Goal: Task Accomplishment & Management: Complete application form

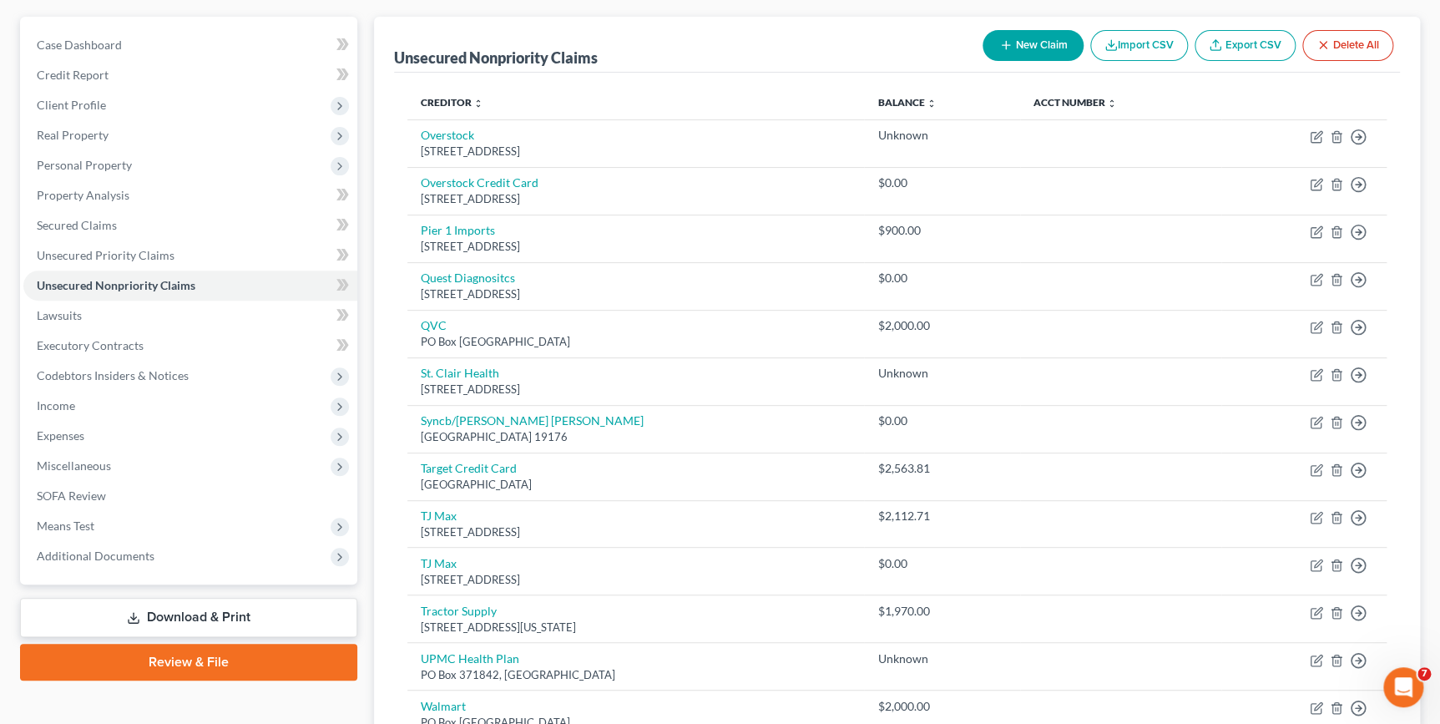
scroll to position [484, 0]
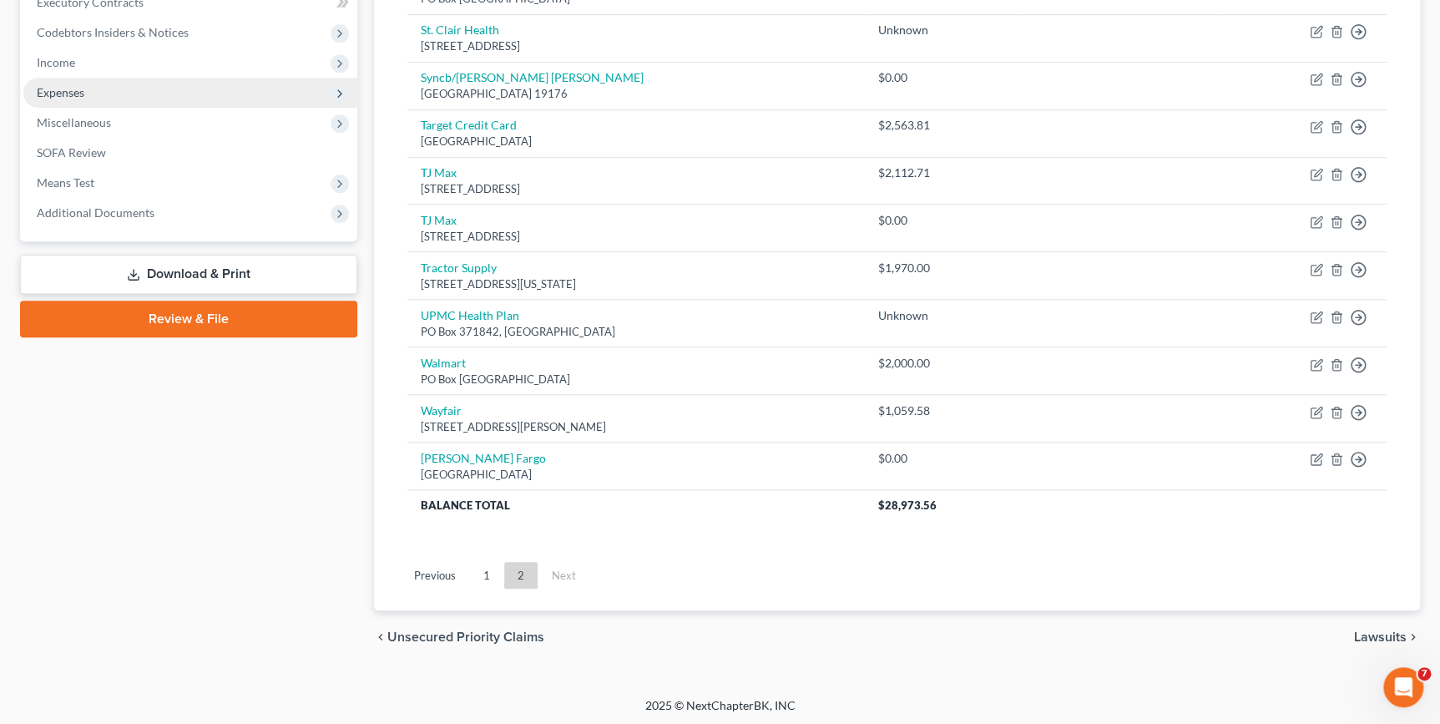
click at [237, 270] on link "Download & Print" at bounding box center [188, 274] width 337 height 39
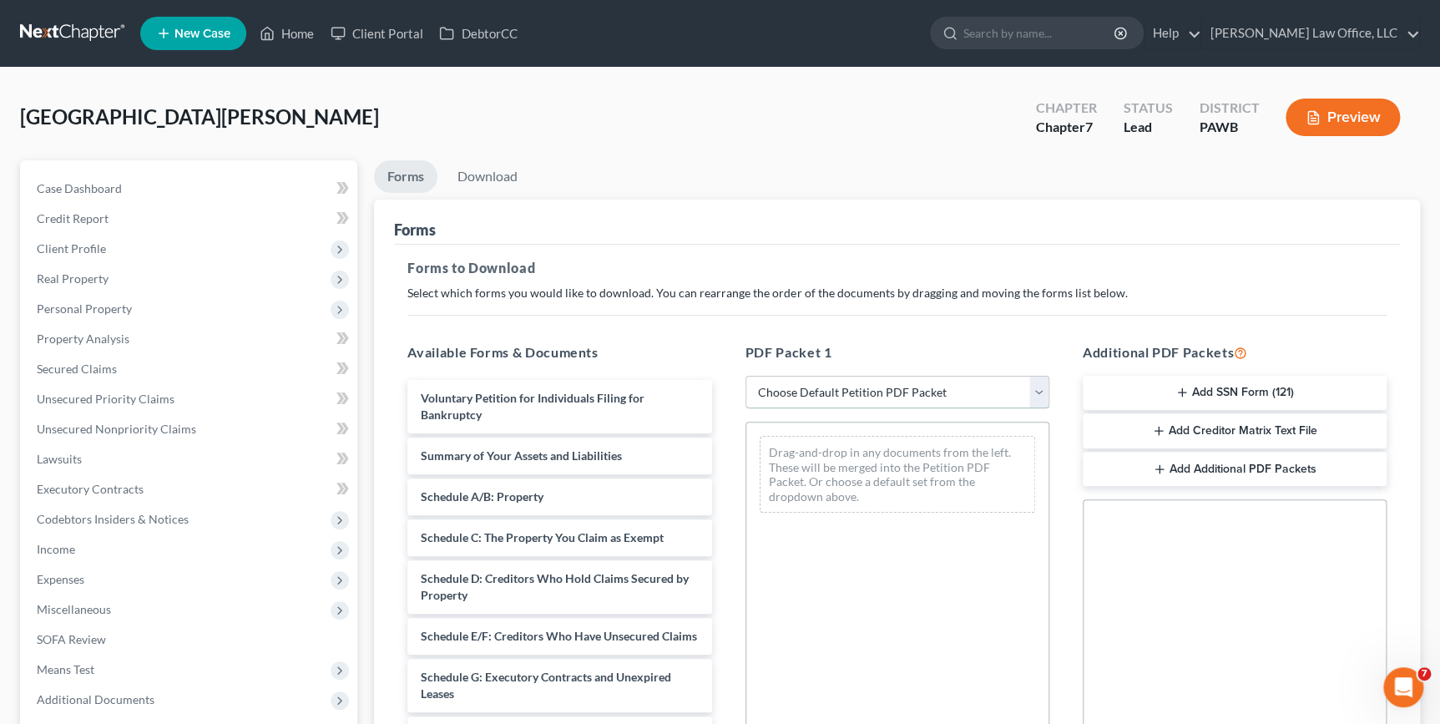
click at [770, 401] on select "Choose Default Petition PDF Packet Complete Bankruptcy Petition (all forms and …" at bounding box center [897, 392] width 304 height 33
select select "0"
click at [750, 376] on select "Choose Default Petition PDF Packet Complete Bankruptcy Petition (all forms and …" at bounding box center [897, 392] width 304 height 33
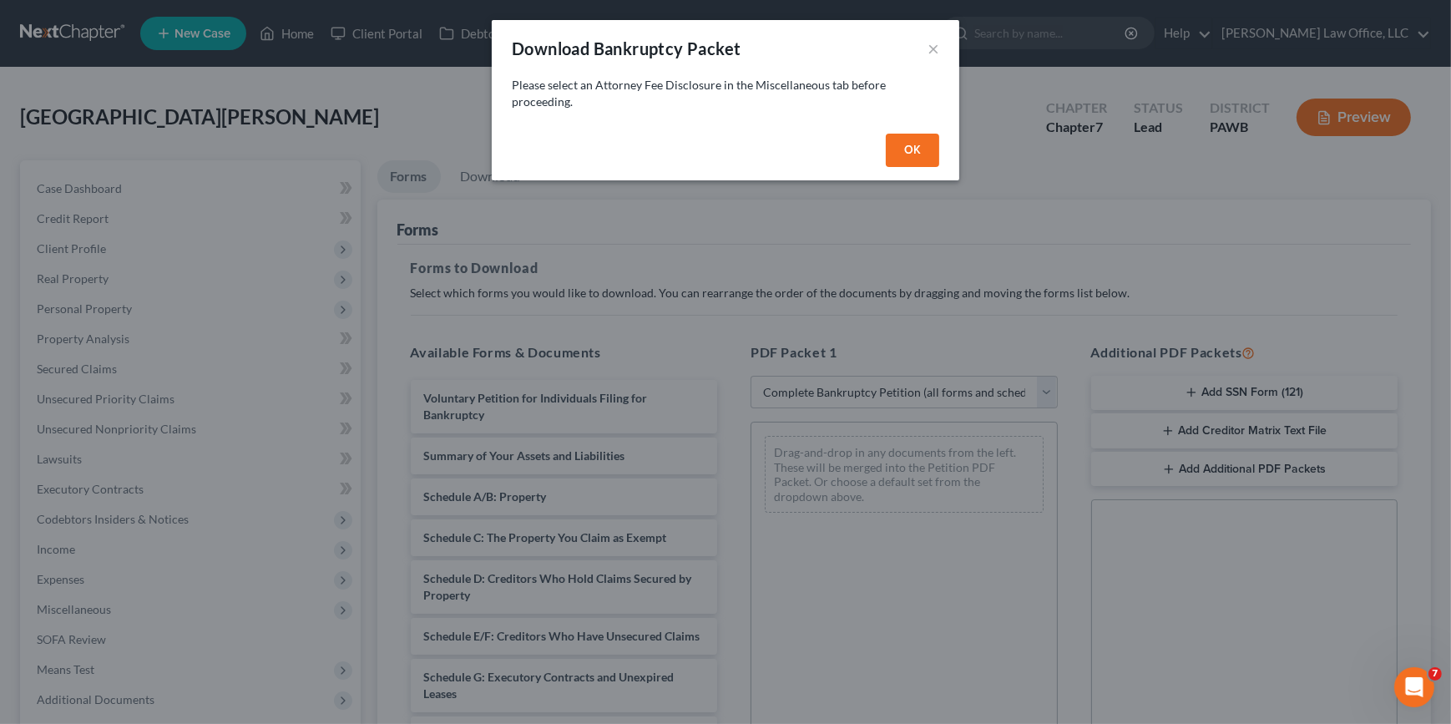
drag, startPoint x: 912, startPoint y: 159, endPoint x: 365, endPoint y: 364, distance: 584.5
click at [910, 159] on button "OK" at bounding box center [912, 150] width 53 height 33
select select
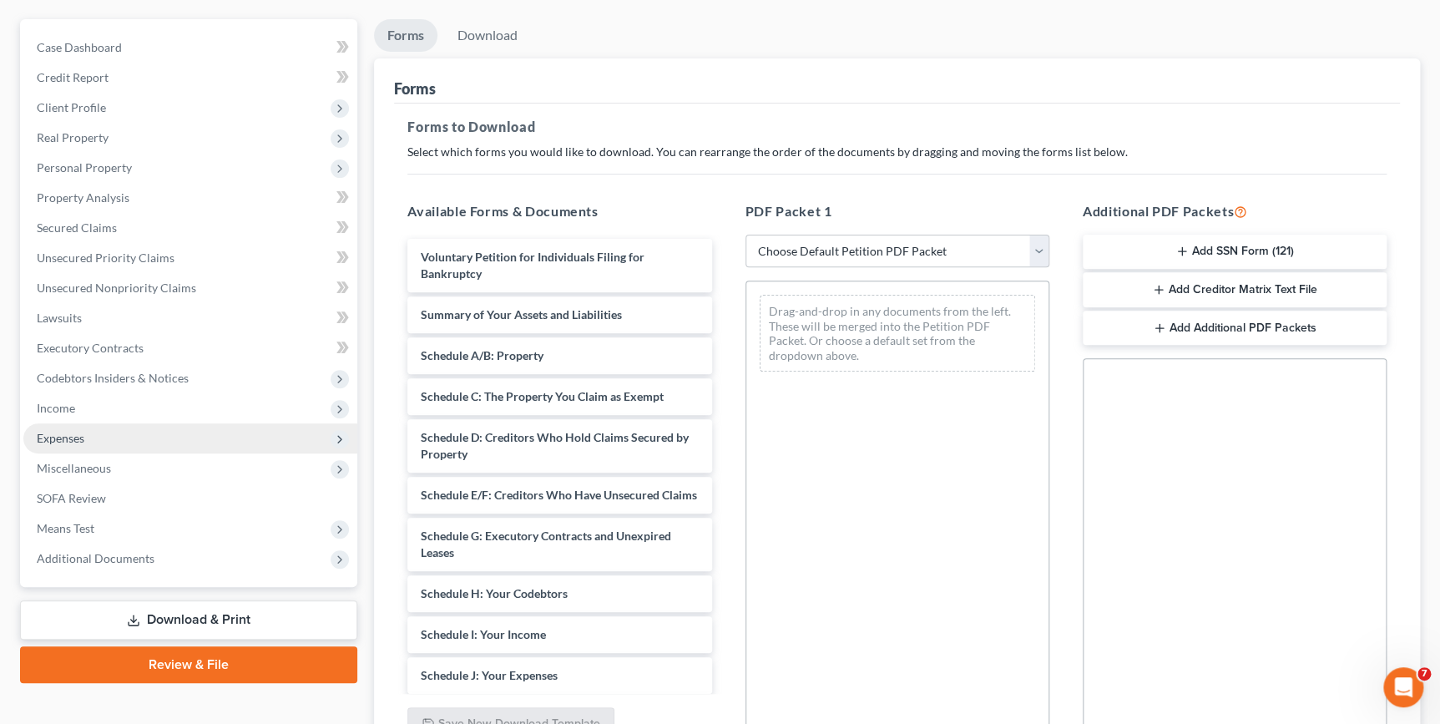
scroll to position [151, 0]
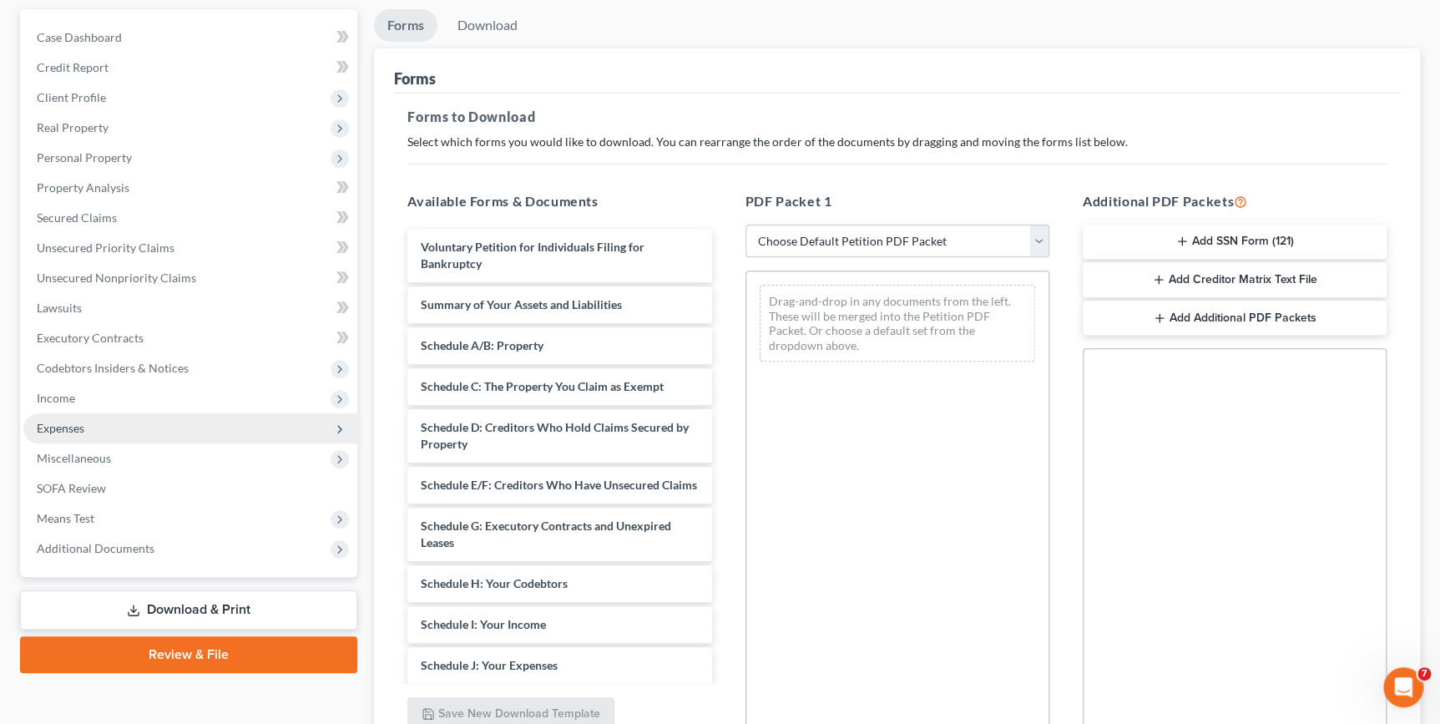
click at [84, 425] on span "Expenses" at bounding box center [190, 428] width 334 height 30
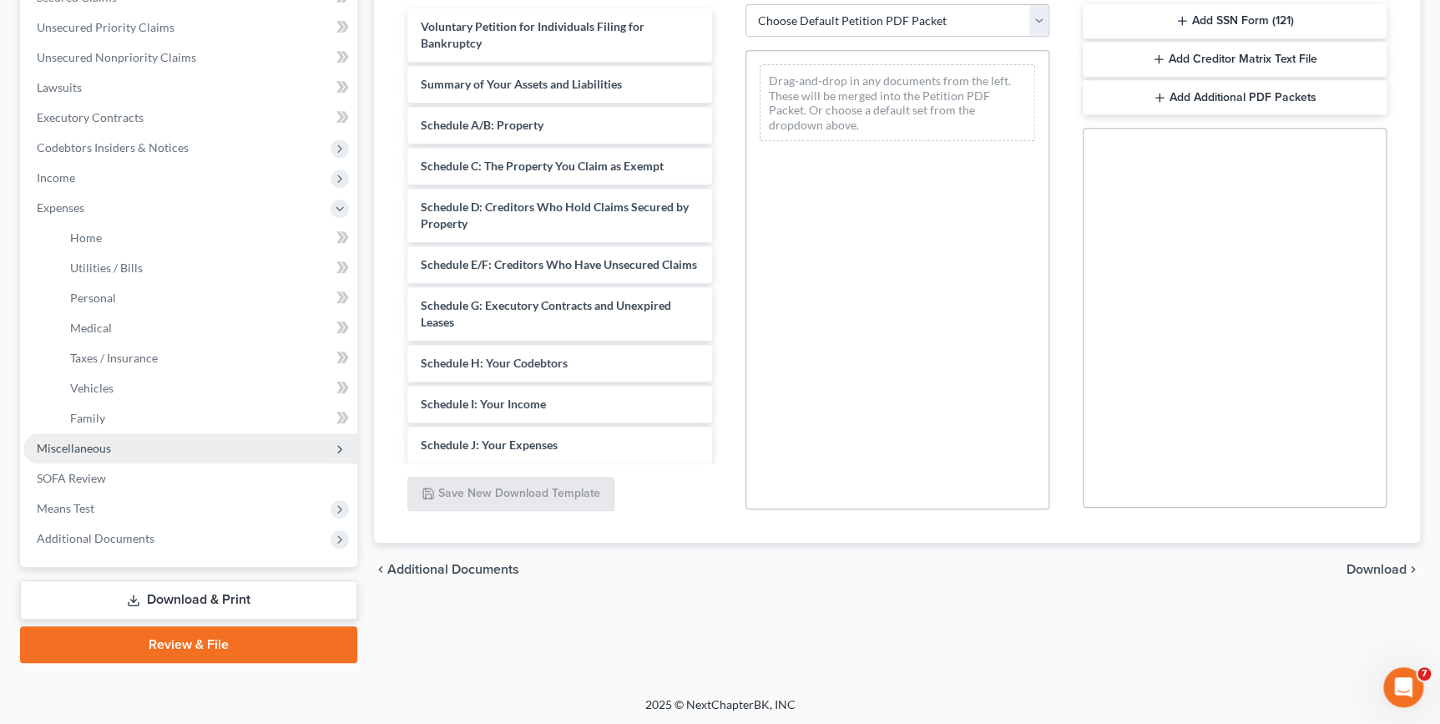
click at [88, 446] on span "Miscellaneous" at bounding box center [74, 448] width 74 height 14
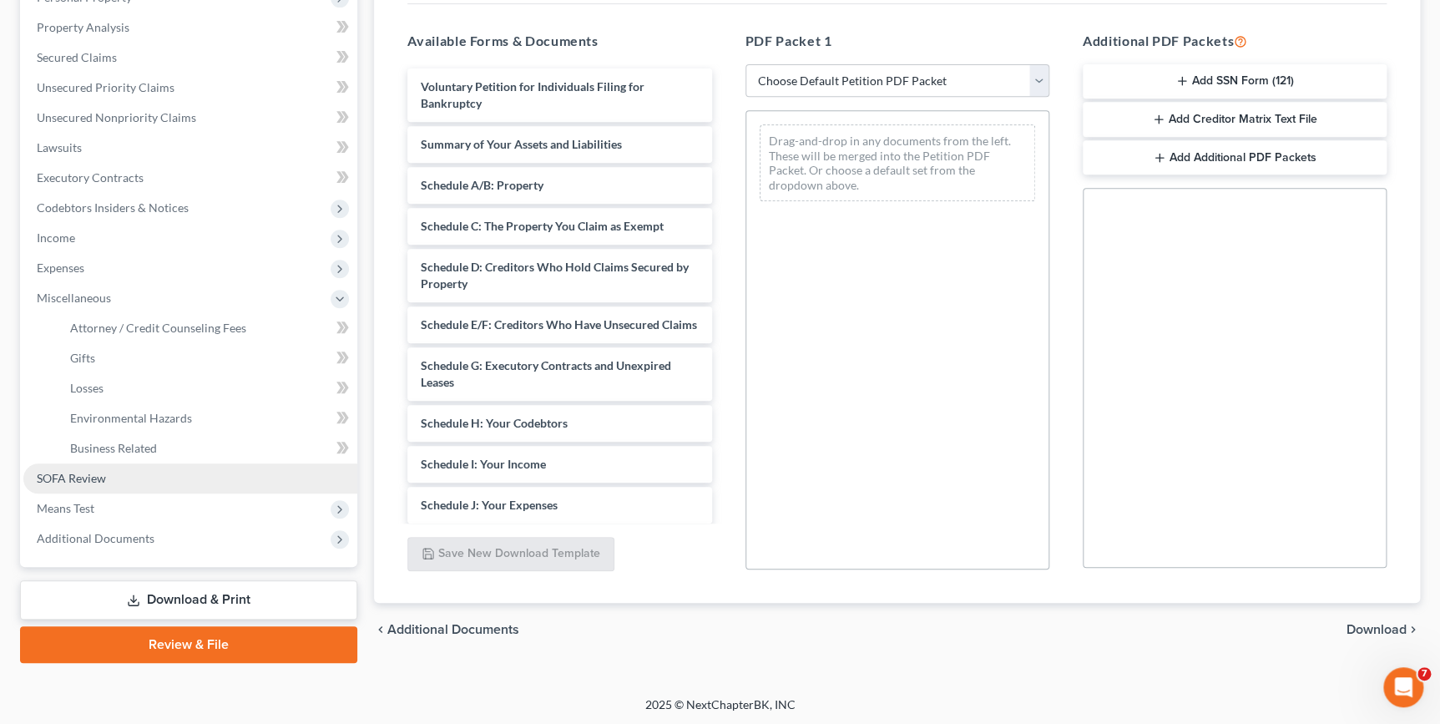
click at [93, 467] on link "SOFA Review" at bounding box center [190, 478] width 334 height 30
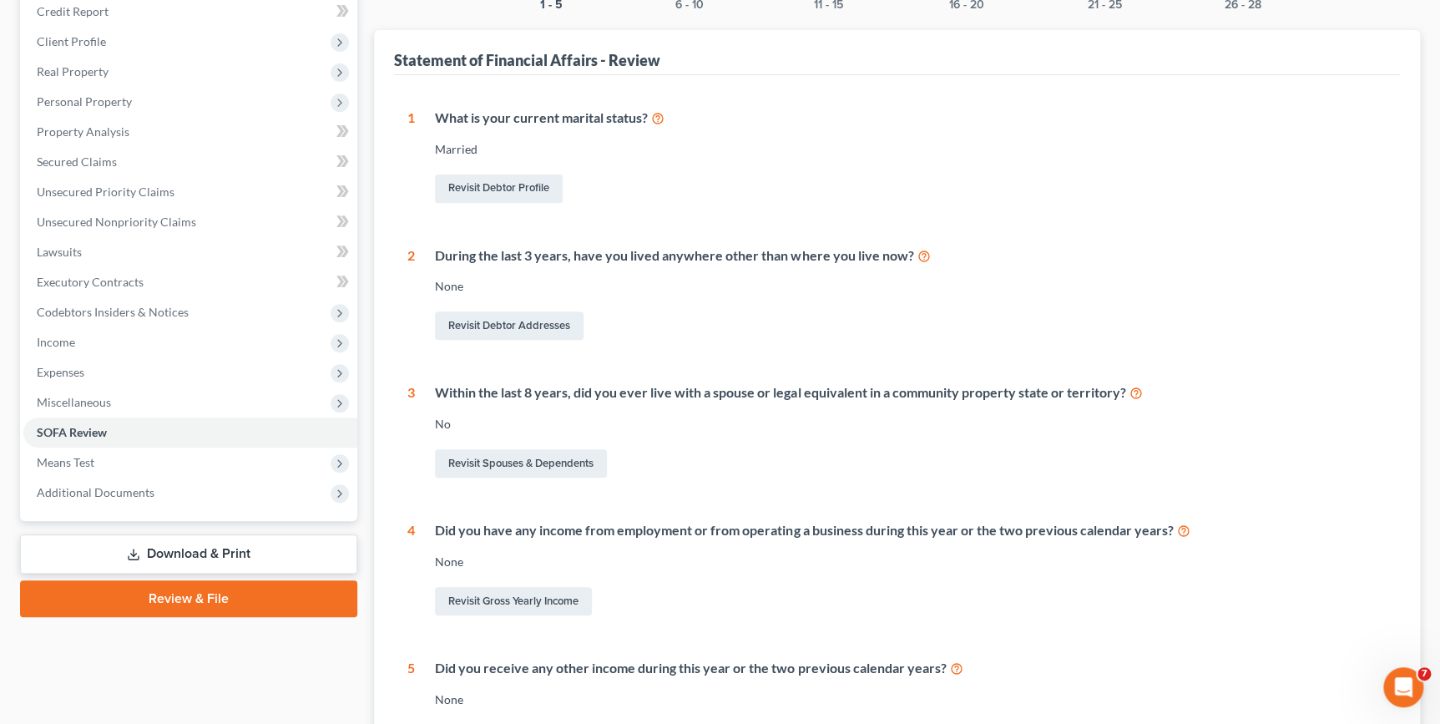
scroll to position [303, 0]
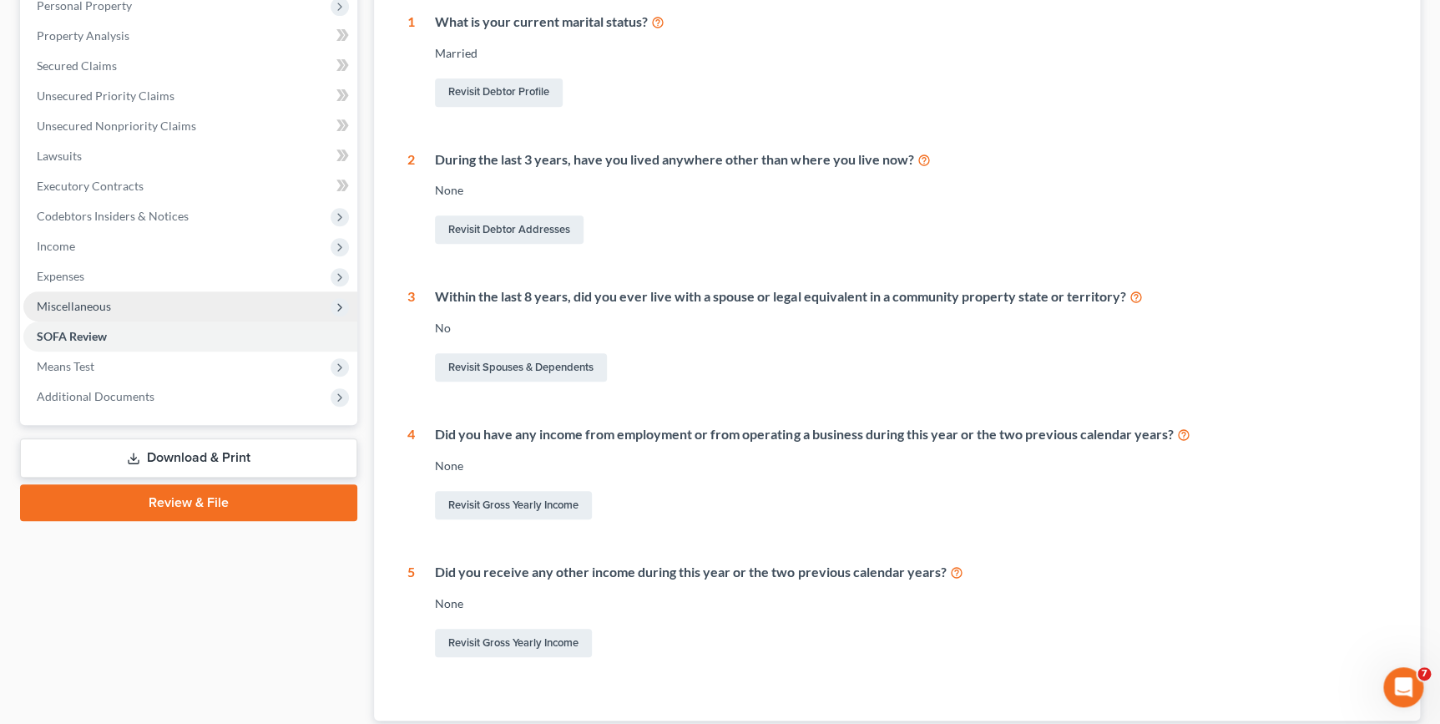
click at [63, 301] on span "Miscellaneous" at bounding box center [74, 306] width 74 height 14
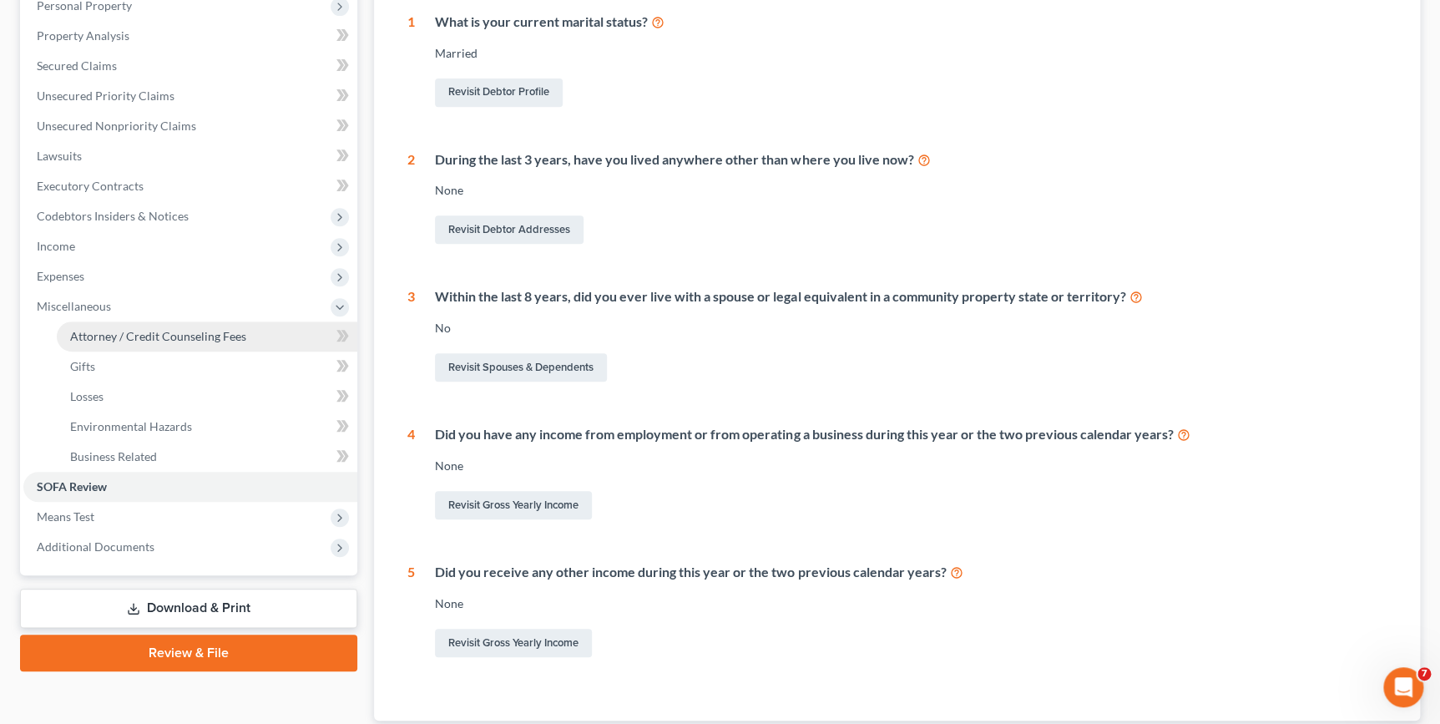
drag, startPoint x: 181, startPoint y: 330, endPoint x: 196, endPoint y: 336, distance: 16.1
click at [181, 329] on span "Attorney / Credit Counseling Fees" at bounding box center [158, 336] width 176 height 14
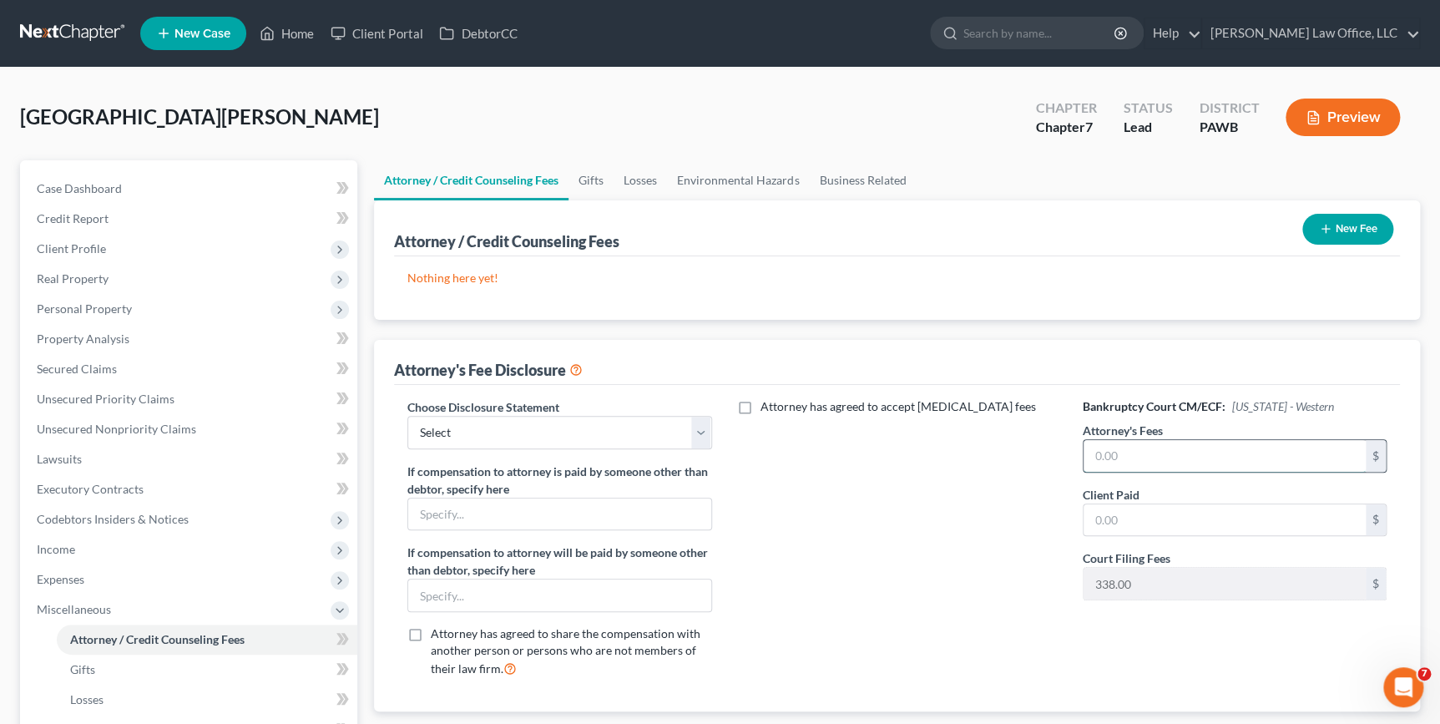
click at [1099, 456] on input "text" at bounding box center [1225, 456] width 282 height 32
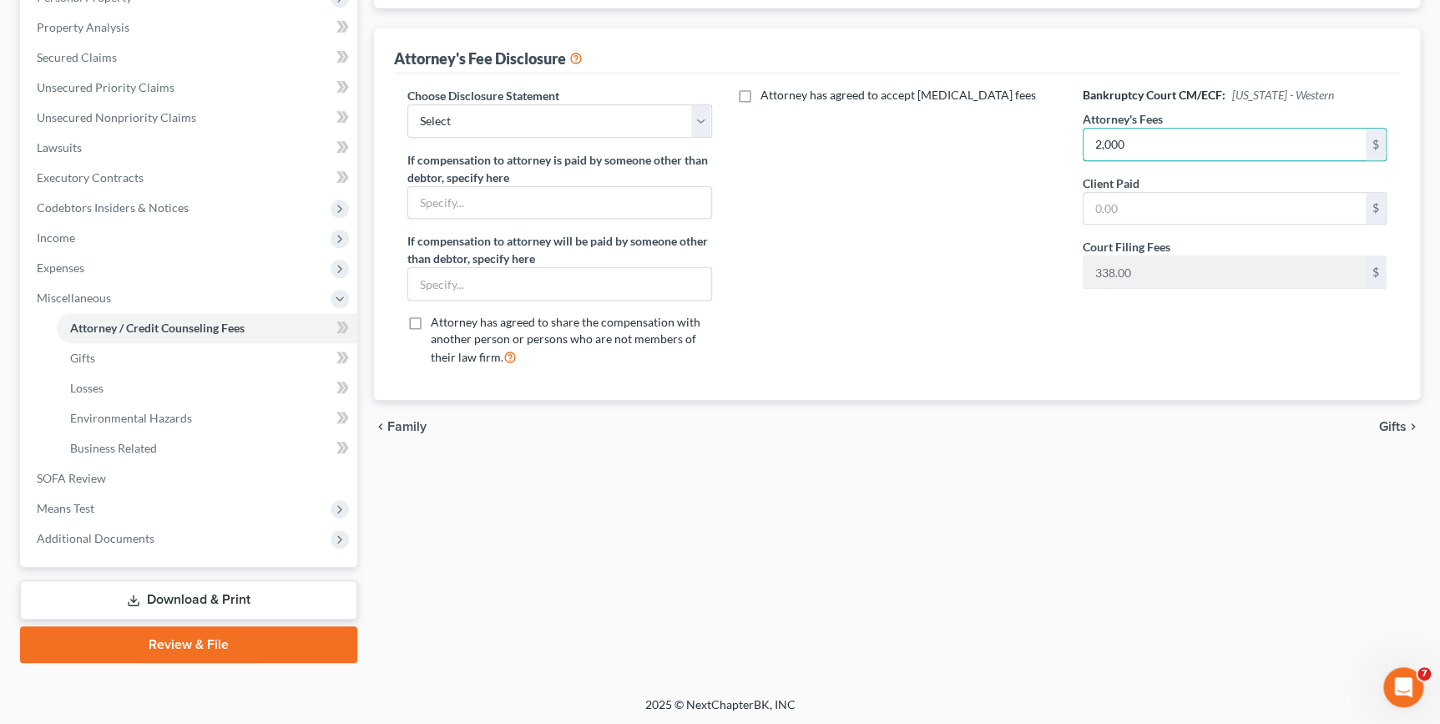
type input "2,000"
click at [1394, 421] on span "Gifts" at bounding box center [1393, 426] width 28 height 13
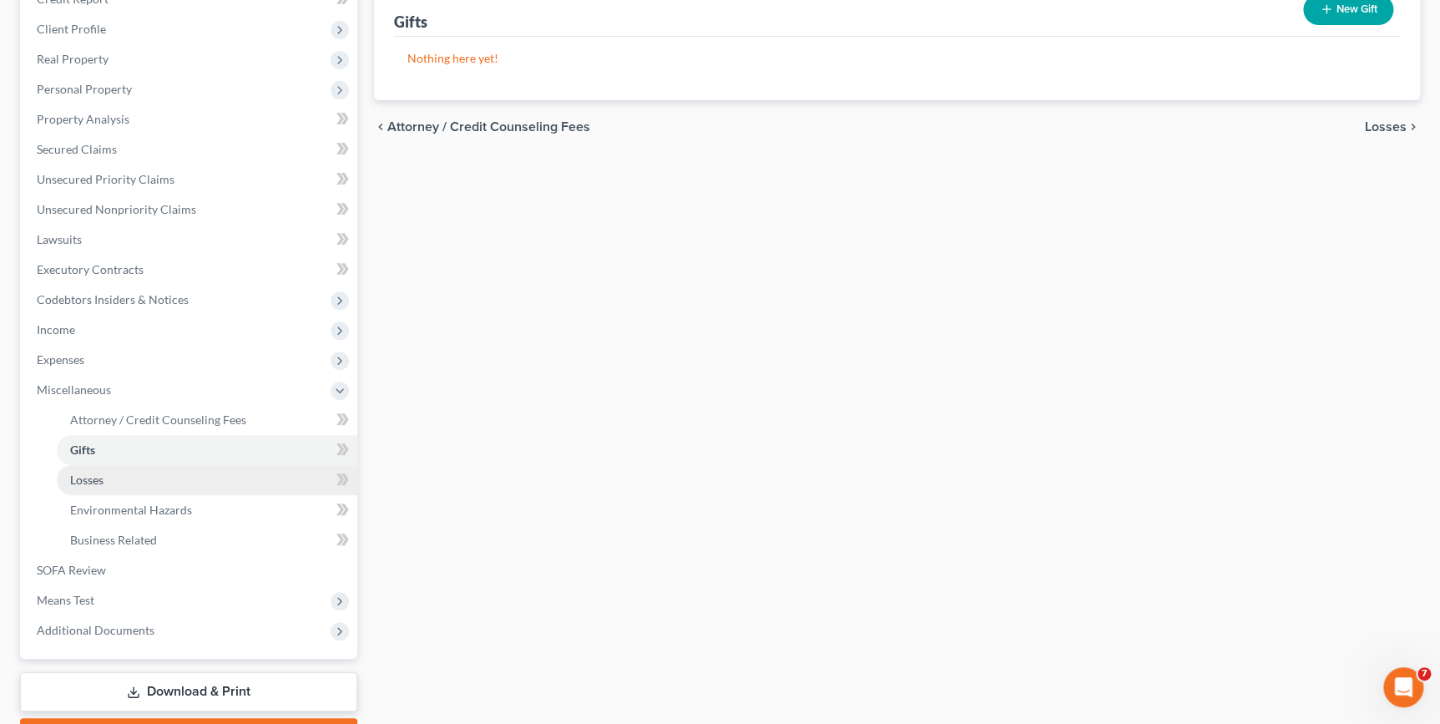
scroll to position [227, 0]
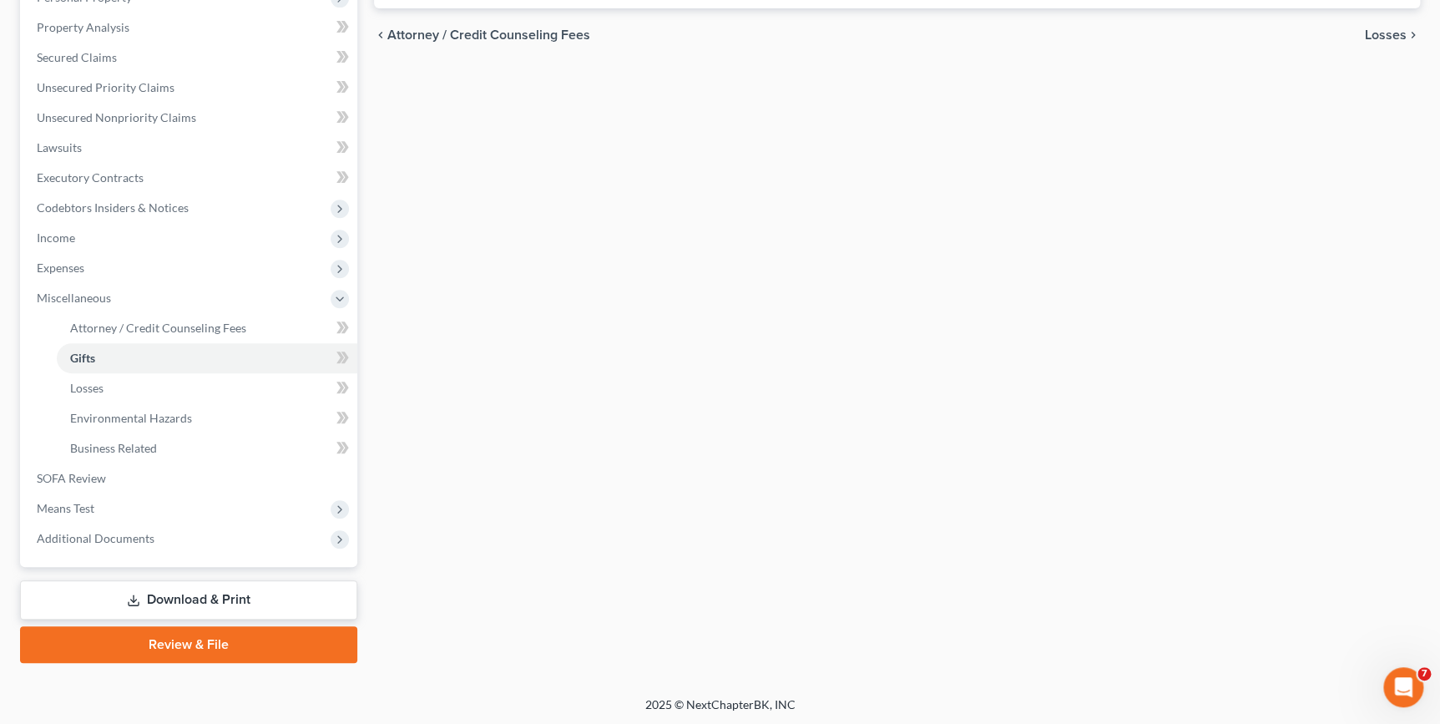
drag, startPoint x: 275, startPoint y: 593, endPoint x: 306, endPoint y: 609, distance: 35.1
click at [275, 593] on link "Download & Print" at bounding box center [188, 599] width 337 height 39
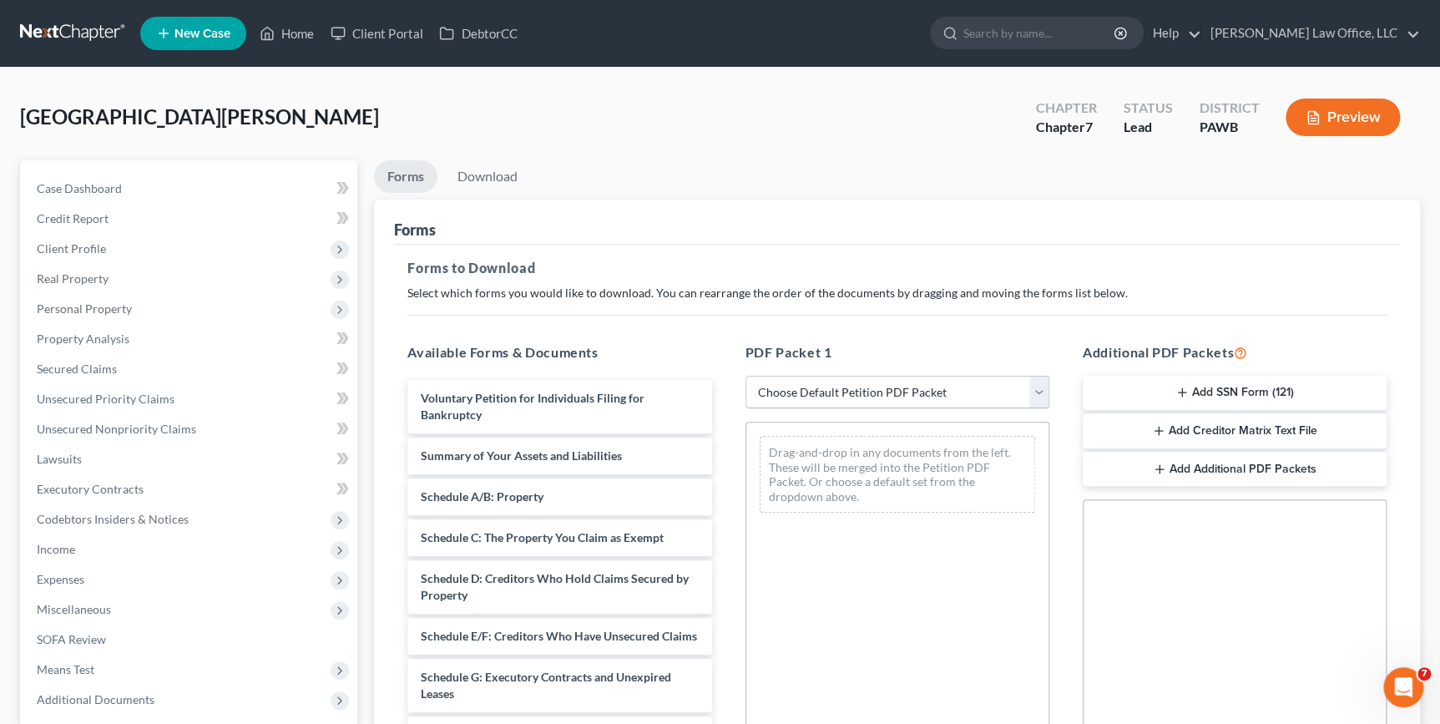
click at [897, 400] on select "Choose Default Petition PDF Packet Complete Bankruptcy Petition (all forms and …" at bounding box center [897, 392] width 304 height 33
select select "0"
click at [750, 376] on select "Choose Default Petition PDF Packet Complete Bankruptcy Petition (all forms and …" at bounding box center [897, 392] width 304 height 33
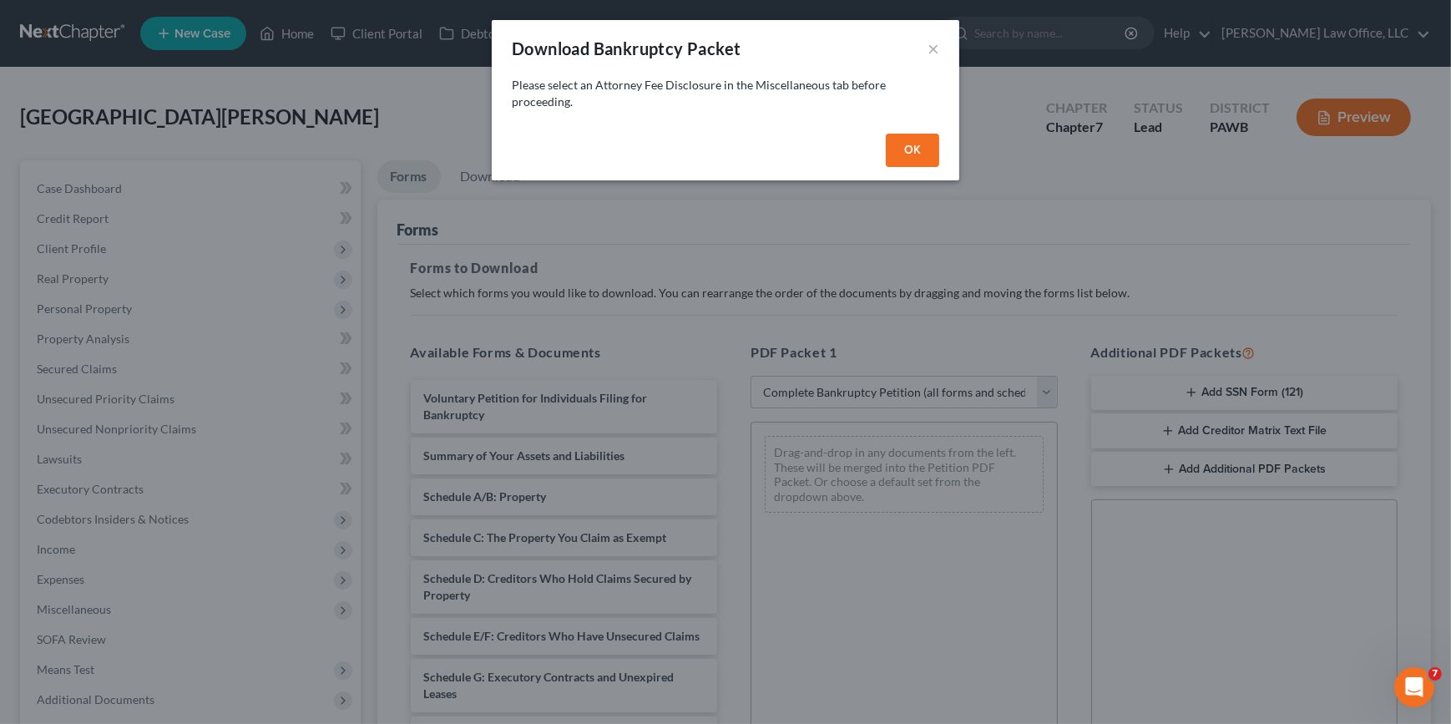
click at [926, 153] on button "OK" at bounding box center [912, 150] width 53 height 33
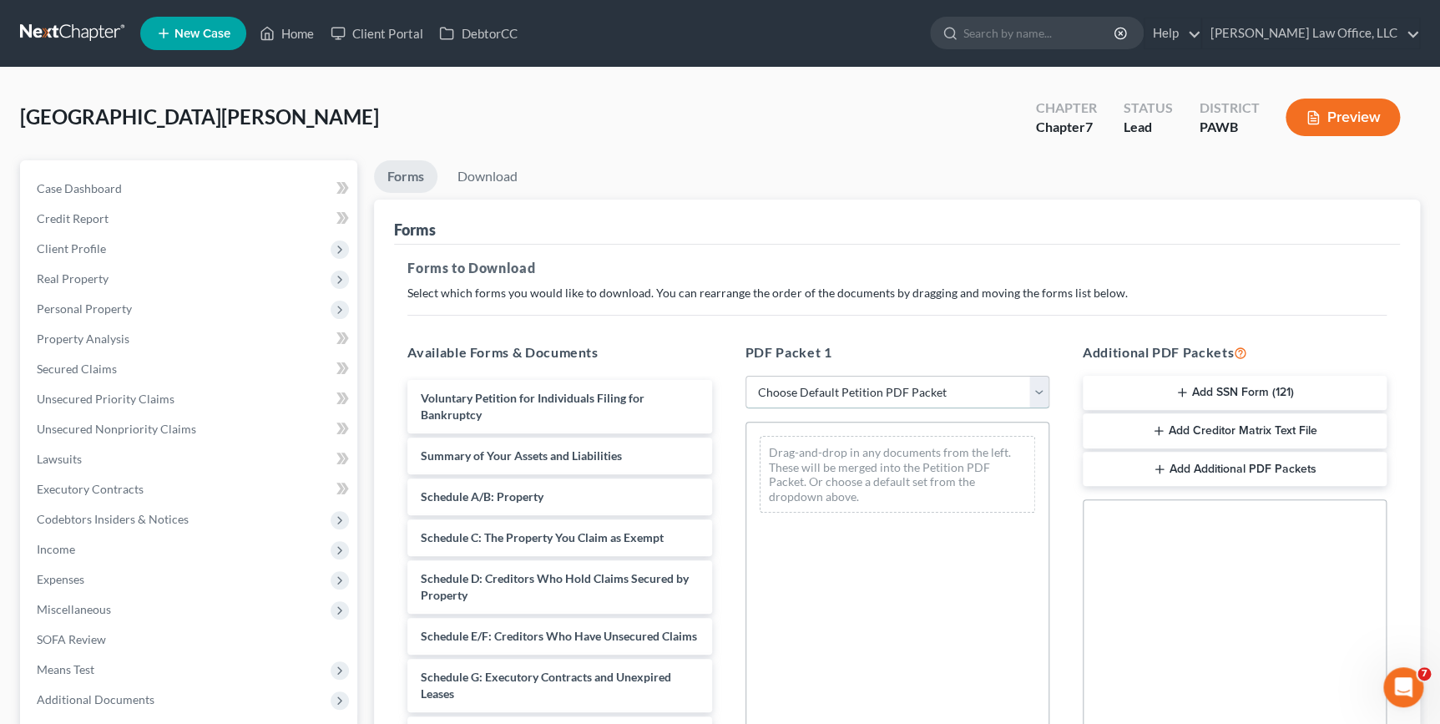
click at [875, 403] on select "Choose Default Petition PDF Packet Complete Bankruptcy Petition (all forms and …" at bounding box center [897, 392] width 304 height 33
select select "0"
click at [750, 376] on select "Choose Default Petition PDF Packet Complete Bankruptcy Petition (all forms and …" at bounding box center [897, 392] width 304 height 33
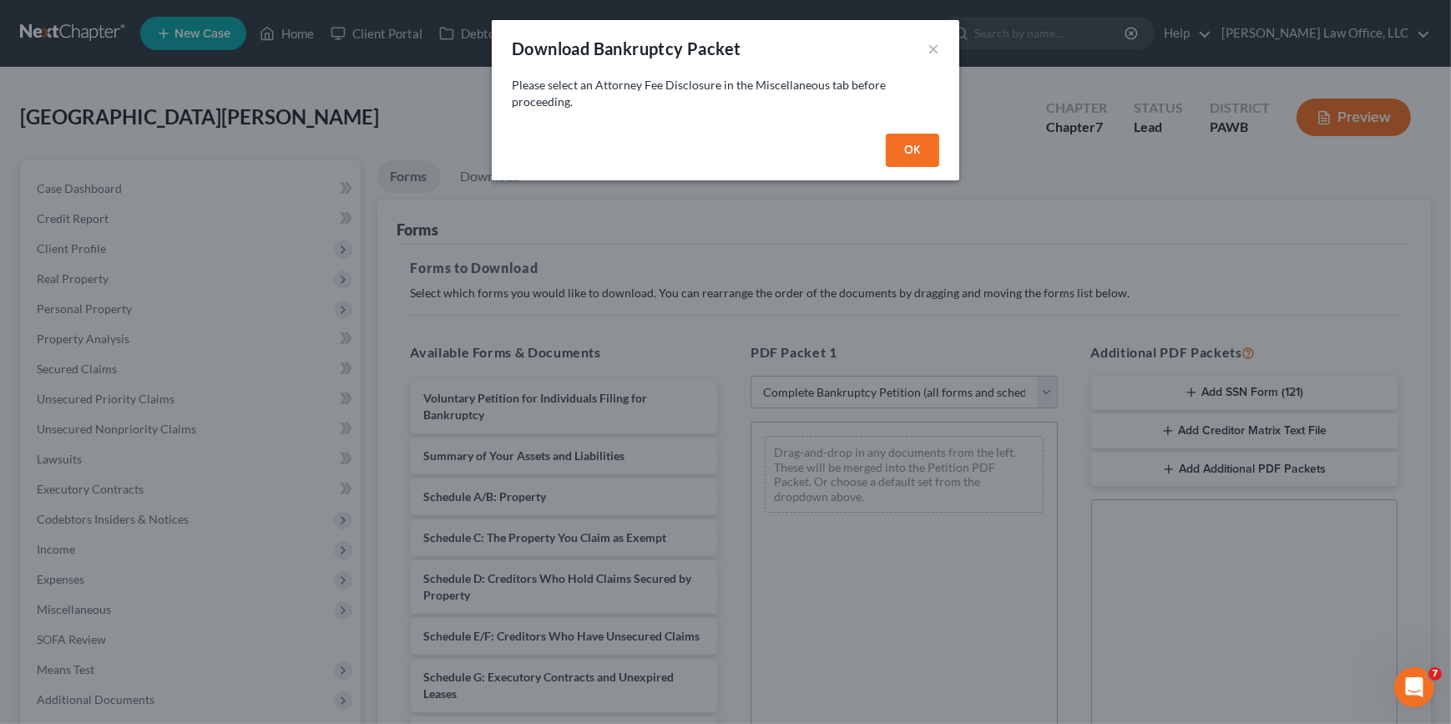
click at [904, 150] on button "OK" at bounding box center [912, 150] width 53 height 33
select select
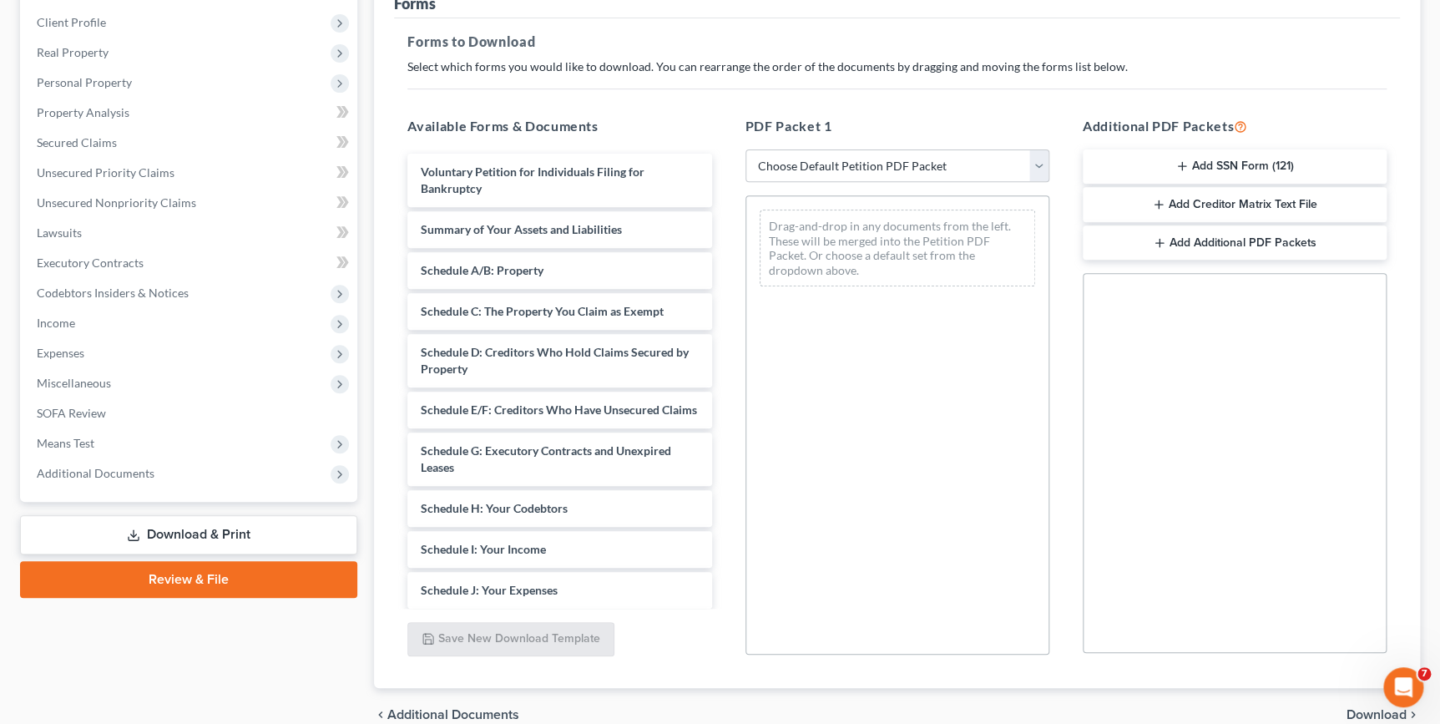
scroll to position [227, 0]
click at [137, 371] on span "Miscellaneous" at bounding box center [190, 382] width 334 height 30
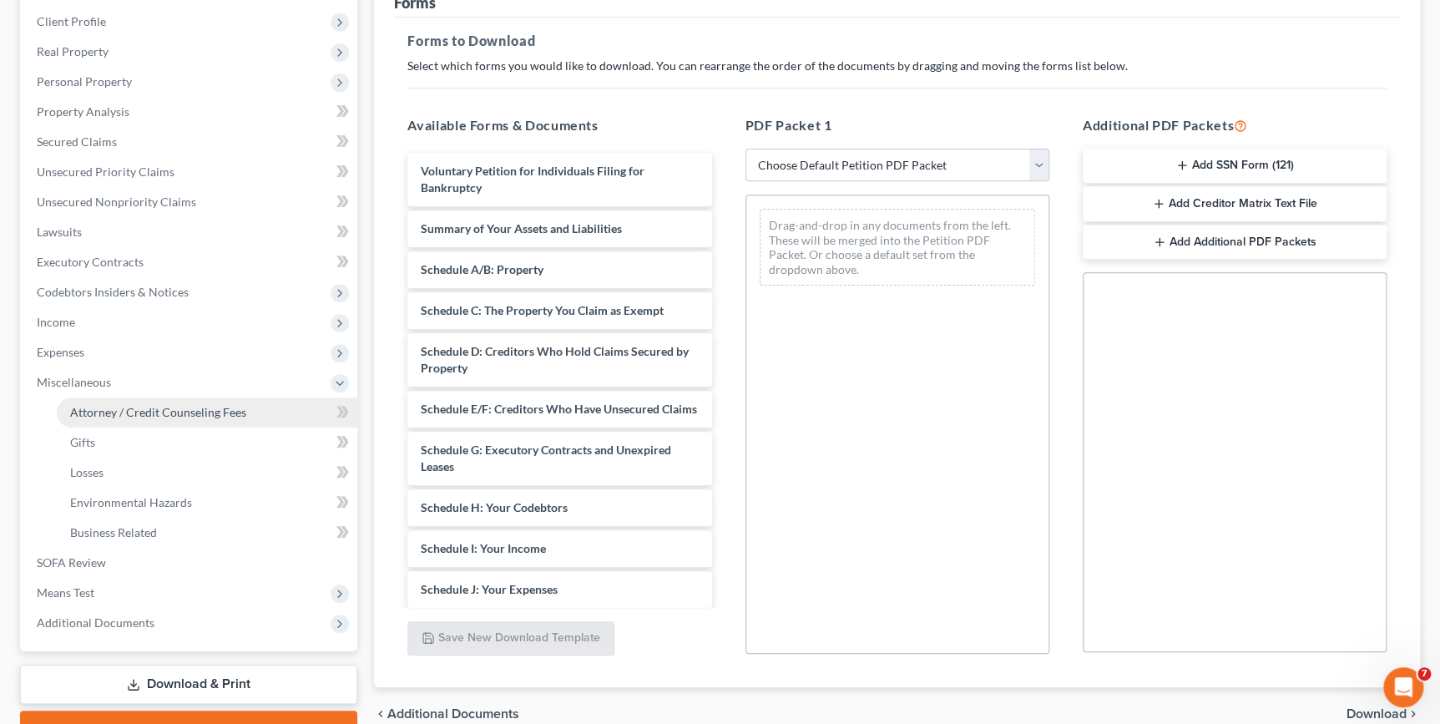
click at [189, 412] on span "Attorney / Credit Counseling Fees" at bounding box center [158, 412] width 176 height 14
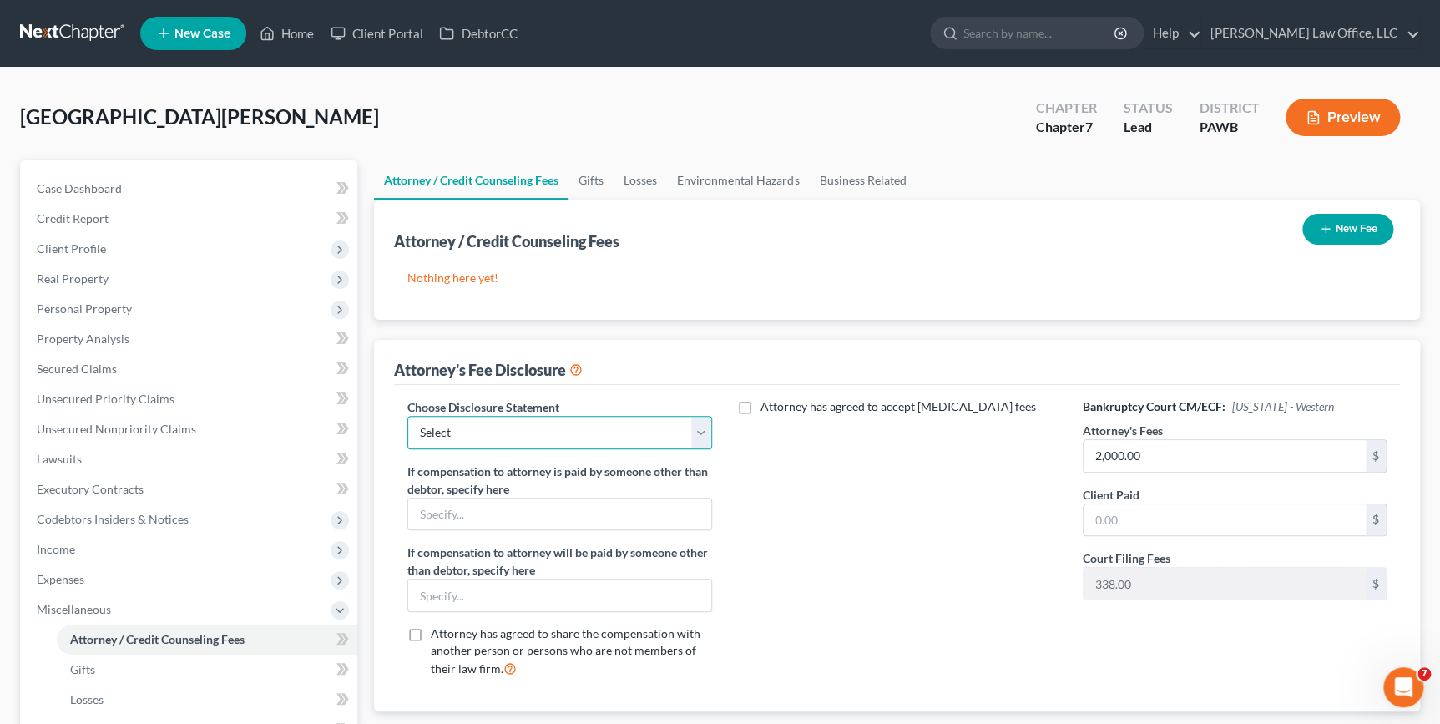
click at [649, 429] on select "Select Disclosure" at bounding box center [559, 432] width 304 height 33
select select "0"
click at [407, 416] on select "Select Disclosure" at bounding box center [559, 432] width 304 height 33
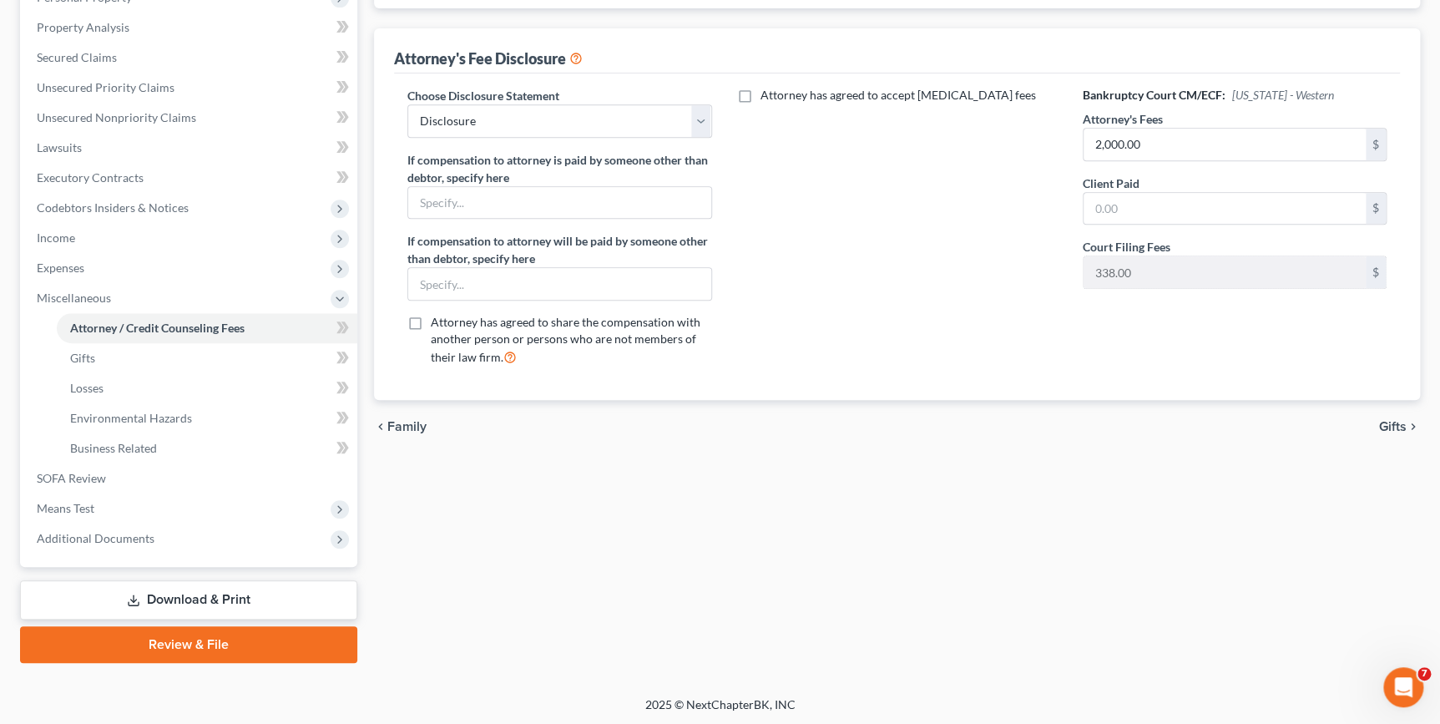
click at [323, 604] on link "Download & Print" at bounding box center [188, 599] width 337 height 39
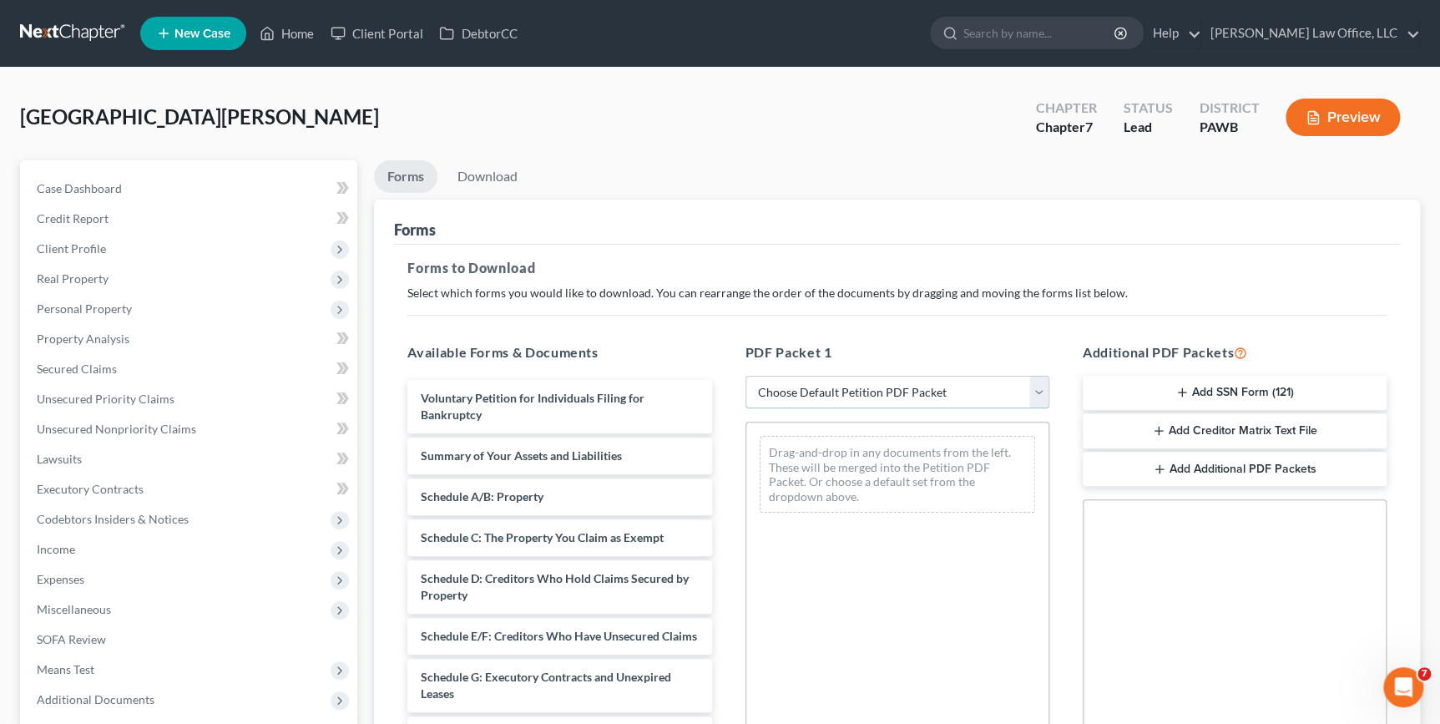
click at [918, 400] on select "Choose Default Petition PDF Packet Complete Bankruptcy Petition (all forms and …" at bounding box center [897, 392] width 304 height 33
select select "0"
click at [745, 376] on select "Choose Default Petition PDF Packet Complete Bankruptcy Petition (all forms and …" at bounding box center [897, 392] width 304 height 33
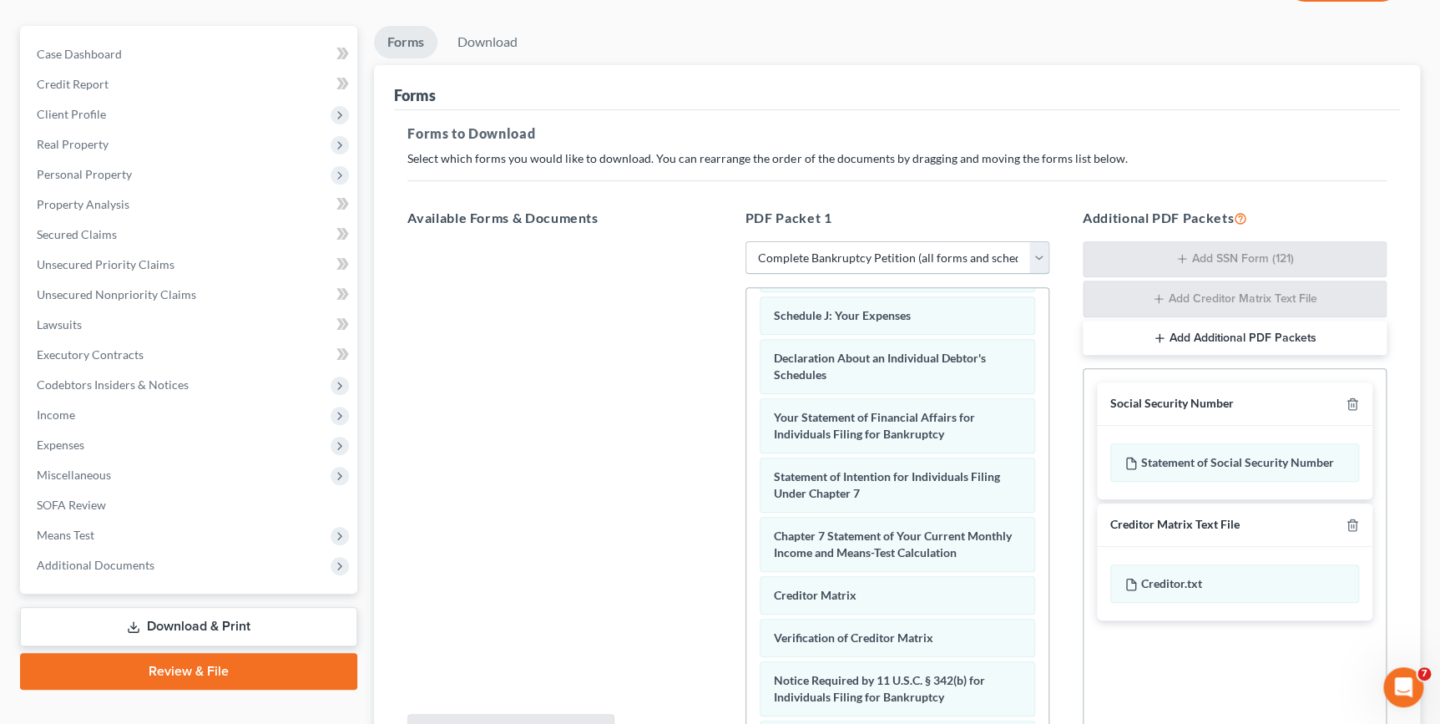
scroll to position [307, 0]
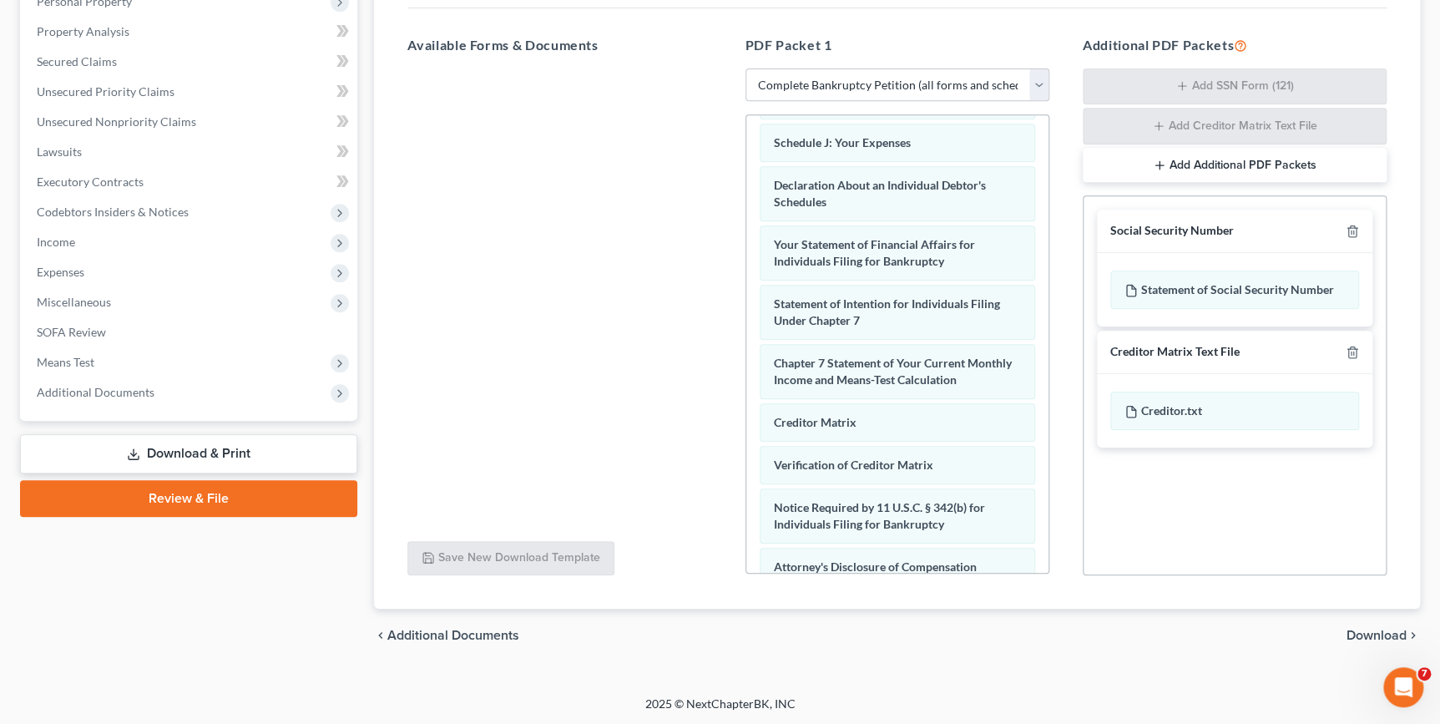
click at [1363, 637] on span "Download" at bounding box center [1376, 635] width 60 height 13
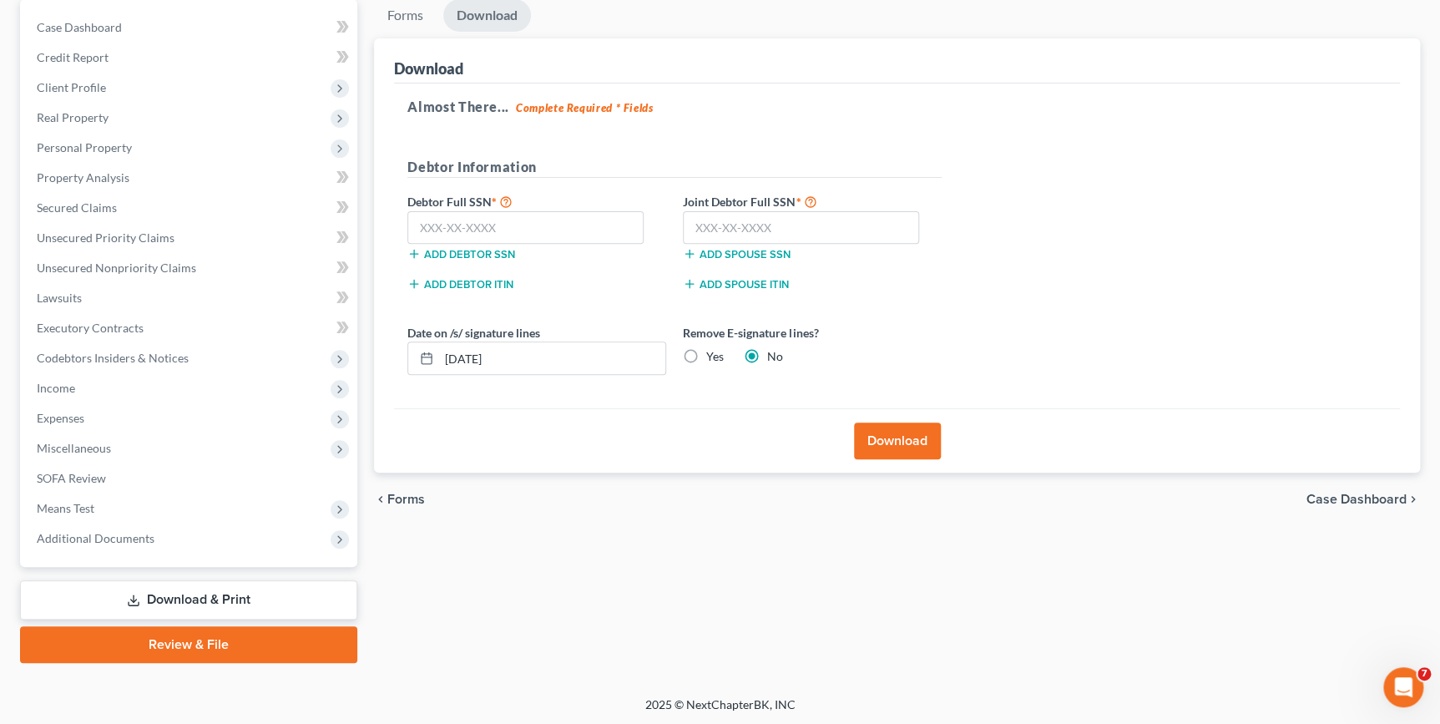
click at [880, 428] on button "Download" at bounding box center [897, 440] width 87 height 37
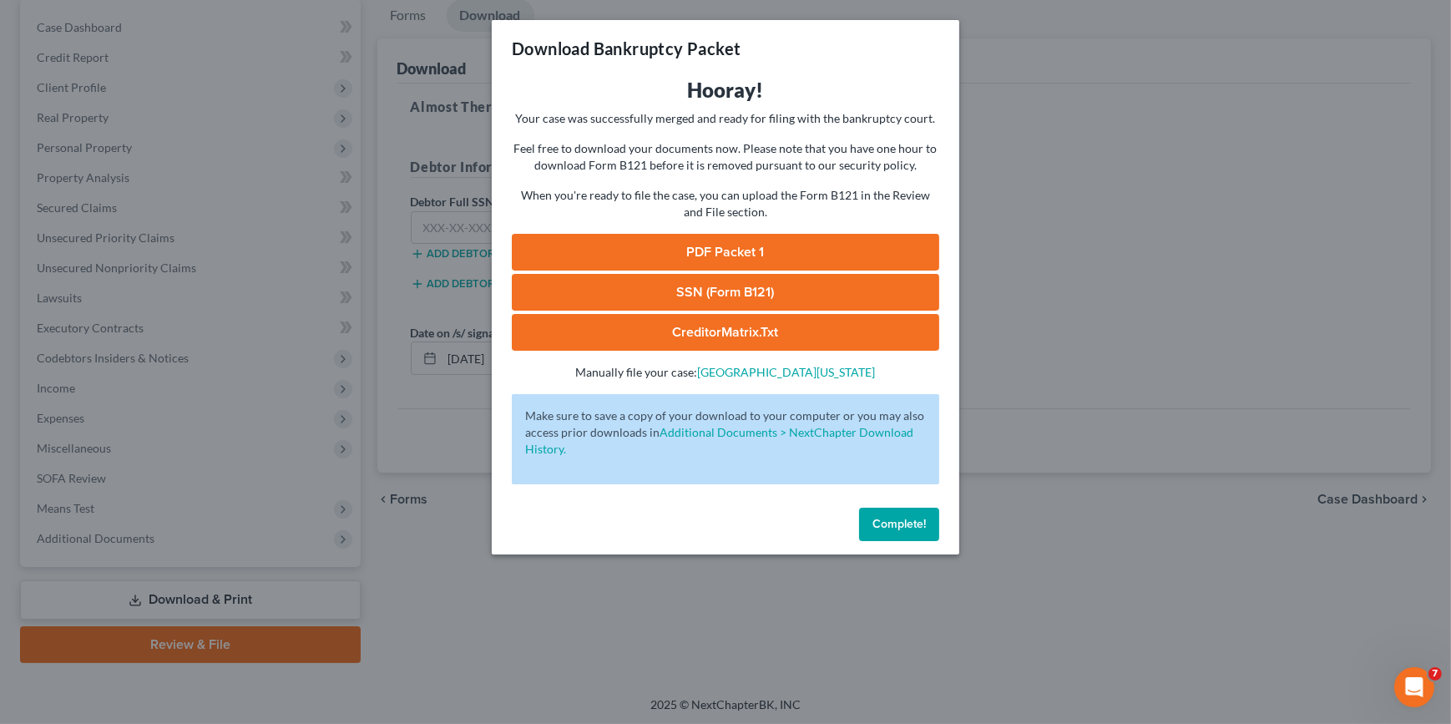
click at [636, 257] on link "PDF Packet 1" at bounding box center [725, 252] width 427 height 37
drag, startPoint x: 917, startPoint y: 522, endPoint x: 666, endPoint y: 486, distance: 253.0
click at [917, 522] on span "Complete!" at bounding box center [898, 524] width 53 height 14
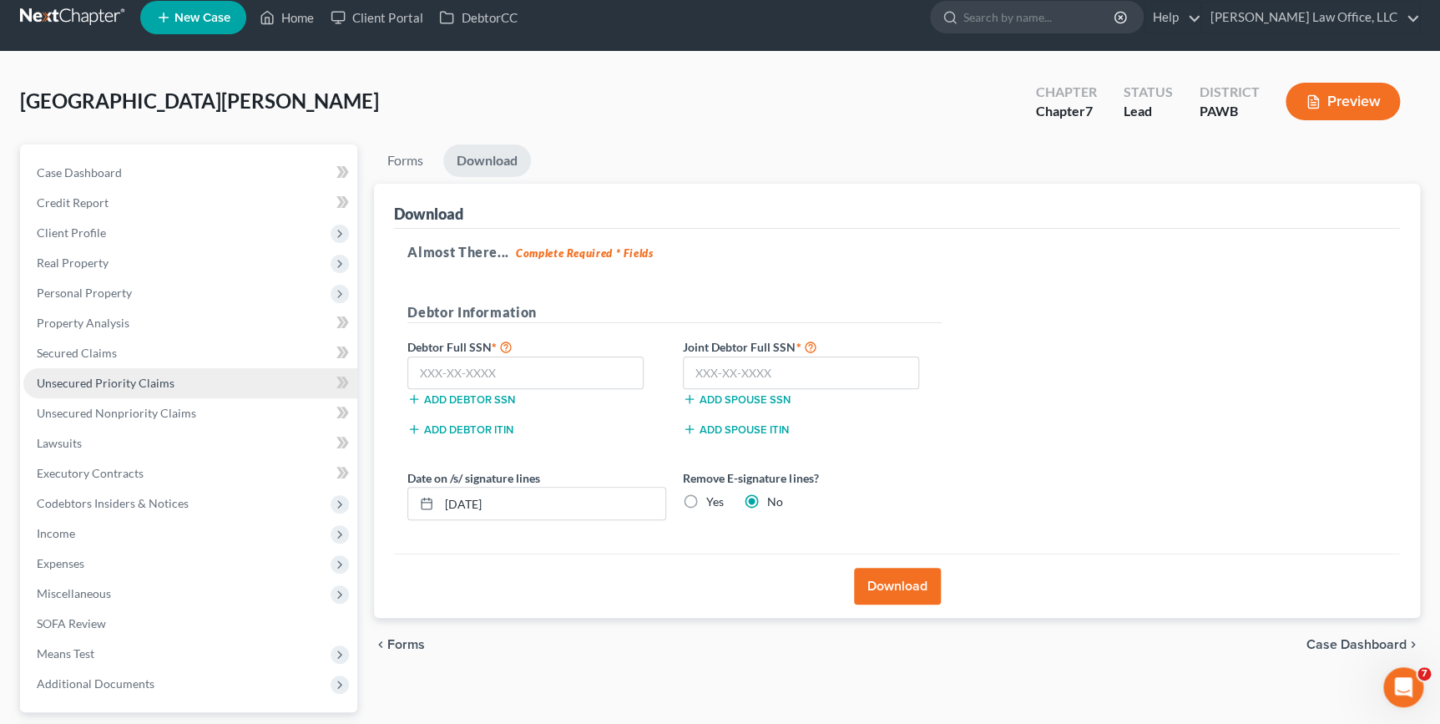
scroll to position [9, 0]
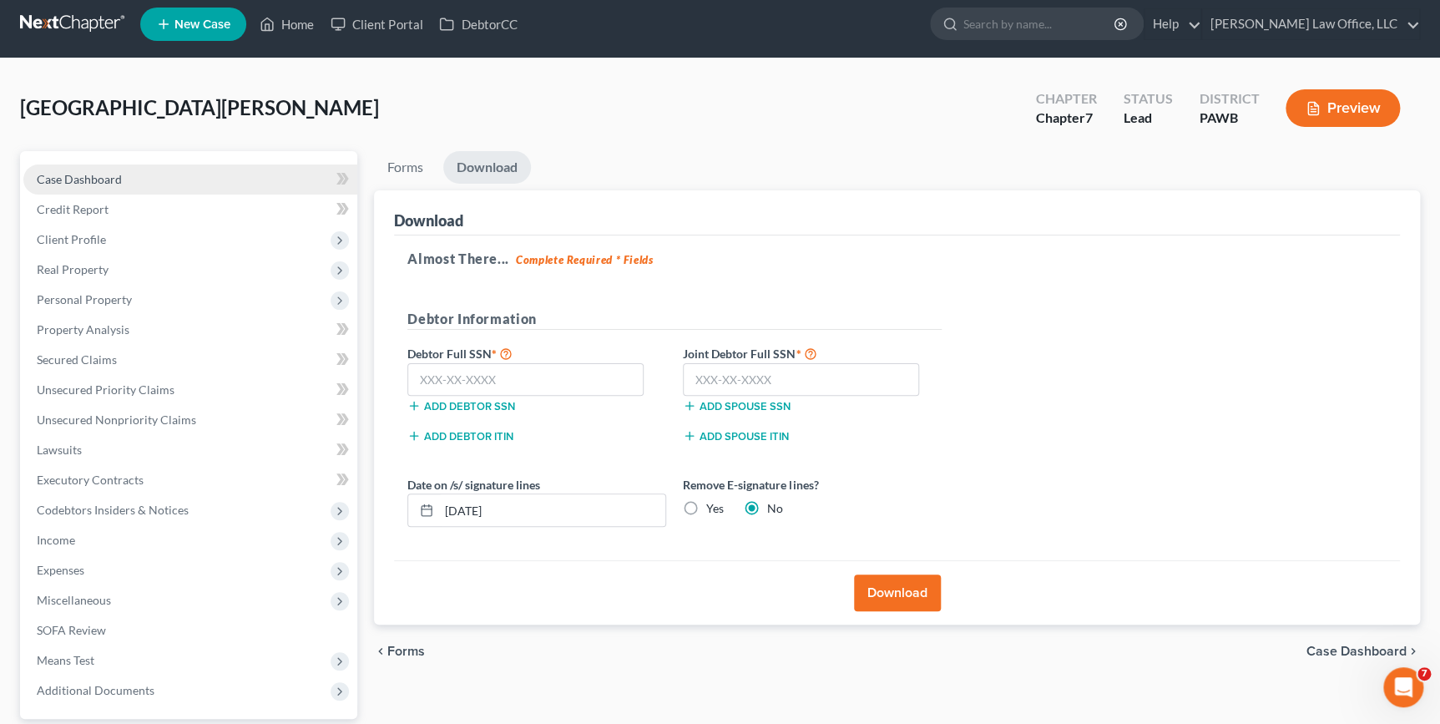
click at [104, 181] on span "Case Dashboard" at bounding box center [79, 179] width 85 height 14
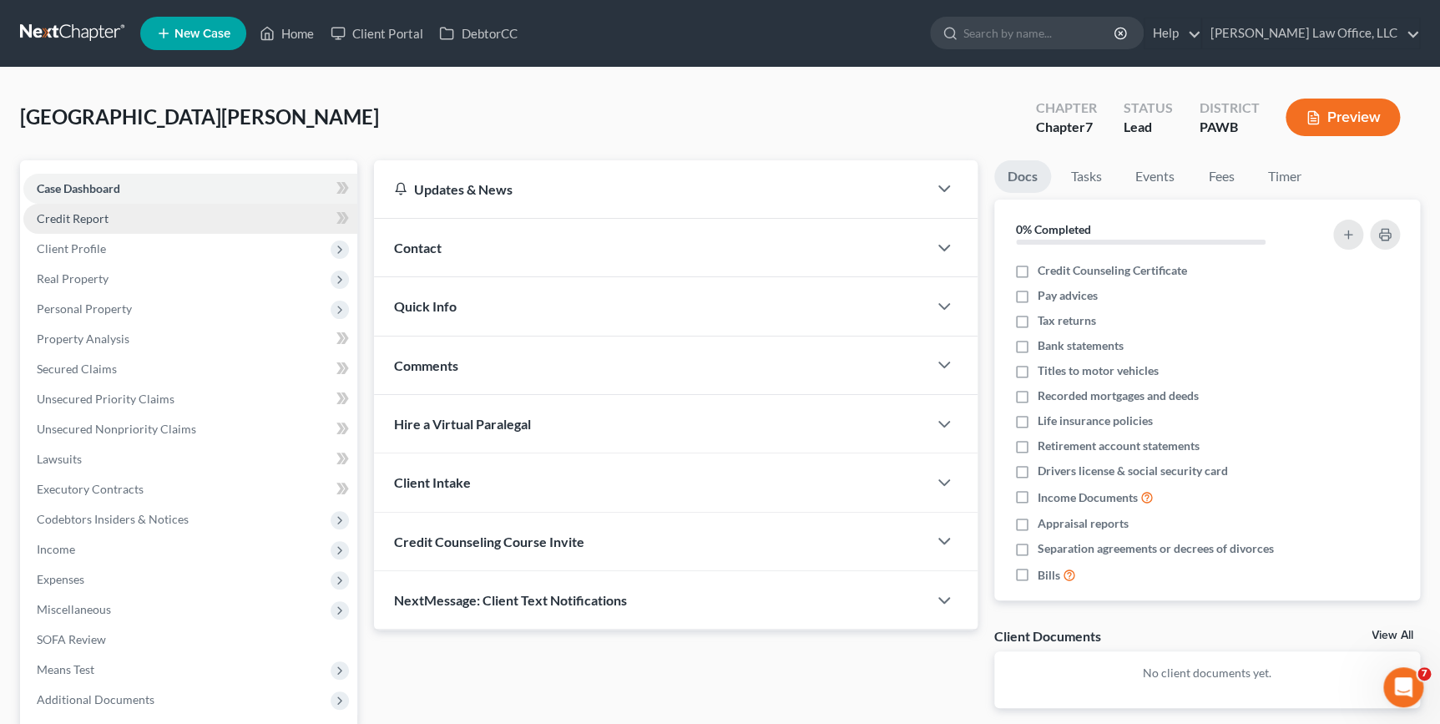
click at [150, 208] on link "Credit Report" at bounding box center [190, 219] width 334 height 30
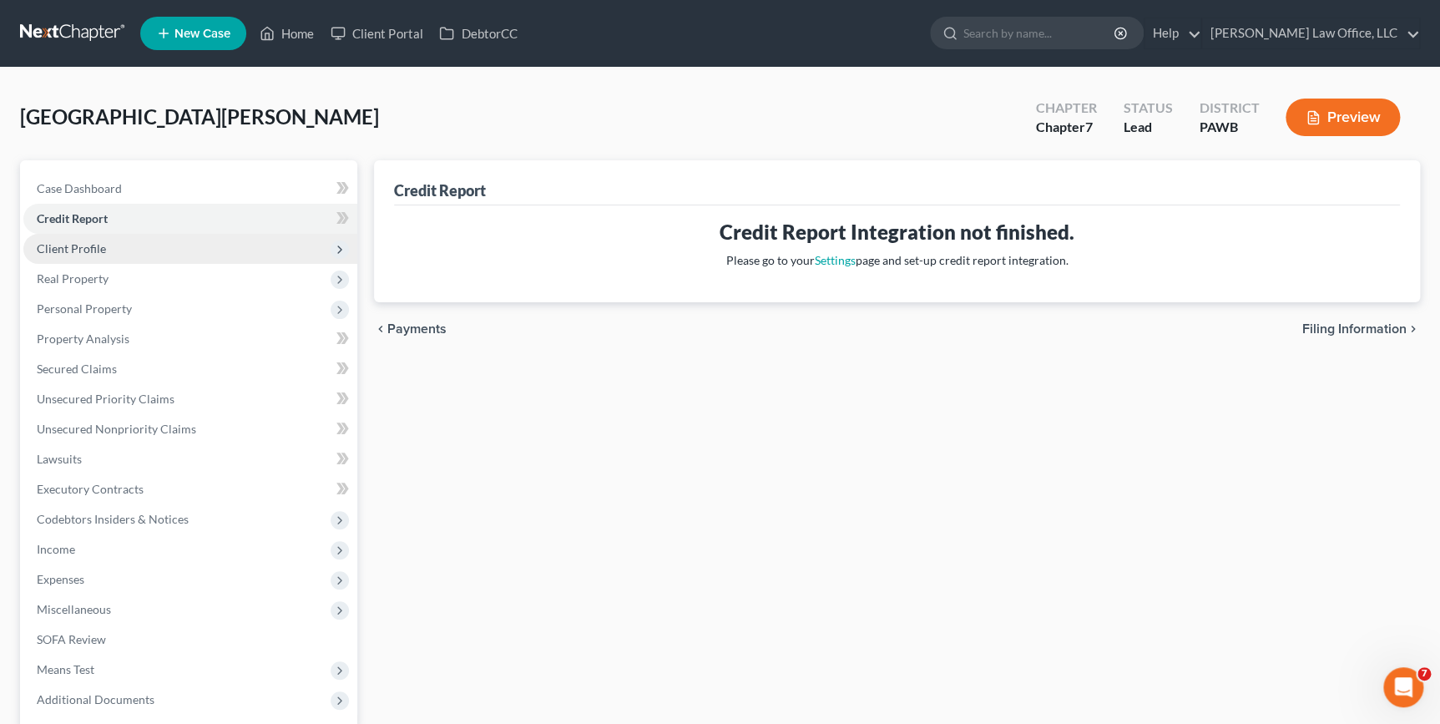
click at [114, 242] on span "Client Profile" at bounding box center [190, 249] width 334 height 30
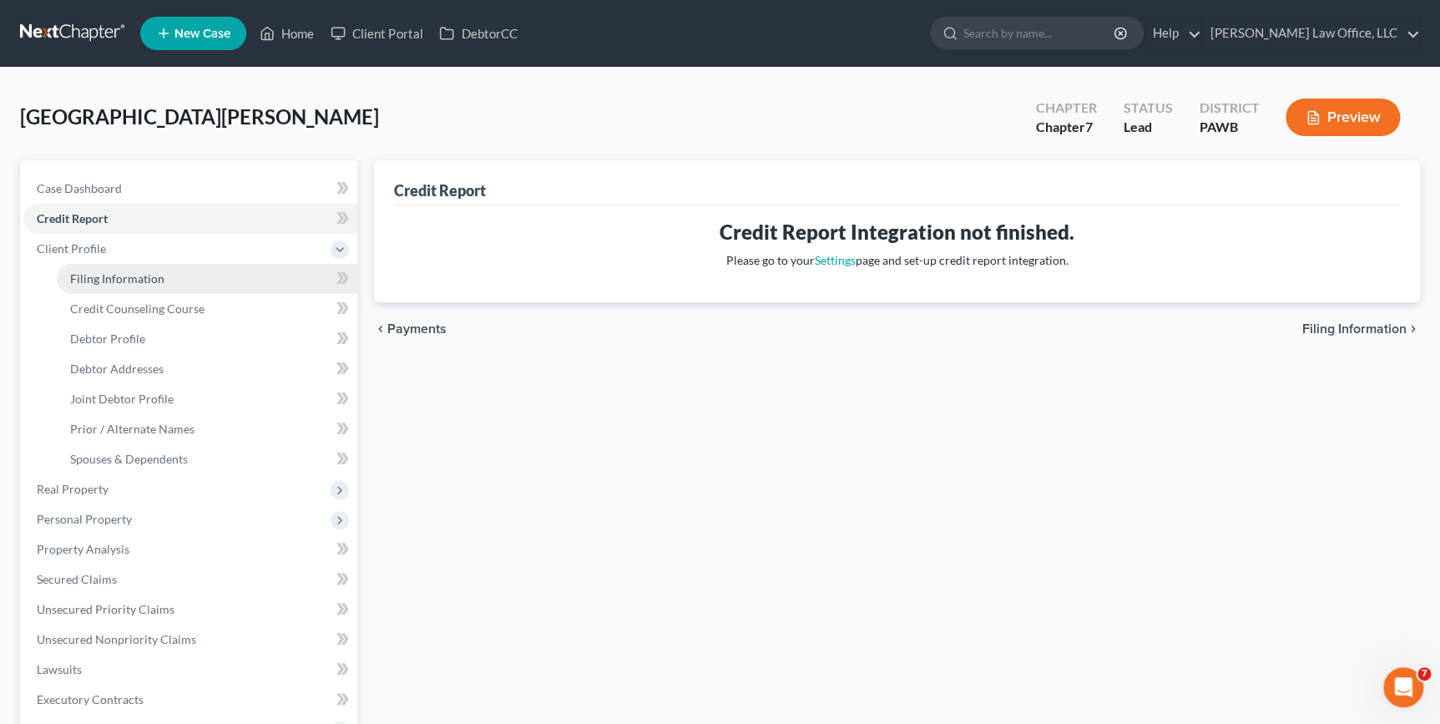
click at [215, 273] on link "Filing Information" at bounding box center [207, 279] width 301 height 30
select select "1"
select select "0"
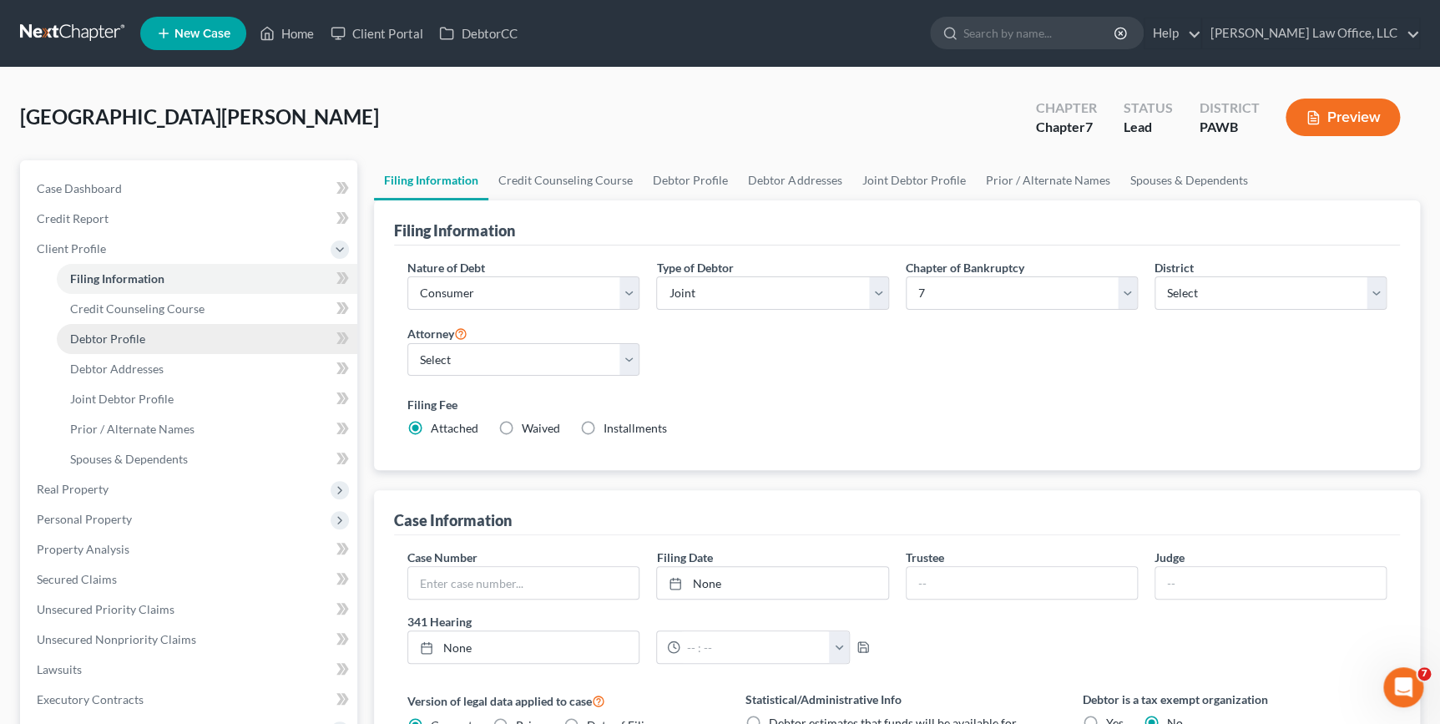
drag, startPoint x: 65, startPoint y: 330, endPoint x: 93, endPoint y: 330, distance: 27.5
click at [67, 330] on link "Debtor Profile" at bounding box center [207, 339] width 301 height 30
select select "1"
select select "0"
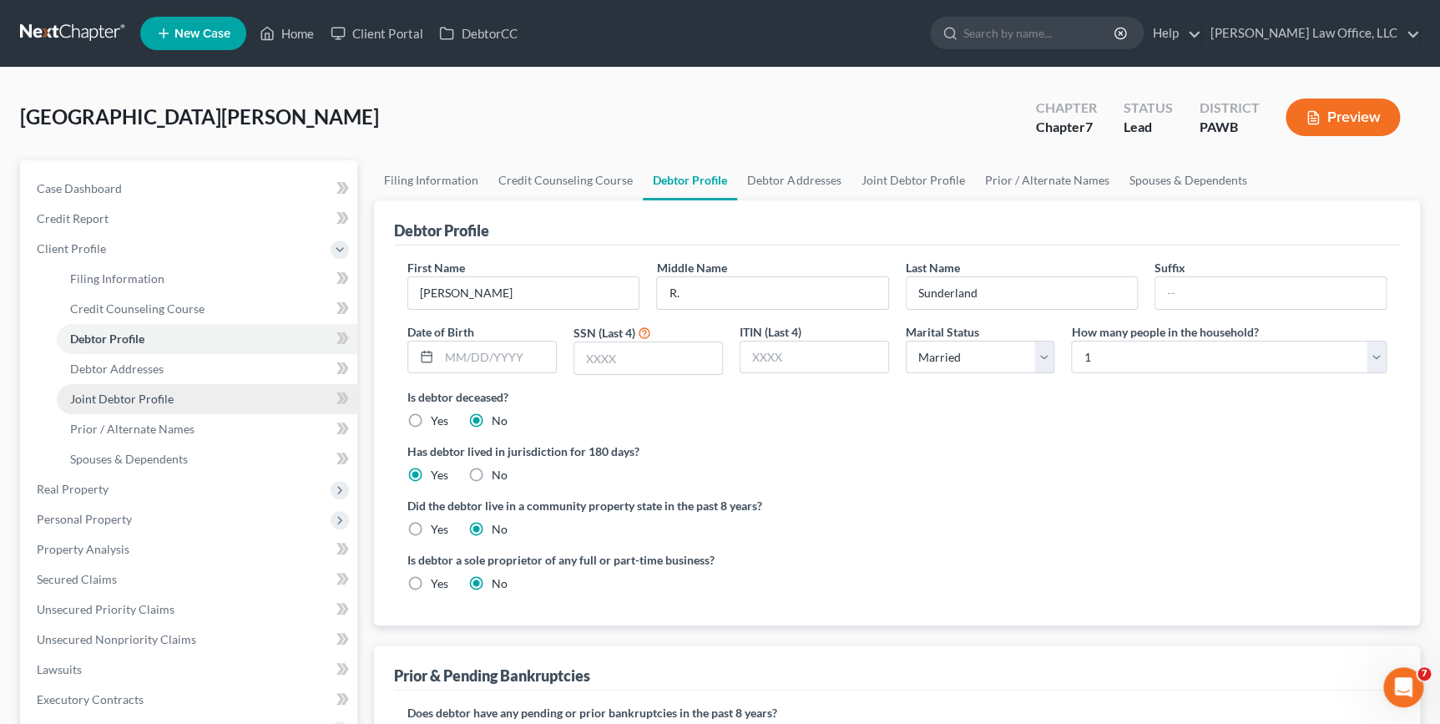
click at [164, 393] on span "Joint Debtor Profile" at bounding box center [122, 399] width 104 height 14
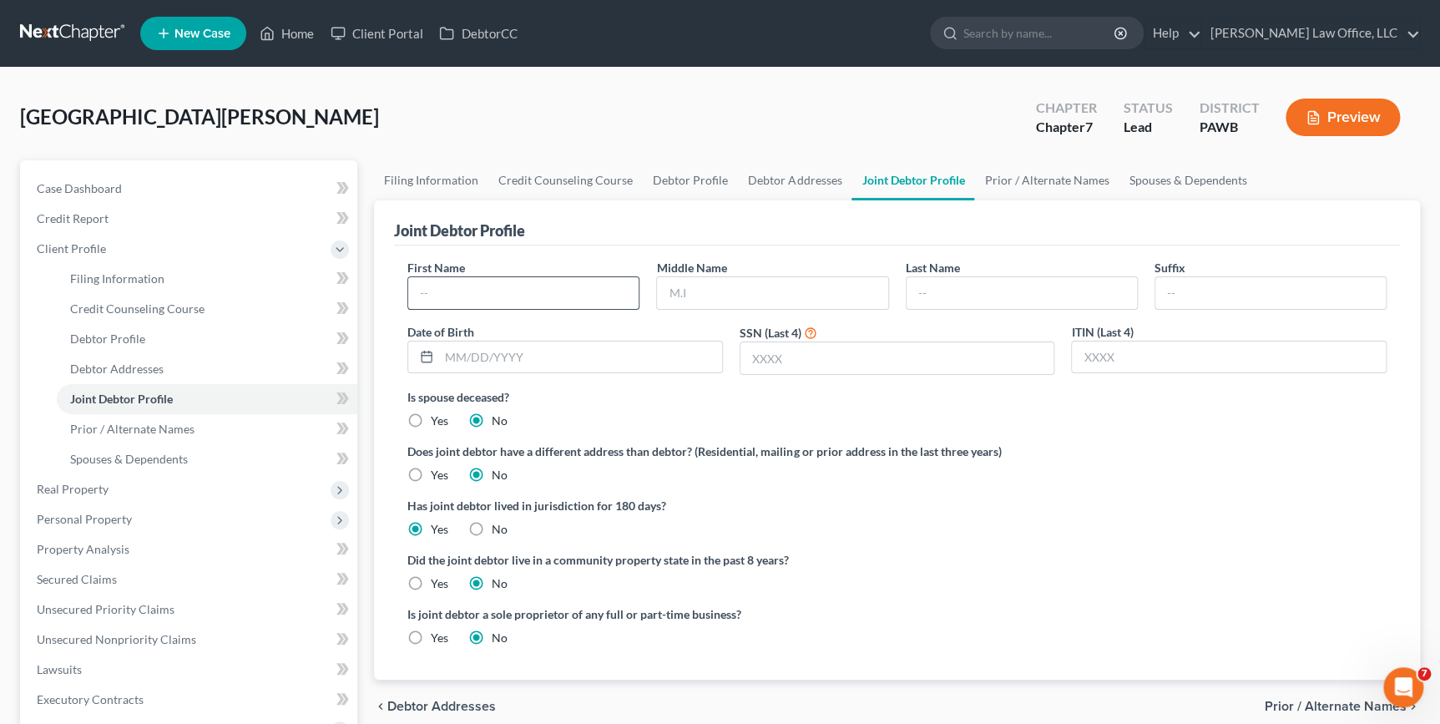
click at [487, 280] on input "text" at bounding box center [523, 293] width 230 height 32
click at [482, 284] on input "text" at bounding box center [523, 293] width 230 height 32
type input "Rebecca"
type input "A."
type input "Sunderland"
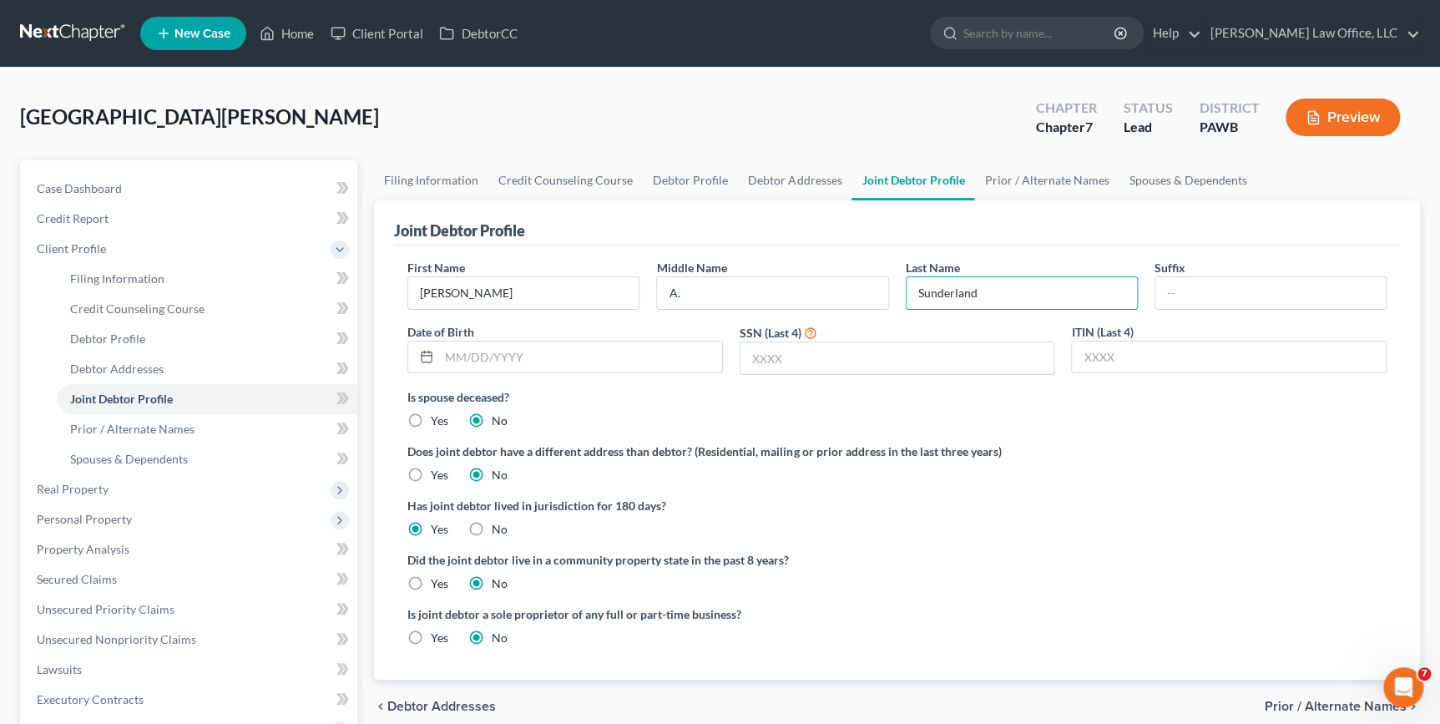
click at [1360, 462] on div "Does joint debtor have a different address than debtor? (Residential, mailing o…" at bounding box center [896, 462] width 979 height 41
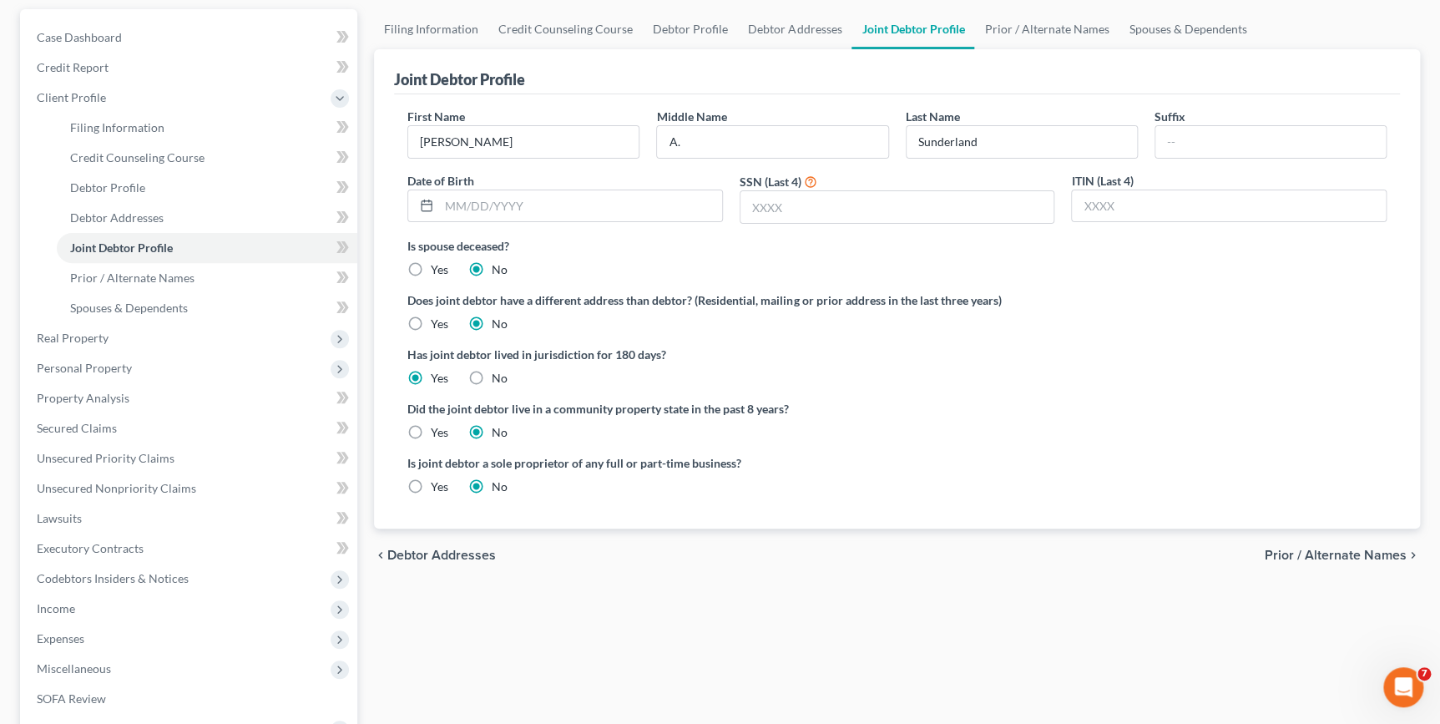
scroll to position [227, 0]
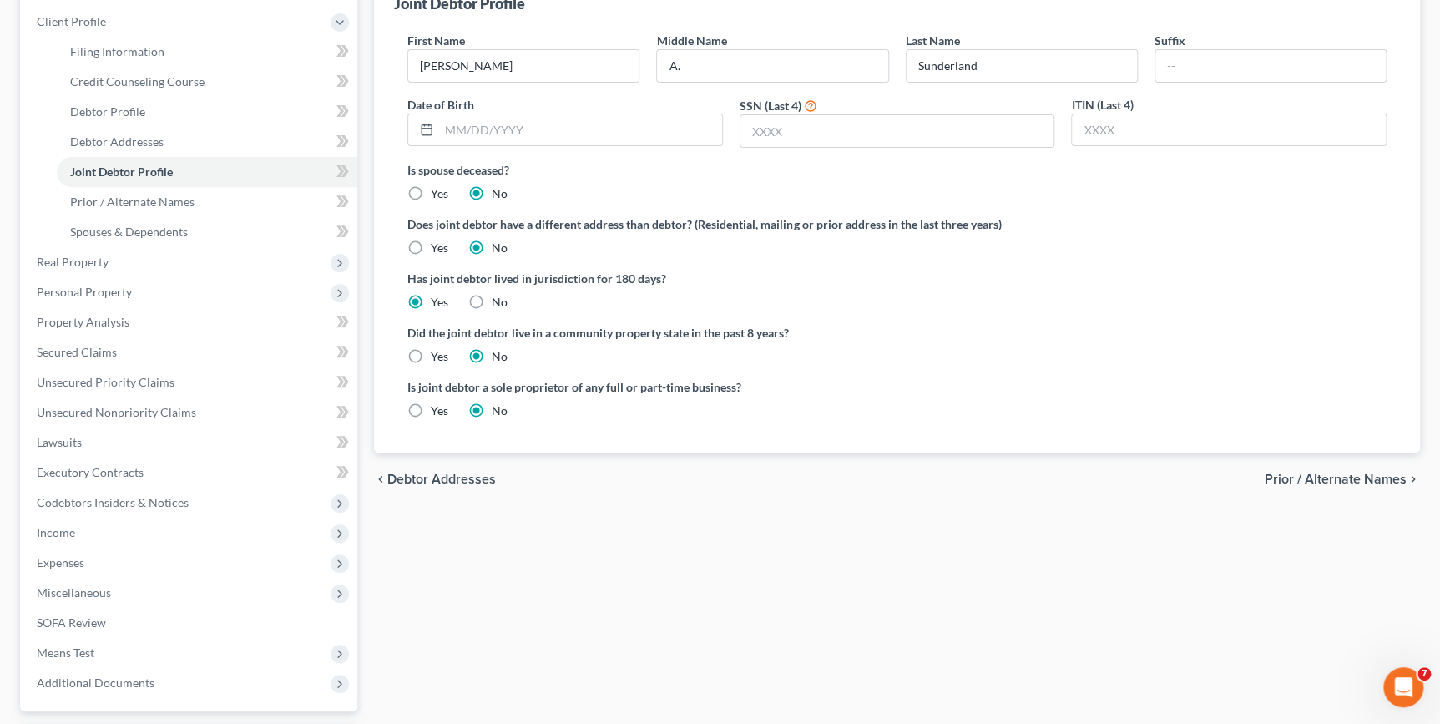
click at [1379, 472] on span "Prior / Alternate Names" at bounding box center [1336, 478] width 142 height 13
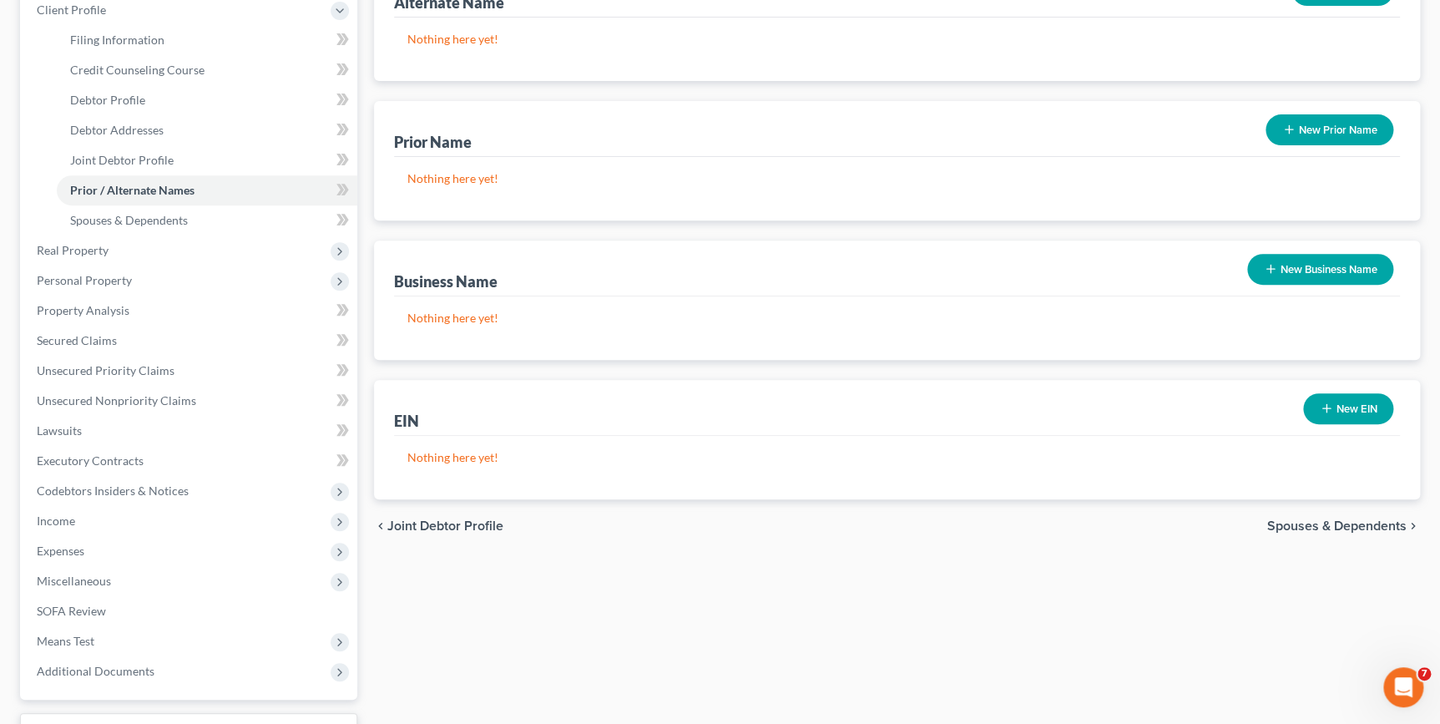
scroll to position [371, 0]
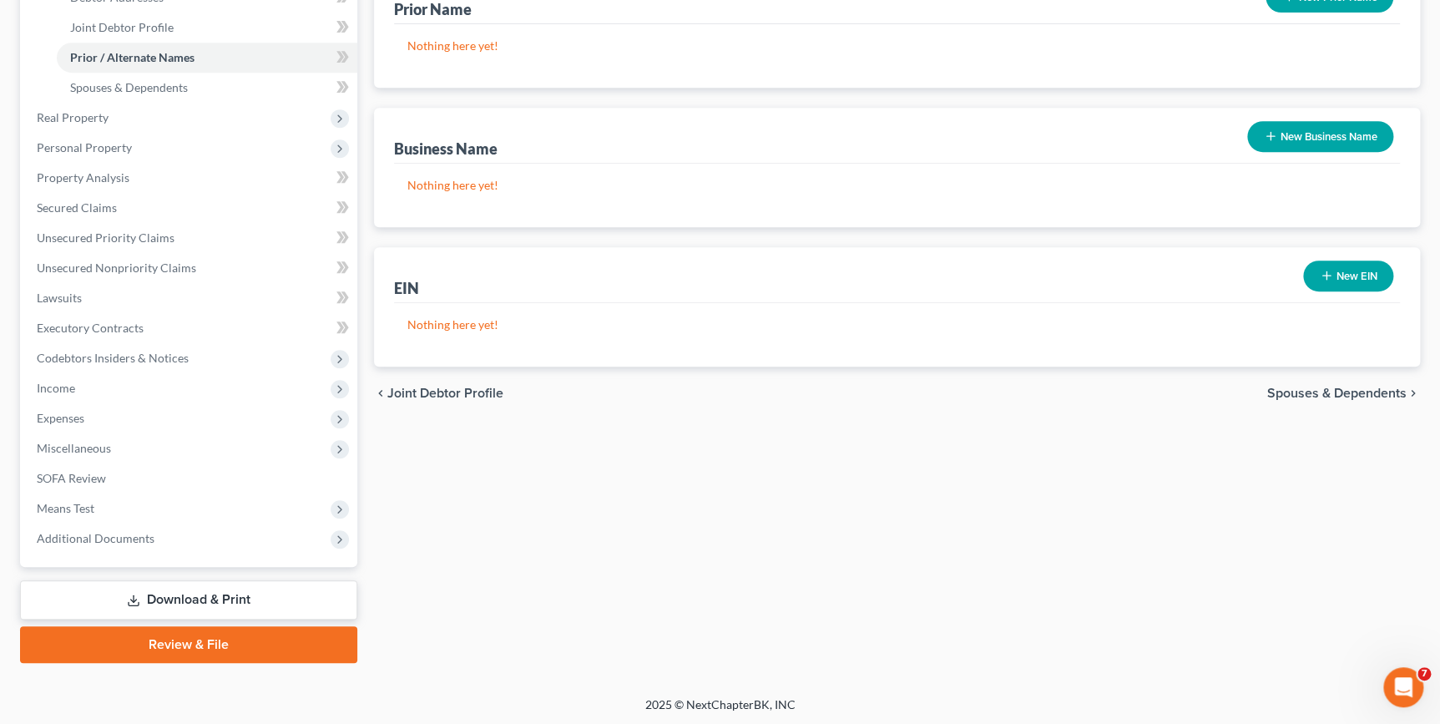
click at [210, 593] on link "Download & Print" at bounding box center [188, 599] width 337 height 39
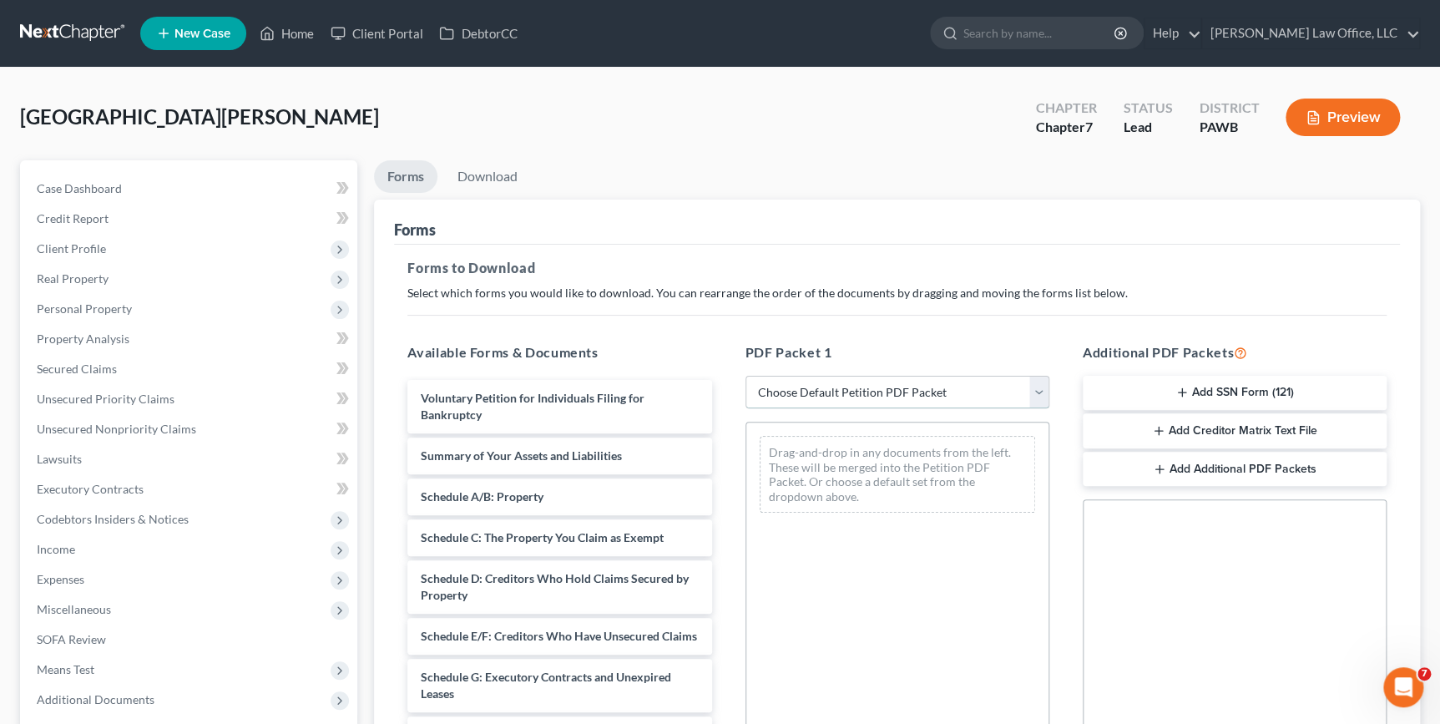
click at [944, 392] on select "Choose Default Petition PDF Packet Complete Bankruptcy Petition (all forms and …" at bounding box center [897, 392] width 304 height 33
select select "0"
click at [745, 376] on select "Choose Default Petition PDF Packet Complete Bankruptcy Petition (all forms and …" at bounding box center [897, 392] width 304 height 33
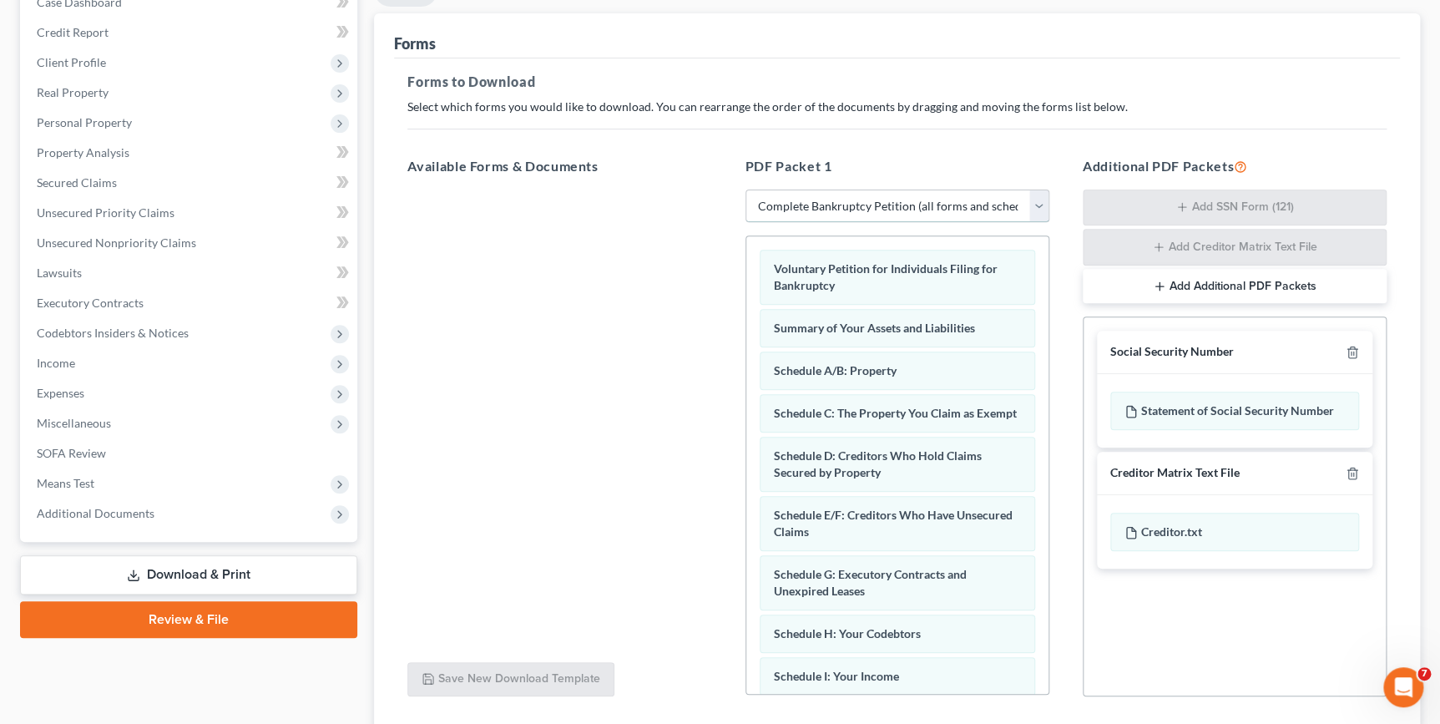
scroll to position [307, 0]
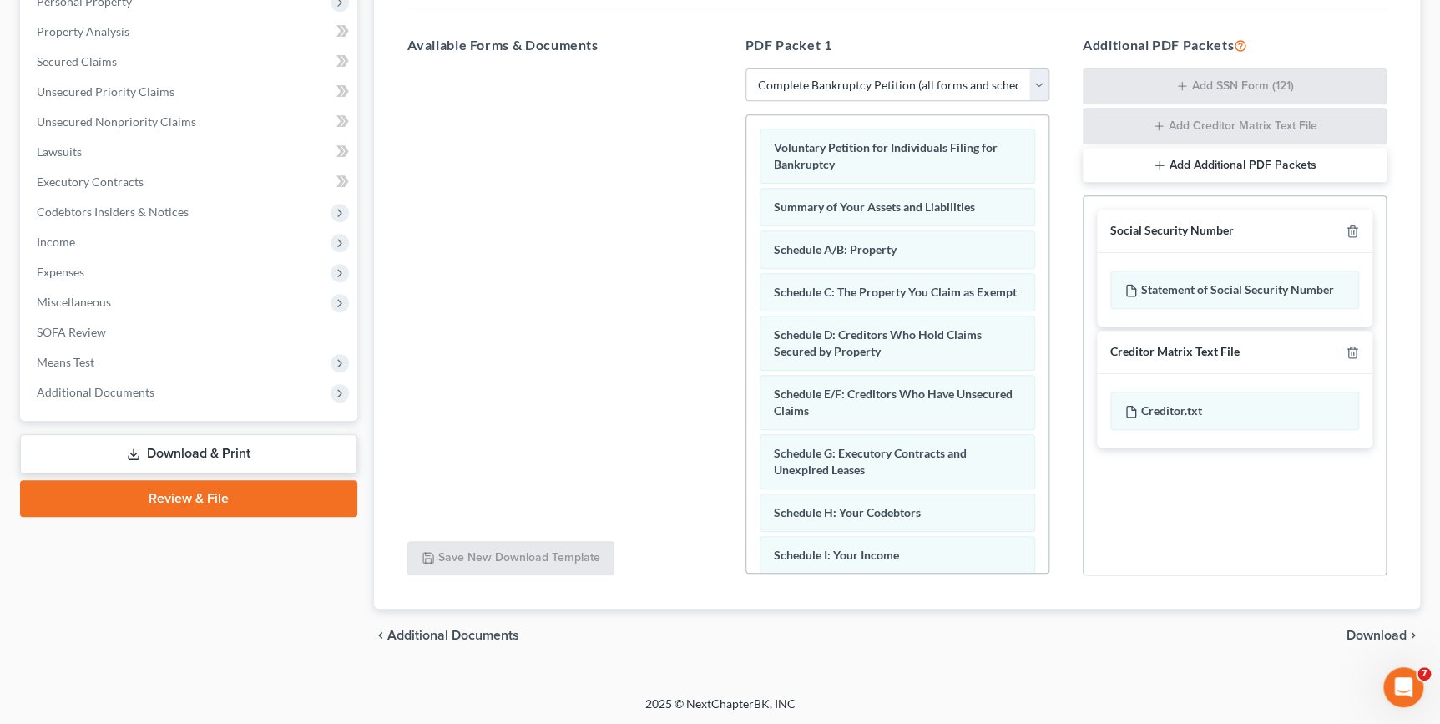
click at [1386, 629] on span "Download" at bounding box center [1376, 635] width 60 height 13
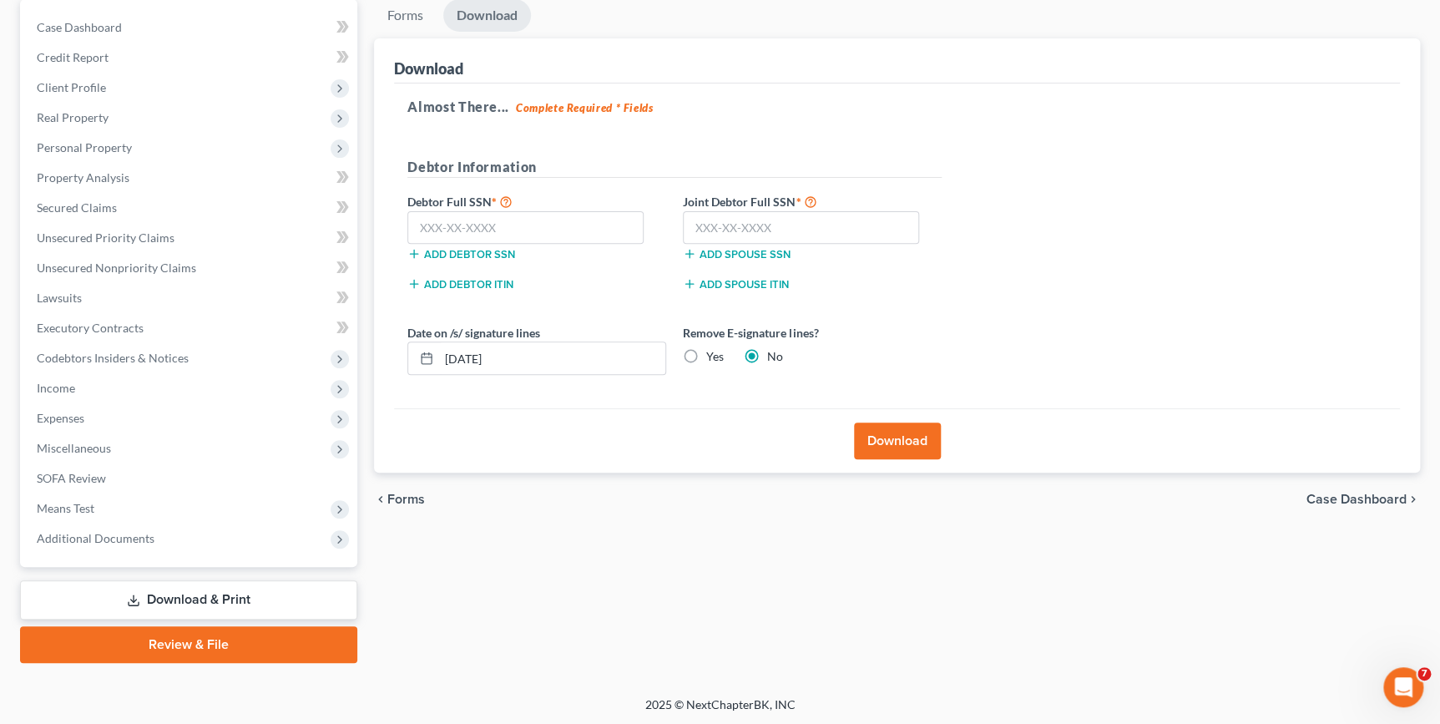
click at [871, 428] on button "Download" at bounding box center [897, 440] width 87 height 37
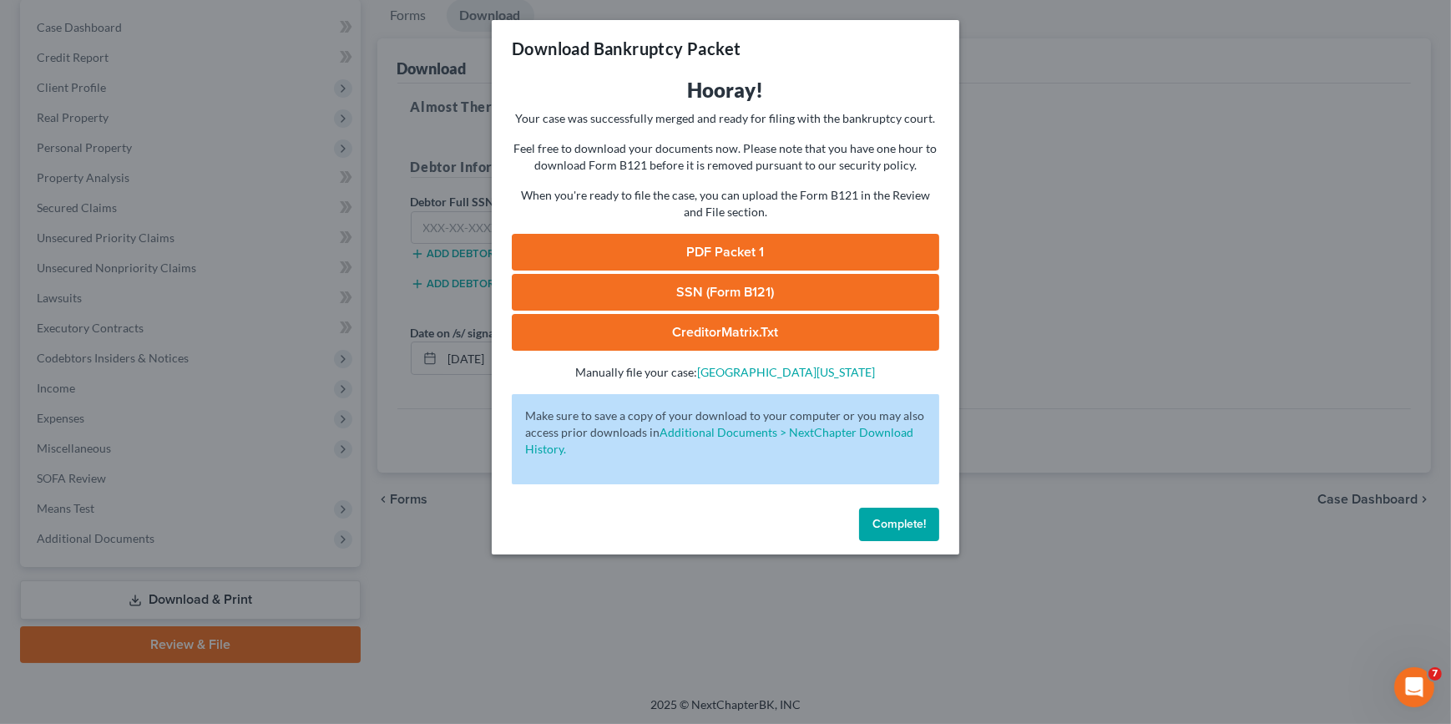
click at [730, 265] on link "PDF Packet 1" at bounding box center [725, 252] width 427 height 37
click at [1260, 238] on div "Download Bankruptcy Packet Hooray! Your case was successfully merged and ready …" at bounding box center [725, 362] width 1451 height 724
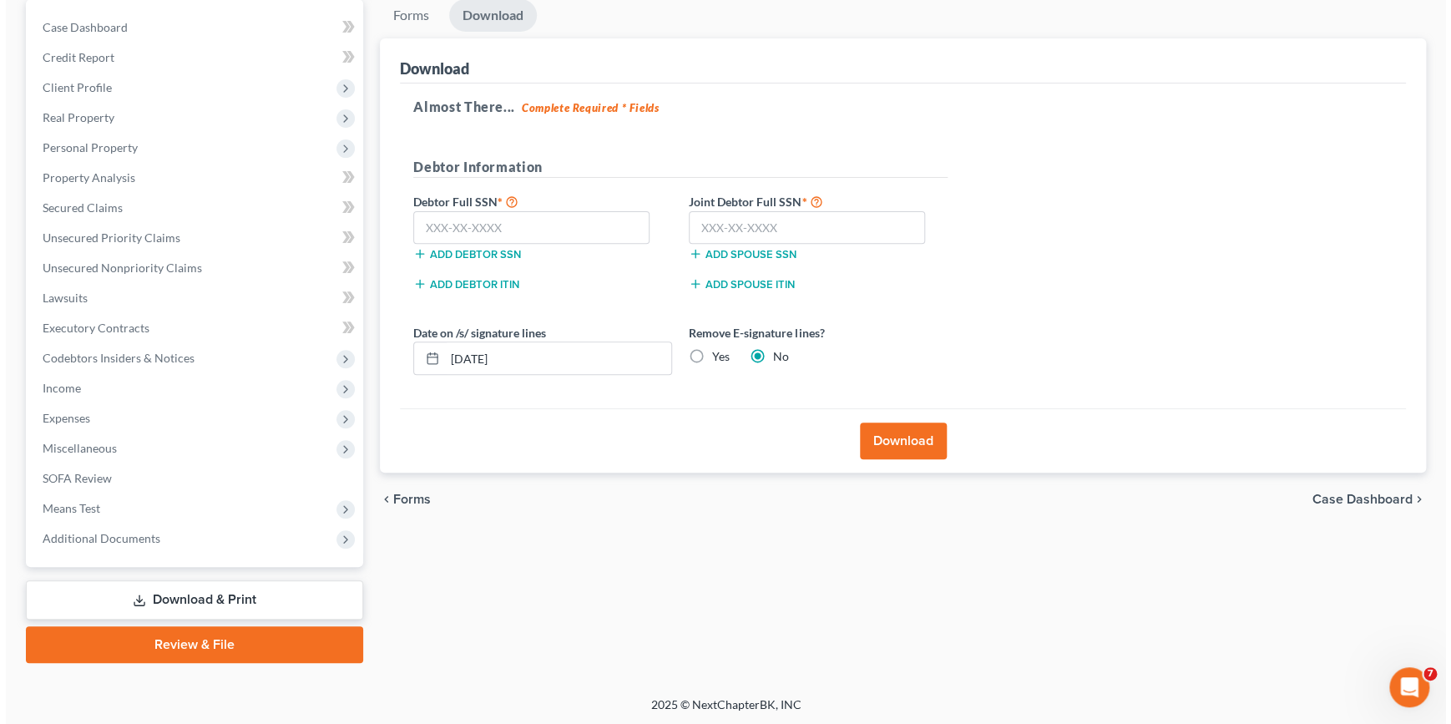
scroll to position [0, 0]
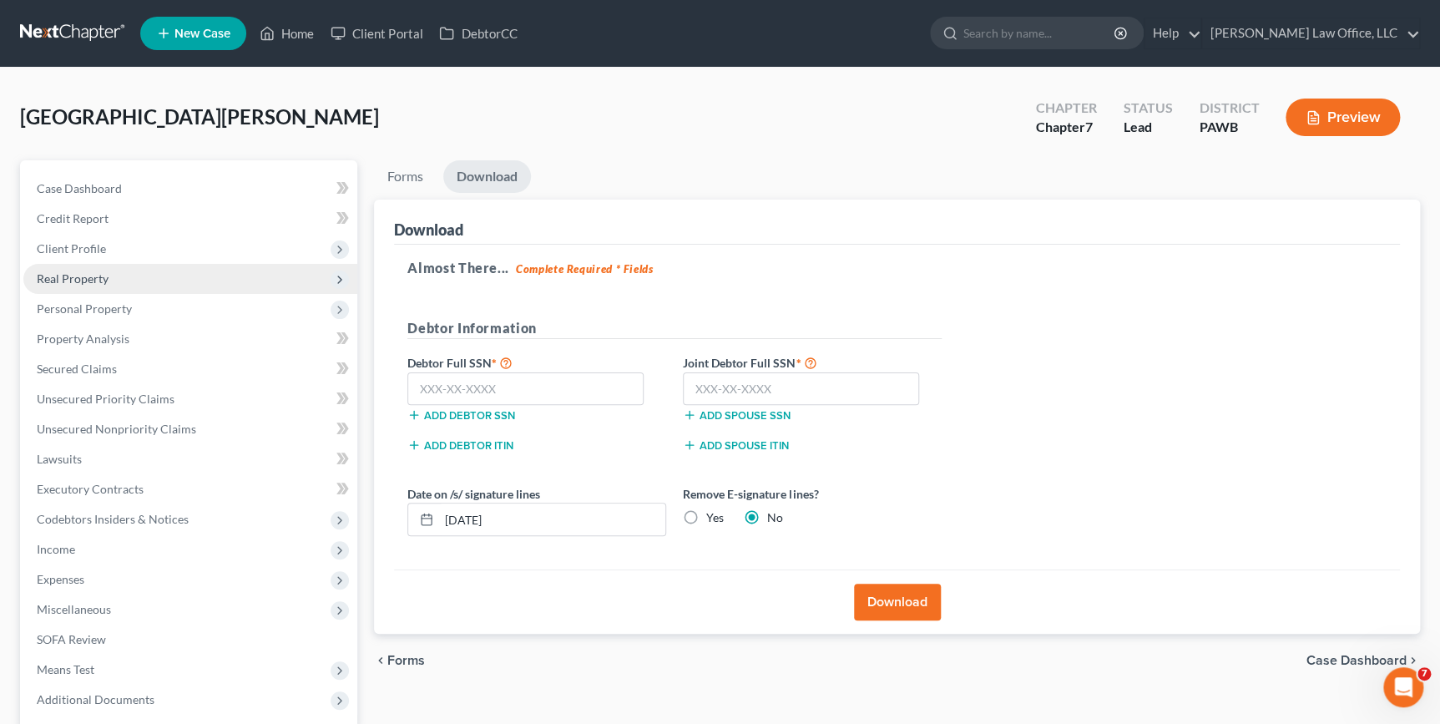
click at [88, 275] on span "Real Property" at bounding box center [73, 278] width 72 height 14
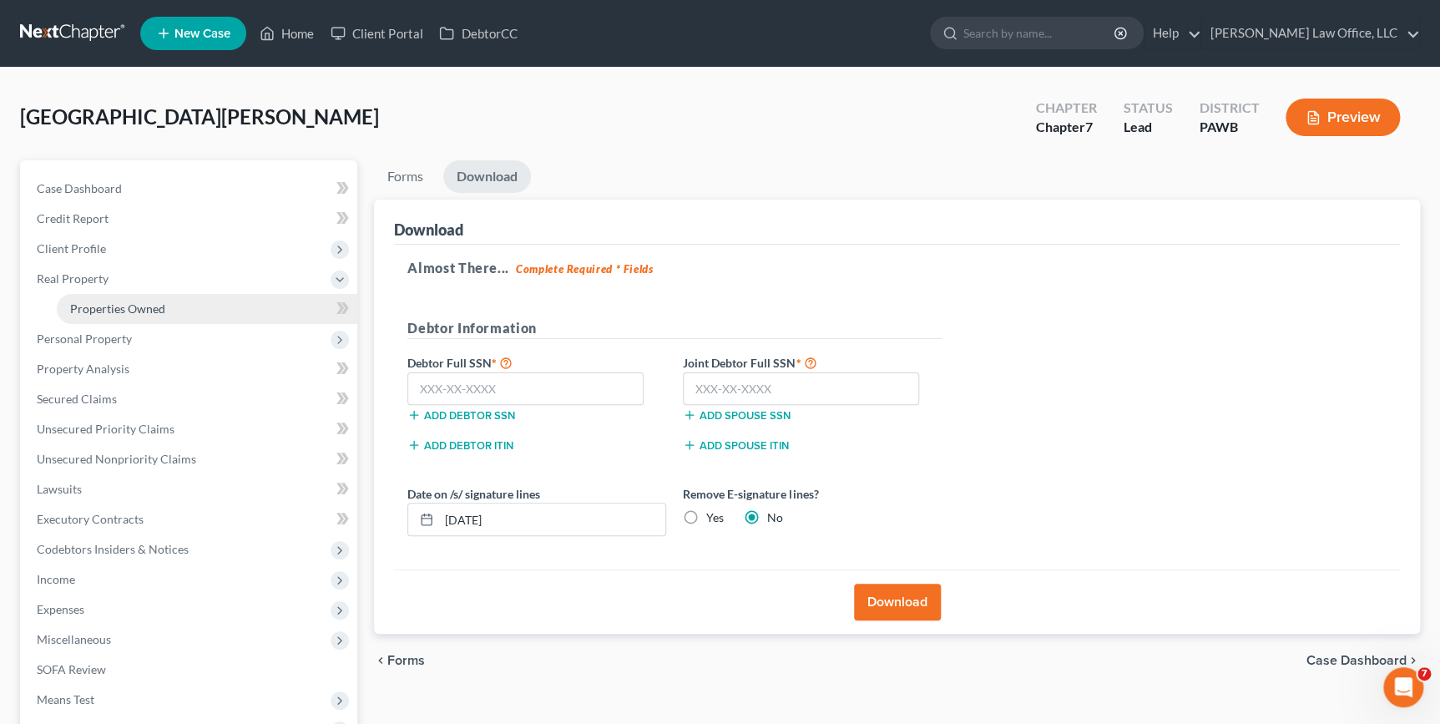
click at [131, 309] on span "Properties Owned" at bounding box center [117, 308] width 95 height 14
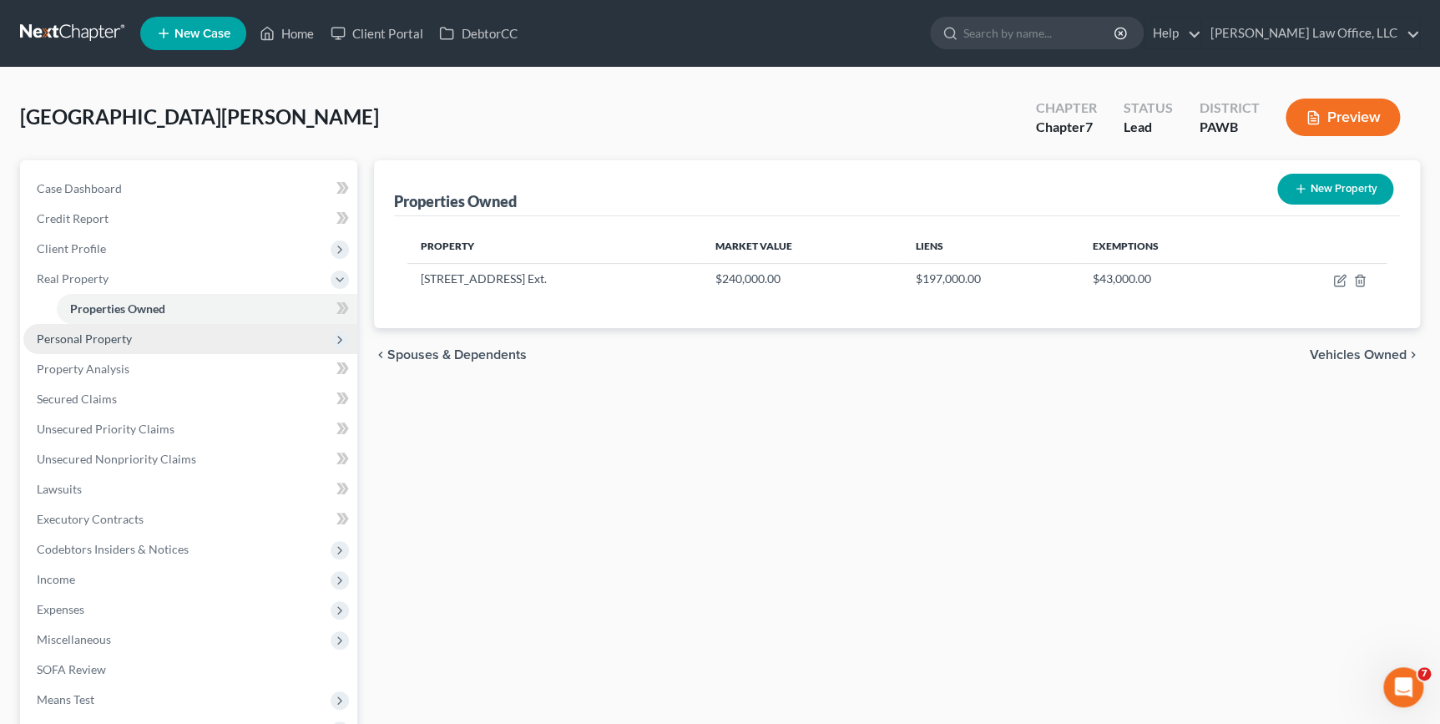
click at [160, 333] on span "Personal Property" at bounding box center [190, 339] width 334 height 30
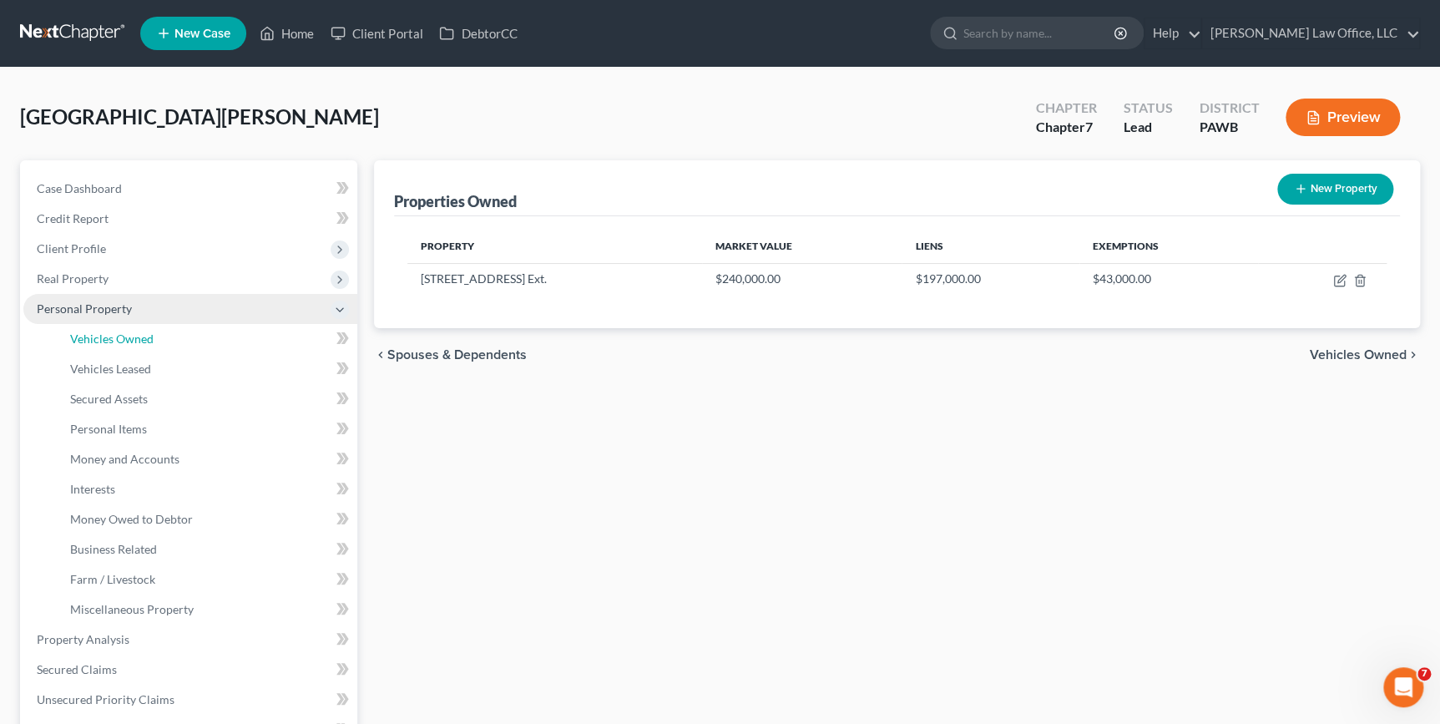
click at [160, 333] on link "Vehicles Owned" at bounding box center [207, 339] width 301 height 30
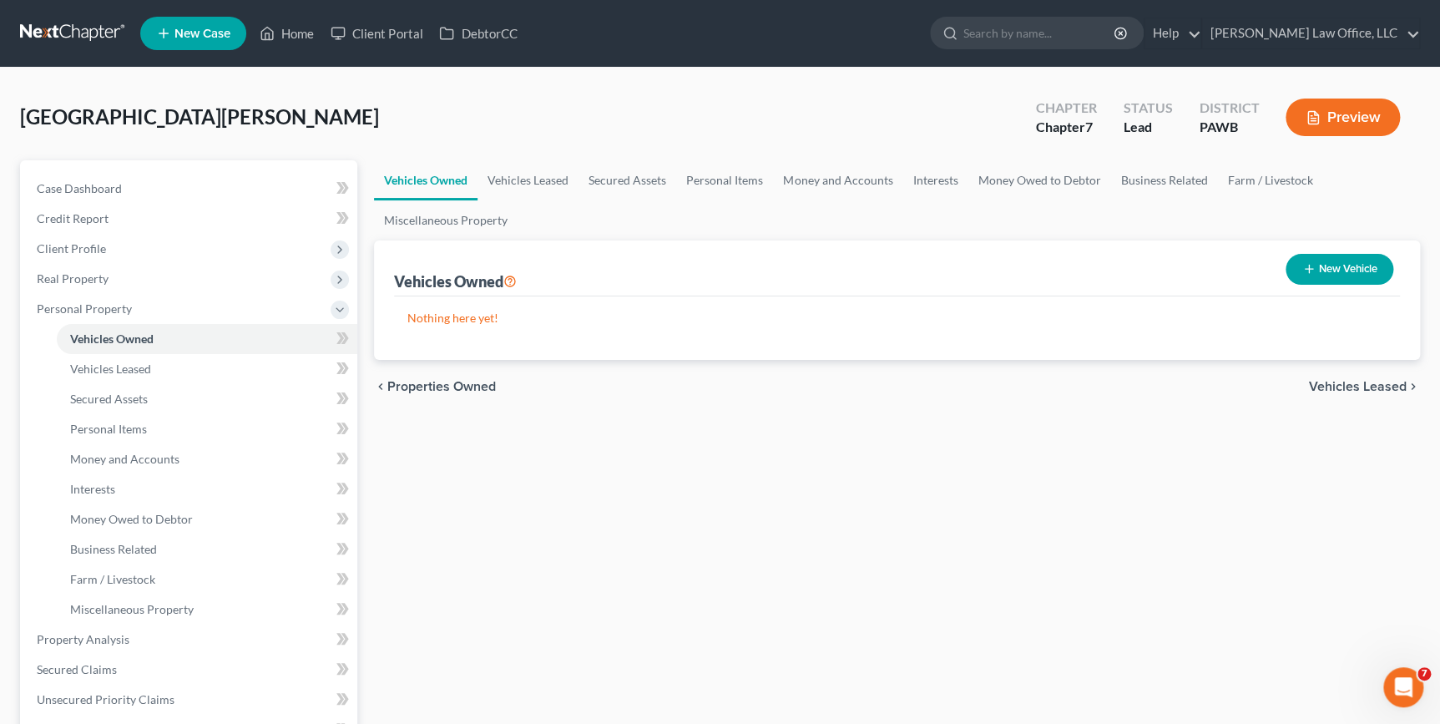
click at [1319, 270] on button "New Vehicle" at bounding box center [1340, 269] width 108 height 31
select select "0"
select select "2"
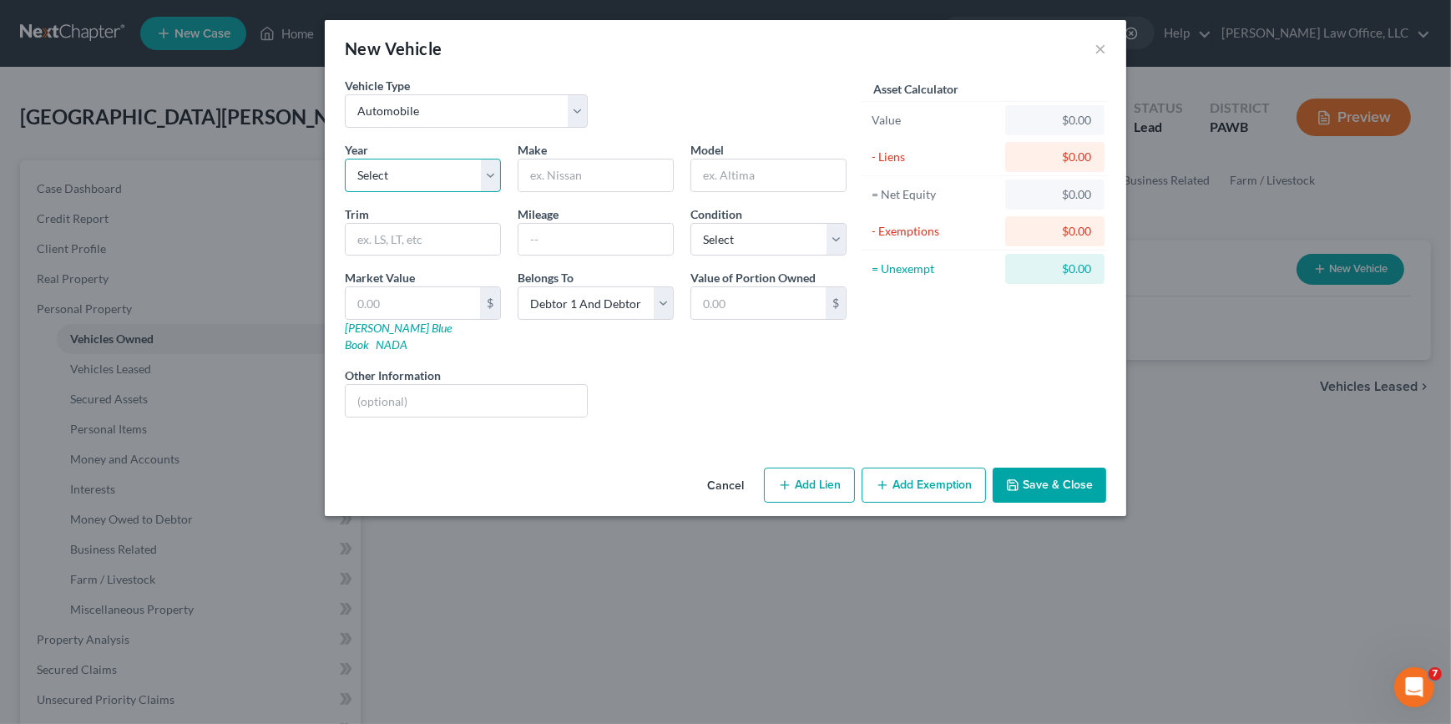
click at [387, 172] on select "Select 2026 2025 2024 2023 2022 2021 2020 2019 2018 2017 2016 2015 2014 2013 20…" at bounding box center [423, 175] width 156 height 33
select select "11"
click at [345, 159] on select "Select 2026 2025 2024 2023 2022 2021 2020 2019 2018 2017 2016 2015 2014 2013 20…" at bounding box center [423, 175] width 156 height 33
click at [547, 188] on input "text" at bounding box center [595, 175] width 154 height 32
type input "Chevy"
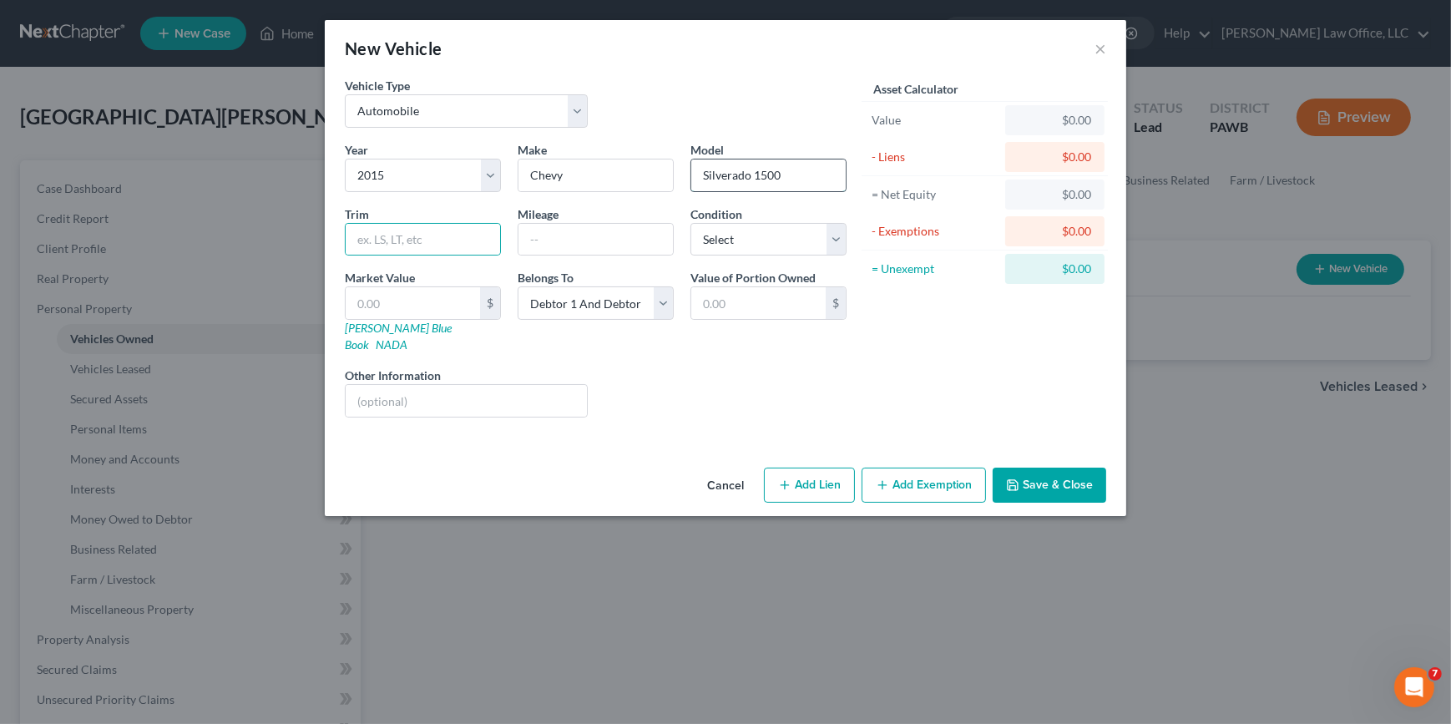
click at [758, 176] on input "Silverado 1500" at bounding box center [768, 175] width 154 height 32
type input "Silverado 2500"
click at [735, 245] on select "Select Excellent Very Good Good Fair Poor" at bounding box center [768, 239] width 156 height 33
select select "3"
click at [690, 223] on select "Select Excellent Very Good Good Fair Poor" at bounding box center [768, 239] width 156 height 33
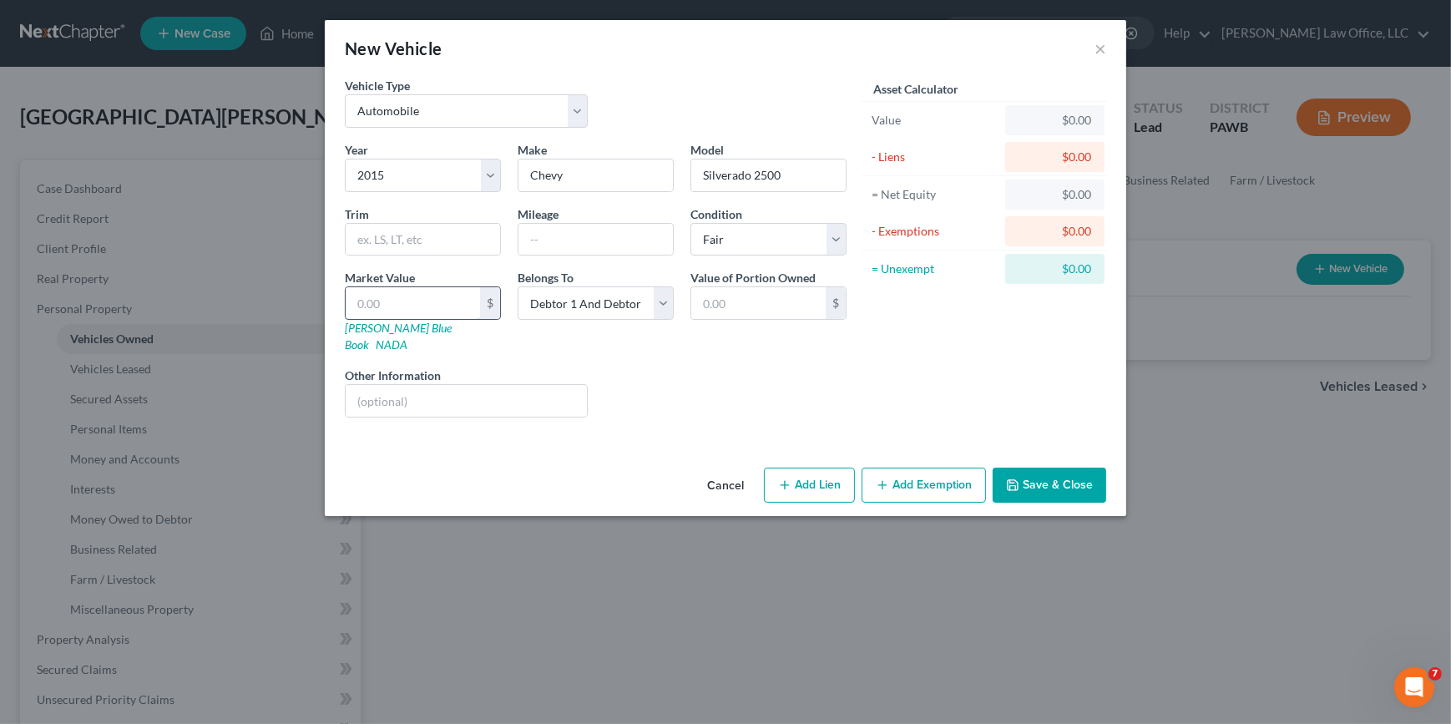
click at [437, 297] on input "text" at bounding box center [413, 303] width 134 height 32
type input "1"
type input "1.00"
type input "10"
type input "10.00"
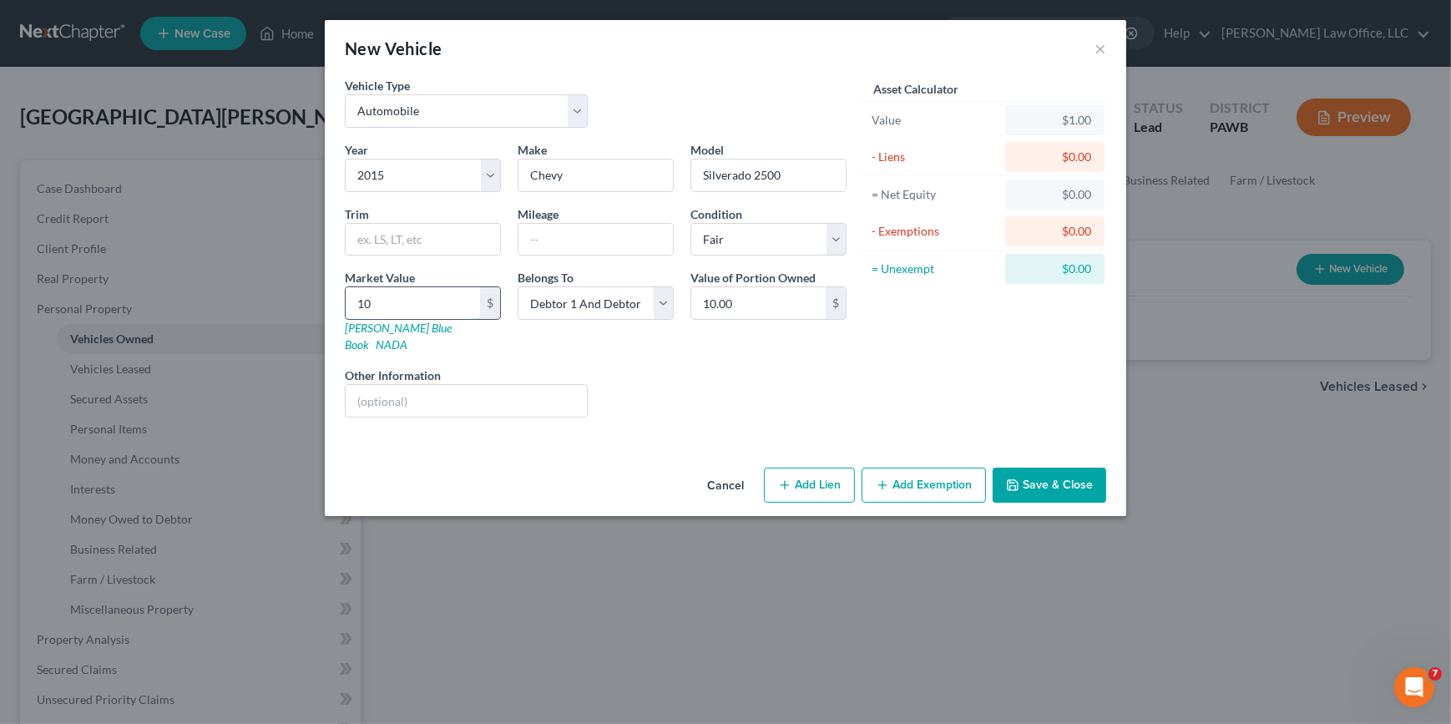
type input "100"
type input "100.00"
type input "1000"
type input "1,000.00"
type input "1,0000"
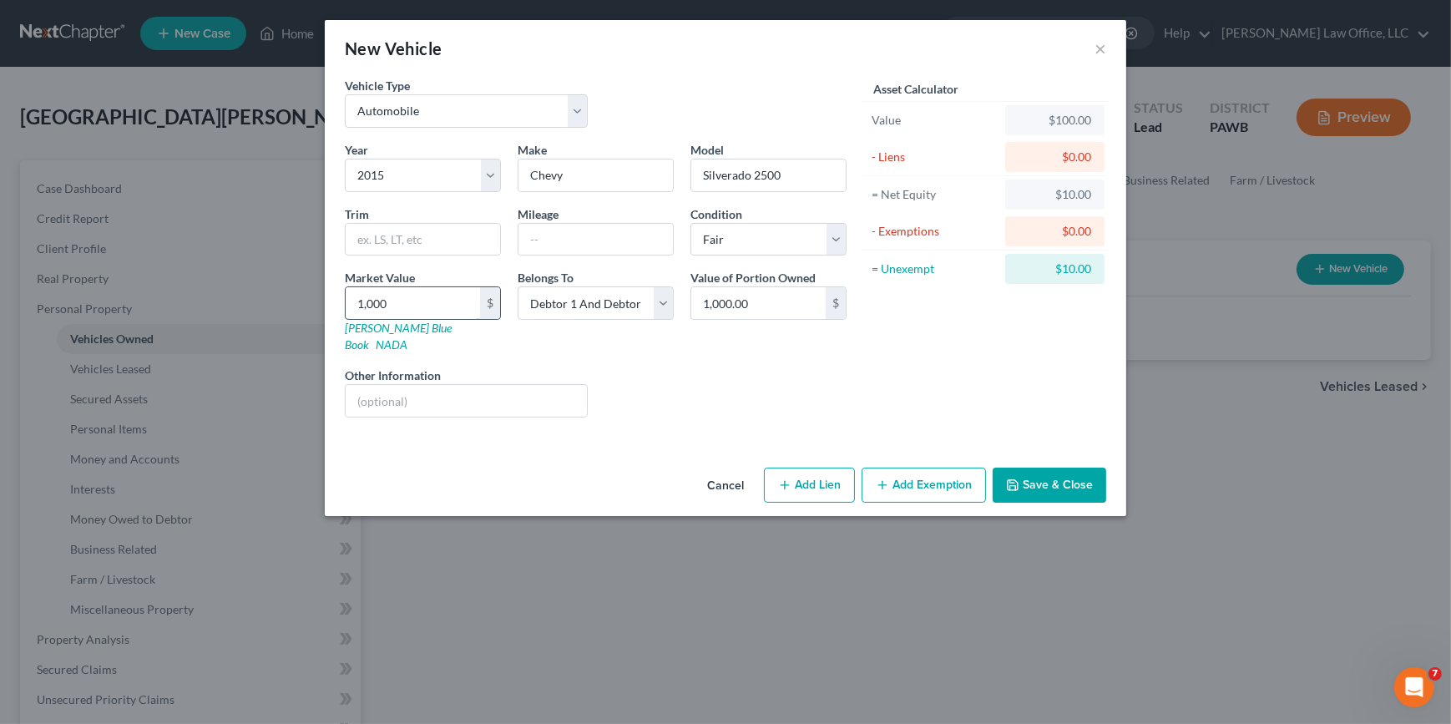
type input "10,000.00"
type input "10,000"
click at [958, 467] on button "Add Exemption" at bounding box center [923, 484] width 124 height 35
select select "2"
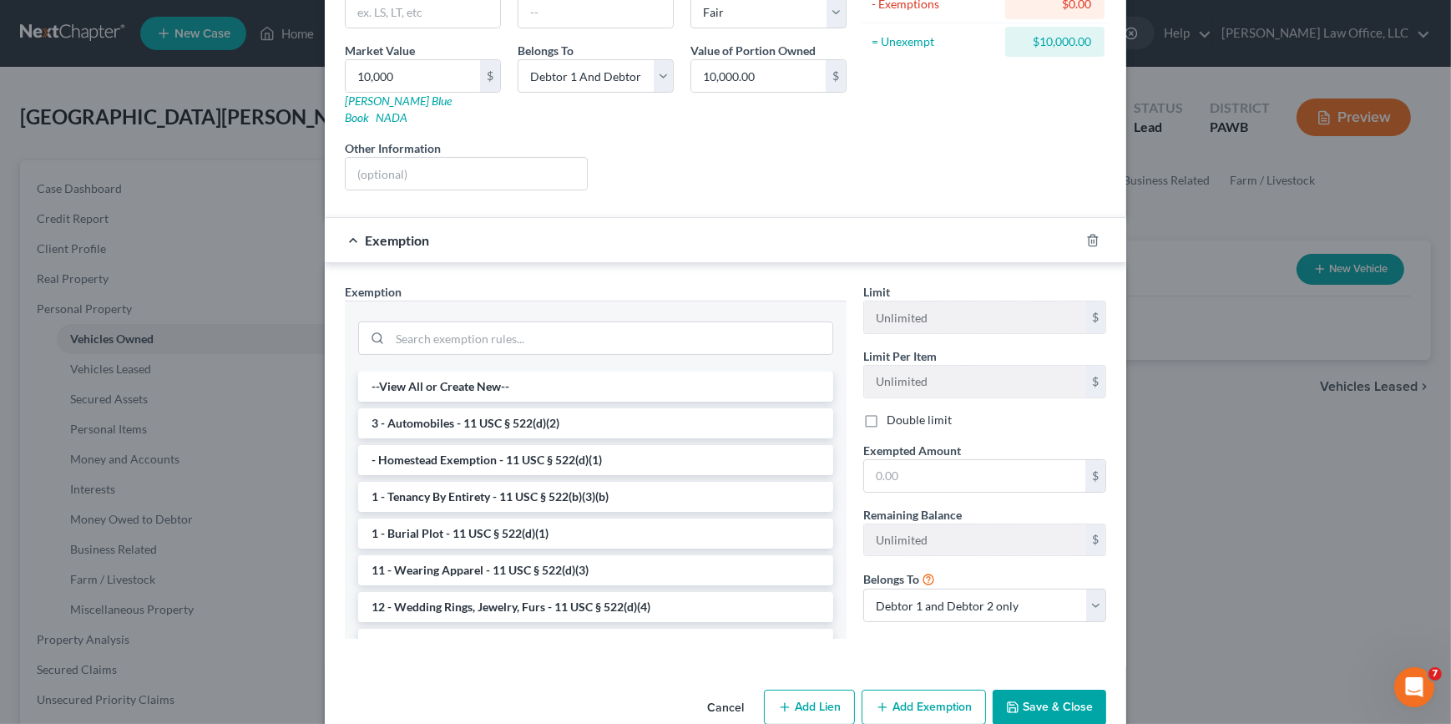
click at [507, 408] on li "3 - Automobiles - 11 USC § 522(d)(2)" at bounding box center [595, 423] width 475 height 30
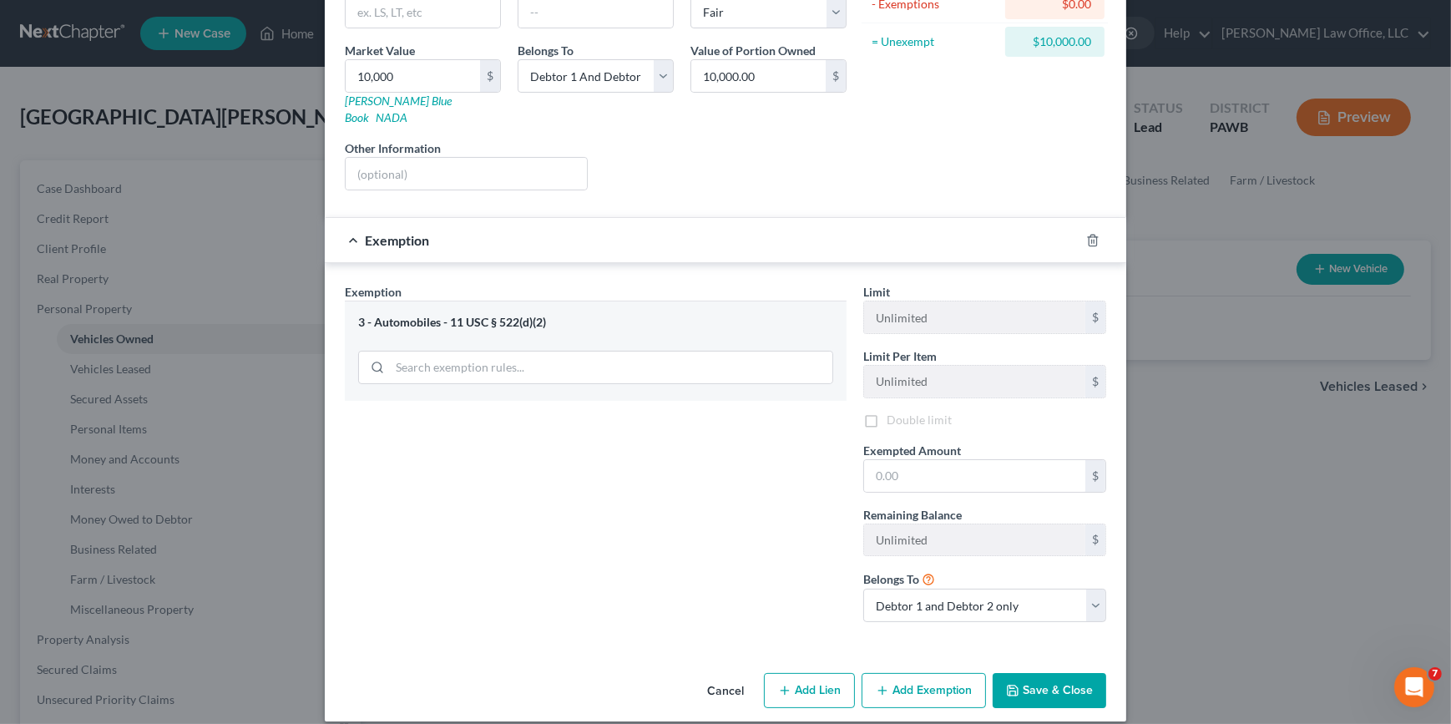
scroll to position [225, 0]
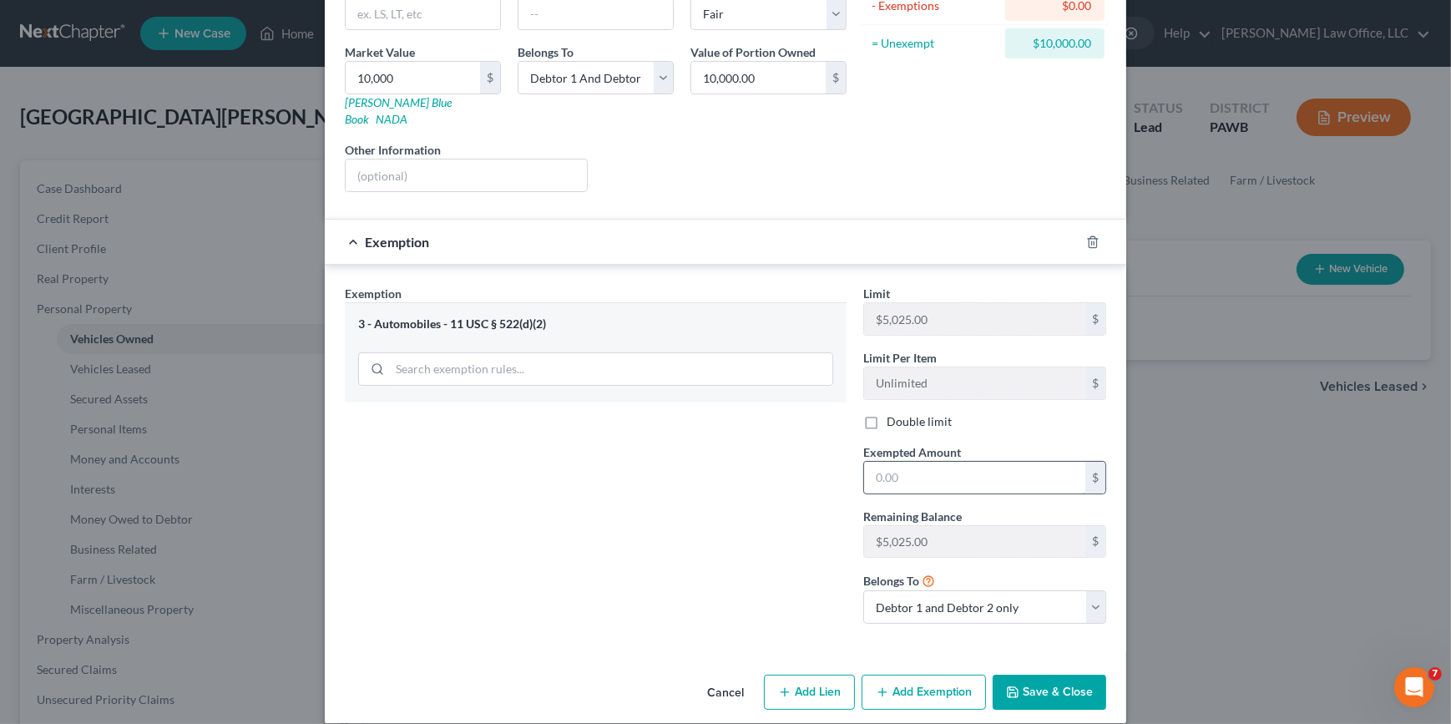
click at [942, 462] on input "text" at bounding box center [974, 478] width 221 height 32
type input "5,025"
click at [1067, 674] on button "Save & Close" at bounding box center [1050, 691] width 114 height 35
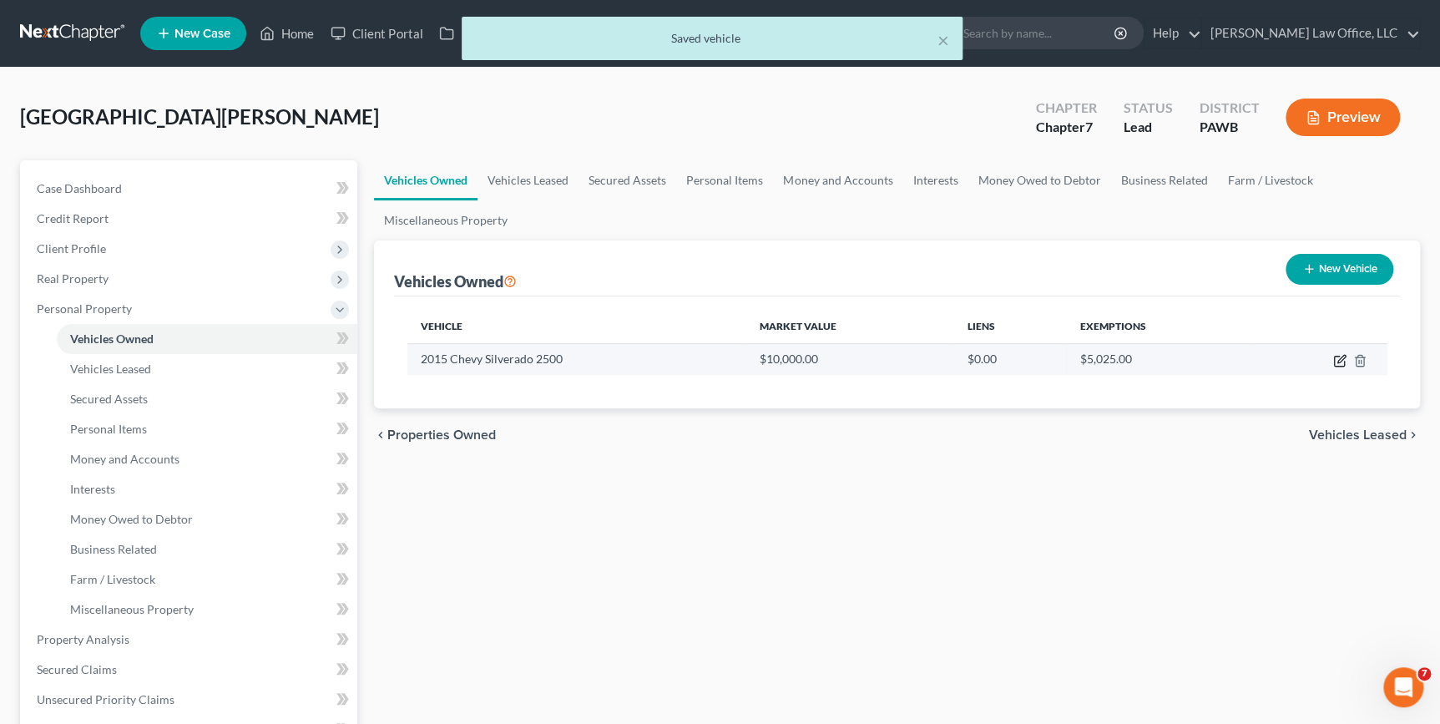
click at [1334, 359] on icon "button" at bounding box center [1339, 361] width 10 height 10
select select "0"
select select "11"
select select "3"
select select "2"
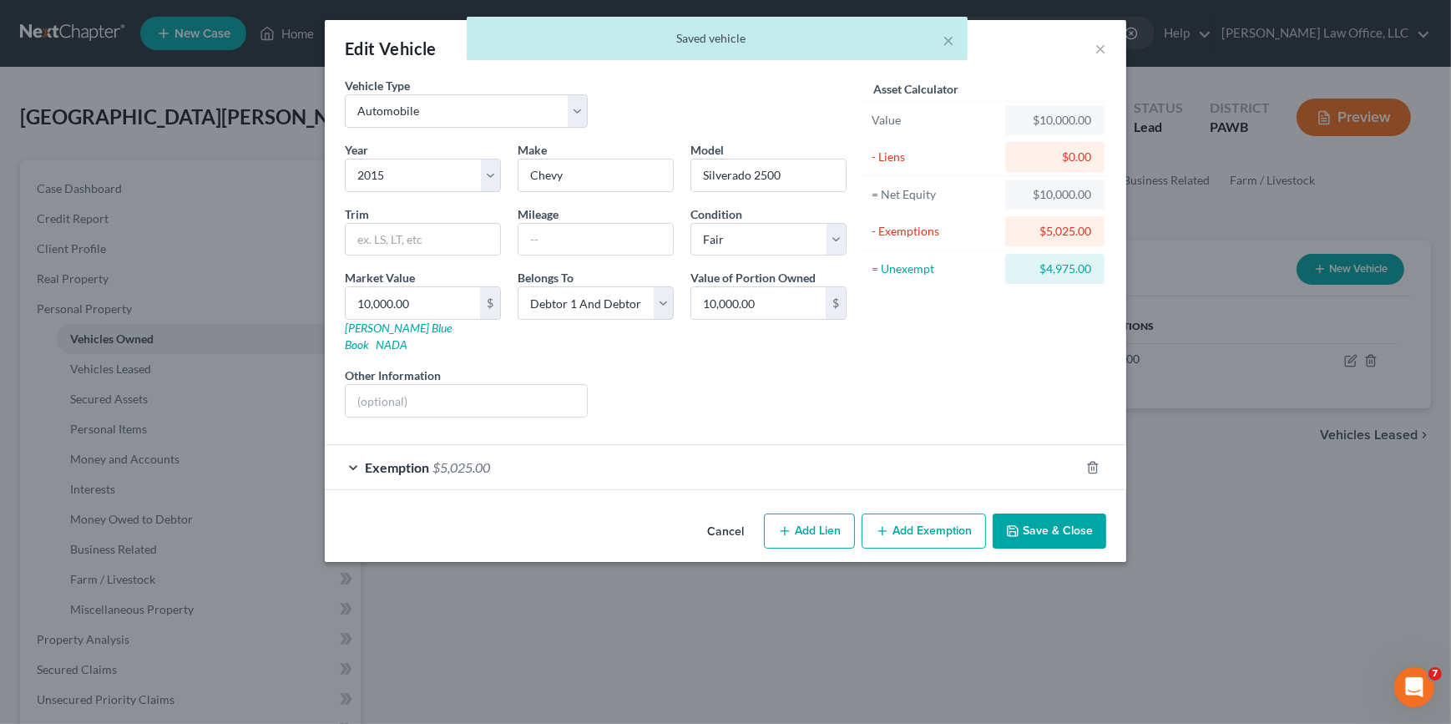
click at [910, 513] on button "Add Exemption" at bounding box center [923, 530] width 124 height 35
select select "2"
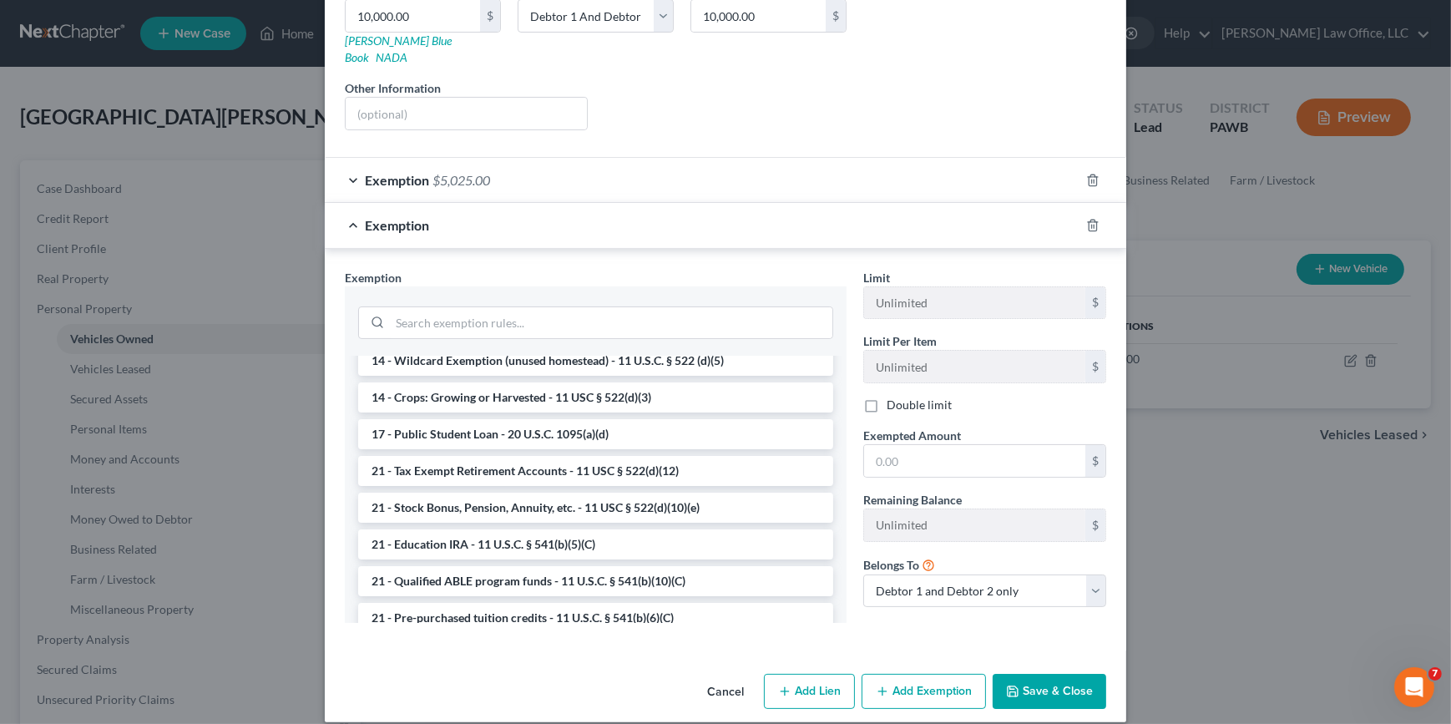
scroll to position [379, 0]
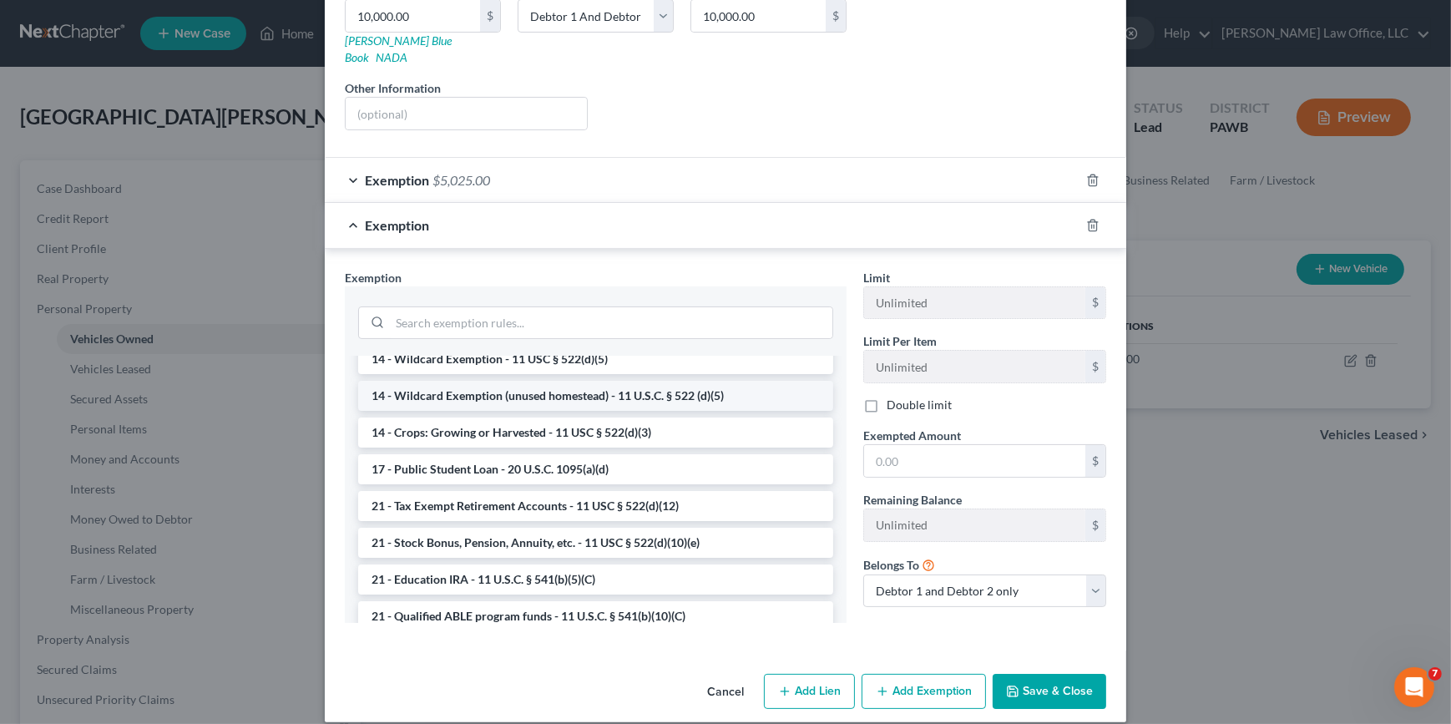
click at [604, 382] on li "14 - Wildcard Exemption (unused homestead) - 11 U.S.C. § 522 (d)(5)" at bounding box center [595, 396] width 475 height 30
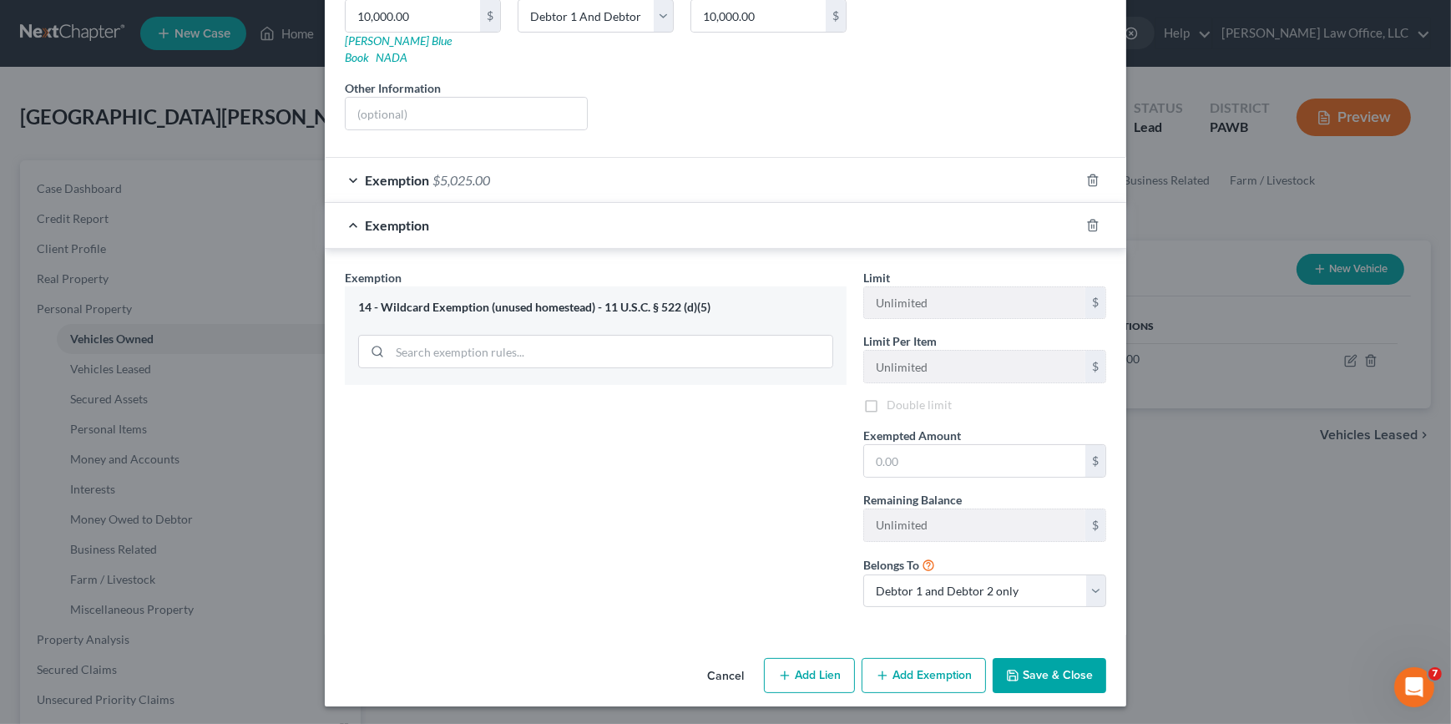
scroll to position [270, 0]
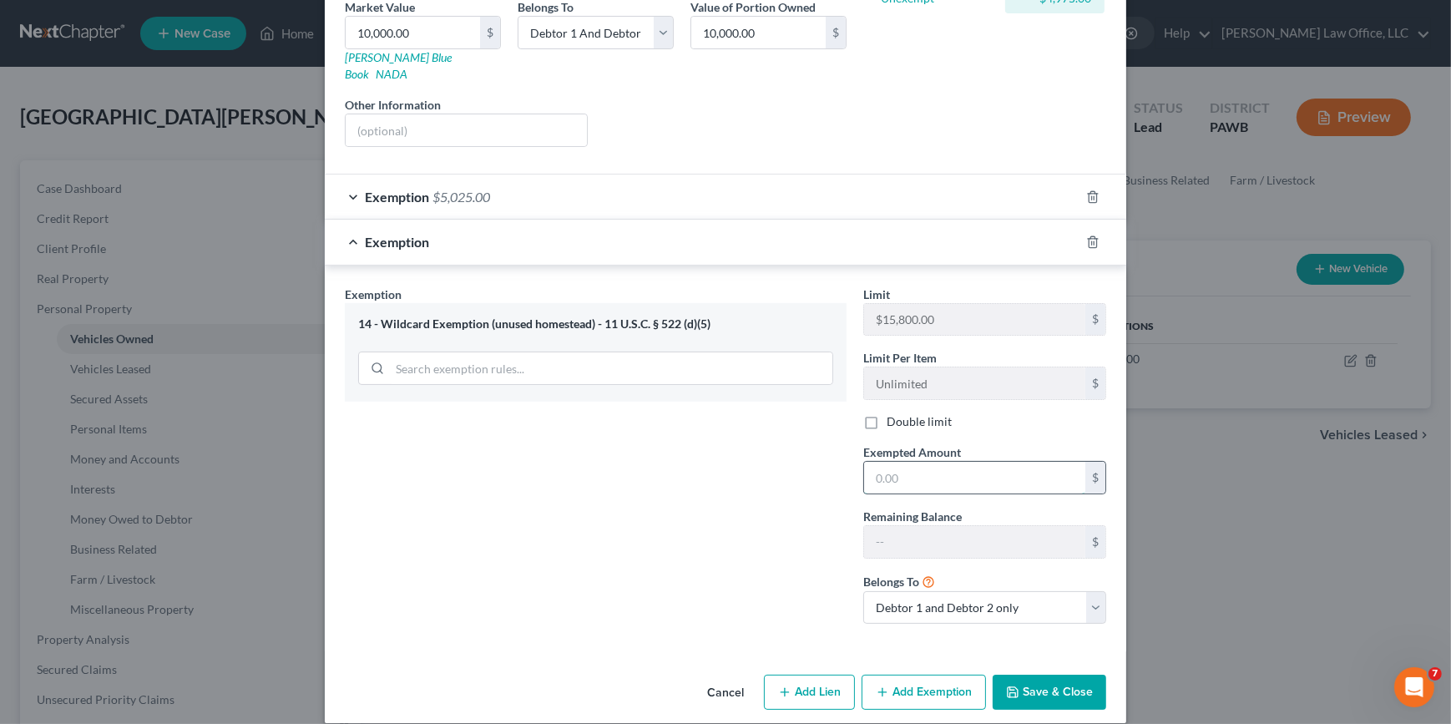
click at [967, 467] on input "text" at bounding box center [974, 478] width 221 height 32
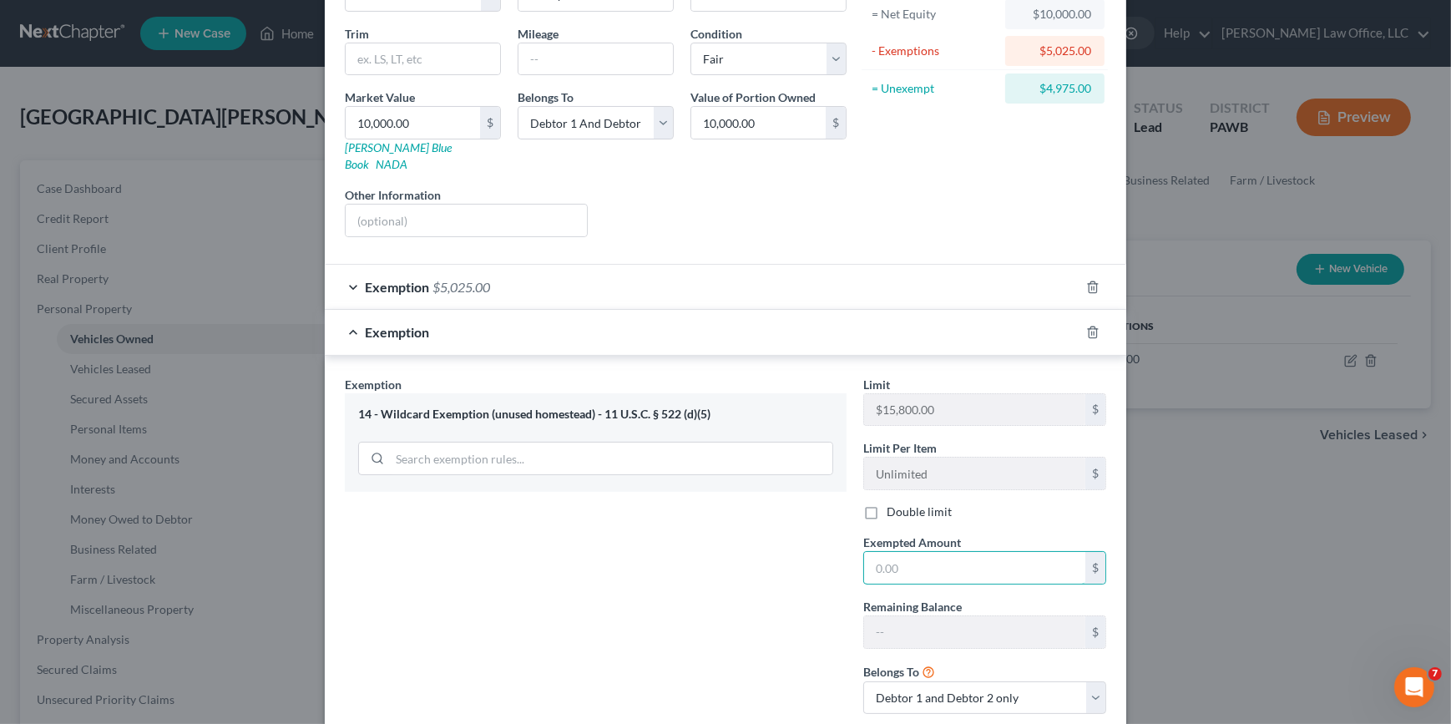
scroll to position [194, 0]
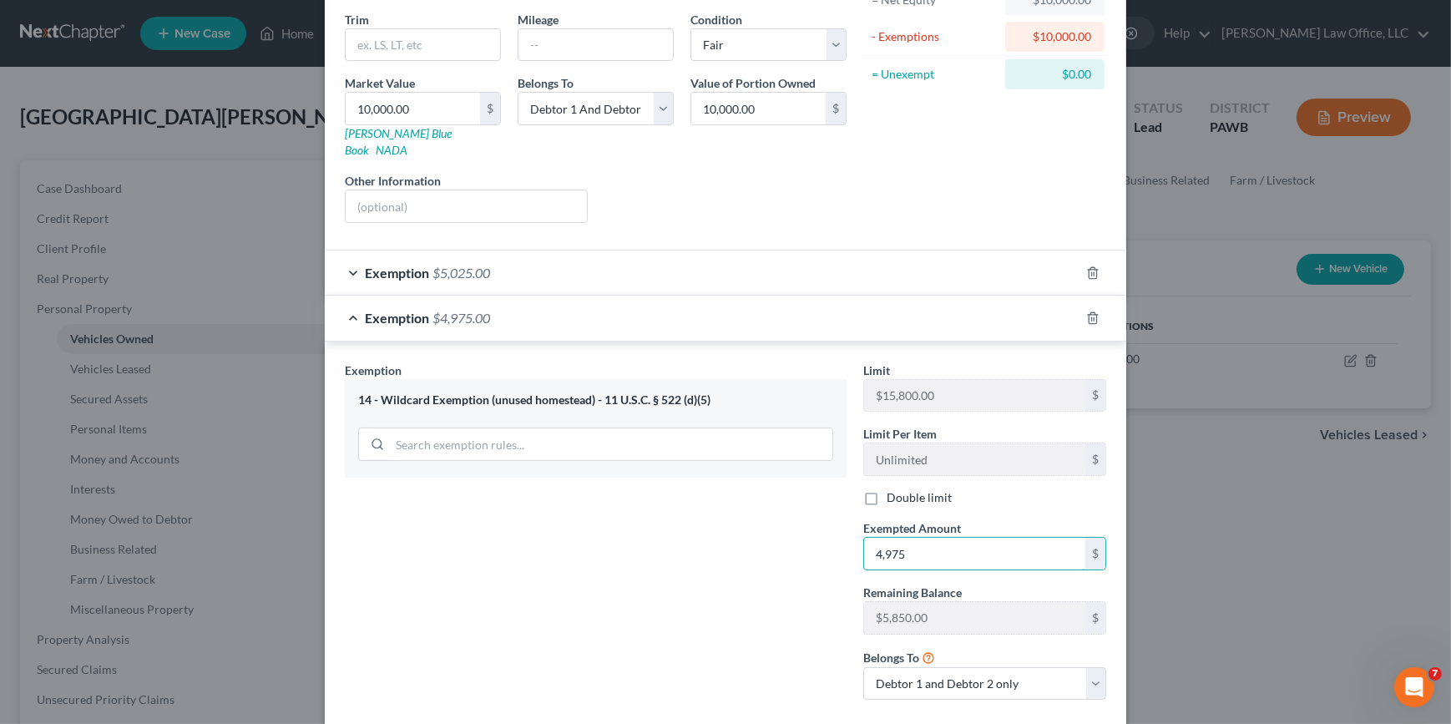
type input "4,975"
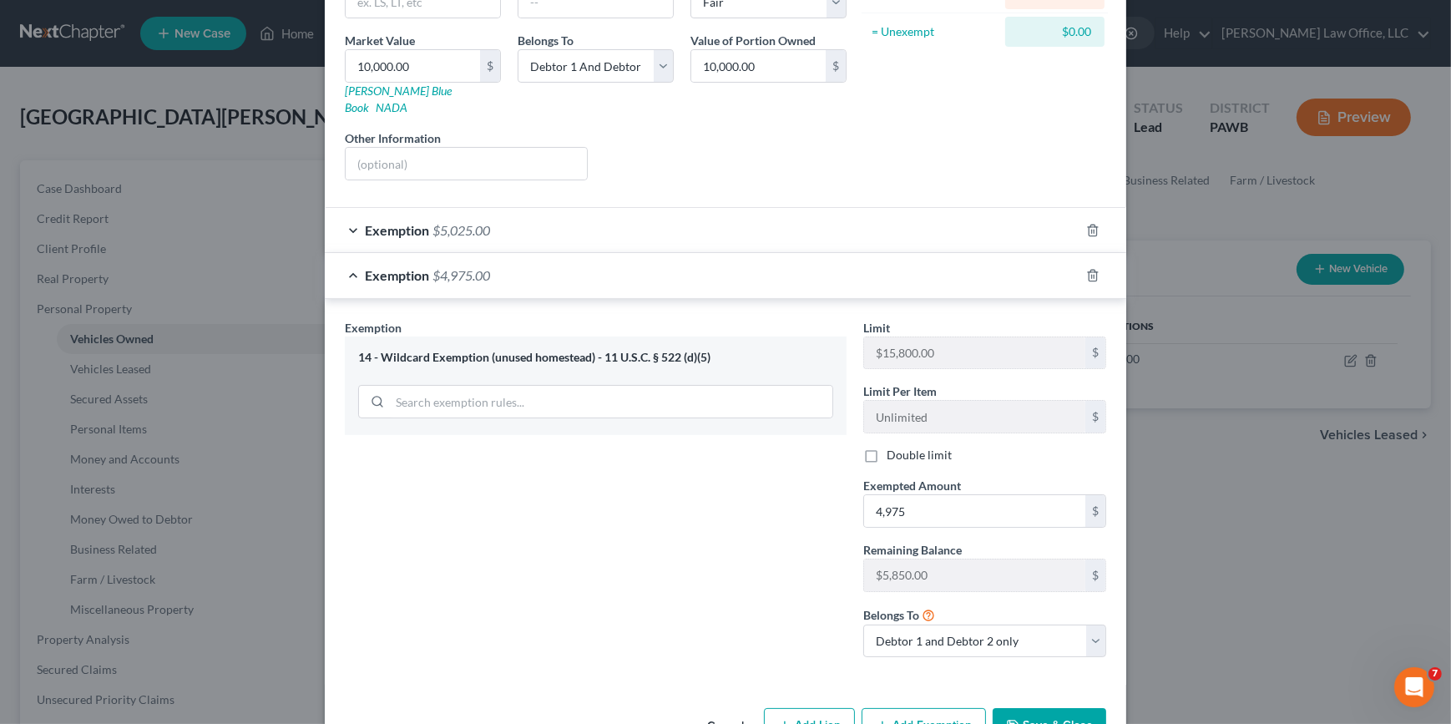
scroll to position [270, 0]
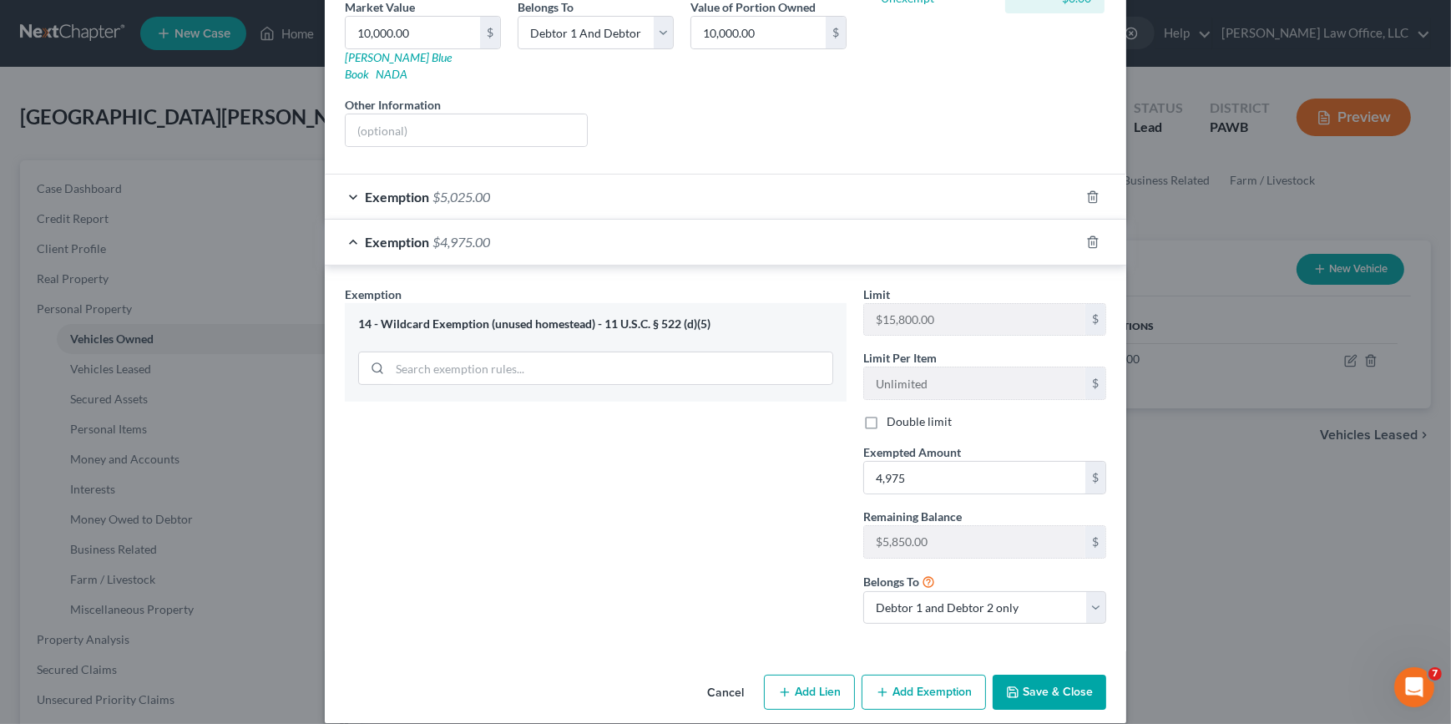
click at [1028, 674] on button "Save & Close" at bounding box center [1050, 691] width 114 height 35
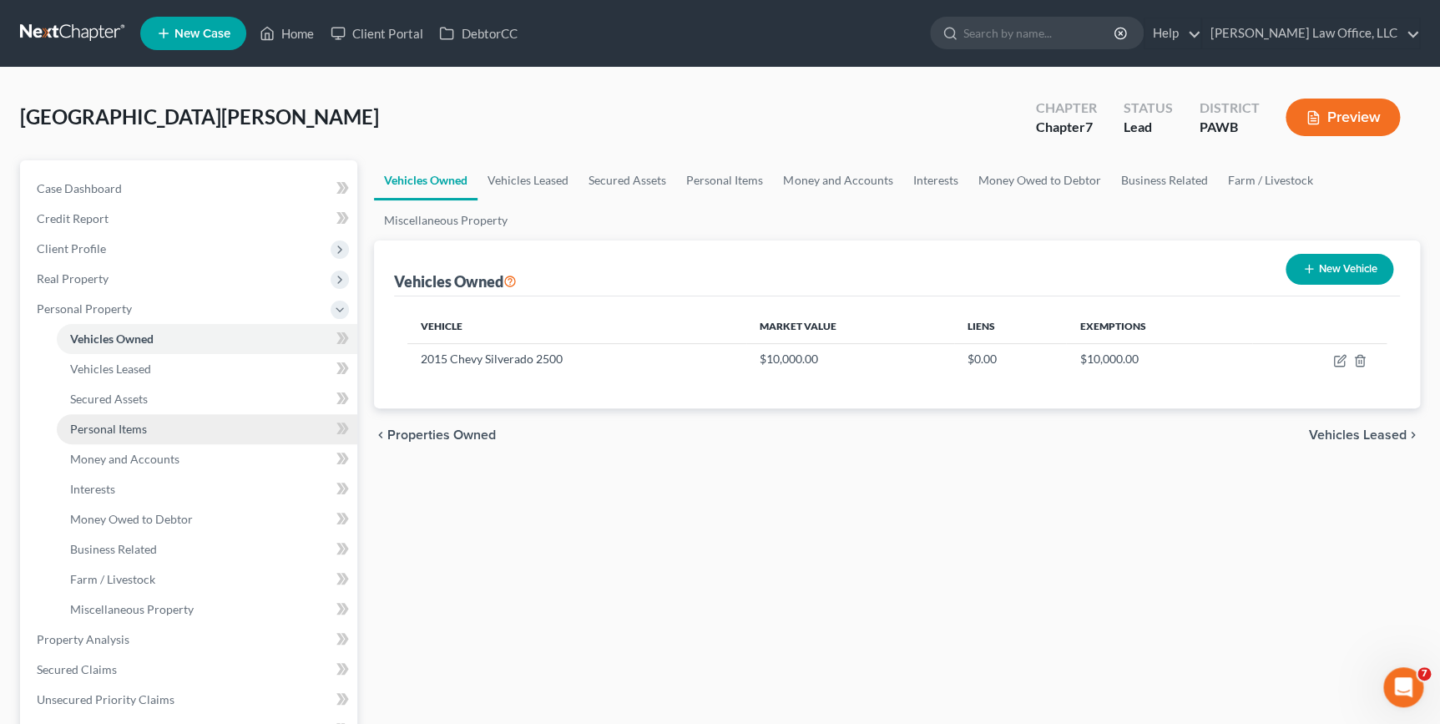
click at [194, 425] on link "Personal Items" at bounding box center [207, 429] width 301 height 30
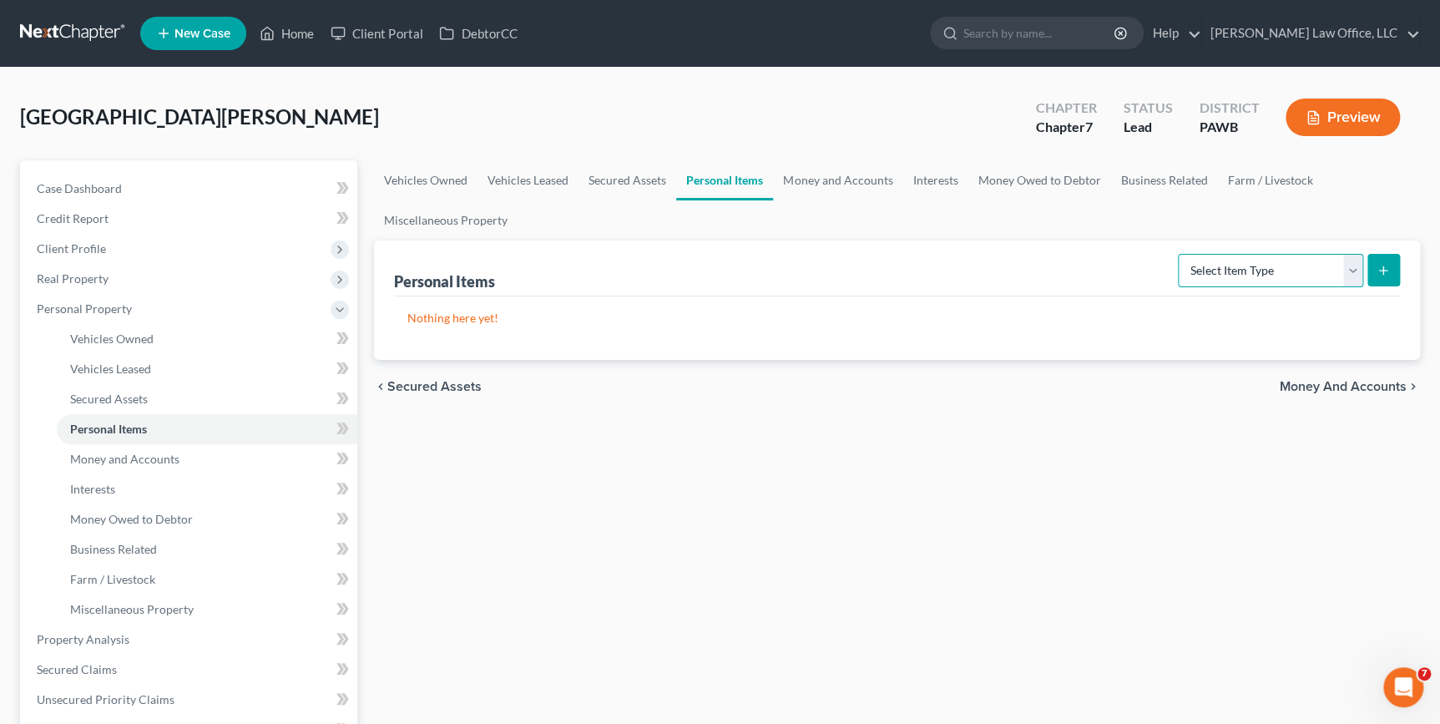
click at [1218, 271] on select "Select Item Type Clothing Collectibles Of Value Electronics Firearms Household …" at bounding box center [1270, 270] width 185 height 33
select select "clothing"
click at [1180, 254] on select "Select Item Type Clothing Collectibles Of Value Electronics Firearms Household …" at bounding box center [1270, 270] width 185 height 33
click at [1390, 271] on button "submit" at bounding box center [1383, 270] width 33 height 33
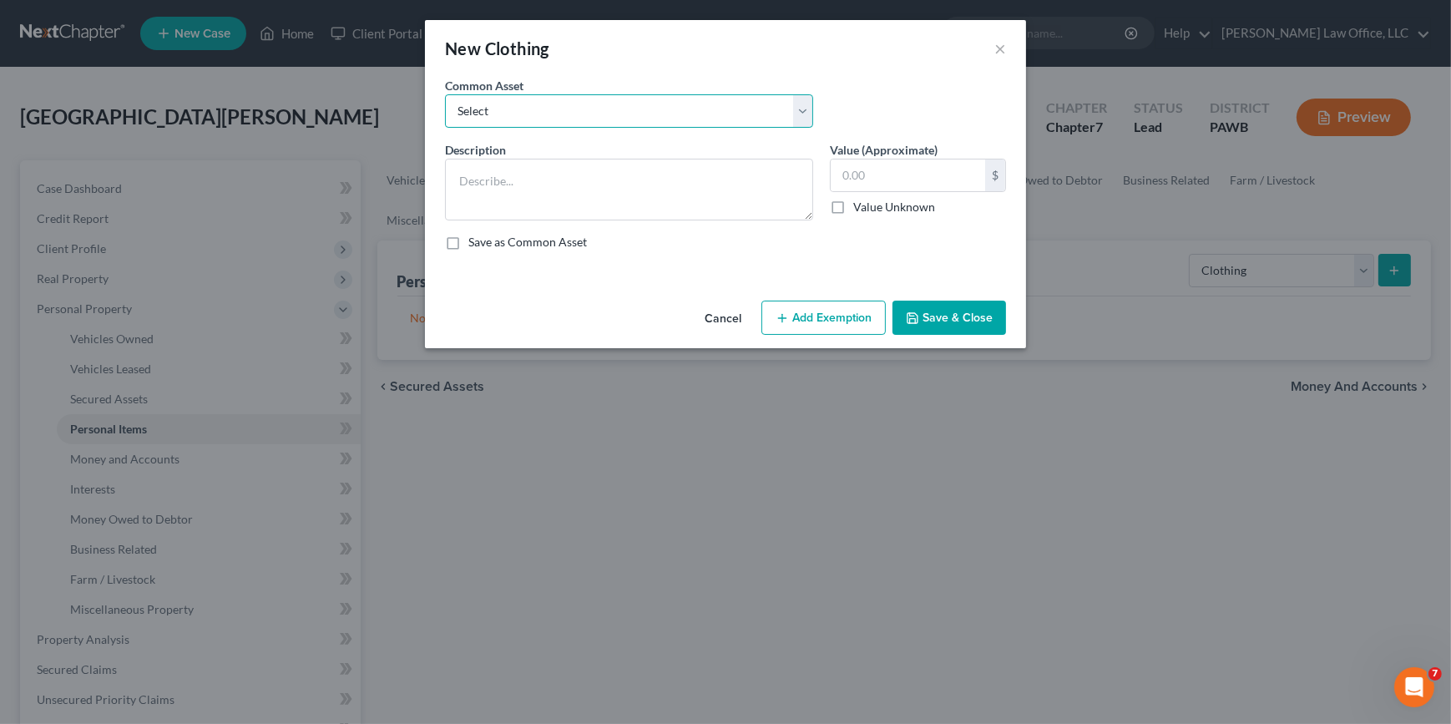
click at [798, 119] on select "Select general clothing general clothing general clothing general clothing" at bounding box center [629, 110] width 368 height 33
select select "0"
click at [445, 94] on select "Select general clothing general clothing general clothing general clothing" at bounding box center [629, 110] width 368 height 33
type textarea "general clothing"
click at [846, 165] on input "100.00" at bounding box center [908, 175] width 154 height 32
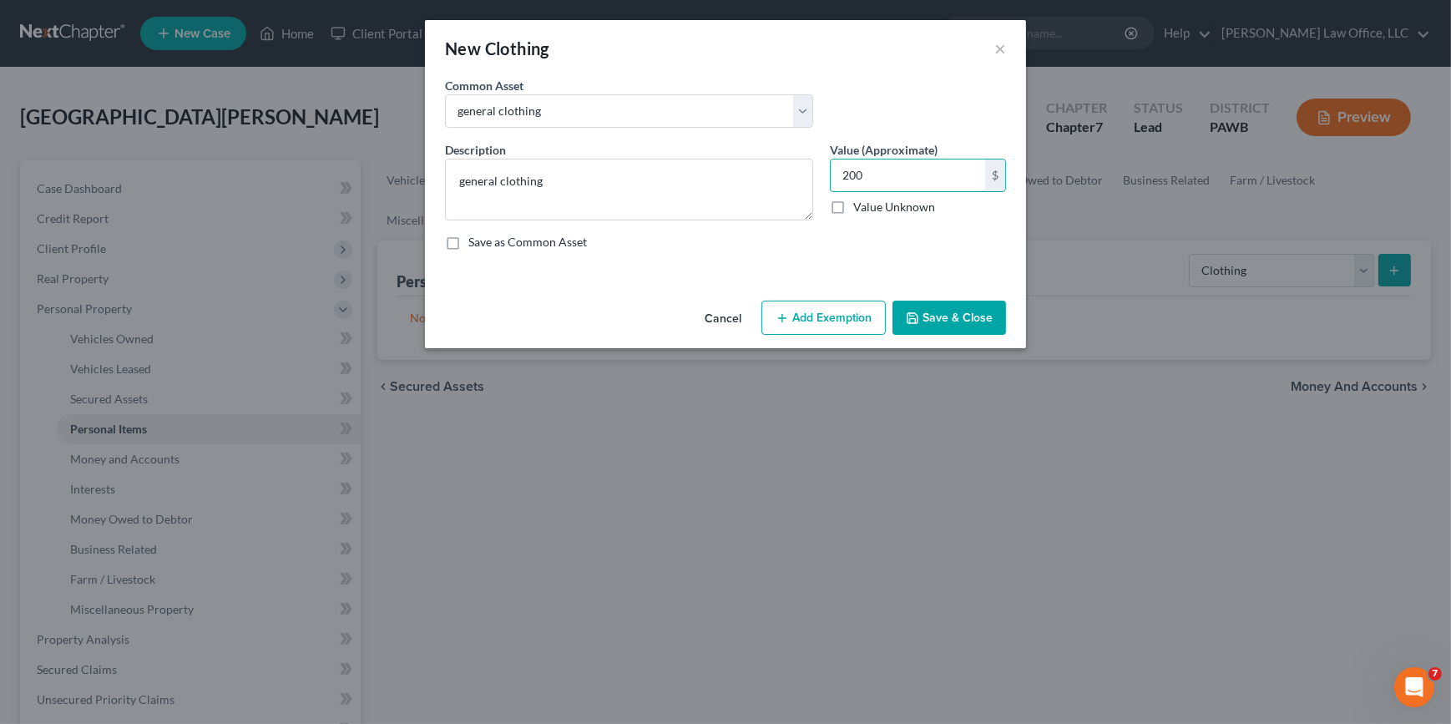
type input "200"
click at [843, 317] on button "Add Exemption" at bounding box center [823, 318] width 124 height 35
select select "2"
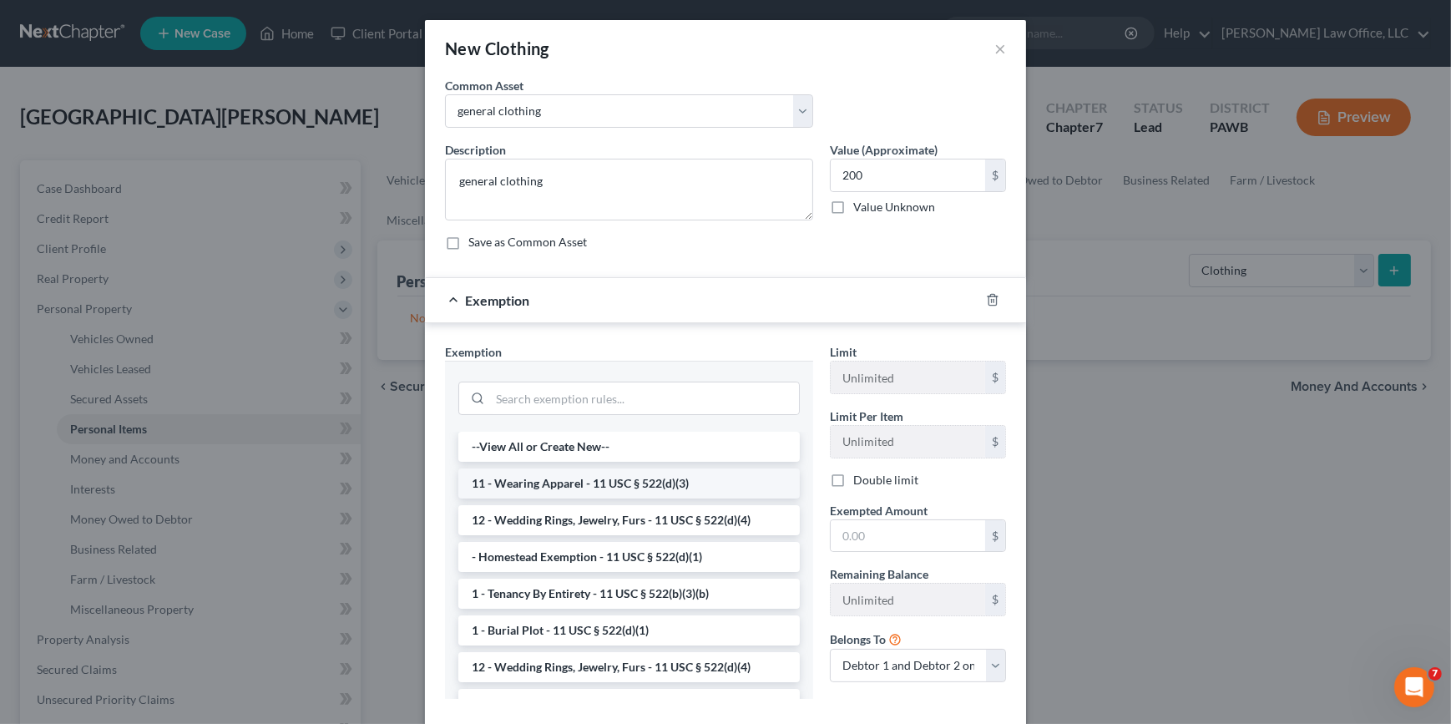
click at [629, 476] on li "11 - Wearing Apparel - 11 USC § 522(d)(3)" at bounding box center [628, 483] width 341 height 30
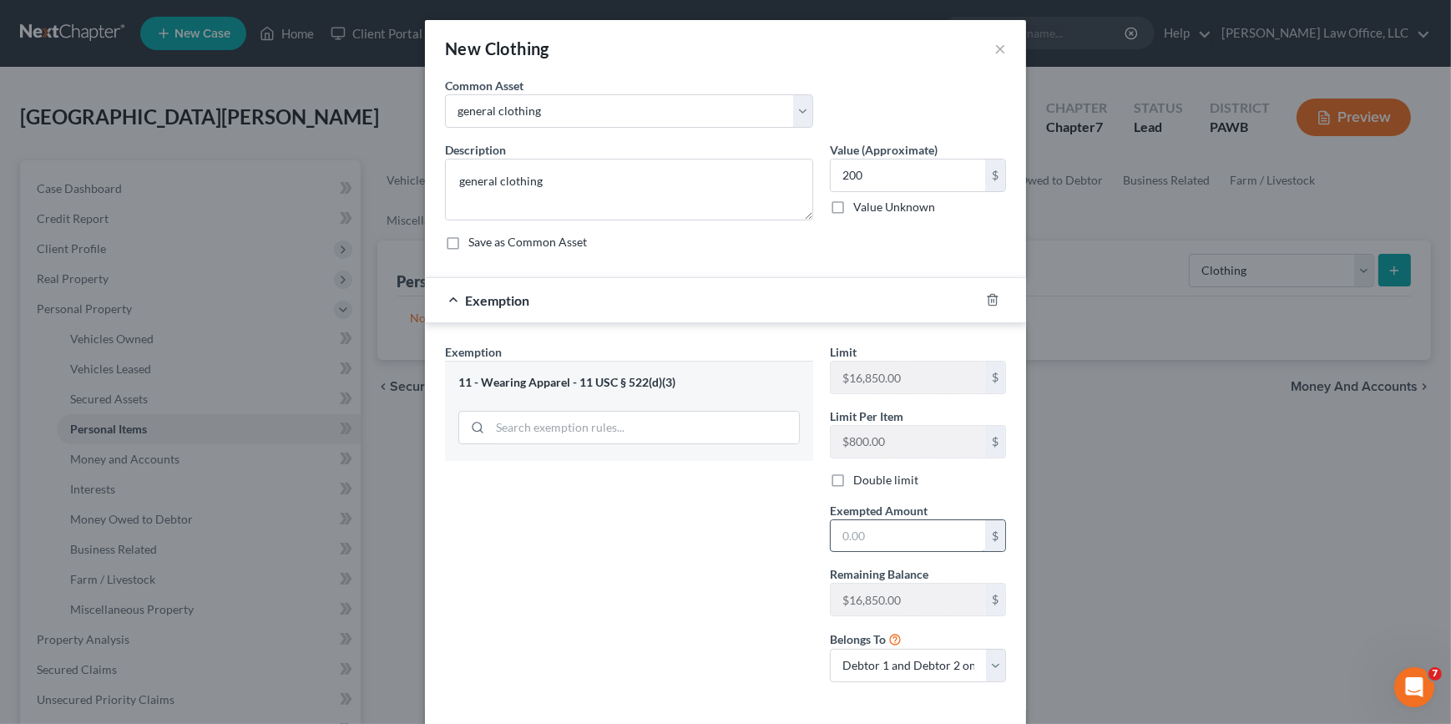
click at [880, 538] on input "text" at bounding box center [908, 536] width 154 height 32
type input "200"
click at [620, 526] on div "Exemption Set must be selected for CA. Exemption * 11 - Wearing Apparel - 11 US…" at bounding box center [629, 519] width 385 height 352
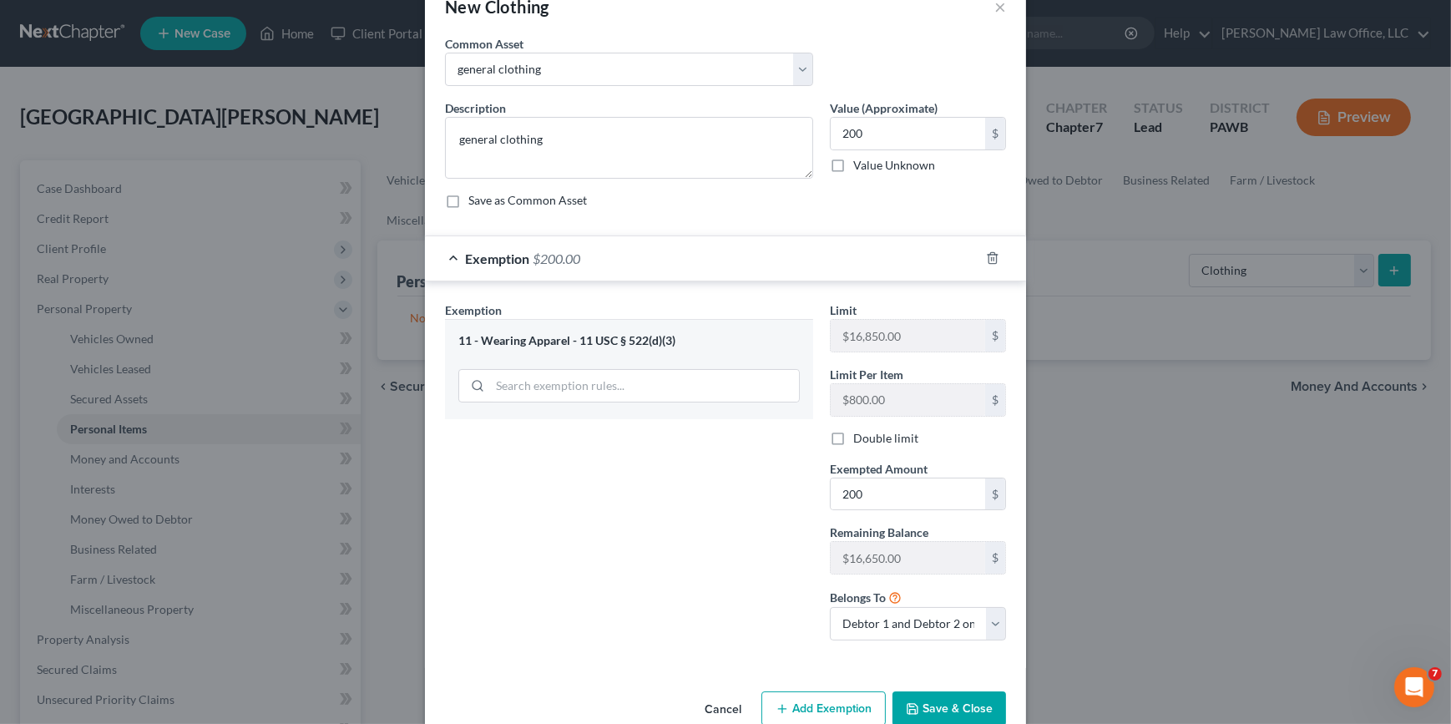
scroll to position [75, 0]
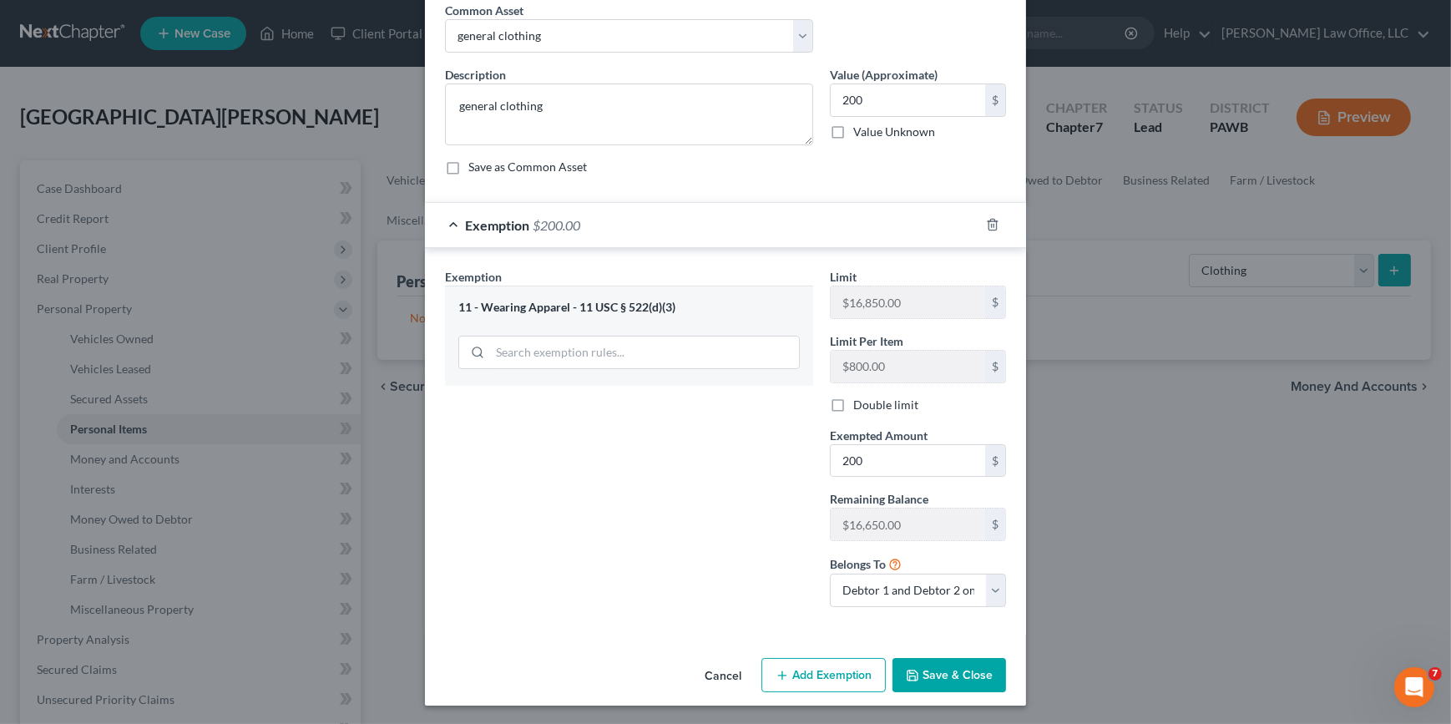
click at [944, 679] on button "Save & Close" at bounding box center [949, 675] width 114 height 35
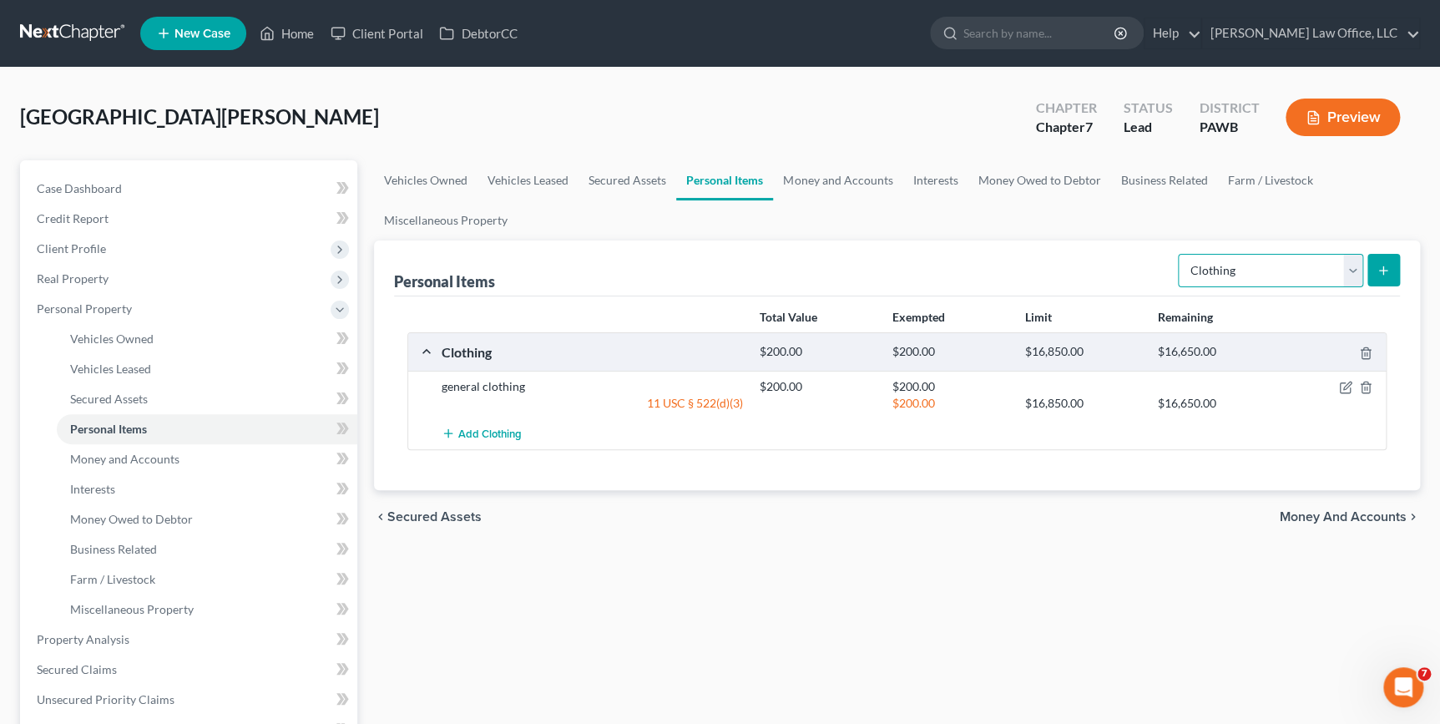
click at [1297, 269] on select "Select Item Type Clothing Collectibles Of Value Electronics Firearms Household …" at bounding box center [1270, 270] width 185 height 33
select select "electronics"
click at [1180, 254] on select "Select Item Type Clothing Collectibles Of Value Electronics Firearms Household …" at bounding box center [1270, 270] width 185 height 33
click at [1371, 278] on button "submit" at bounding box center [1383, 270] width 33 height 33
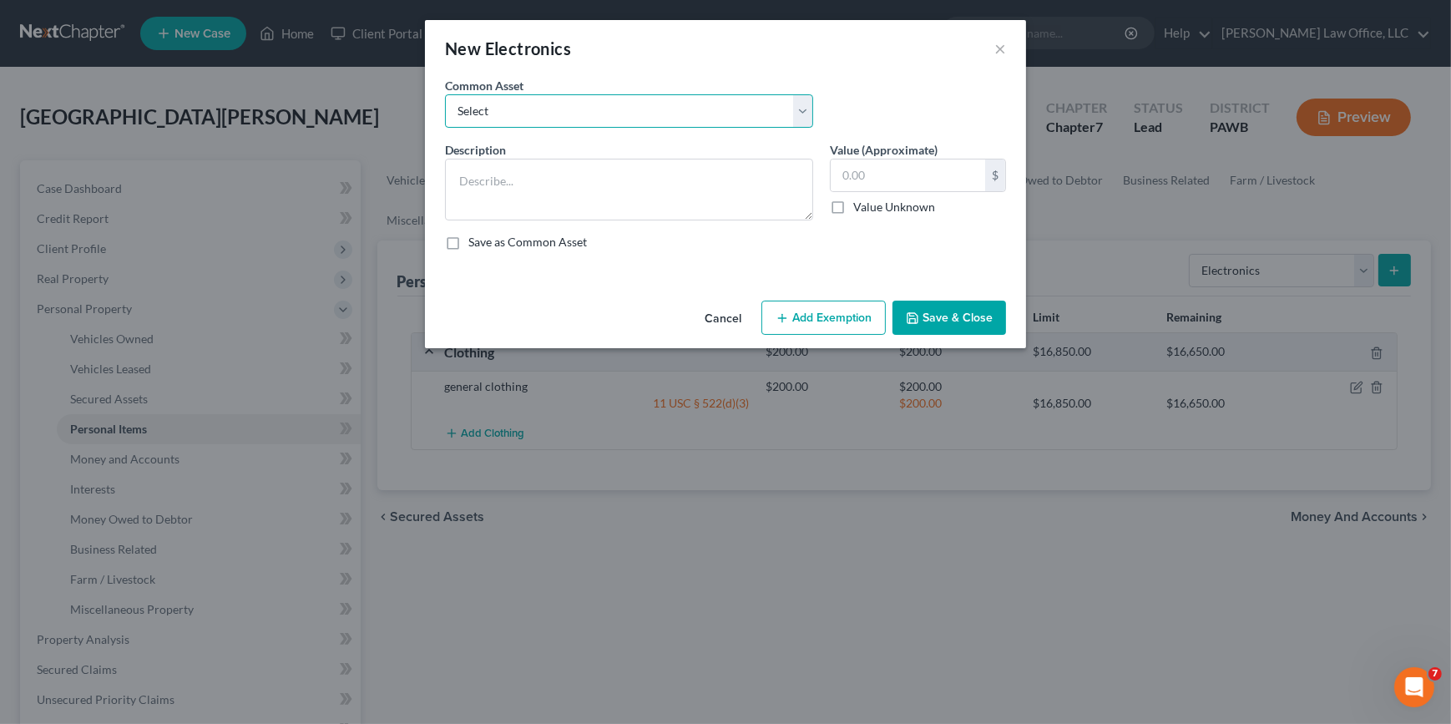
click at [725, 102] on select "Select TVs, computer, cell phone and similar consumer electronics computers, ce…" at bounding box center [629, 110] width 368 height 33
select select "3"
click at [445, 94] on select "Select TVs, computer, cell phone and similar consumer electronics computers, ce…" at bounding box center [629, 110] width 368 height 33
type textarea "TVs, computer, cell phone and similar consumer electronics"
type input "500.00"
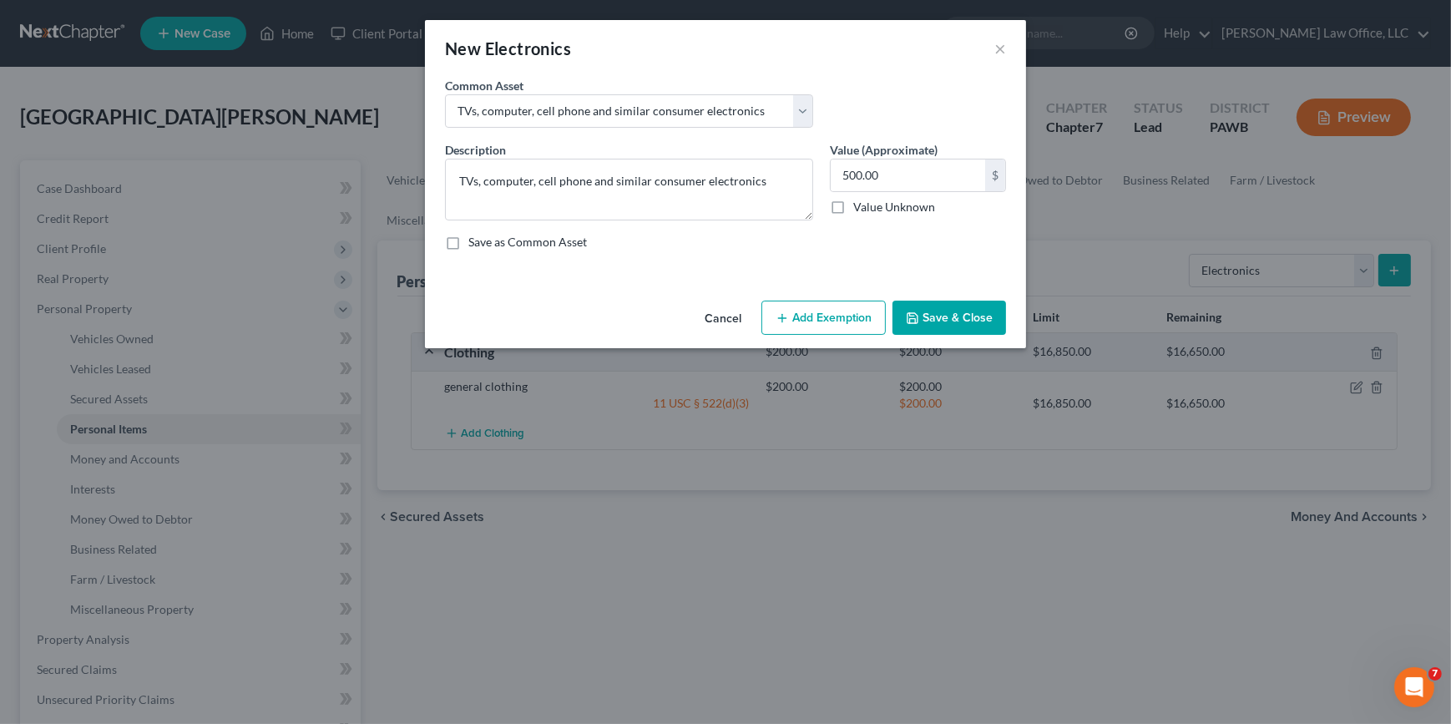
click at [833, 315] on button "Add Exemption" at bounding box center [823, 318] width 124 height 35
select select "2"
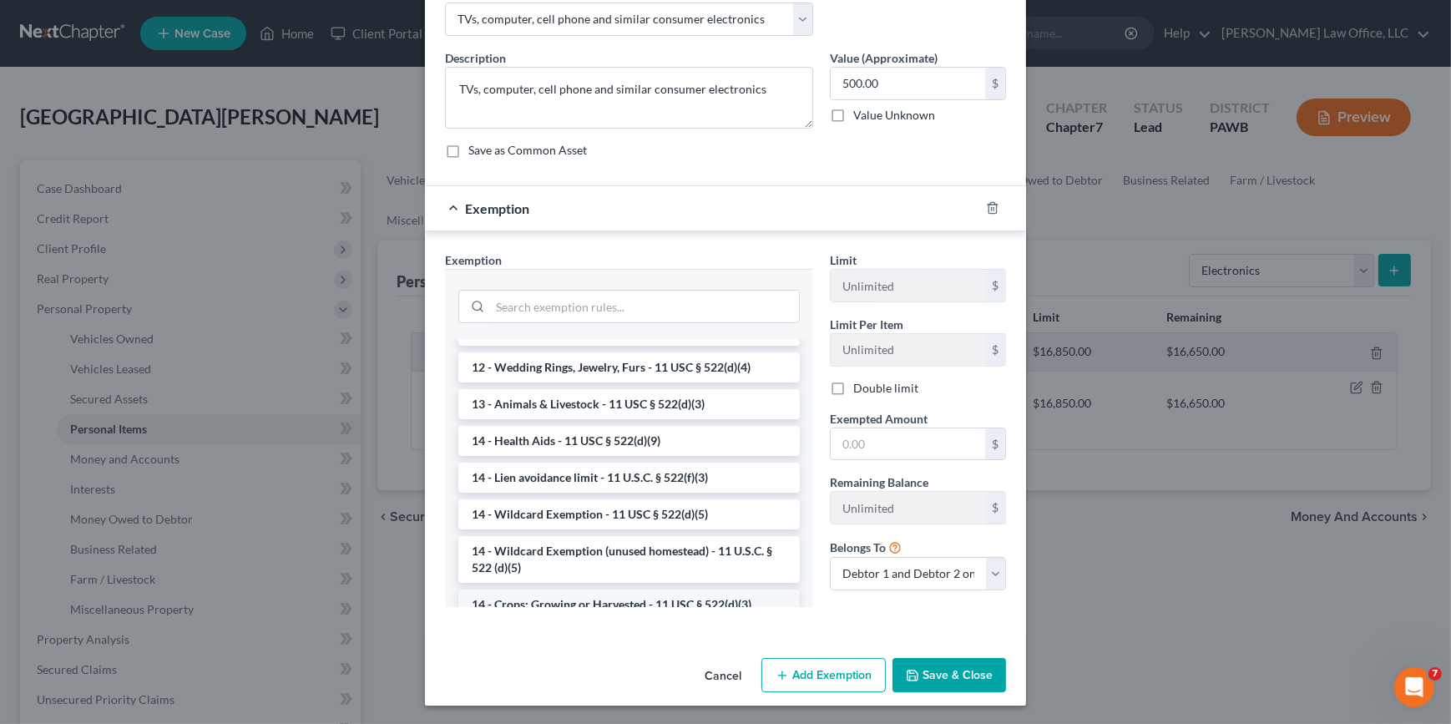
scroll to position [279, 0]
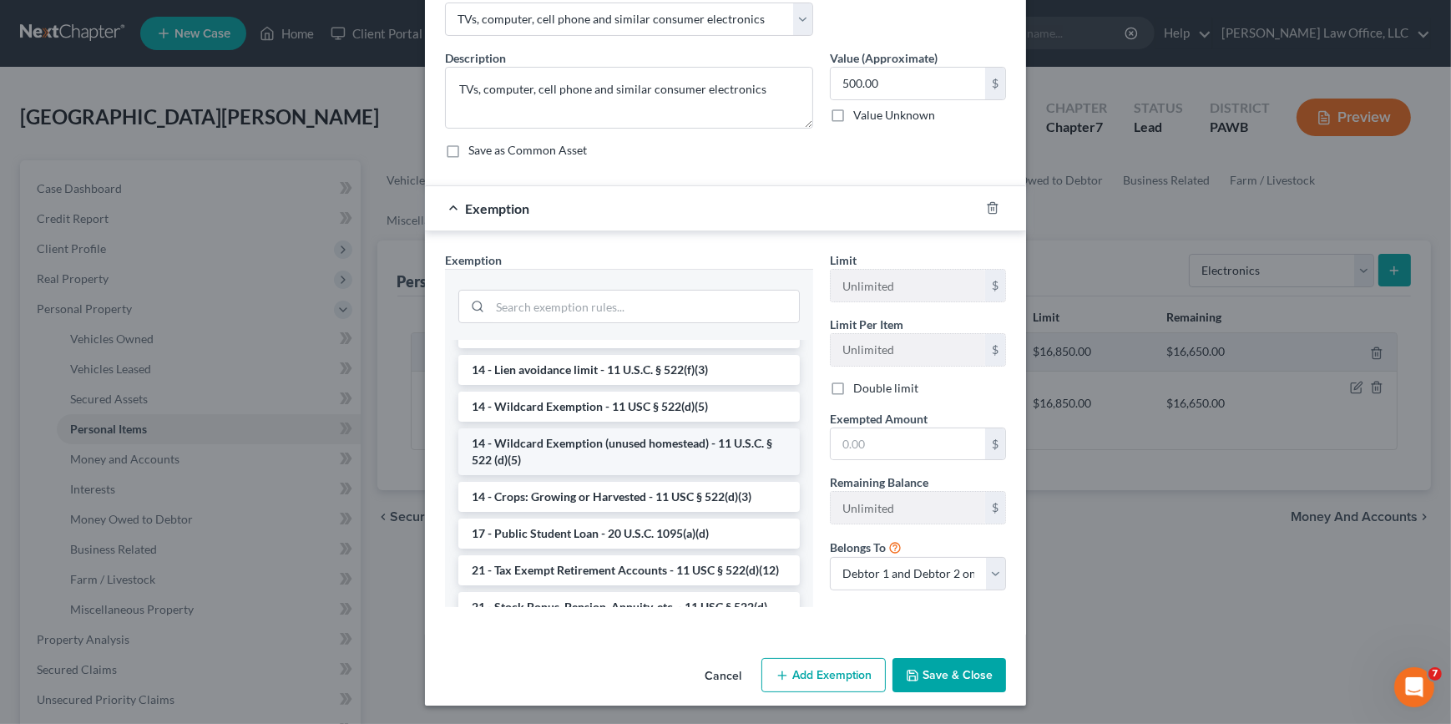
click at [637, 454] on li "14 - Wildcard Exemption (unused homestead) - 11 U.S.C. § 522 (d)(5)" at bounding box center [628, 451] width 341 height 47
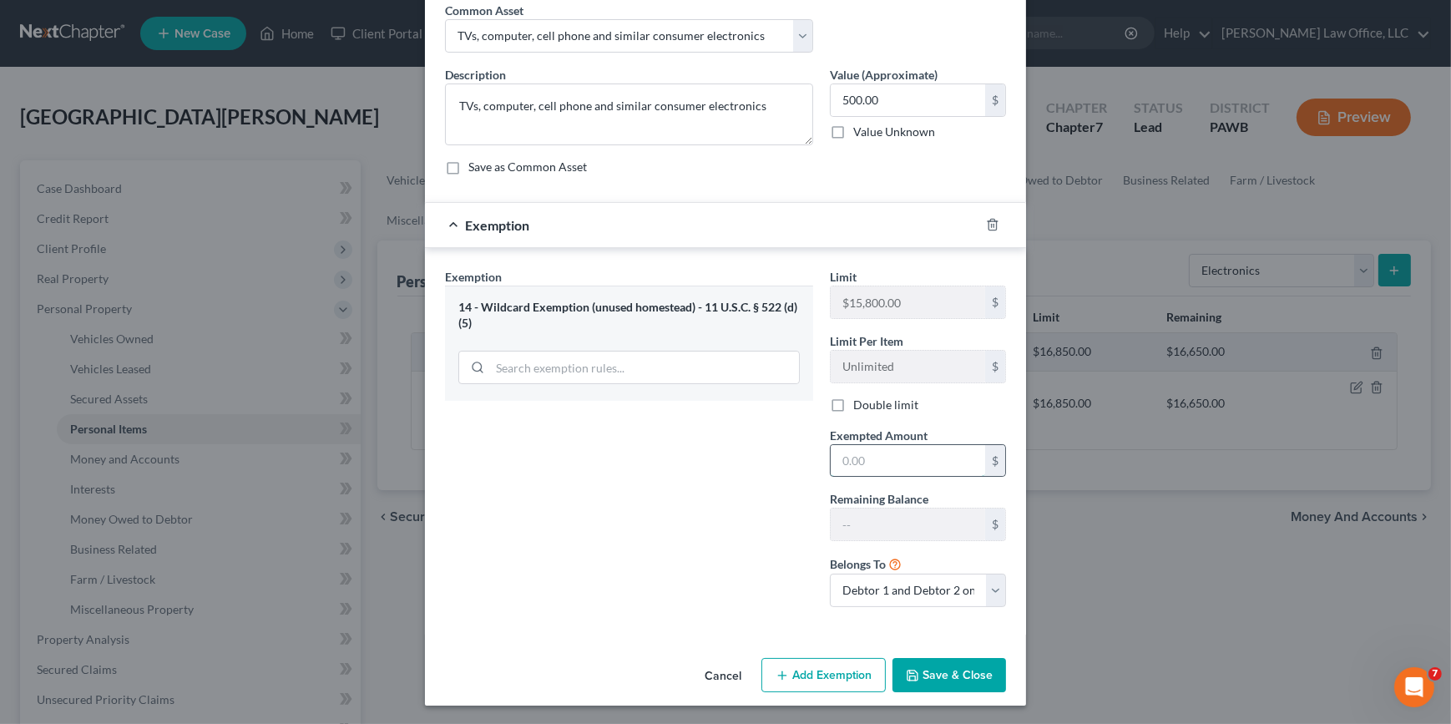
click at [940, 468] on input "text" at bounding box center [908, 461] width 154 height 32
type input "500"
drag, startPoint x: 1246, startPoint y: 623, endPoint x: 1134, endPoint y: 659, distance: 117.7
click at [1246, 623] on div "New Electronics × An exemption set must first be selected from the Filing Infor…" at bounding box center [725, 362] width 1451 height 724
click at [974, 695] on div "Cancel Add Exemption Save & Close" at bounding box center [725, 678] width 601 height 55
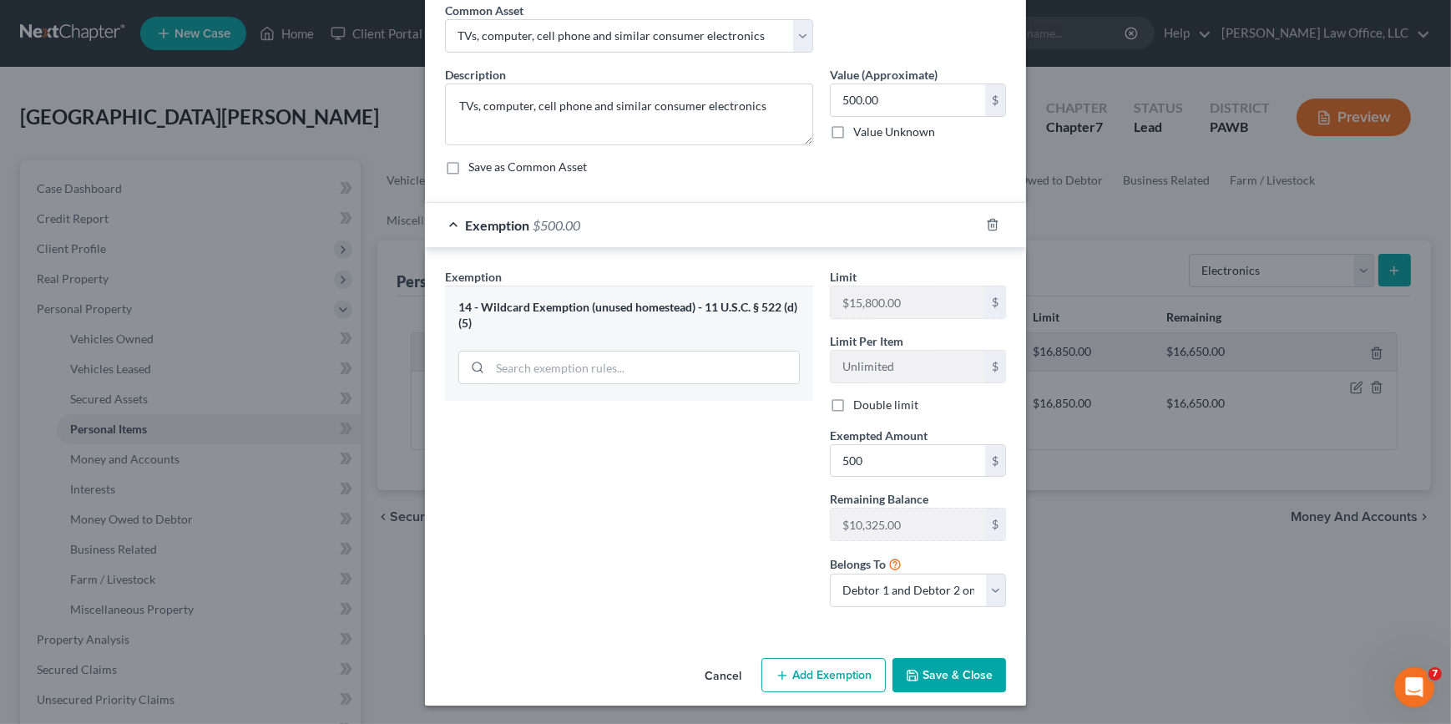
click at [974, 677] on button "Save & Close" at bounding box center [949, 675] width 114 height 35
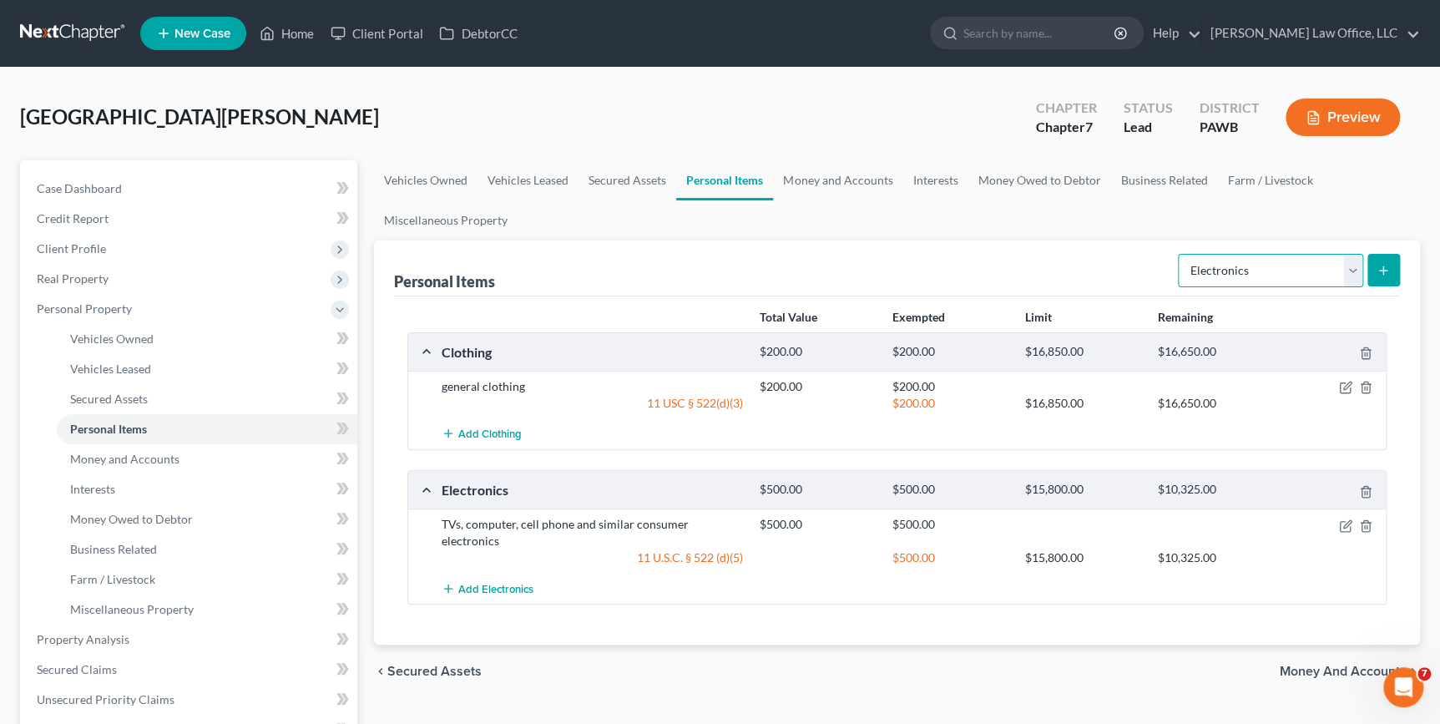
click at [1269, 255] on select "Select Item Type Clothing Collectibles Of Value Electronics Firearms Household …" at bounding box center [1270, 270] width 185 height 33
select select "household_goods"
click at [1180, 254] on select "Select Item Type Clothing Collectibles Of Value Electronics Firearms Household …" at bounding box center [1270, 270] width 185 height 33
click at [1382, 277] on button "submit" at bounding box center [1383, 270] width 33 height 33
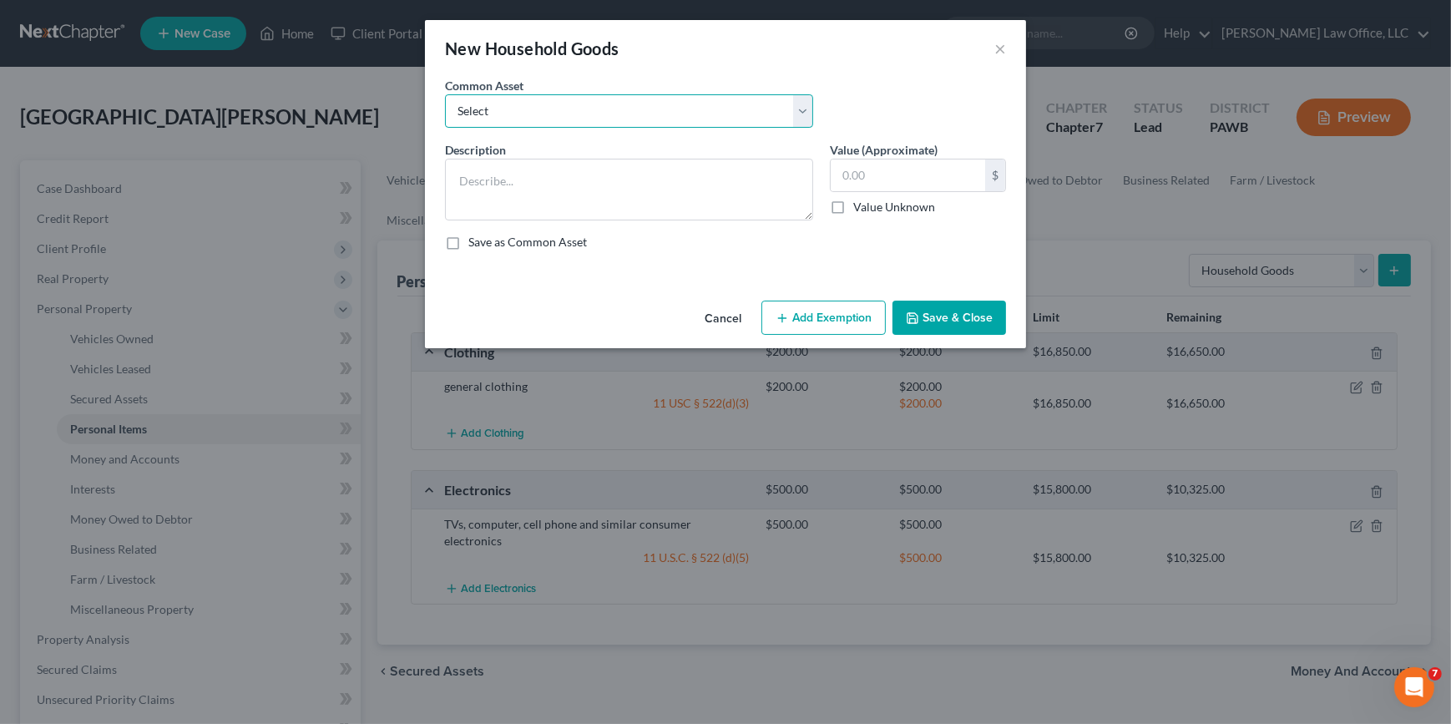
click at [673, 101] on select "Select Homer furnishing such as couch, tables, chairs and similar items Various…" at bounding box center [629, 110] width 368 height 33
select select "2"
click at [445, 94] on select "Select Homer furnishing such as couch, tables, chairs and similar items Various…" at bounding box center [629, 110] width 368 height 33
type textarea "Home furnishing such as couch, tables, chairs and similar items"
type input "1,000.00"
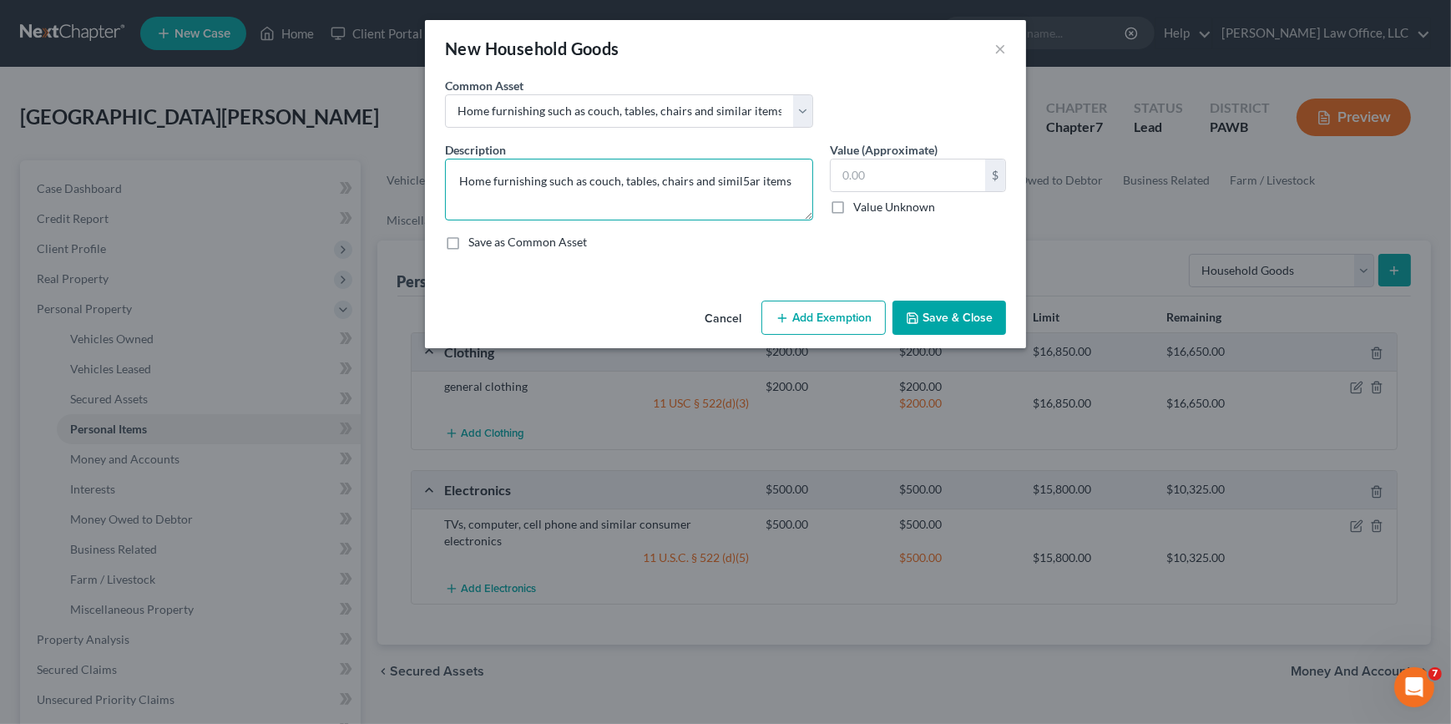
type textarea "Home furnishing such as couch, tables, chairs and similar items"
click at [902, 176] on input "text" at bounding box center [908, 175] width 154 height 32
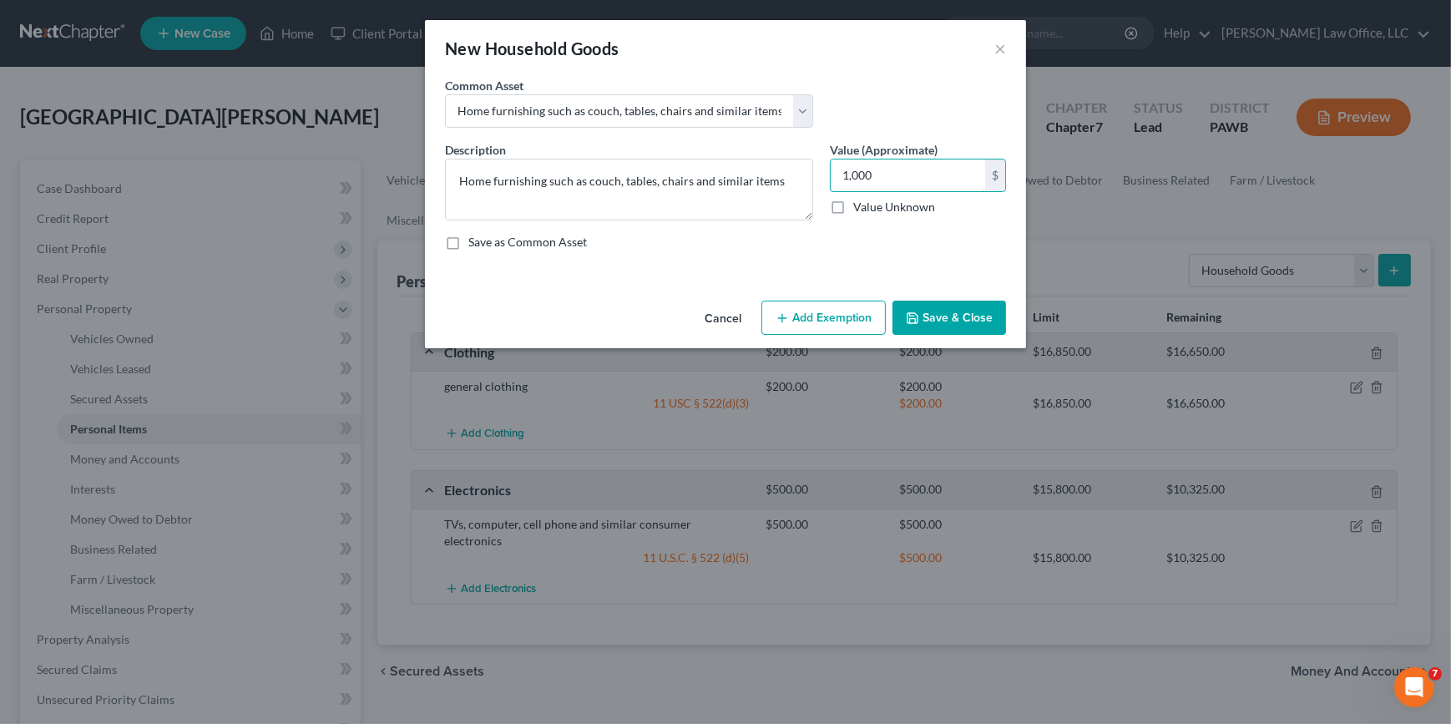
type input "1,000"
click at [846, 316] on button "Add Exemption" at bounding box center [823, 318] width 124 height 35
select select "2"
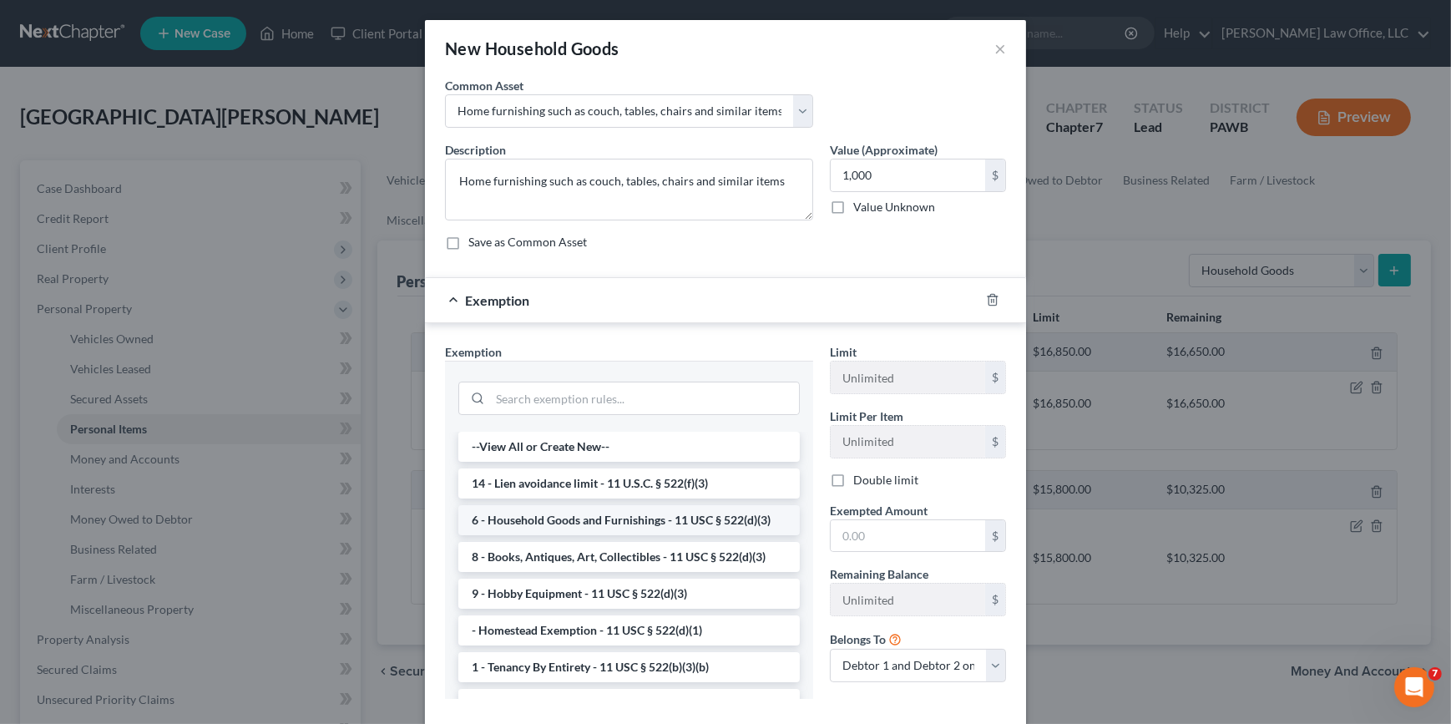
click at [643, 523] on li "6 - Household Goods and Furnishings - 11 USC § 522(d)(3)" at bounding box center [628, 520] width 341 height 30
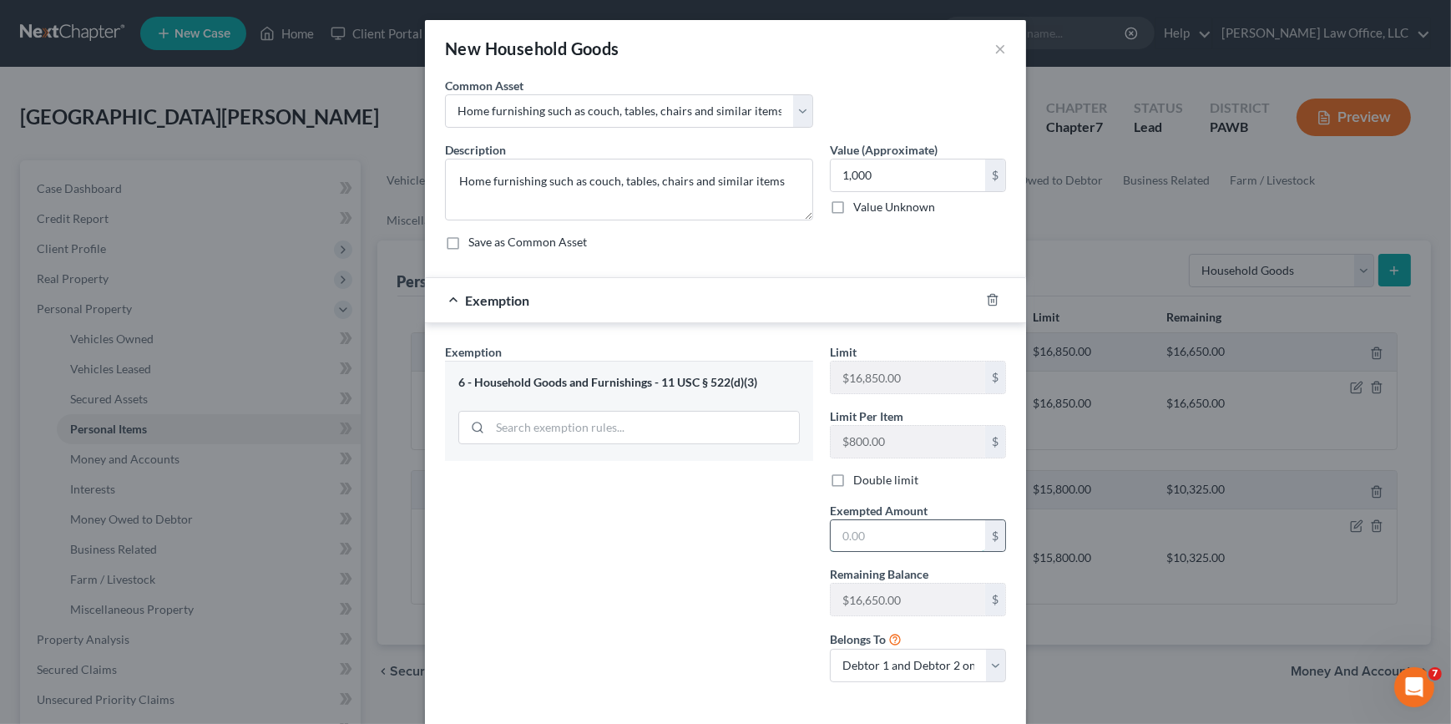
drag, startPoint x: 875, startPoint y: 529, endPoint x: 902, endPoint y: 529, distance: 26.7
click at [875, 529] on input "text" at bounding box center [908, 536] width 154 height 32
type input "1,000"
click at [700, 479] on div "Exemption Set must be selected for CA. Exemption * 6 - Household Goods and Furn…" at bounding box center [629, 519] width 385 height 352
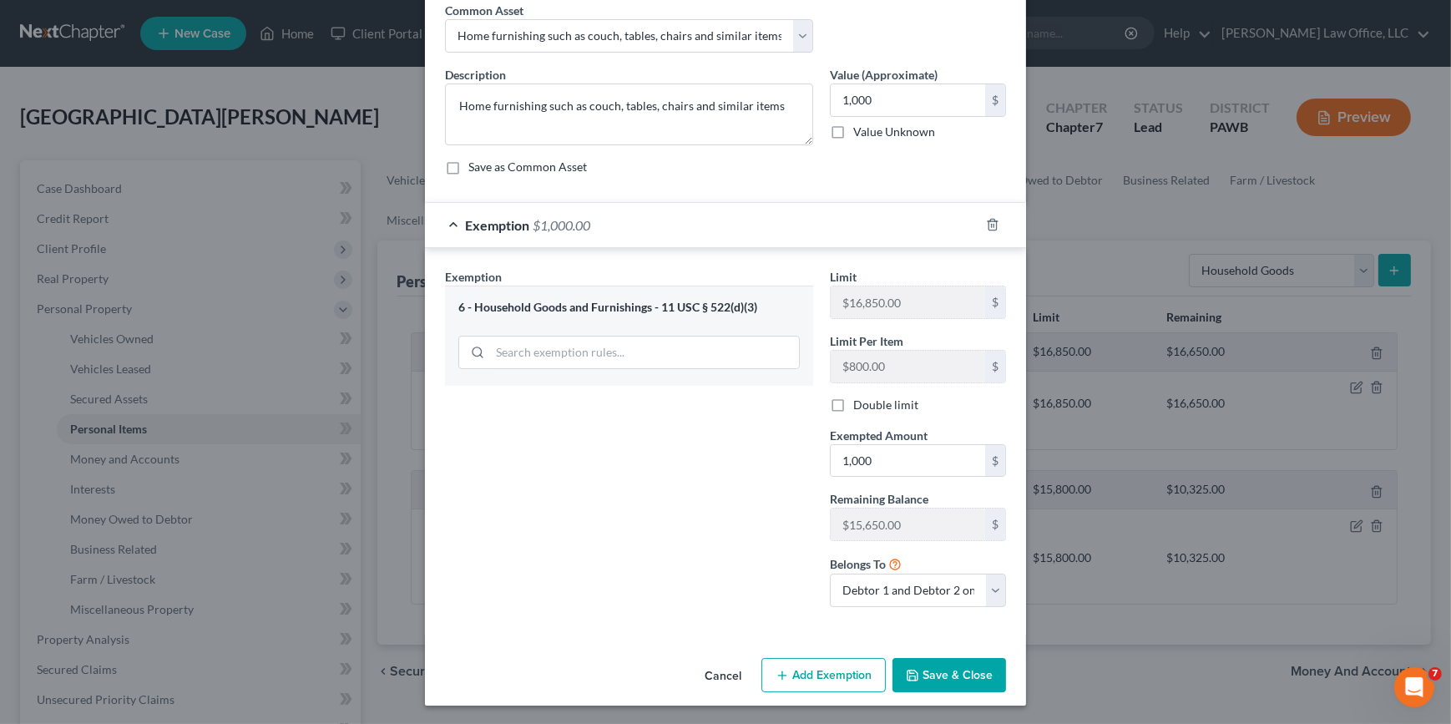
click at [983, 686] on button "Save & Close" at bounding box center [949, 675] width 114 height 35
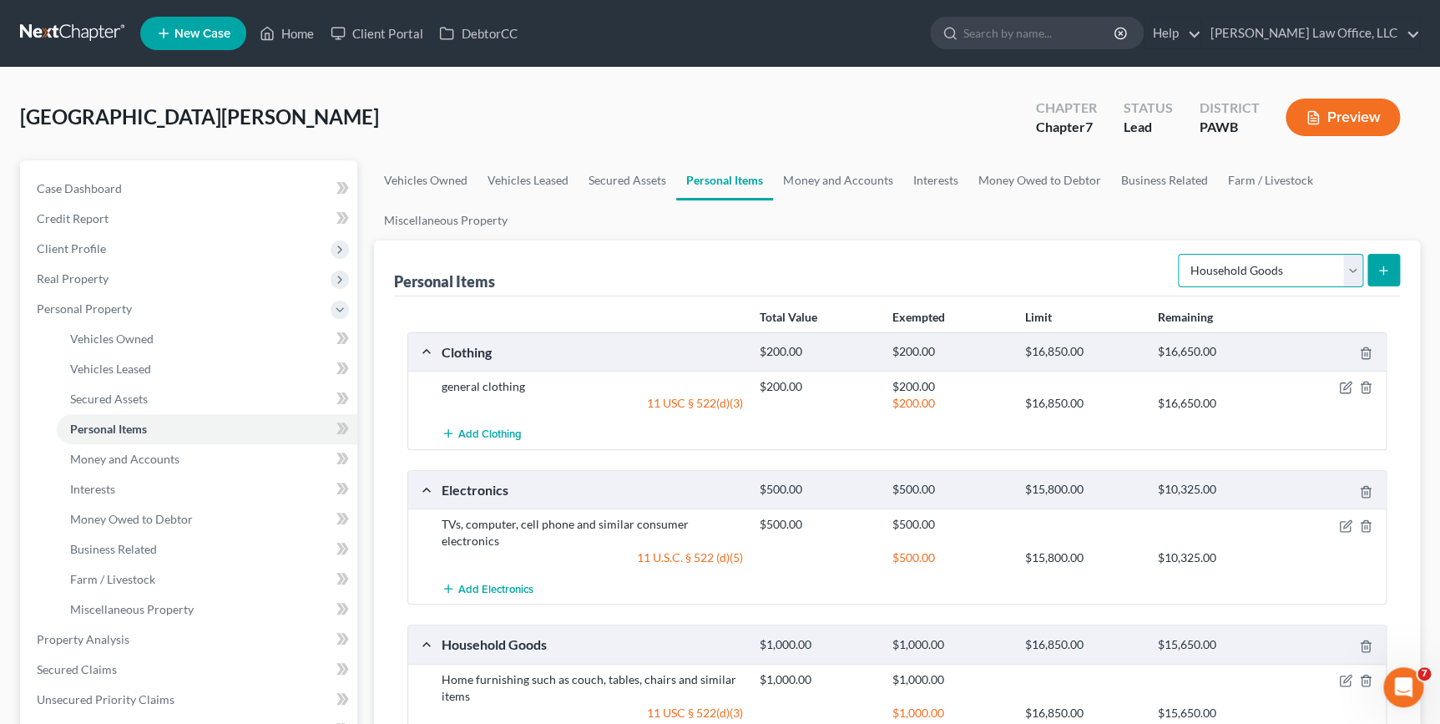
click at [1341, 268] on select "Select Item Type Clothing Collectibles Of Value Electronics Firearms Household …" at bounding box center [1270, 270] width 185 height 33
click at [1020, 207] on ul "Vehicles Owned Vehicles Leased Secured Assets Personal Items Money and Accounts…" at bounding box center [897, 200] width 1046 height 80
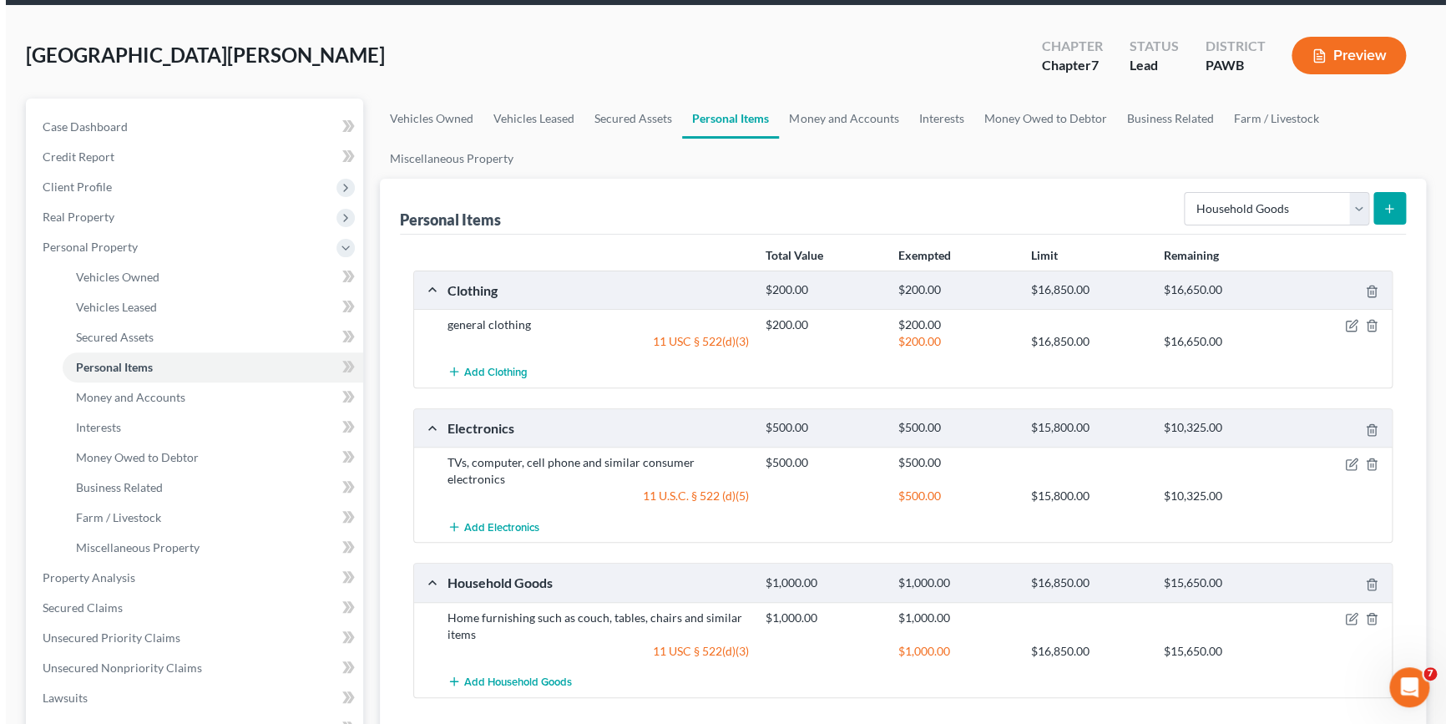
scroll to position [0, 0]
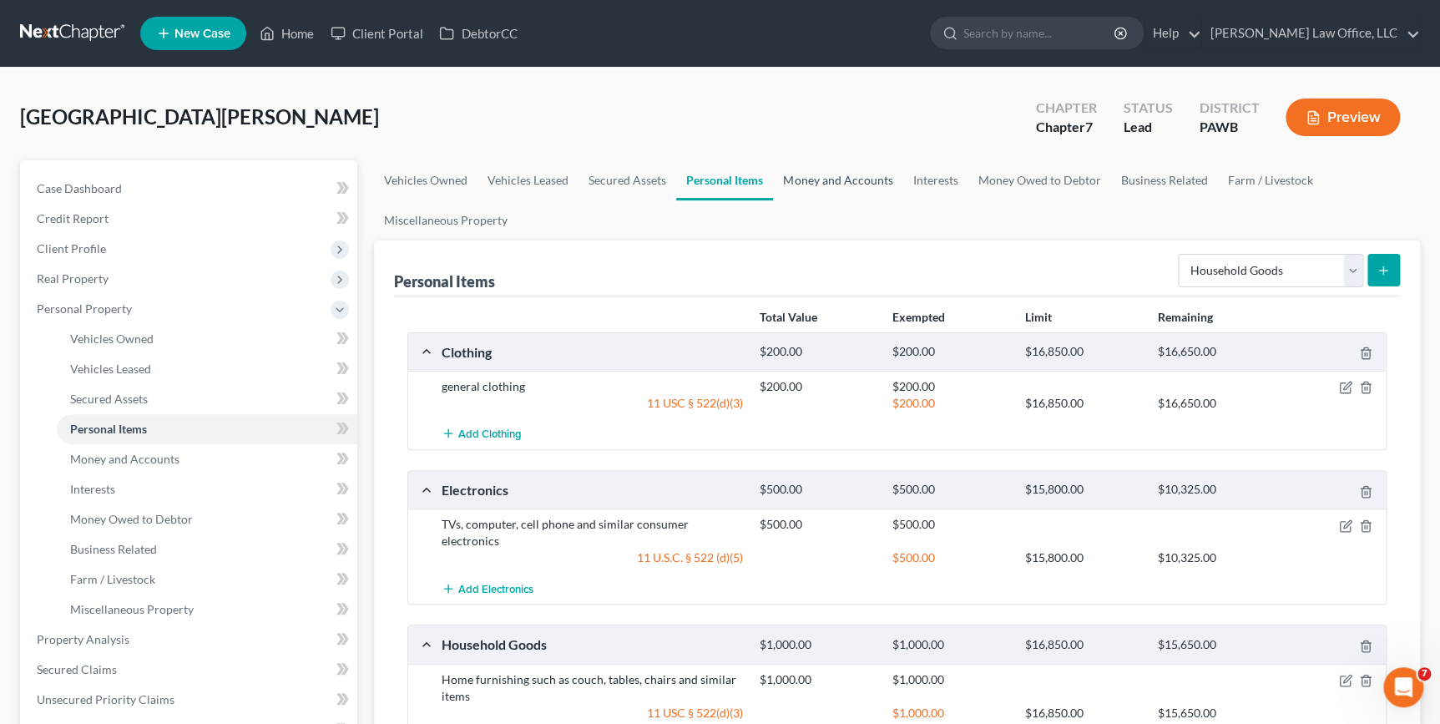
drag, startPoint x: 867, startPoint y: 185, endPoint x: 882, endPoint y: 200, distance: 20.1
click at [867, 185] on link "Money and Accounts" at bounding box center [837, 180] width 129 height 40
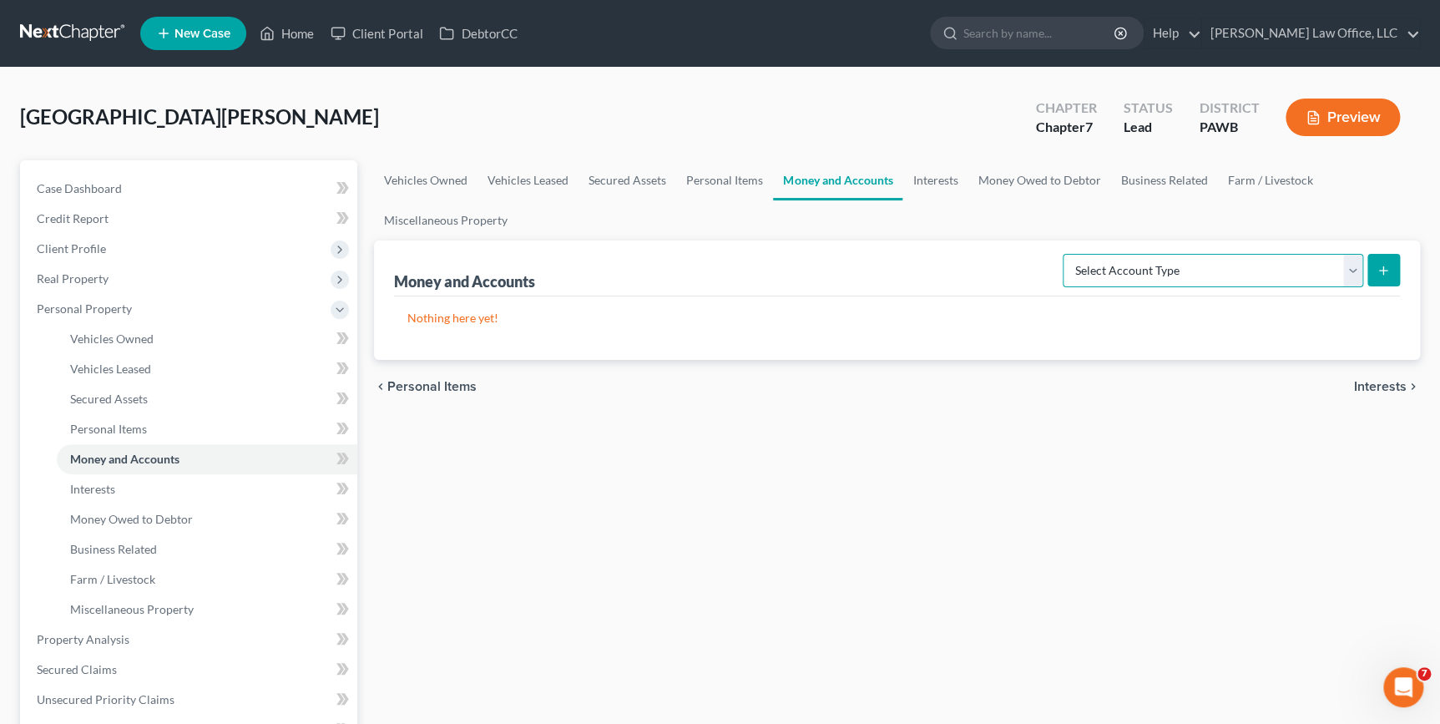
click at [1170, 274] on select "Select Account Type Brokerage Cash on Hand Certificates of Deposit Checking Acc…" at bounding box center [1213, 270] width 301 height 33
select select "checking"
click at [1066, 254] on select "Select Account Type Brokerage Cash on Hand Certificates of Deposit Checking Acc…" at bounding box center [1213, 270] width 301 height 33
click at [1375, 279] on button "submit" at bounding box center [1383, 270] width 33 height 33
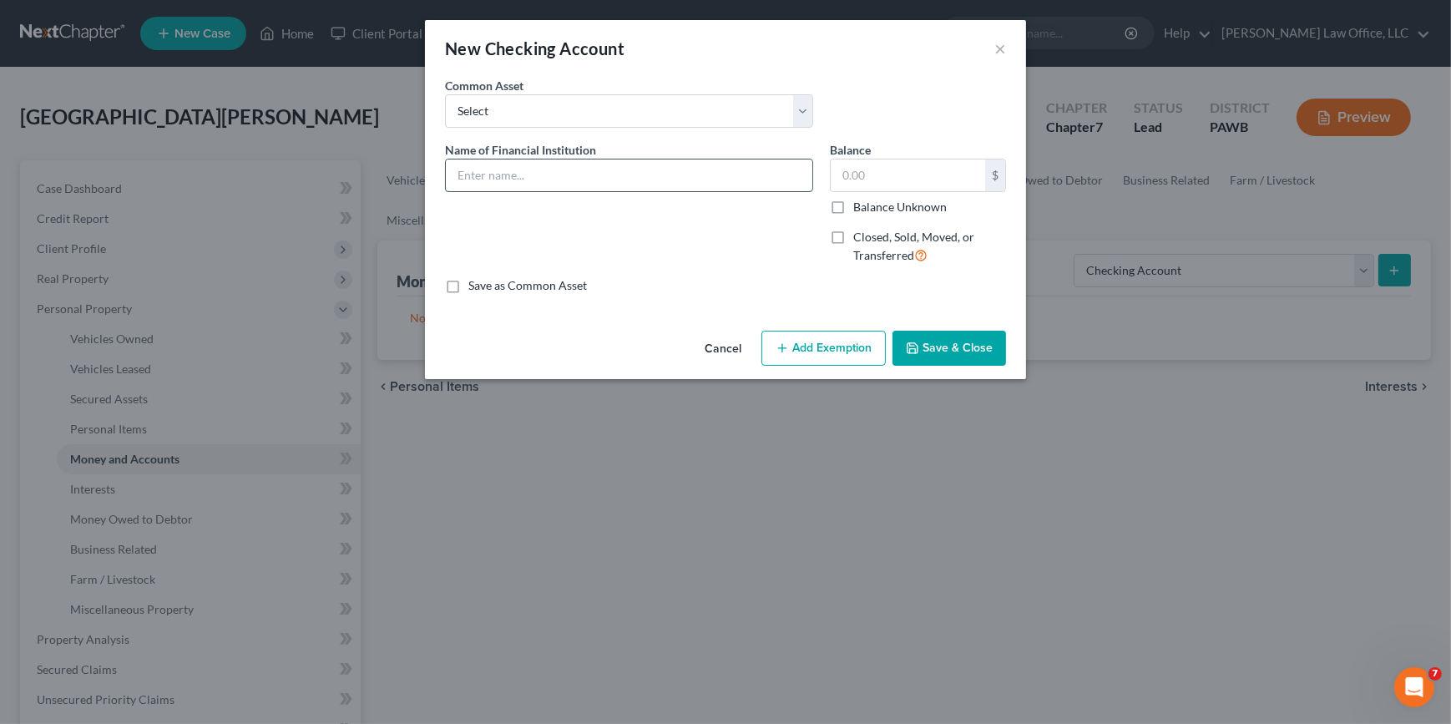
click at [576, 174] on input "text" at bounding box center [629, 175] width 366 height 32
type input "Joint Dollar Bank Account"
click at [868, 165] on input "text" at bounding box center [908, 175] width 154 height 32
type input "500"
click at [836, 344] on button "Add Exemption" at bounding box center [823, 348] width 124 height 35
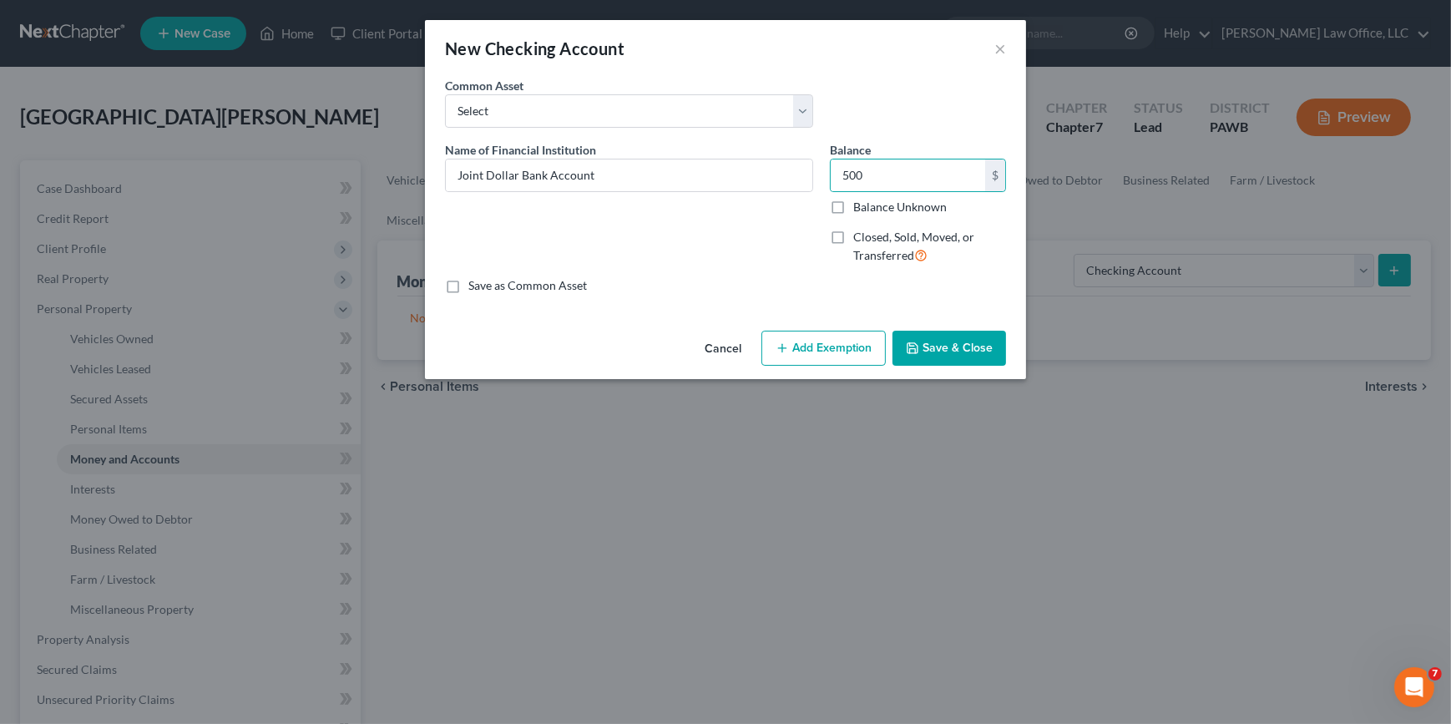
select select "2"
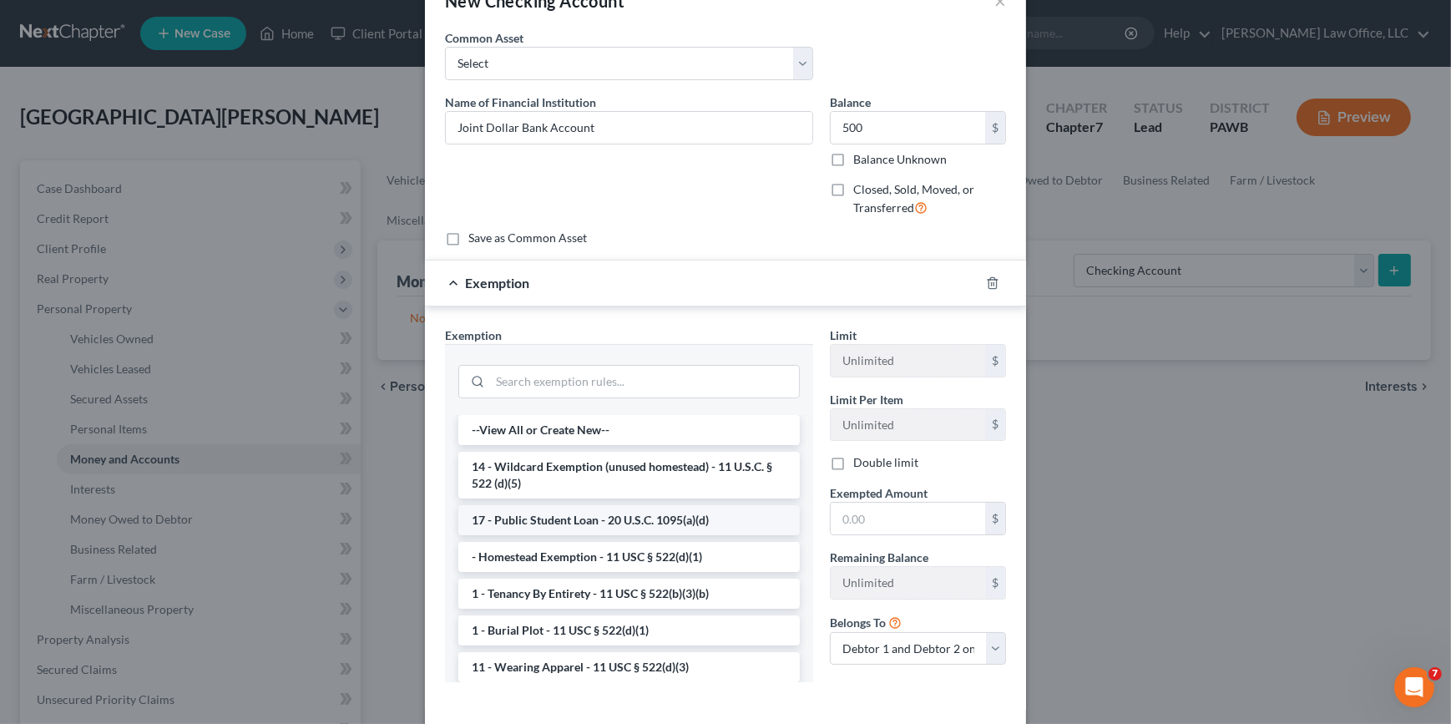
scroll to position [124, 0]
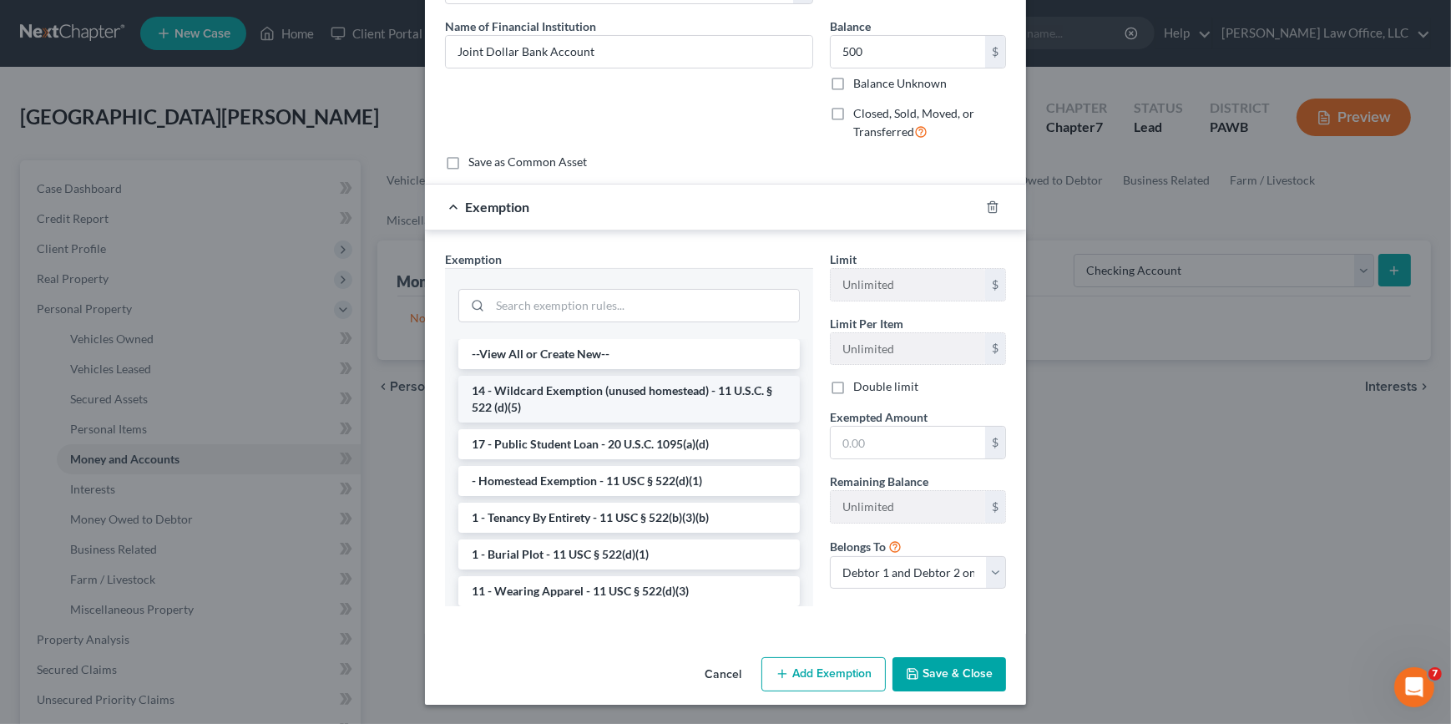
click at [661, 408] on li "14 - Wildcard Exemption (unused homestead) - 11 U.S.C. § 522 (d)(5)" at bounding box center [628, 399] width 341 height 47
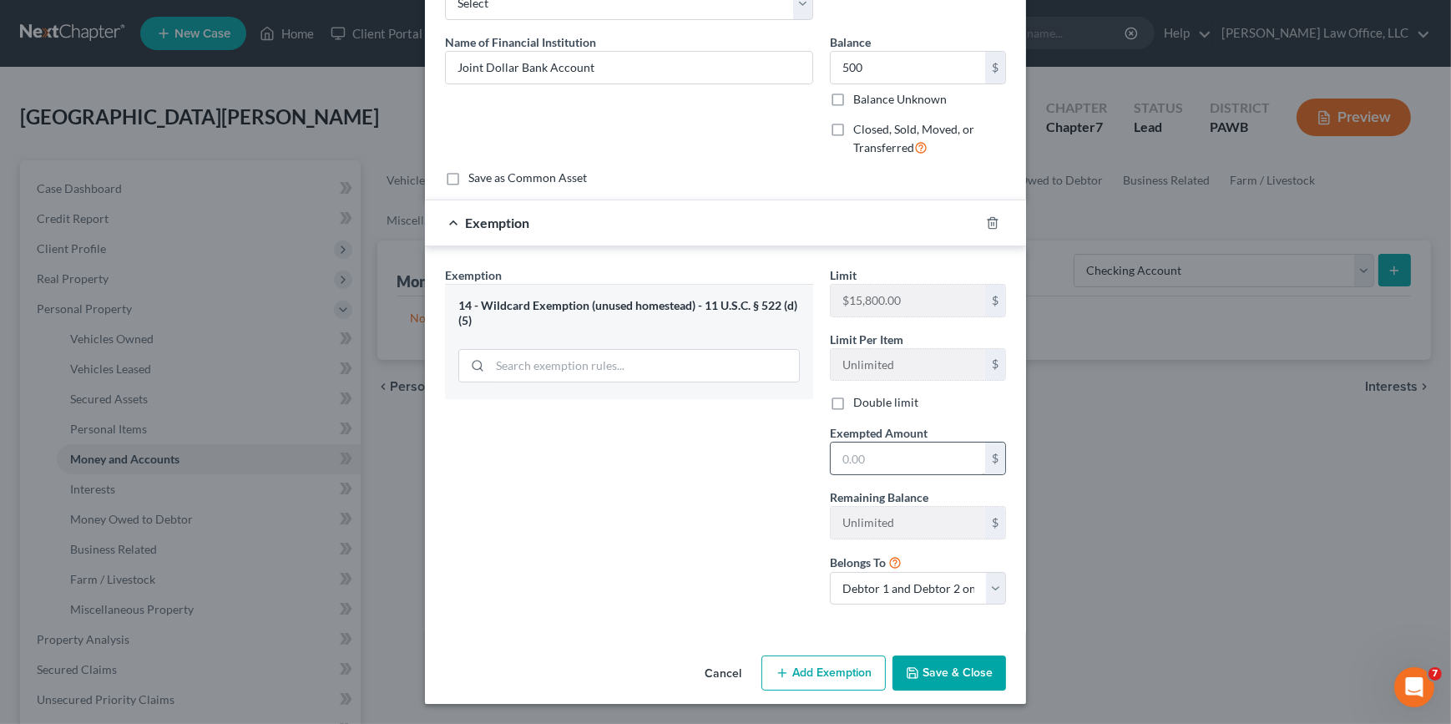
scroll to position [106, 0]
click at [893, 462] on input "text" at bounding box center [908, 460] width 154 height 32
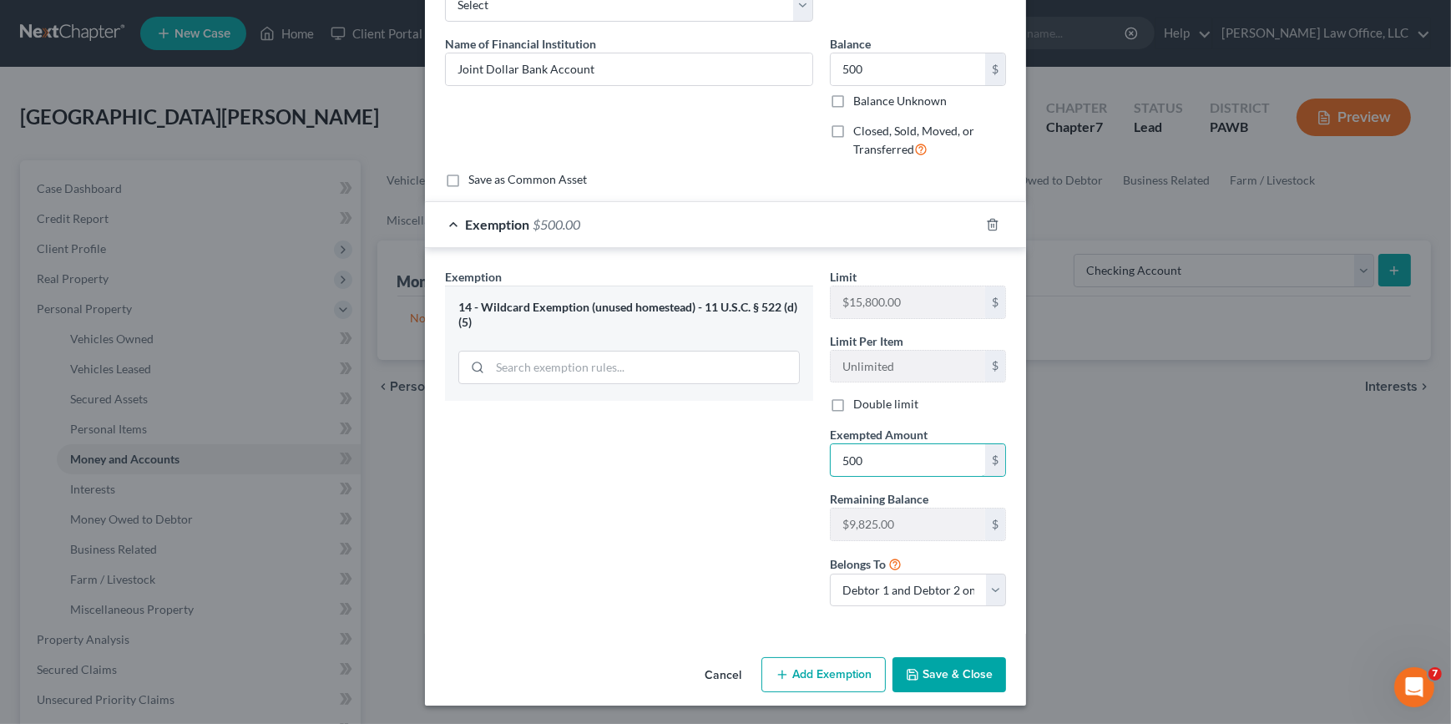
type input "500"
click at [972, 676] on button "Save & Close" at bounding box center [949, 674] width 114 height 35
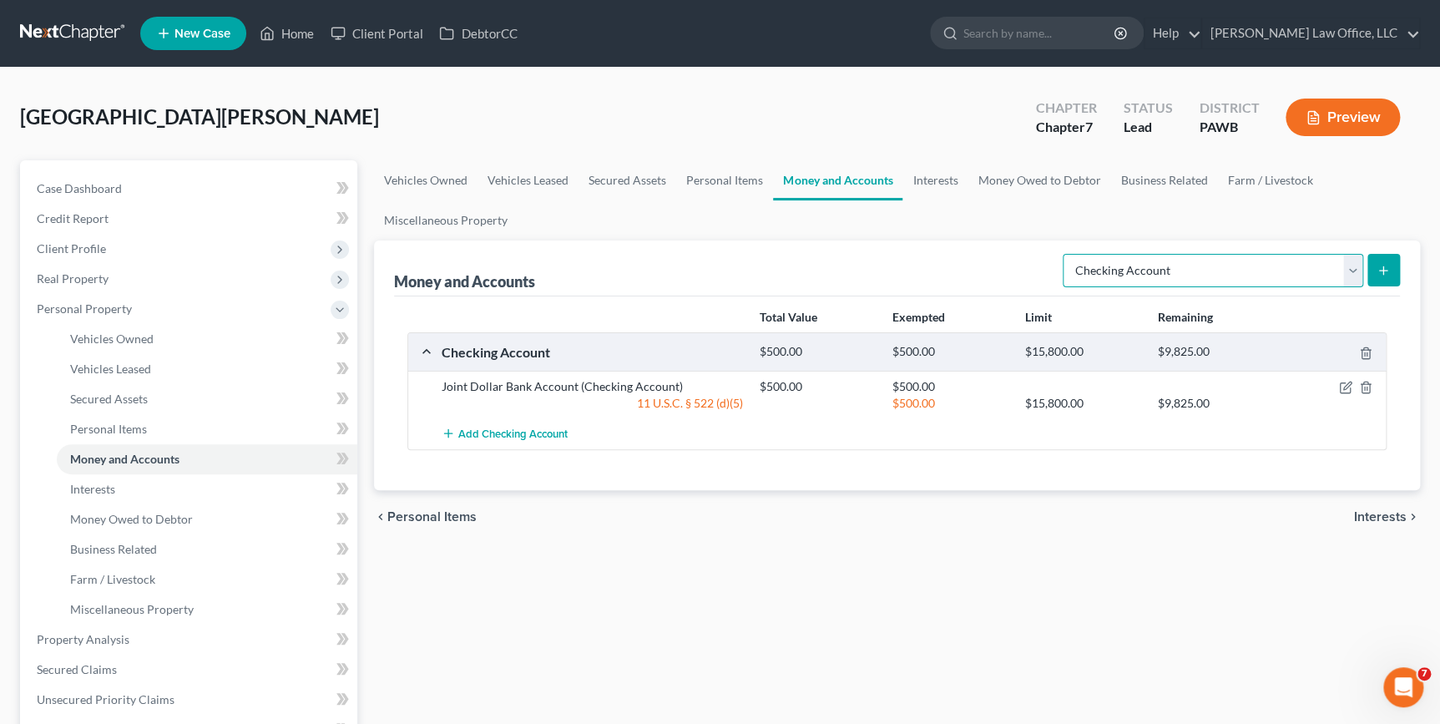
click at [1287, 278] on select "Select Account Type Brokerage Cash on Hand Certificates of Deposit Checking Acc…" at bounding box center [1213, 270] width 301 height 33
select select "savings"
click at [1066, 254] on select "Select Account Type Brokerage Cash on Hand Certificates of Deposit Checking Acc…" at bounding box center [1213, 270] width 301 height 33
click at [1386, 269] on icon "submit" at bounding box center [1383, 270] width 13 height 13
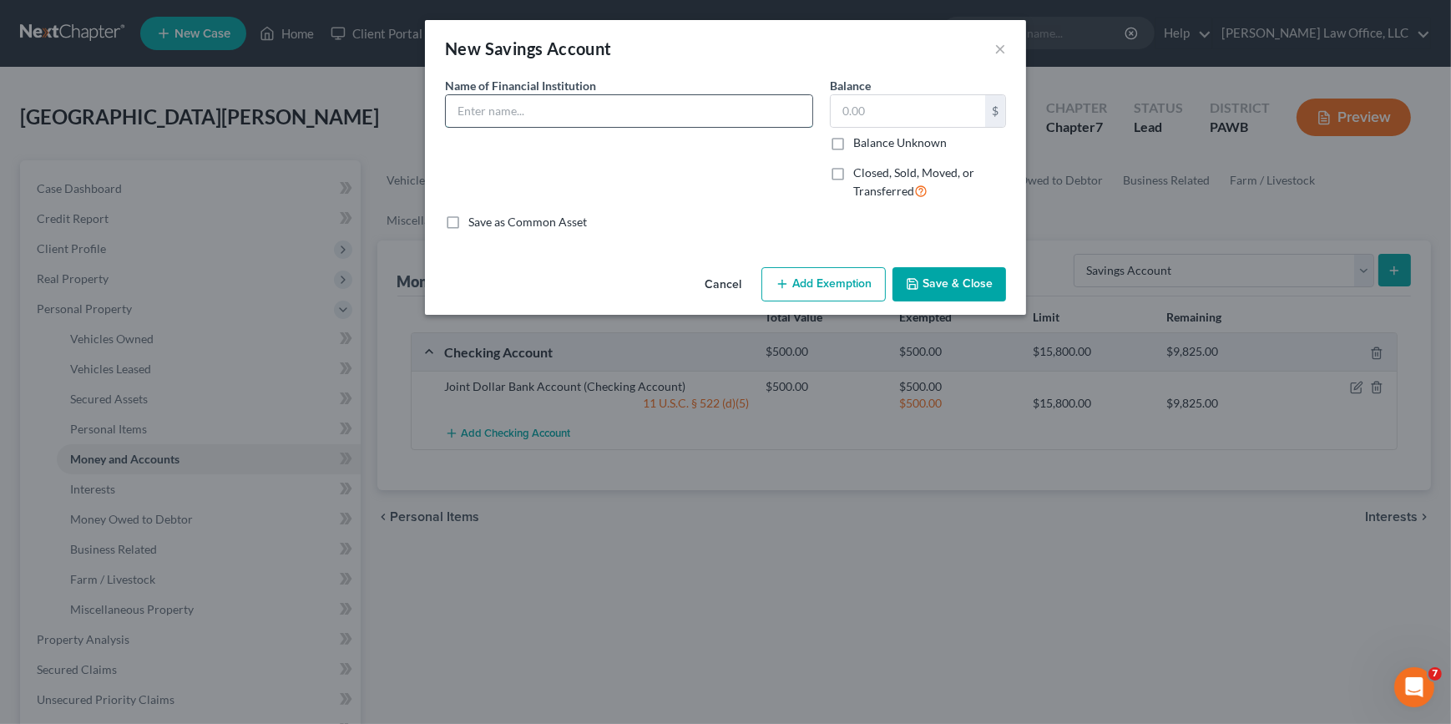
click at [704, 114] on input "text" at bounding box center [629, 111] width 366 height 32
type input "Joint Savings Account"
type input "300"
click at [845, 275] on button "Add Exemption" at bounding box center [823, 284] width 124 height 35
select select "2"
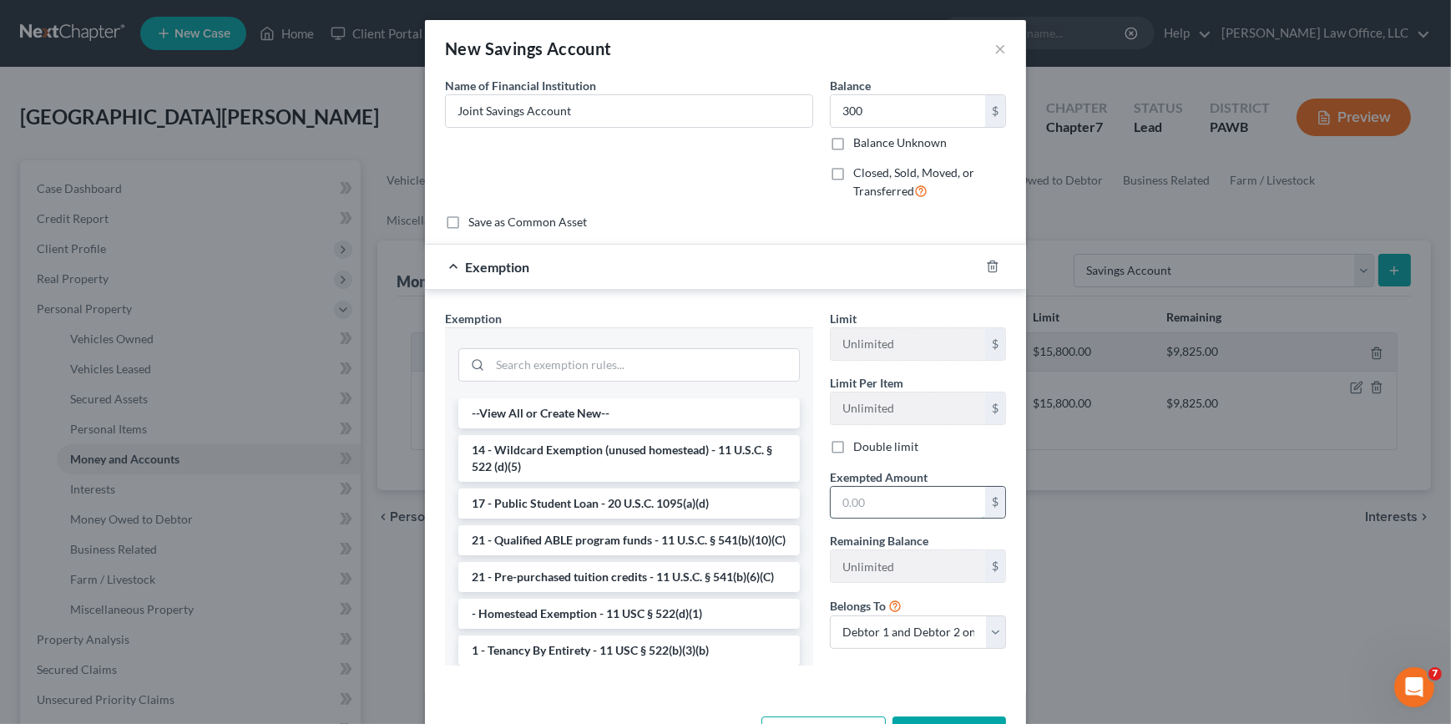
drag, startPoint x: 857, startPoint y: 503, endPoint x: 886, endPoint y: 492, distance: 30.7
click at [871, 501] on input "text" at bounding box center [908, 503] width 154 height 32
type input "300"
click at [836, 301] on div "Exemption Set must be selected for CA. Exemption * --View All or Create New-- 1…" at bounding box center [725, 491] width 601 height 403
click at [610, 452] on li "14 - Wildcard Exemption (unused homestead) - 11 U.S.C. § 522 (d)(5)" at bounding box center [628, 458] width 341 height 47
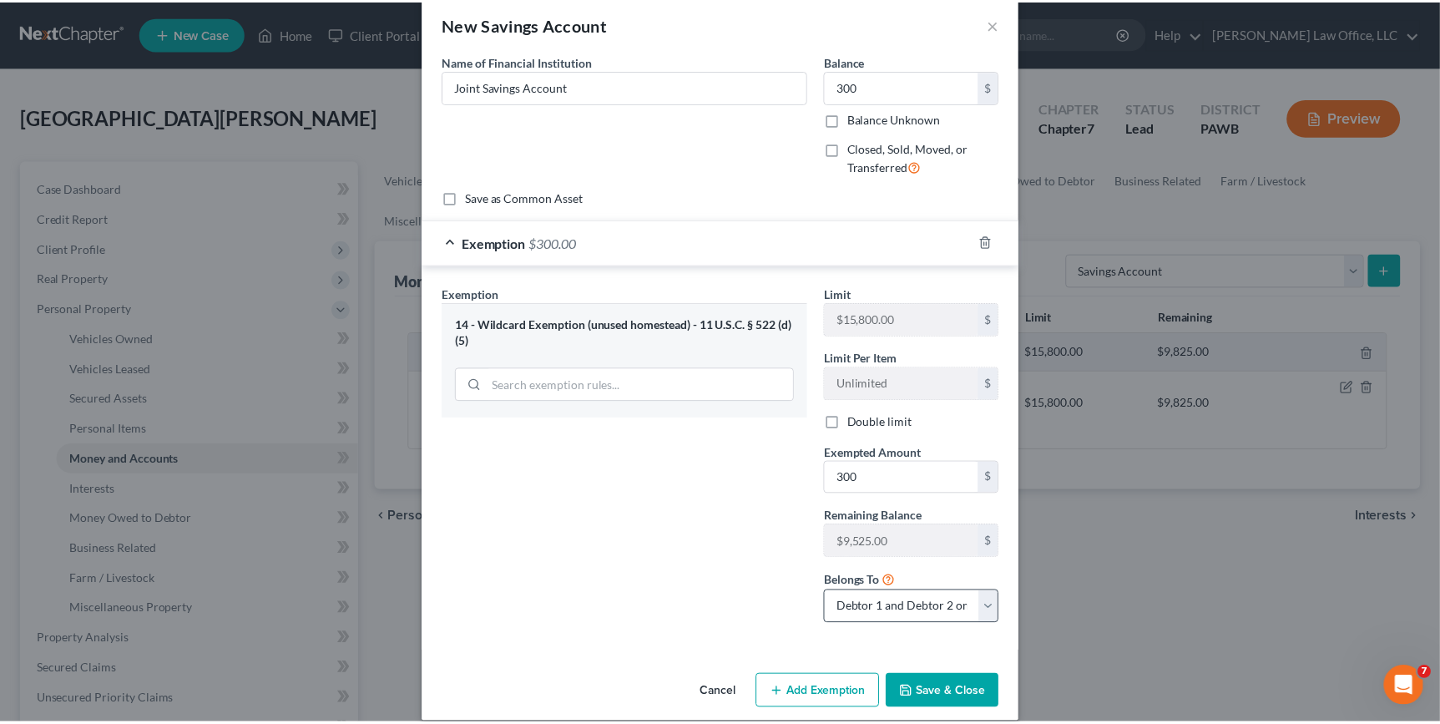
scroll to position [42, 0]
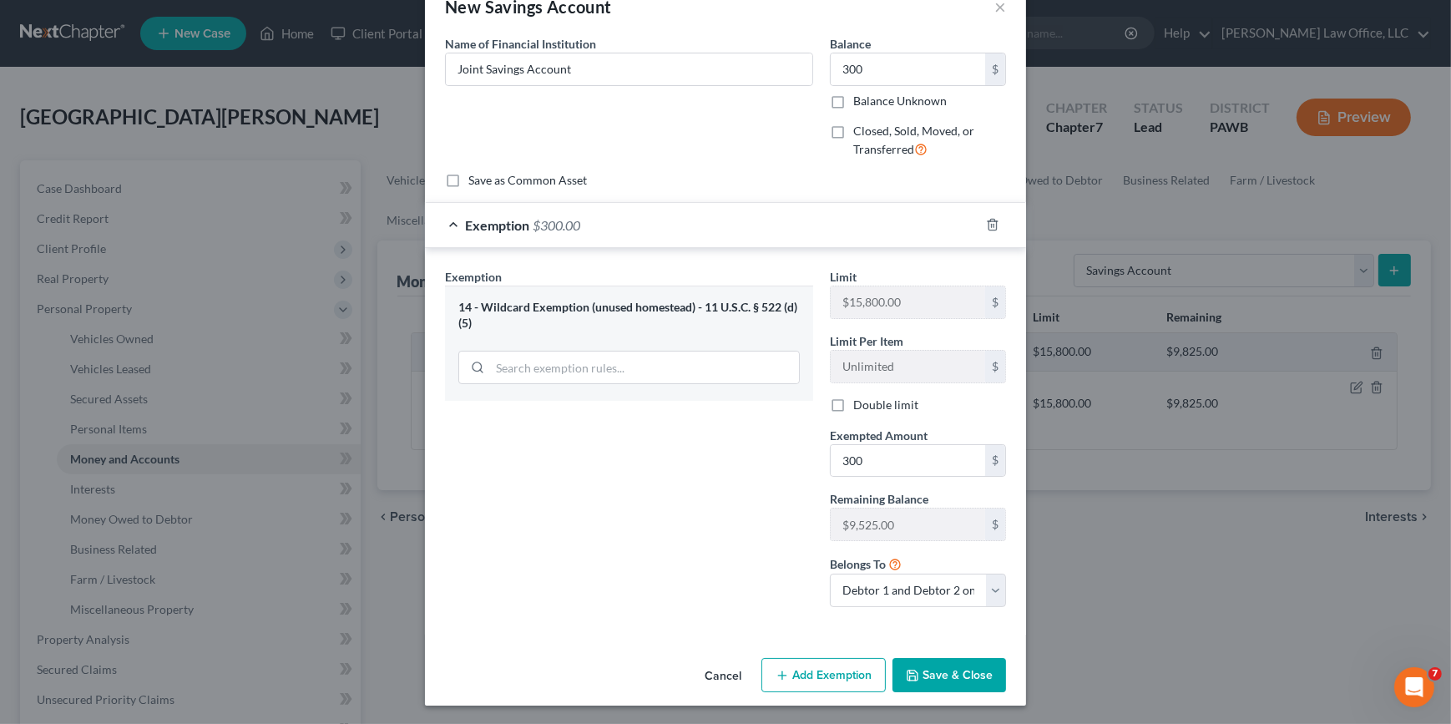
click at [957, 676] on button "Save & Close" at bounding box center [949, 675] width 114 height 35
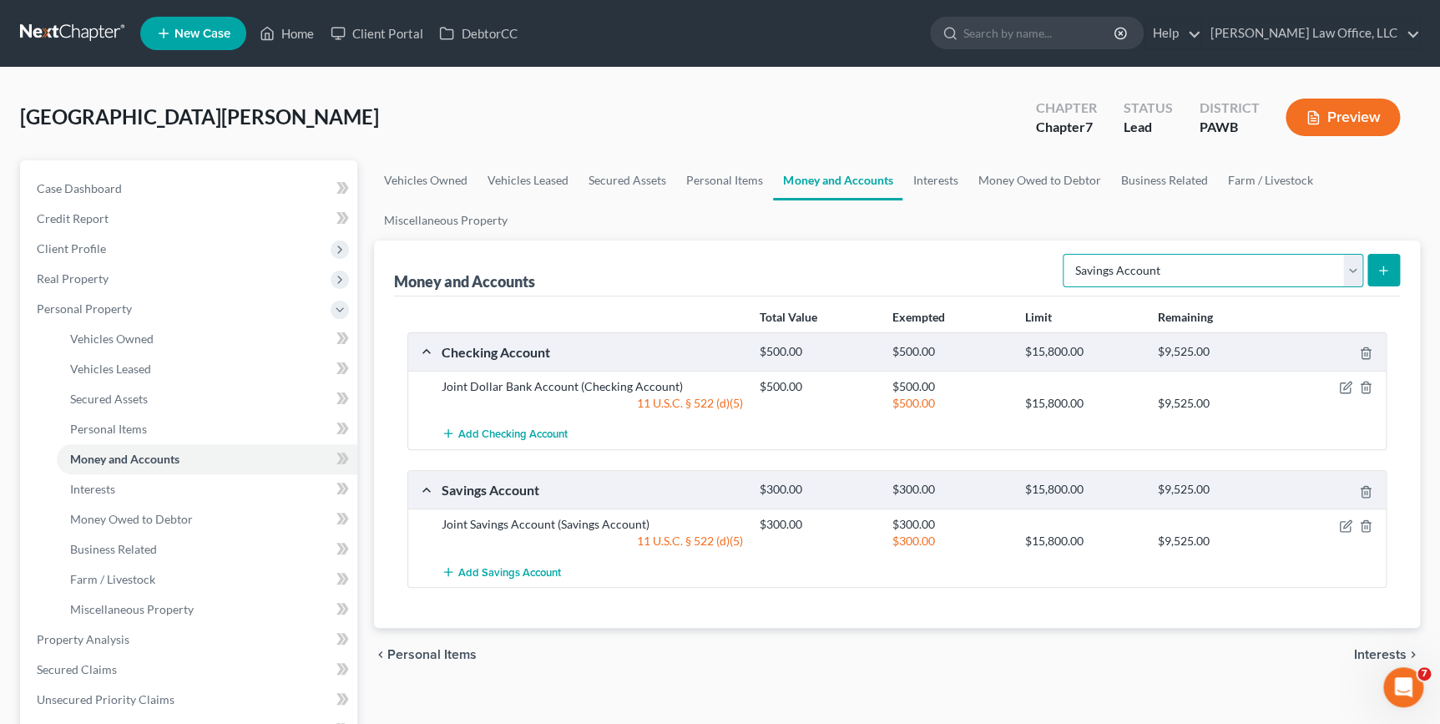
click at [1151, 264] on select "Select Account Type Brokerage Cash on Hand Certificates of Deposit Checking Acc…" at bounding box center [1213, 270] width 301 height 33
drag, startPoint x: 928, startPoint y: 184, endPoint x: 1062, endPoint y: 171, distance: 134.1
click at [928, 184] on link "Interests" at bounding box center [934, 180] width 65 height 40
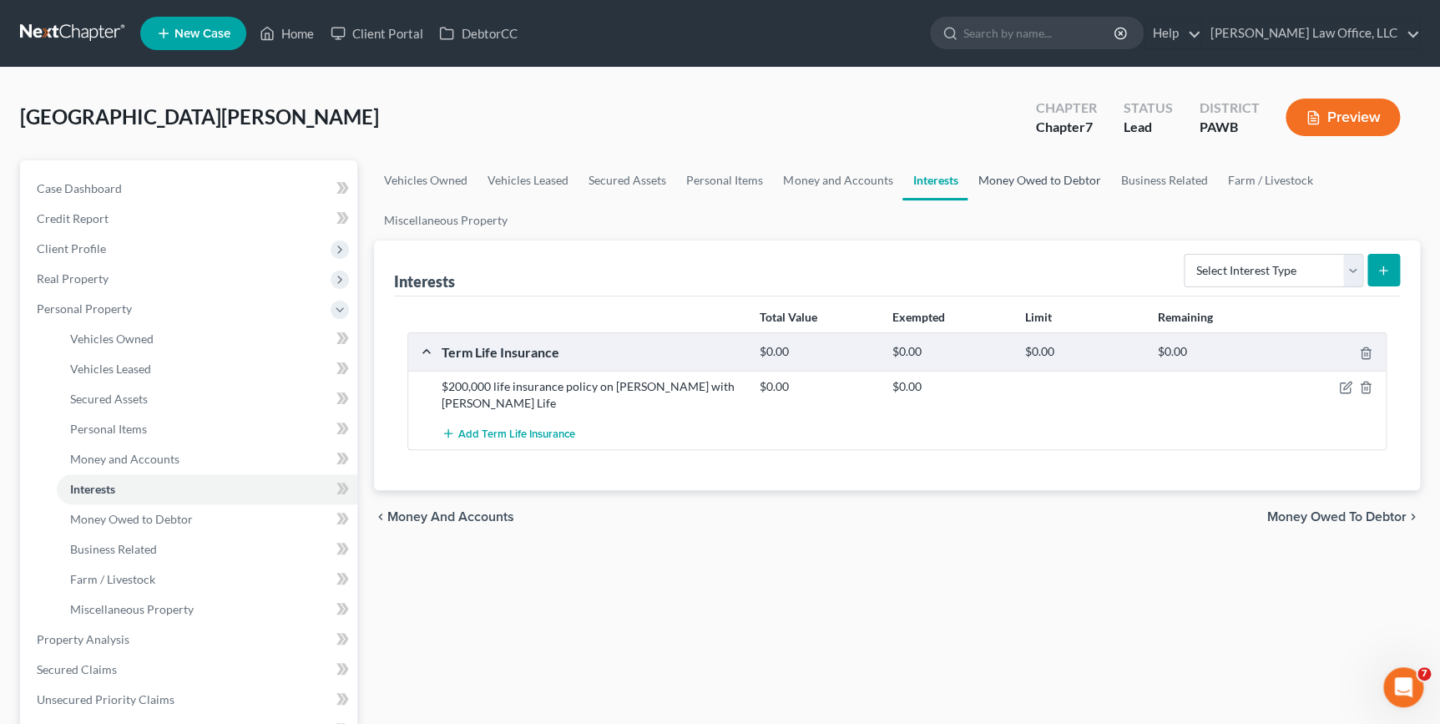
drag, startPoint x: 1044, startPoint y: 174, endPoint x: 1126, endPoint y: 169, distance: 82.0
click at [1044, 175] on link "Money Owed to Debtor" at bounding box center [1038, 180] width 143 height 40
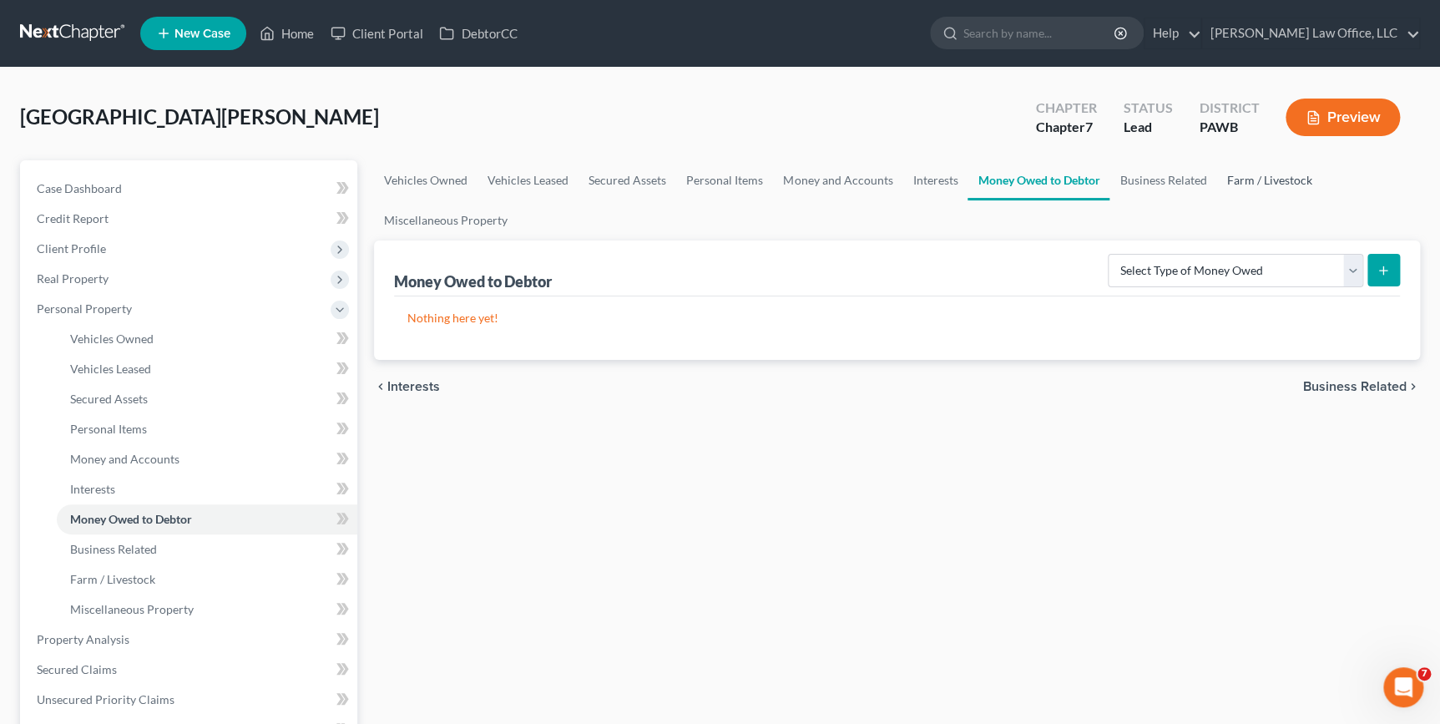
click at [1260, 180] on link "Farm / Livestock" at bounding box center [1268, 180] width 105 height 40
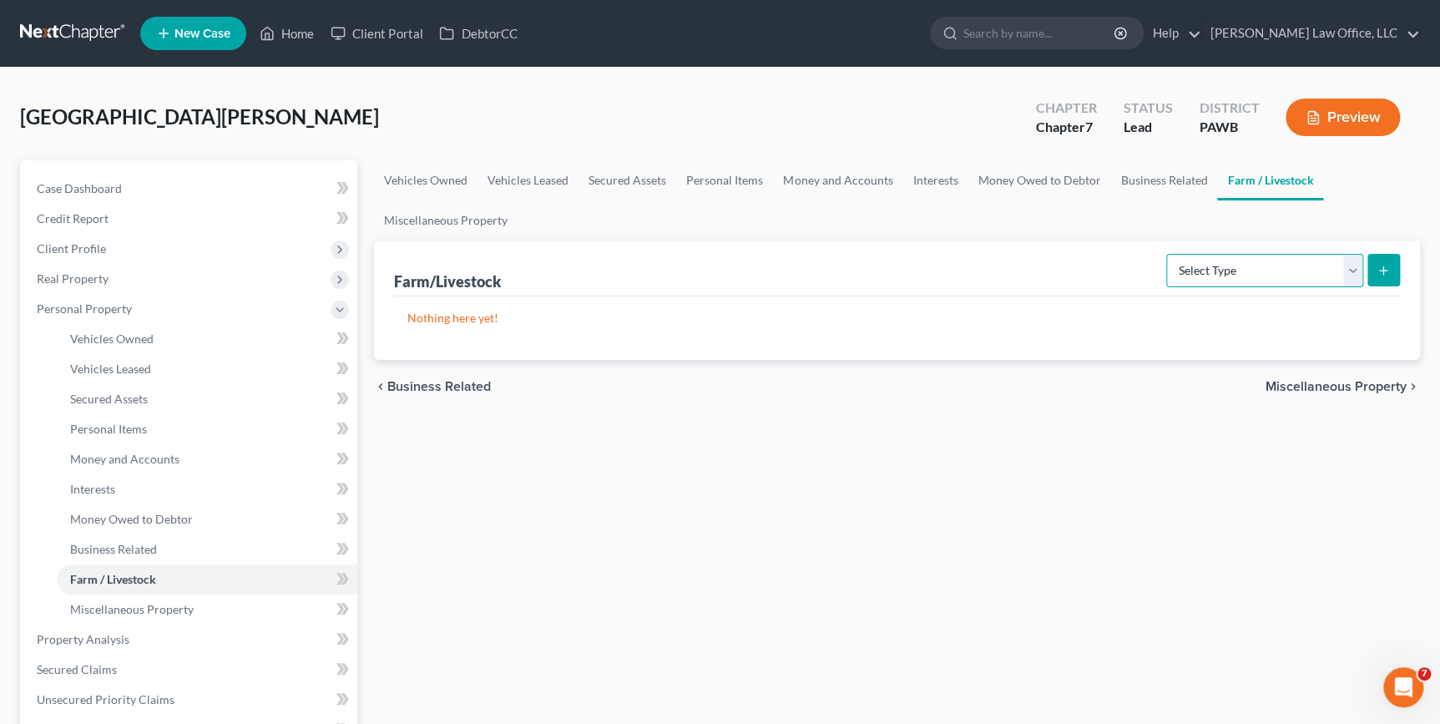
click at [1264, 280] on select "Select Type Animals & Livestock Crops: Growing or Harvested Farming Equipment F…" at bounding box center [1264, 270] width 197 height 33
select select "animals"
click at [1169, 254] on select "Select Type Animals & Livestock Crops: Growing or Harvested Farming Equipment F…" at bounding box center [1264, 270] width 197 height 33
click at [1370, 256] on button "submit" at bounding box center [1383, 270] width 33 height 33
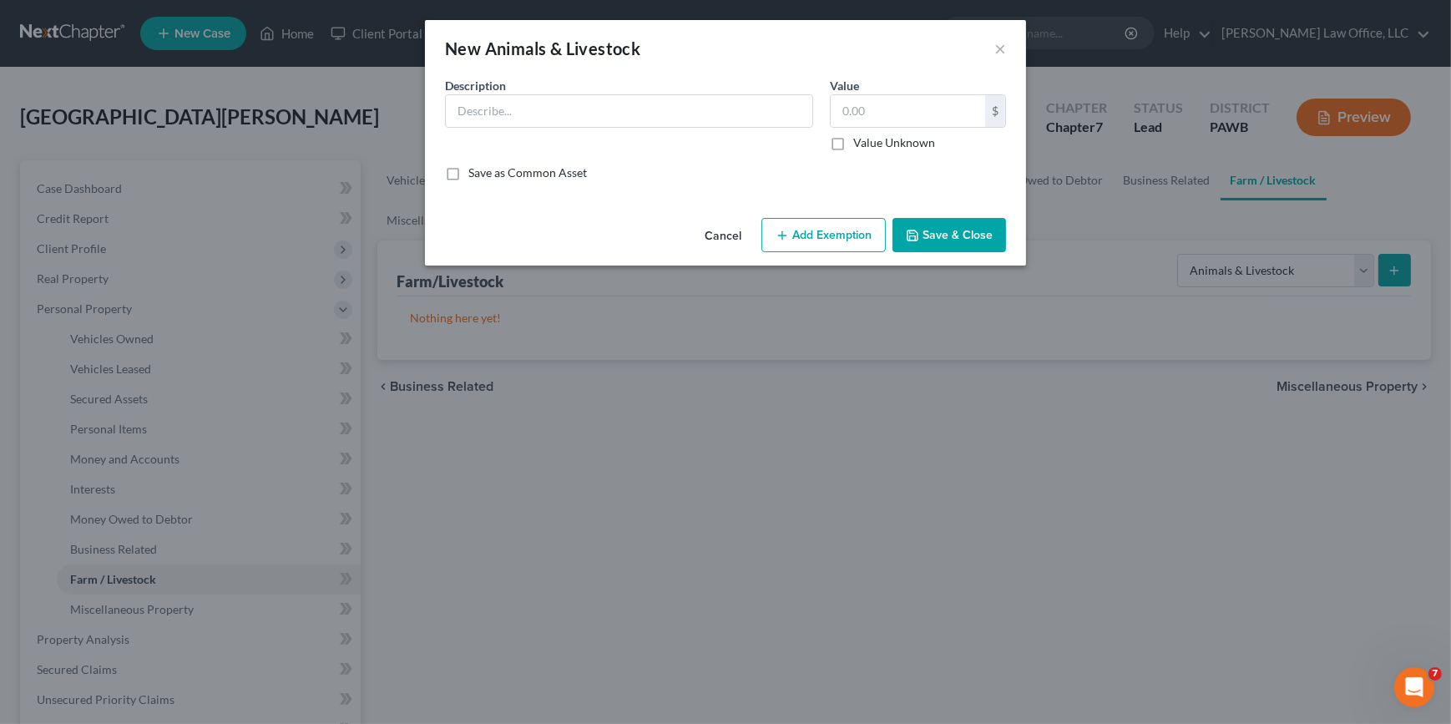
click at [634, 127] on div "Description *" at bounding box center [629, 114] width 385 height 74
click at [649, 115] on input "text" at bounding box center [629, 111] width 366 height 32
type input "1 Dog and 1 Cat"
click at [892, 107] on input "text" at bounding box center [908, 111] width 154 height 32
type input "0"
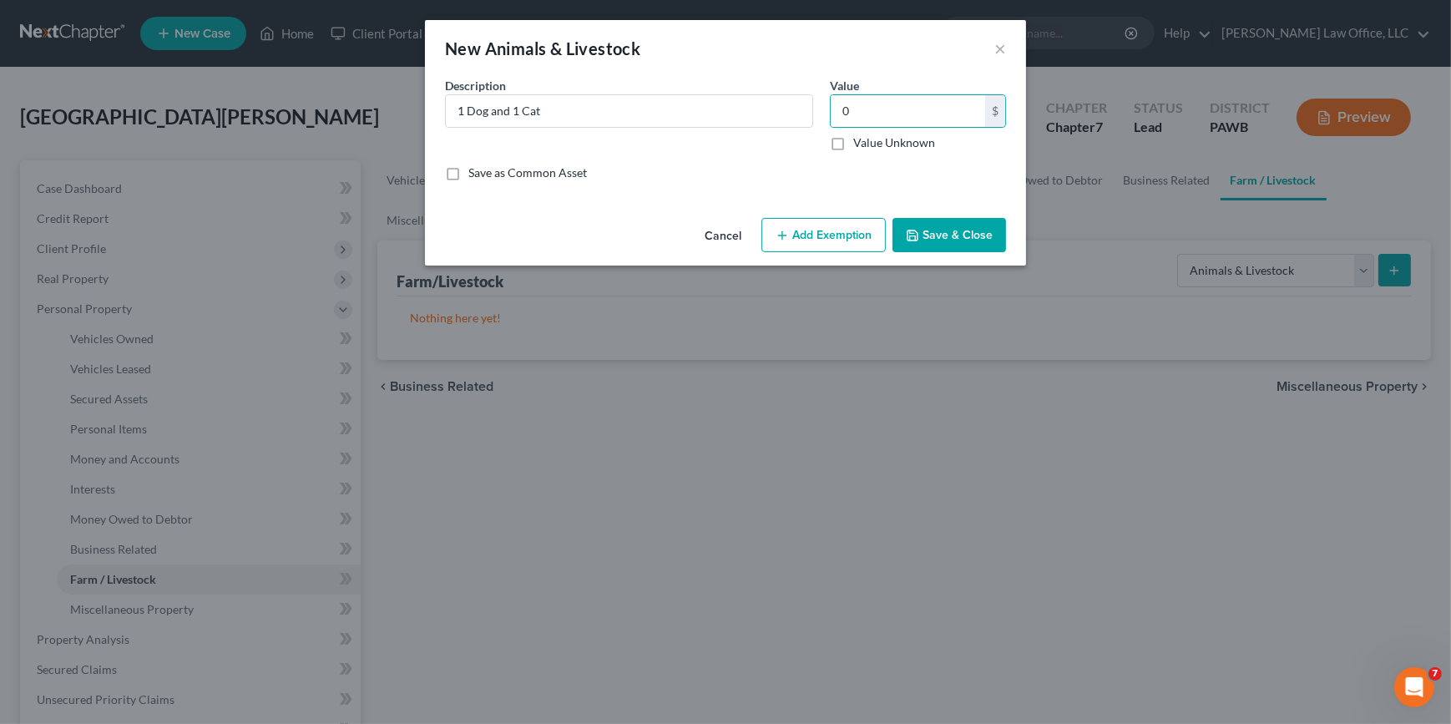
click at [965, 234] on button "Save & Close" at bounding box center [949, 235] width 114 height 35
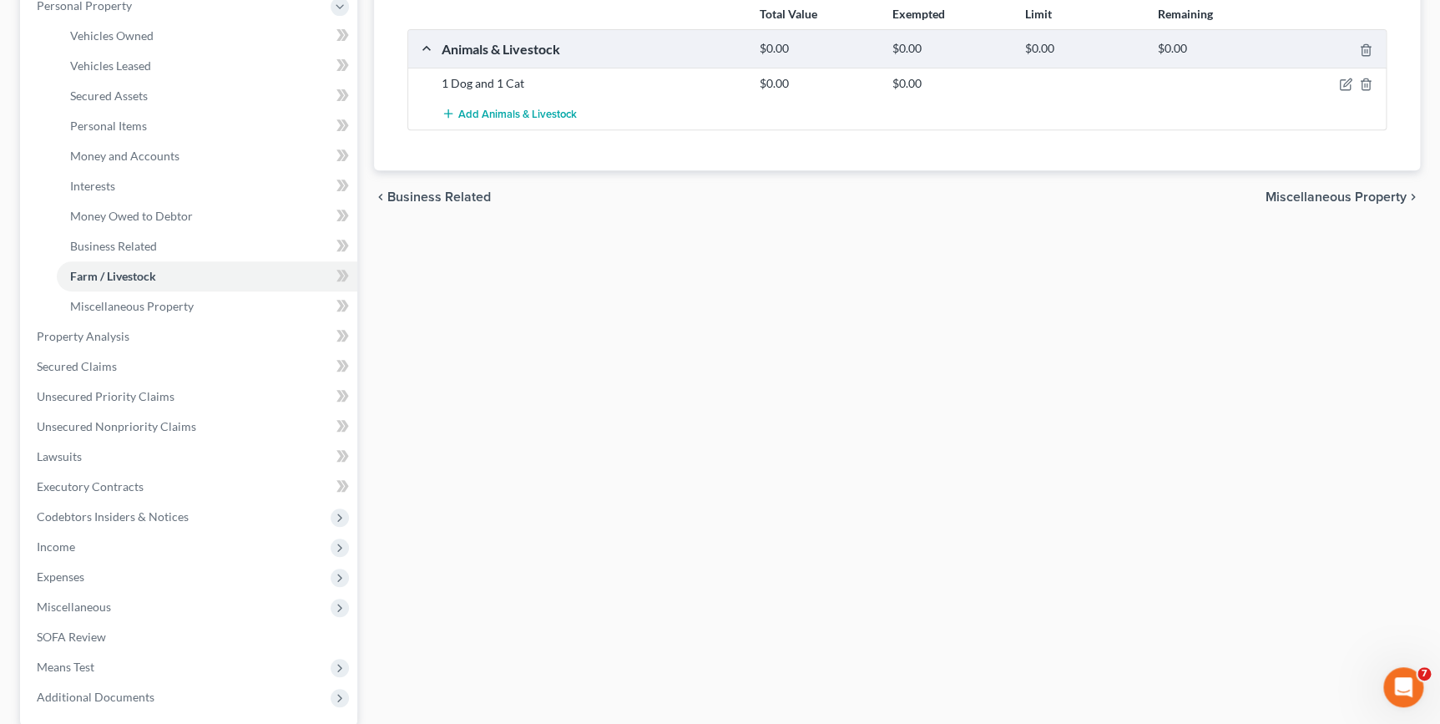
click at [1294, 194] on span "Miscellaneous Property" at bounding box center [1336, 196] width 141 height 13
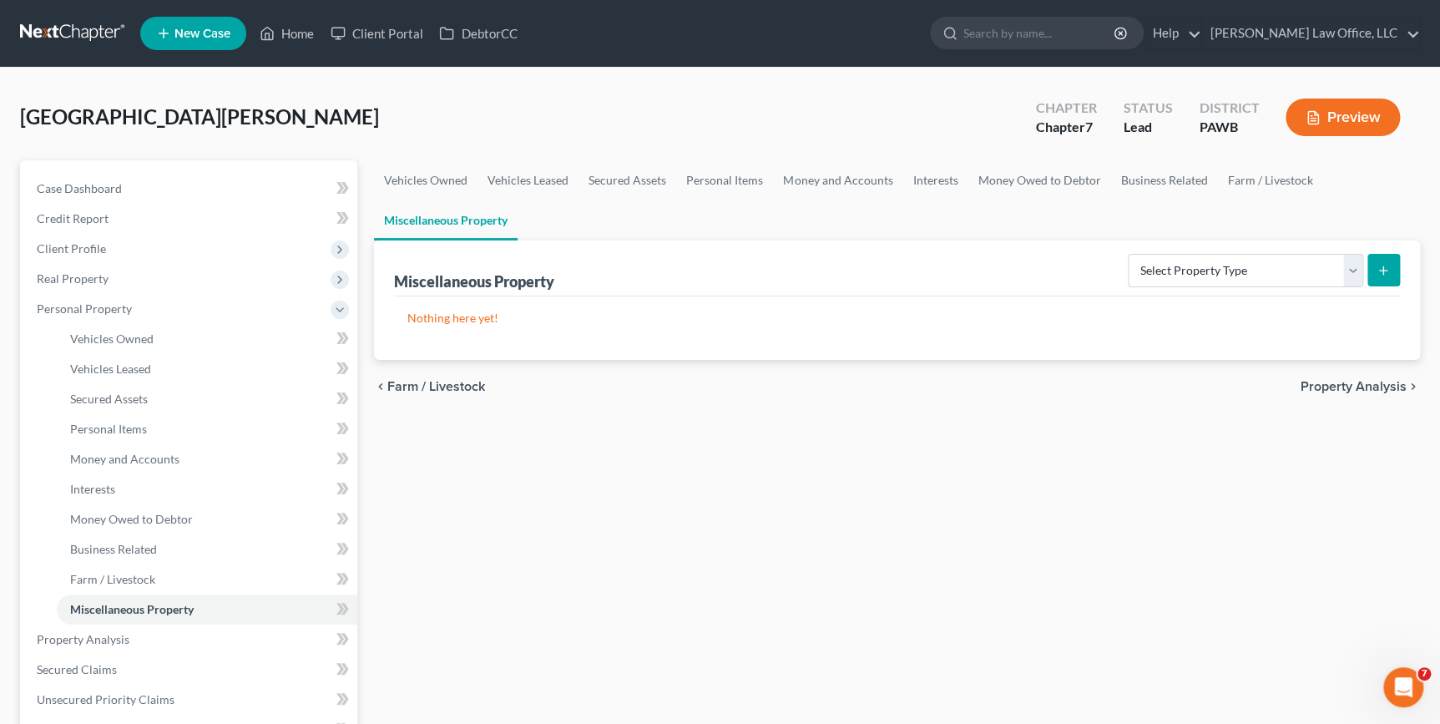
click at [1306, 381] on span "Property Analysis" at bounding box center [1354, 386] width 106 height 13
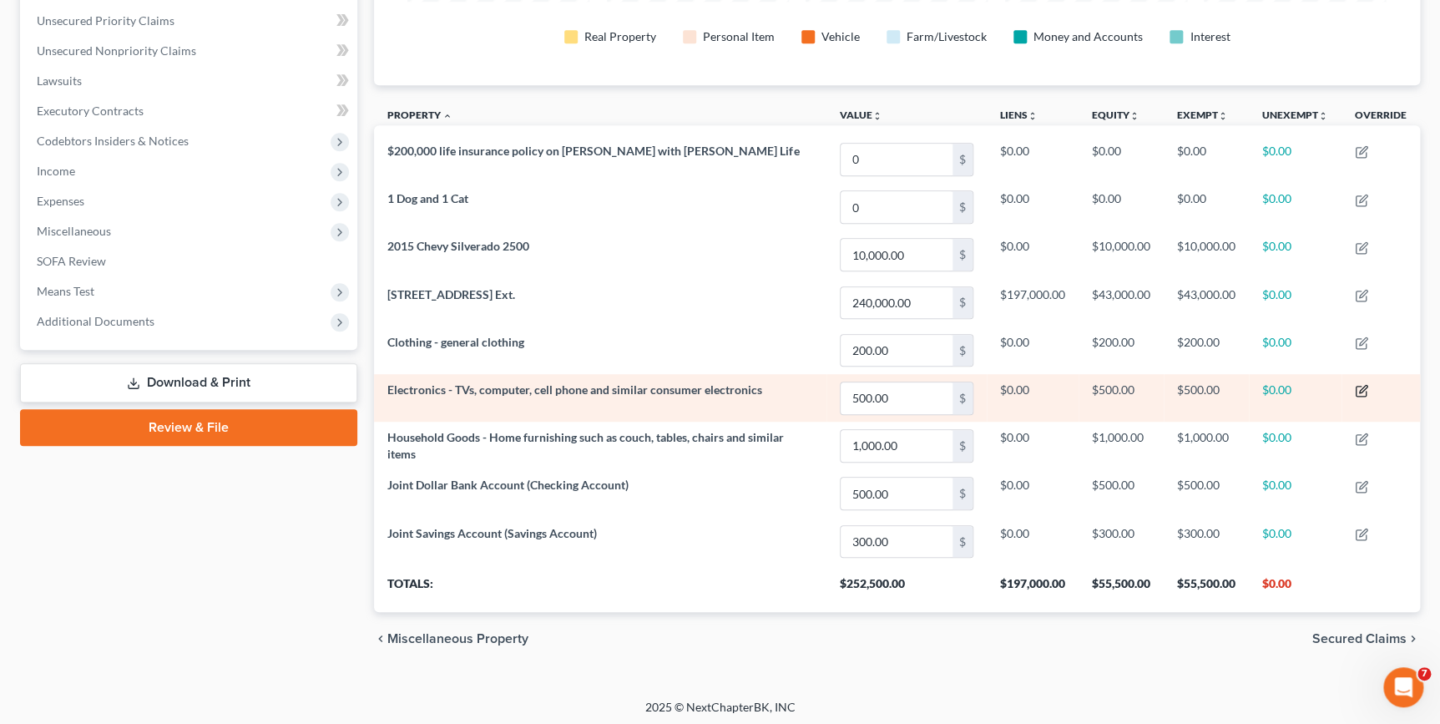
scroll to position [380, 0]
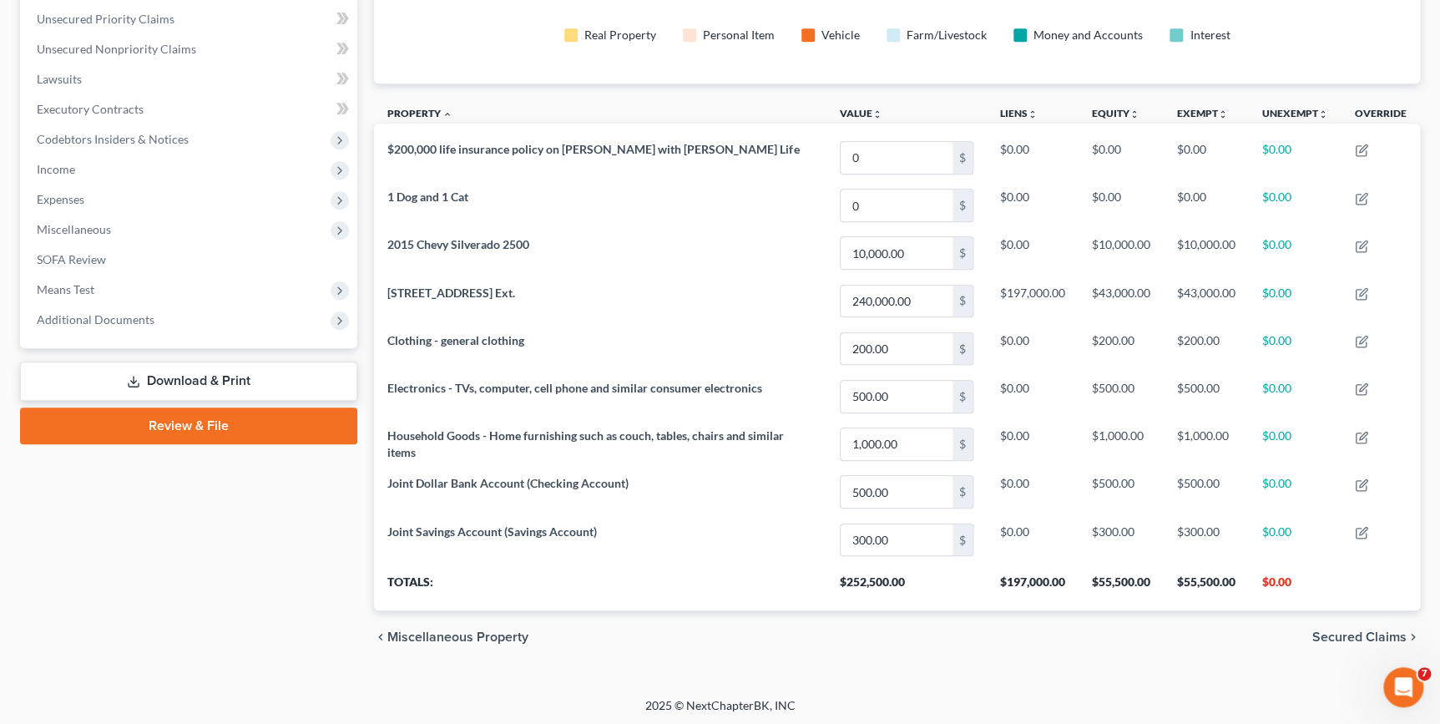
click at [1336, 634] on span "Secured Claims" at bounding box center [1359, 636] width 94 height 13
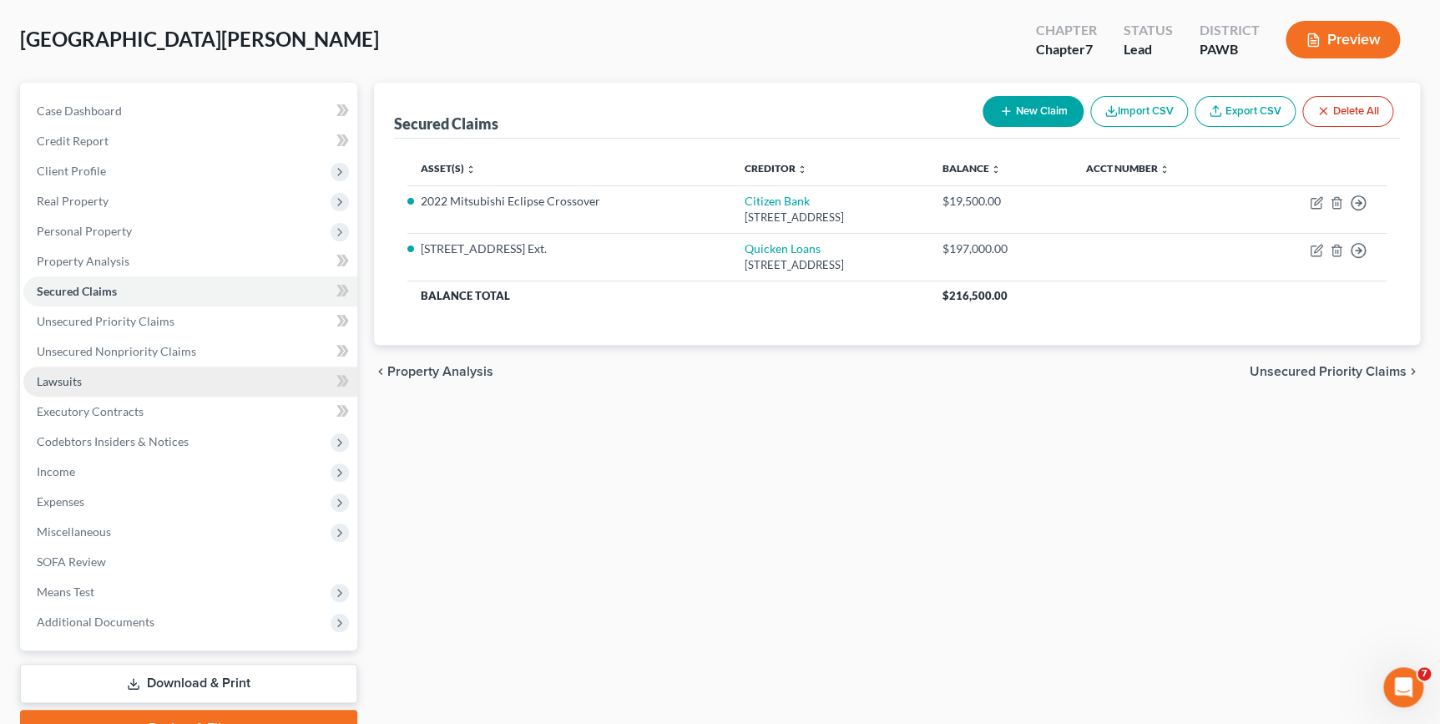
scroll to position [151, 0]
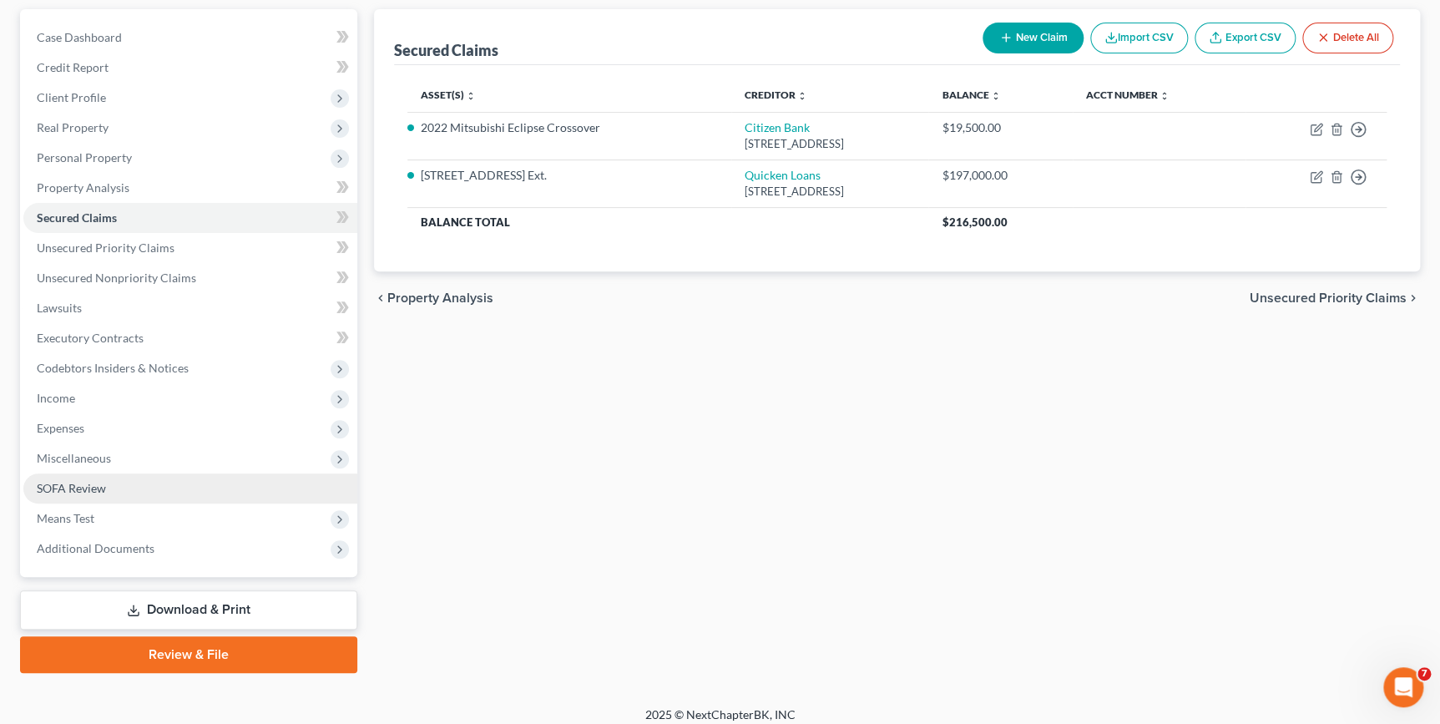
click at [134, 493] on link "SOFA Review" at bounding box center [190, 488] width 334 height 30
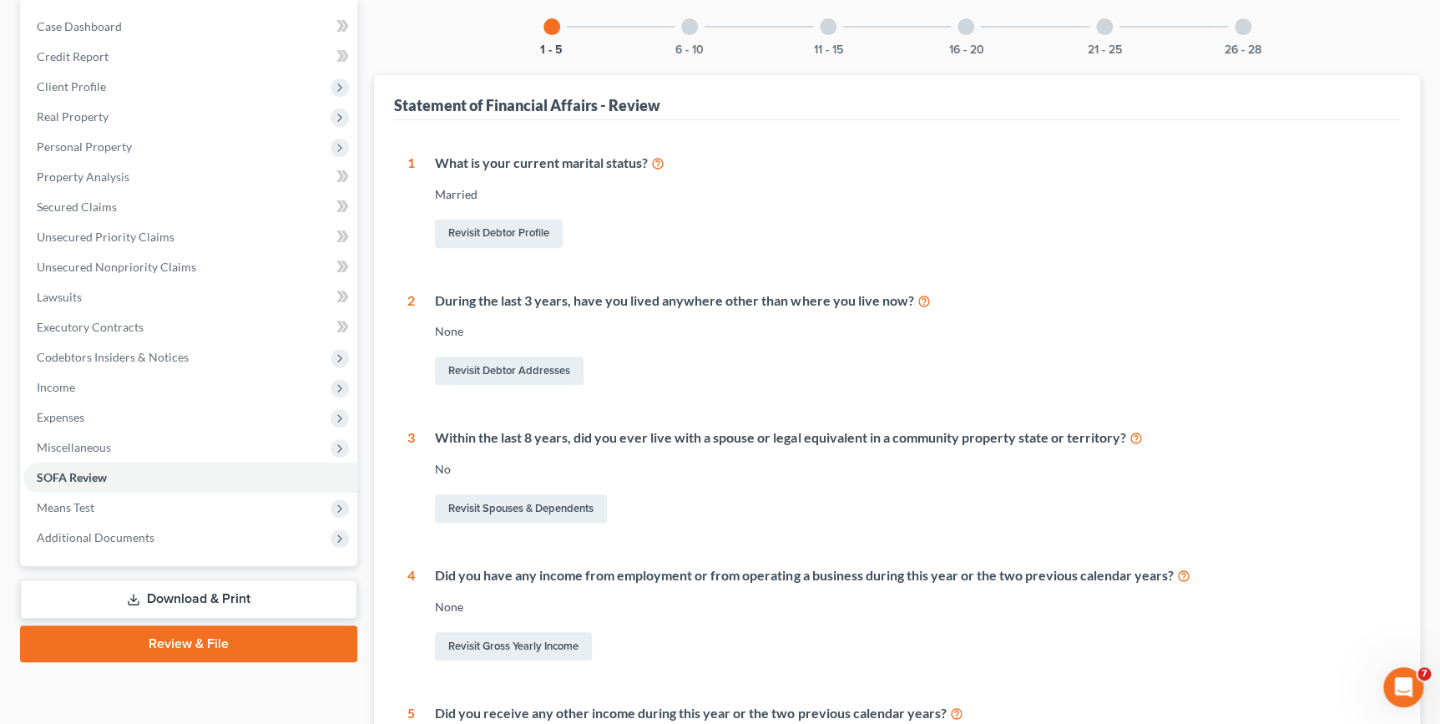
scroll to position [111, 0]
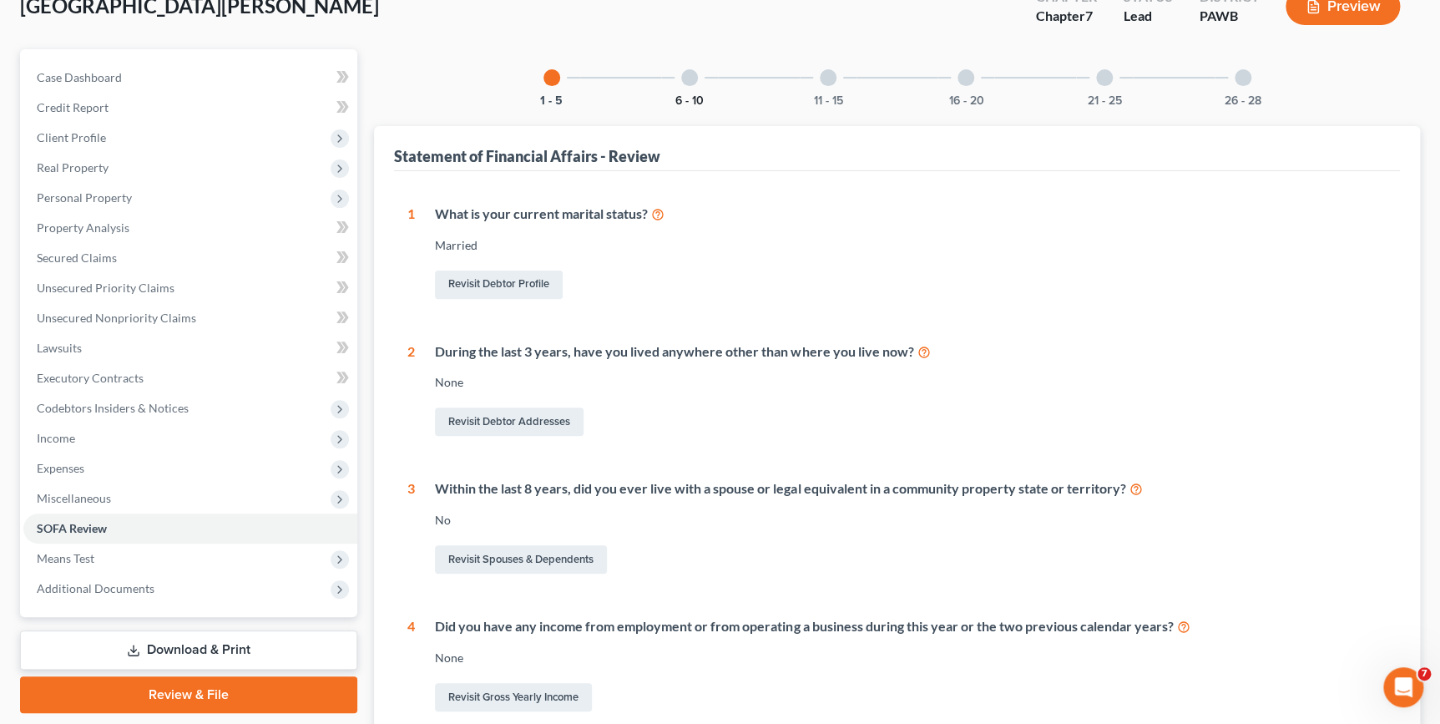
click at [686, 99] on button "6 - 10" at bounding box center [689, 101] width 28 height 12
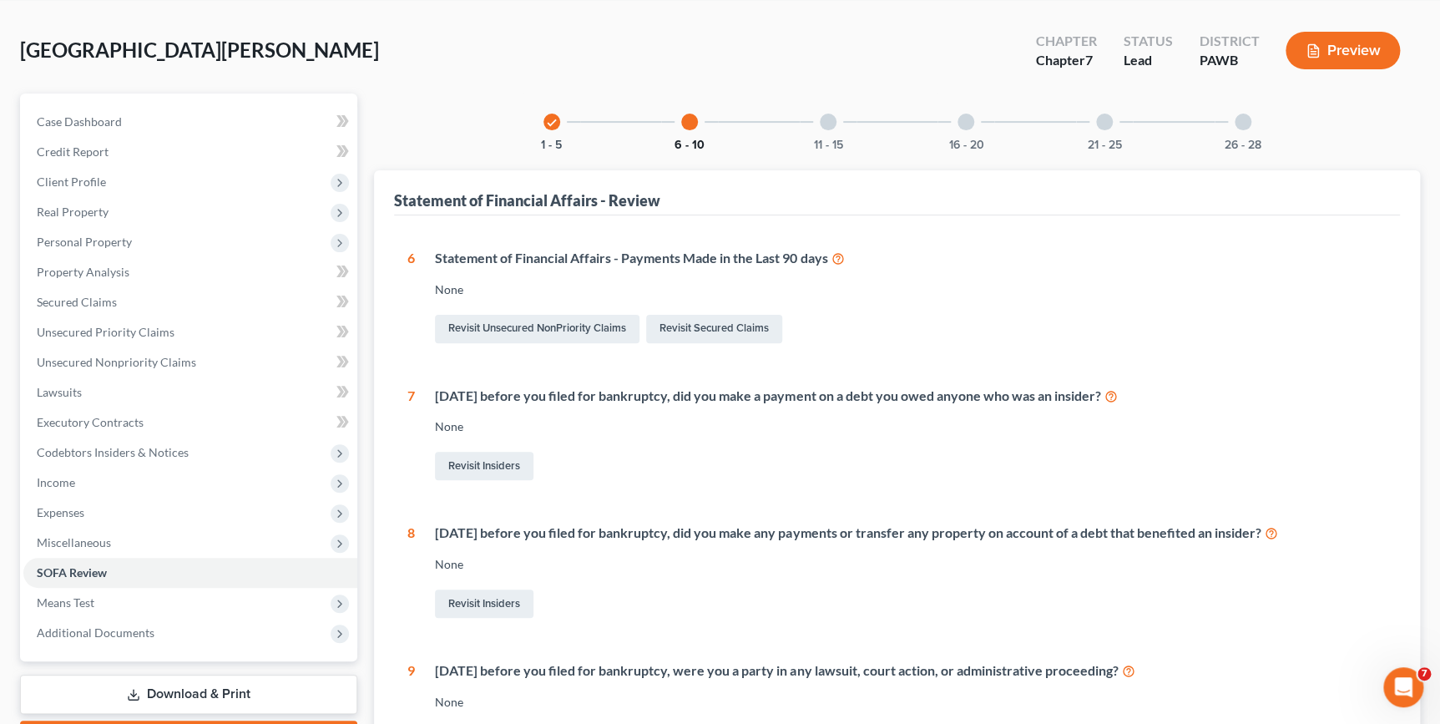
scroll to position [0, 0]
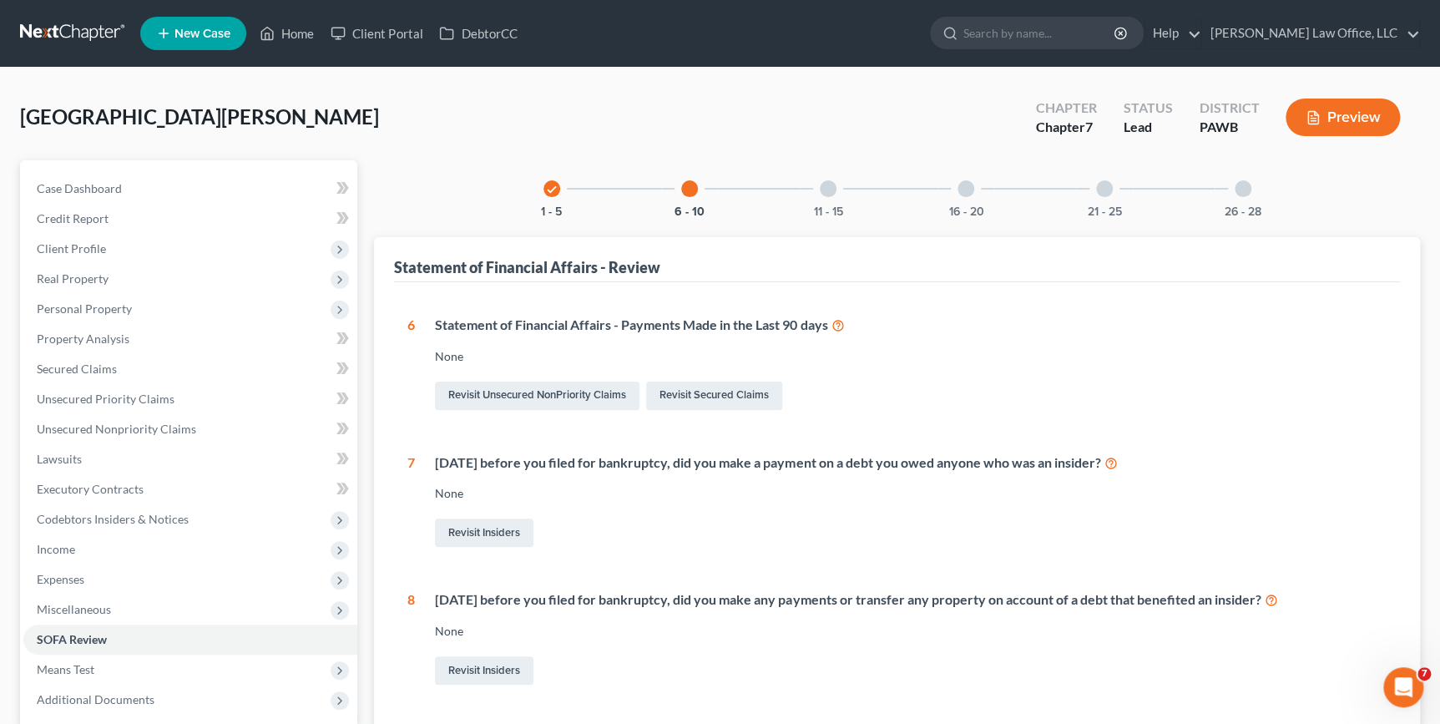
click at [836, 187] on div "11 - 15" at bounding box center [828, 188] width 57 height 57
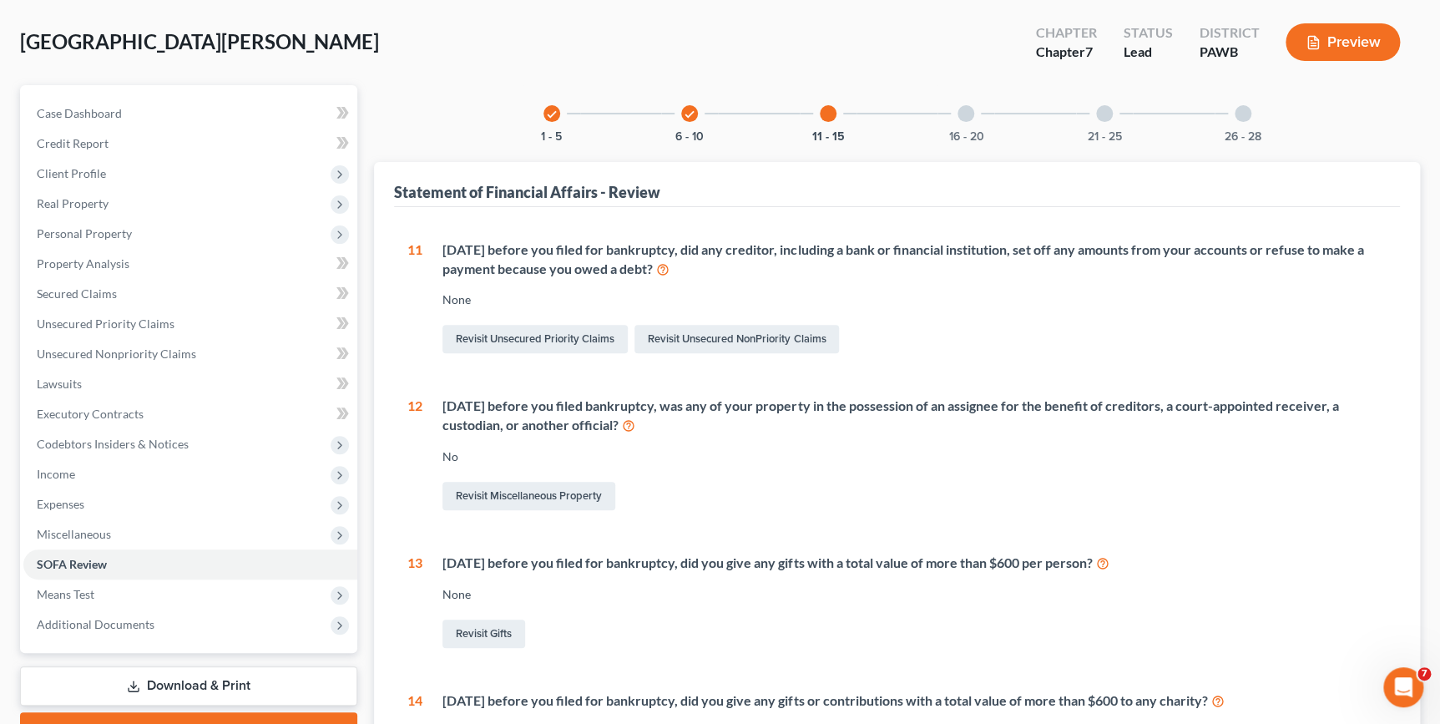
scroll to position [73, 0]
click at [968, 124] on div "16 - 20" at bounding box center [965, 115] width 57 height 57
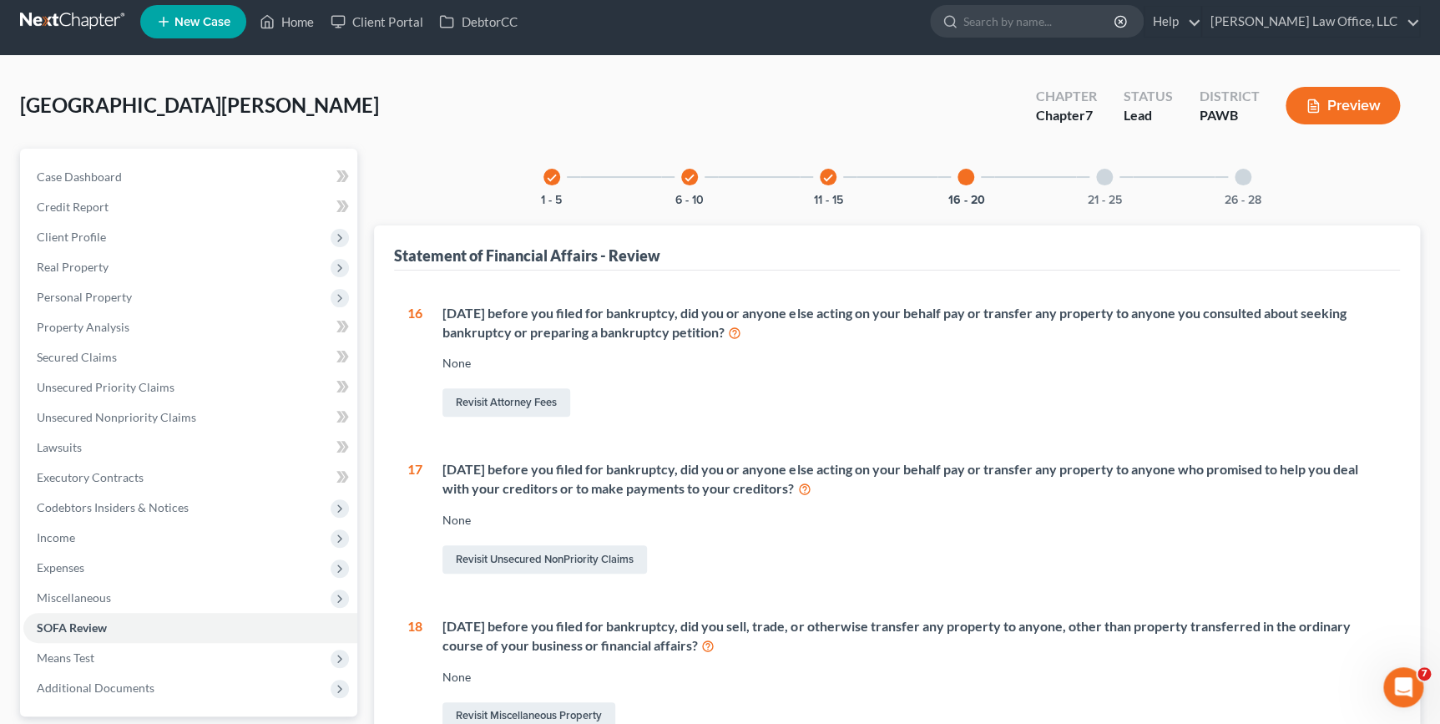
scroll to position [0, 0]
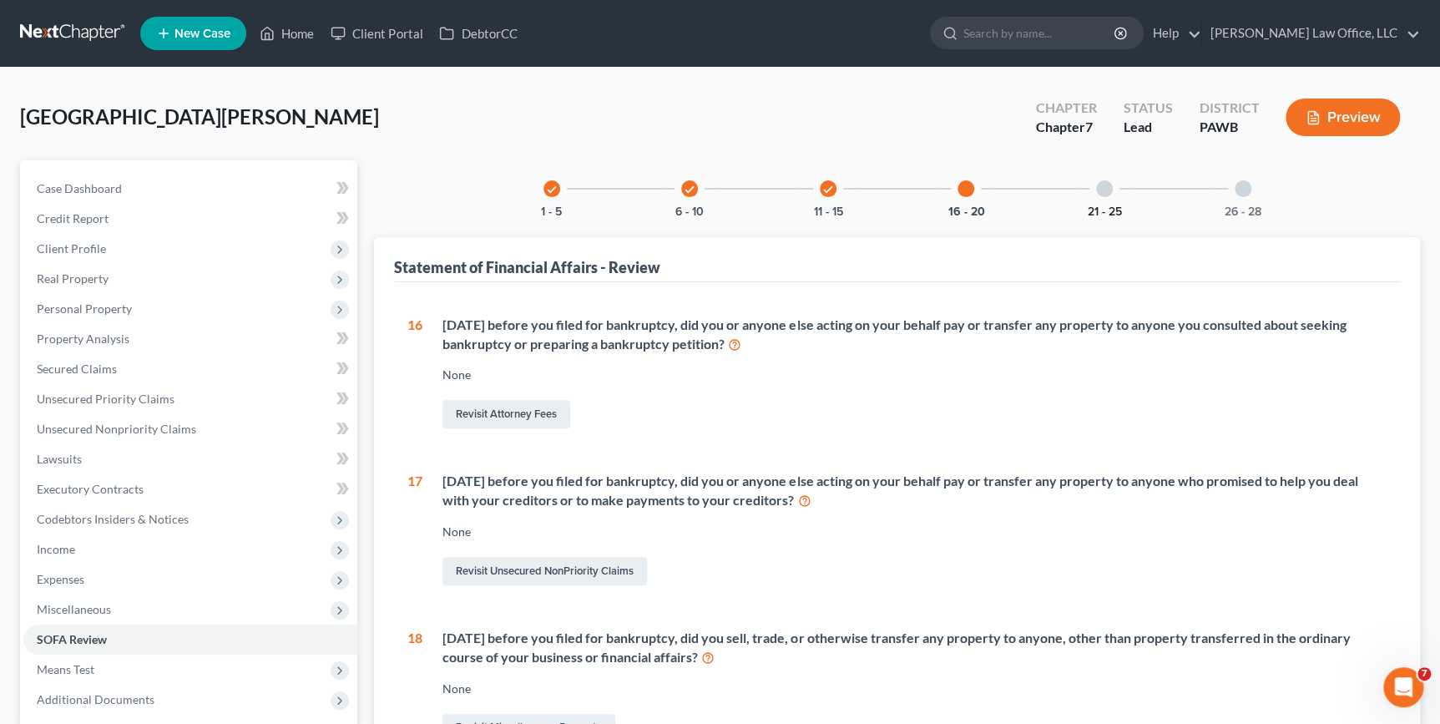
click at [1099, 206] on button "21 - 25" at bounding box center [1105, 212] width 34 height 12
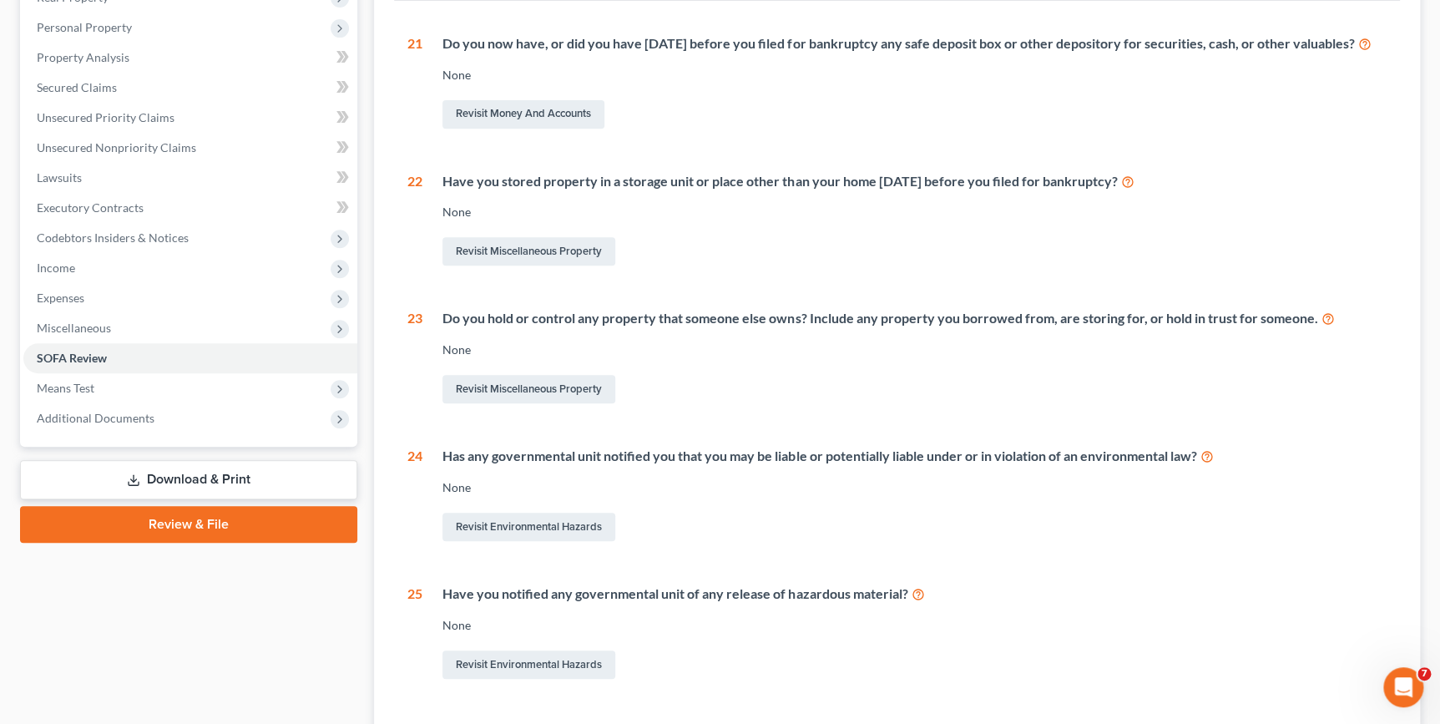
scroll to position [3, 0]
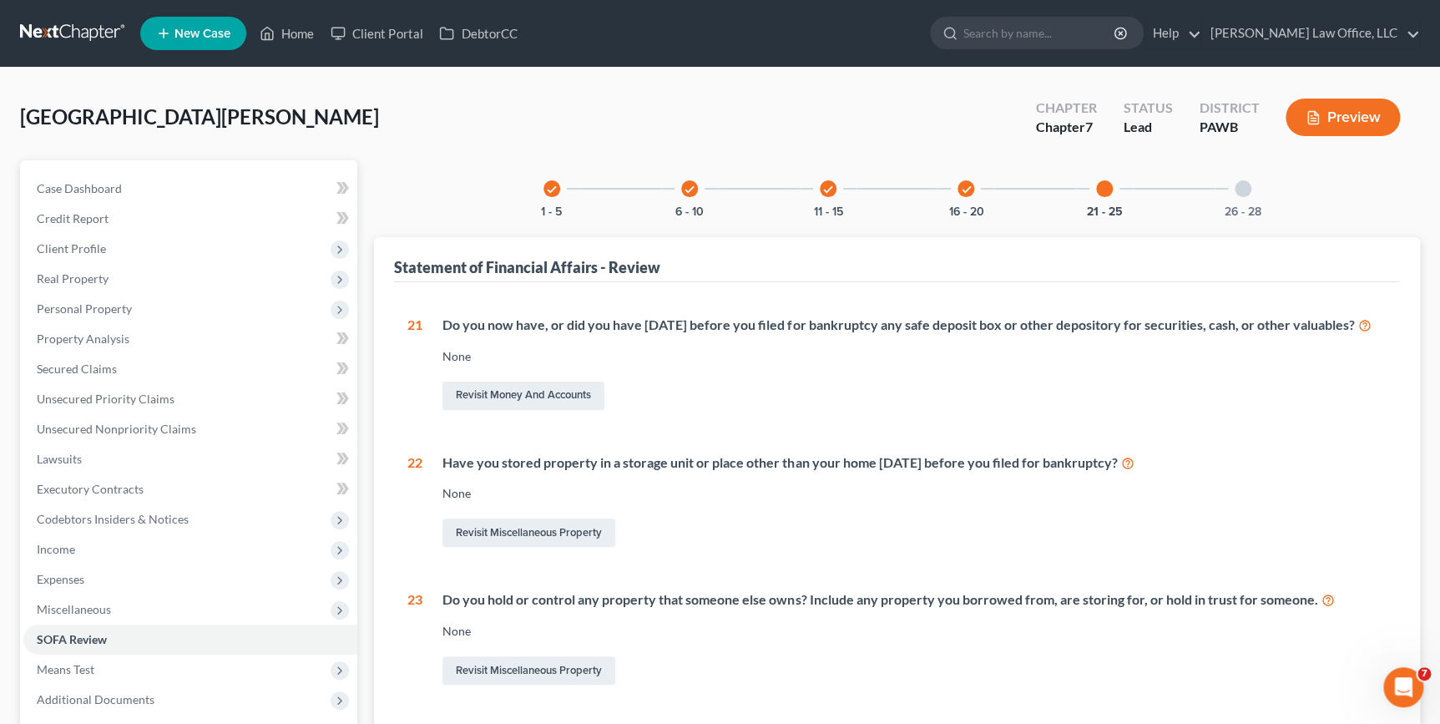
click at [972, 190] on div "check" at bounding box center [965, 188] width 17 height 17
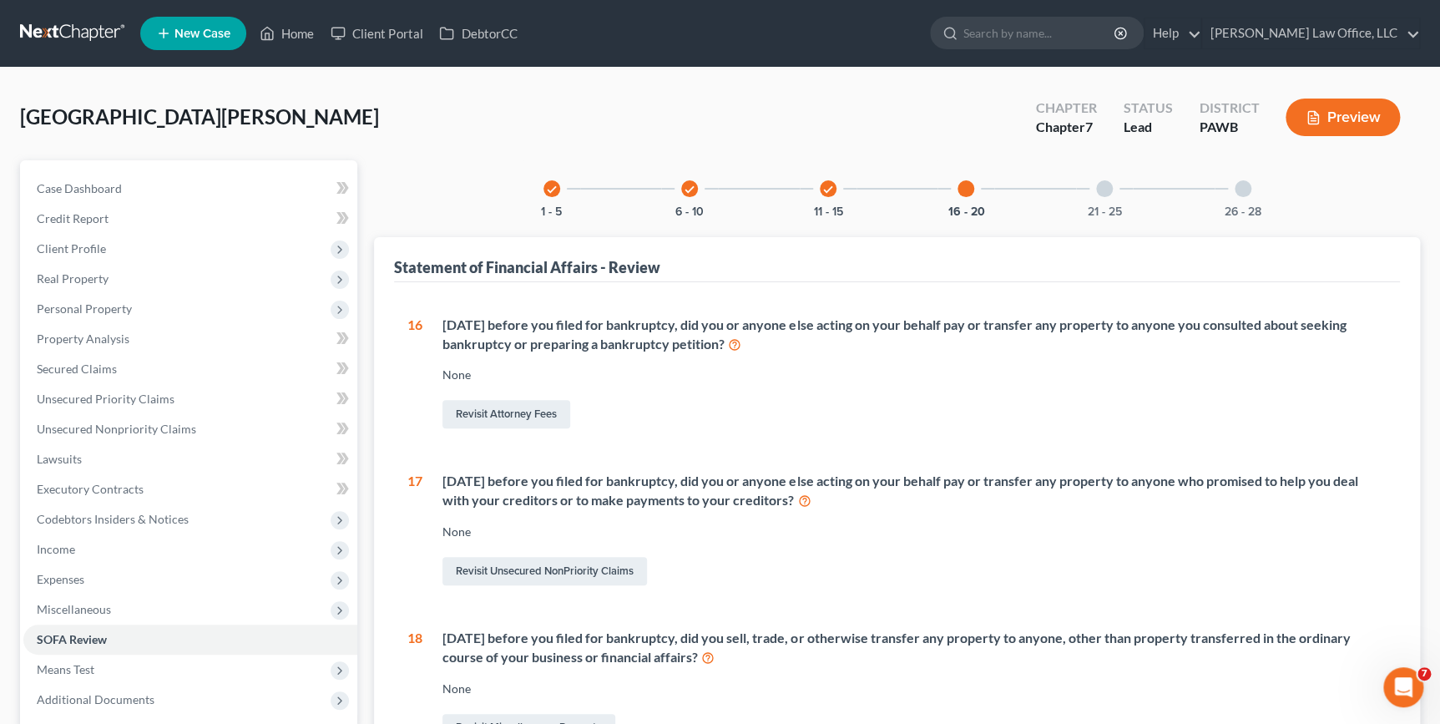
click at [820, 194] on div "check 11 - 15" at bounding box center [828, 188] width 57 height 57
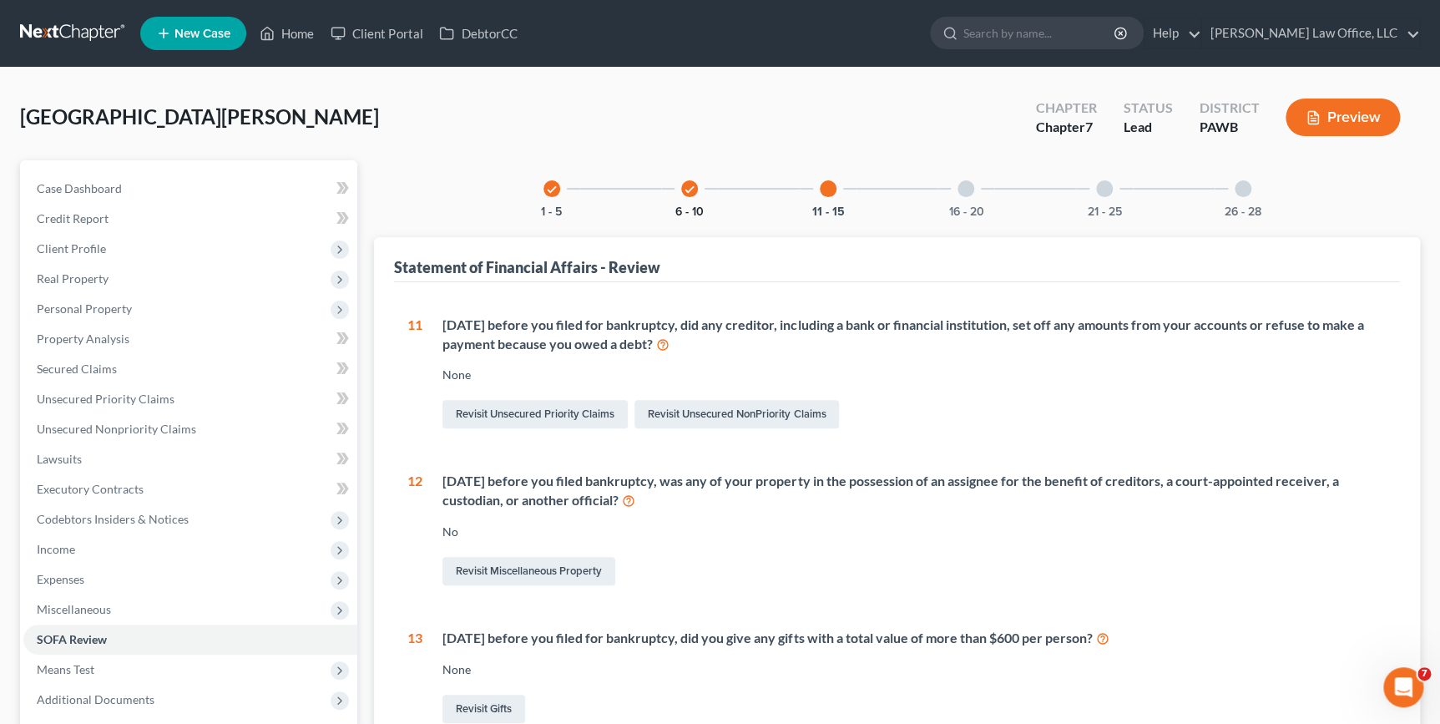
click at [695, 200] on div "check 6 - 10" at bounding box center [689, 188] width 57 height 57
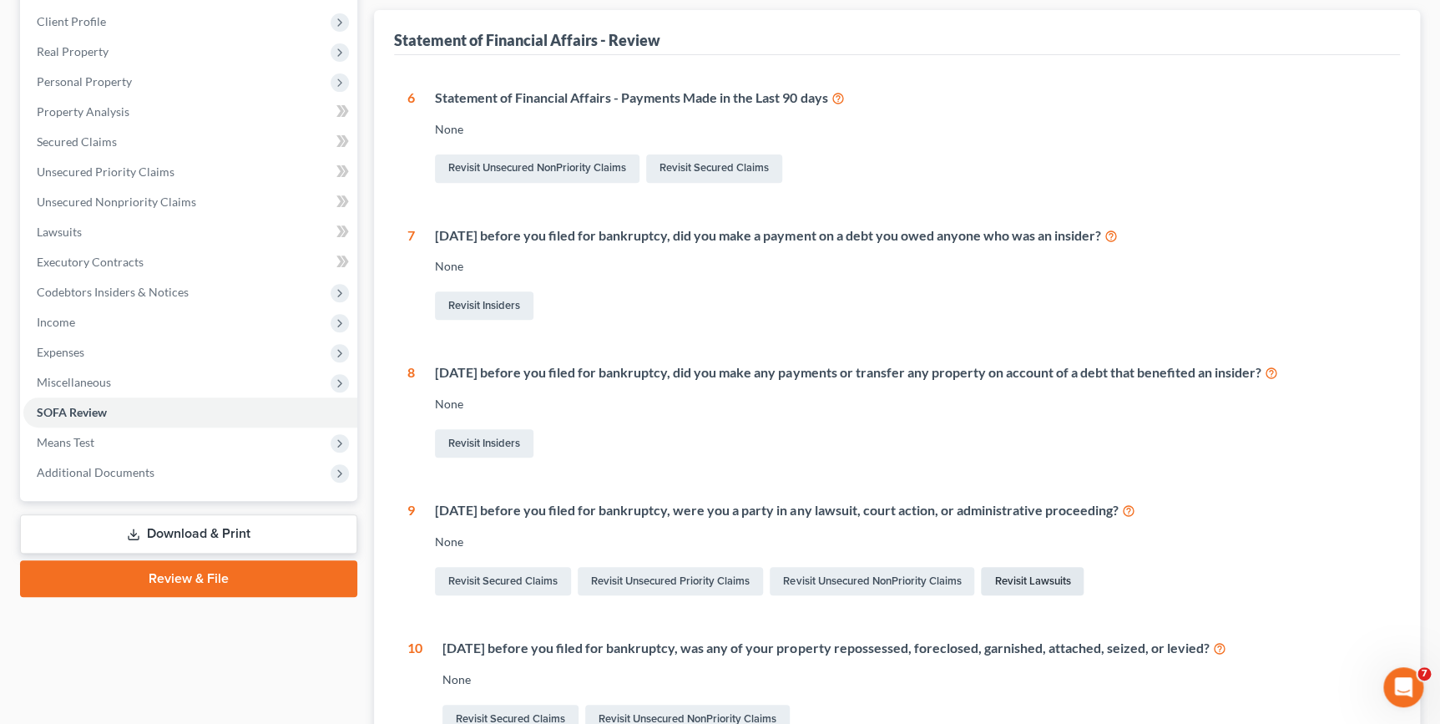
click at [1018, 572] on link "Revisit Lawsuits" at bounding box center [1032, 581] width 103 height 28
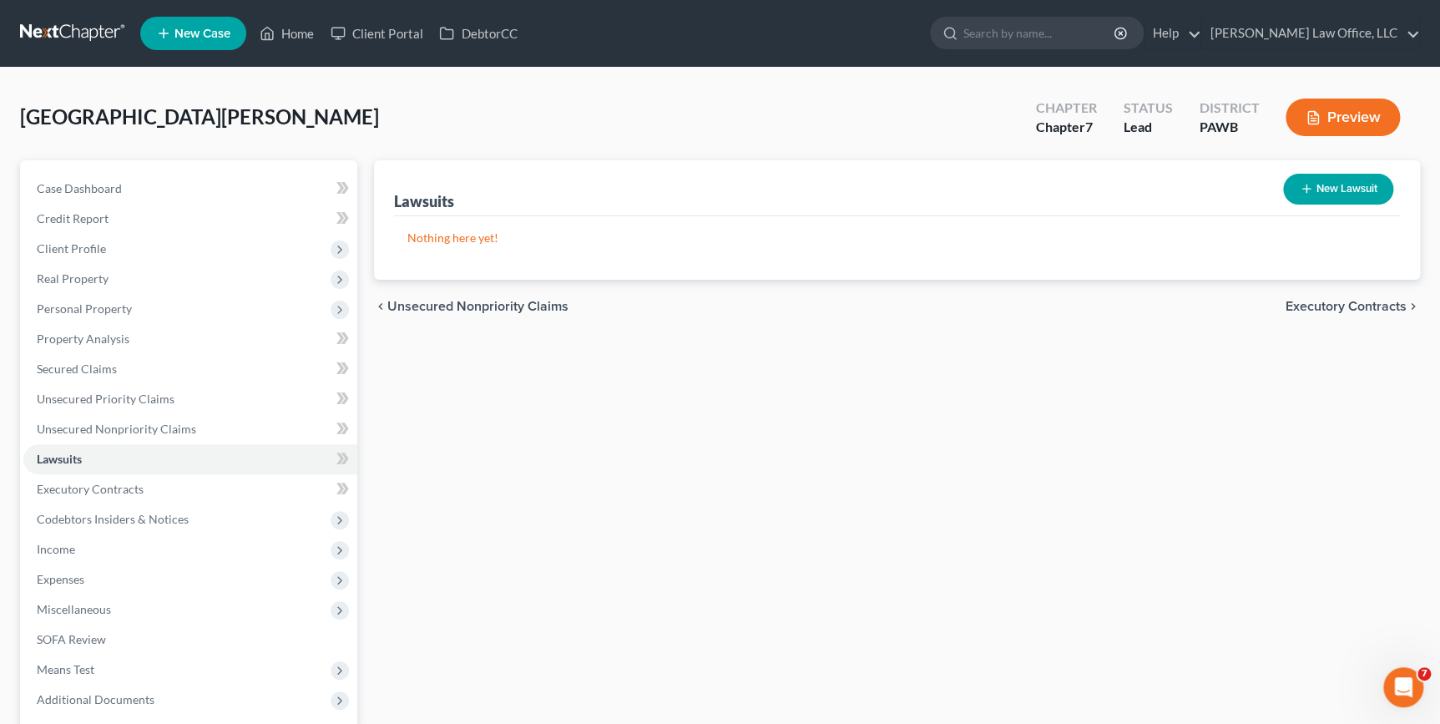
click at [1331, 187] on button "New Lawsuit" at bounding box center [1338, 189] width 110 height 31
select select "0"
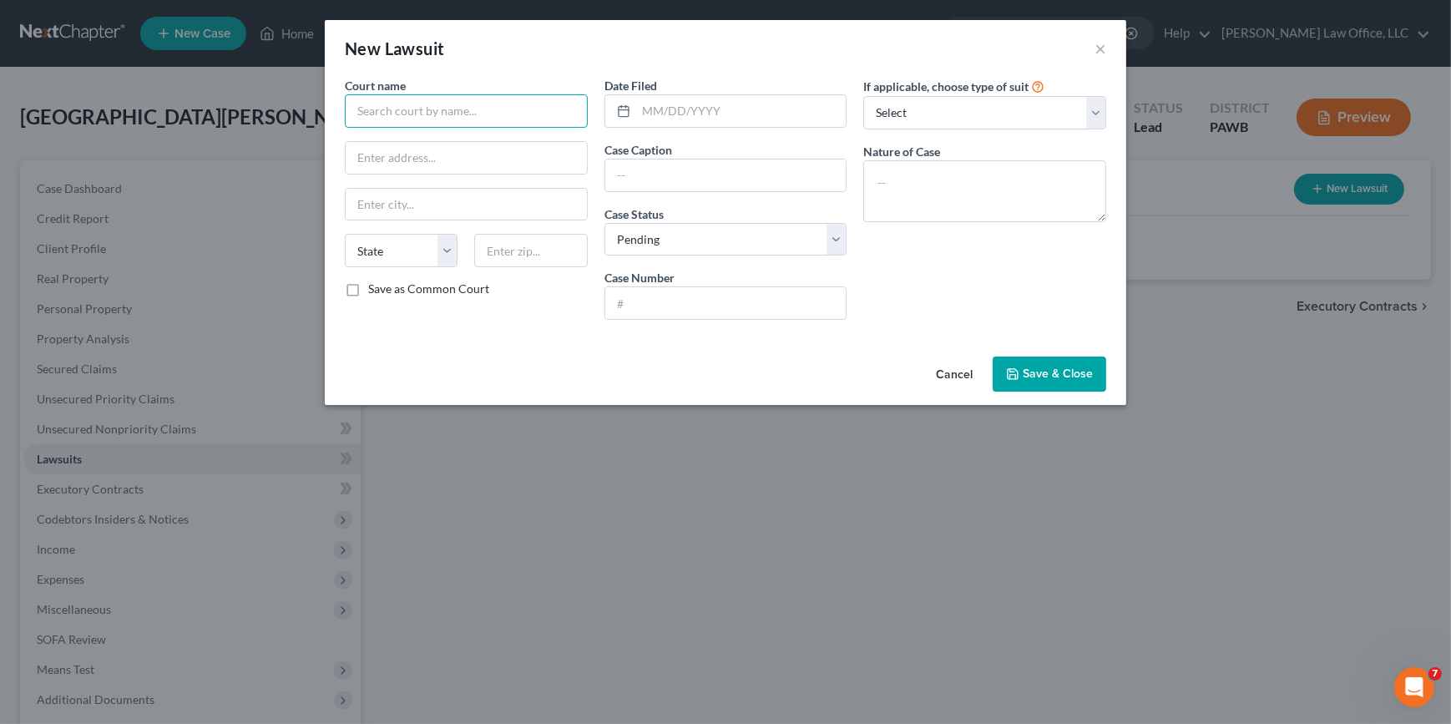
click at [504, 117] on input "text" at bounding box center [466, 110] width 243 height 33
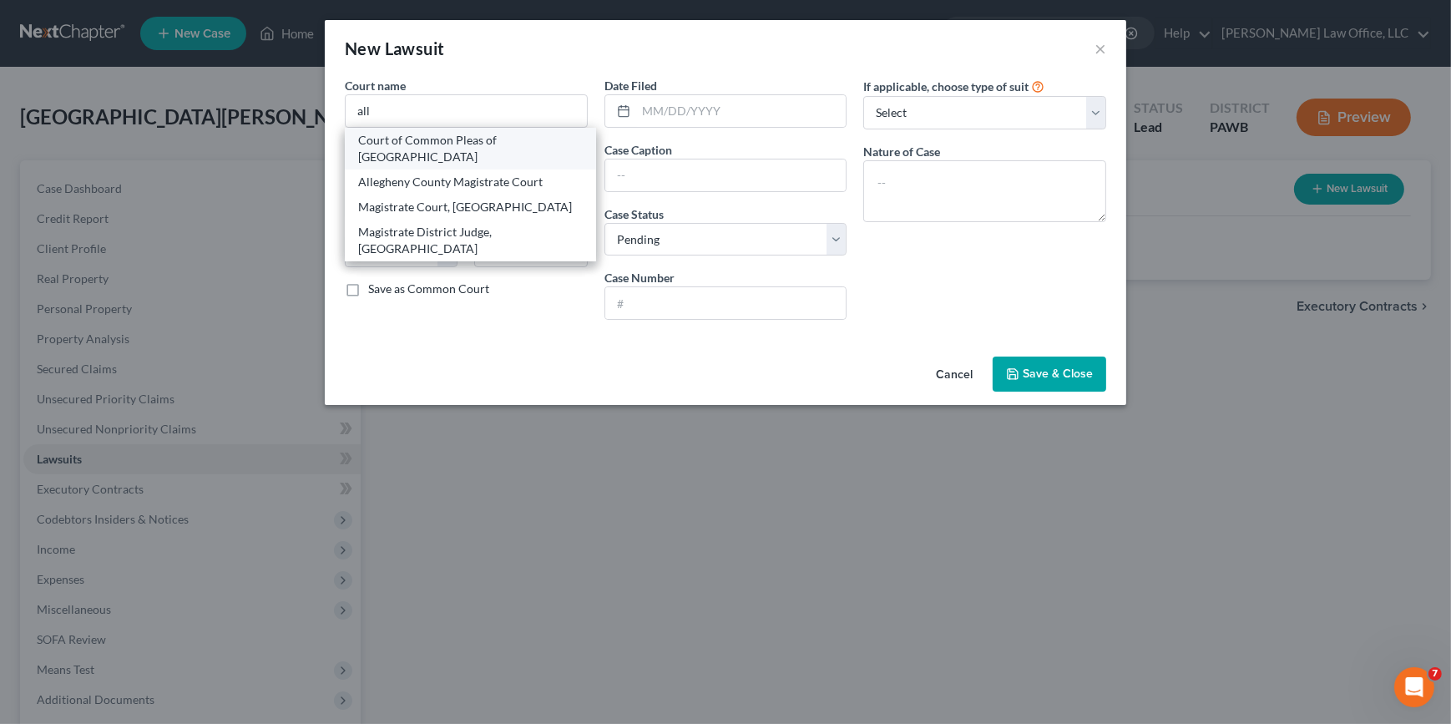
click at [476, 146] on div "Court of Common Pleas of Allegheny County" at bounding box center [470, 148] width 225 height 33
type input "Court of Common Pleas of Allegheny County"
type input "707 Grant Street"
type input "Pittsburgh"
select select "39"
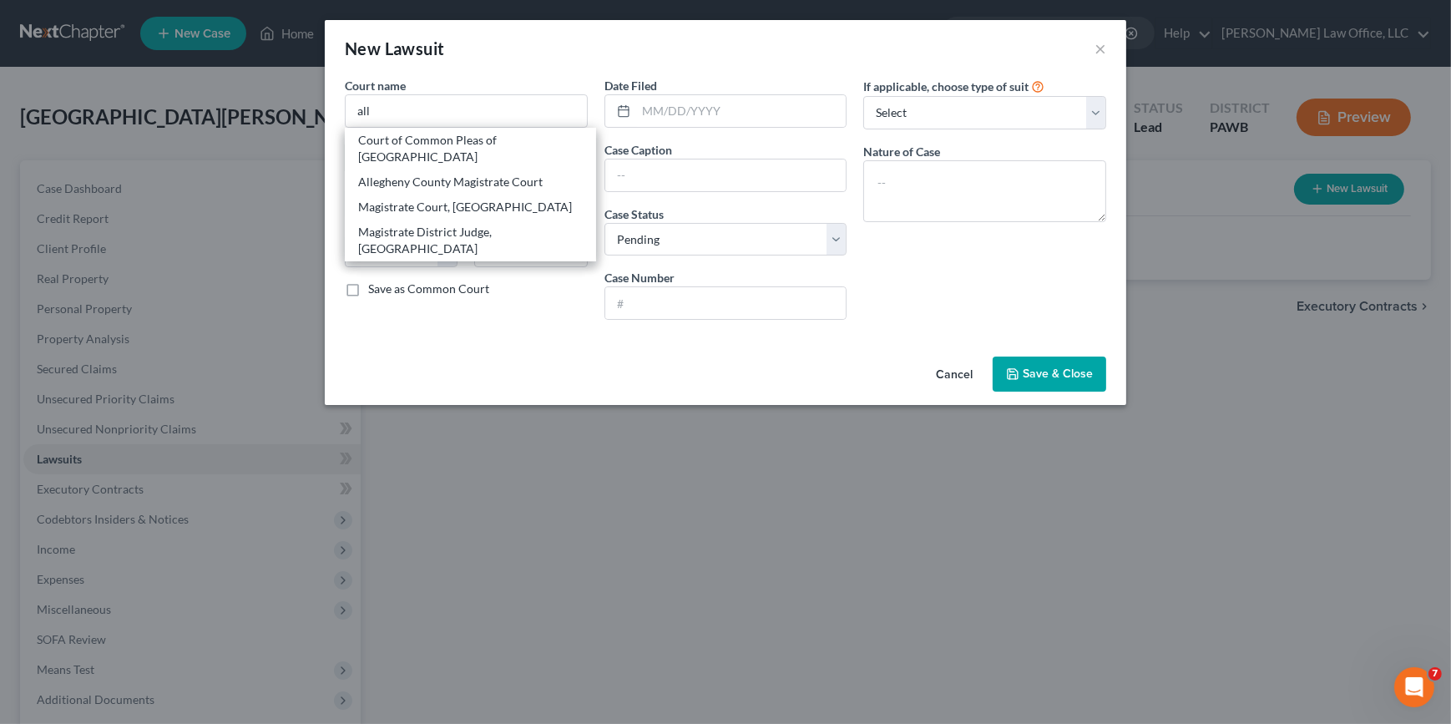
type input "15219"
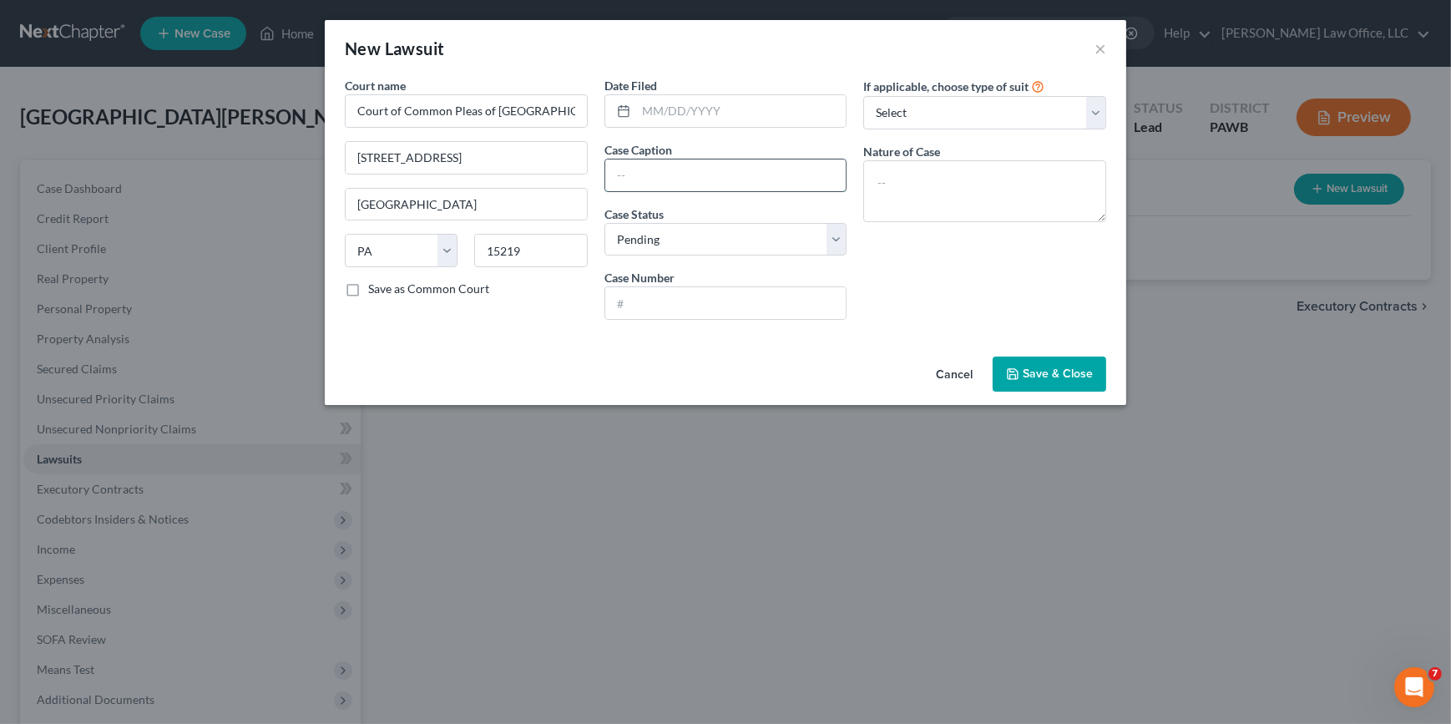
click at [659, 172] on input "text" at bounding box center [725, 175] width 241 height 32
type input "Citibank v. Rebecca Sunderland"
click at [749, 299] on input "text" at bounding box center [725, 303] width 241 height 32
type input "AR-25-7494"
click at [921, 193] on textarea at bounding box center [984, 191] width 243 height 62
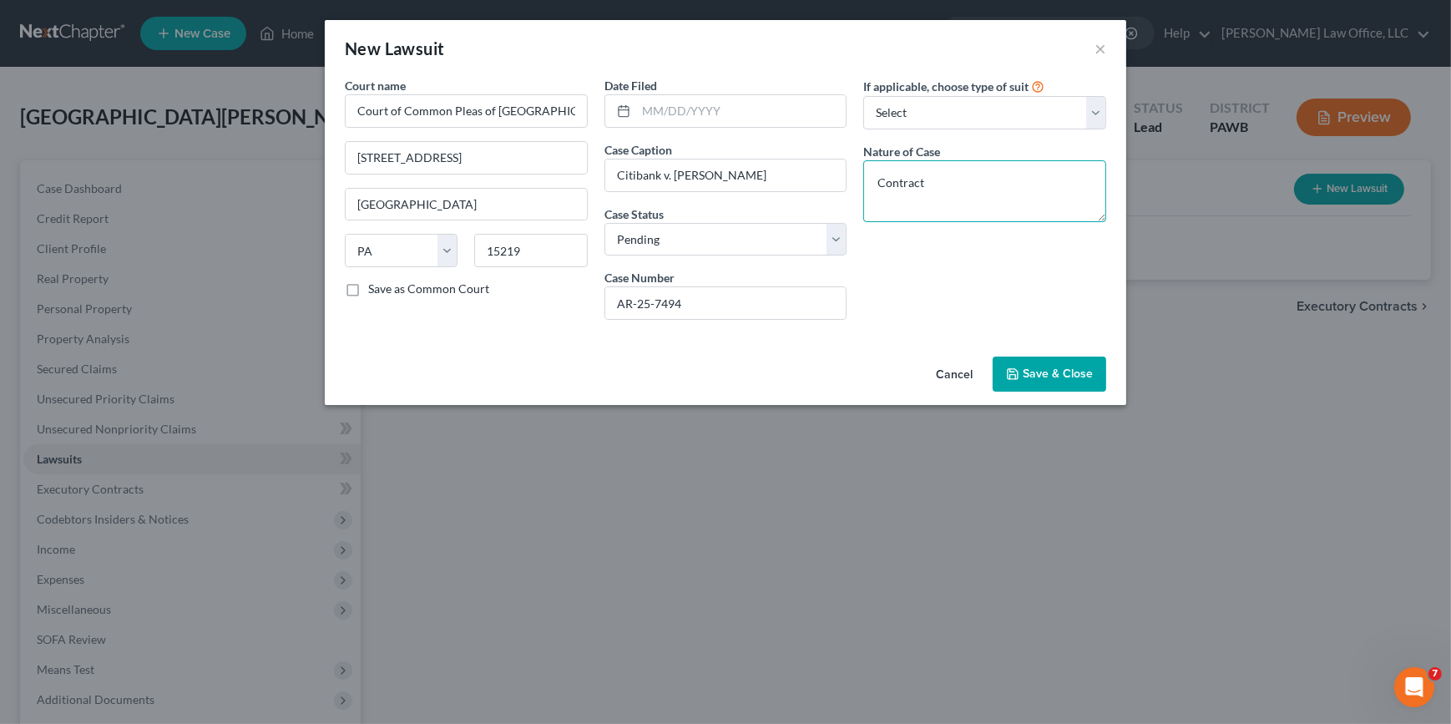
type textarea "Contract"
click at [1059, 373] on span "Save & Close" at bounding box center [1058, 373] width 70 height 14
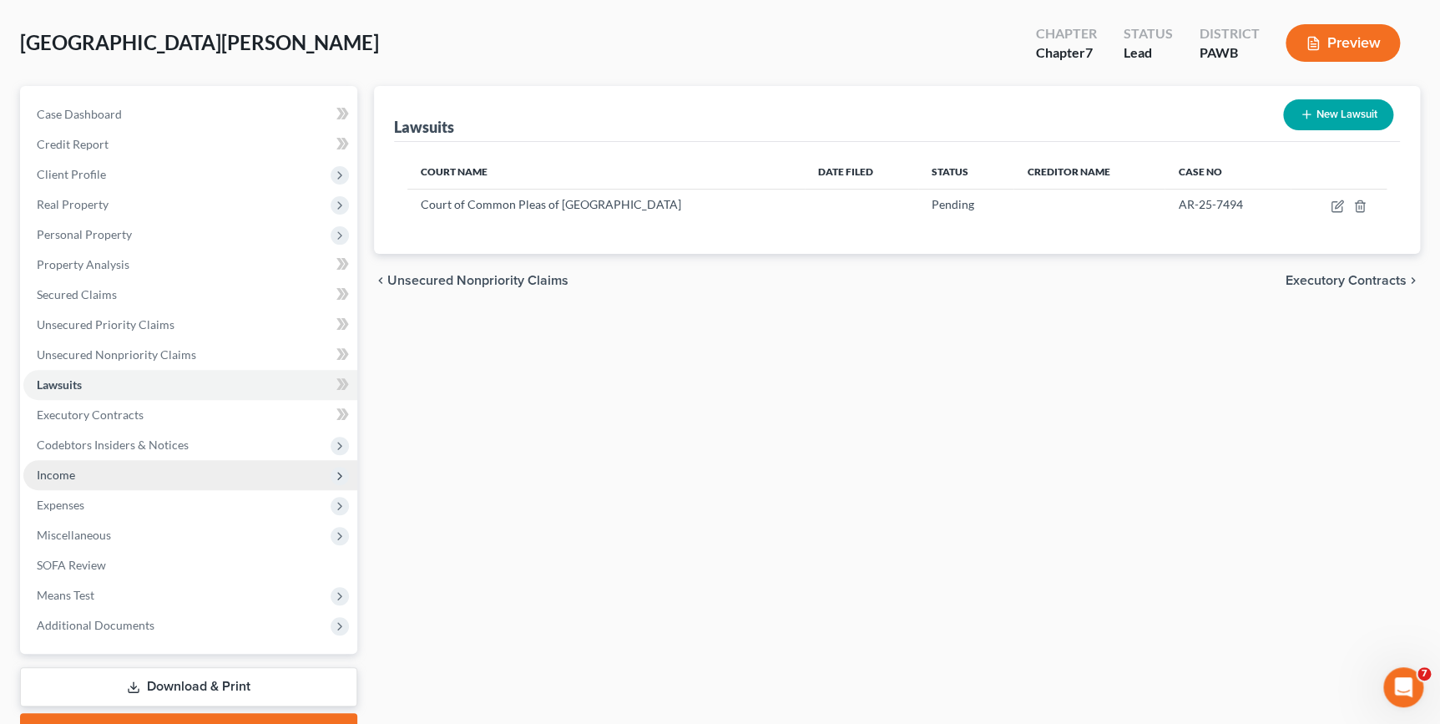
scroll to position [161, 0]
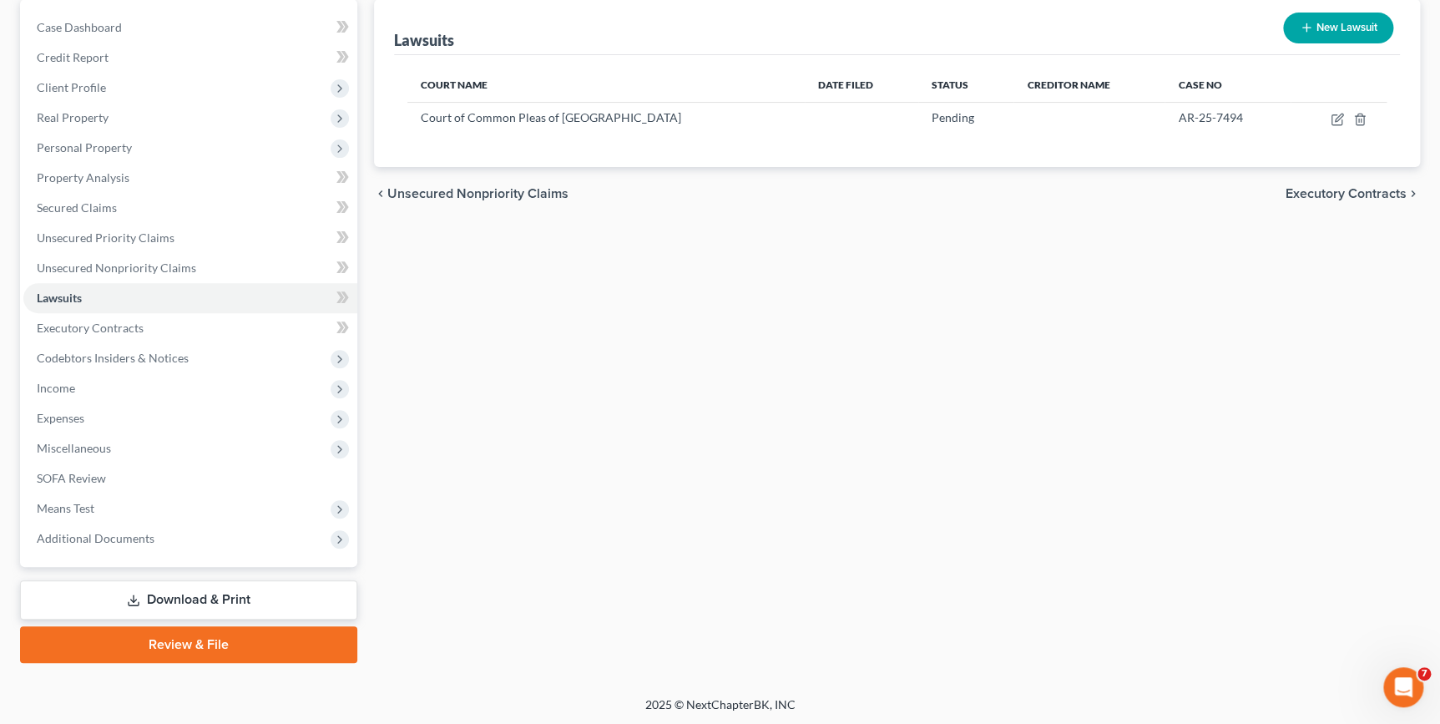
click at [162, 597] on link "Download & Print" at bounding box center [188, 599] width 337 height 39
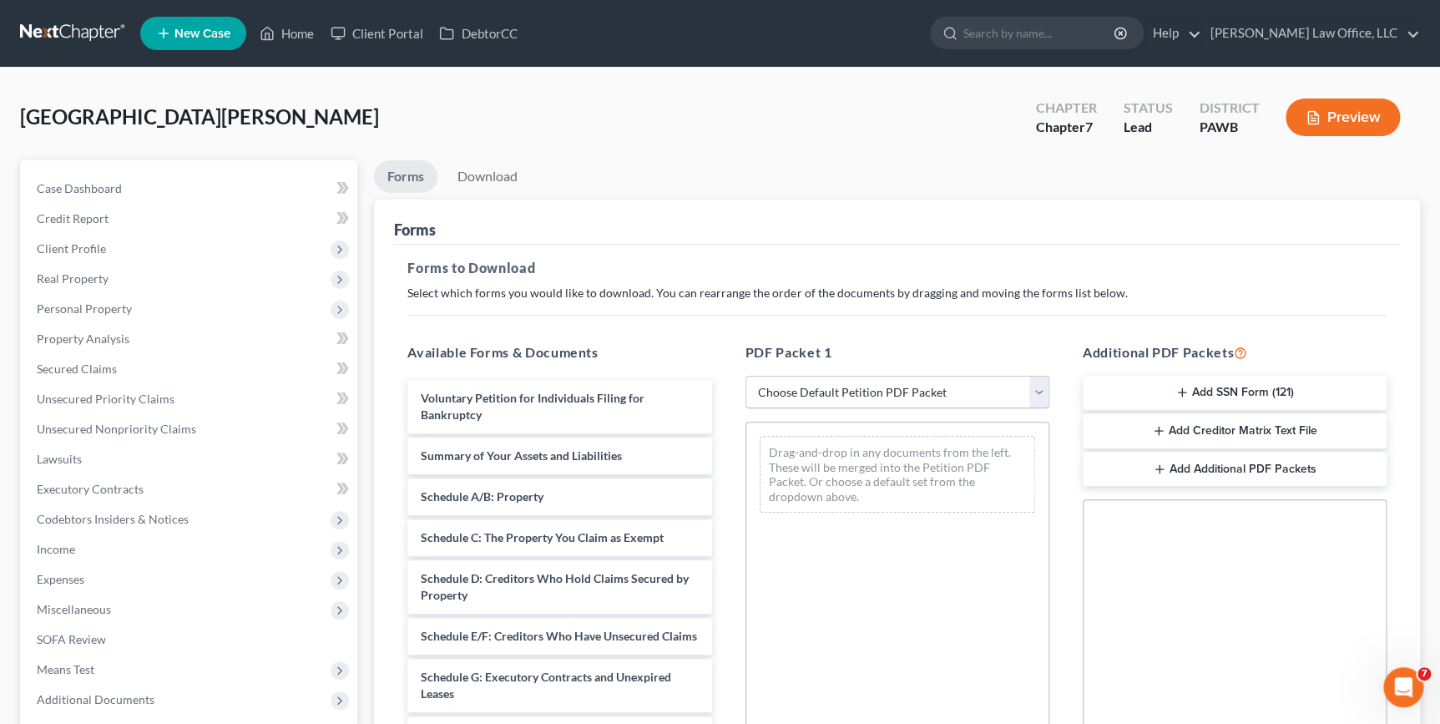
click at [957, 389] on select "Choose Default Petition PDF Packet Complete Bankruptcy Petition (all forms and …" at bounding box center [897, 392] width 304 height 33
select select "0"
click at [745, 376] on select "Choose Default Petition PDF Packet Complete Bankruptcy Petition (all forms and …" at bounding box center [897, 392] width 304 height 33
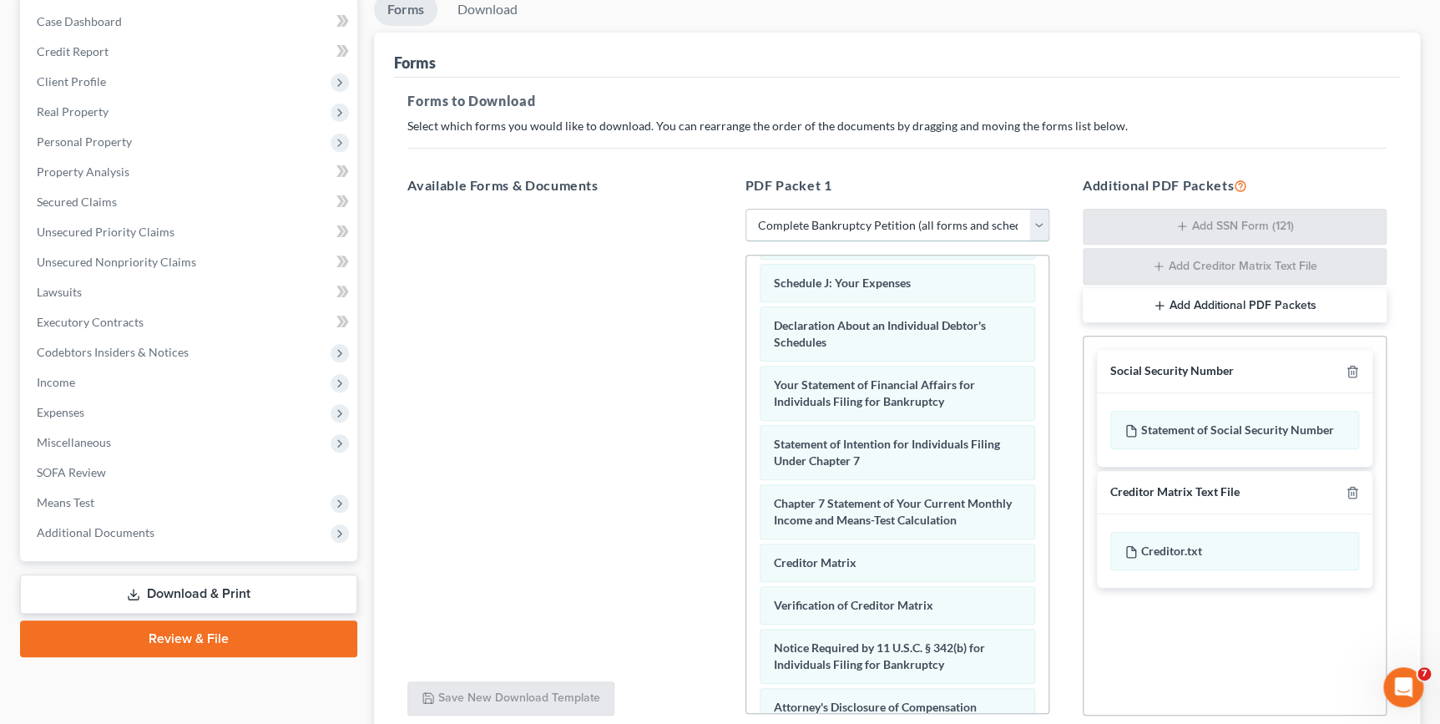
scroll to position [303, 0]
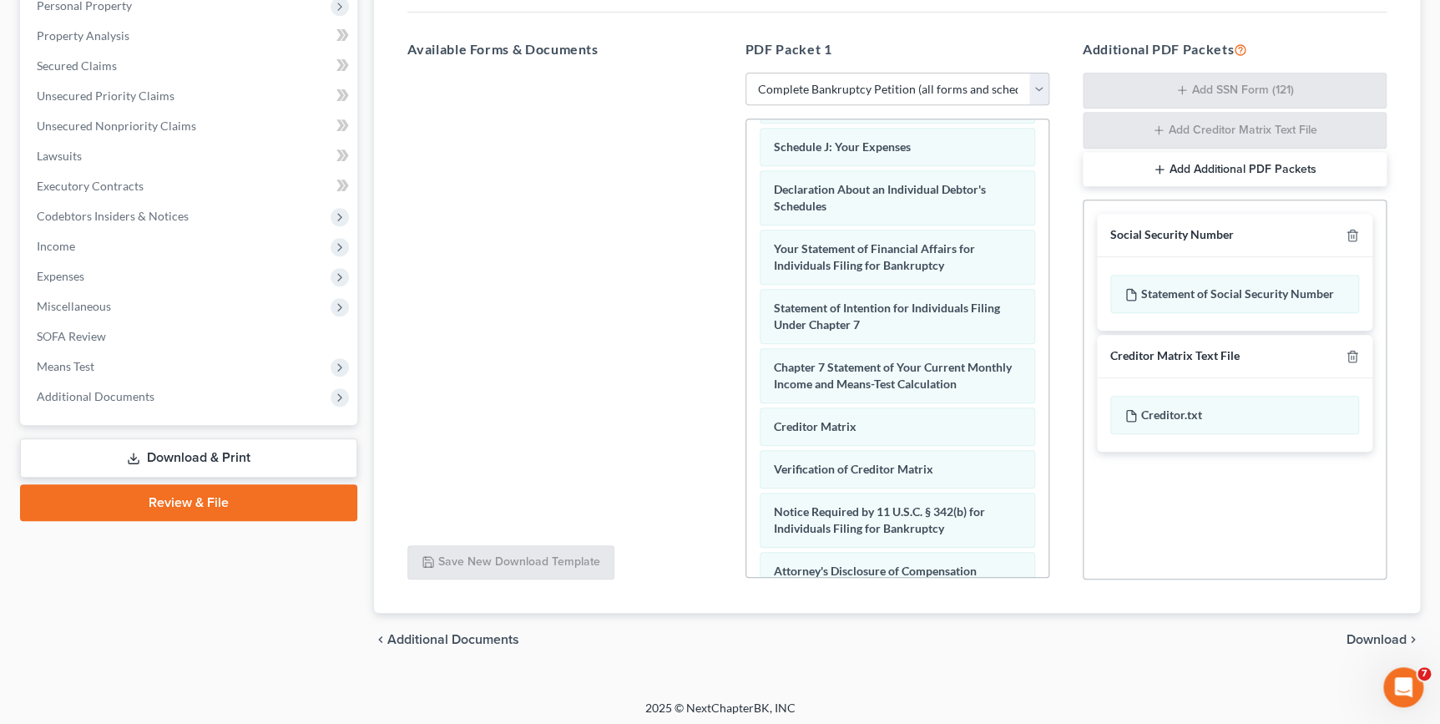
click at [1402, 641] on span "Download" at bounding box center [1376, 639] width 60 height 13
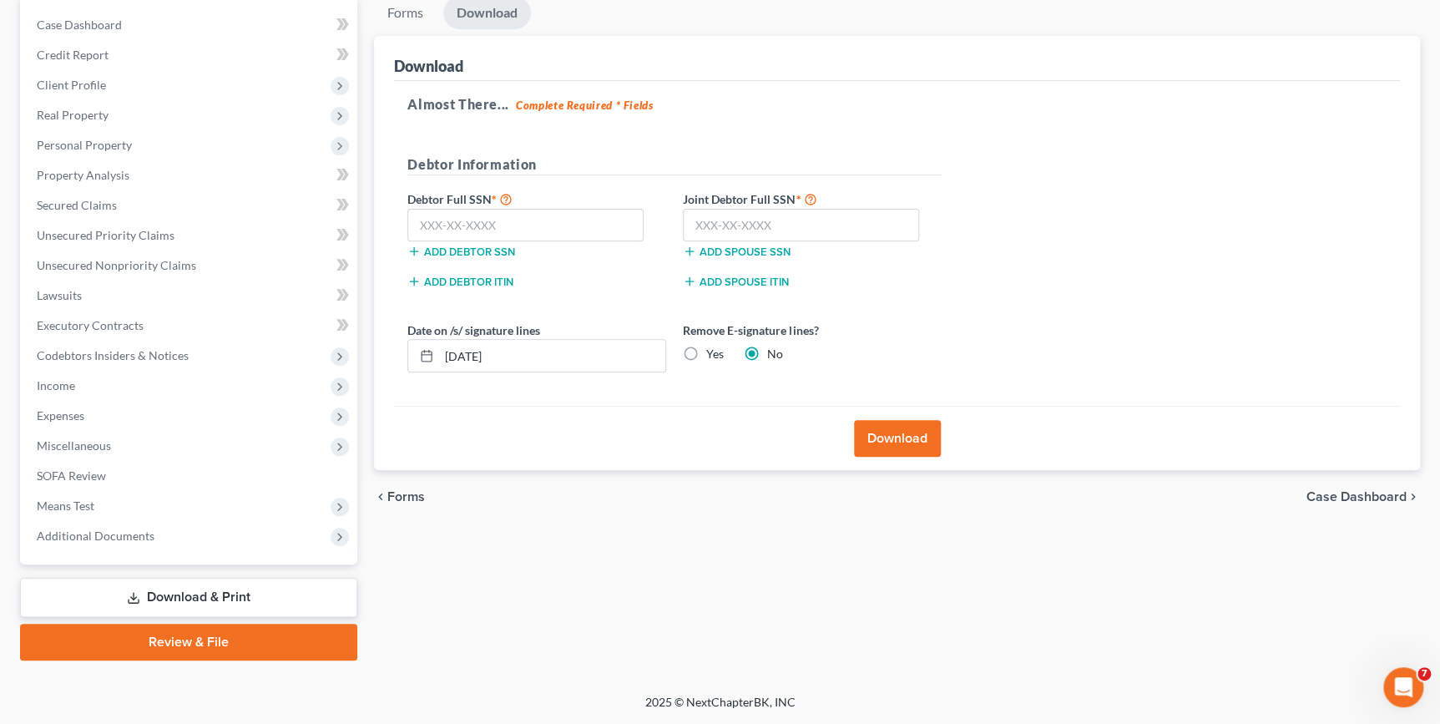
scroll to position [161, 0]
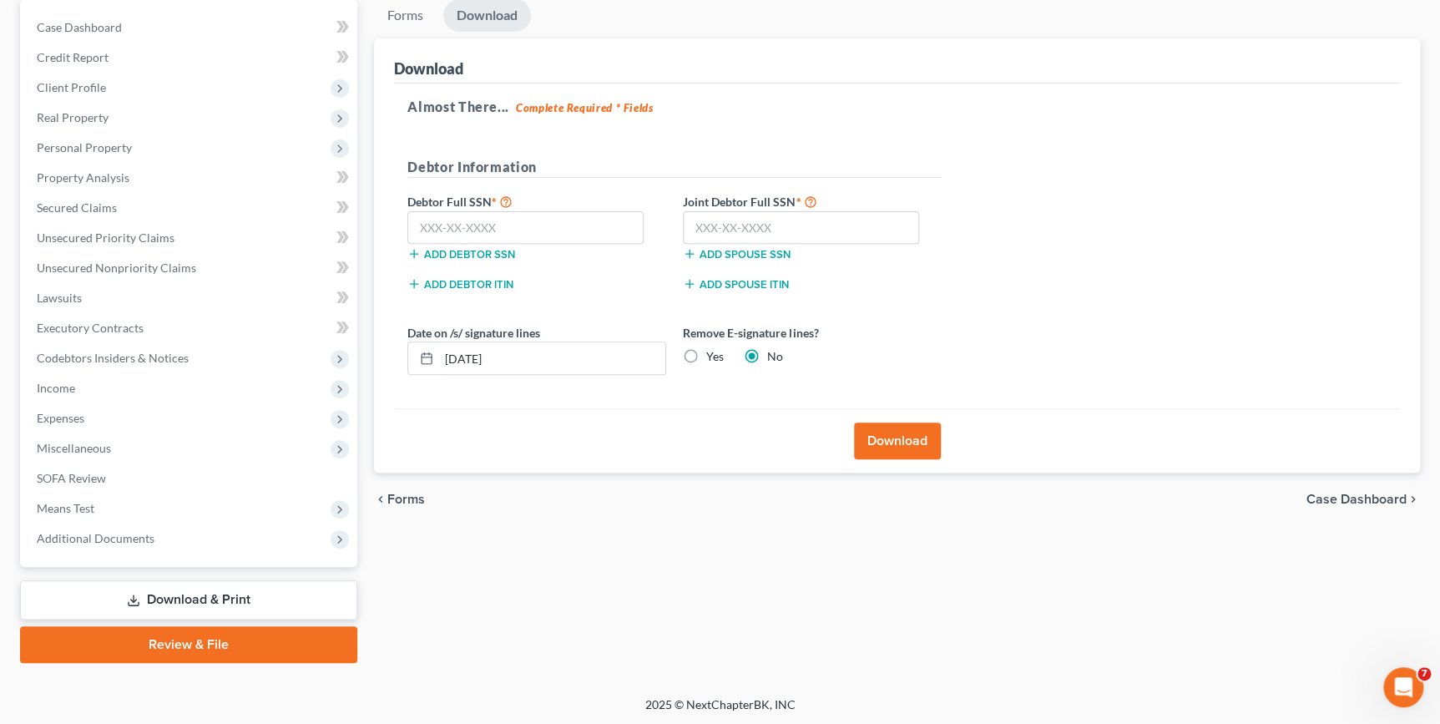
click at [882, 436] on button "Download" at bounding box center [897, 440] width 87 height 37
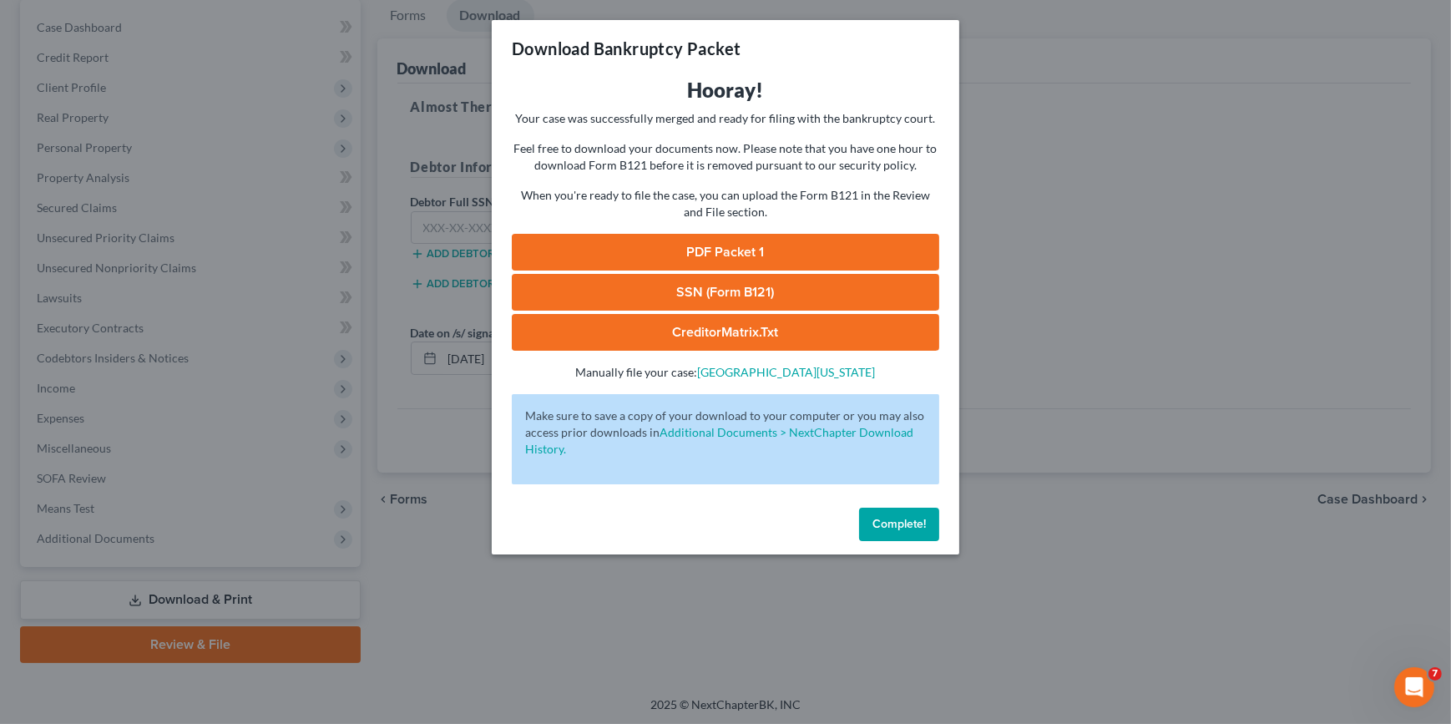
click at [686, 259] on link "PDF Packet 1" at bounding box center [725, 252] width 427 height 37
click at [898, 521] on span "Complete!" at bounding box center [898, 524] width 53 height 14
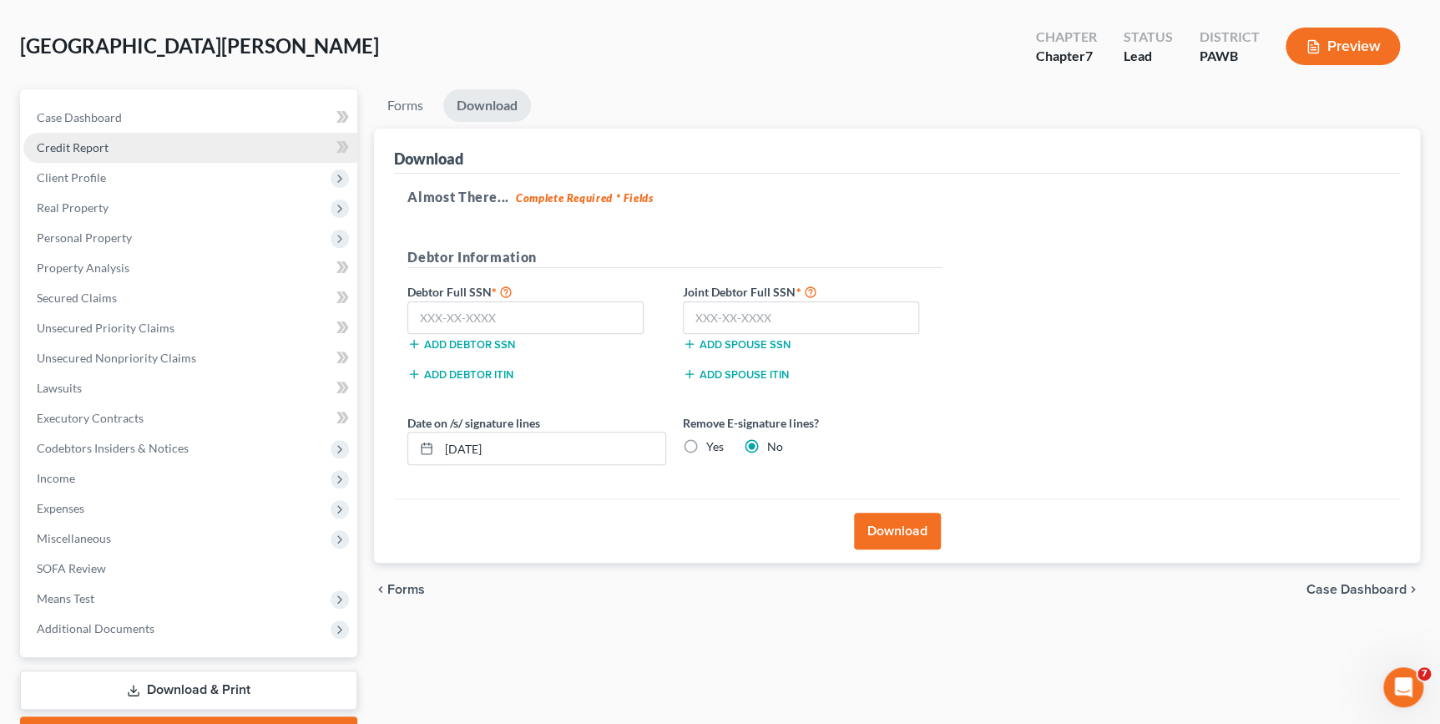
scroll to position [0, 0]
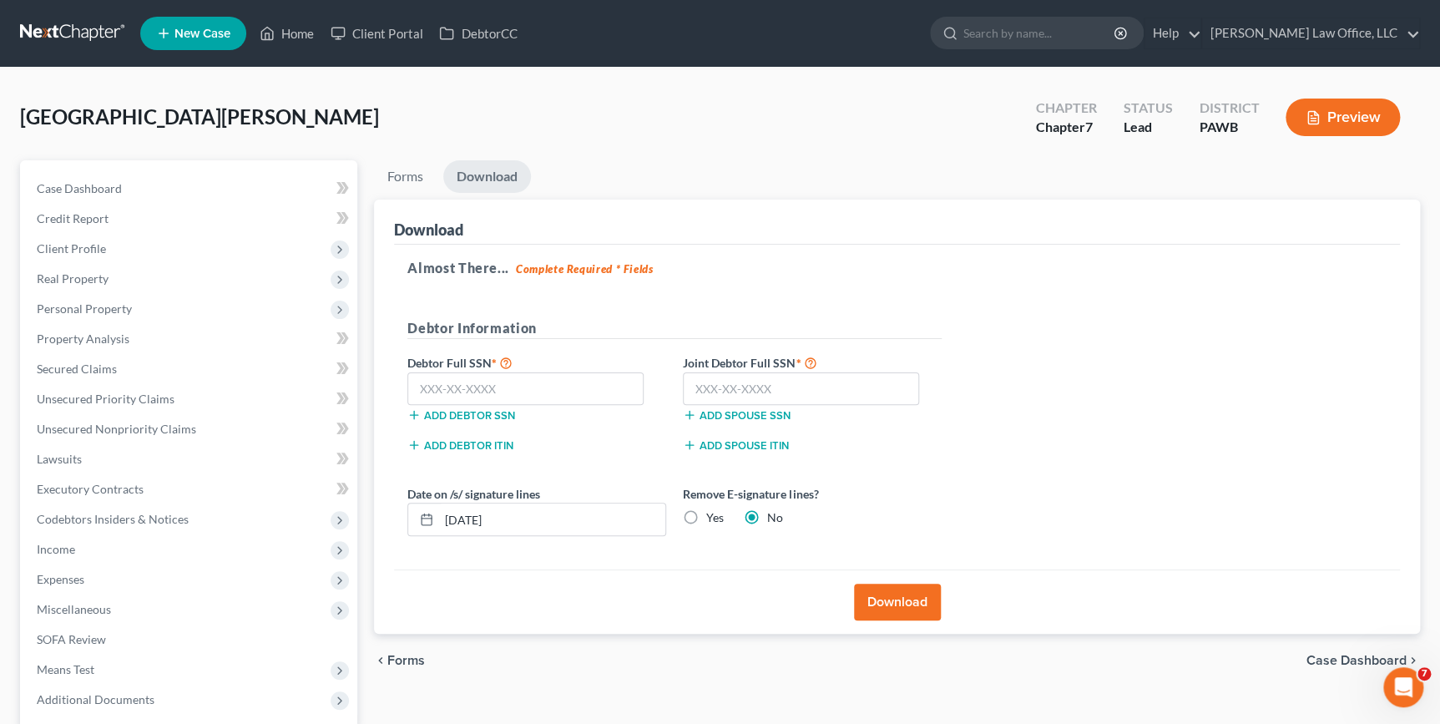
click at [53, 29] on link at bounding box center [73, 33] width 107 height 30
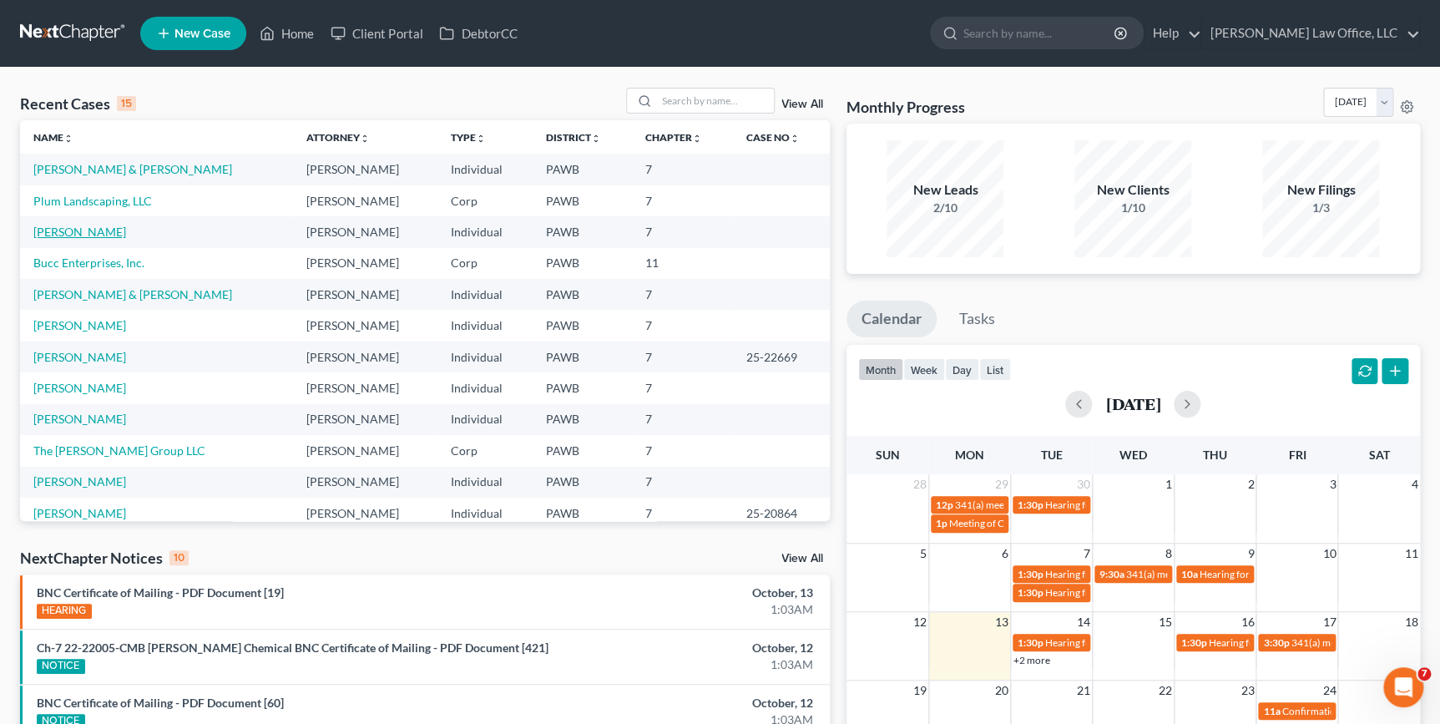
click at [76, 225] on td "[PERSON_NAME]" at bounding box center [156, 231] width 273 height 31
click at [78, 232] on link "[PERSON_NAME]" at bounding box center [79, 232] width 93 height 14
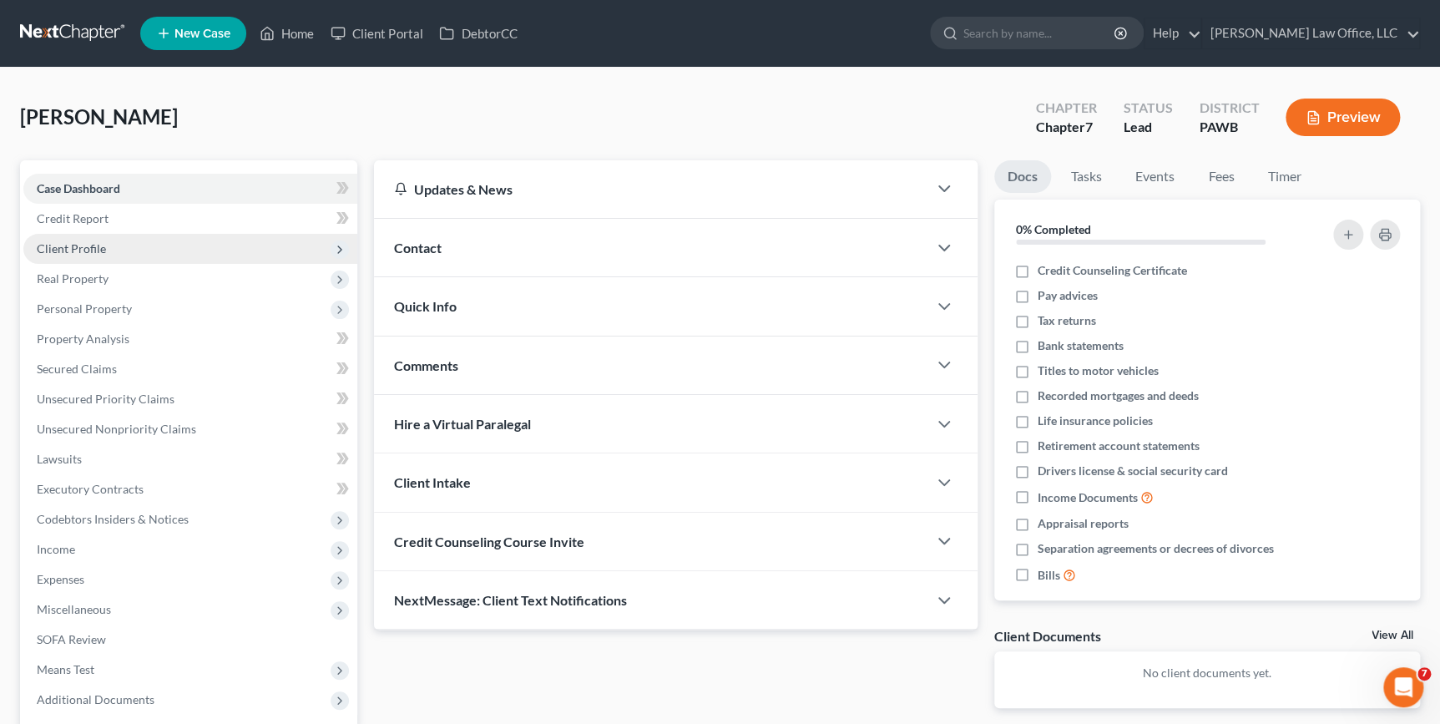
click at [145, 238] on span "Client Profile" at bounding box center [190, 249] width 334 height 30
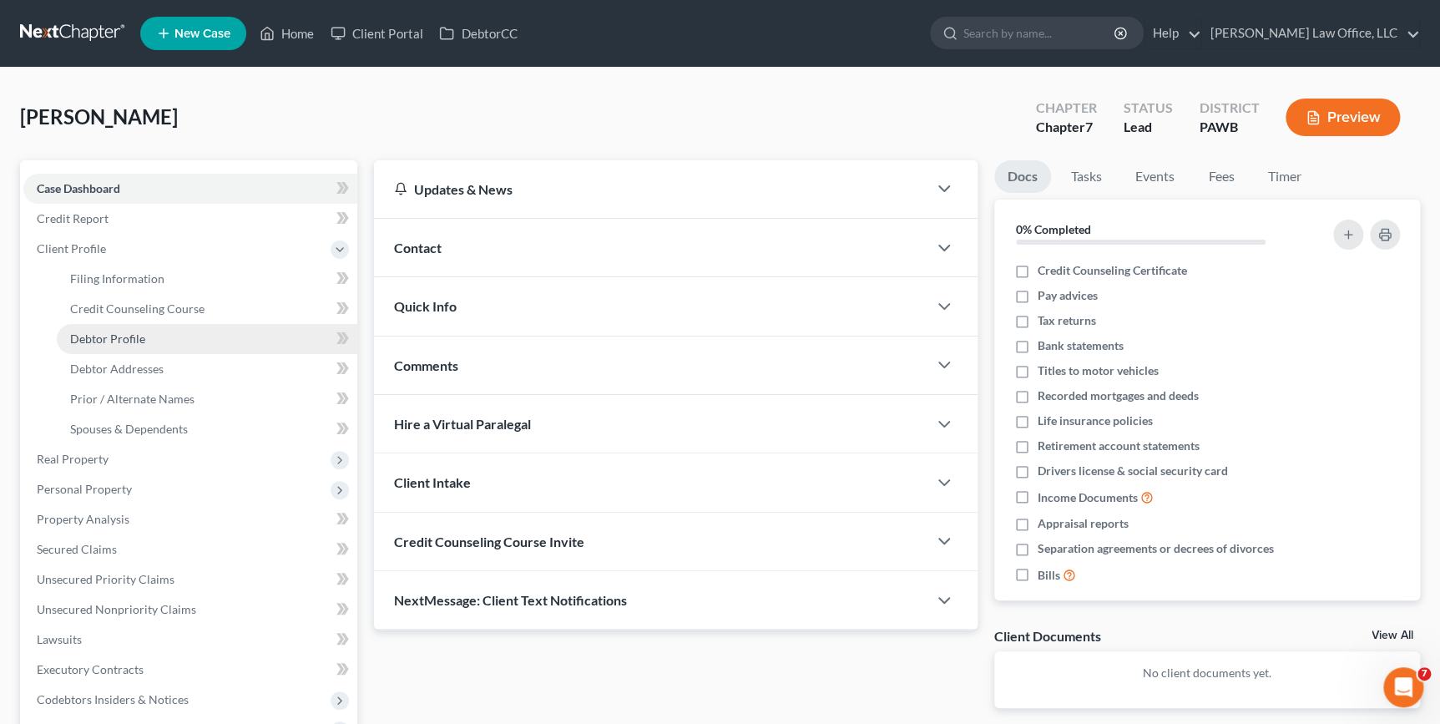
click at [184, 341] on link "Debtor Profile" at bounding box center [207, 339] width 301 height 30
select select "1"
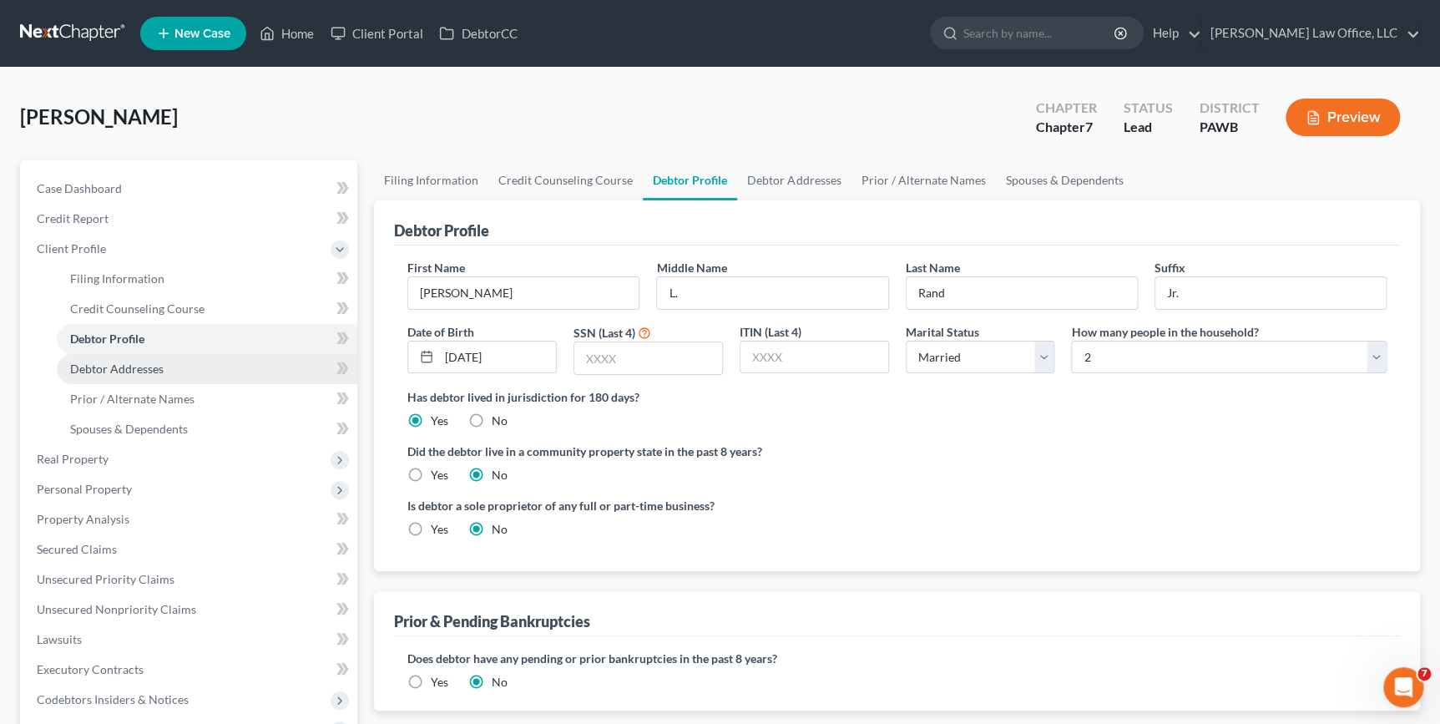
click at [181, 364] on link "Debtor Addresses" at bounding box center [207, 369] width 301 height 30
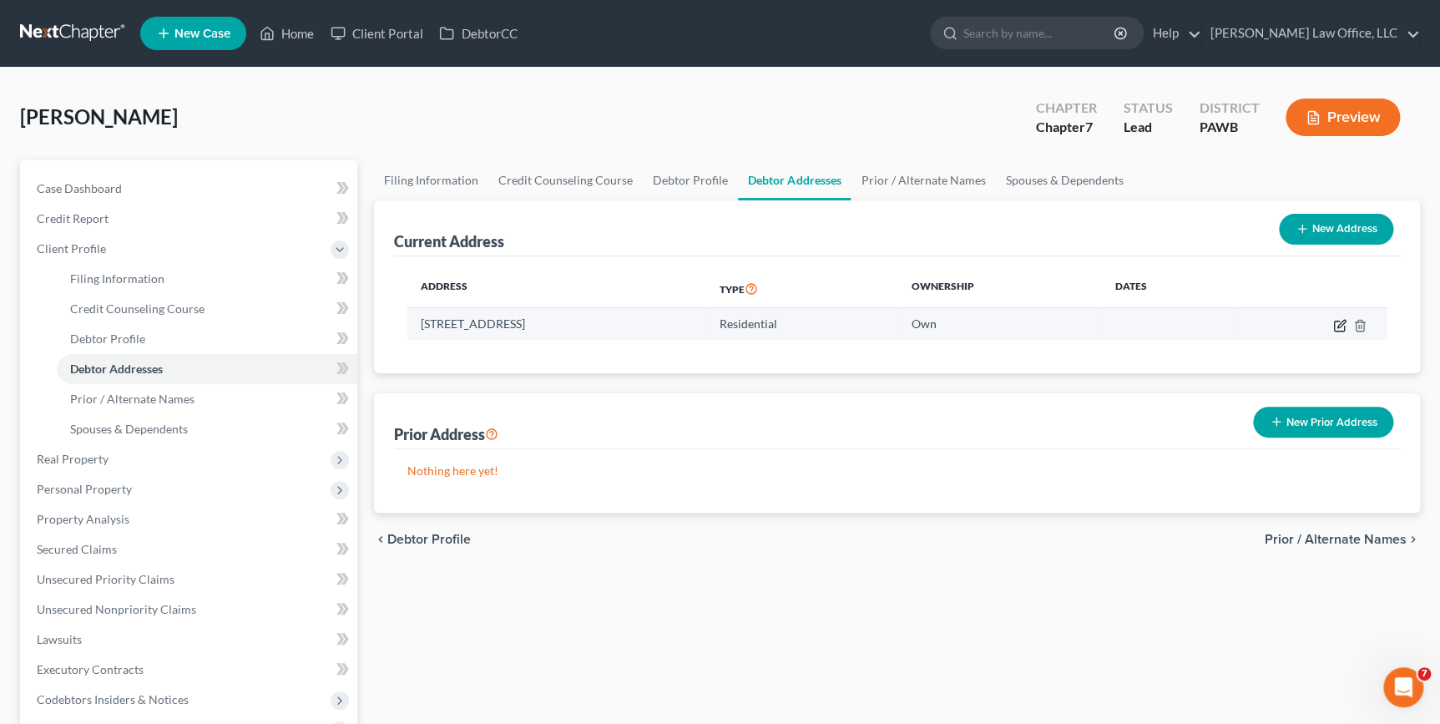
click at [1335, 328] on icon "button" at bounding box center [1339, 325] width 13 height 13
select select "39"
select select "0"
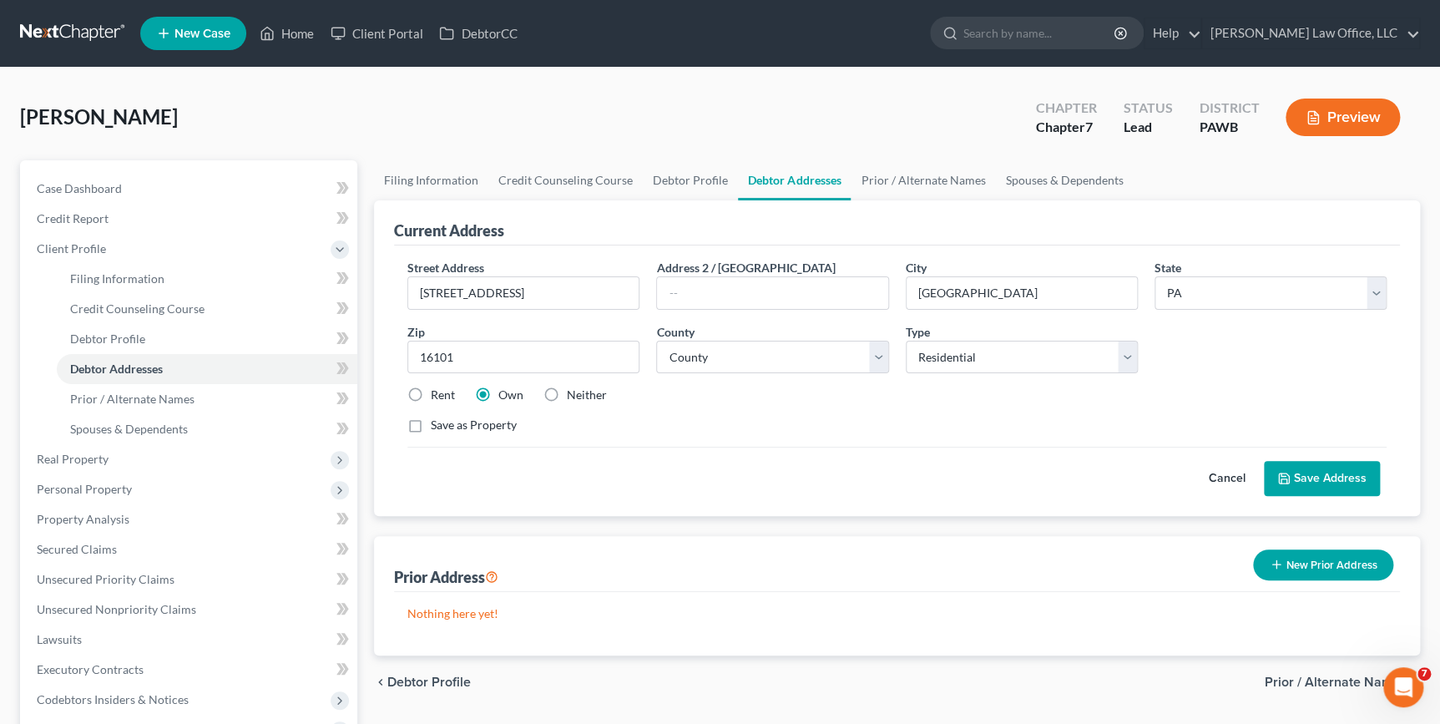
click at [567, 392] on label "Neither" at bounding box center [587, 394] width 40 height 17
click at [573, 392] on input "Neither" at bounding box center [578, 391] width 11 height 11
radio input "true"
click at [1368, 480] on button "Save Address" at bounding box center [1322, 478] width 116 height 35
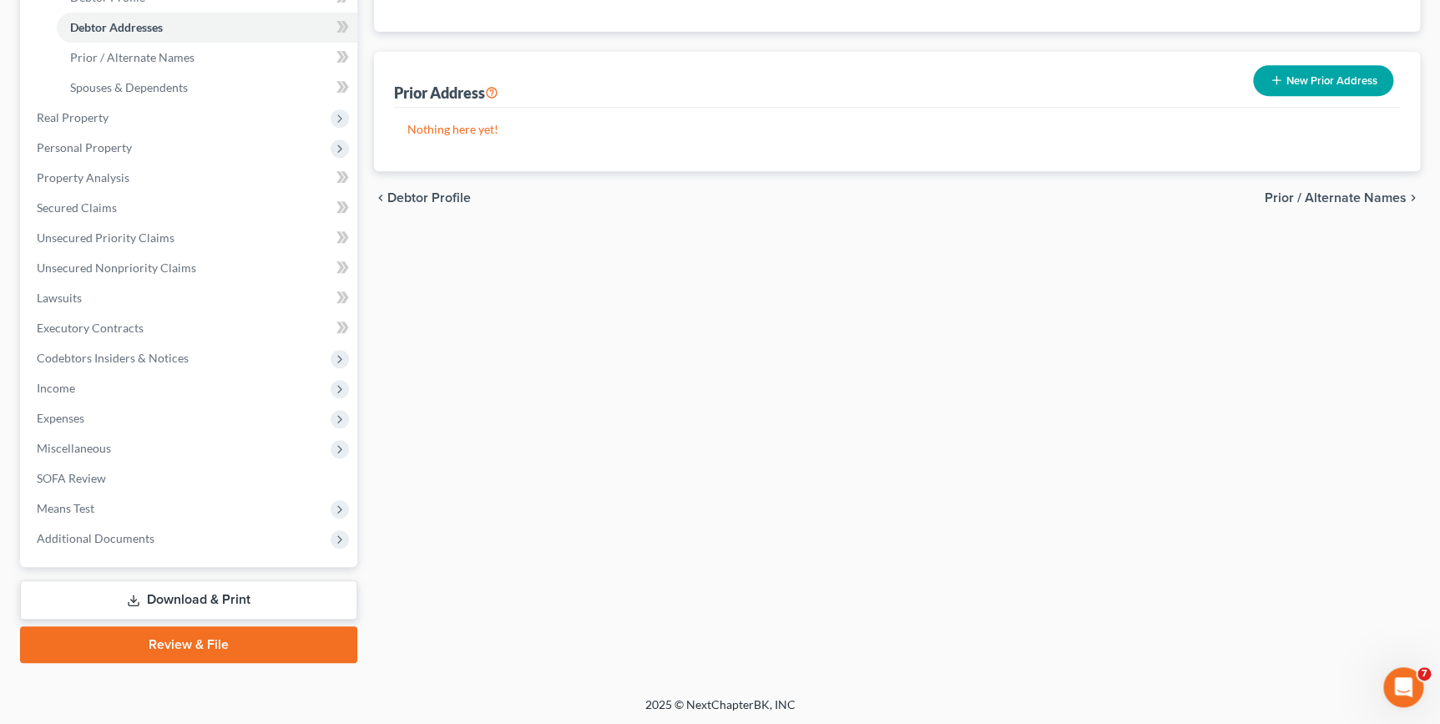
click at [164, 601] on link "Download & Print" at bounding box center [188, 599] width 337 height 39
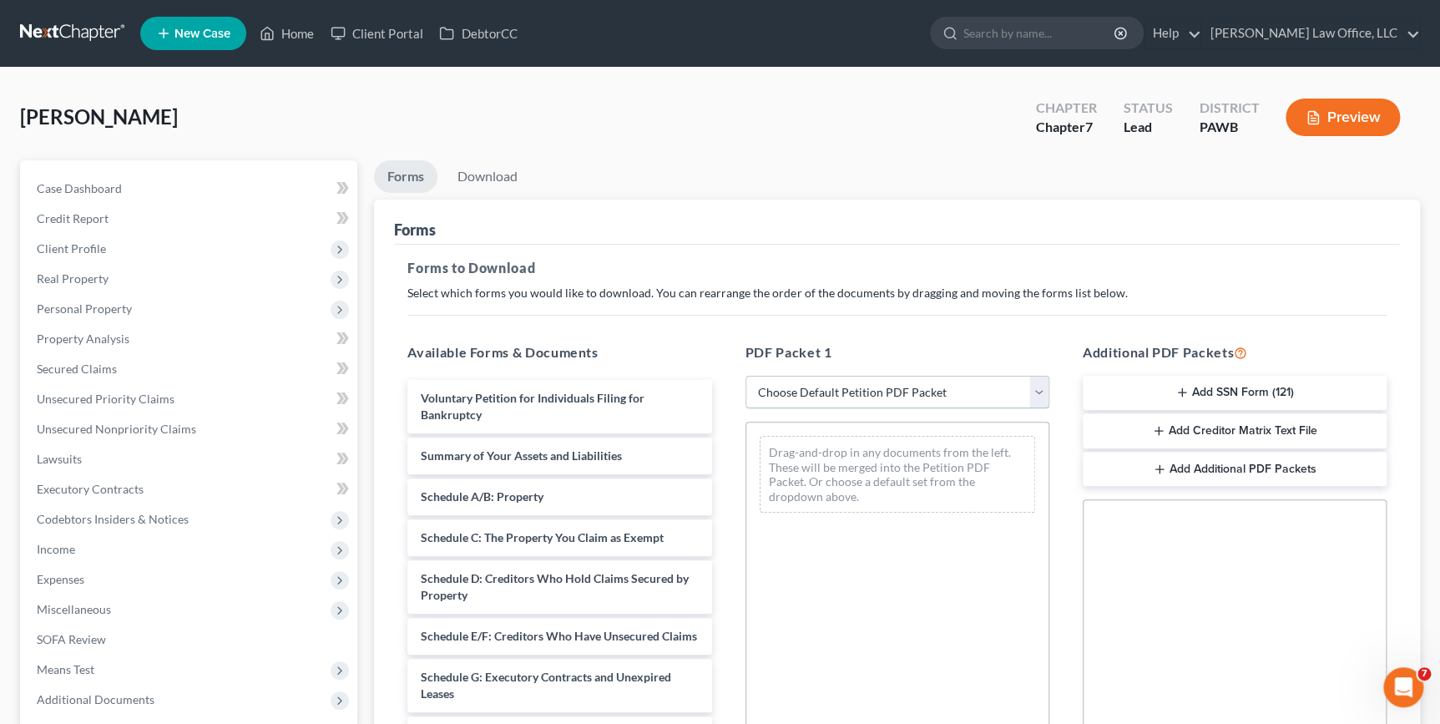
click at [835, 392] on select "Choose Default Petition PDF Packet Complete Bankruptcy Petition (all forms and …" at bounding box center [897, 392] width 304 height 33
select select "0"
click at [750, 376] on select "Choose Default Petition PDF Packet Complete Bankruptcy Petition (all forms and …" at bounding box center [897, 392] width 304 height 33
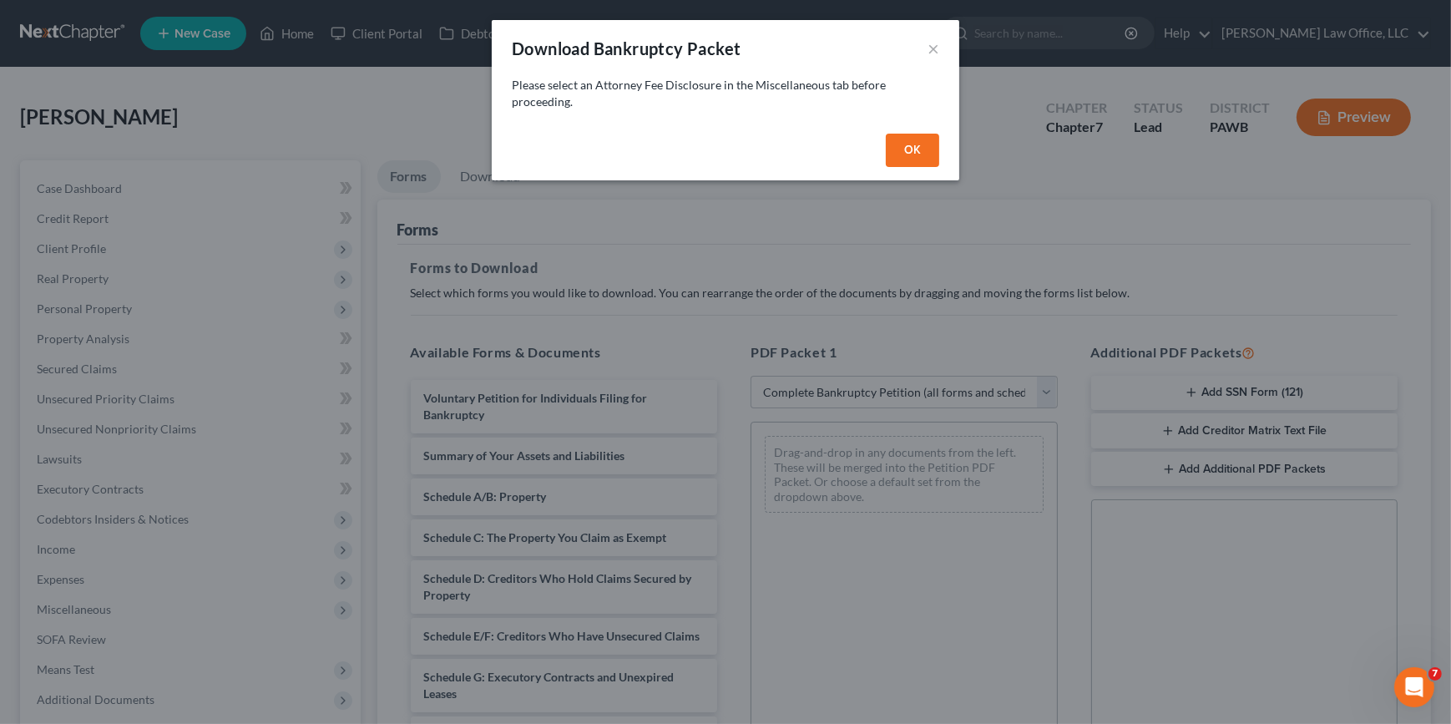
click at [912, 151] on button "OK" at bounding box center [912, 150] width 53 height 33
select select
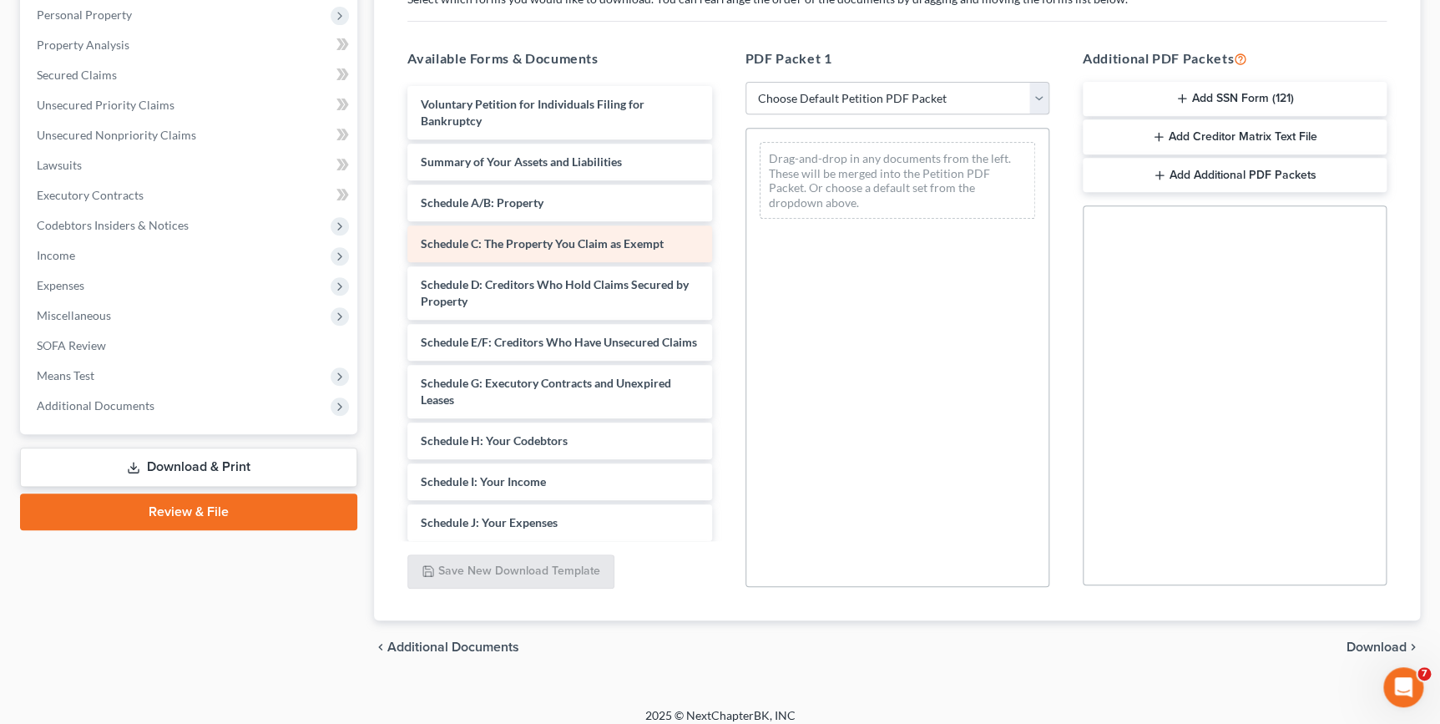
scroll to position [306, 0]
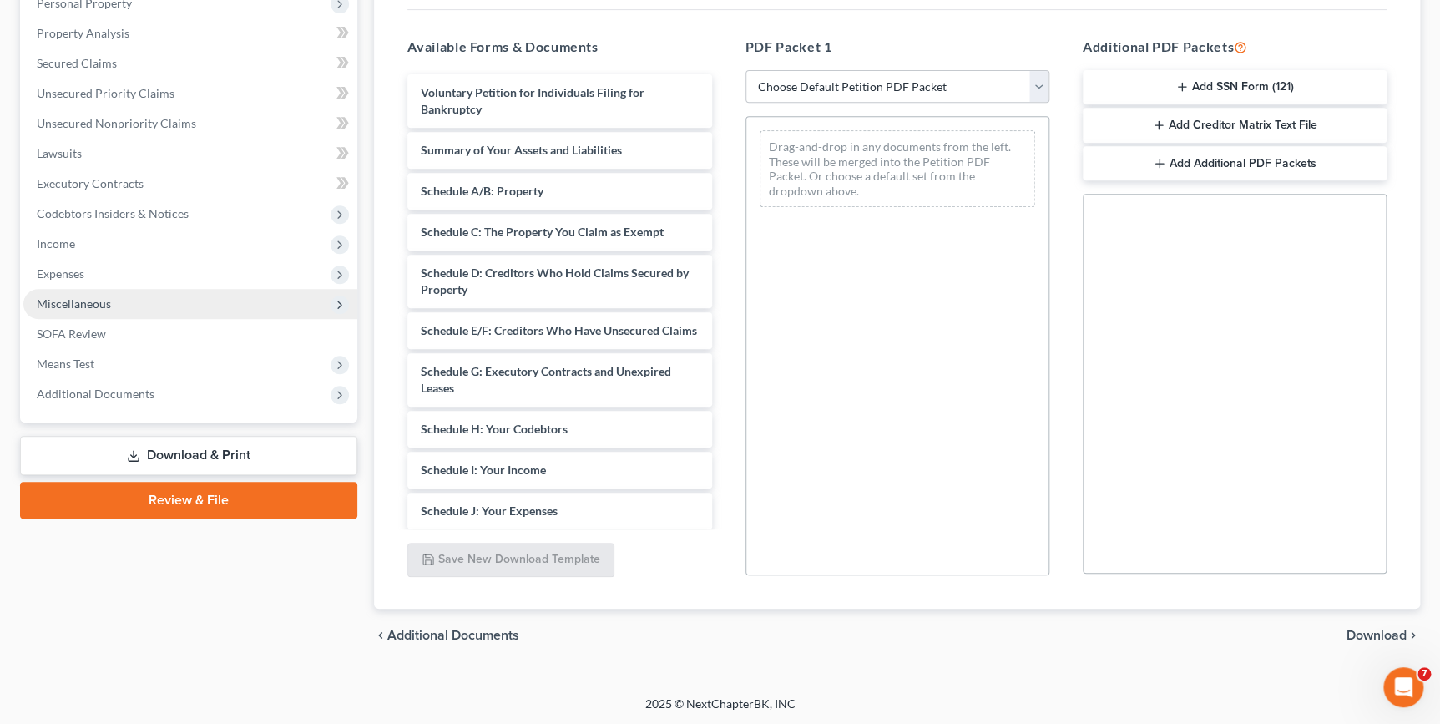
click at [79, 309] on span "Miscellaneous" at bounding box center [190, 304] width 334 height 30
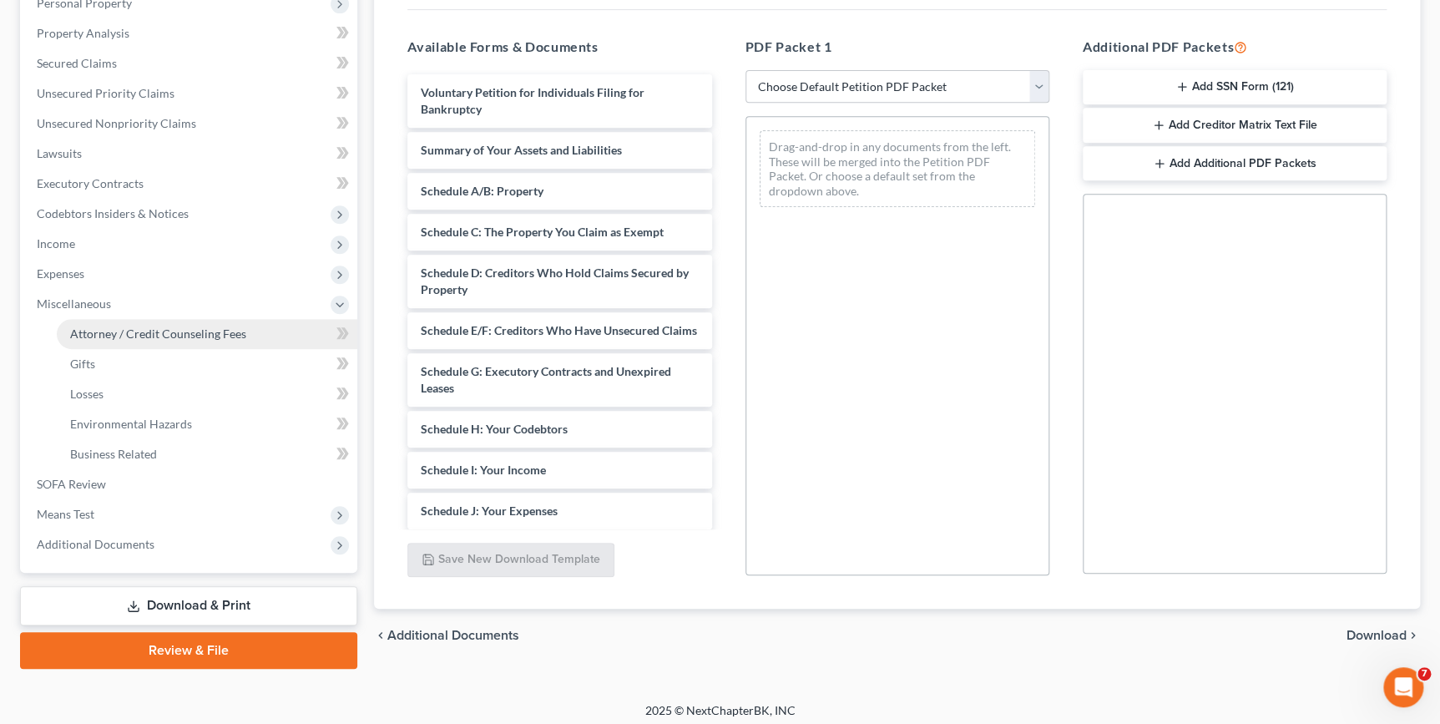
click at [95, 334] on span "Attorney / Credit Counseling Fees" at bounding box center [158, 333] width 176 height 14
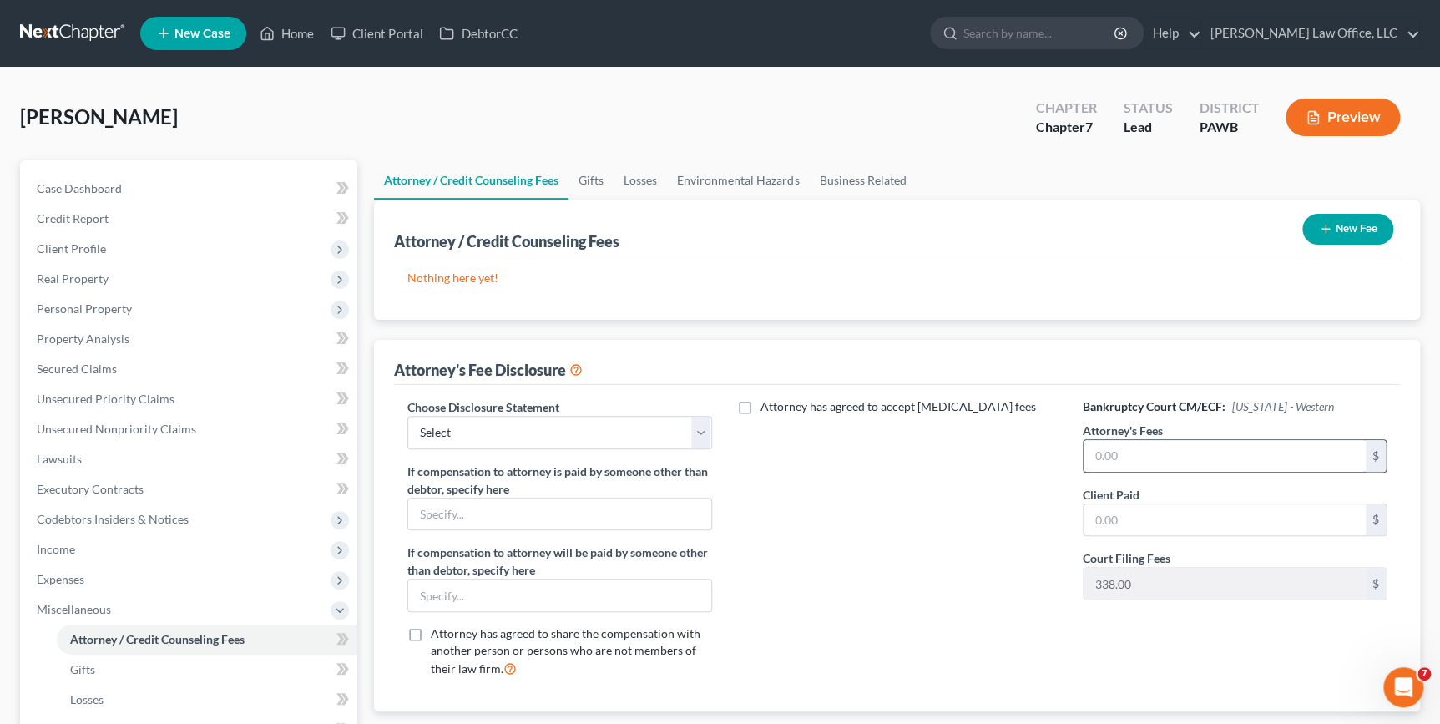
click at [1111, 449] on input "text" at bounding box center [1225, 456] width 282 height 32
type input "2,000"
click at [447, 431] on select "Select Disclosure" at bounding box center [559, 432] width 304 height 33
select select "0"
click at [407, 416] on select "Select Disclosure" at bounding box center [559, 432] width 304 height 33
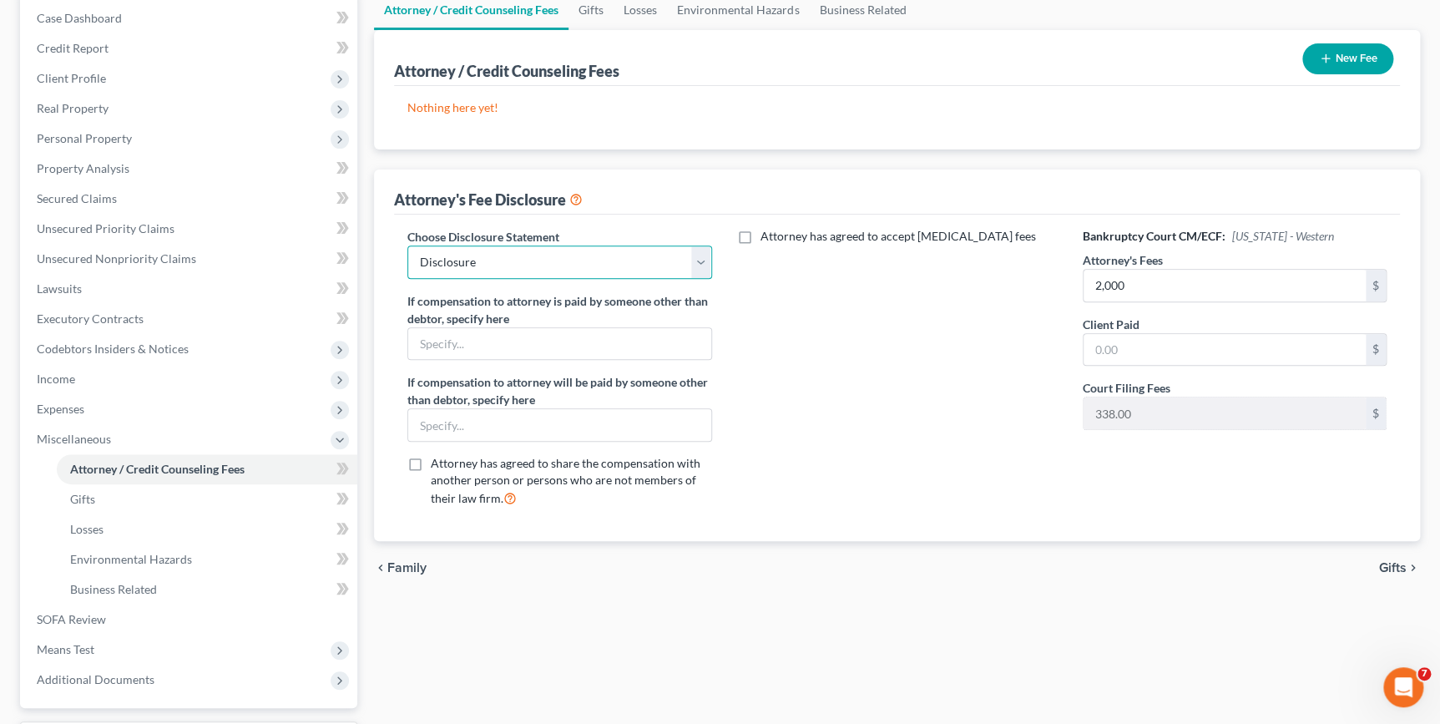
scroll to position [311, 0]
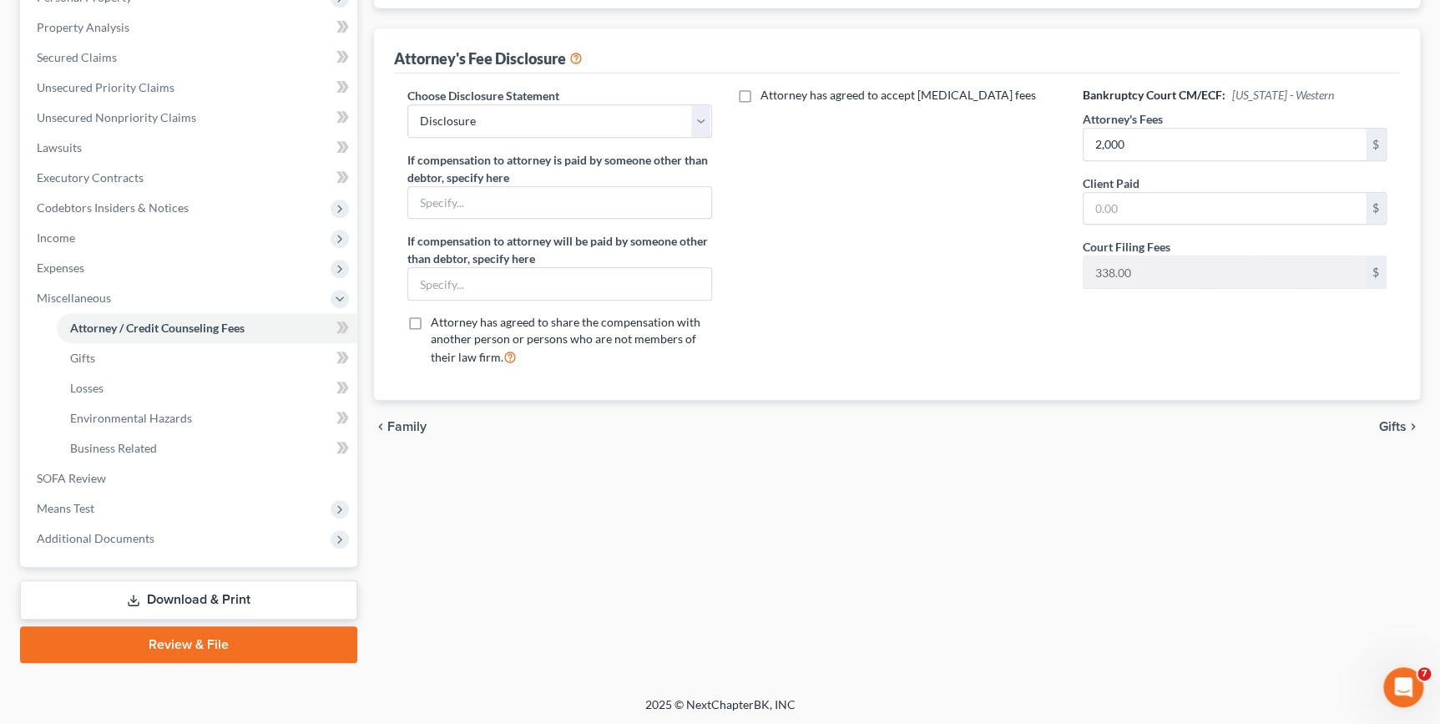
click at [1407, 427] on icon "chevron_right" at bounding box center [1413, 426] width 13 height 13
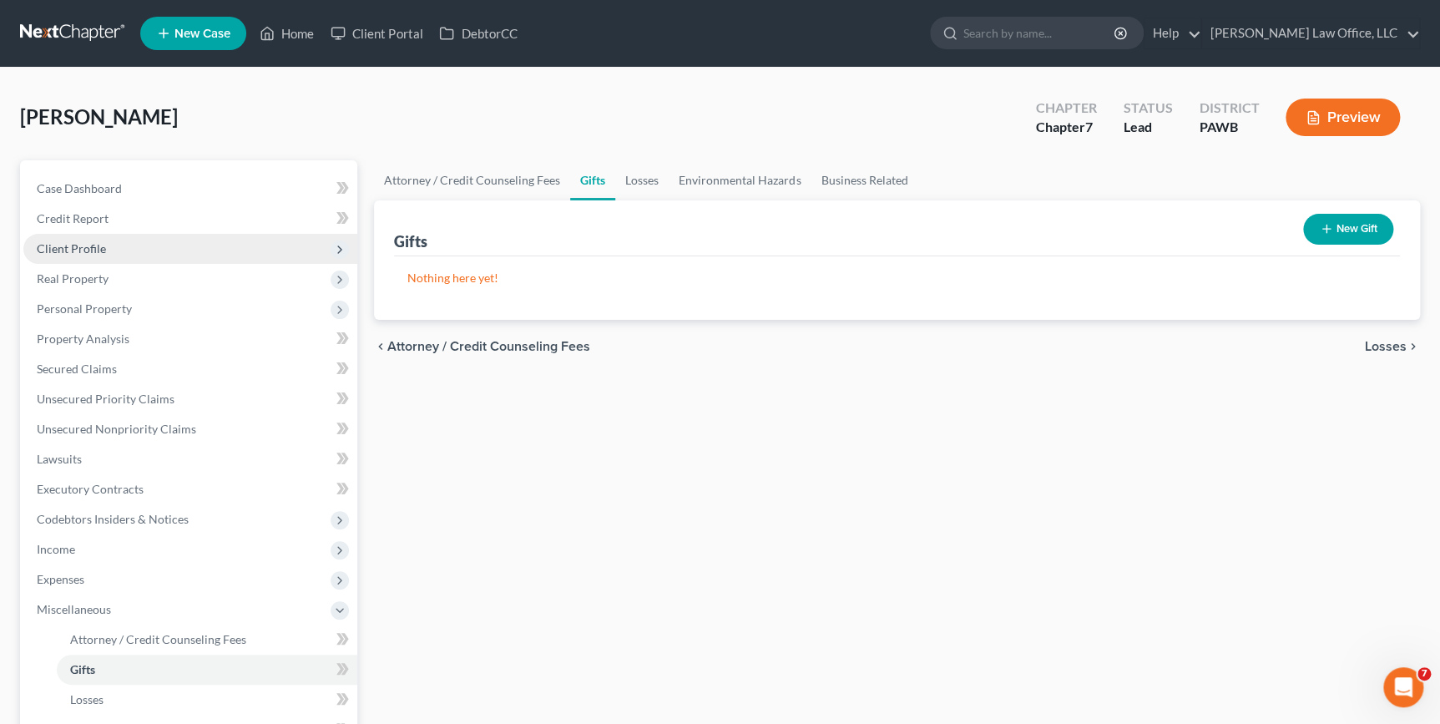
click at [84, 248] on span "Client Profile" at bounding box center [71, 248] width 69 height 14
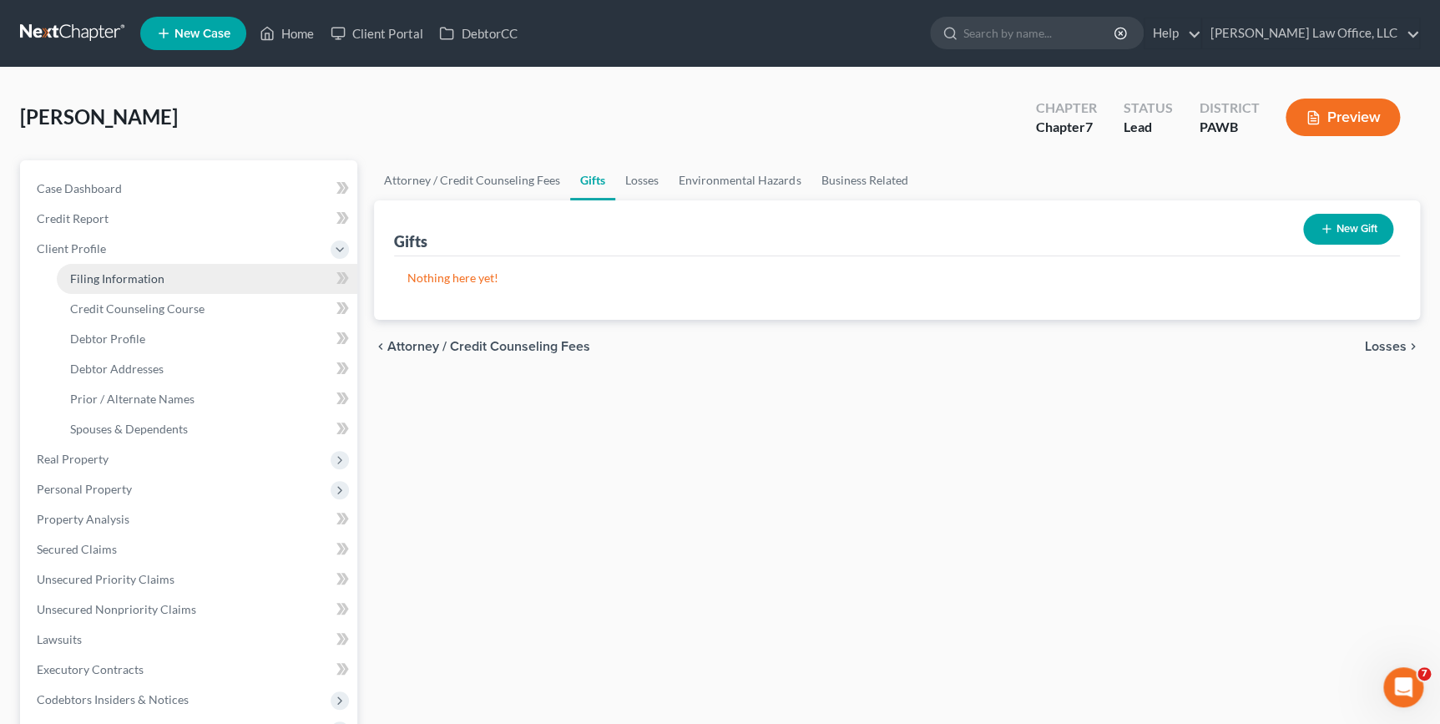
click at [193, 274] on link "Filing Information" at bounding box center [207, 279] width 301 height 30
select select "0"
select select "3"
select select "0"
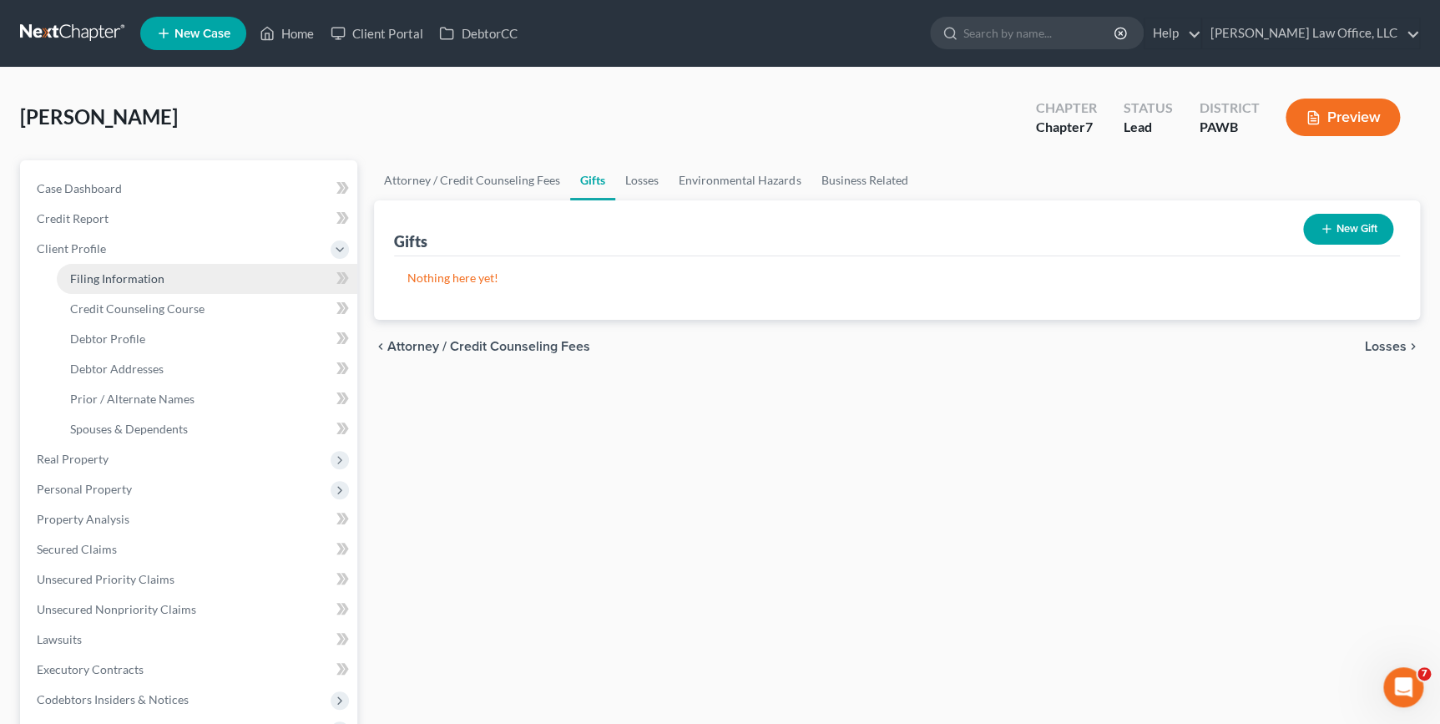
select select "39"
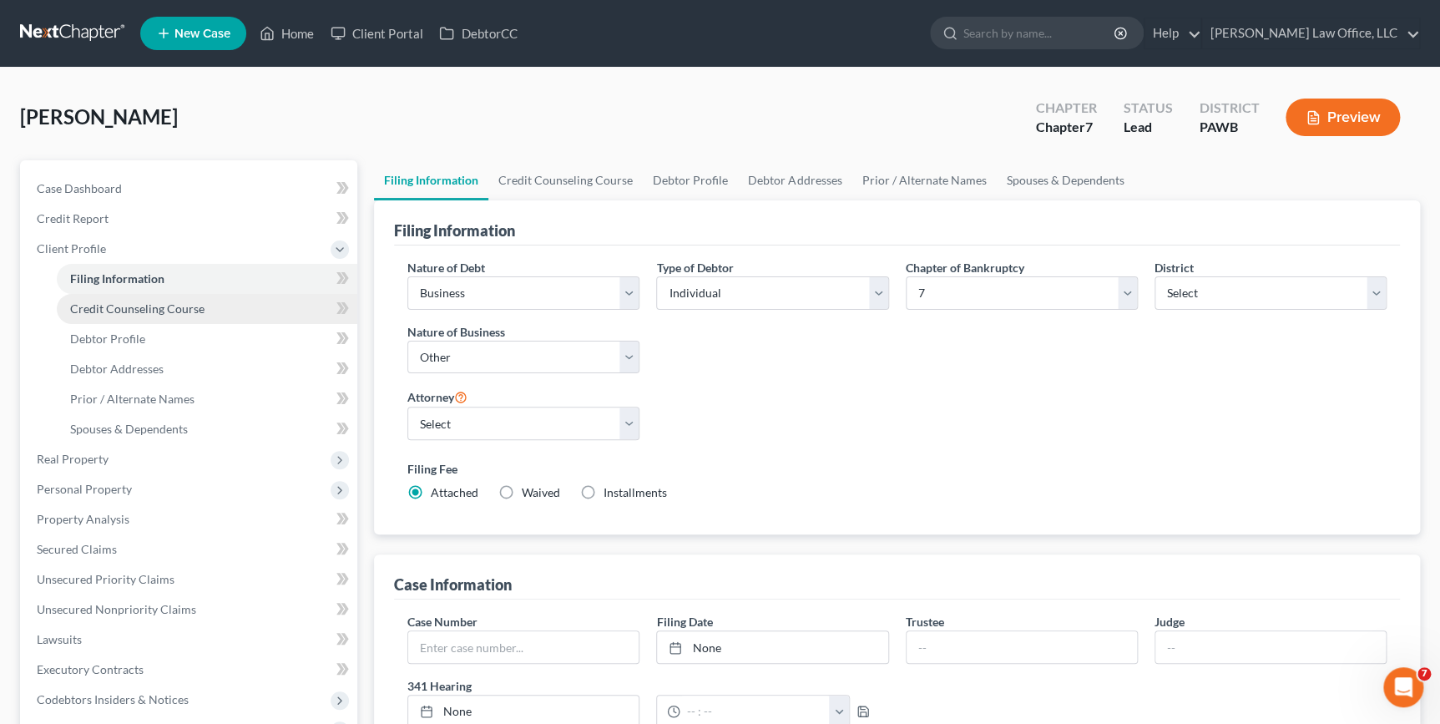
click at [178, 307] on span "Credit Counseling Course" at bounding box center [137, 308] width 134 height 14
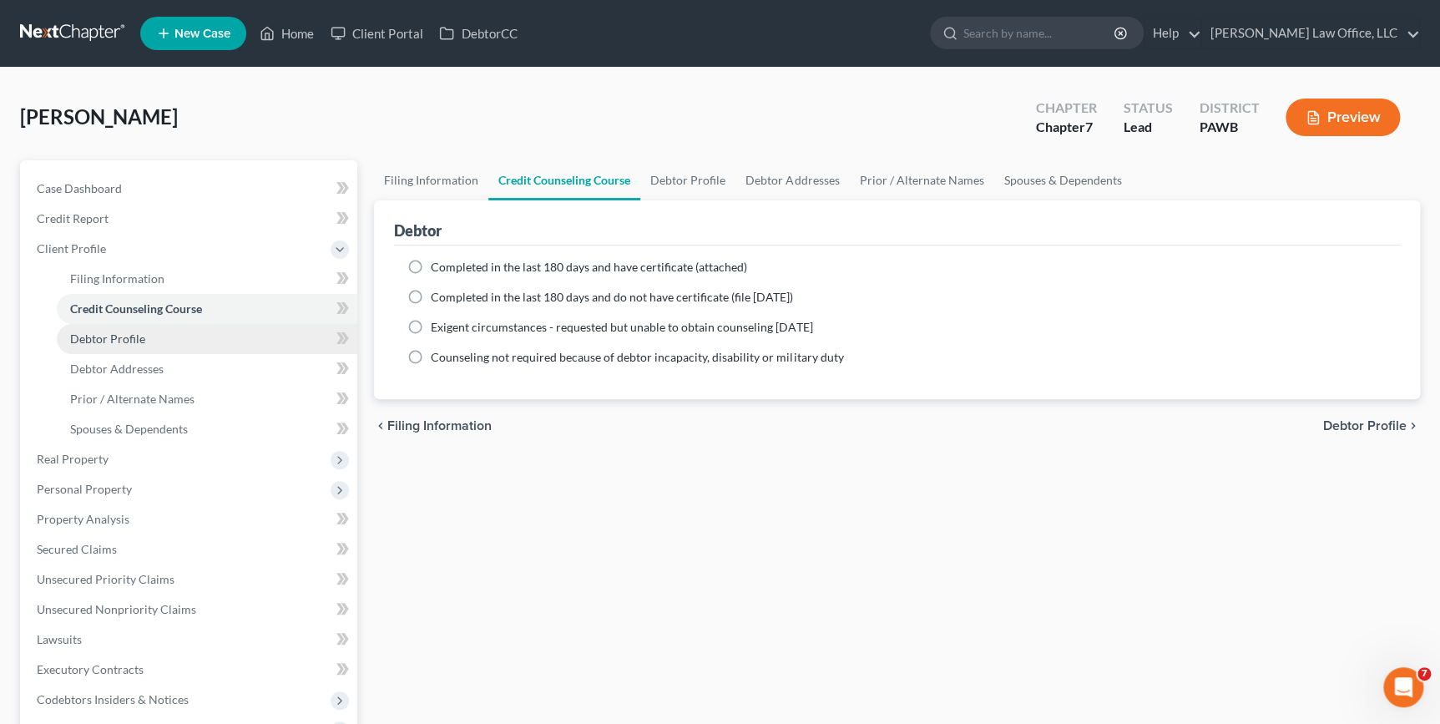
click at [151, 331] on link "Debtor Profile" at bounding box center [207, 339] width 301 height 30
select select "1"
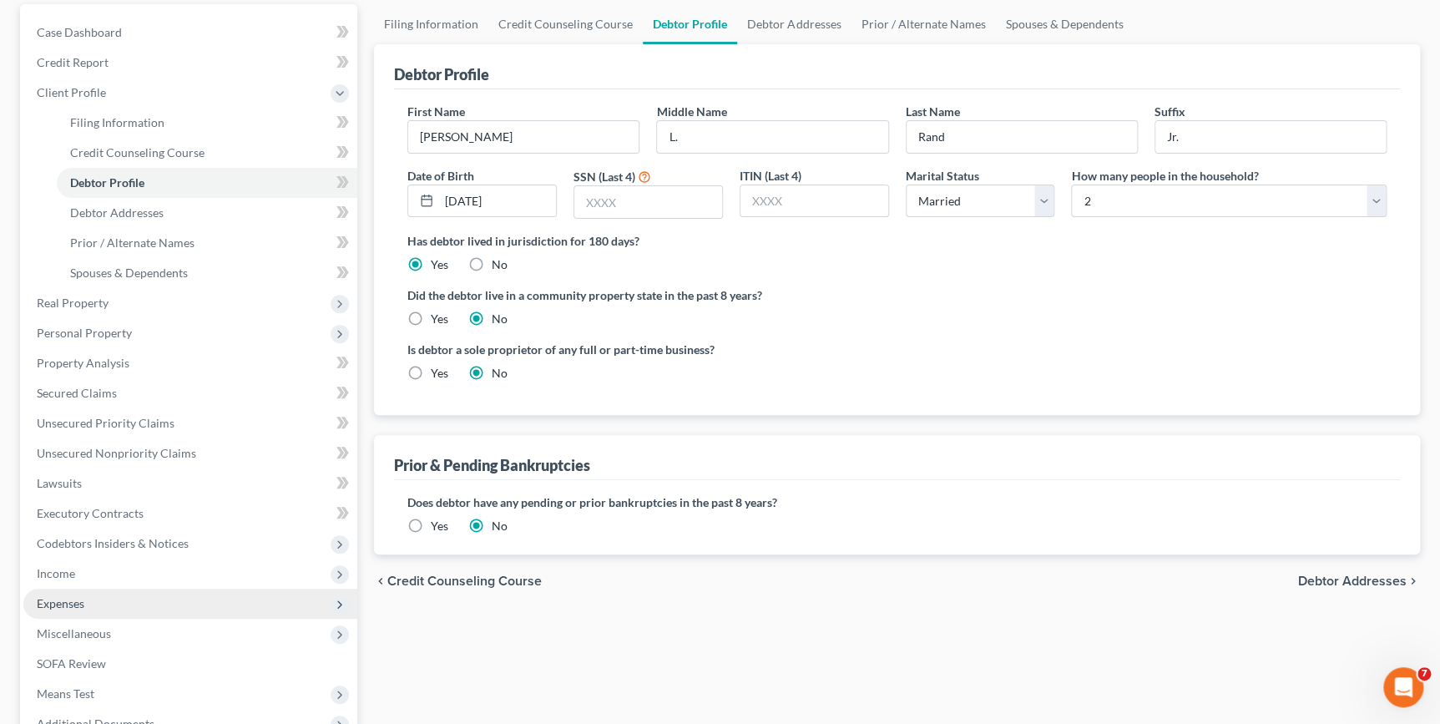
scroll to position [341, 0]
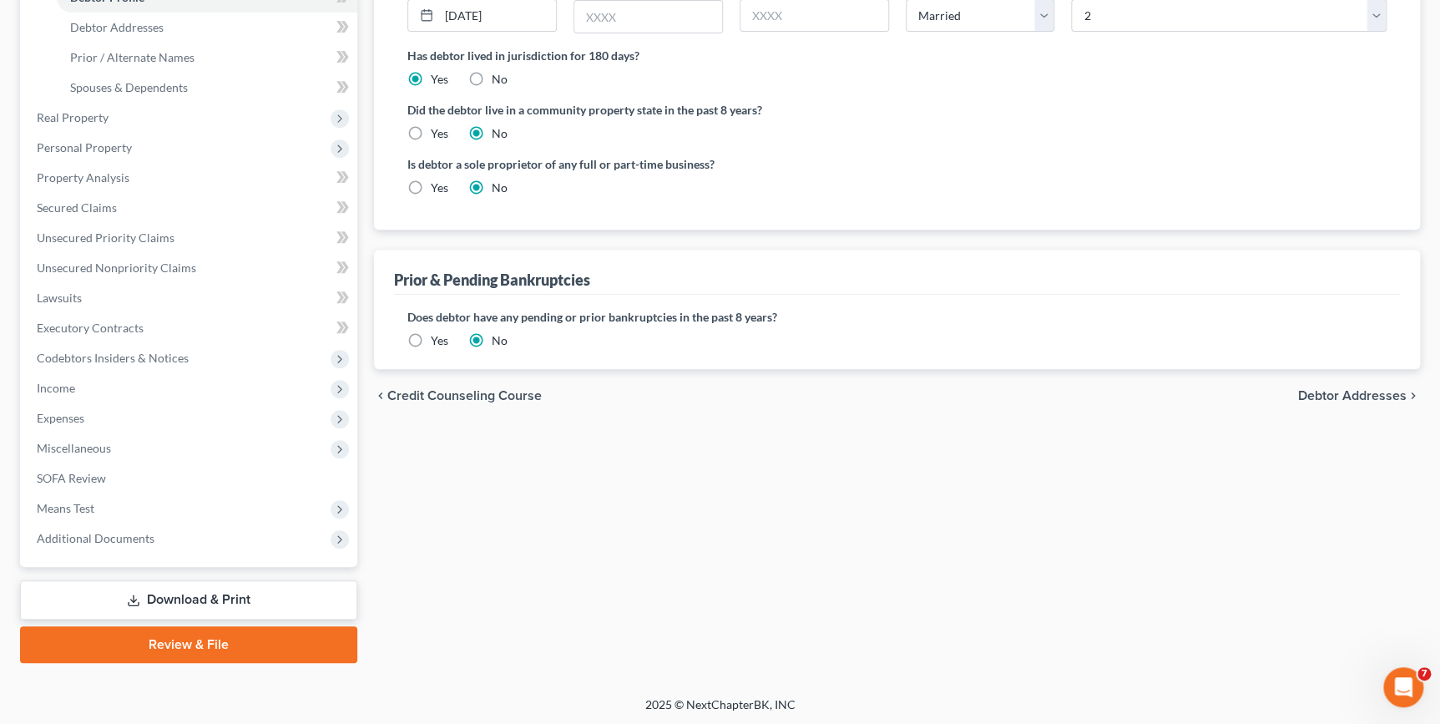
click at [158, 603] on link "Download & Print" at bounding box center [188, 599] width 337 height 39
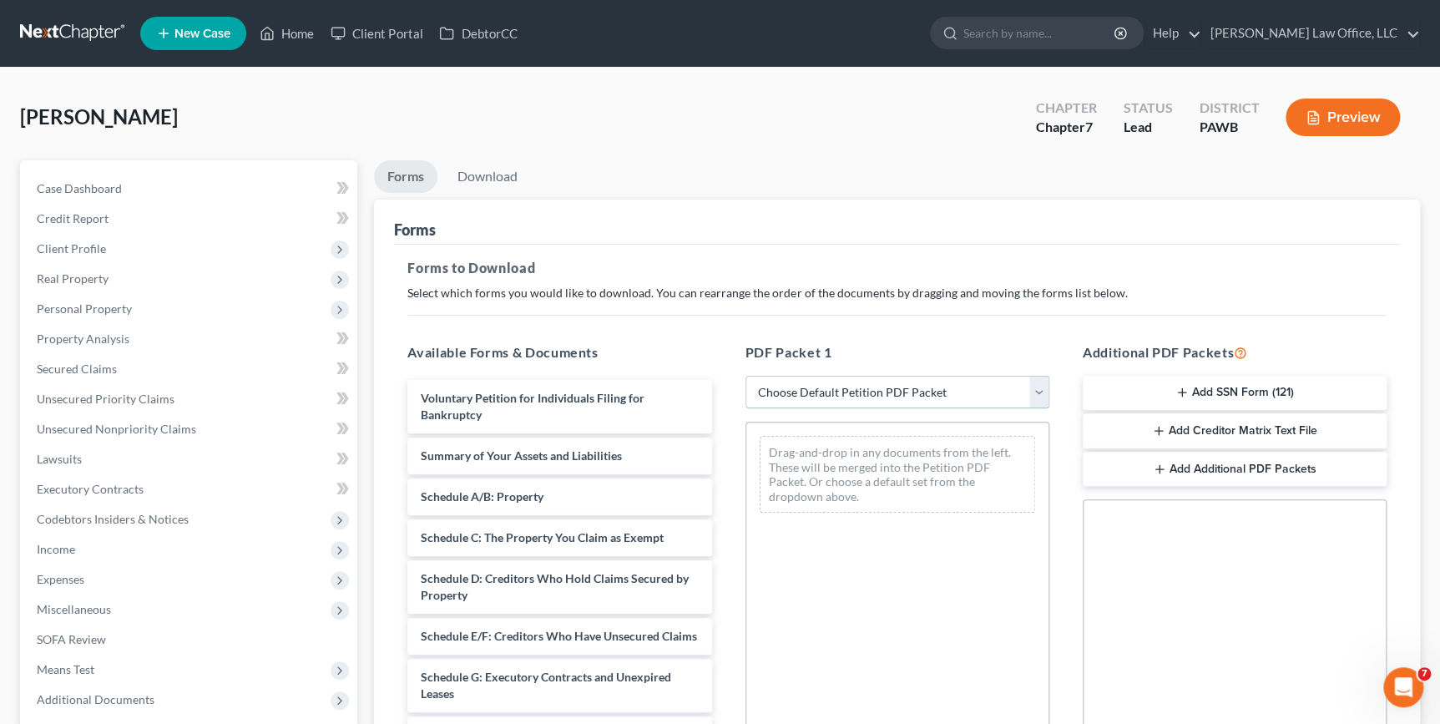
click at [817, 396] on select "Choose Default Petition PDF Packet Complete Bankruptcy Petition (all forms and …" at bounding box center [897, 392] width 304 height 33
select select "0"
click at [745, 376] on select "Choose Default Petition PDF Packet Complete Bankruptcy Petition (all forms and …" at bounding box center [897, 392] width 304 height 33
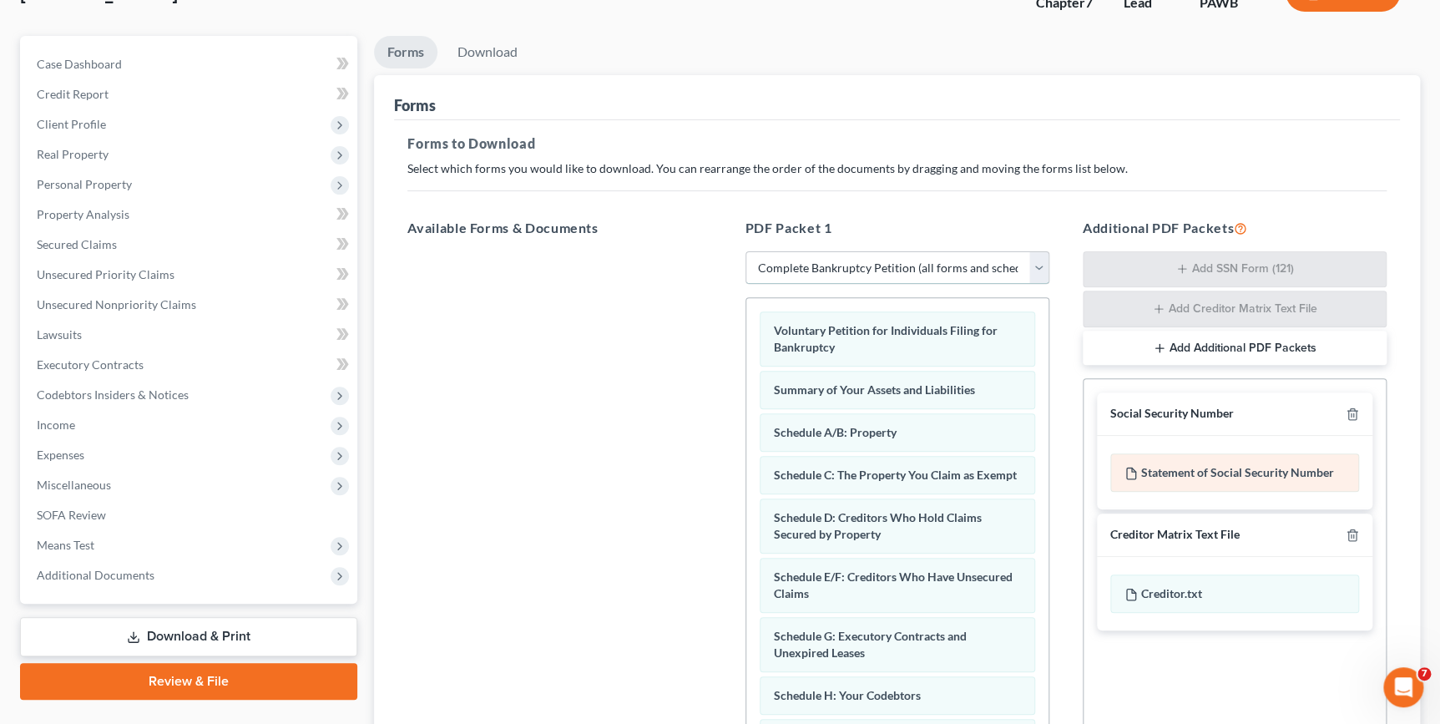
scroll to position [307, 0]
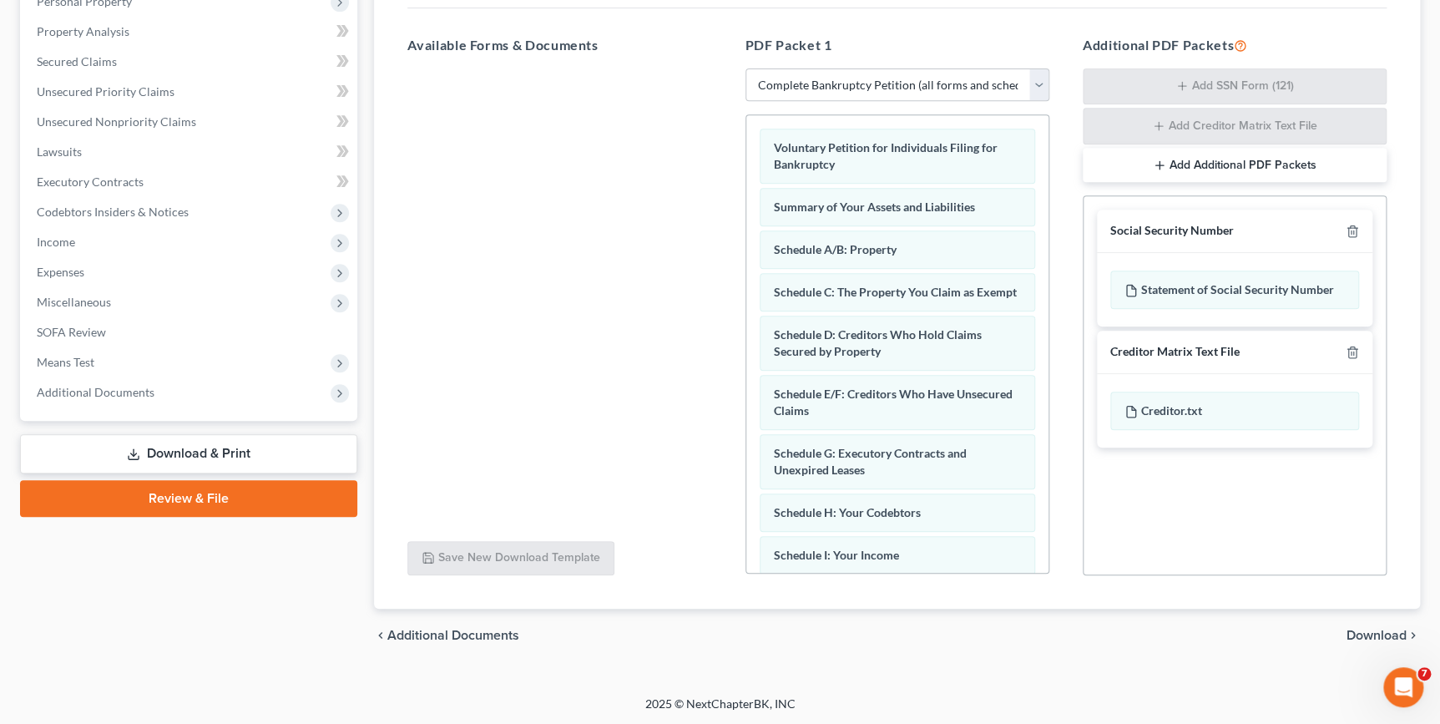
click at [1365, 634] on span "Download" at bounding box center [1376, 635] width 60 height 13
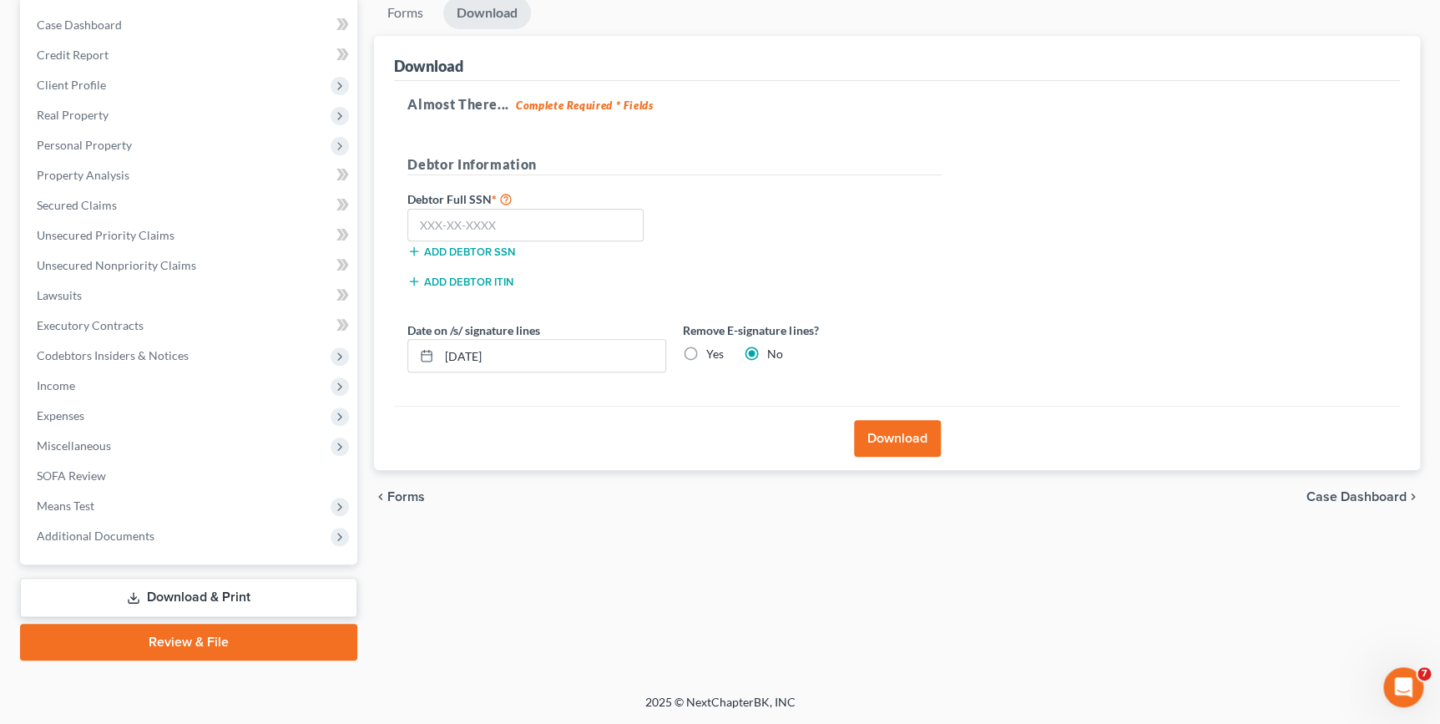
scroll to position [161, 0]
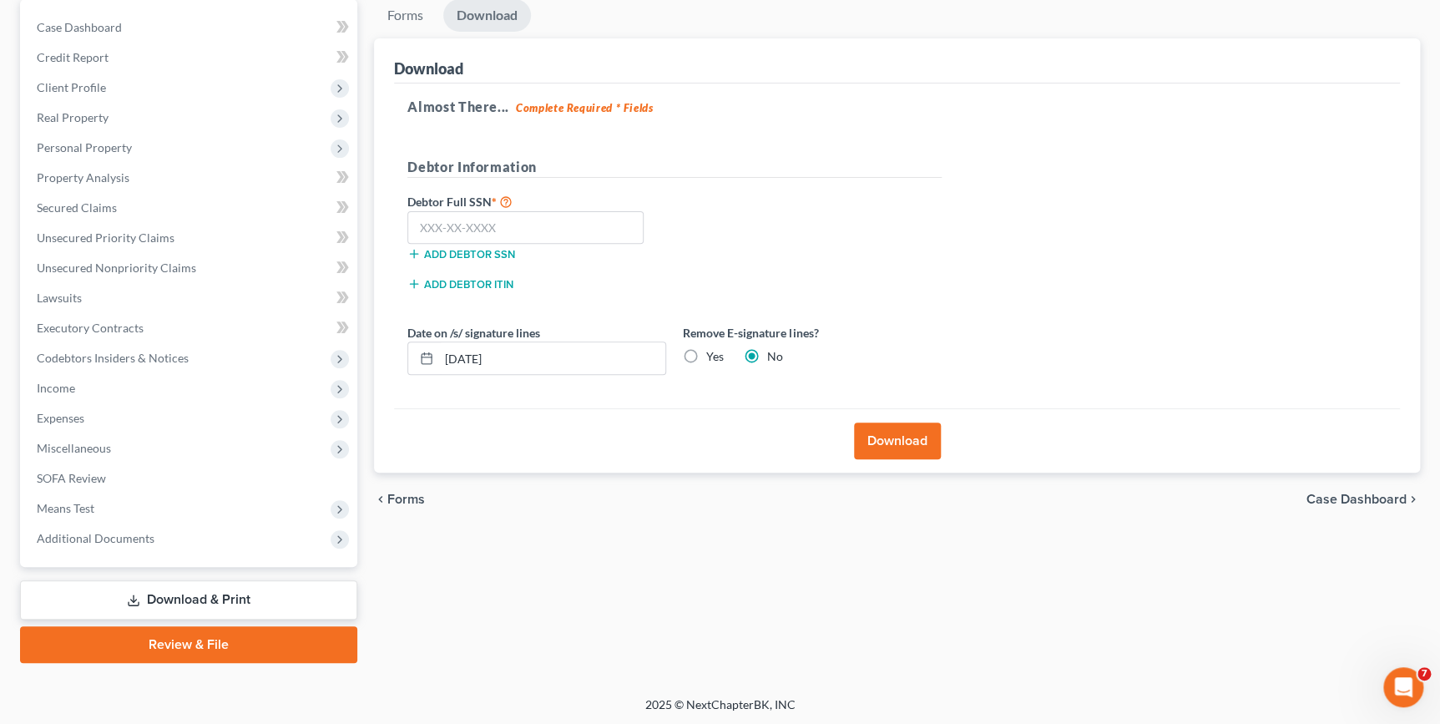
click at [902, 444] on button "Download" at bounding box center [897, 440] width 87 height 37
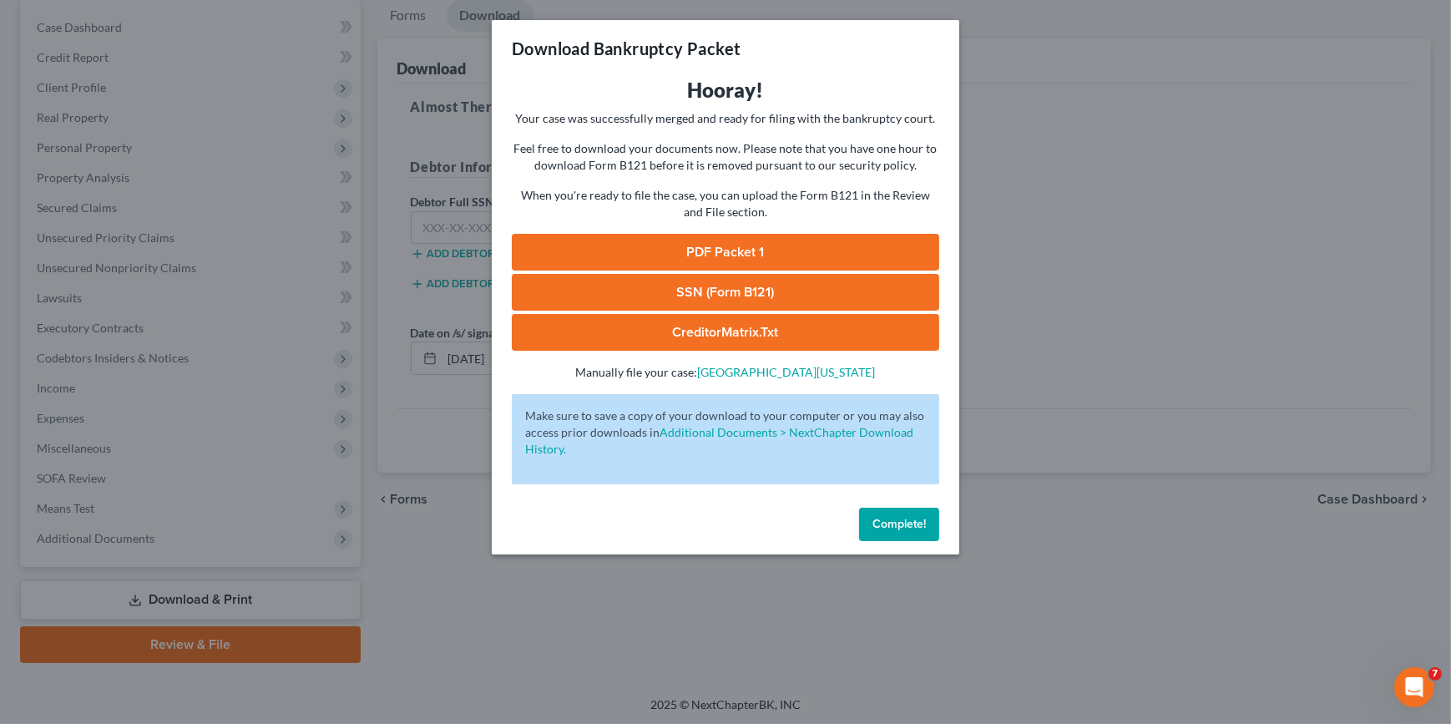
click at [707, 249] on link "PDF Packet 1" at bounding box center [725, 252] width 427 height 37
click at [877, 529] on span "Complete!" at bounding box center [898, 524] width 53 height 14
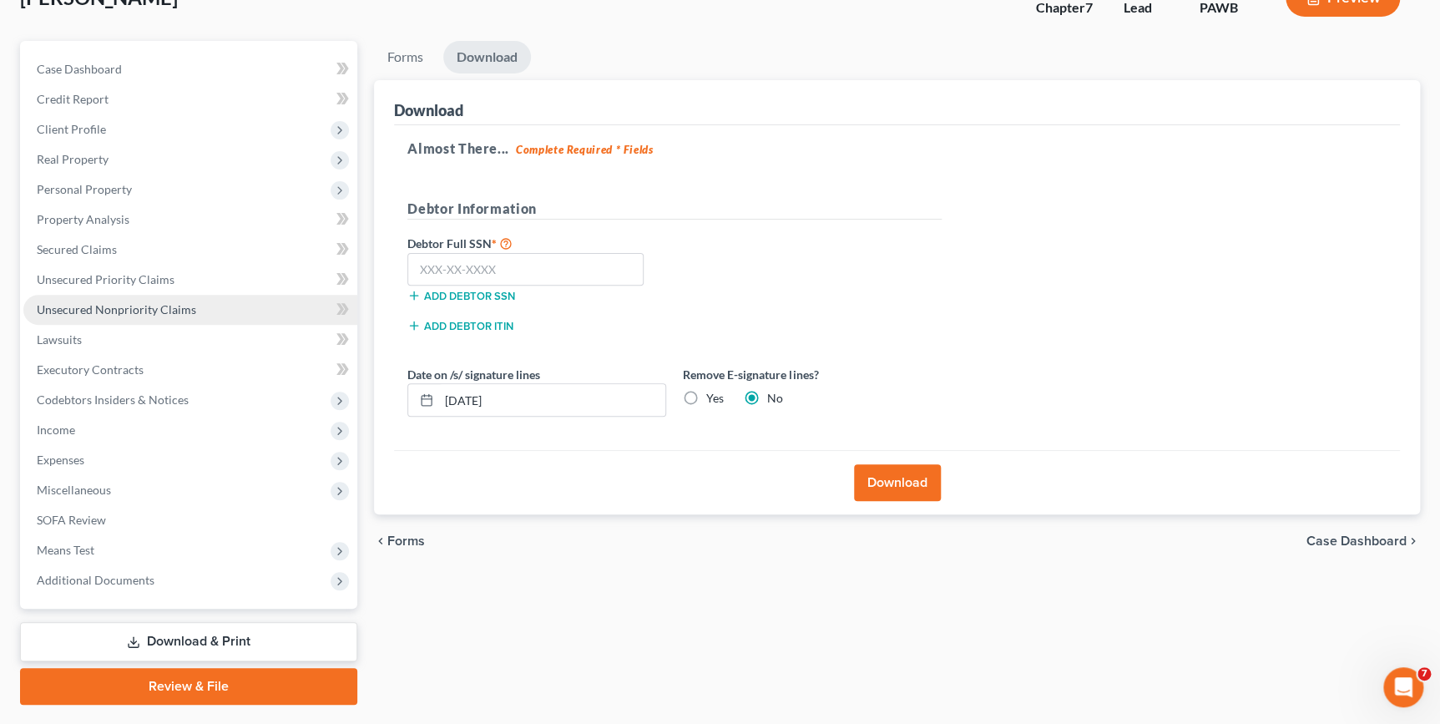
scroll to position [85, 0]
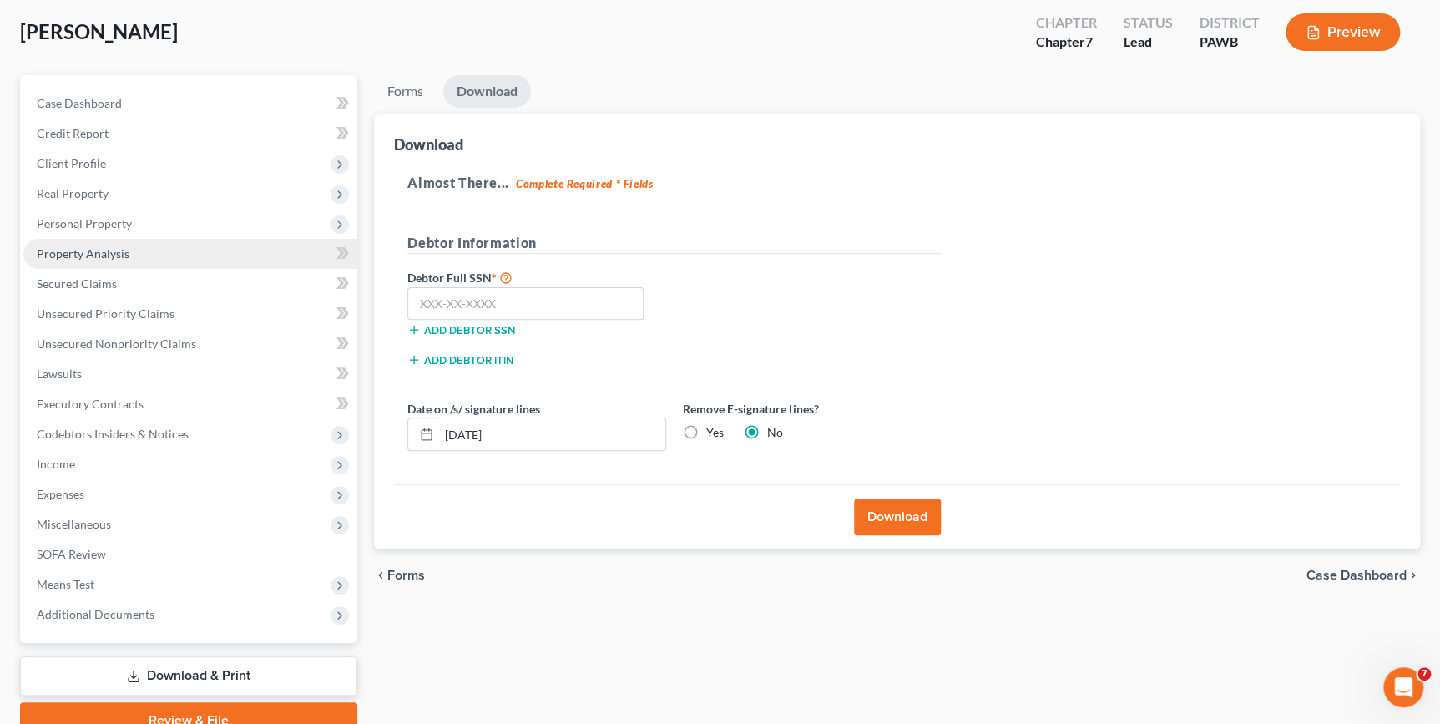
click at [154, 247] on link "Property Analysis" at bounding box center [190, 254] width 334 height 30
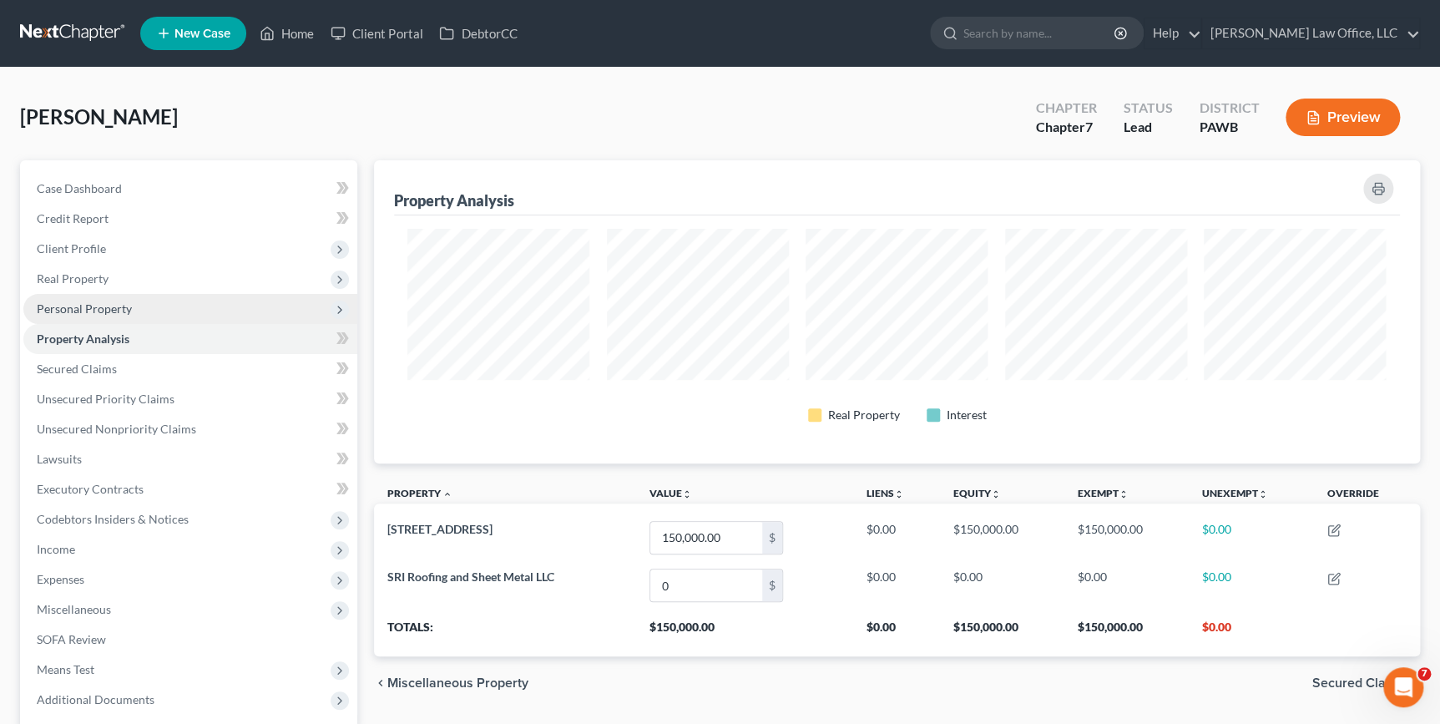
click at [120, 309] on span "Personal Property" at bounding box center [84, 308] width 95 height 14
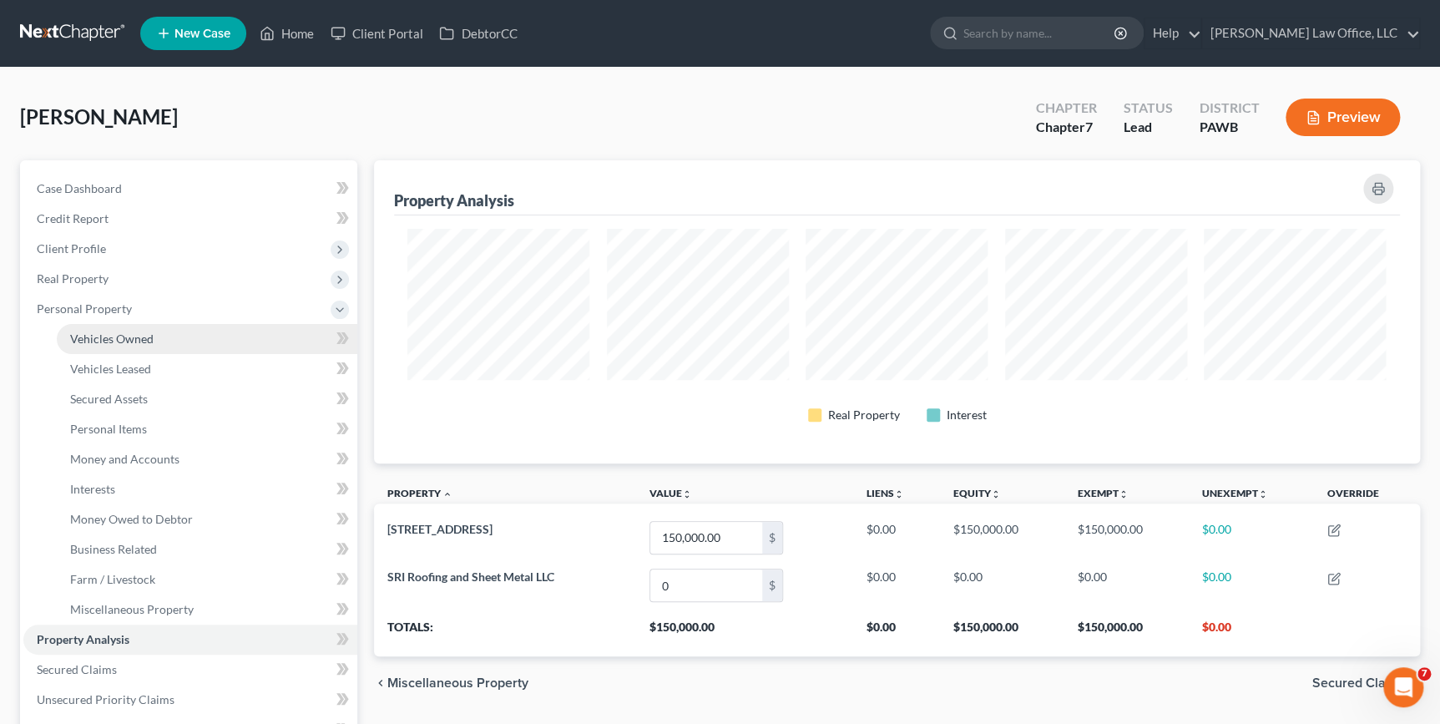
click at [178, 339] on link "Vehicles Owned" at bounding box center [207, 339] width 301 height 30
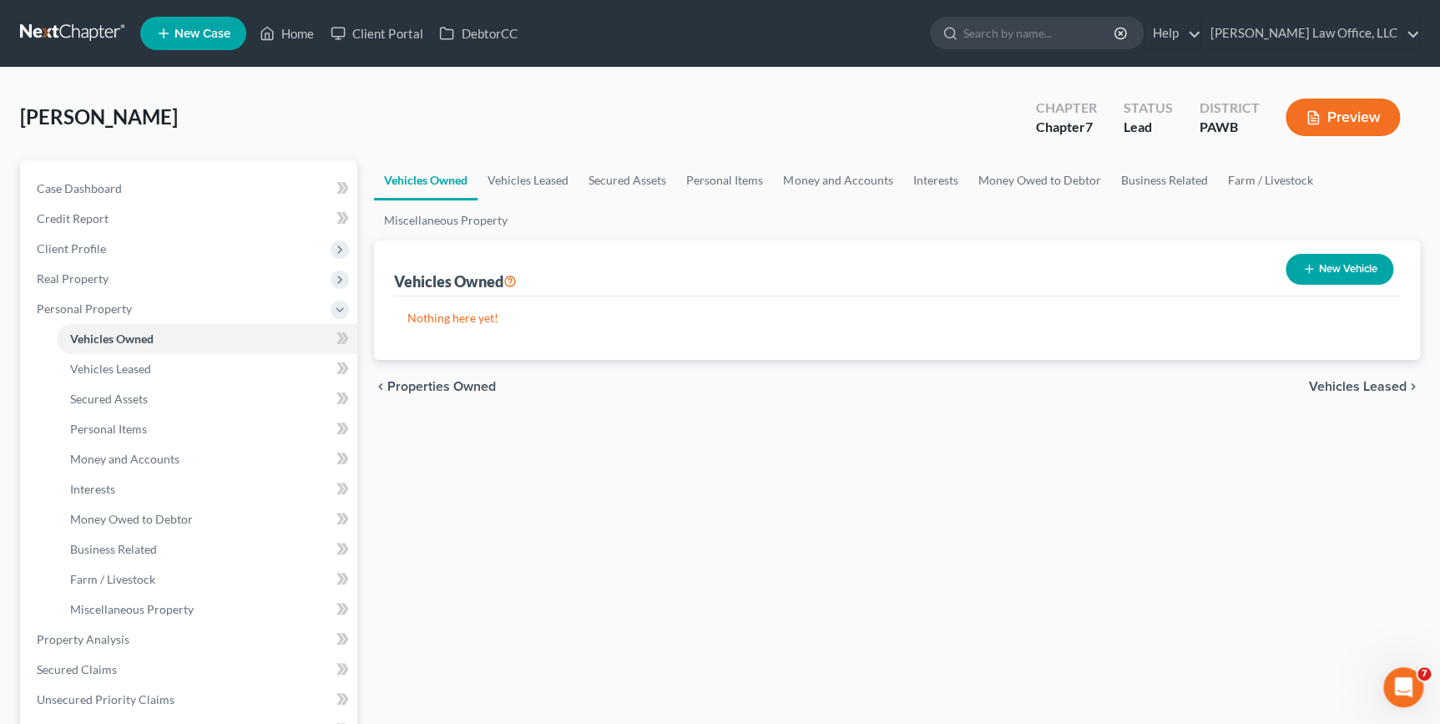
click at [1297, 275] on button "New Vehicle" at bounding box center [1340, 269] width 108 height 31
select select "0"
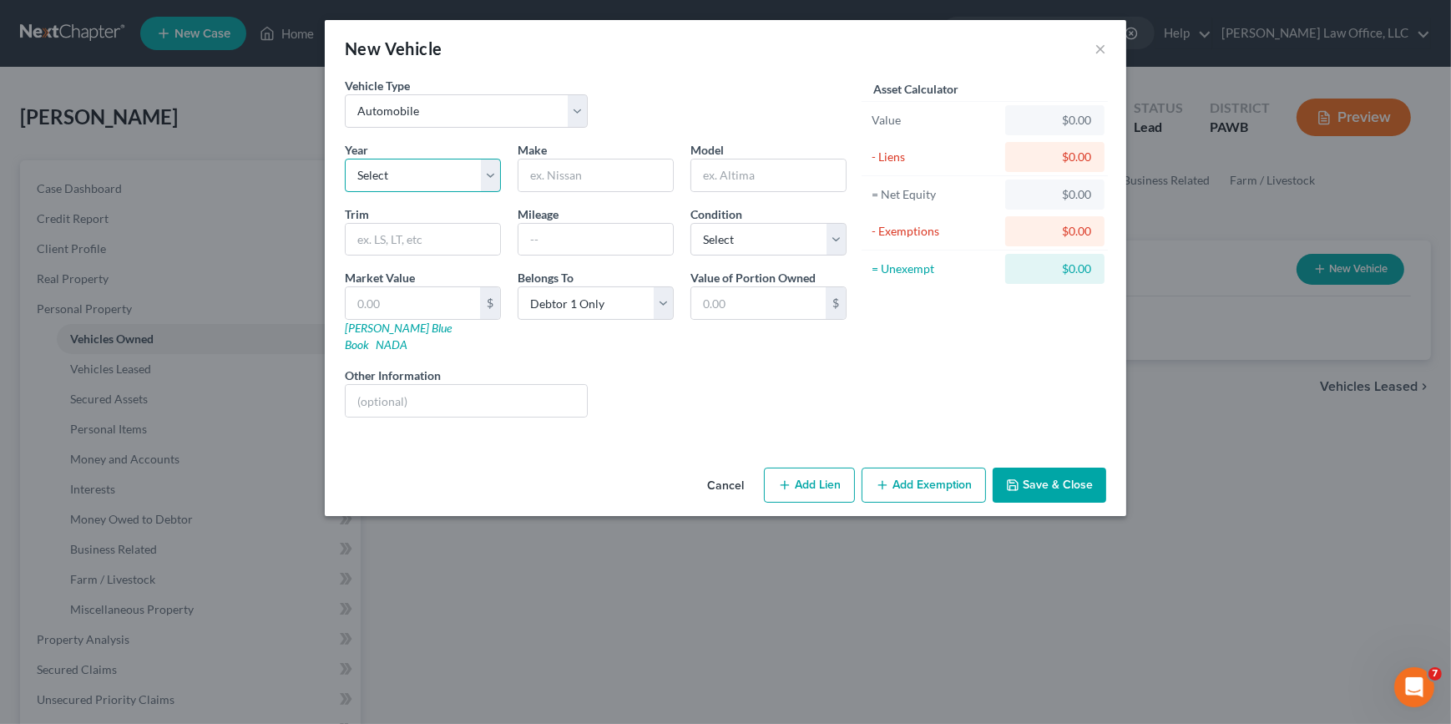
click at [493, 174] on select "Select 2026 2025 2024 2023 2022 2021 2020 2019 2018 2017 2016 2015 2014 2013 20…" at bounding box center [423, 175] width 156 height 33
select select "6"
click at [345, 159] on select "Select 2026 2025 2024 2023 2022 2021 2020 2019 2018 2017 2016 2015 2014 2013 20…" at bounding box center [423, 175] width 156 height 33
click at [746, 302] on input "text" at bounding box center [758, 303] width 134 height 32
type input "20,000"
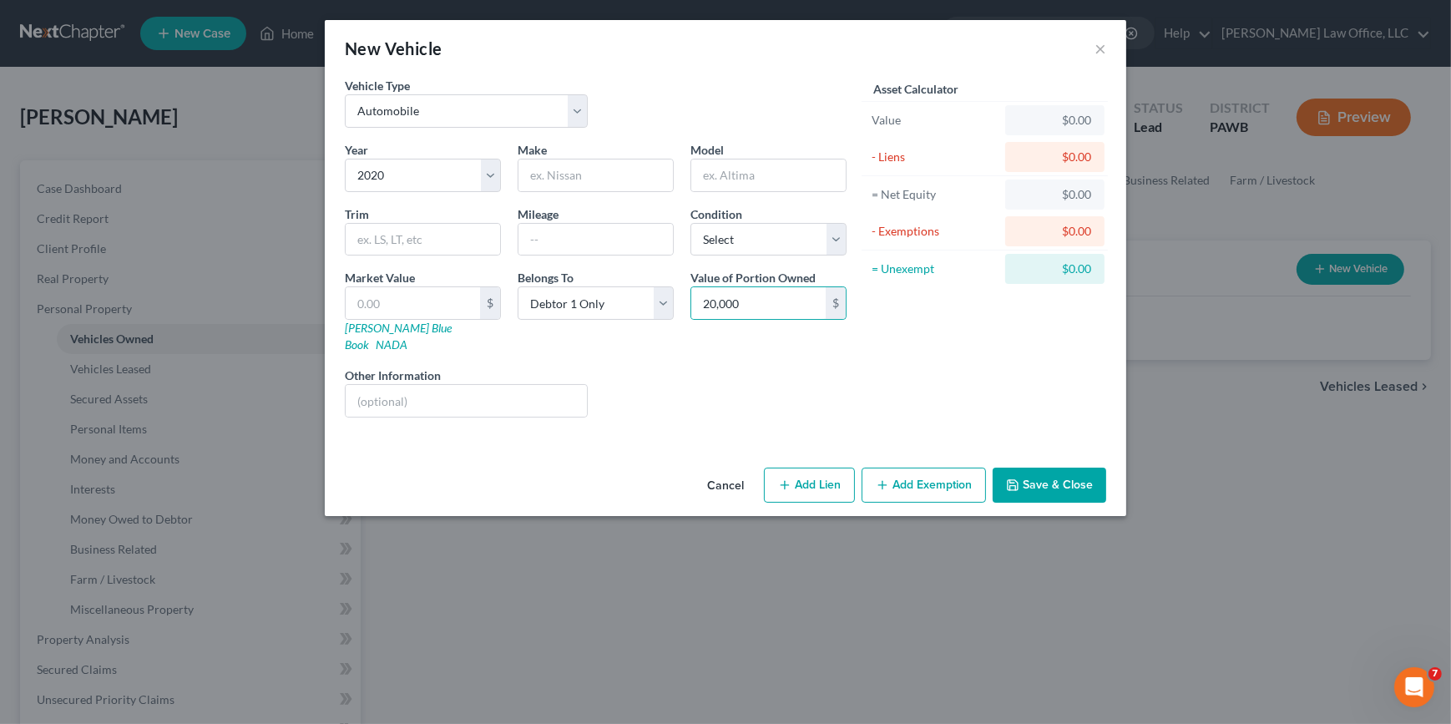
click at [896, 467] on button "Add Exemption" at bounding box center [923, 484] width 124 height 35
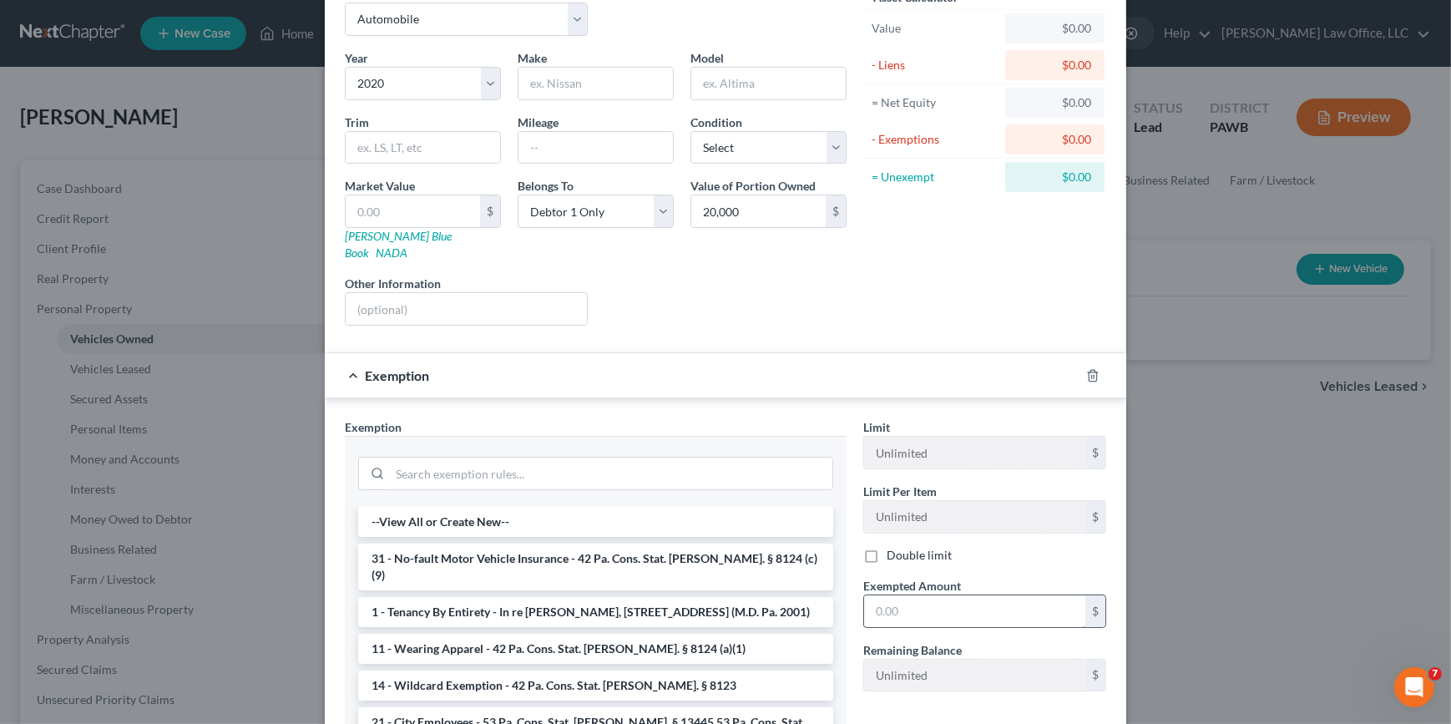
scroll to position [227, 0]
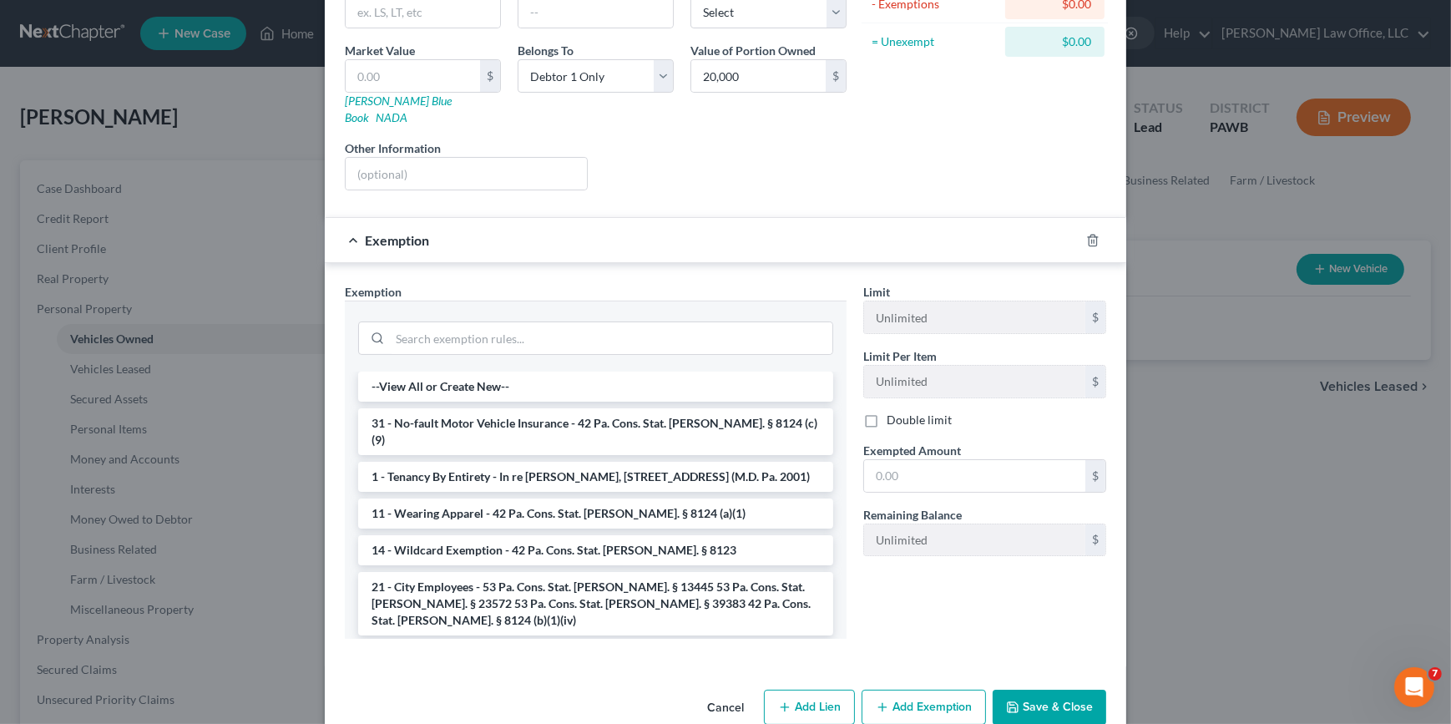
click at [1079, 227] on div at bounding box center [1102, 240] width 47 height 27
click at [1089, 234] on icon "button" at bounding box center [1092, 240] width 13 height 13
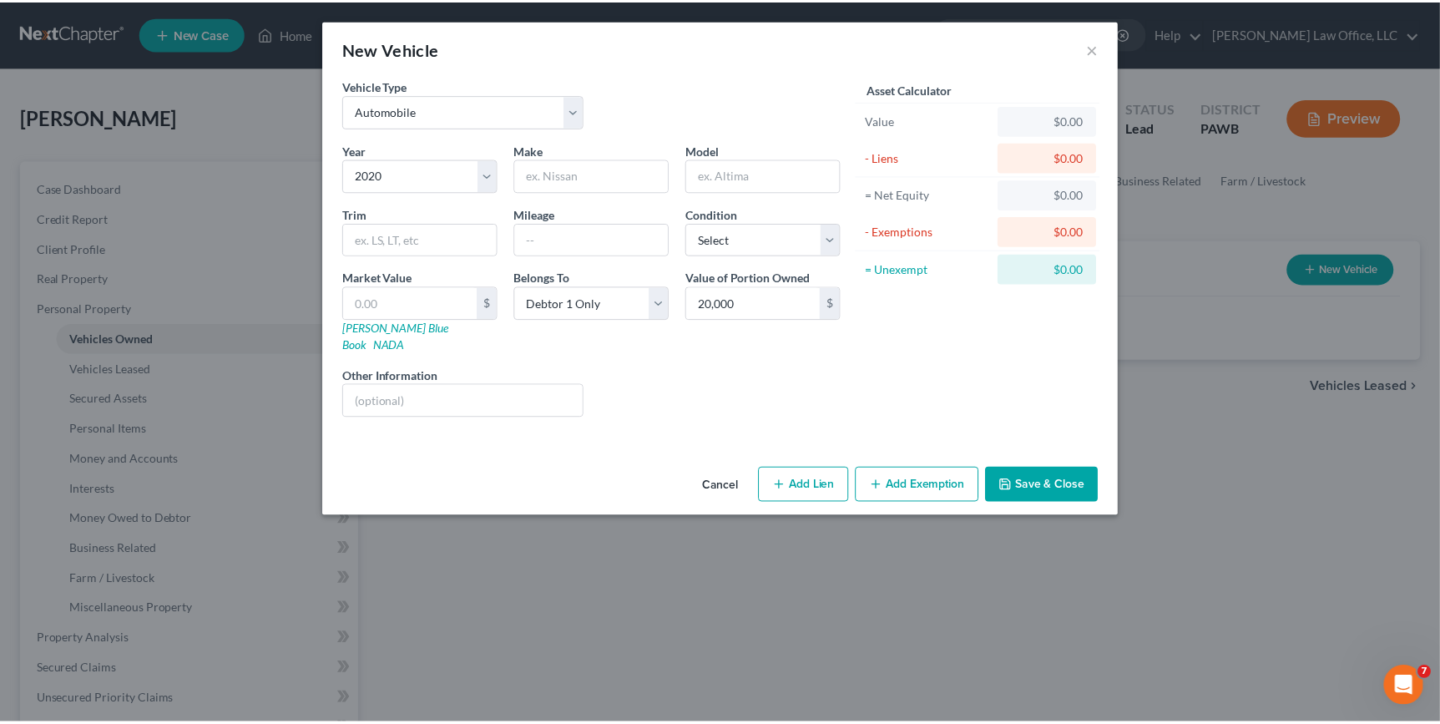
scroll to position [0, 0]
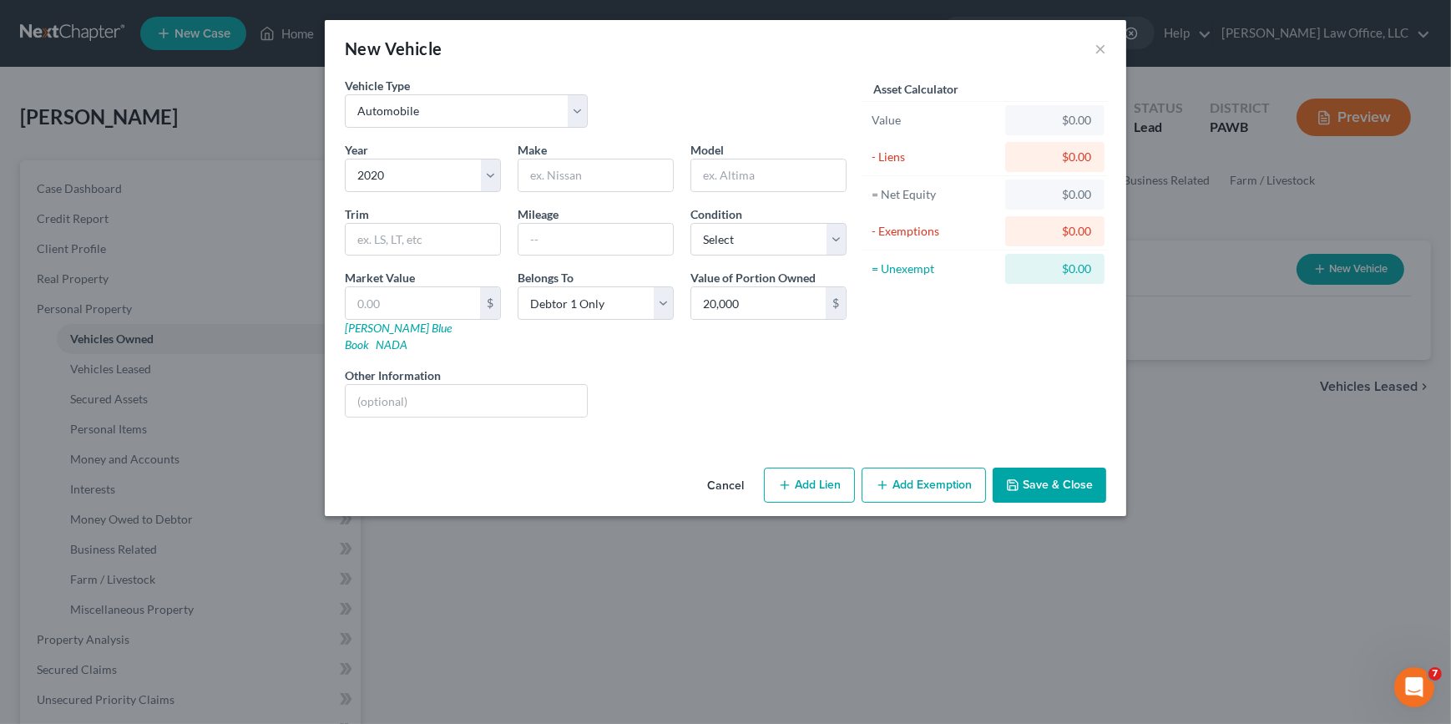
click at [1045, 467] on button "Save & Close" at bounding box center [1050, 484] width 114 height 35
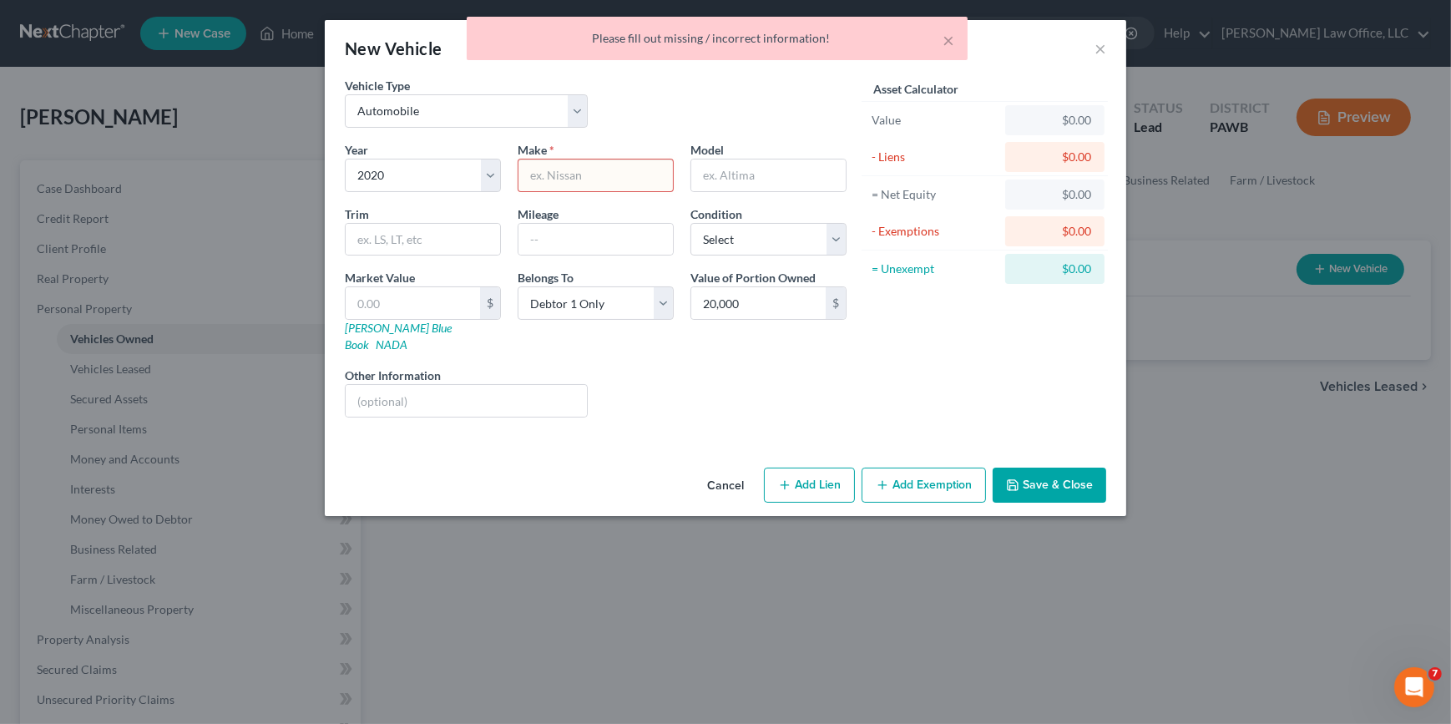
click at [558, 191] on div "Year Select 2026 2025 2024 2023 2022 2021 2020 2019 2018 2017 2016 2015 2014 20…" at bounding box center [595, 286] width 518 height 290
click at [589, 165] on input "text" at bounding box center [595, 175] width 154 height 32
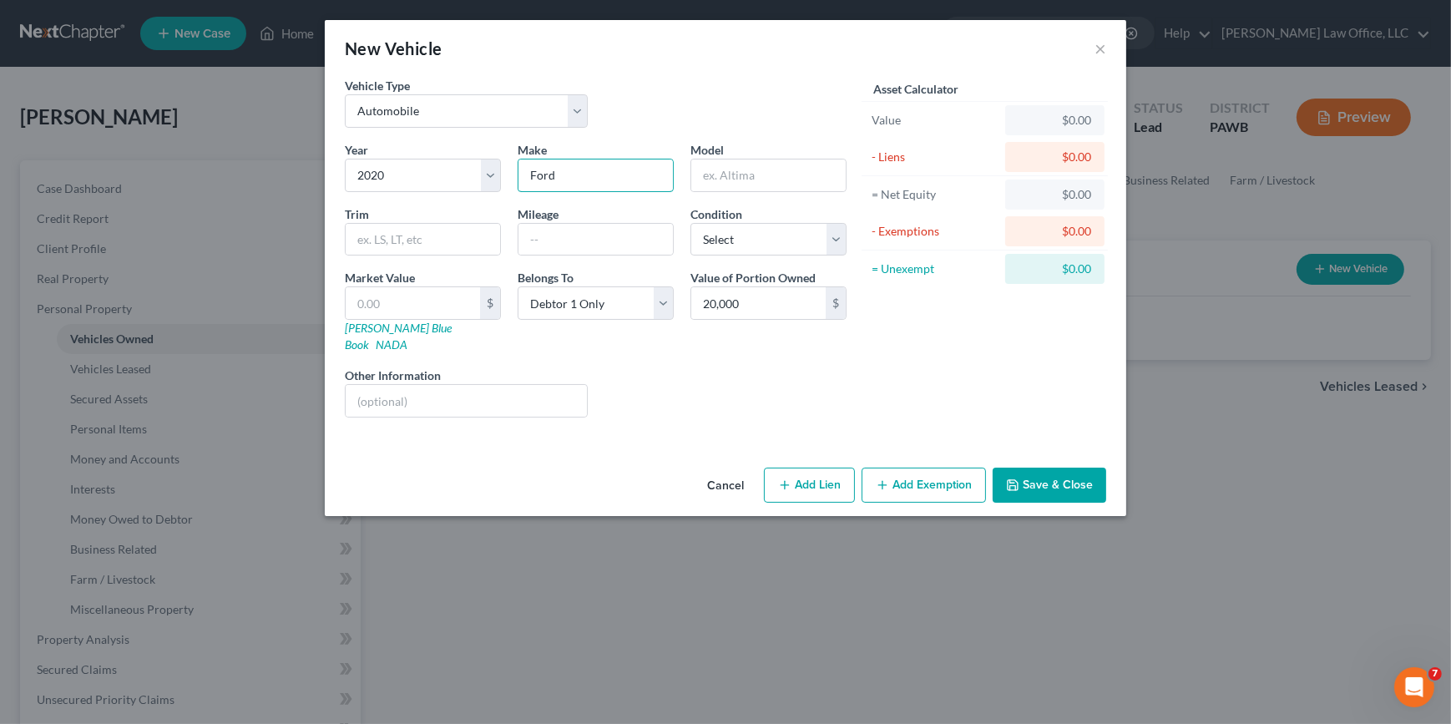
type input "Ford"
drag, startPoint x: 1069, startPoint y: 472, endPoint x: 1058, endPoint y: 466, distance: 12.3
click at [1069, 472] on button "Save & Close" at bounding box center [1050, 484] width 114 height 35
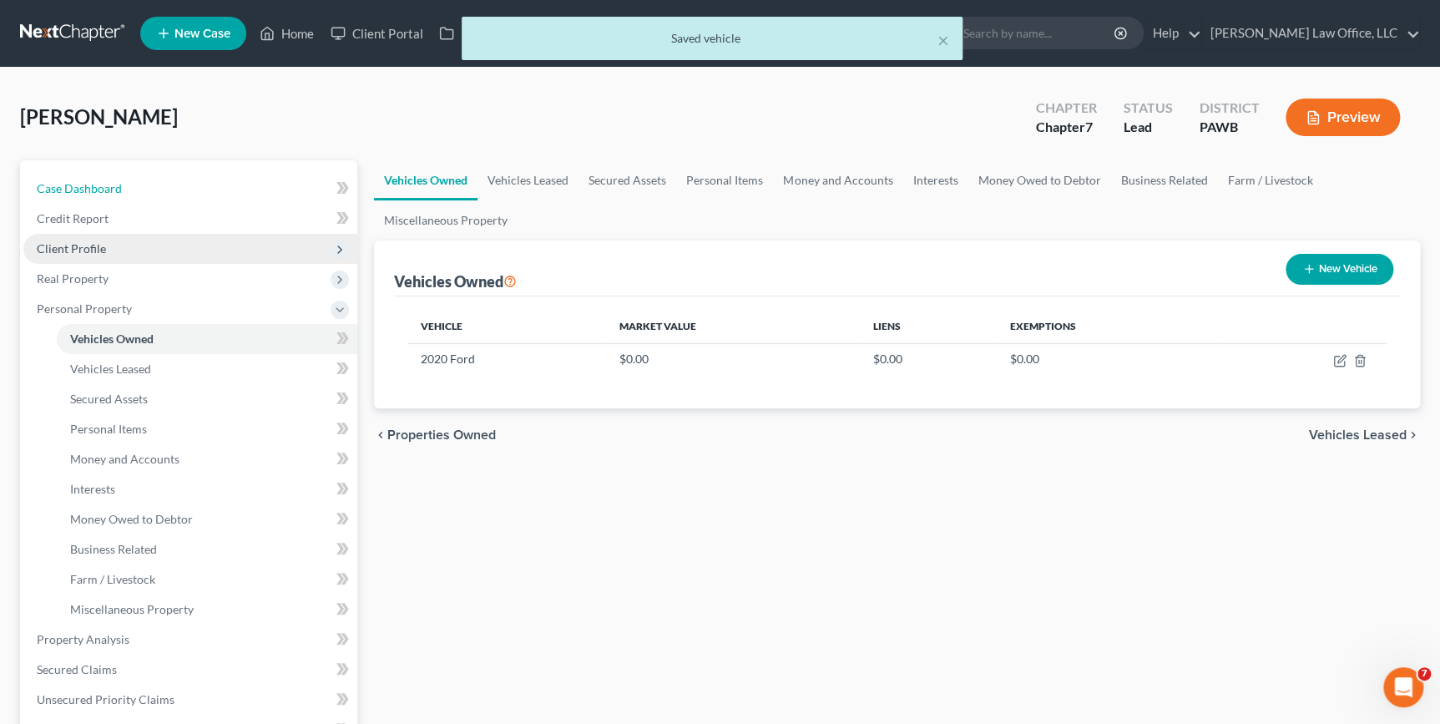
drag, startPoint x: 120, startPoint y: 189, endPoint x: 119, endPoint y: 233, distance: 44.3
click at [120, 189] on link "Case Dashboard" at bounding box center [190, 189] width 334 height 30
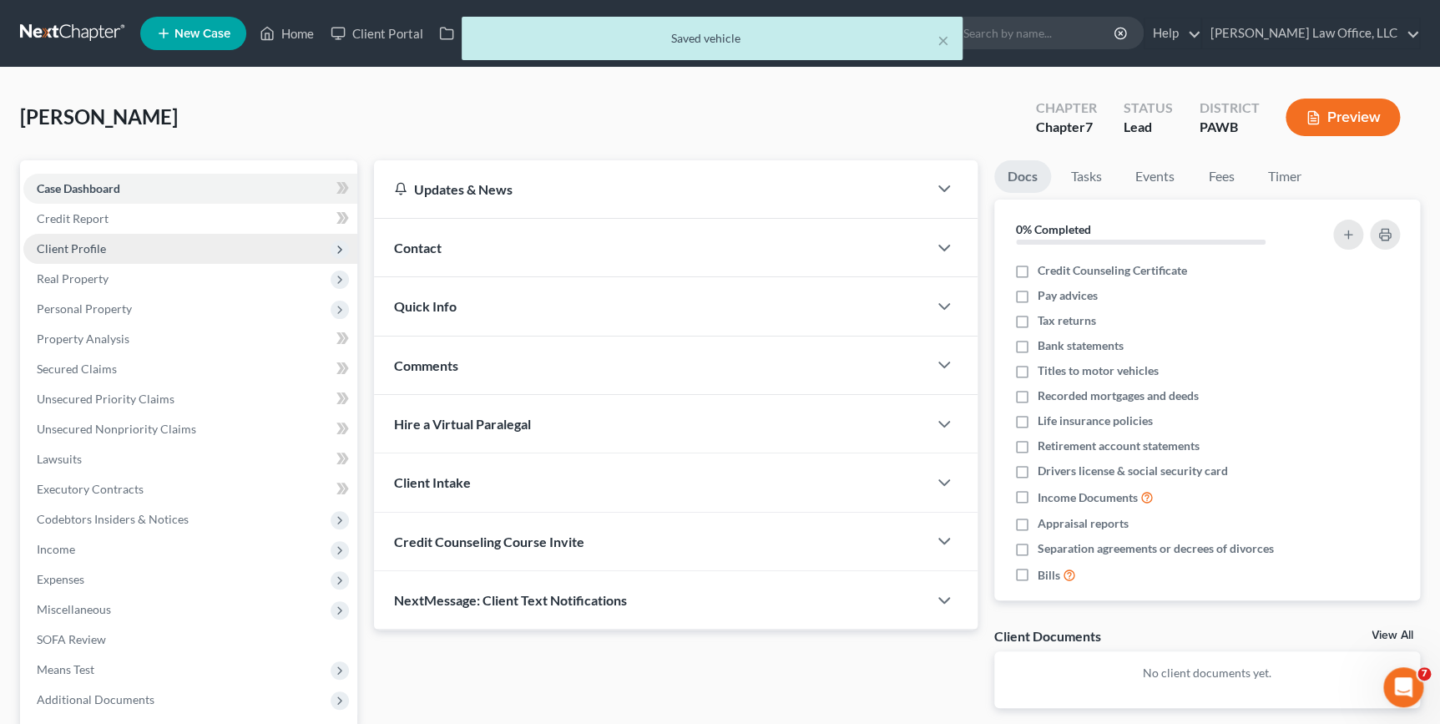
click at [117, 242] on span "Client Profile" at bounding box center [190, 249] width 334 height 30
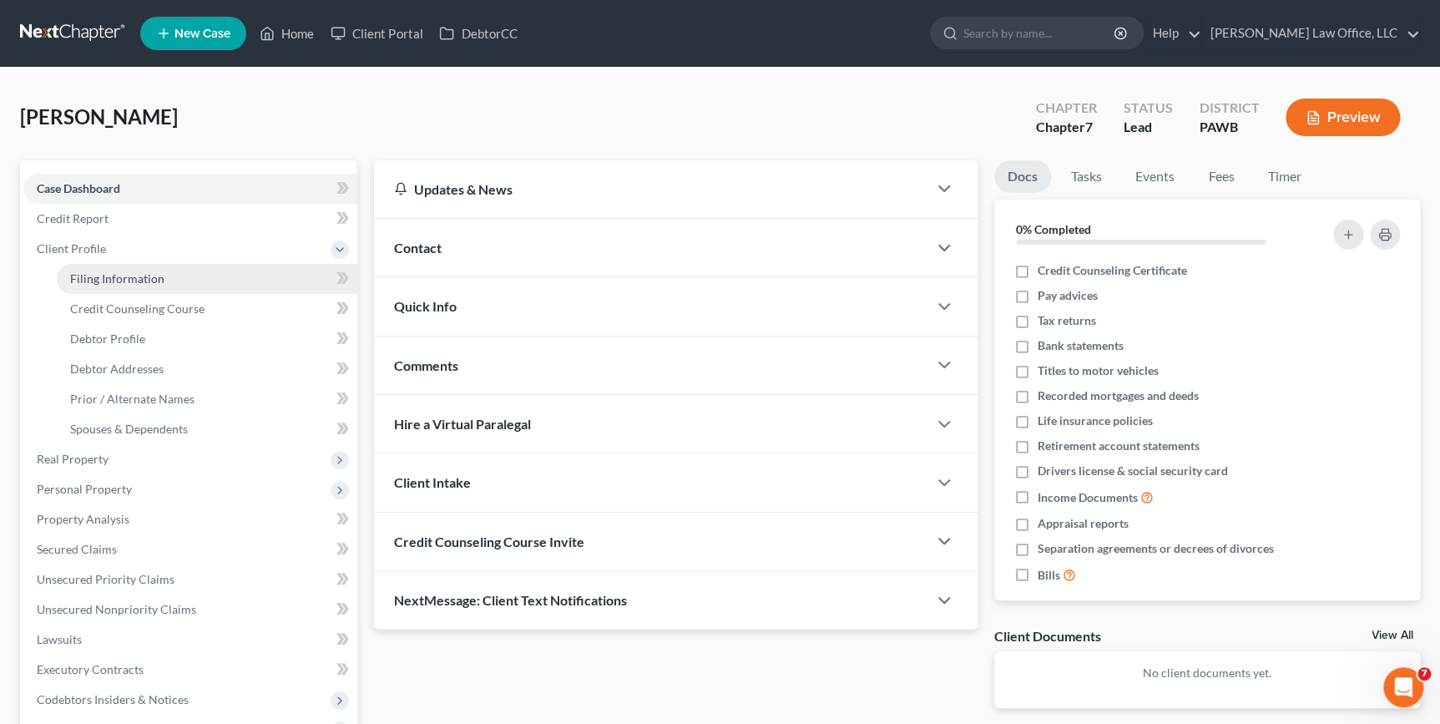
click at [239, 270] on link "Filing Information" at bounding box center [207, 279] width 301 height 30
select select "0"
select select "3"
select select "0"
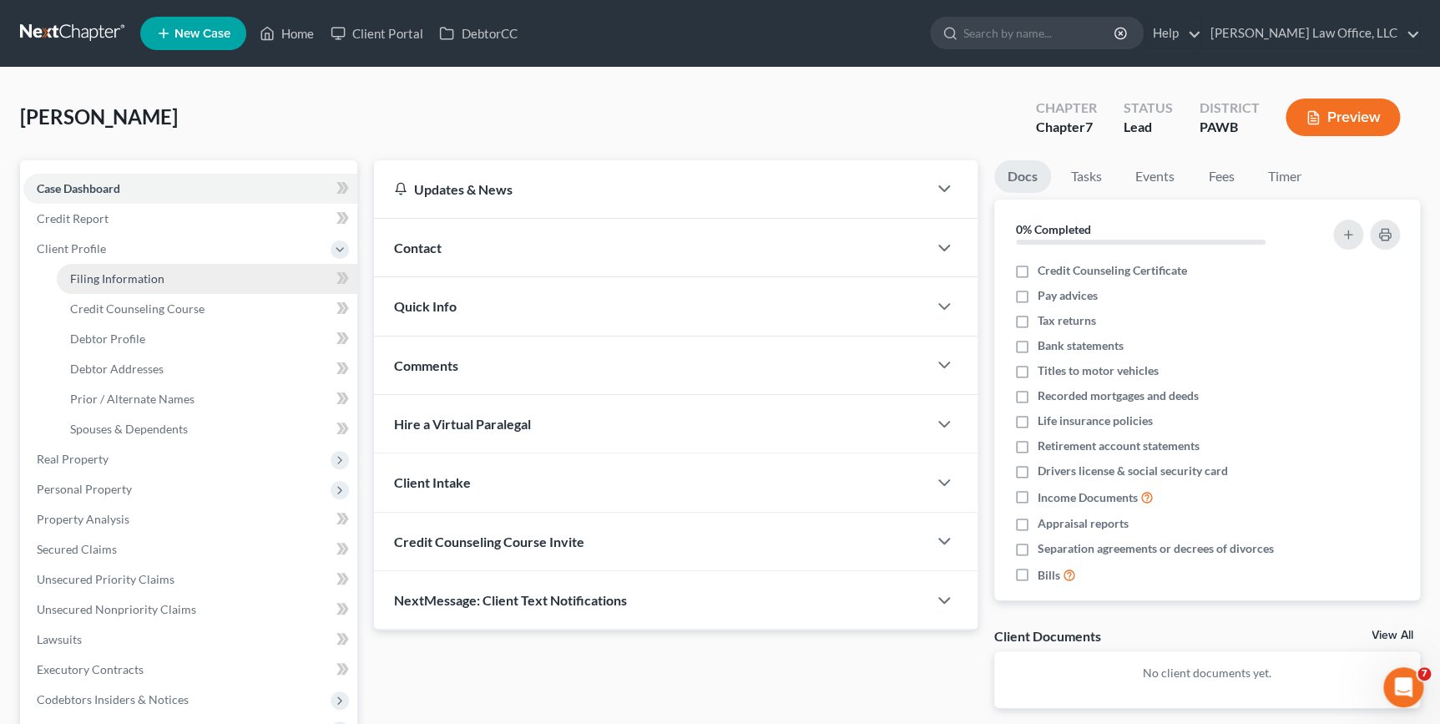
select select "69"
select select "0"
select select "39"
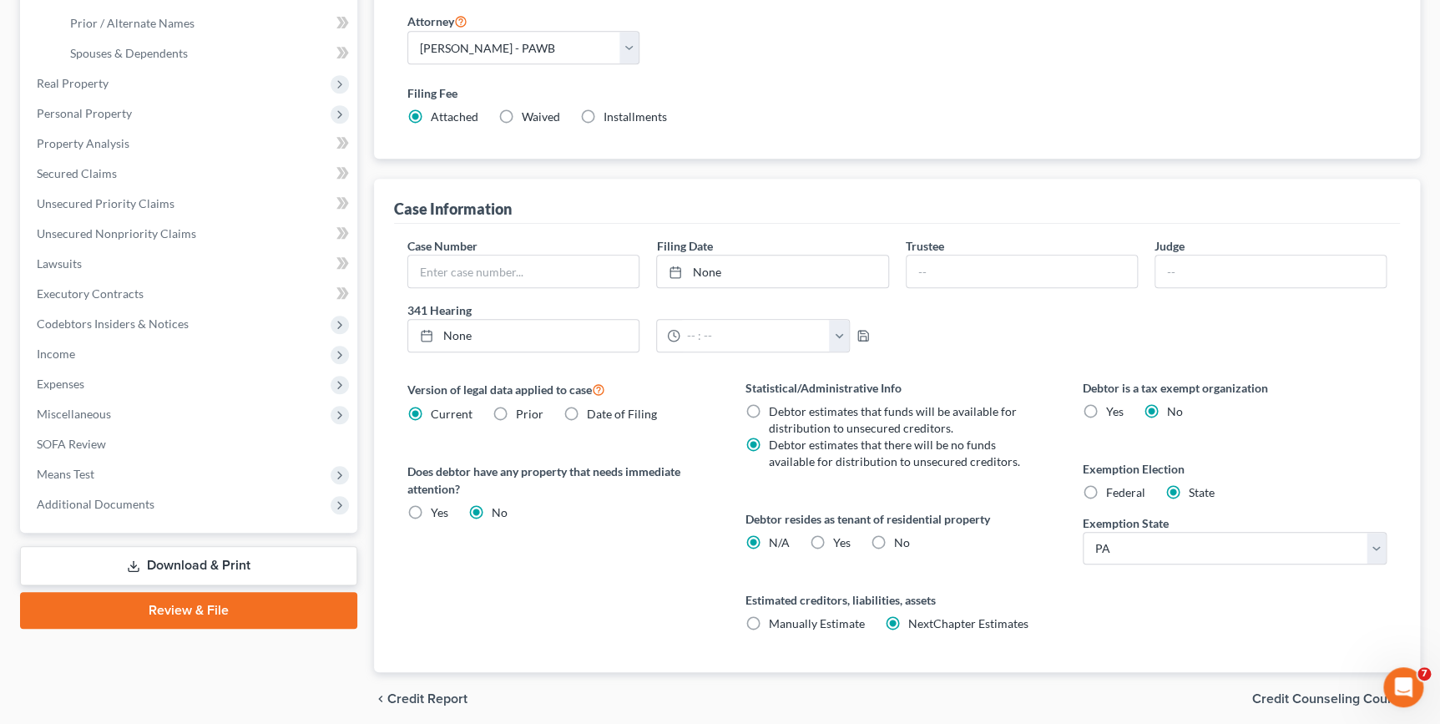
scroll to position [379, 0]
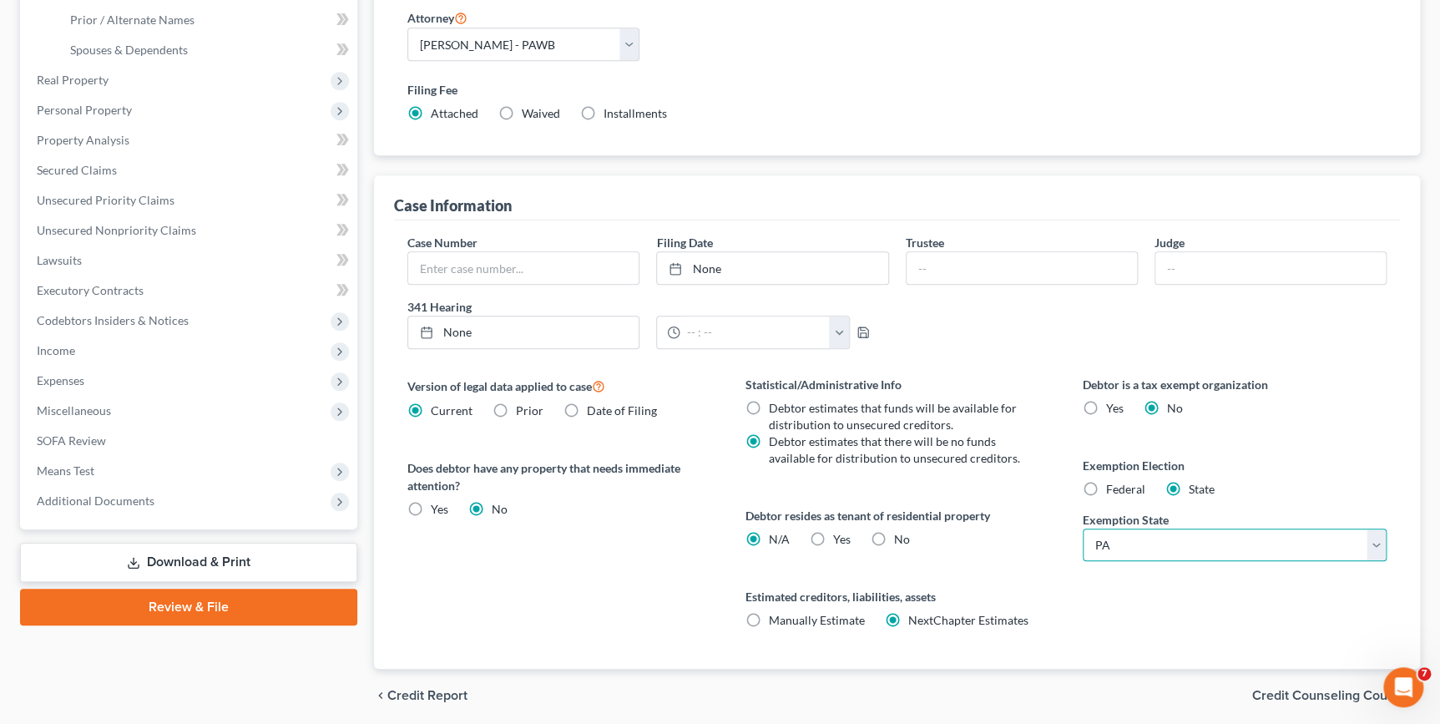
click at [1290, 546] on select "State AL AK AR AZ CA CO CT DE DC FL GA GU HI ID IL IN IA KS KY LA ME MD MA MI M…" at bounding box center [1235, 544] width 304 height 33
click at [1074, 543] on div "Debtor is a tax exempt organization Yes No Exemption Election Federal State Exe…" at bounding box center [1234, 522] width 337 height 293
click at [1104, 484] on div "Federal" at bounding box center [1114, 489] width 63 height 17
click at [1106, 482] on label "Federal" at bounding box center [1125, 489] width 39 height 17
click at [1113, 482] on input "Federal" at bounding box center [1118, 486] width 11 height 11
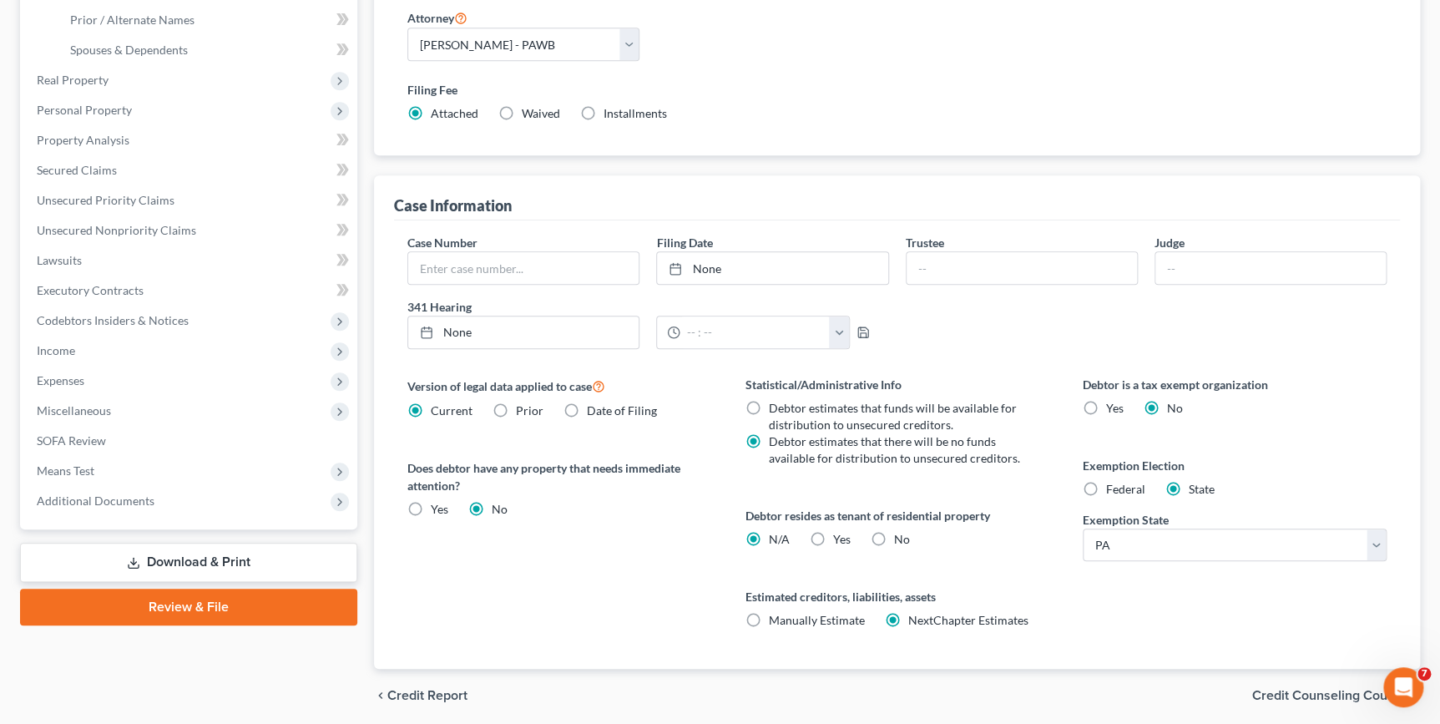
radio input "true"
radio input "false"
click at [1288, 691] on span "Credit Counseling Course" at bounding box center [1329, 695] width 154 height 13
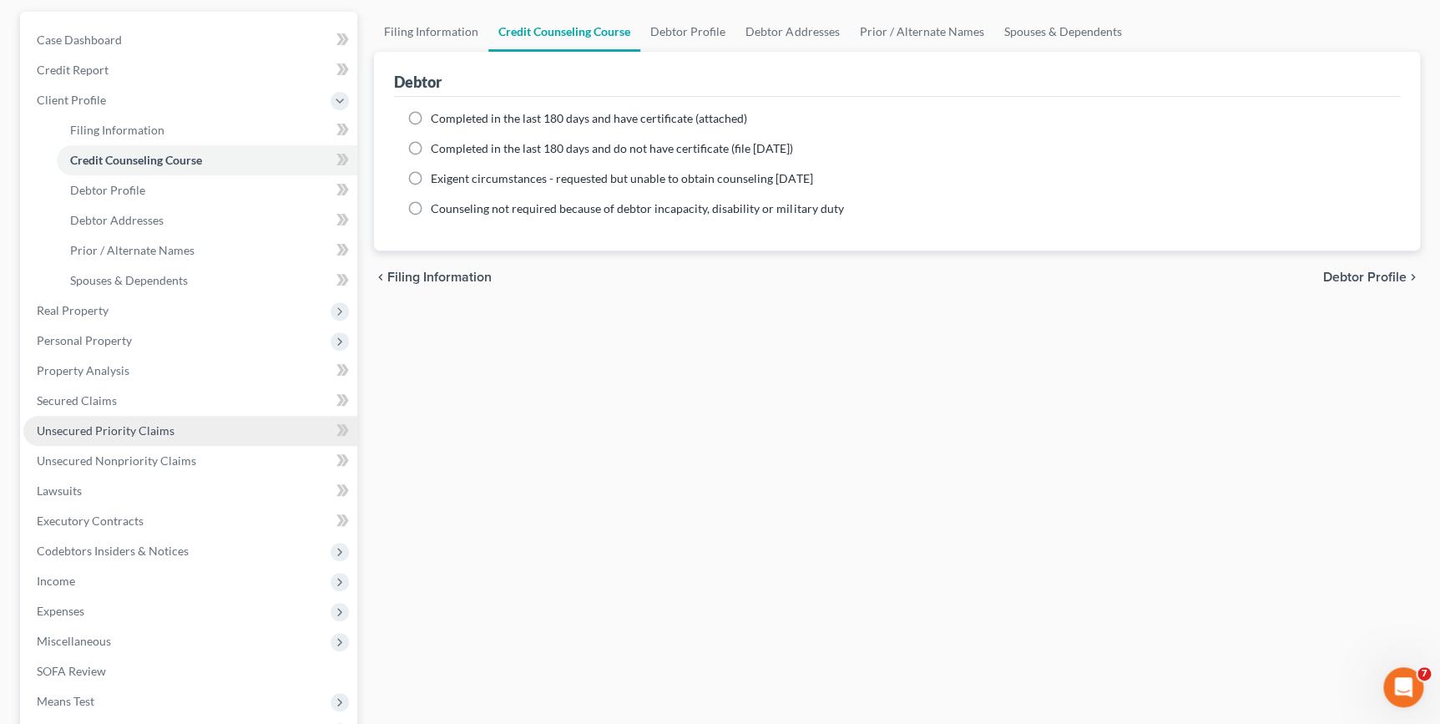
scroll to position [151, 0]
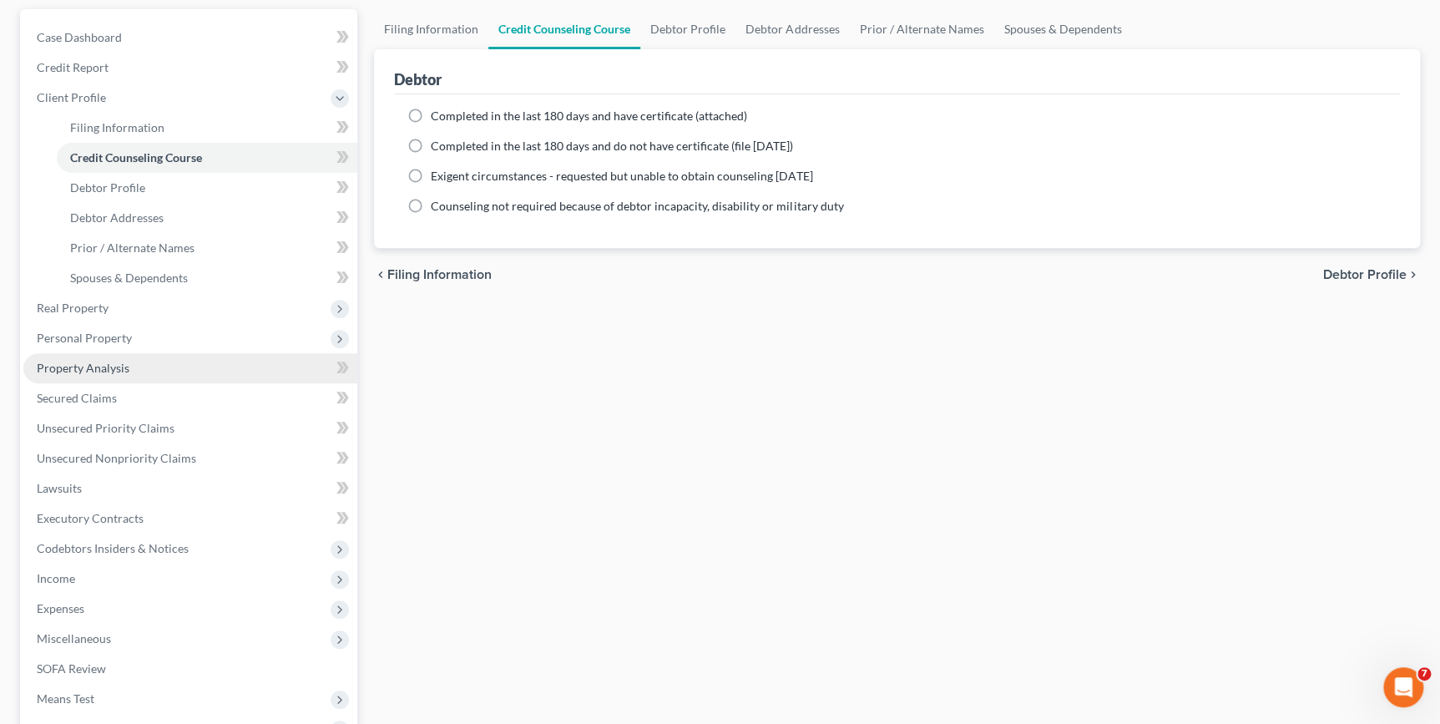
click at [104, 371] on span "Property Analysis" at bounding box center [83, 368] width 93 height 14
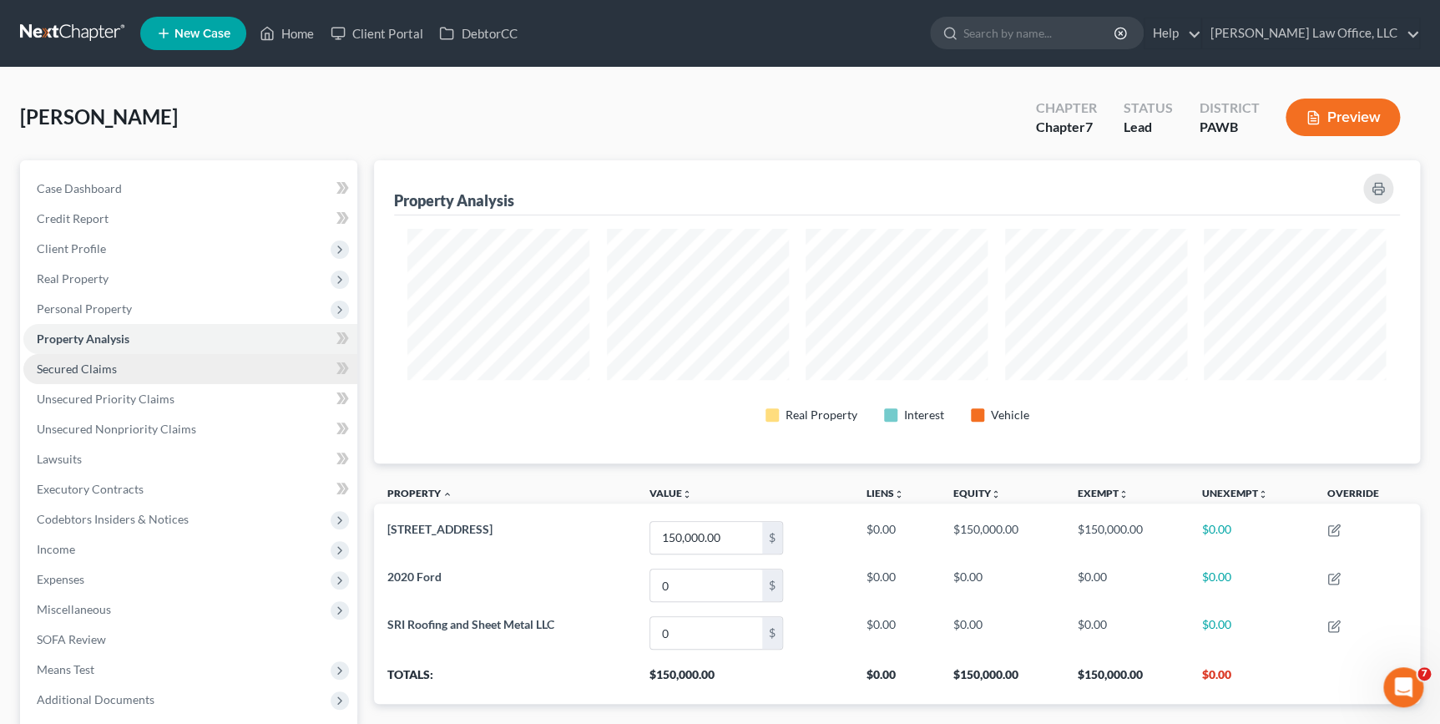
scroll to position [302, 1044]
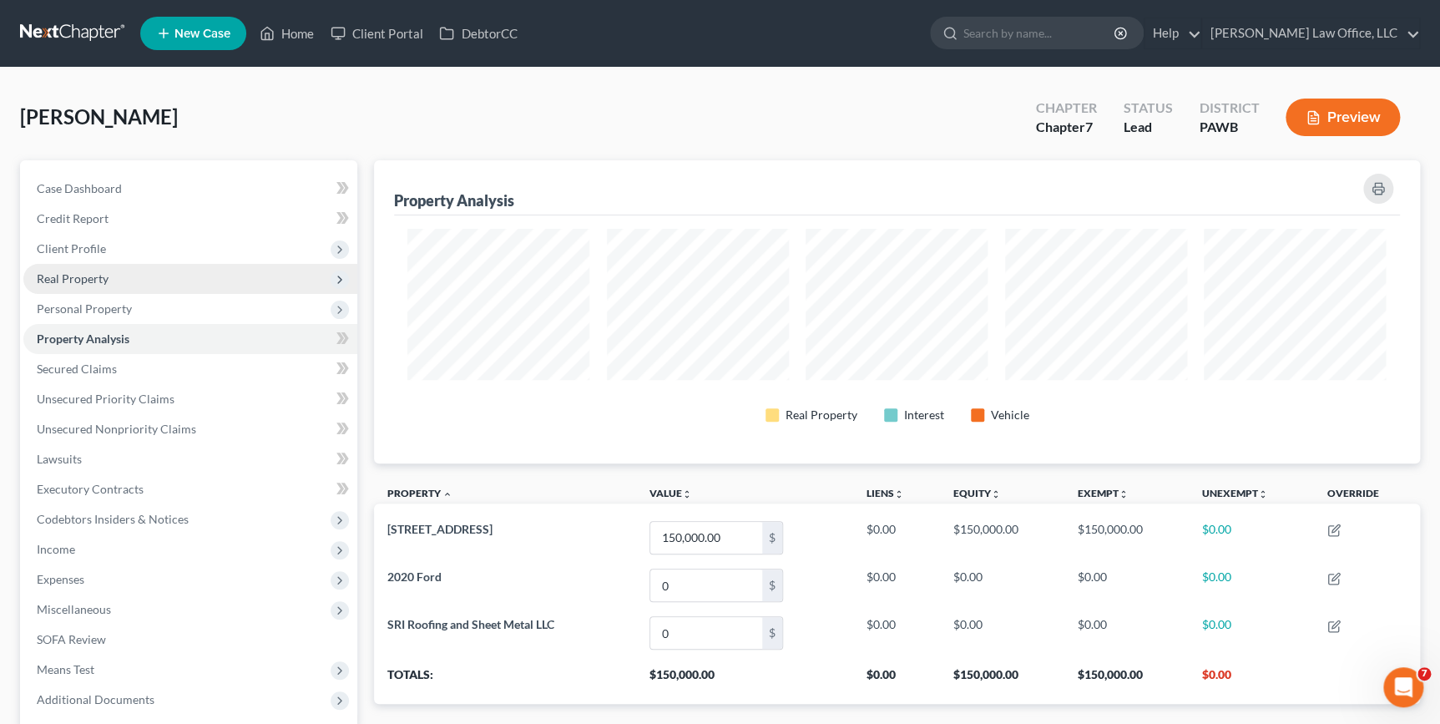
click at [128, 277] on span "Real Property" at bounding box center [190, 279] width 334 height 30
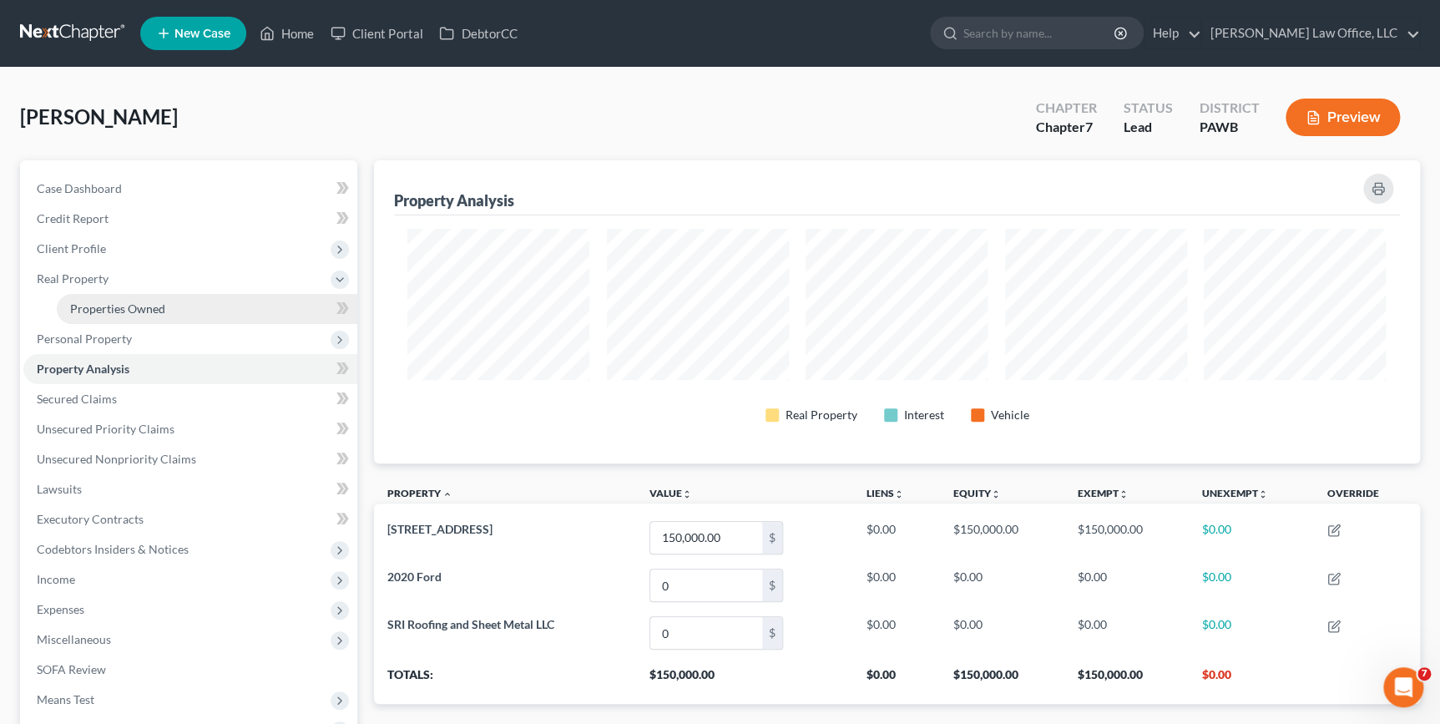
click at [168, 304] on link "Properties Owned" at bounding box center [207, 309] width 301 height 30
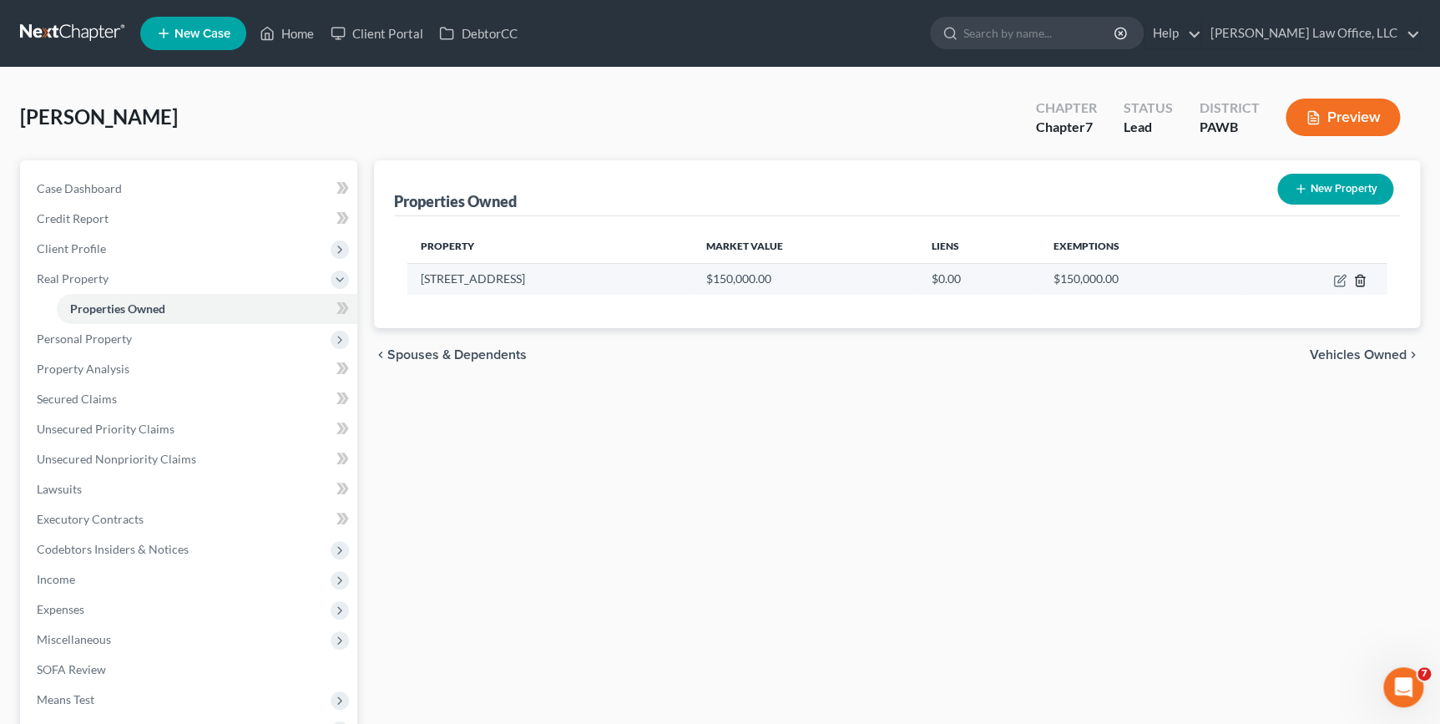
click at [1365, 280] on icon "button" at bounding box center [1359, 280] width 13 height 13
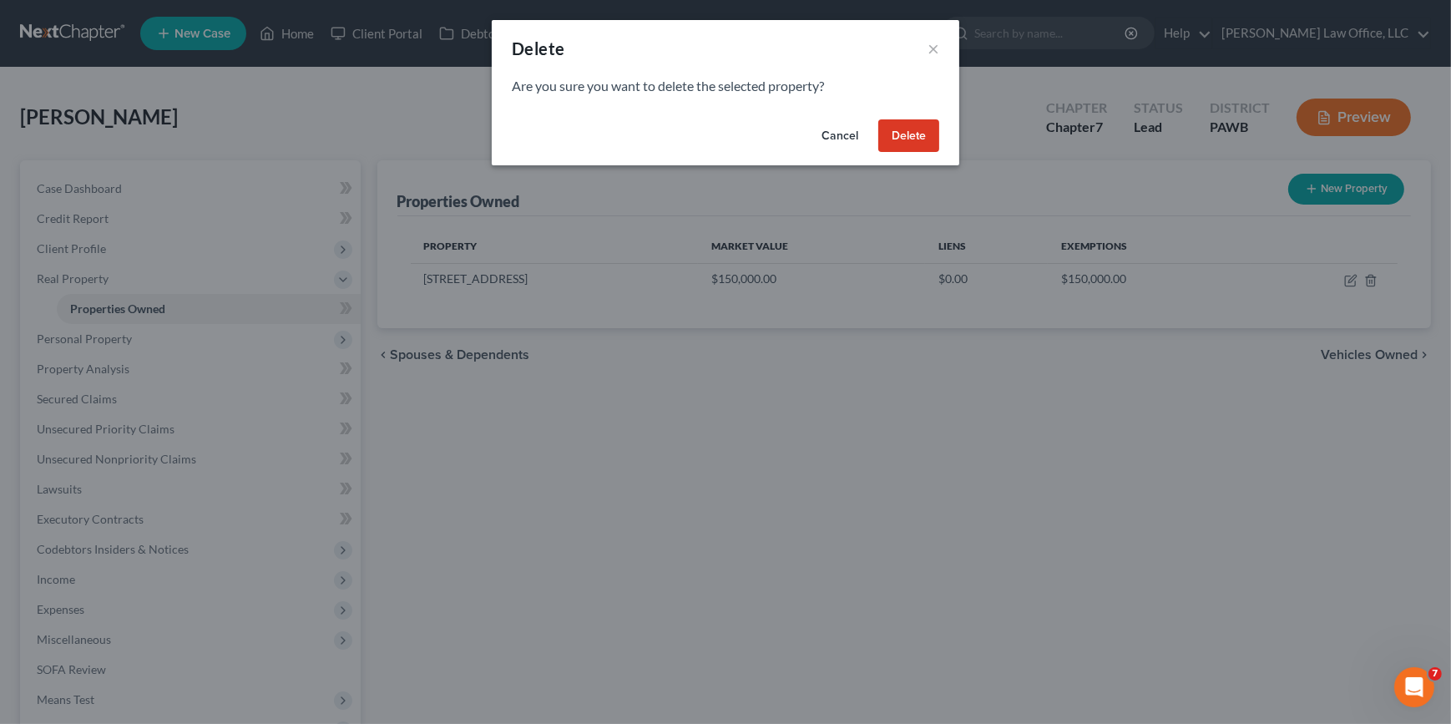
click at [924, 133] on button "Delete" at bounding box center [908, 135] width 61 height 33
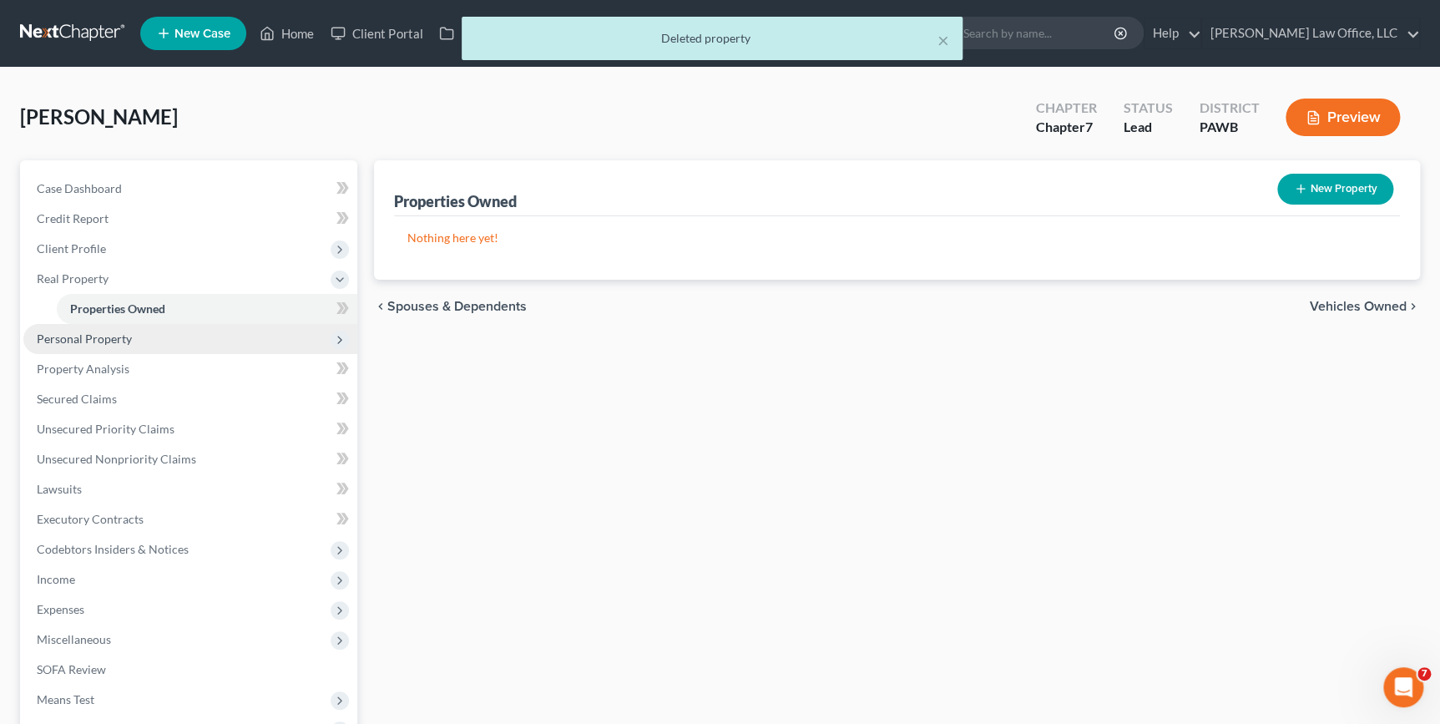
click at [121, 351] on span "Personal Property" at bounding box center [190, 339] width 334 height 30
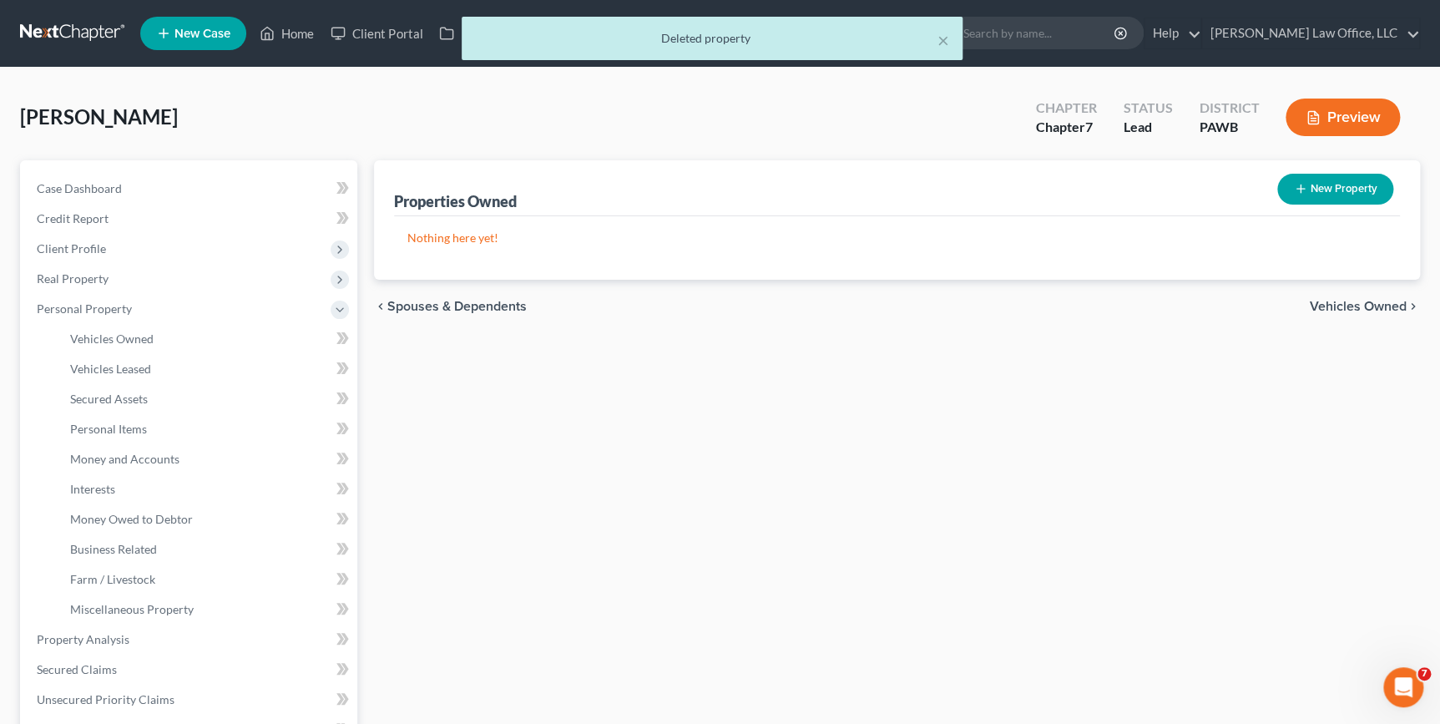
click at [1316, 182] on button "New Property" at bounding box center [1335, 189] width 116 height 31
select select "39"
select select "36"
select select "0"
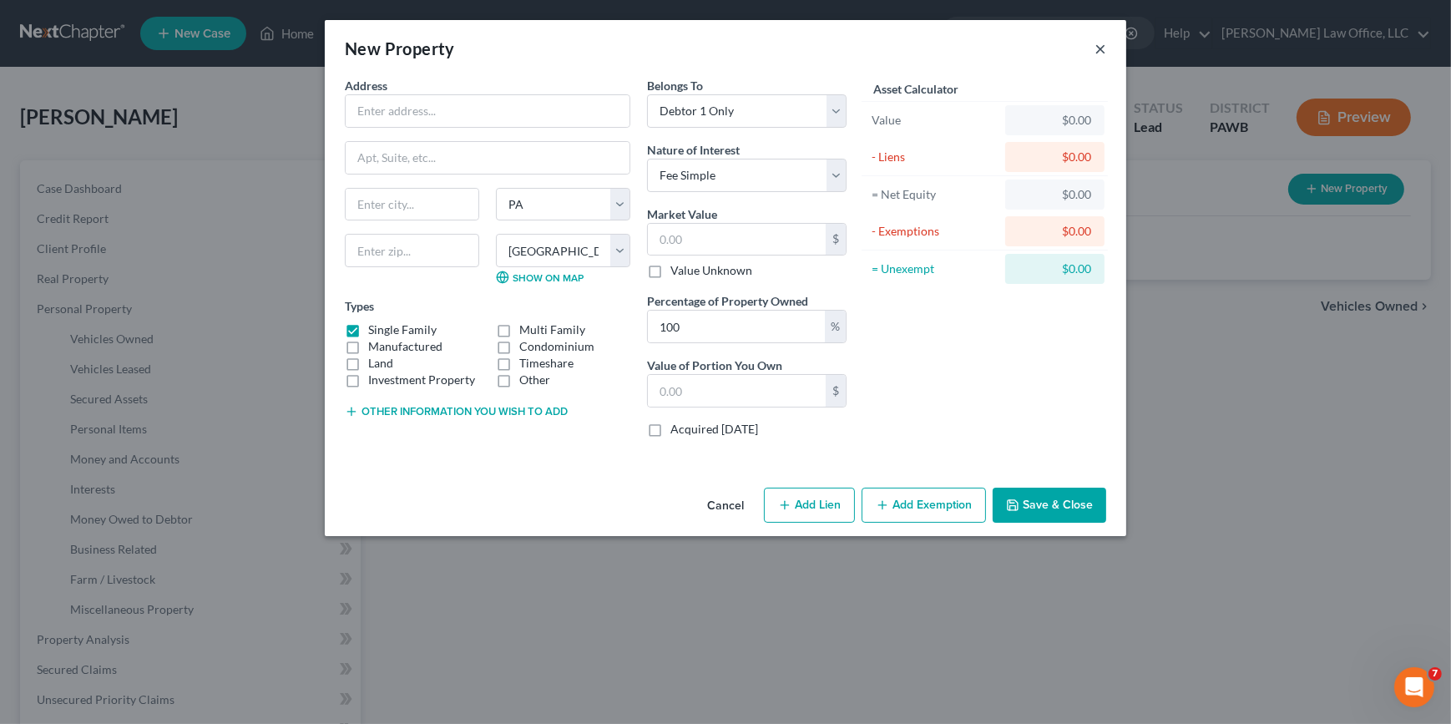
click at [1102, 49] on button "×" at bounding box center [1100, 48] width 12 height 20
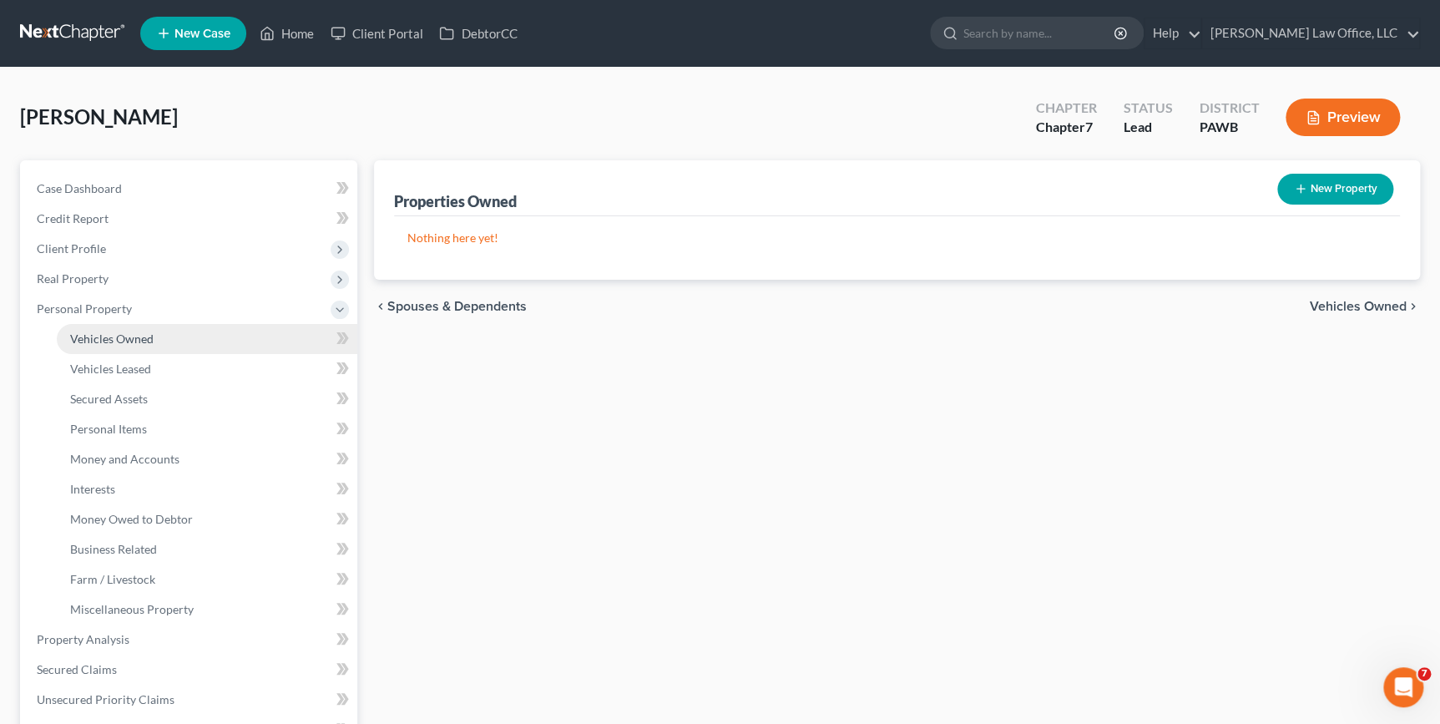
click at [174, 338] on link "Vehicles Owned" at bounding box center [207, 339] width 301 height 30
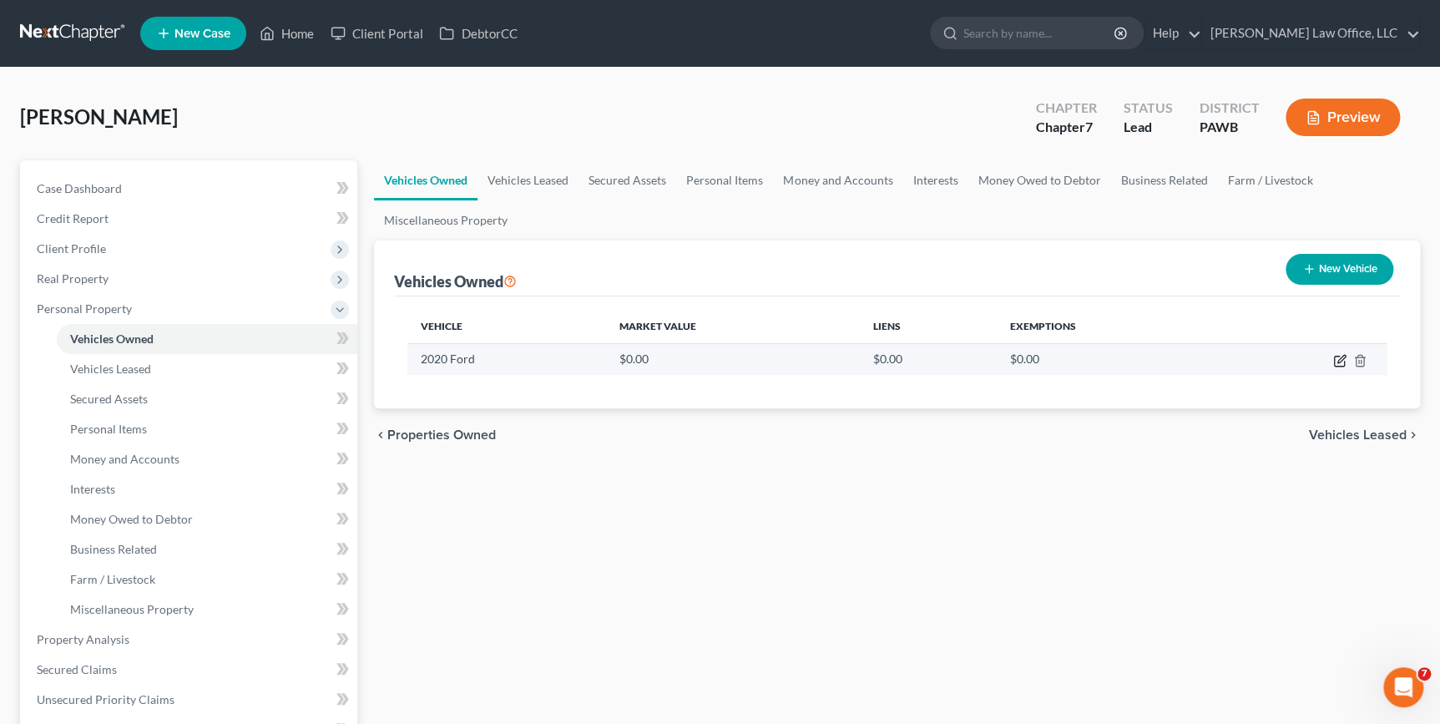
click at [1338, 360] on icon "button" at bounding box center [1339, 360] width 13 height 13
select select "0"
select select "6"
select select "0"
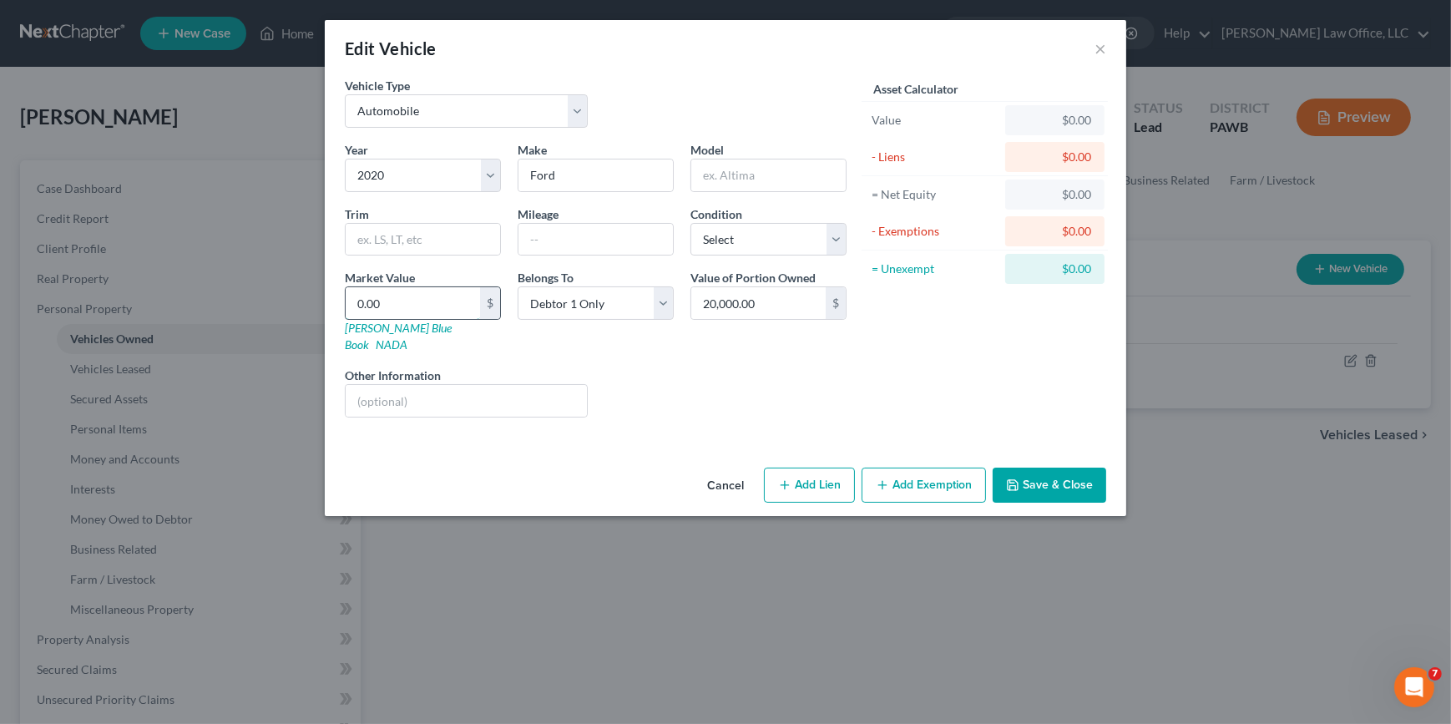
click at [398, 299] on input "0.00" at bounding box center [413, 303] width 134 height 32
type input "2"
type input "2.00"
type input "20"
type input "20.00"
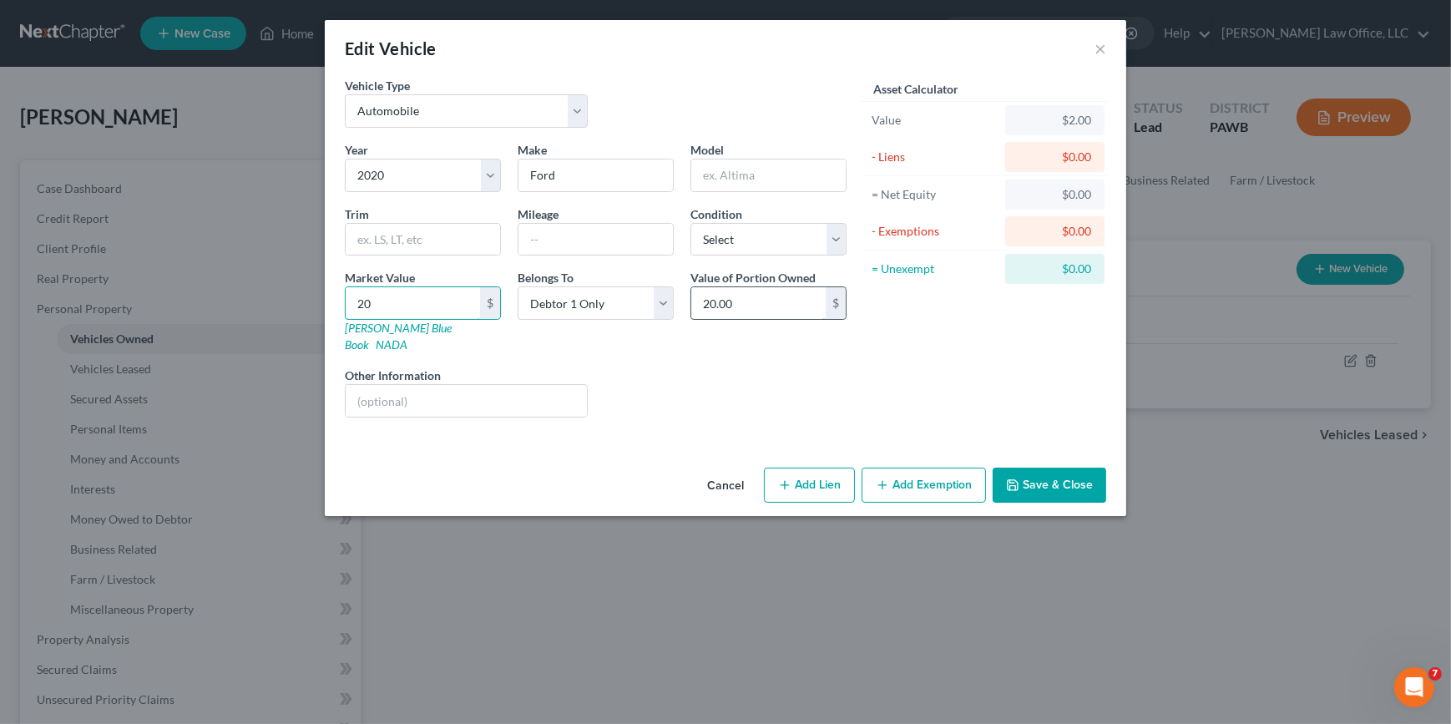
type input "200"
type input "200.00"
type input "2000"
type input "2,000.00"
type input "2,0000"
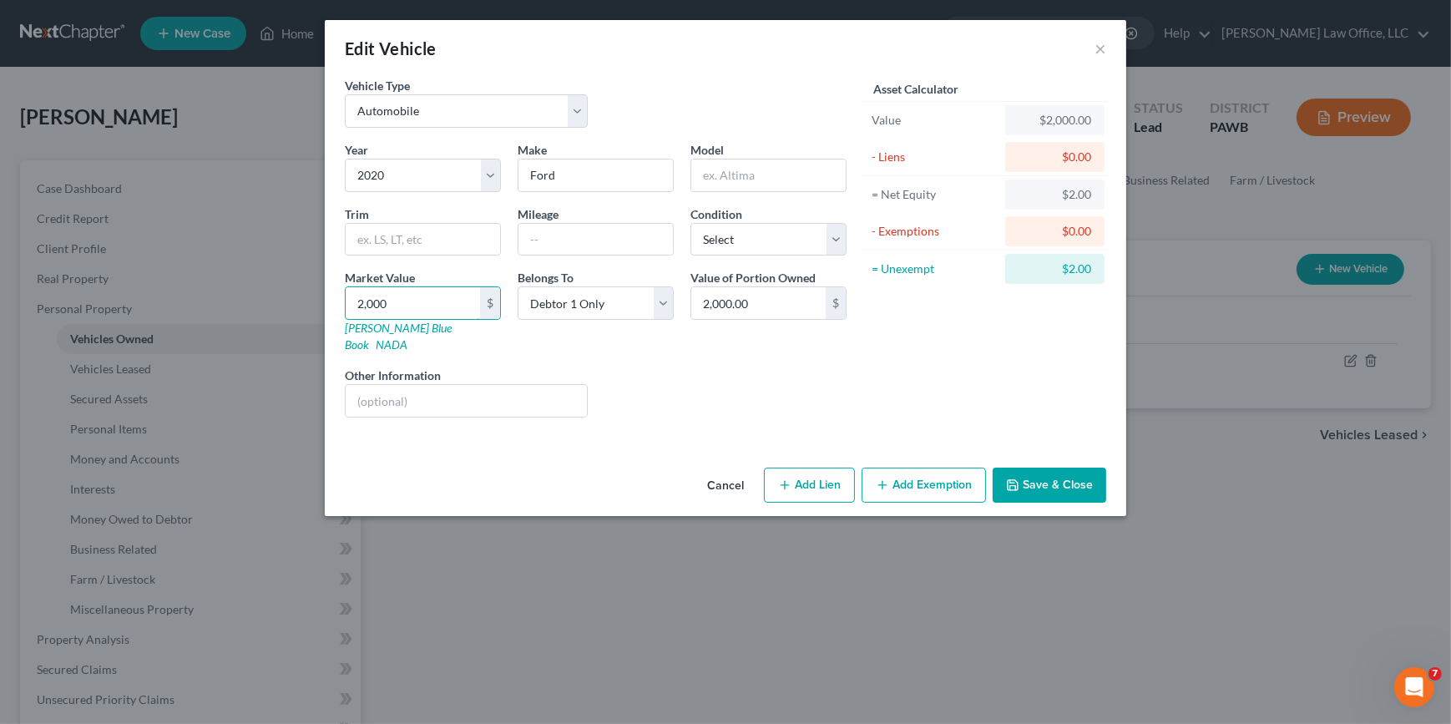
type input "20,000.00"
type input "20,000"
click at [1026, 467] on button "Save & Close" at bounding box center [1050, 484] width 114 height 35
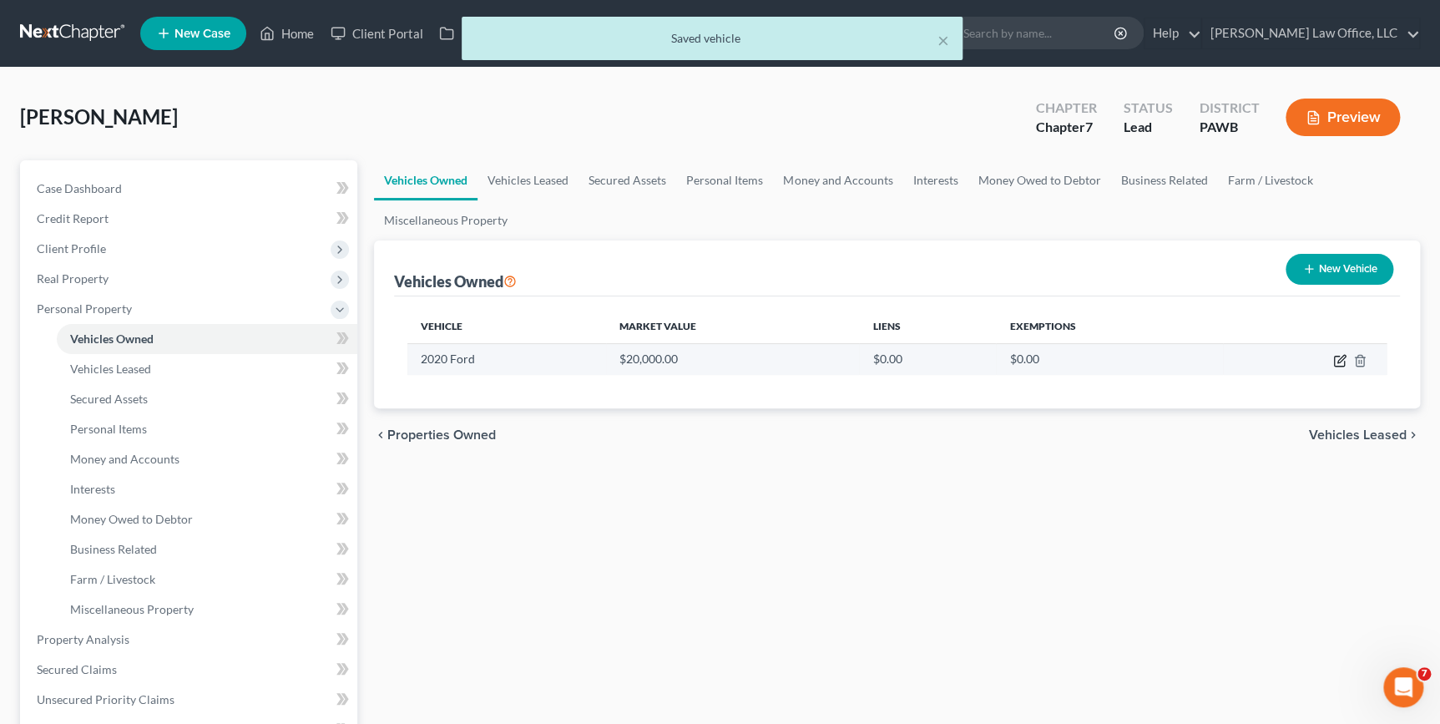
click at [1336, 360] on icon "button" at bounding box center [1339, 360] width 13 height 13
select select "0"
select select "6"
select select "0"
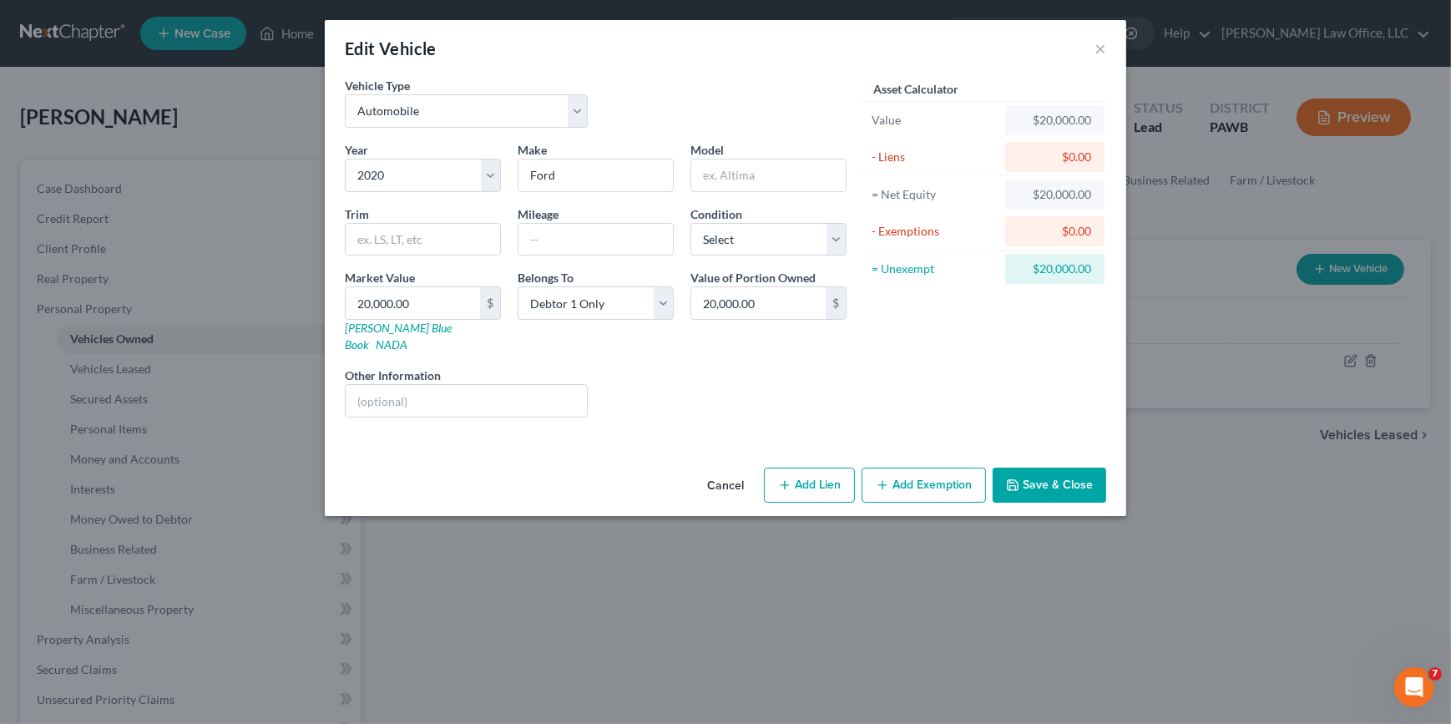
click at [917, 467] on button "Add Exemption" at bounding box center [923, 484] width 124 height 35
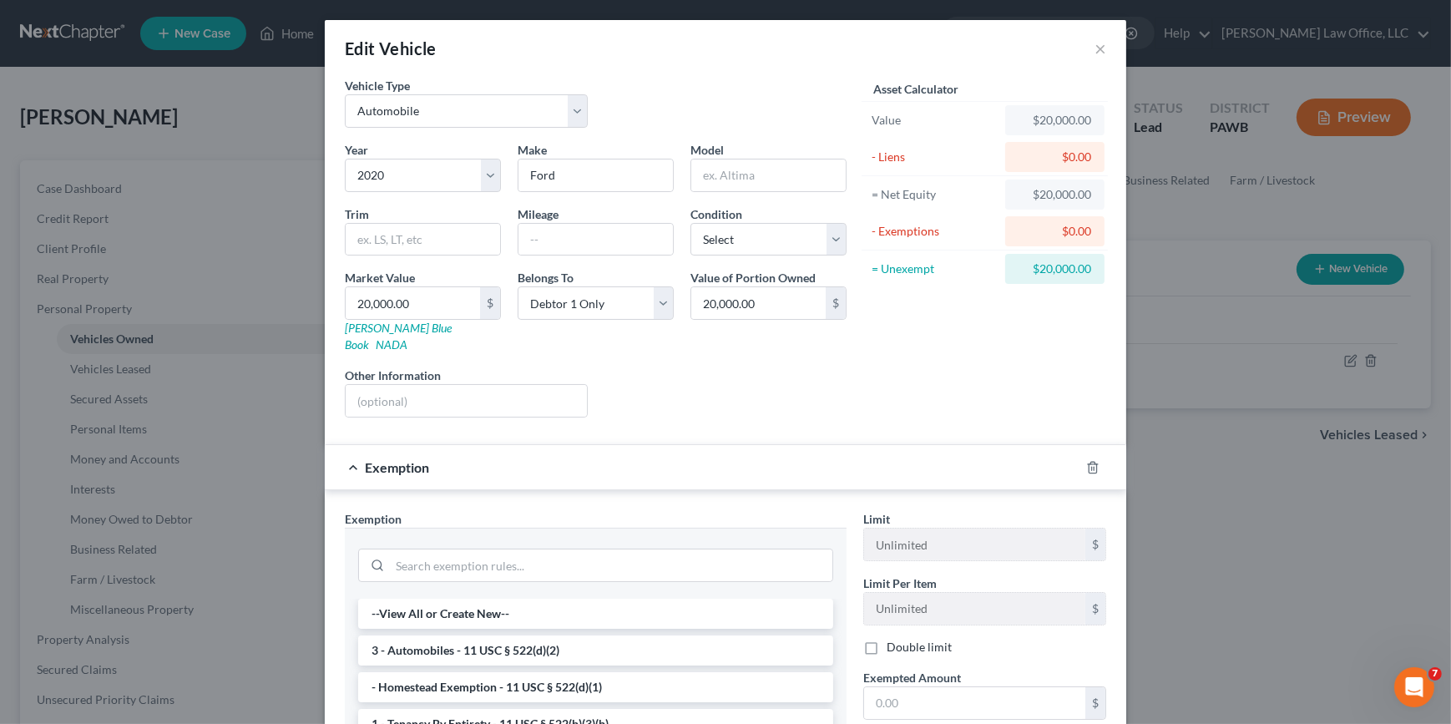
scroll to position [227, 0]
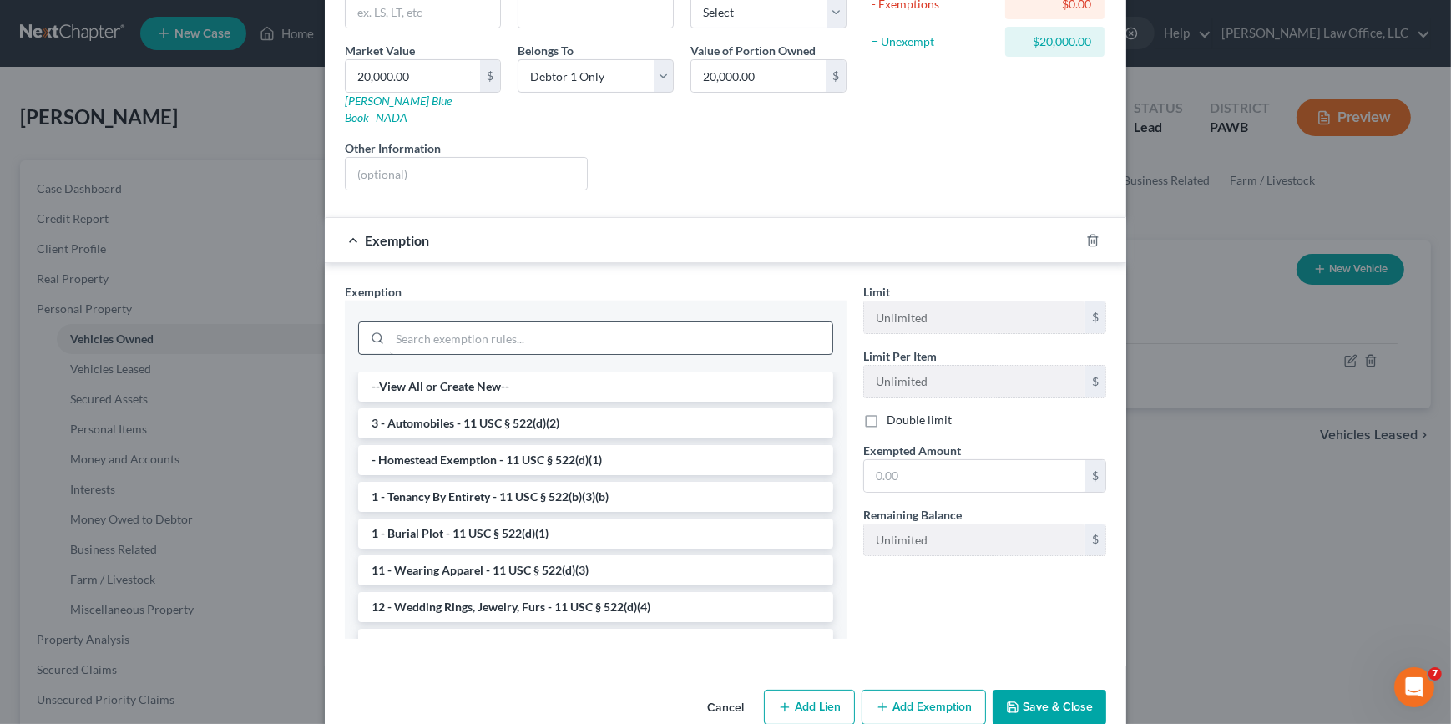
click at [542, 408] on li "3 - Automobiles - 11 USC § 522(d)(2)" at bounding box center [595, 423] width 475 height 30
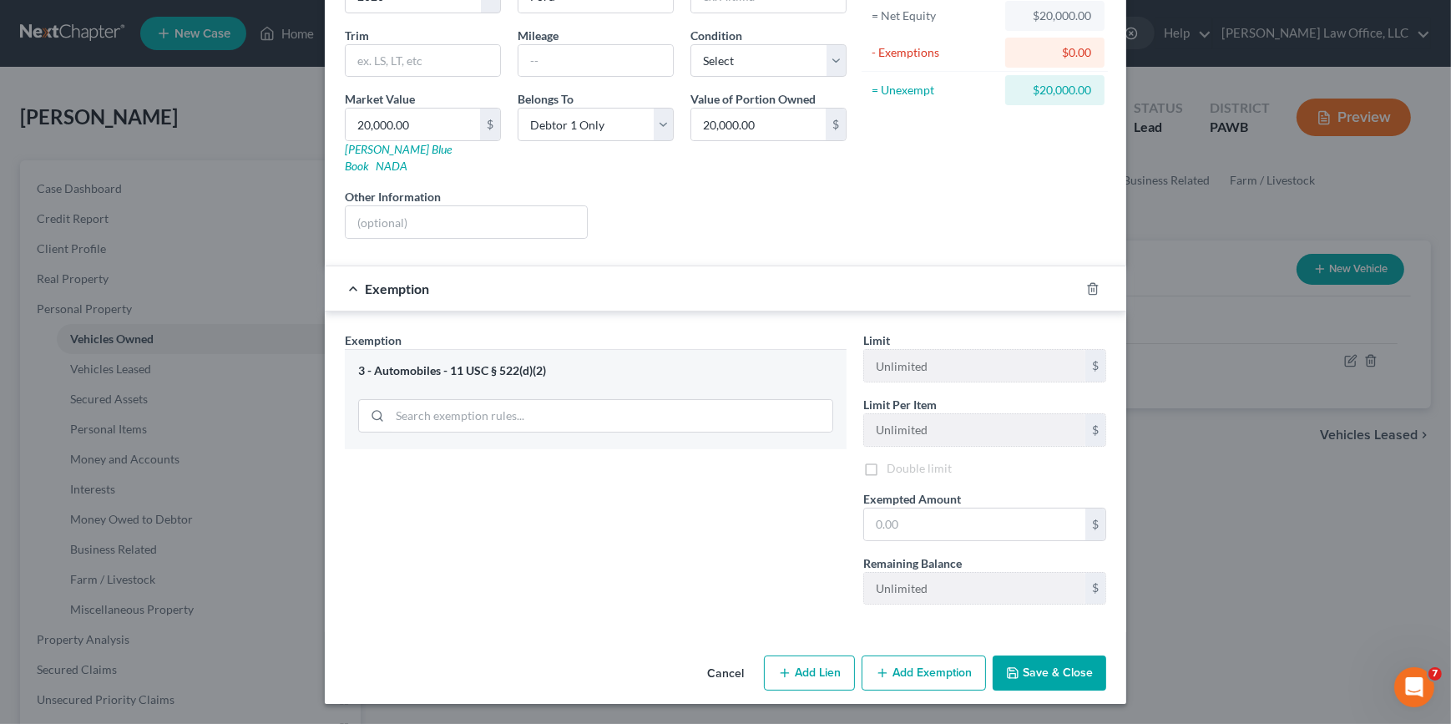
scroll to position [159, 0]
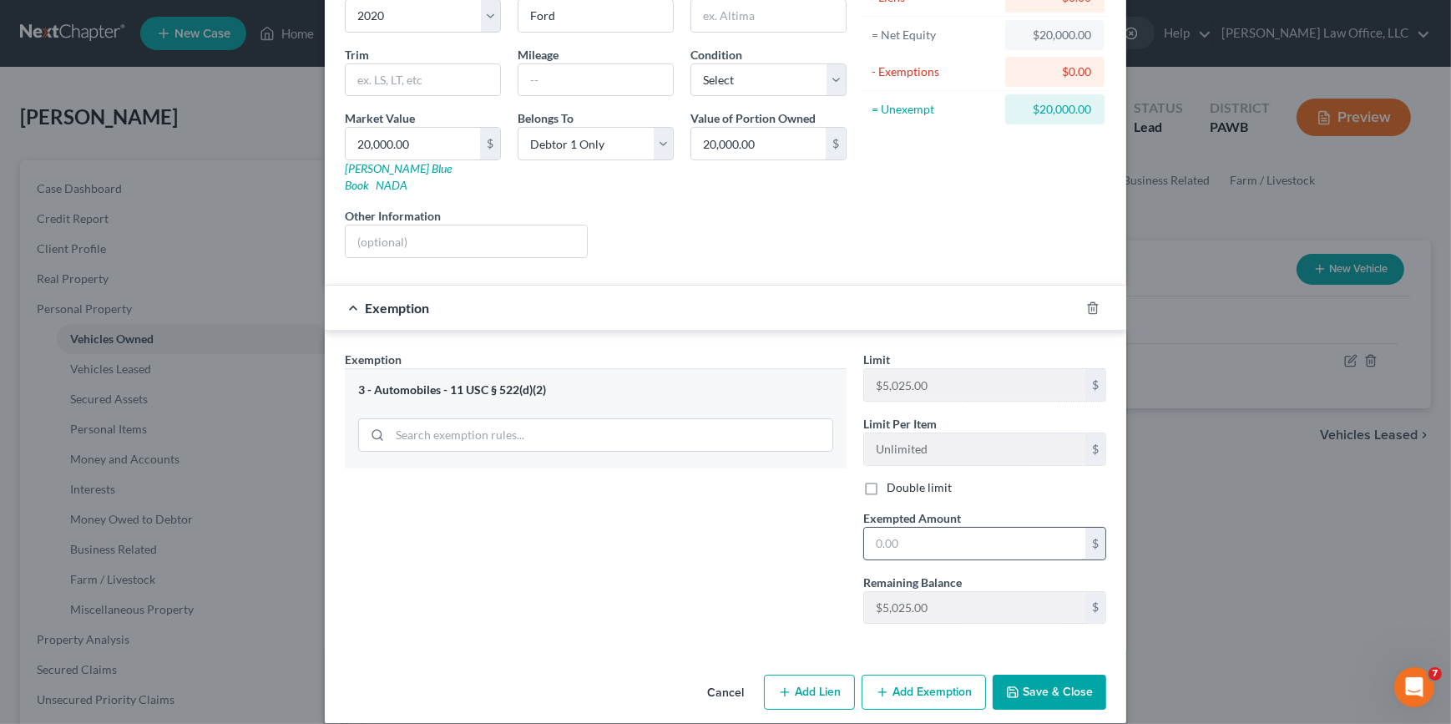
drag, startPoint x: 930, startPoint y: 522, endPoint x: 945, endPoint y: 520, distance: 15.1
click at [930, 528] on input "text" at bounding box center [974, 544] width 221 height 32
type input "5,025"
click at [1013, 687] on icon "button" at bounding box center [1013, 692] width 10 height 10
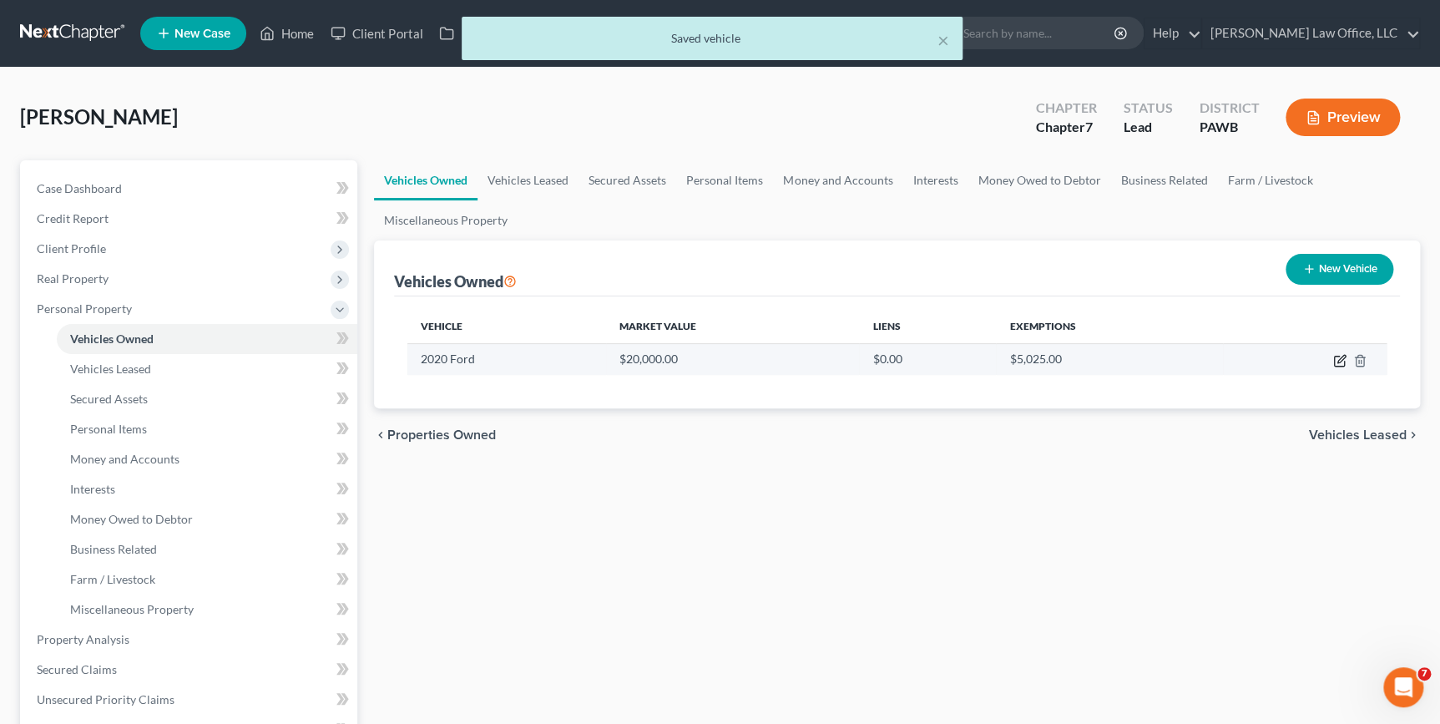
click at [1338, 362] on icon "button" at bounding box center [1339, 360] width 13 height 13
select select "0"
select select "6"
select select "0"
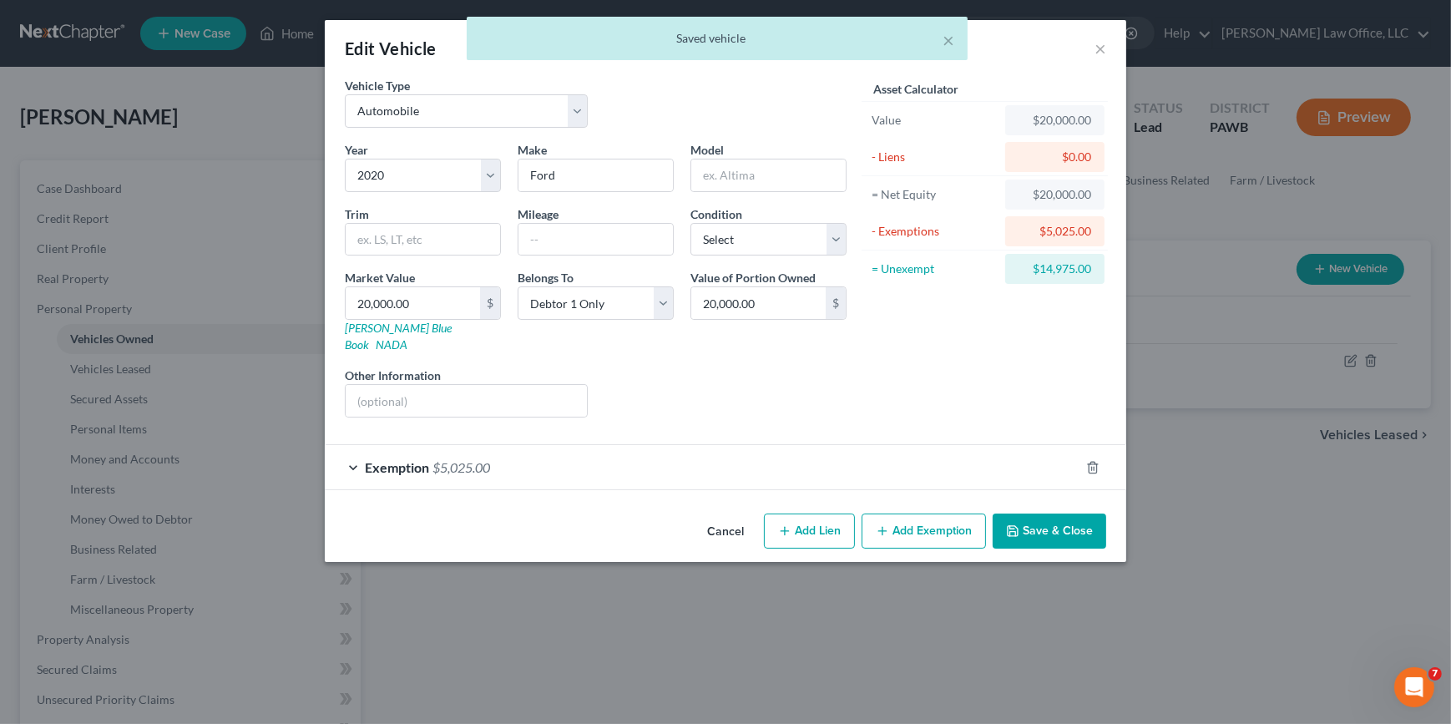
click at [932, 513] on button "Add Exemption" at bounding box center [923, 530] width 124 height 35
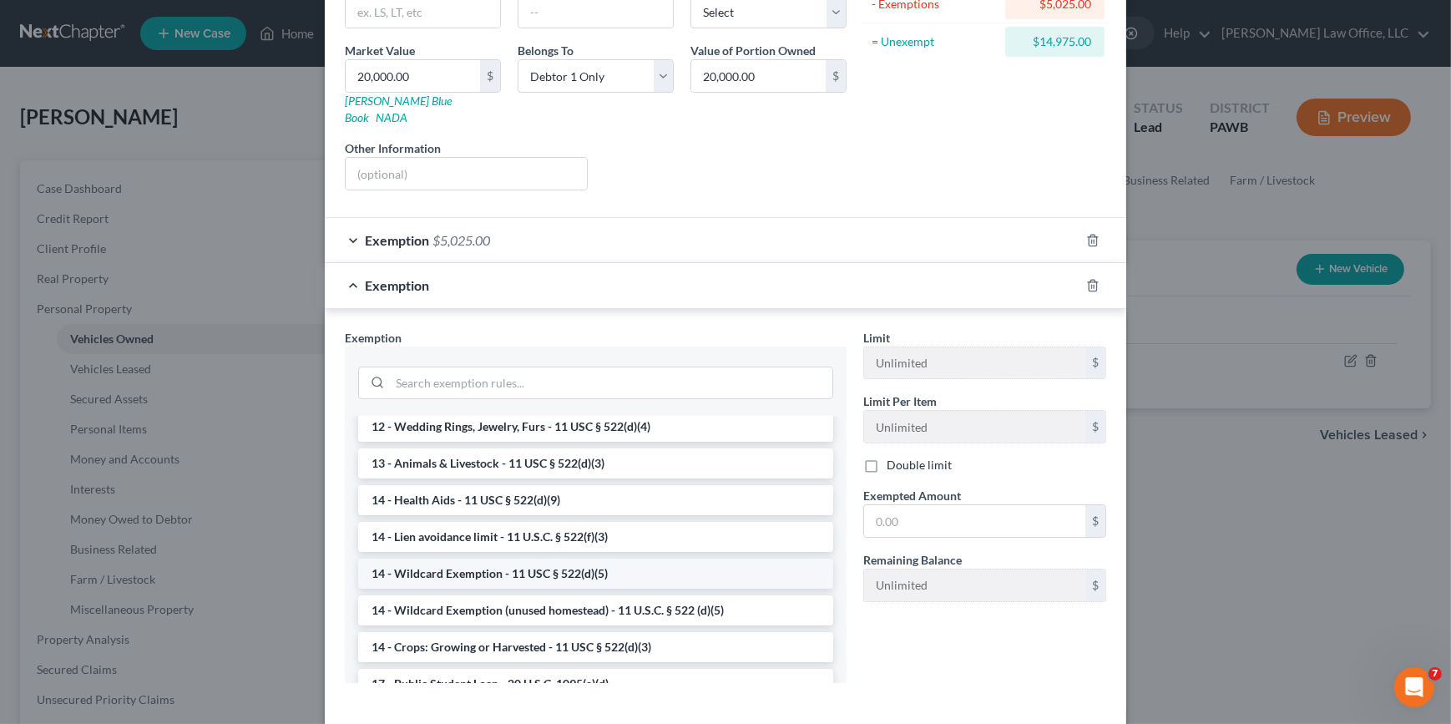
scroll to position [227, 0]
click at [541, 593] on li "14 - Wildcard Exemption (unused homestead) - 11 U.S.C. § 522 (d)(5)" at bounding box center [595, 608] width 475 height 30
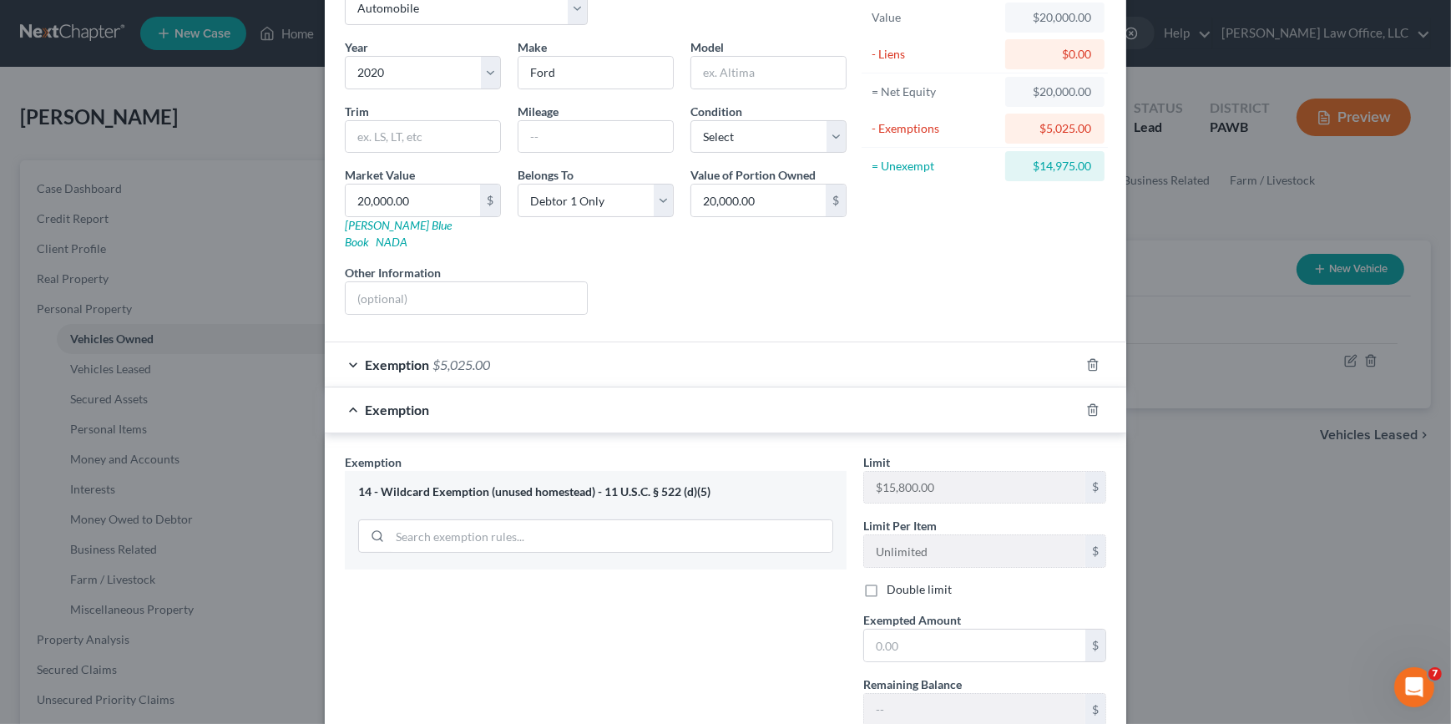
scroll to position [129, 0]
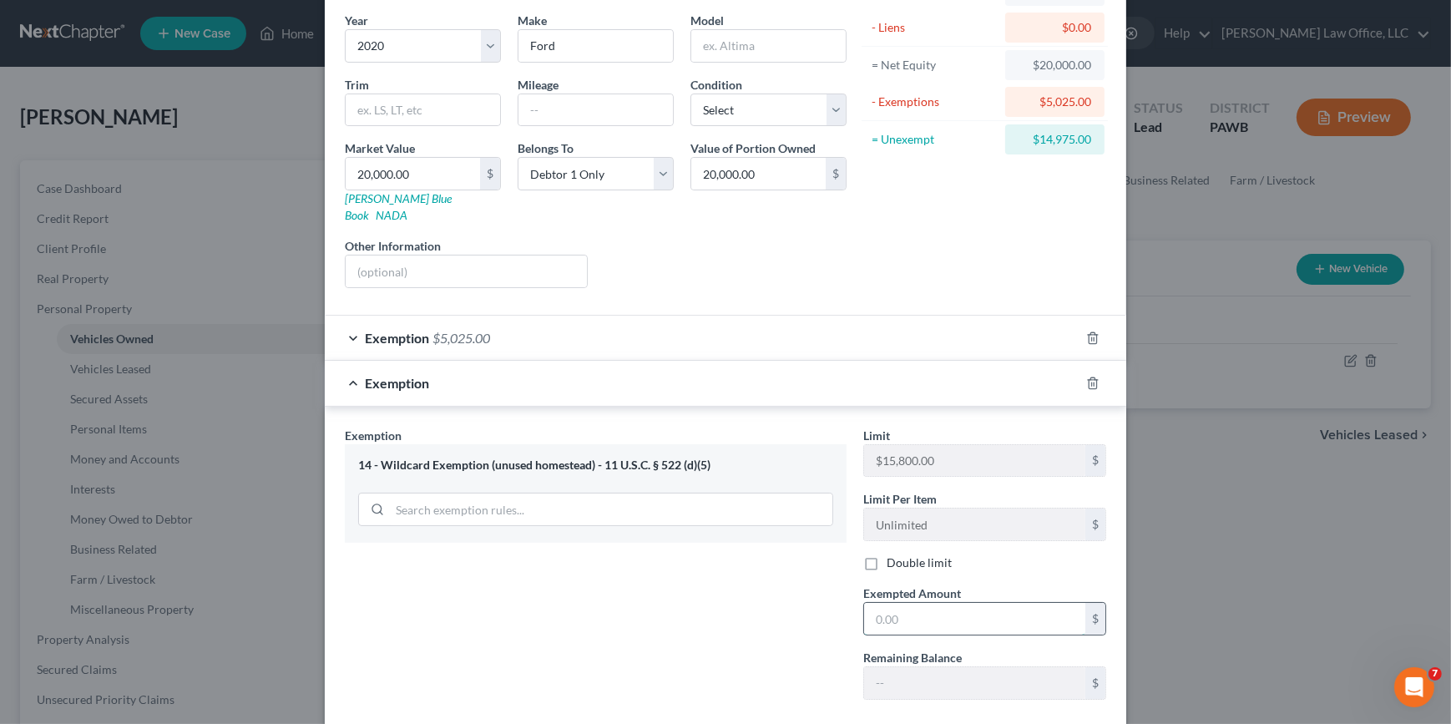
click at [953, 607] on input "text" at bounding box center [974, 619] width 221 height 32
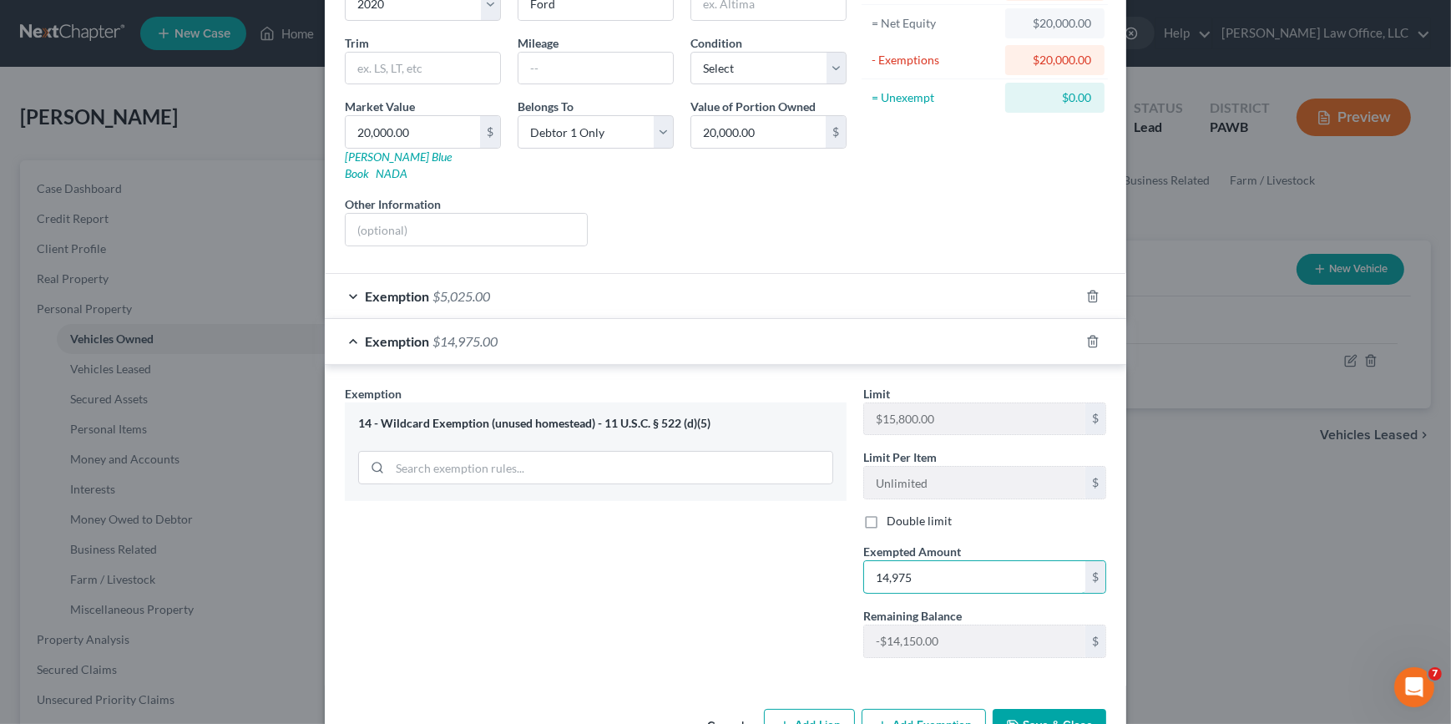
scroll to position [205, 0]
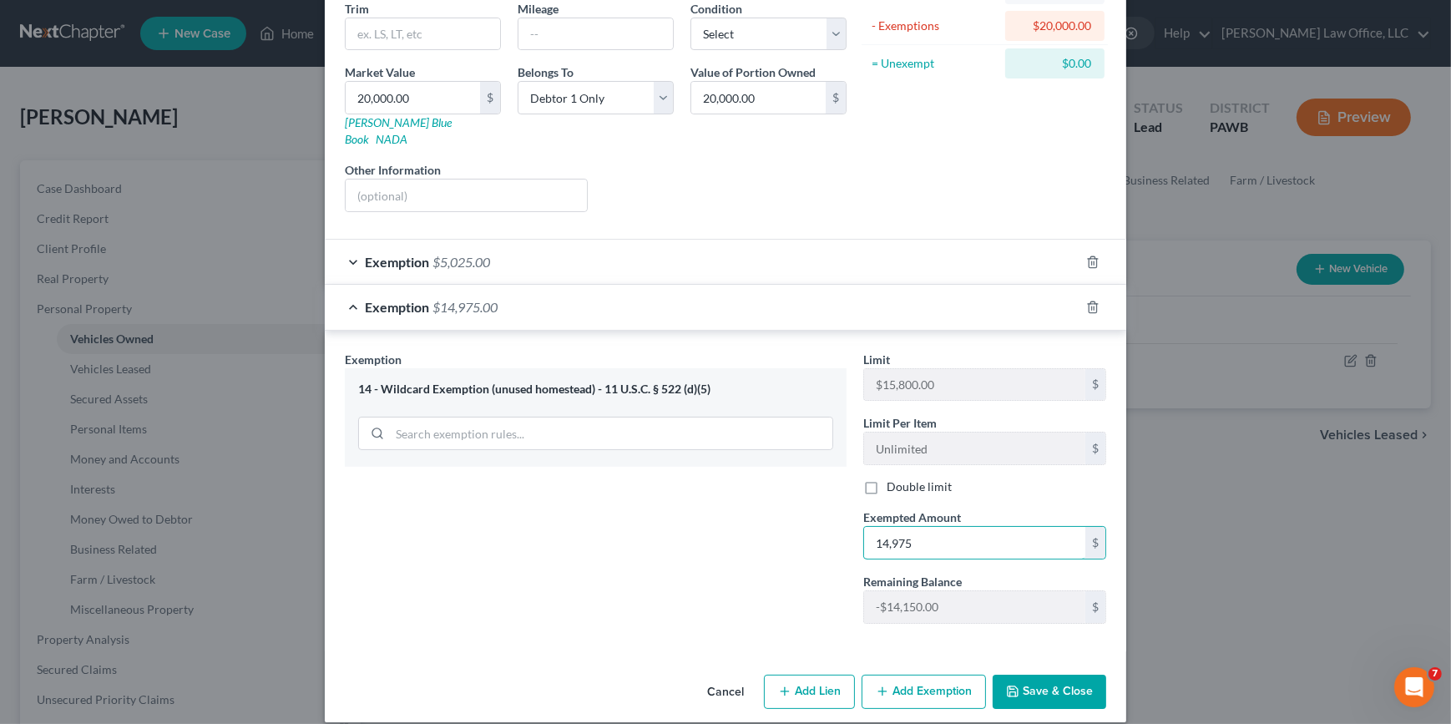
type input "14,975"
click at [1081, 674] on button "Save & Close" at bounding box center [1050, 691] width 114 height 35
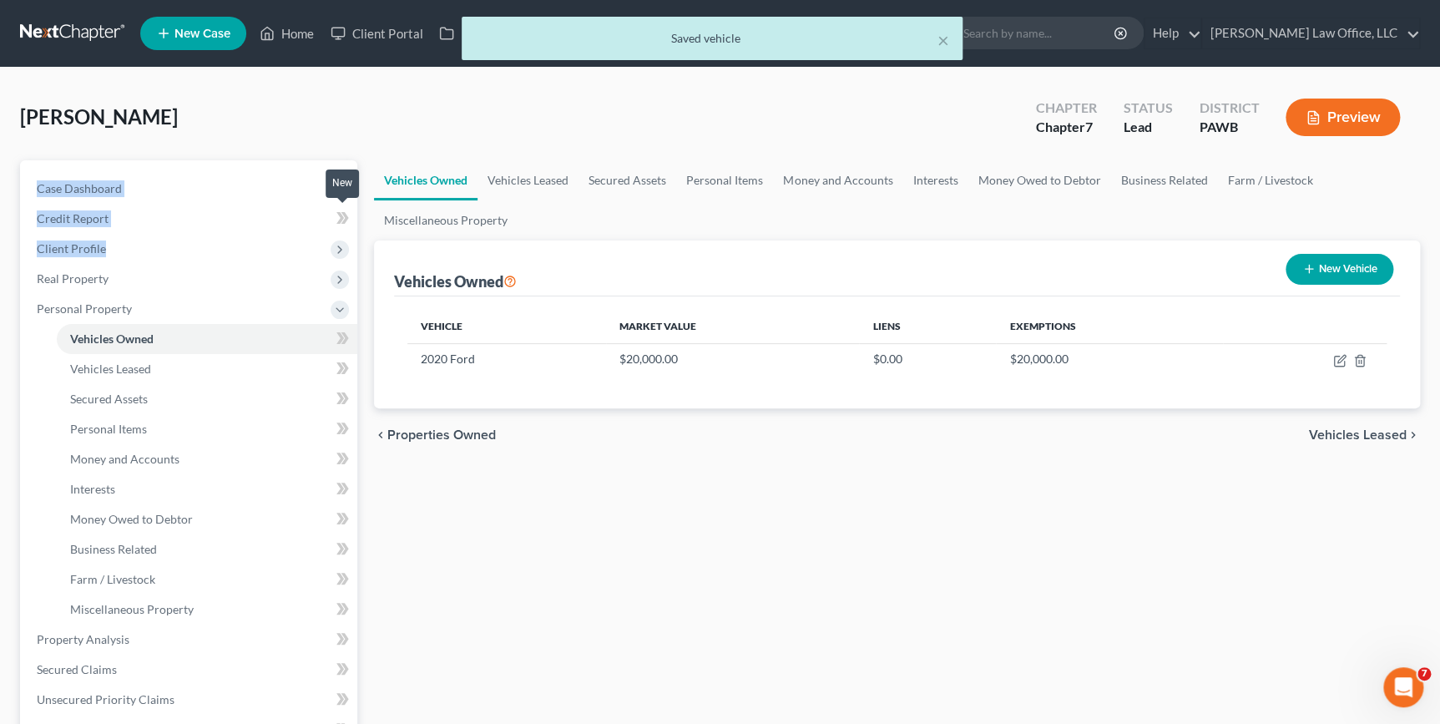
drag, startPoint x: 339, startPoint y: 200, endPoint x: 383, endPoint y: 261, distance: 75.3
click at [351, 261] on ul "Case Dashboard Payments Invoices Payments Payments Credit Report Client Profile" at bounding box center [190, 594] width 334 height 841
click at [156, 432] on link "Personal Items" at bounding box center [207, 429] width 301 height 30
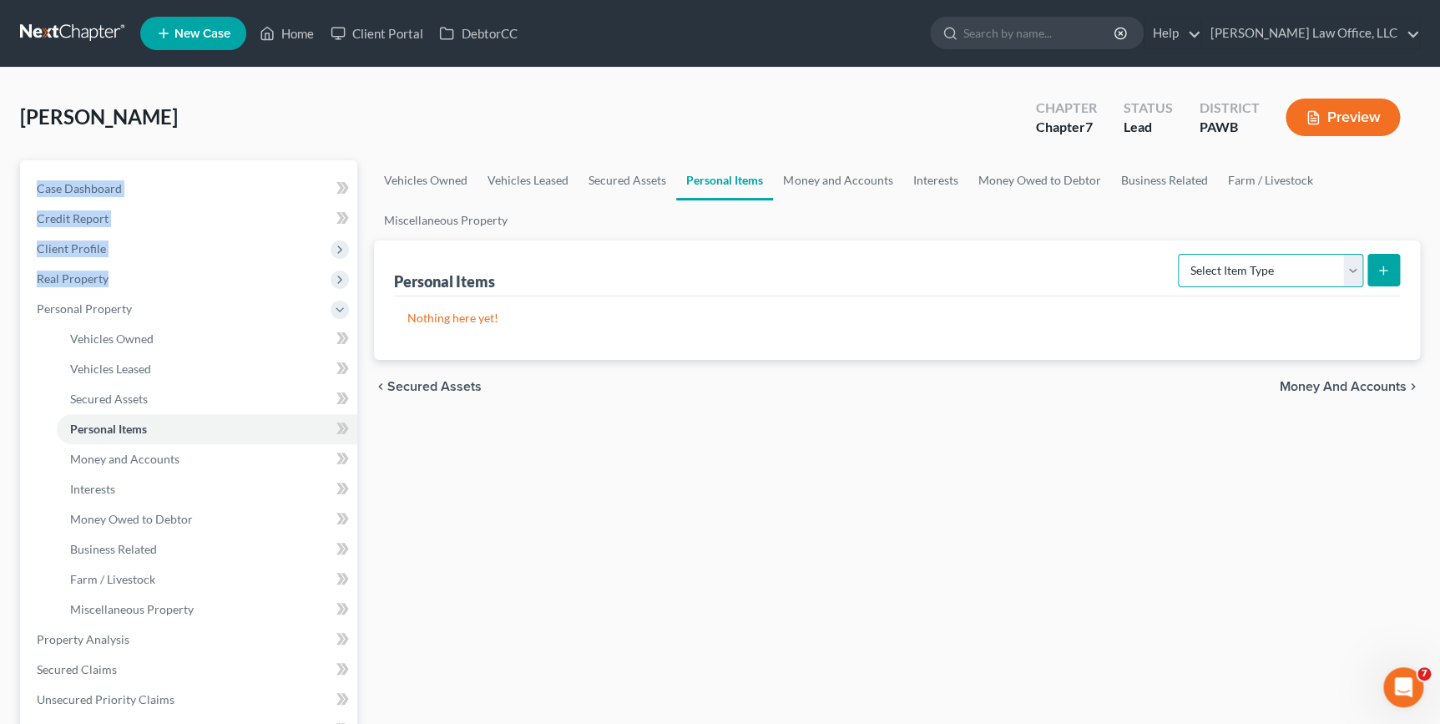
click at [1361, 275] on select "Select Item Type Clothing Collectibles Of Value Electronics Firearms Household …" at bounding box center [1270, 270] width 185 height 33
select select "electronics"
click at [1180, 254] on select "Select Item Type Clothing Collectibles Of Value Electronics Firearms Household …" at bounding box center [1270, 270] width 185 height 33
click at [1386, 271] on icon "submit" at bounding box center [1383, 270] width 13 height 13
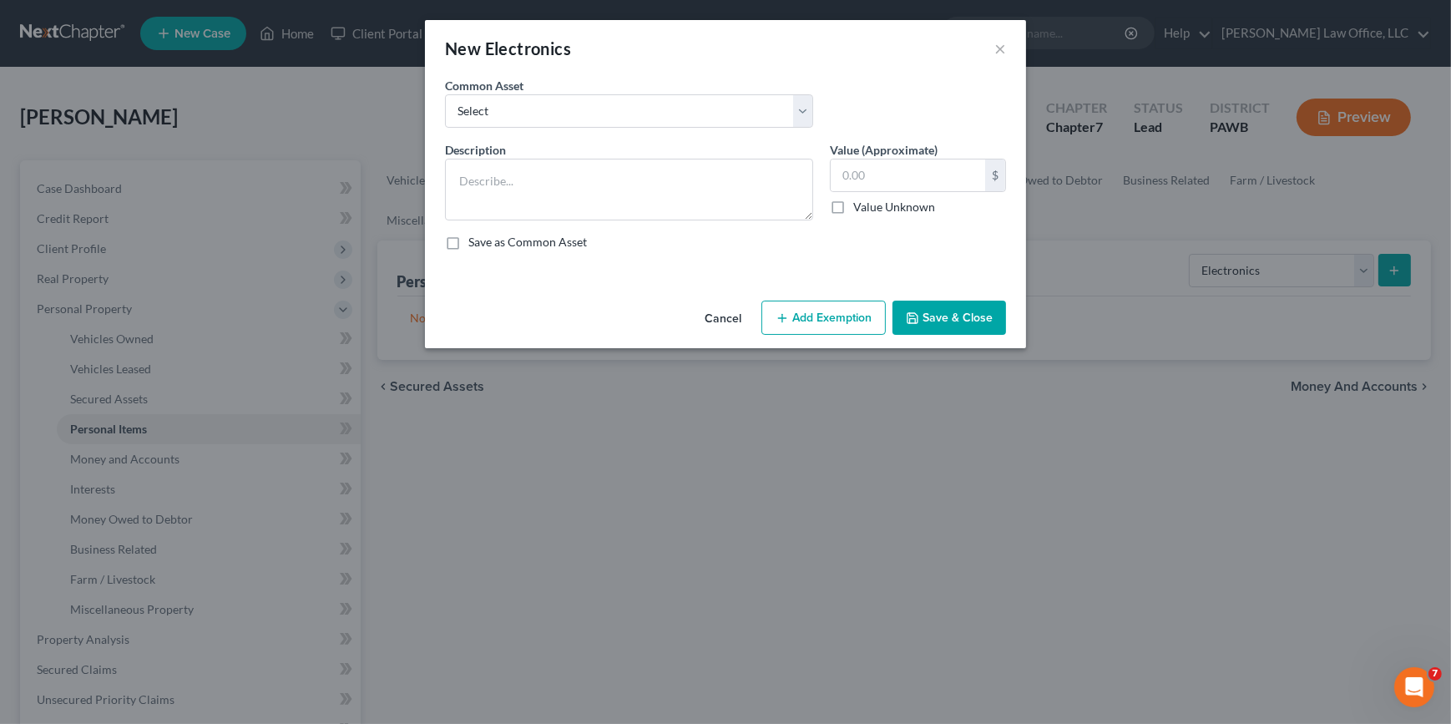
click at [922, 154] on label "Value (Approximate)" at bounding box center [884, 150] width 108 height 18
click at [801, 109] on select "Select TVs, computer, cell phone and similar consumer electronics computers, ce…" at bounding box center [629, 110] width 368 height 33
select select "2"
click at [445, 94] on select "Select TVs, computer, cell phone and similar consumer electronics computers, ce…" at bounding box center [629, 110] width 368 height 33
type textarea "Television, computers, cell phones and similar electronic items"
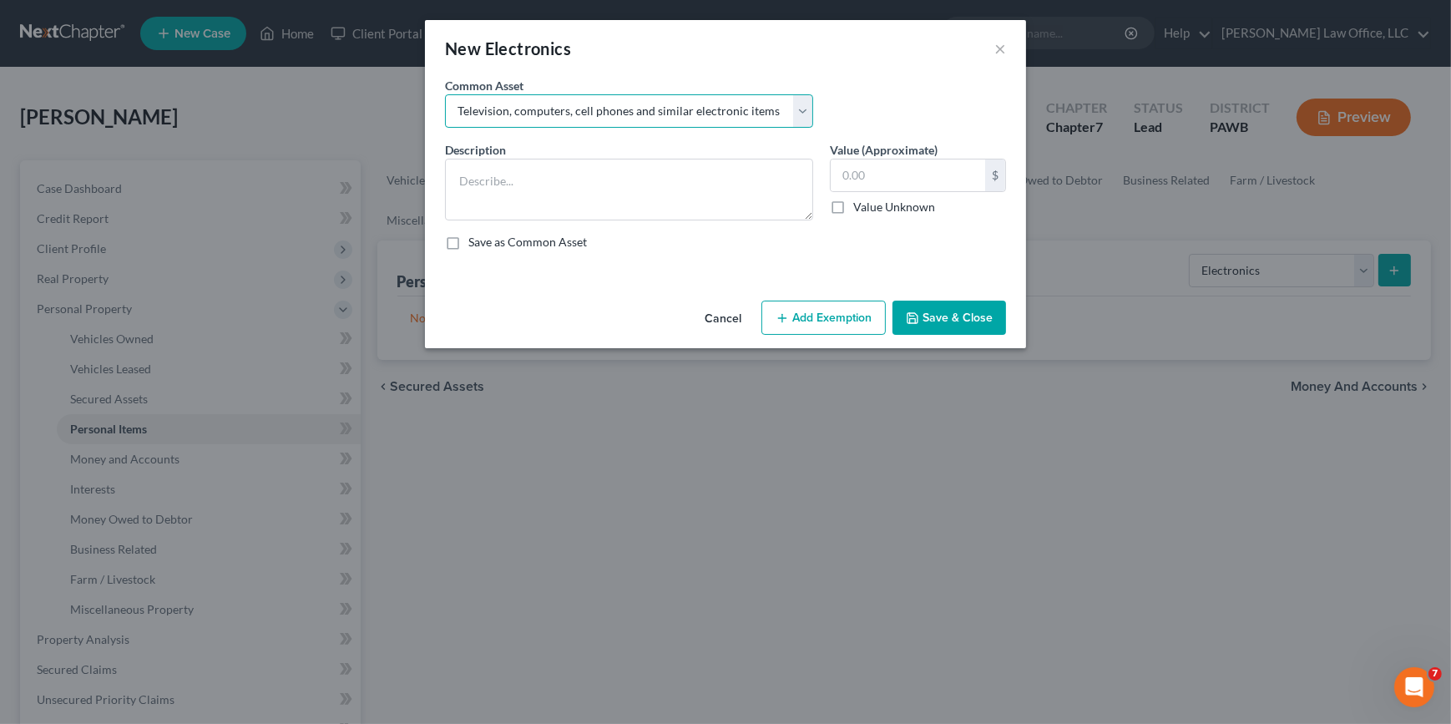
type input "250.00"
click at [837, 321] on button "Add Exemption" at bounding box center [823, 318] width 124 height 35
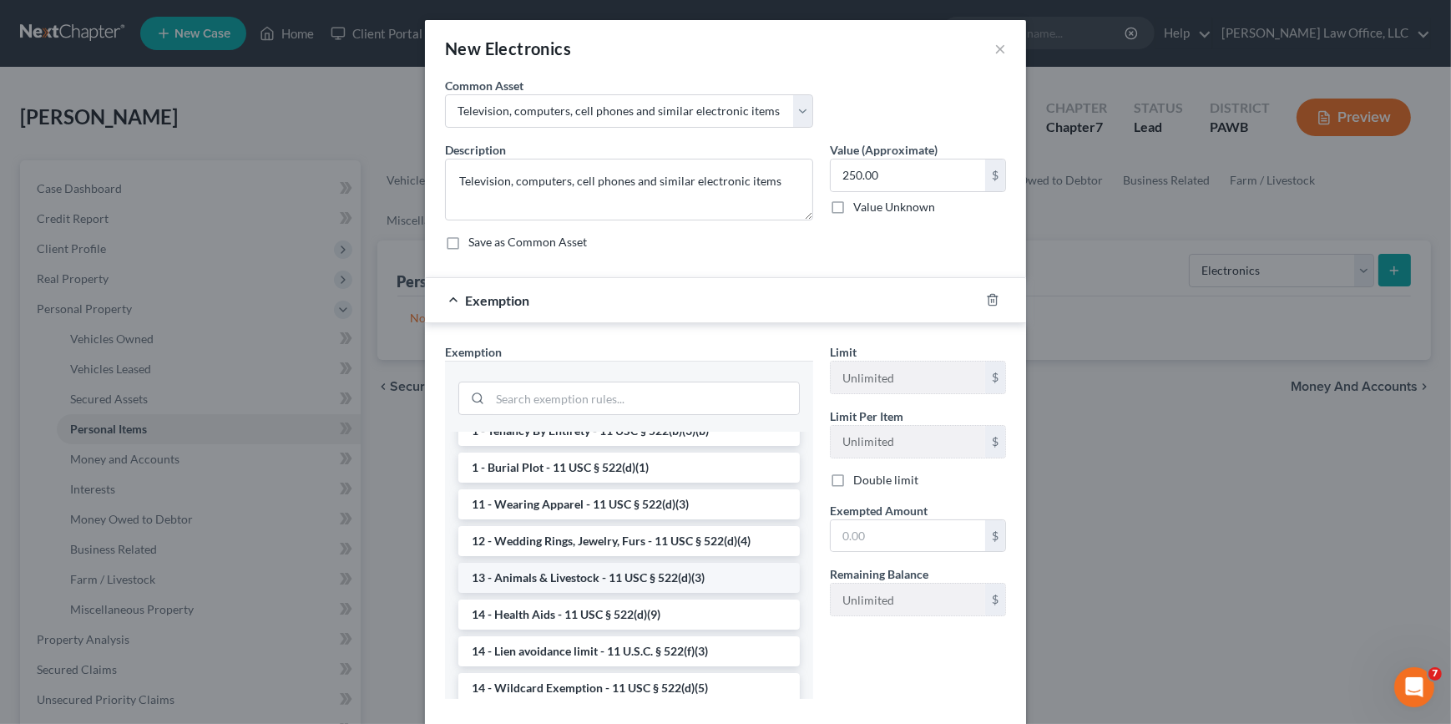
scroll to position [227, 0]
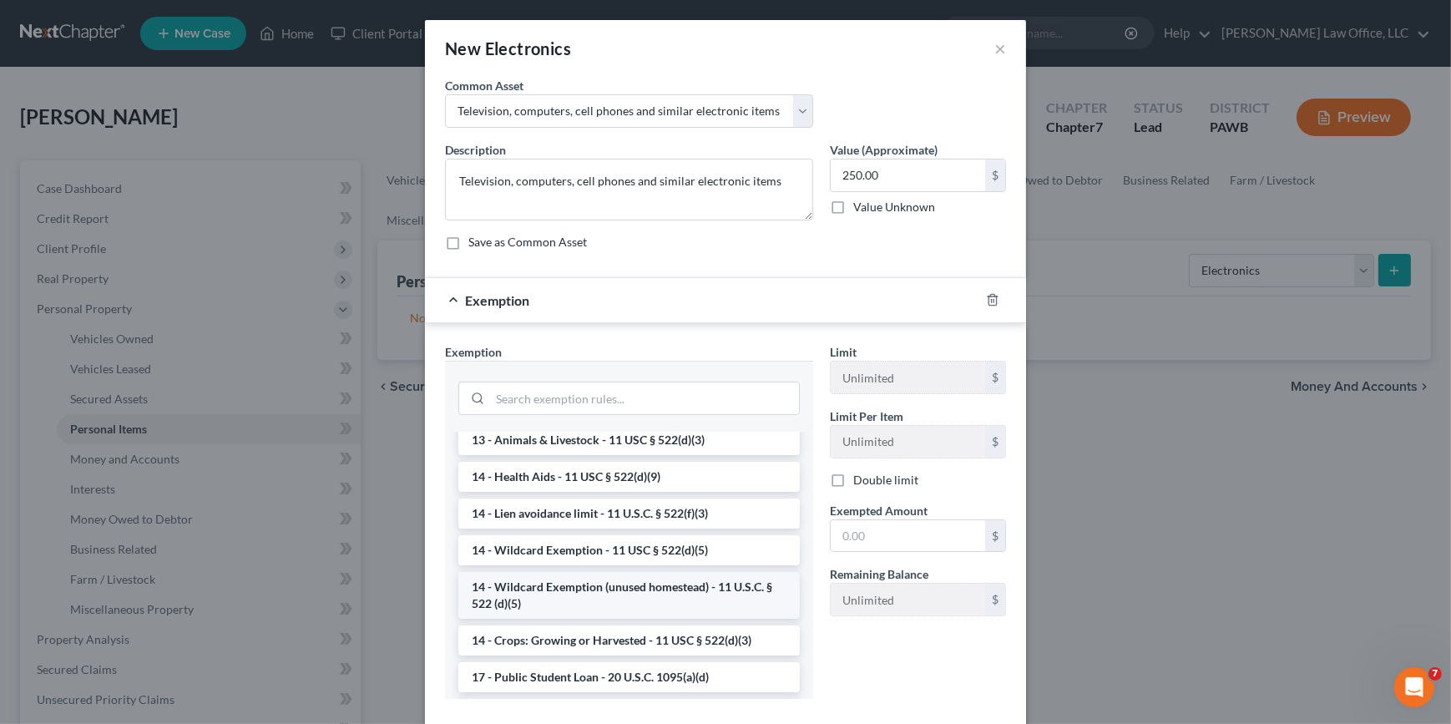
click at [649, 596] on li "14 - Wildcard Exemption (unused homestead) - 11 U.S.C. § 522 (d)(5)" at bounding box center [628, 595] width 341 height 47
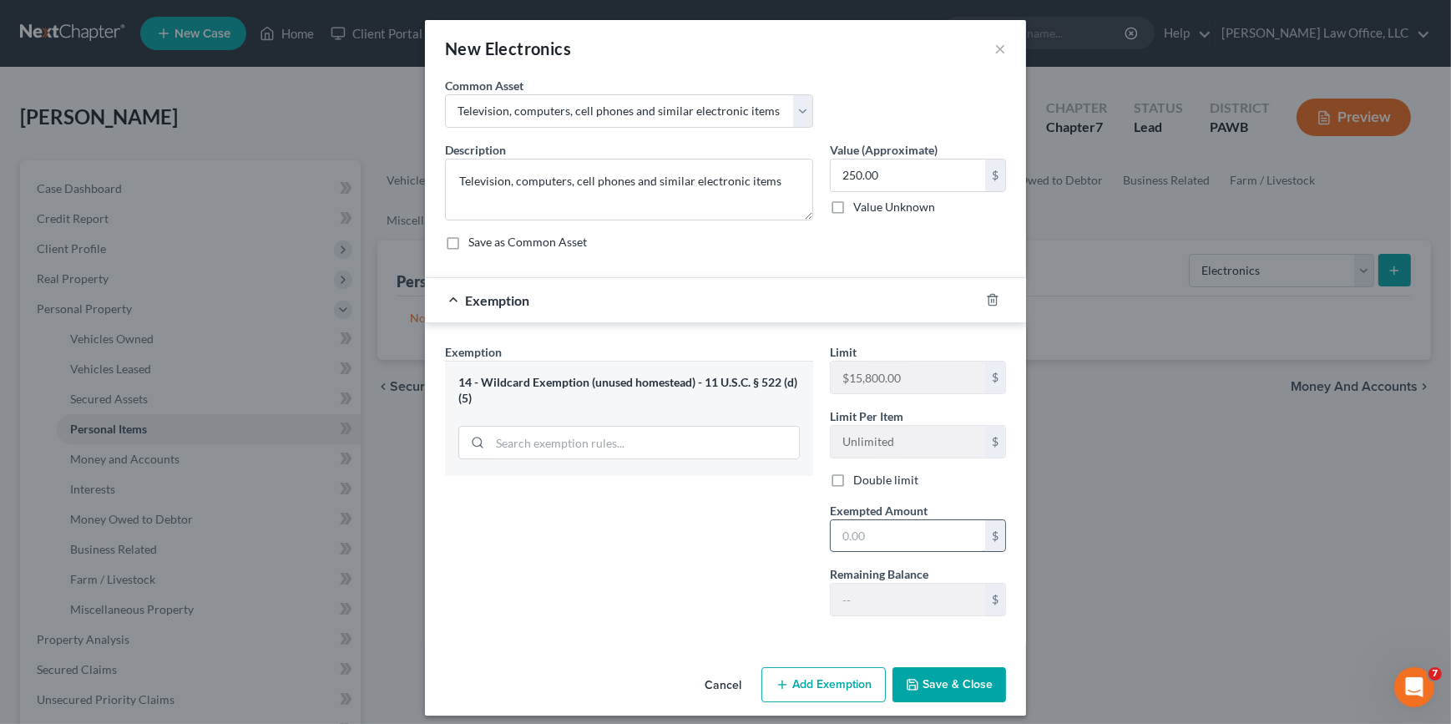
drag, startPoint x: 851, startPoint y: 538, endPoint x: 866, endPoint y: 535, distance: 15.4
click at [851, 538] on input "text" at bounding box center [908, 536] width 154 height 32
type input "250"
click at [928, 686] on button "Save & Close" at bounding box center [949, 684] width 114 height 35
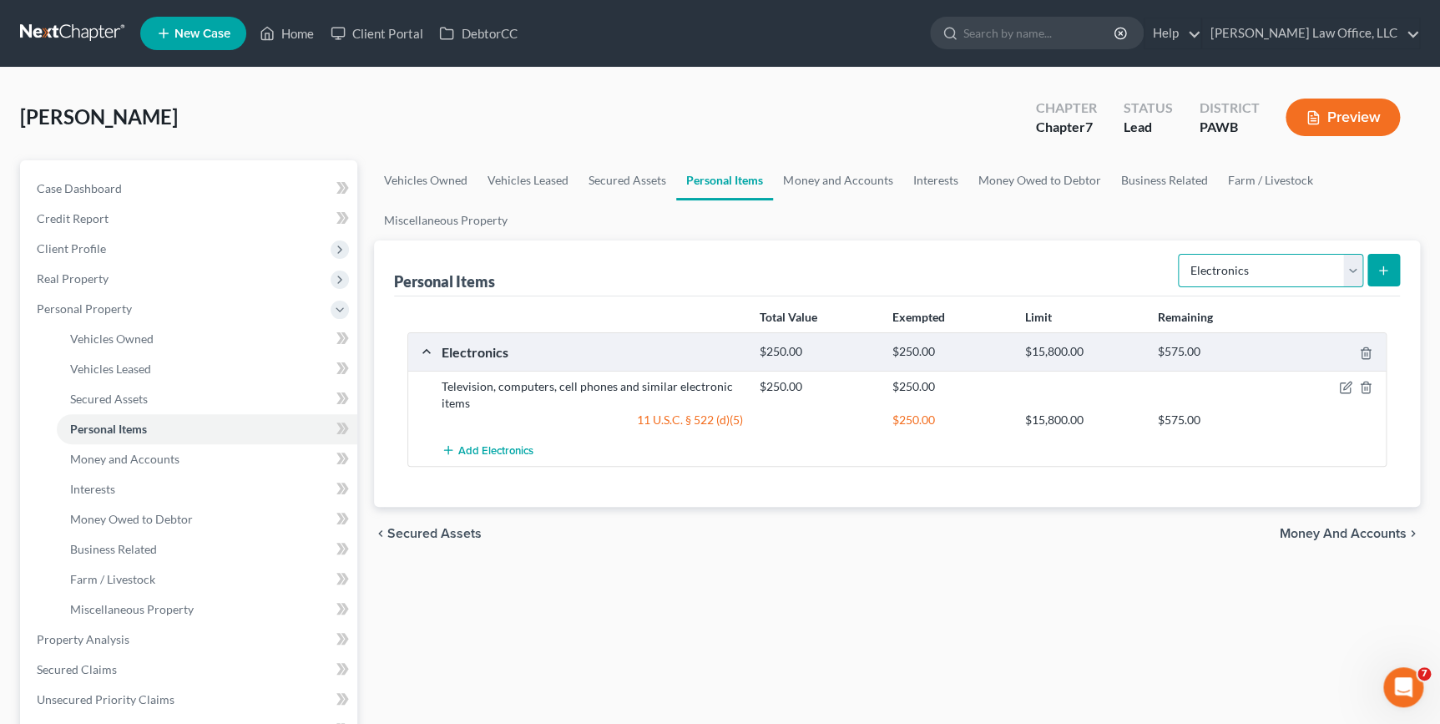
click at [1356, 271] on select "Select Item Type Clothing Collectibles Of Value Electronics Firearms Household …" at bounding box center [1270, 270] width 185 height 33
select select "clothing"
click at [1180, 254] on select "Select Item Type Clothing Collectibles Of Value Electronics Firearms Household …" at bounding box center [1270, 270] width 185 height 33
click at [1388, 270] on icon "submit" at bounding box center [1383, 270] width 13 height 13
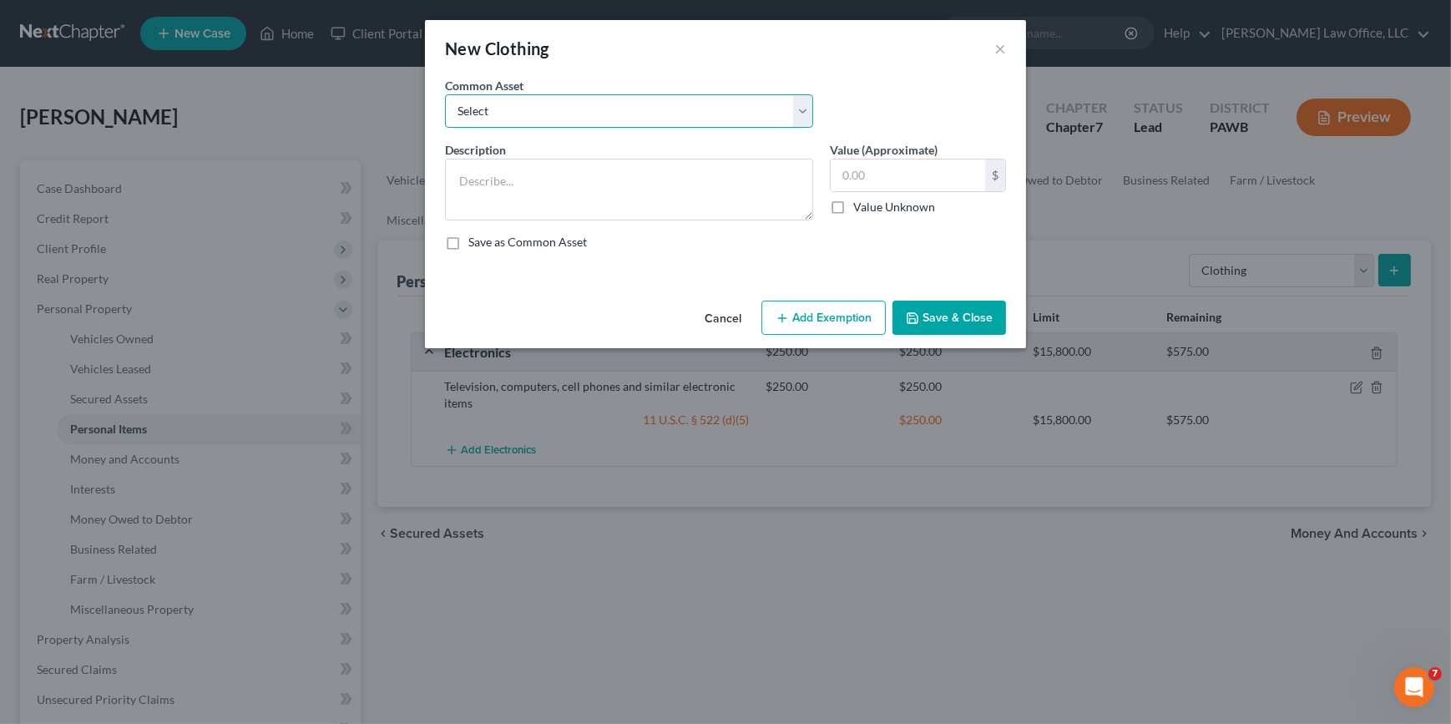
click at [792, 114] on select "Select general clothing general clothing general clothing general clothing" at bounding box center [629, 110] width 368 height 33
select select "0"
click at [445, 94] on select "Select general clothing general clothing general clothing general clothing" at bounding box center [629, 110] width 368 height 33
type textarea "general clothing"
type input "100.00"
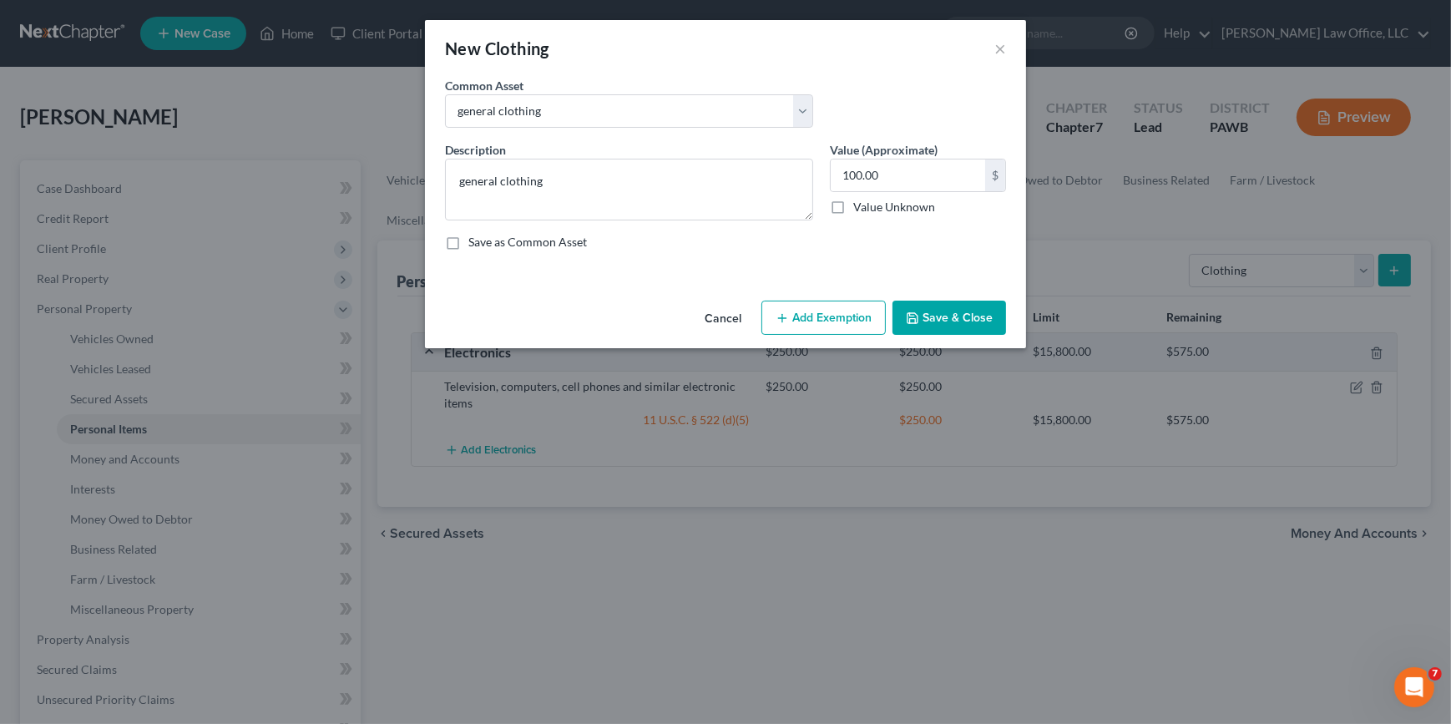
click at [849, 316] on button "Add Exemption" at bounding box center [823, 318] width 124 height 35
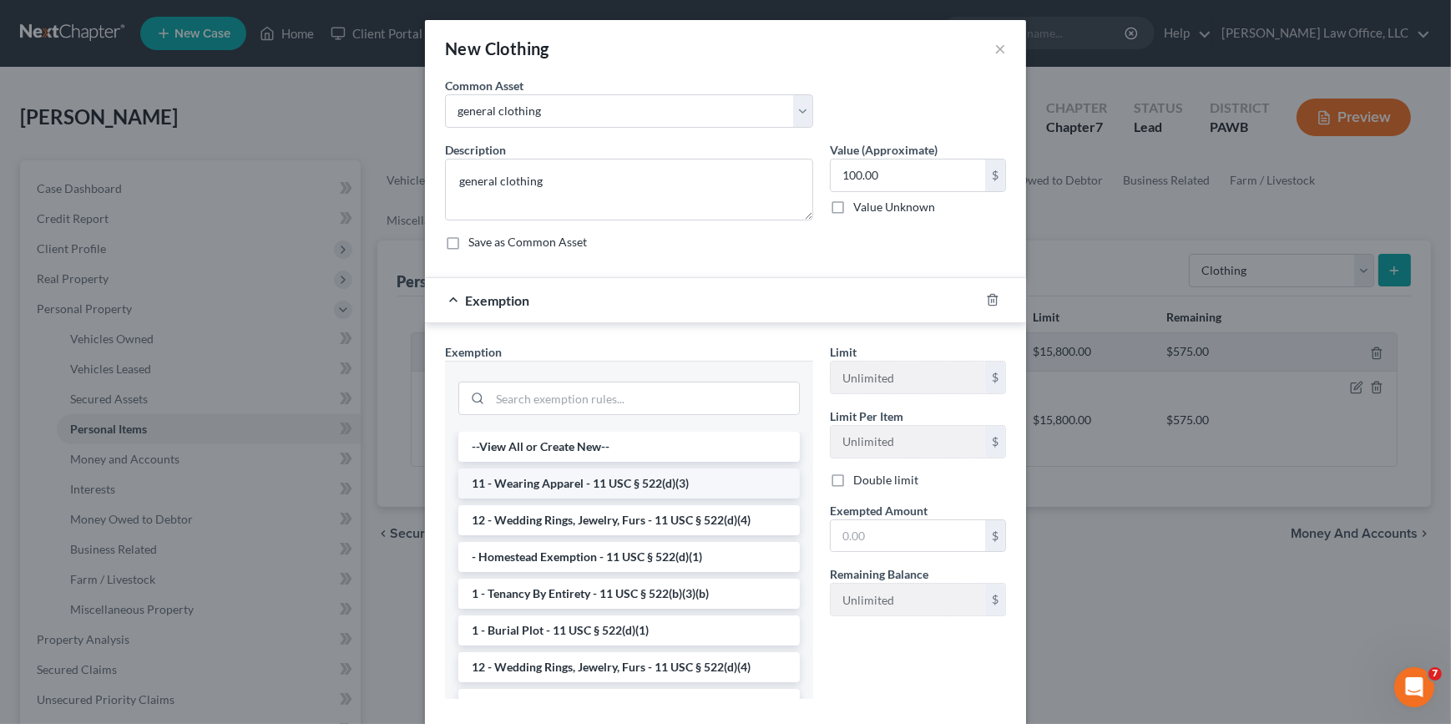
click at [682, 487] on li "11 - Wearing Apparel - 11 USC § 522(d)(3)" at bounding box center [628, 483] width 341 height 30
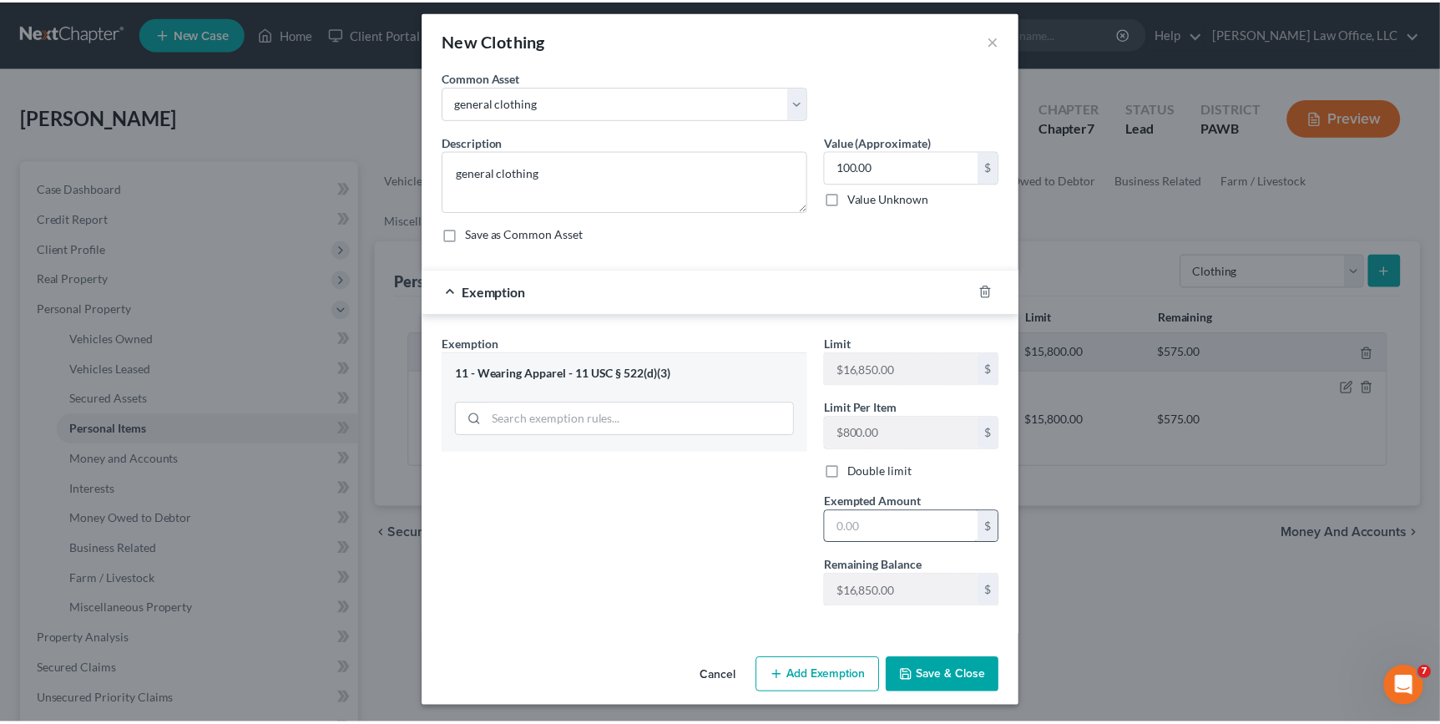
scroll to position [9, 0]
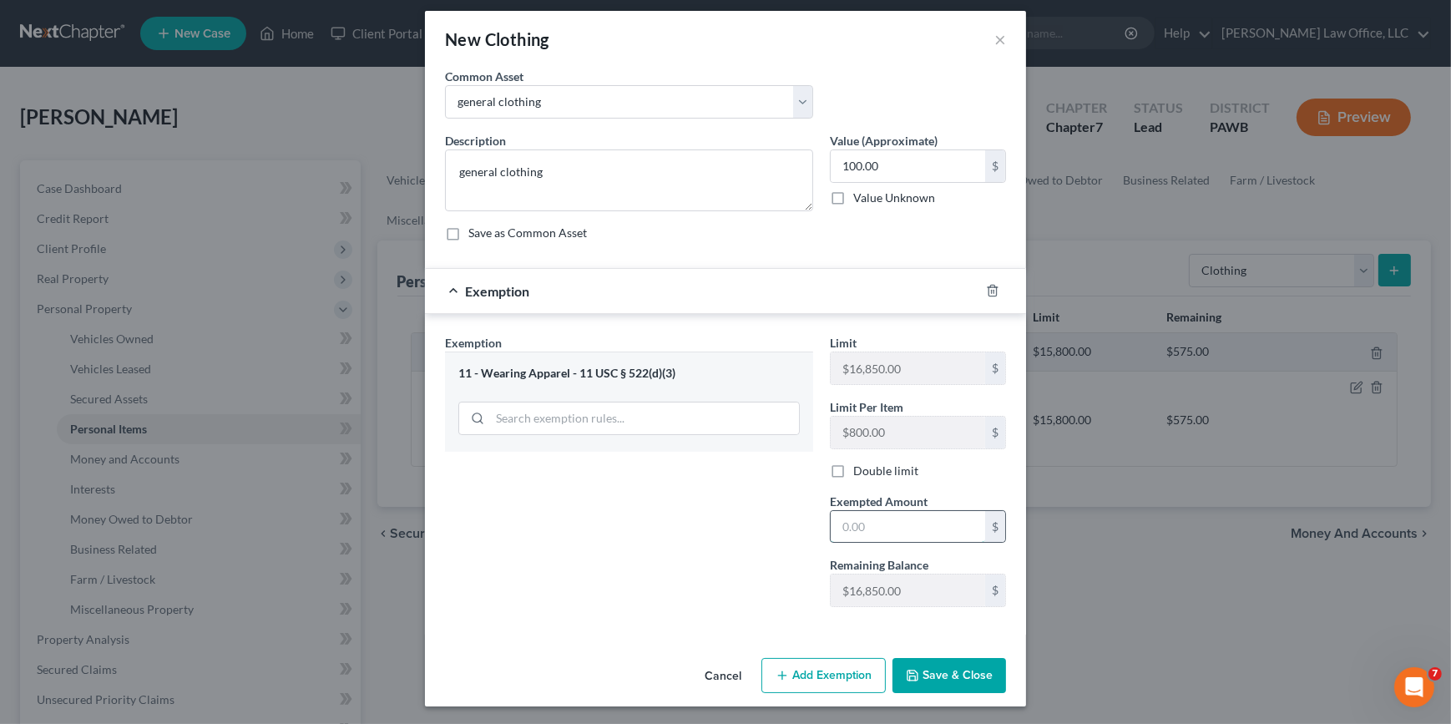
drag, startPoint x: 859, startPoint y: 523, endPoint x: 867, endPoint y: 526, distance: 8.7
click at [859, 523] on input "text" at bounding box center [908, 527] width 154 height 32
type input "100"
click at [936, 678] on button "Save & Close" at bounding box center [949, 675] width 114 height 35
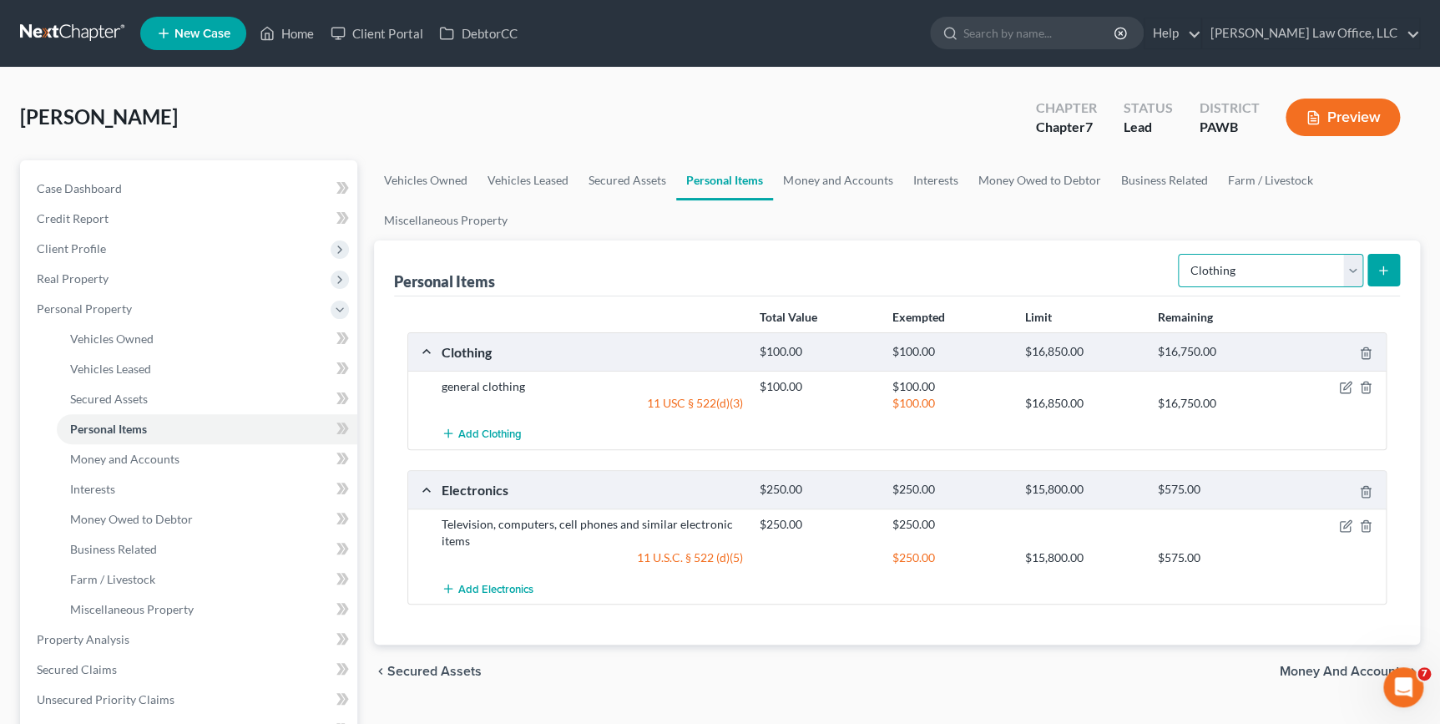
click at [1346, 260] on select "Select Item Type Clothing Collectibles Of Value Electronics Firearms Household …" at bounding box center [1270, 270] width 185 height 33
select select "household_goods"
click at [1180, 254] on select "Select Item Type Clothing Collectibles Of Value Electronics Firearms Household …" at bounding box center [1270, 270] width 185 height 33
click at [1389, 276] on button "submit" at bounding box center [1383, 270] width 33 height 33
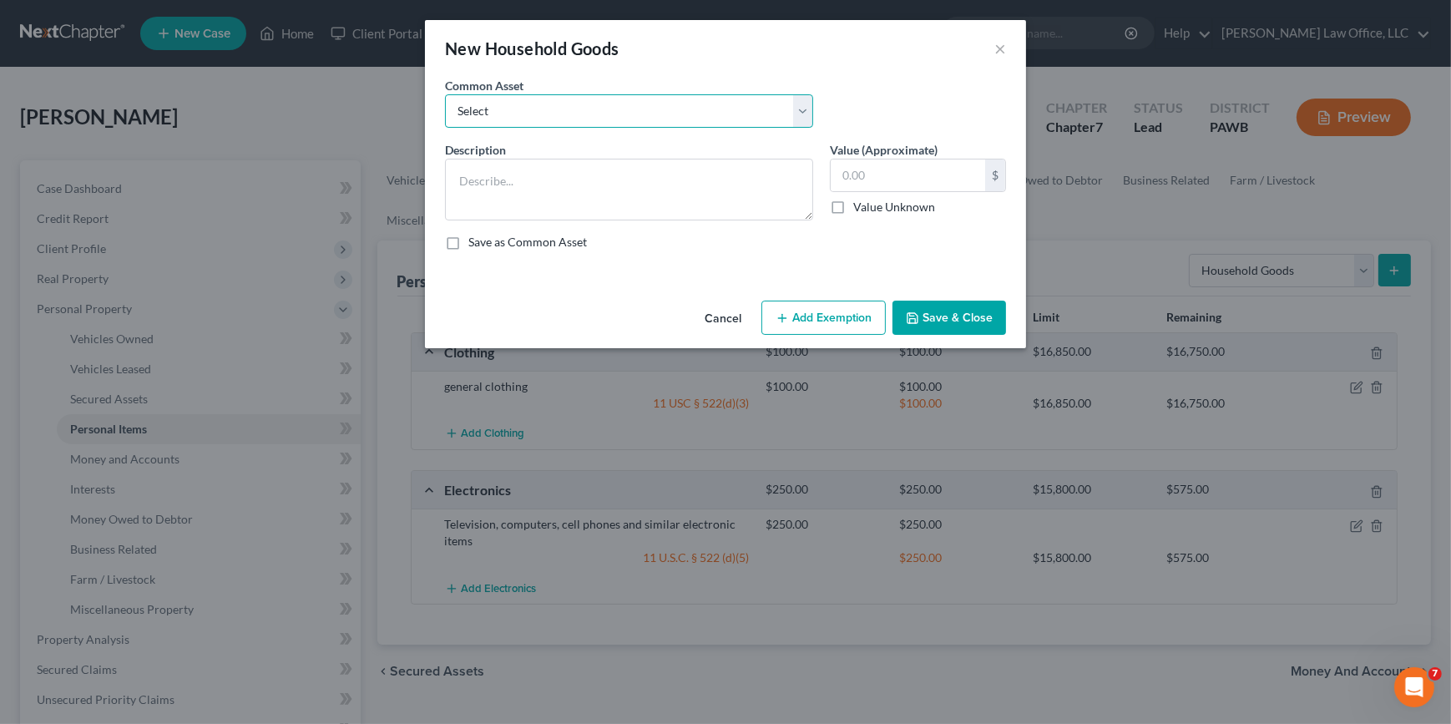
click at [745, 110] on select "Select Homer furnishing such as couch, tables, chairs and similar items Various…" at bounding box center [629, 110] width 368 height 33
select select "2"
click at [445, 94] on select "Select Homer furnishing such as couch, tables, chairs and similar items Various…" at bounding box center [629, 110] width 368 height 33
type textarea "Home furnishing such as couch, tables, chairs and similar items"
type input "1,000.00"
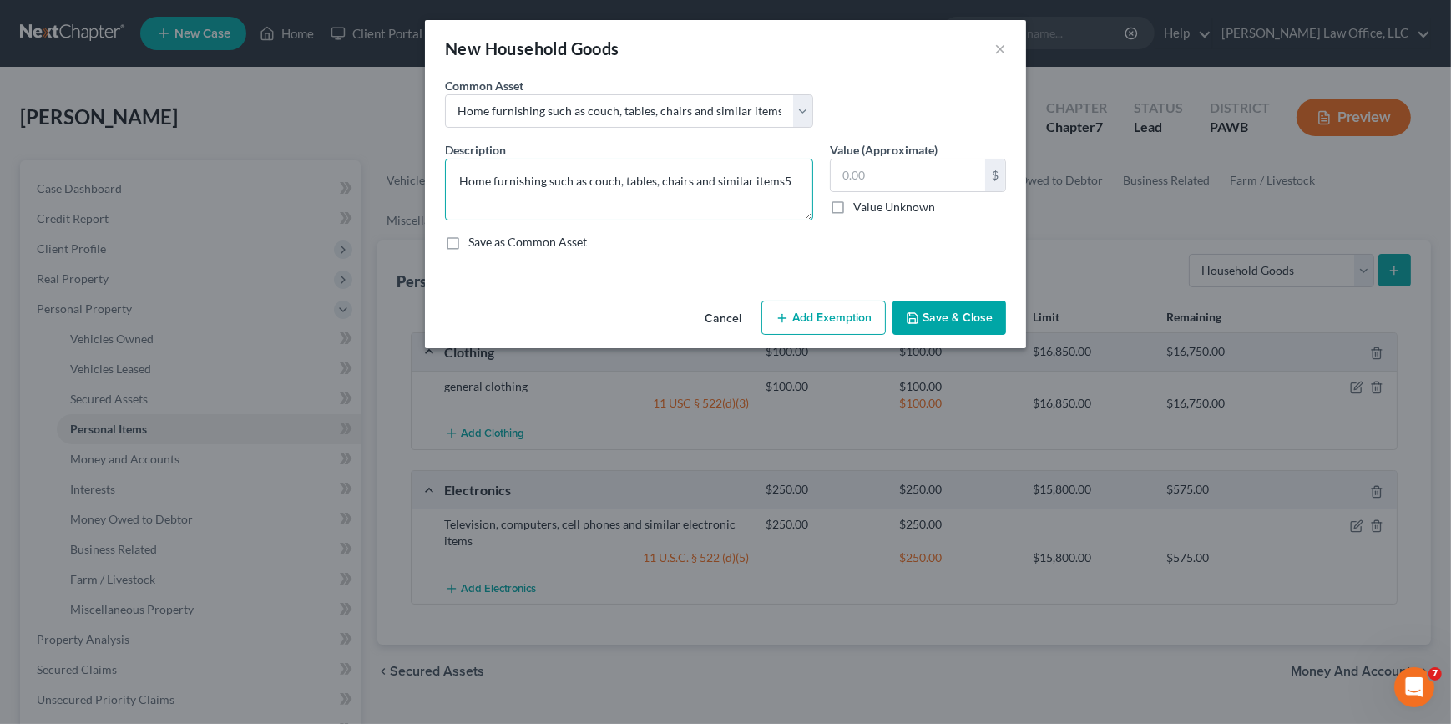
type textarea "Home furnishing such as couch, tables, chairs and similar items"
click at [871, 165] on input "text" at bounding box center [908, 175] width 154 height 32
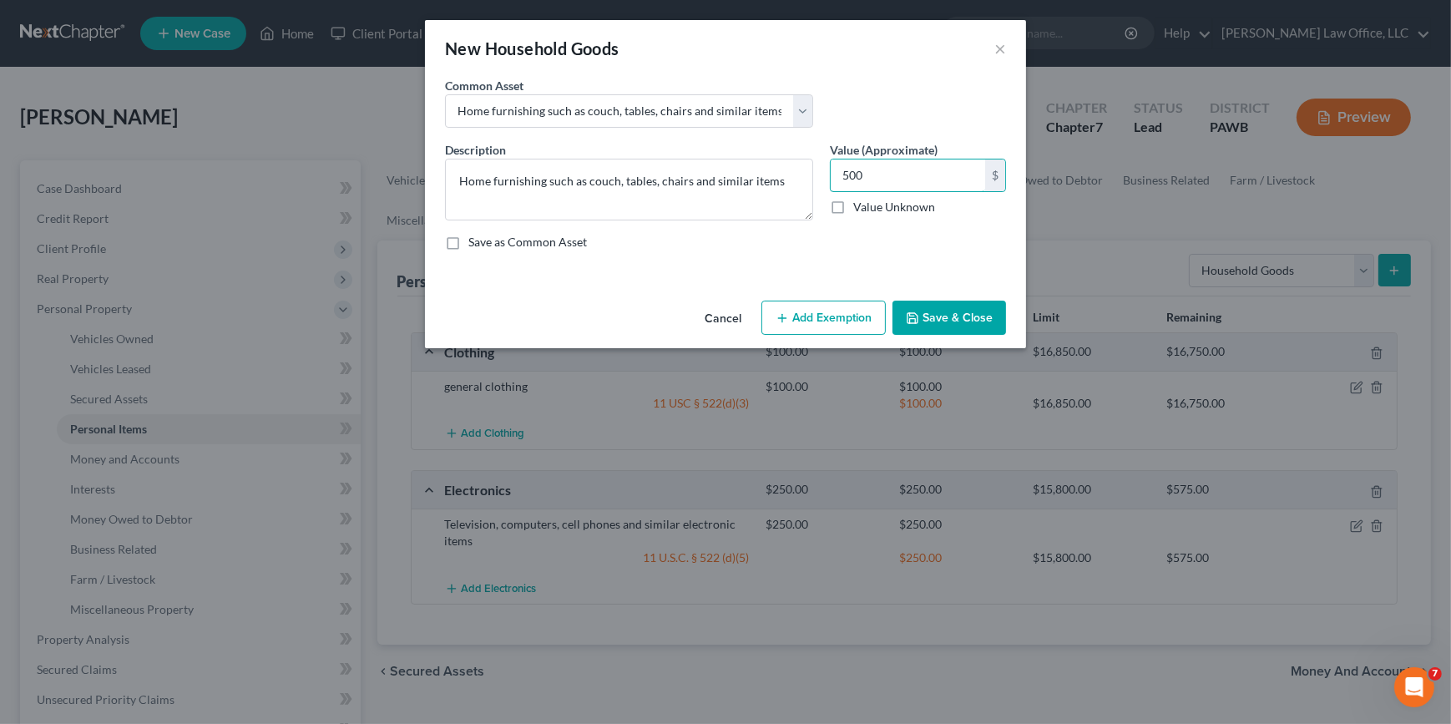
type input "500"
click at [853, 310] on button "Add Exemption" at bounding box center [823, 318] width 124 height 35
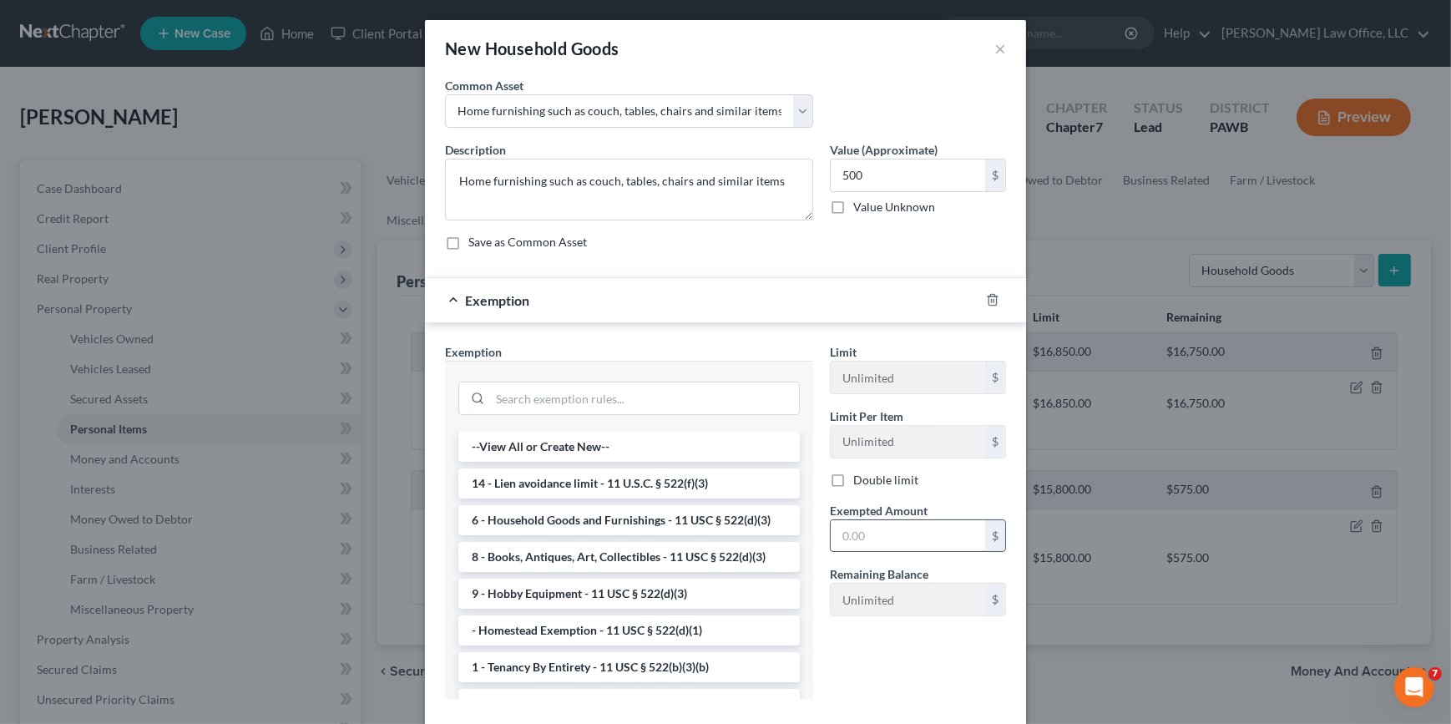
drag, startPoint x: 887, startPoint y: 538, endPoint x: 897, endPoint y: 523, distance: 17.9
click at [887, 538] on input "text" at bounding box center [908, 536] width 154 height 32
type input "500"
click at [568, 533] on li "6 - Household Goods and Furnishings - 11 USC § 522(d)(3)" at bounding box center [628, 520] width 341 height 30
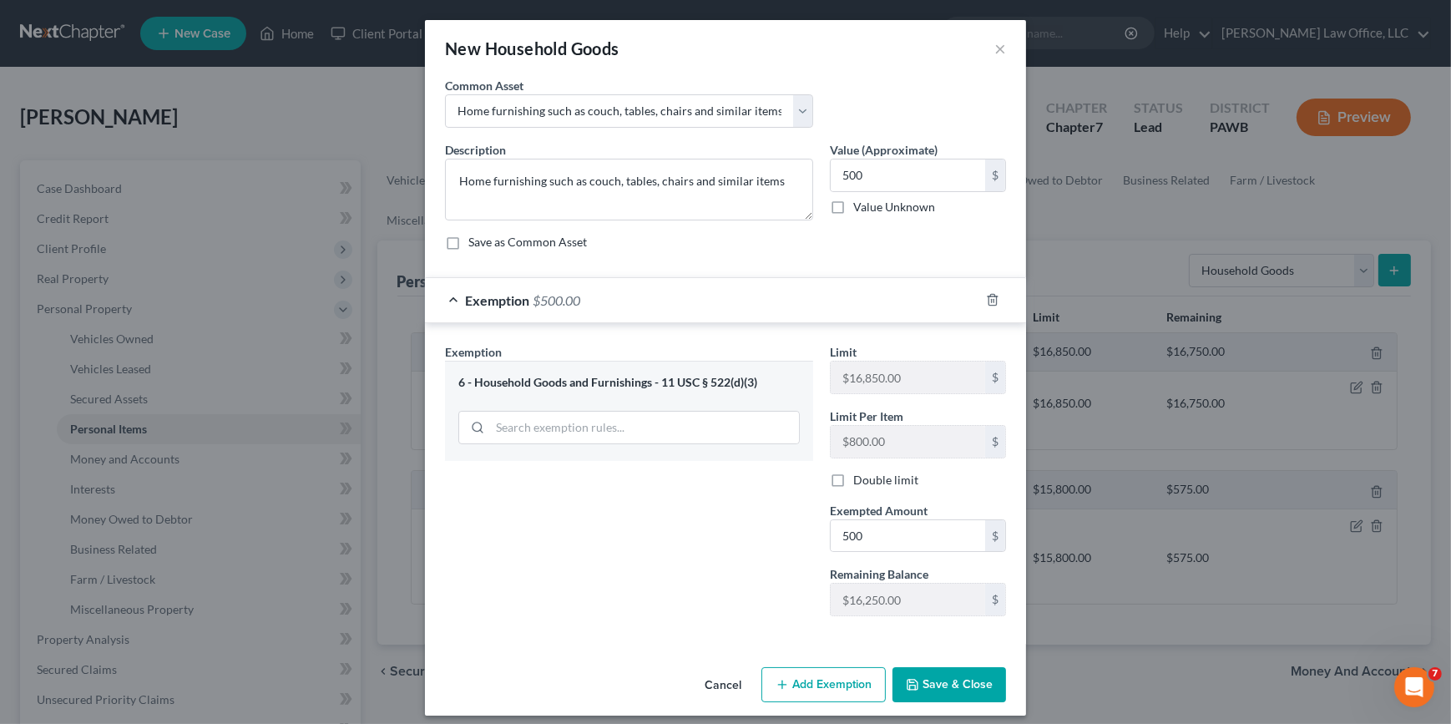
click at [960, 684] on button "Save & Close" at bounding box center [949, 684] width 114 height 35
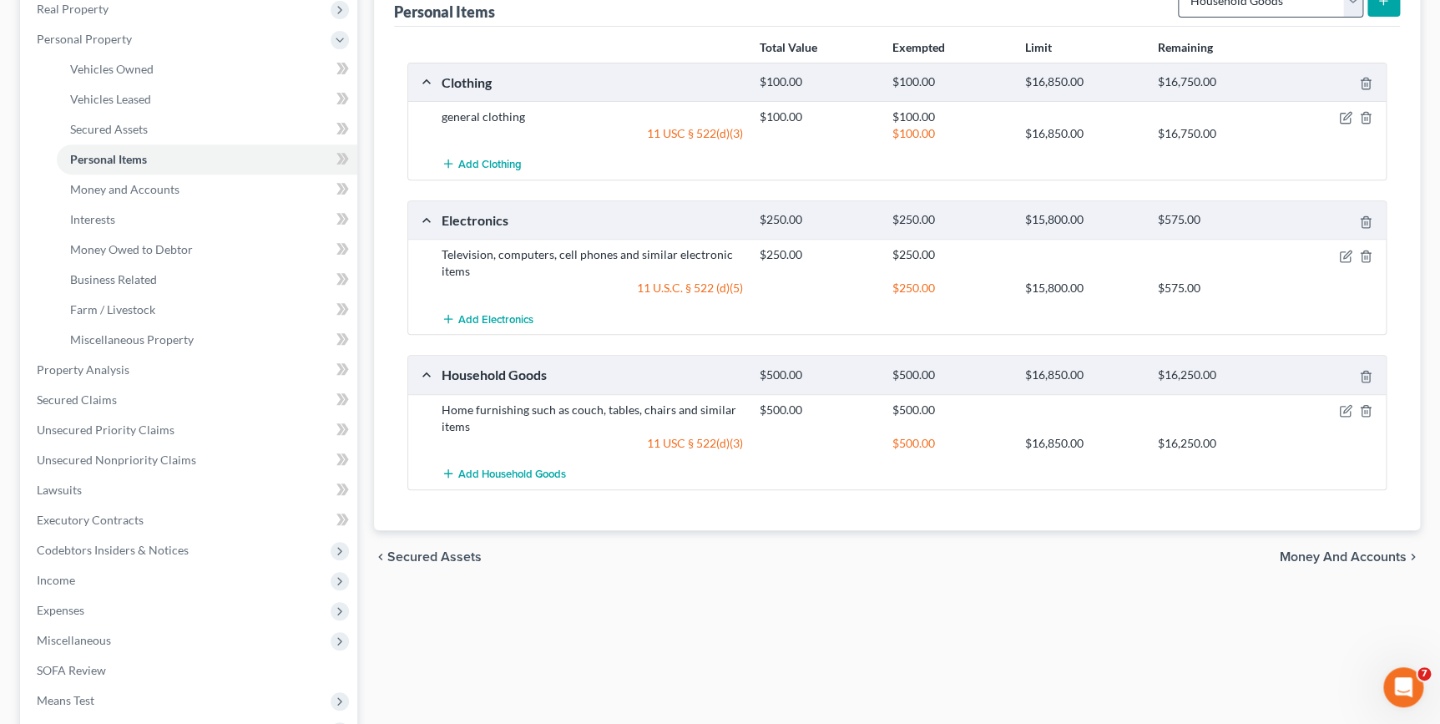
scroll to position [0, 0]
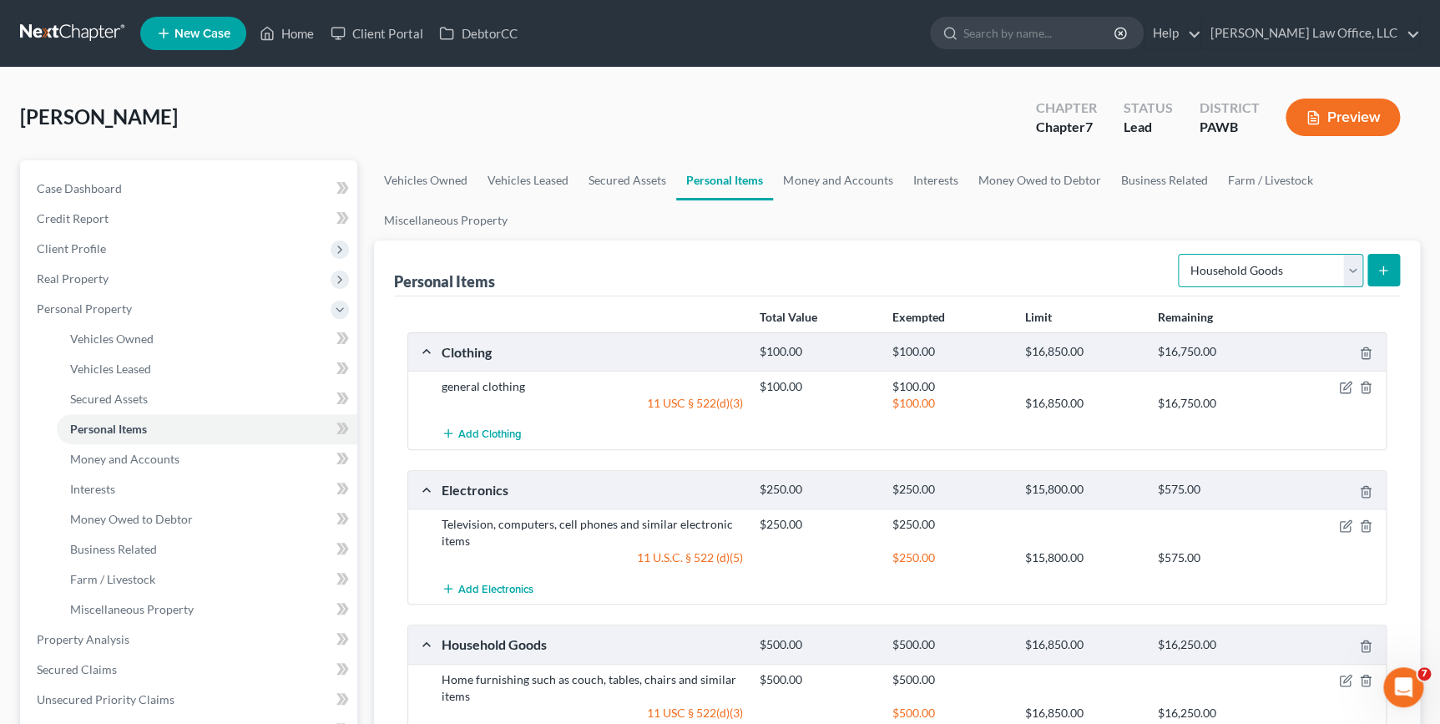
click at [1267, 260] on select "Select Item Type Clothing Collectibles Of Value Electronics Firearms Household …" at bounding box center [1270, 270] width 185 height 33
click at [971, 233] on ul "Vehicles Owned Vehicles Leased Secured Assets Personal Items Money and Accounts…" at bounding box center [897, 200] width 1046 height 80
click at [1235, 266] on select "Select Item Type Clothing Collectibles Of Value Electronics Firearms Household …" at bounding box center [1270, 270] width 185 height 33
drag, startPoint x: 449, startPoint y: 176, endPoint x: 467, endPoint y: 199, distance: 29.1
click at [449, 176] on link "Vehicles Owned" at bounding box center [426, 180] width 104 height 40
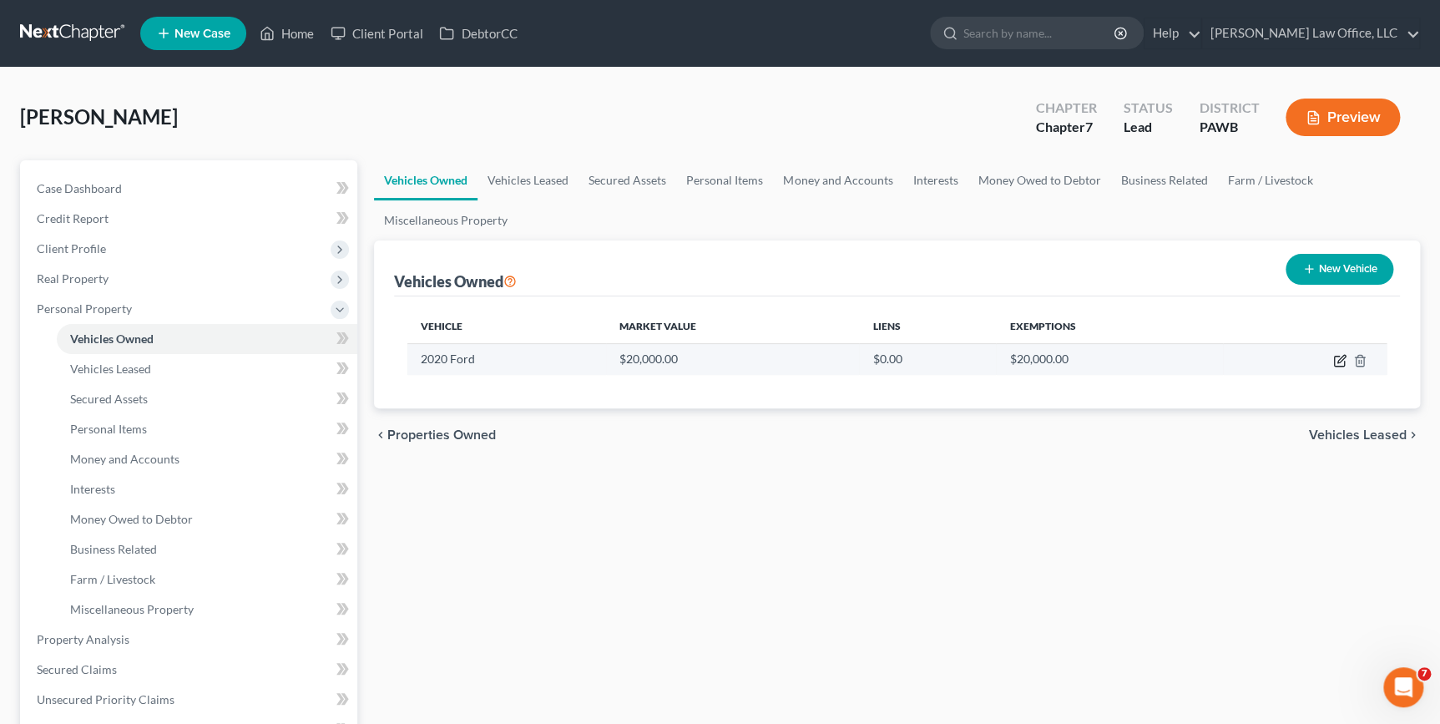
click at [1333, 359] on icon "button" at bounding box center [1339, 360] width 13 height 13
select select "0"
select select "6"
select select "0"
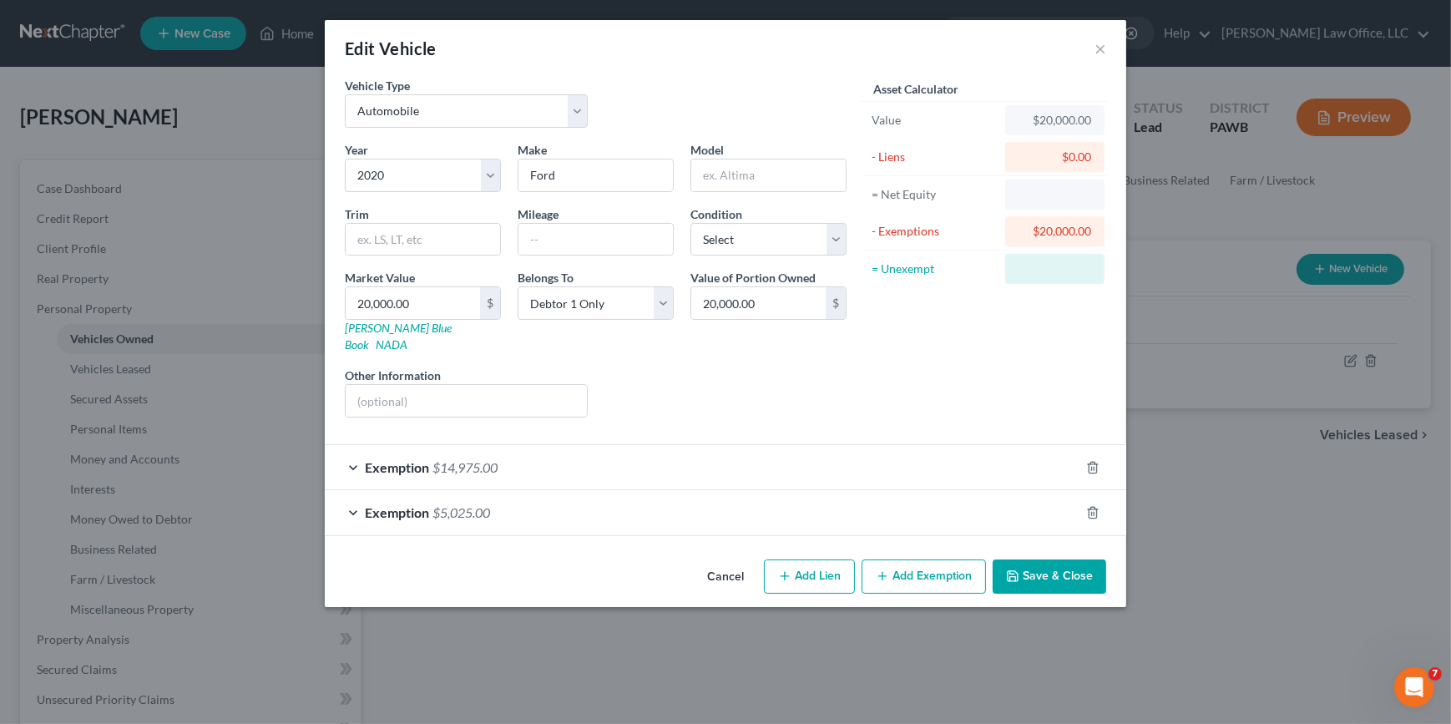
click at [1341, 363] on div "Edit Vehicle × Vehicle Type Select Automobile Truck Trailer Watercraft Aircraft…" at bounding box center [725, 362] width 1451 height 724
click at [486, 180] on select "Select 2026 2025 2024 2023 2022 2021 2020 2019 2018 2017 2016 2015 2014 2013 20…" at bounding box center [423, 175] width 156 height 33
select select "7"
click at [345, 159] on select "Select 2026 2025 2024 2023 2022 2021 2020 2019 2018 2017 2016 2015 2014 2013 20…" at bounding box center [423, 175] width 156 height 33
click at [591, 179] on input "Ford" at bounding box center [595, 175] width 154 height 32
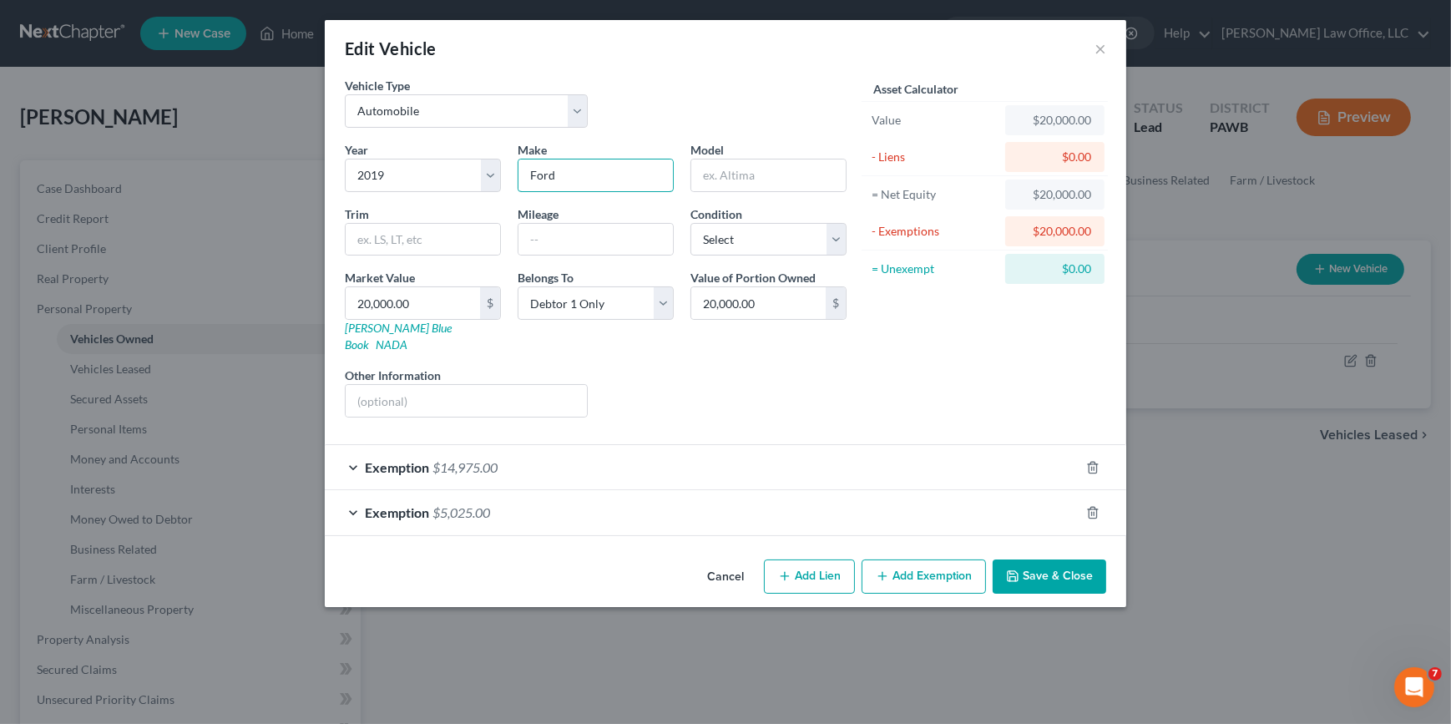
drag, startPoint x: 634, startPoint y: 169, endPoint x: 296, endPoint y: 169, distance: 338.1
click at [296, 169] on div "Edit Vehicle × Vehicle Type Select Automobile Truck Trailer Watercraft Aircraft…" at bounding box center [725, 362] width 1451 height 724
type input "Jeep"
type input "Grand Cherokee"
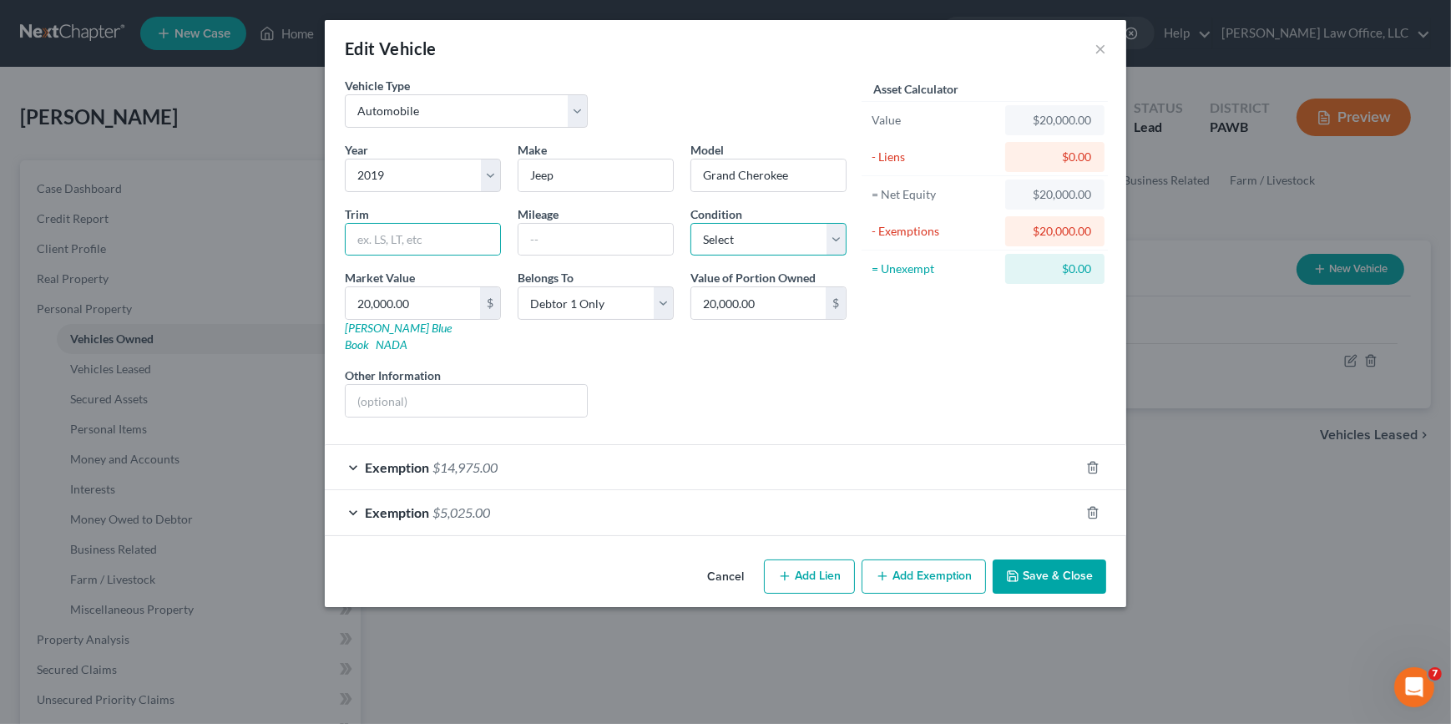
click at [770, 238] on select "Select Excellent Very Good Good Fair Poor" at bounding box center [768, 239] width 156 height 33
select select "3"
click at [690, 223] on select "Select Excellent Very Good Good Fair Poor" at bounding box center [768, 239] width 156 height 33
click at [772, 301] on input "20,000.00" at bounding box center [758, 303] width 134 height 32
type input "18,000"
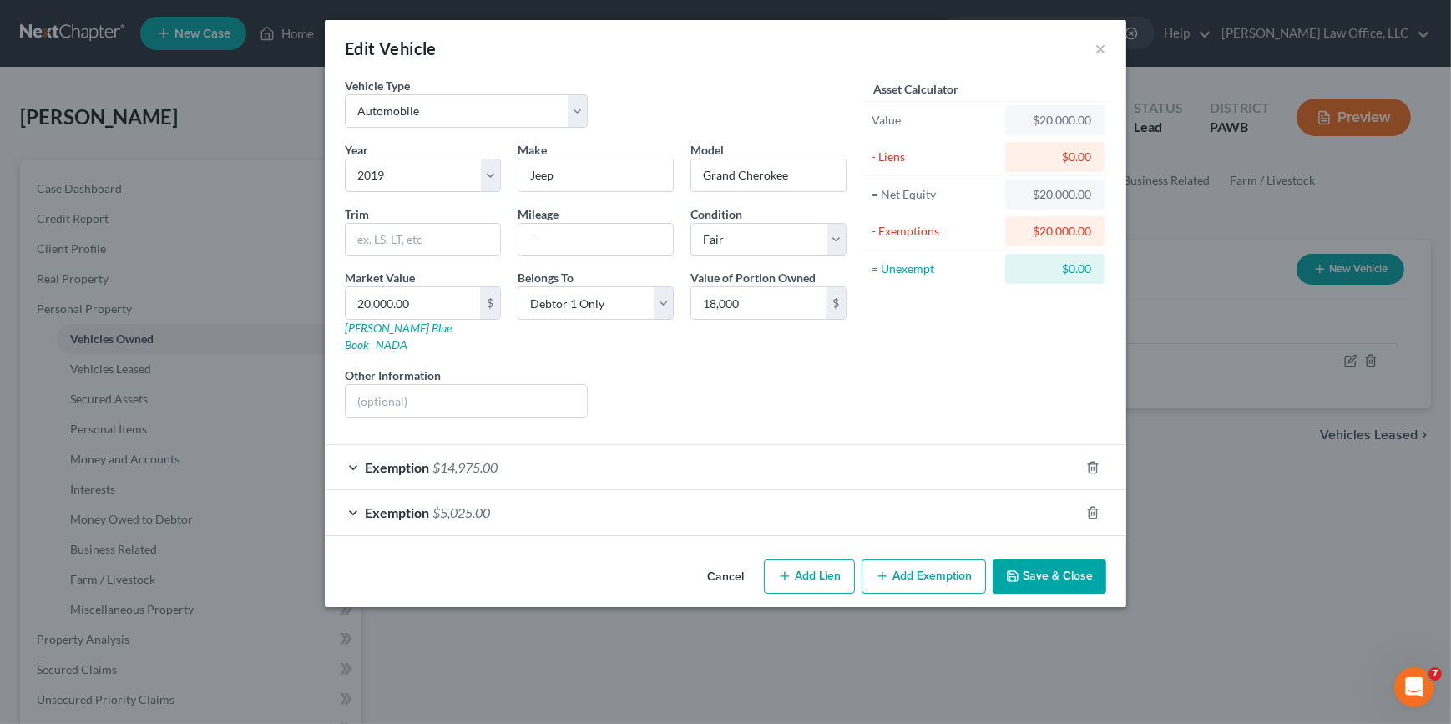
click at [595, 452] on div "Exemption $14,975.00" at bounding box center [702, 467] width 755 height 44
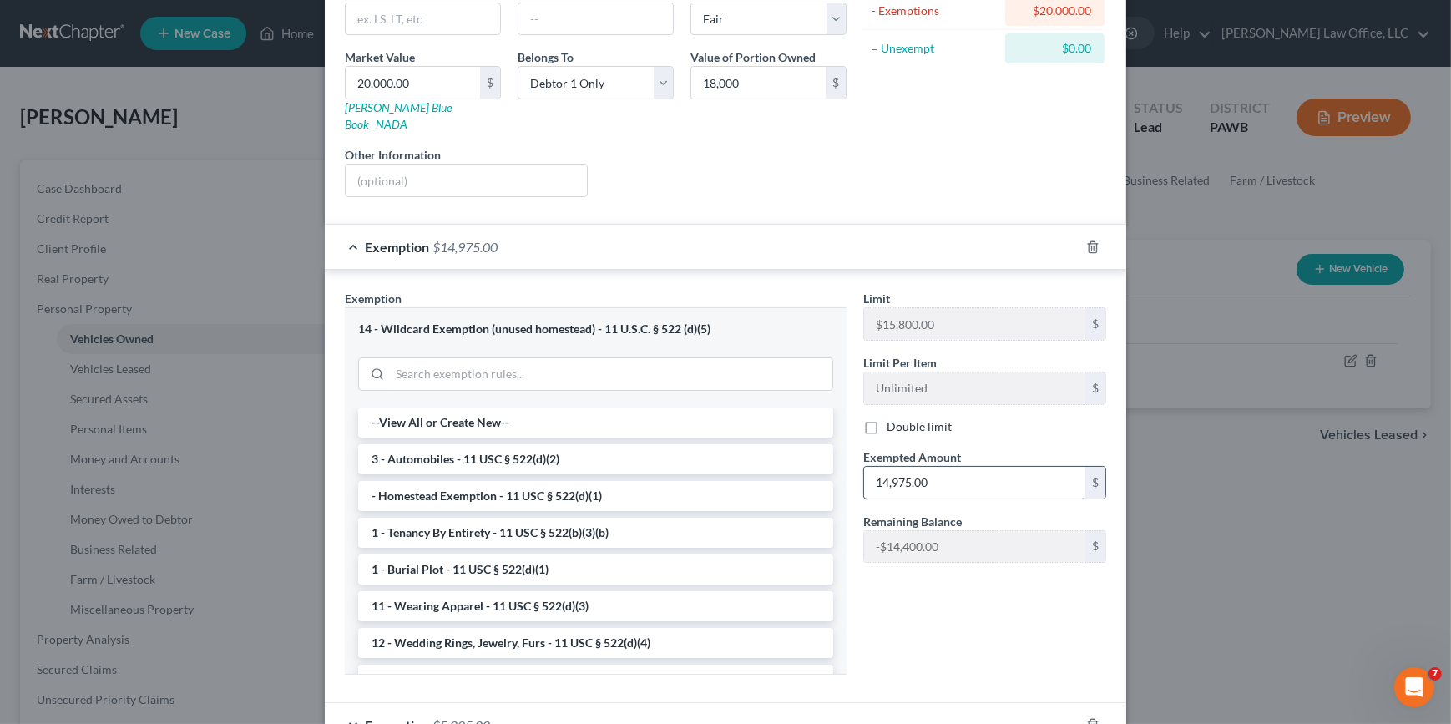
scroll to position [227, 0]
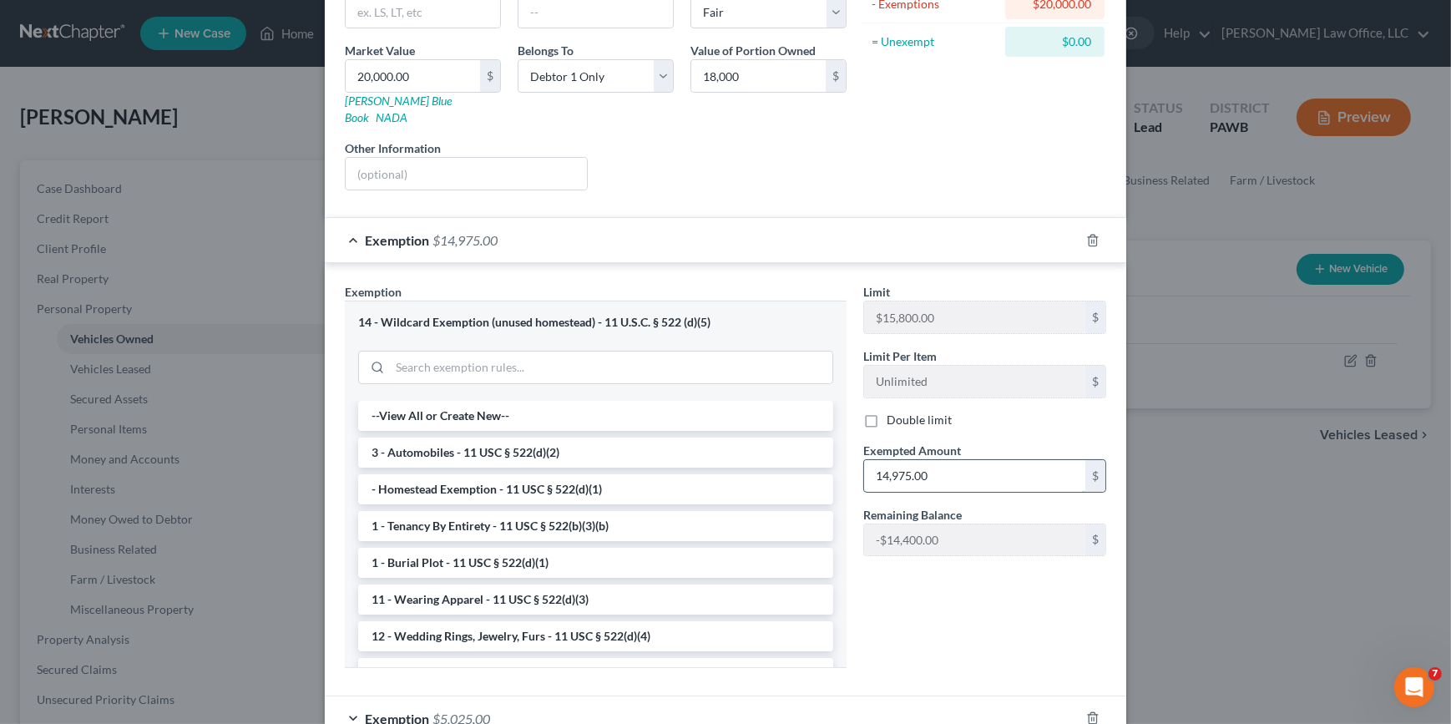
drag, startPoint x: 881, startPoint y: 458, endPoint x: 895, endPoint y: 457, distance: 14.2
click at [882, 460] on input "14,975.00" at bounding box center [974, 476] width 221 height 32
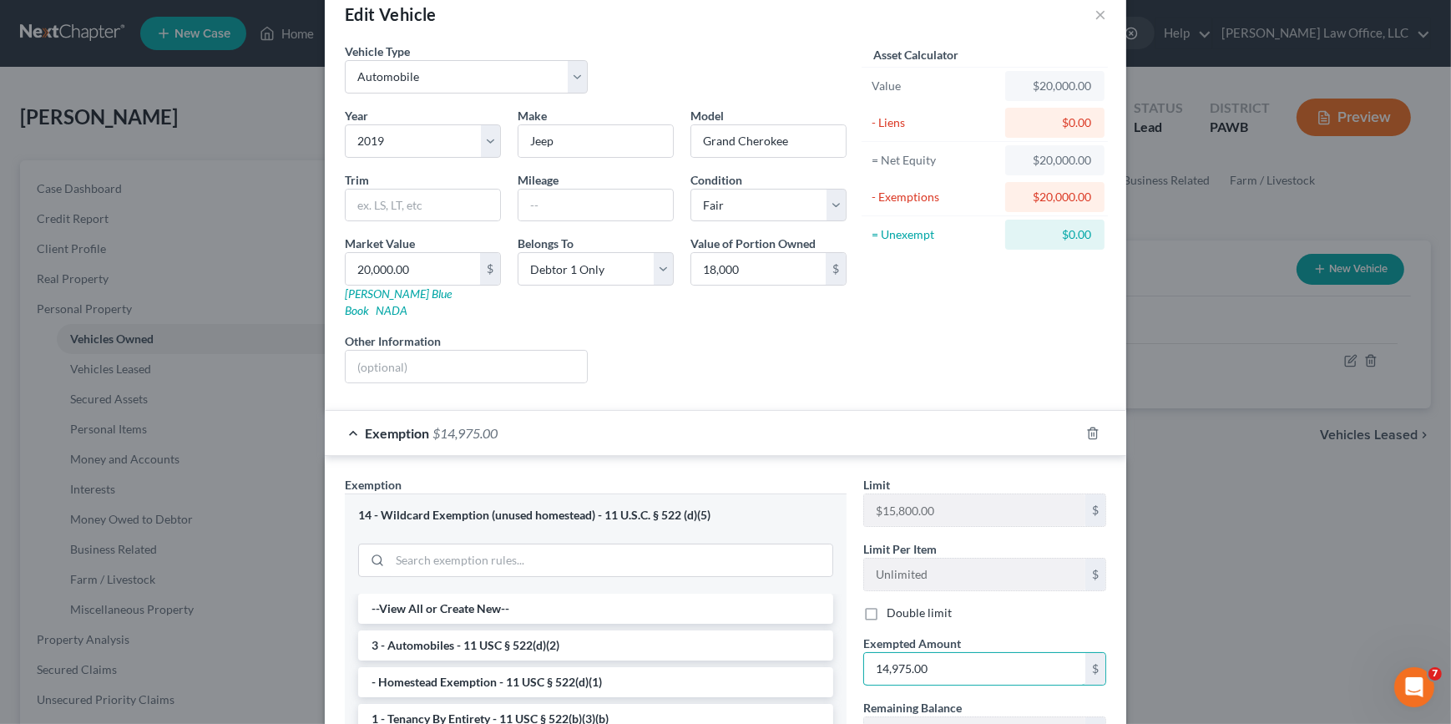
scroll to position [0, 0]
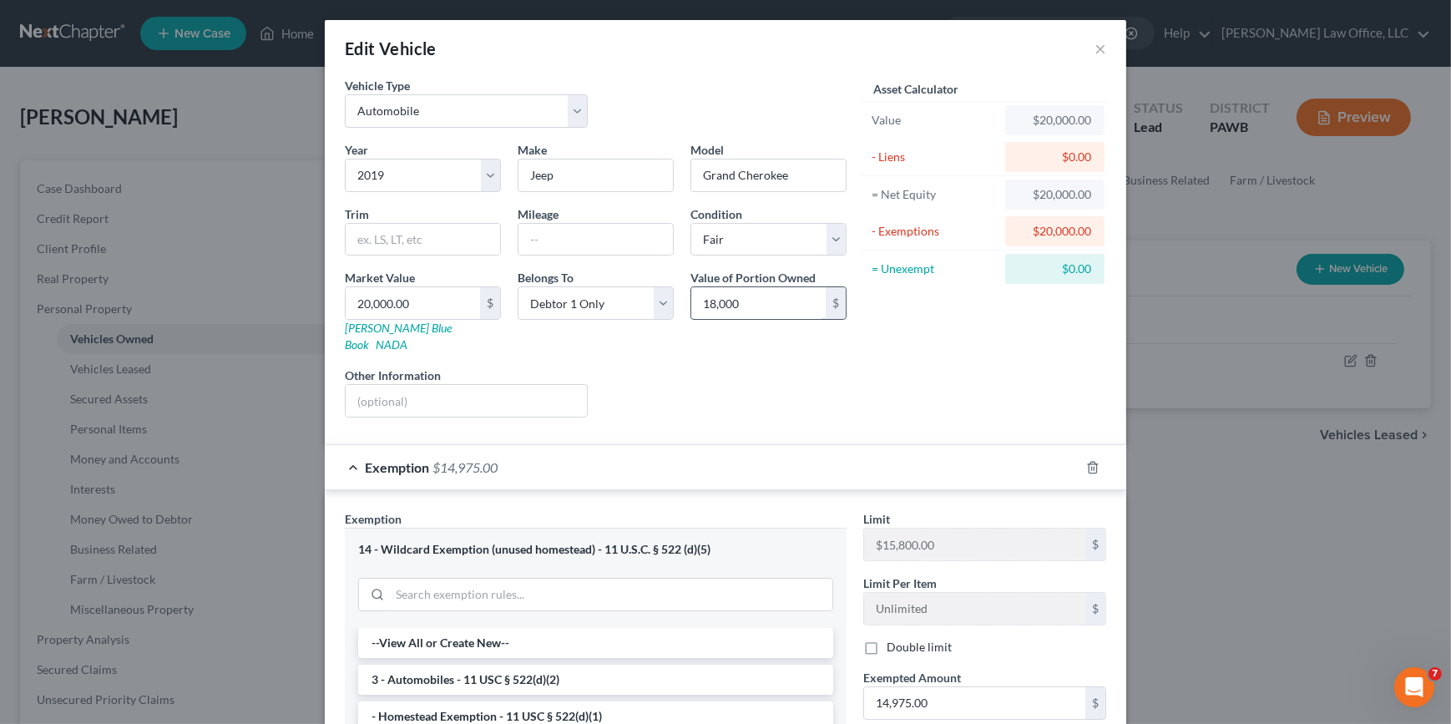
click at [770, 301] on input "18,000" at bounding box center [758, 303] width 134 height 32
click at [711, 303] on input "18,000" at bounding box center [758, 303] width 134 height 32
drag, startPoint x: 700, startPoint y: 304, endPoint x: 774, endPoint y: 299, distance: 73.6
click at [773, 300] on input "18,000" at bounding box center [758, 303] width 134 height 32
click at [412, 300] on input "20,000.00" at bounding box center [413, 303] width 134 height 32
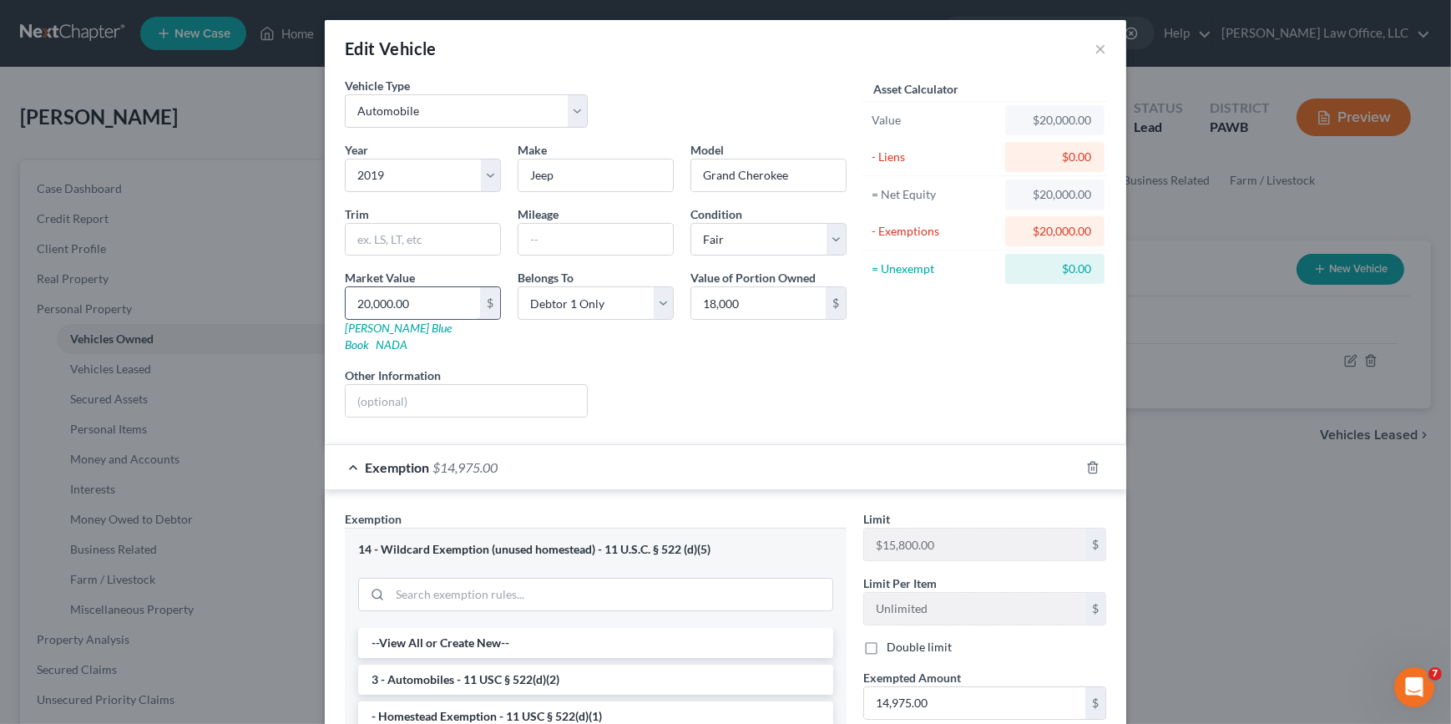
type input "1"
type input "1.00"
type input "18"
type input "18.00"
type input "180"
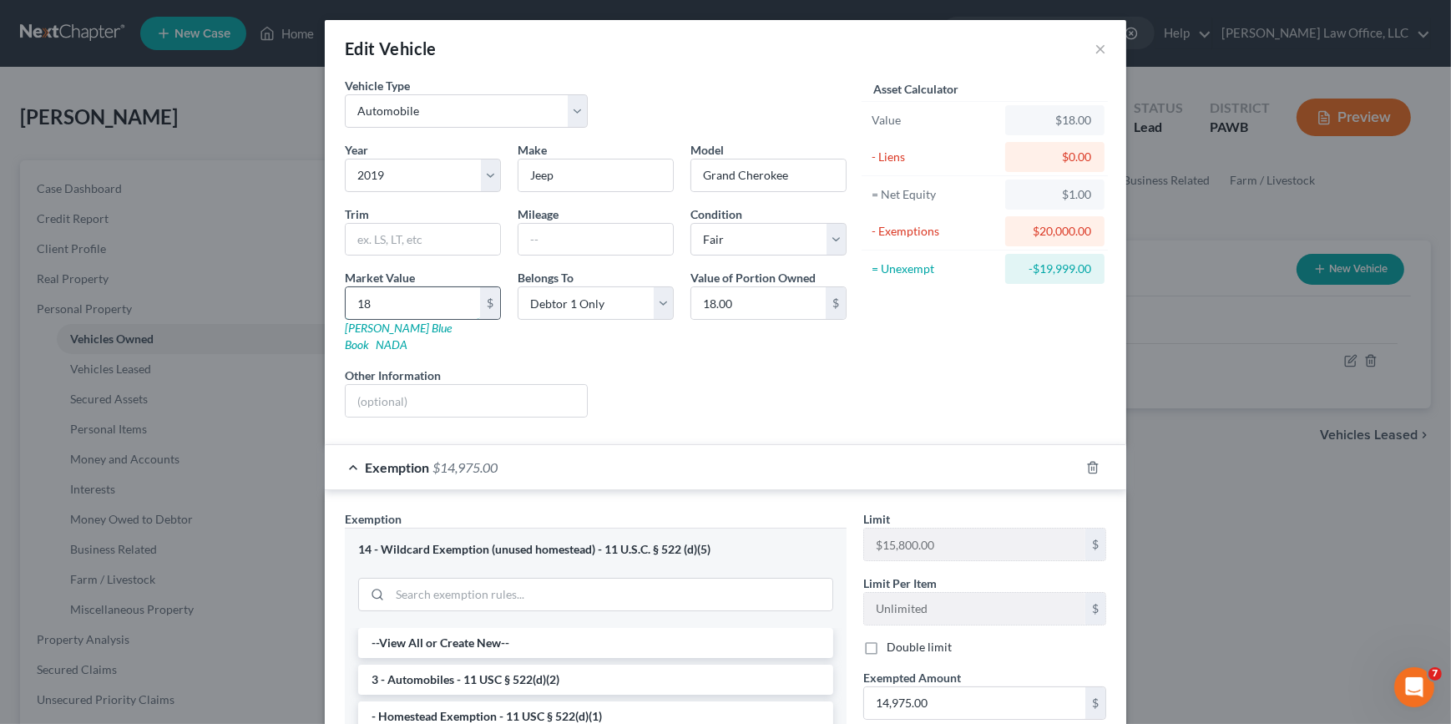
type input "180.00"
type input "1800"
type input "1,800.00"
type input "1,8000"
type input "18,000.00"
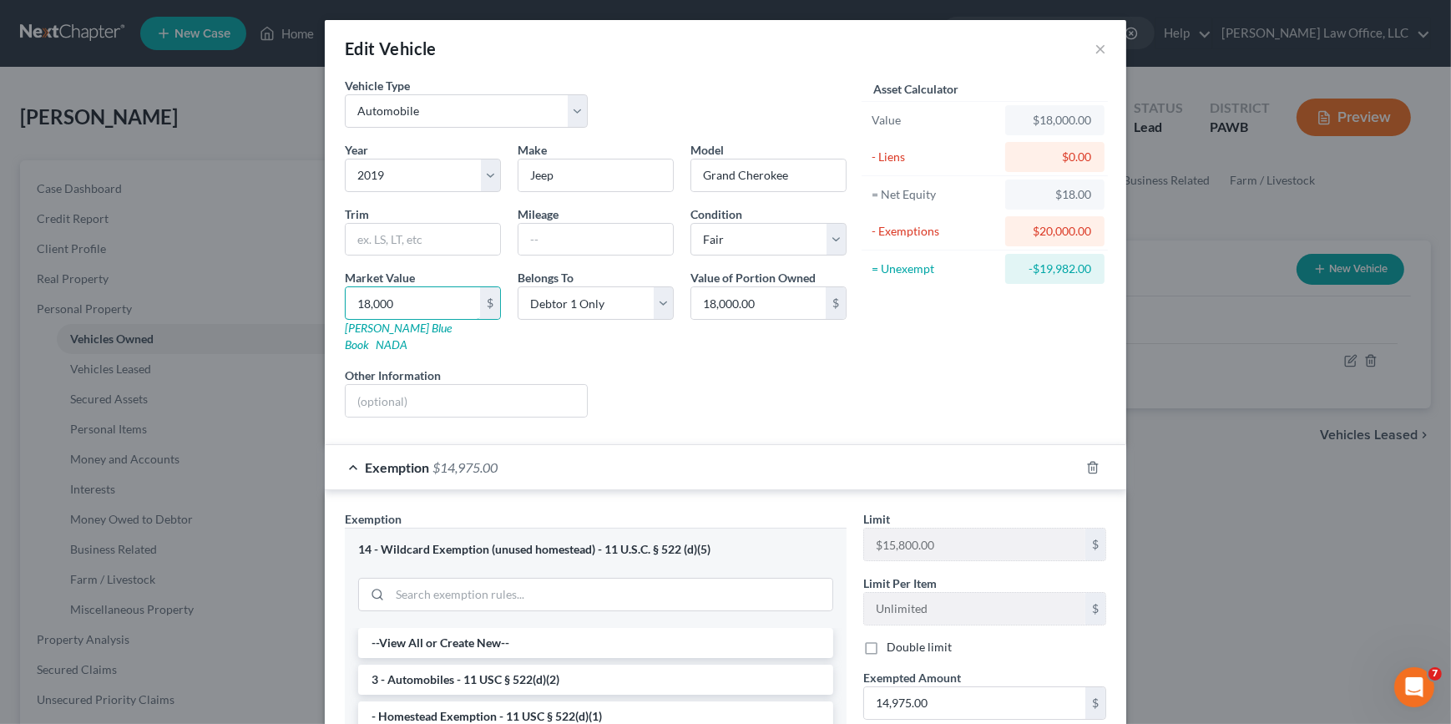
type input "18,000"
click at [990, 380] on div "Asset Calculator Value $18,000.00 - Liens $0.00 = Net Equity $18.00 - Exemption…" at bounding box center [985, 254] width 260 height 354
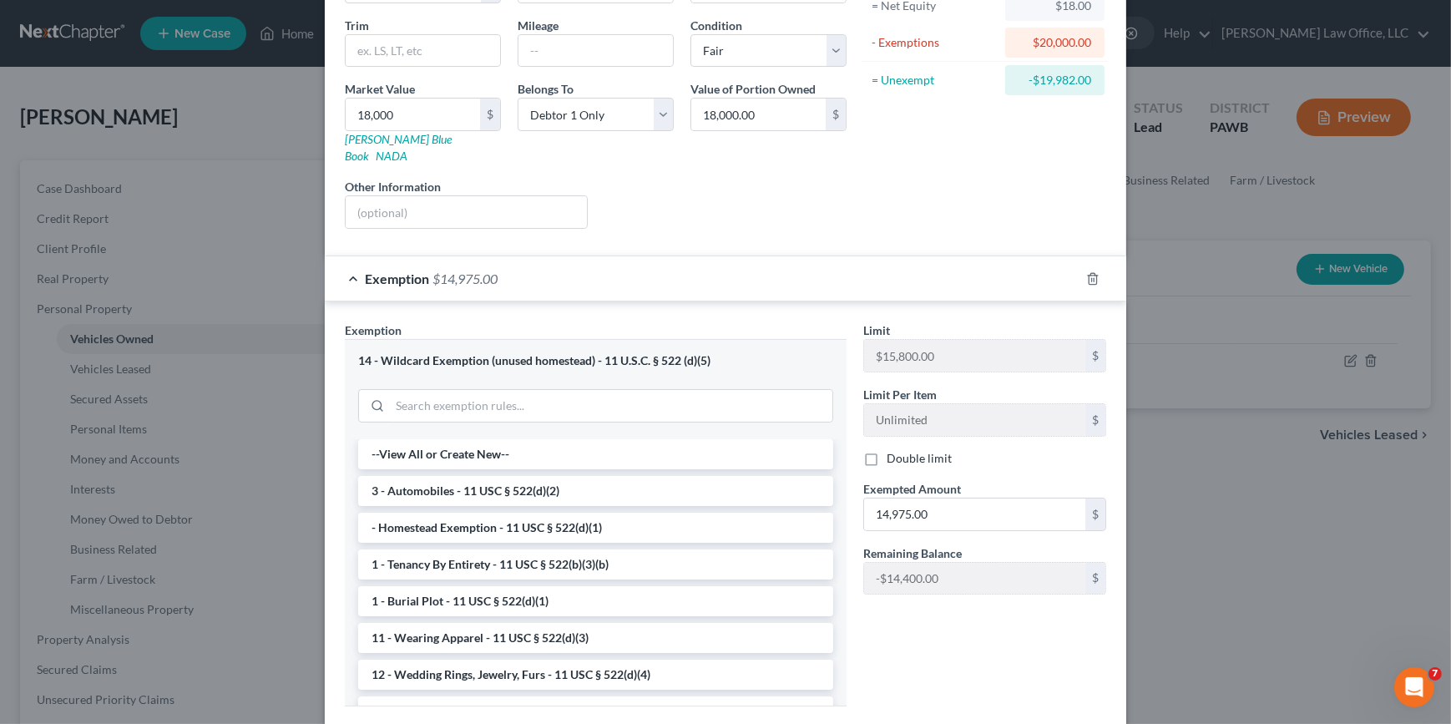
scroll to position [75, 0]
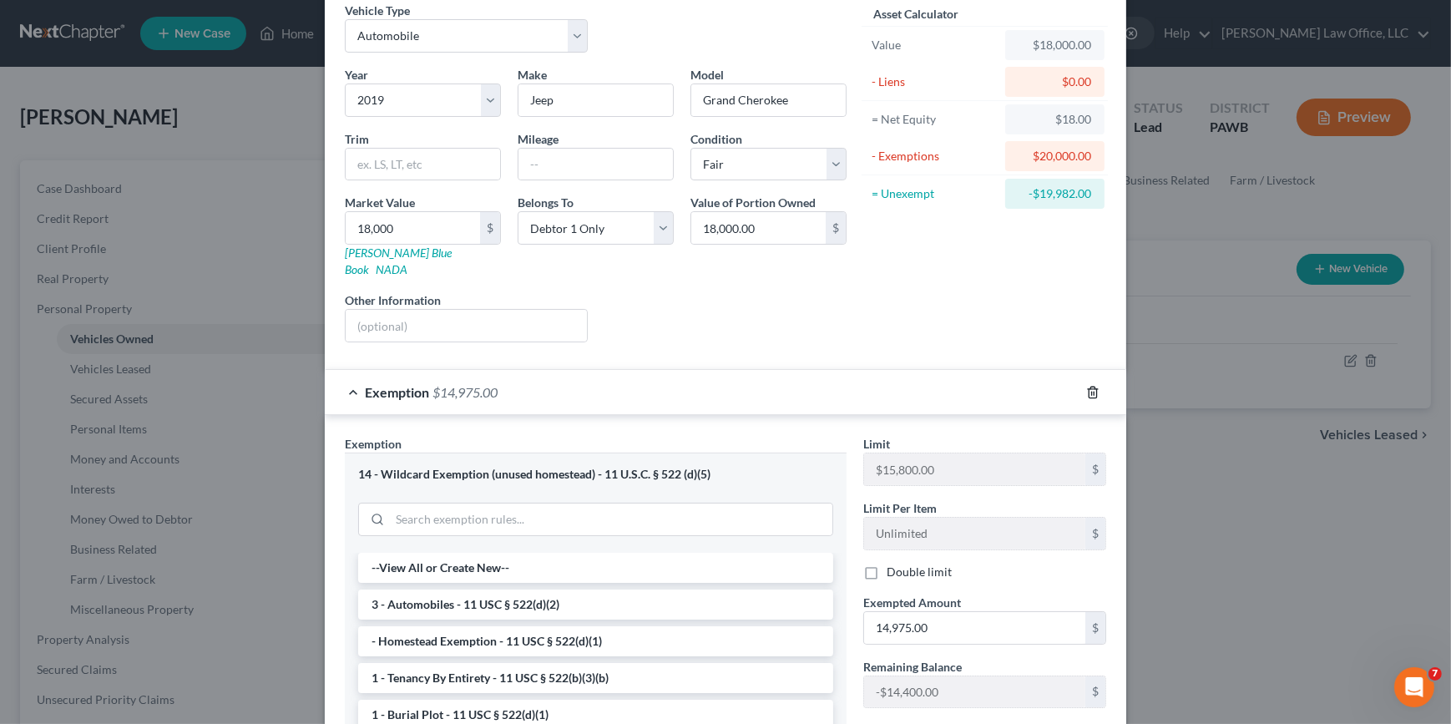
click at [1094, 392] on line "button" at bounding box center [1094, 393] width 0 height 3
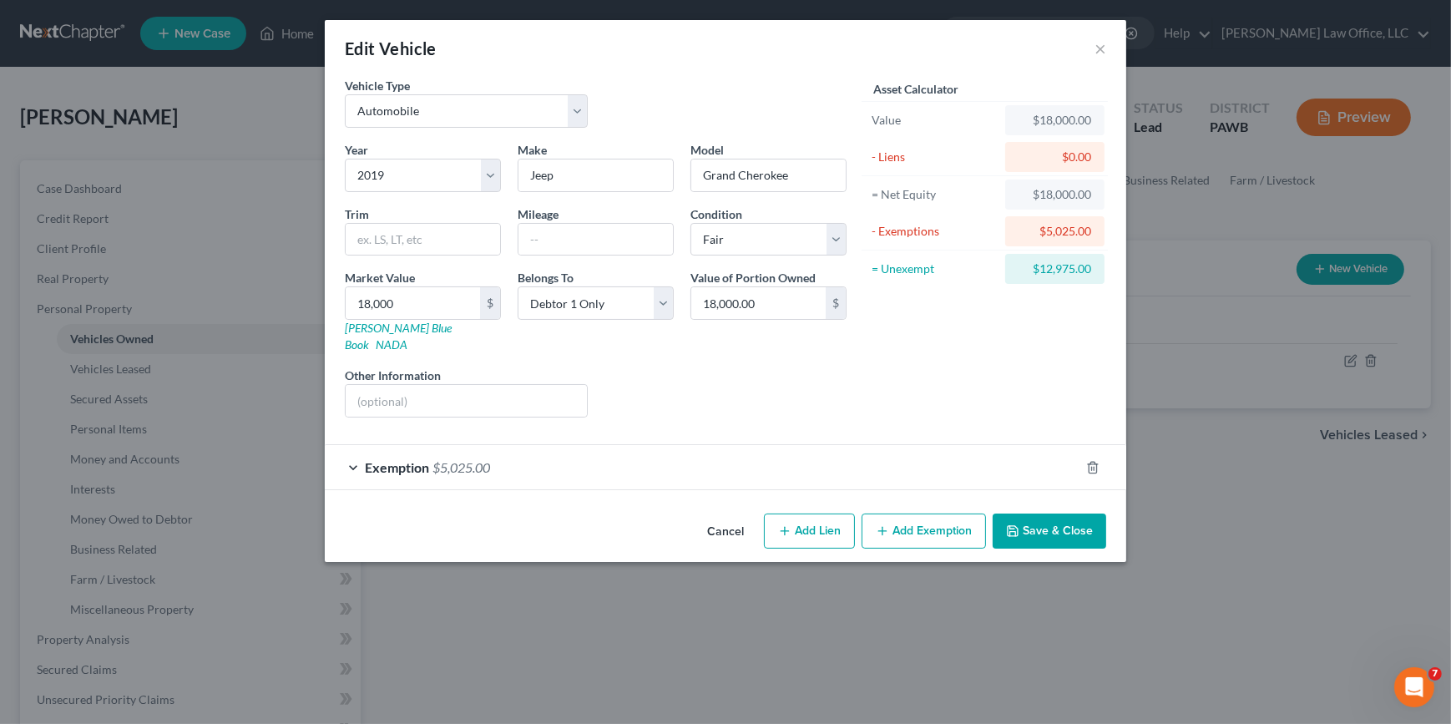
click at [942, 513] on button "Add Exemption" at bounding box center [923, 530] width 124 height 35
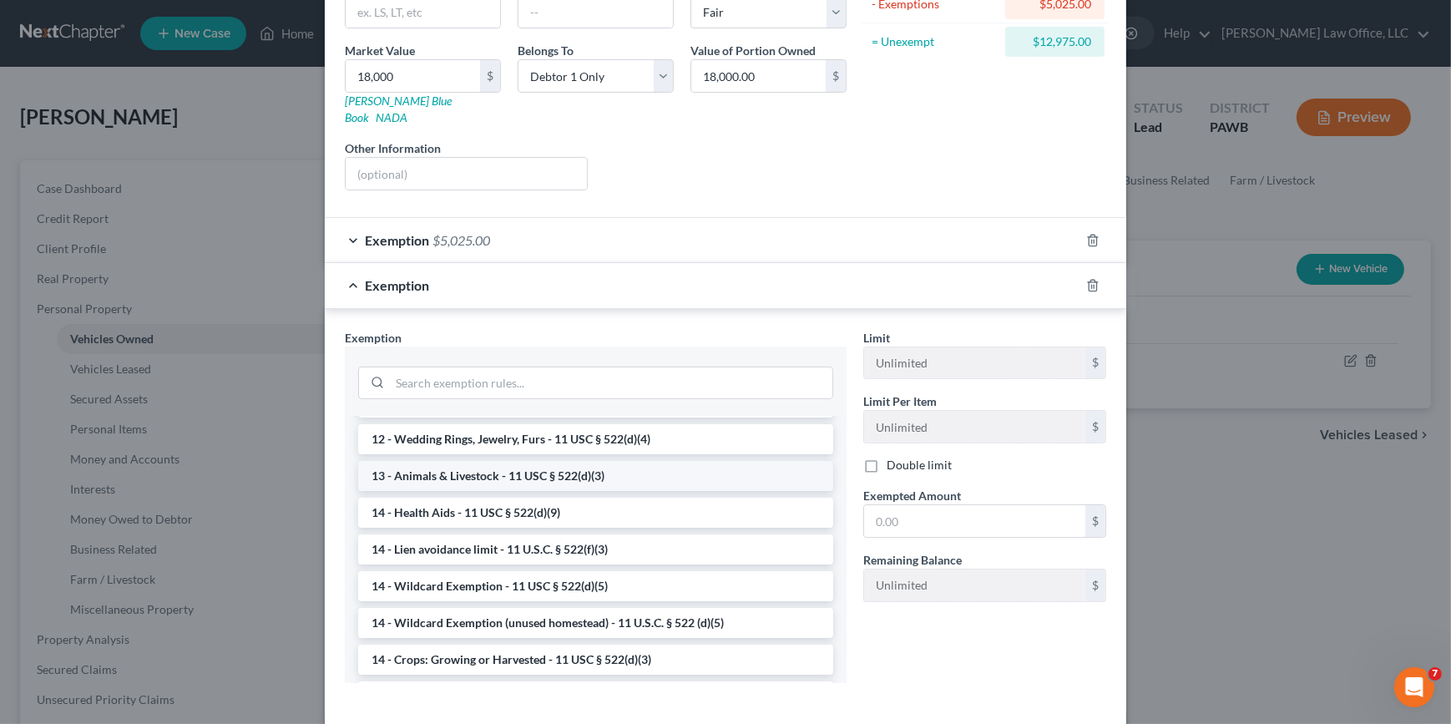
scroll to position [303, 0]
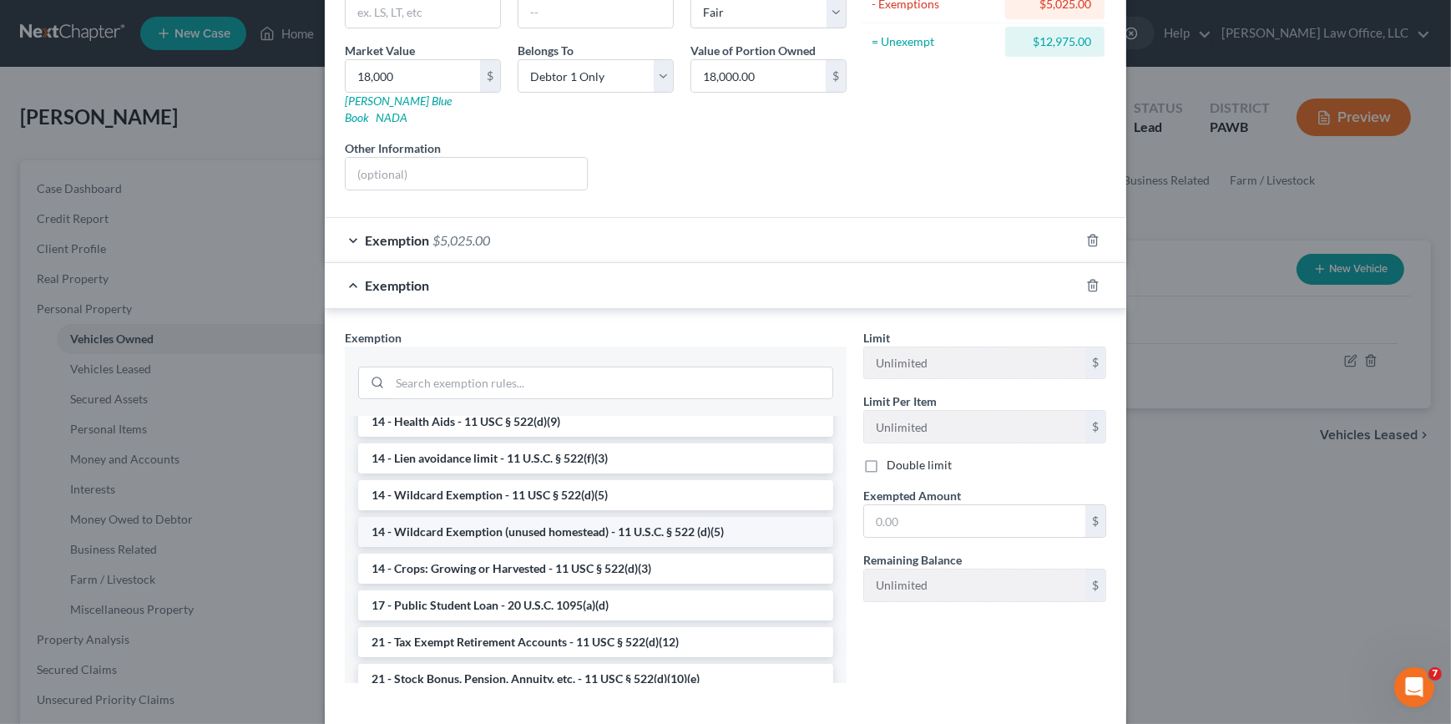
click at [600, 517] on li "14 - Wildcard Exemption (unused homestead) - 11 U.S.C. § 522 (d)(5)" at bounding box center [595, 532] width 475 height 30
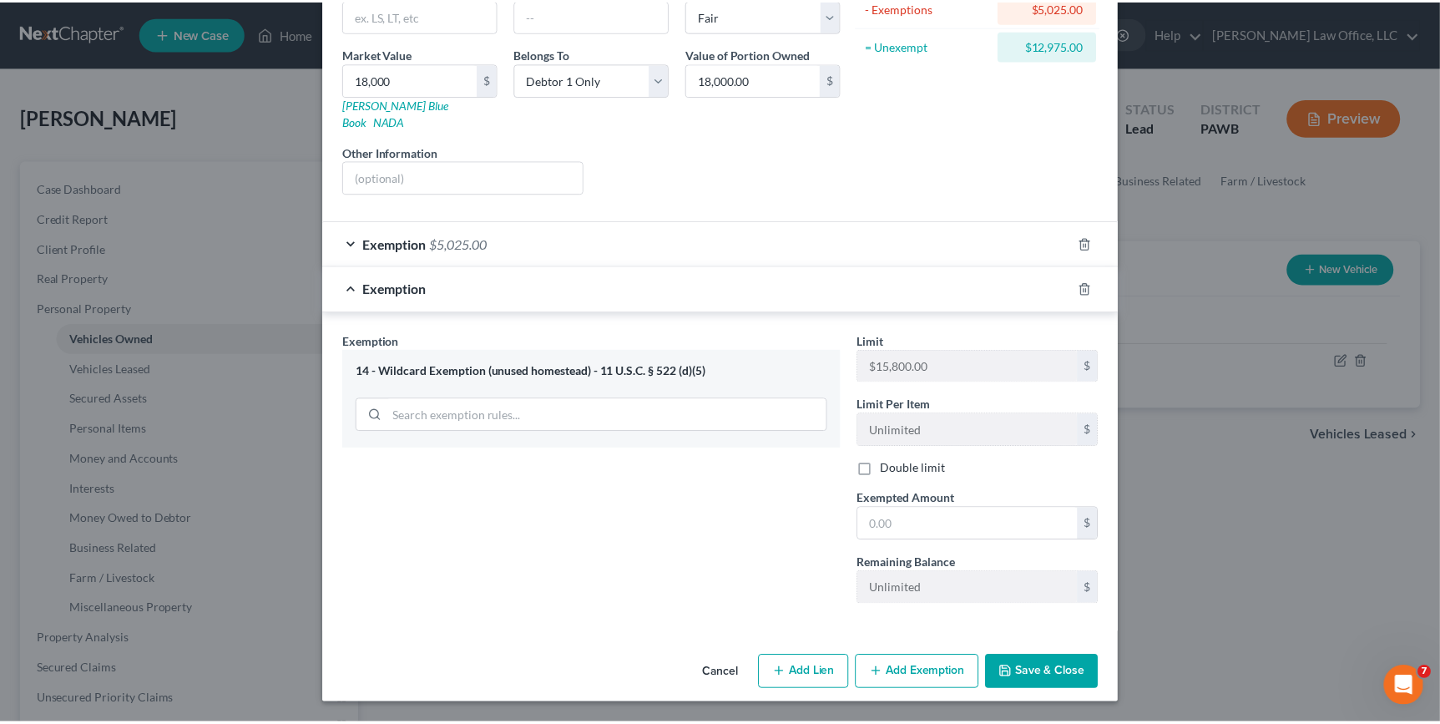
scroll to position [205, 0]
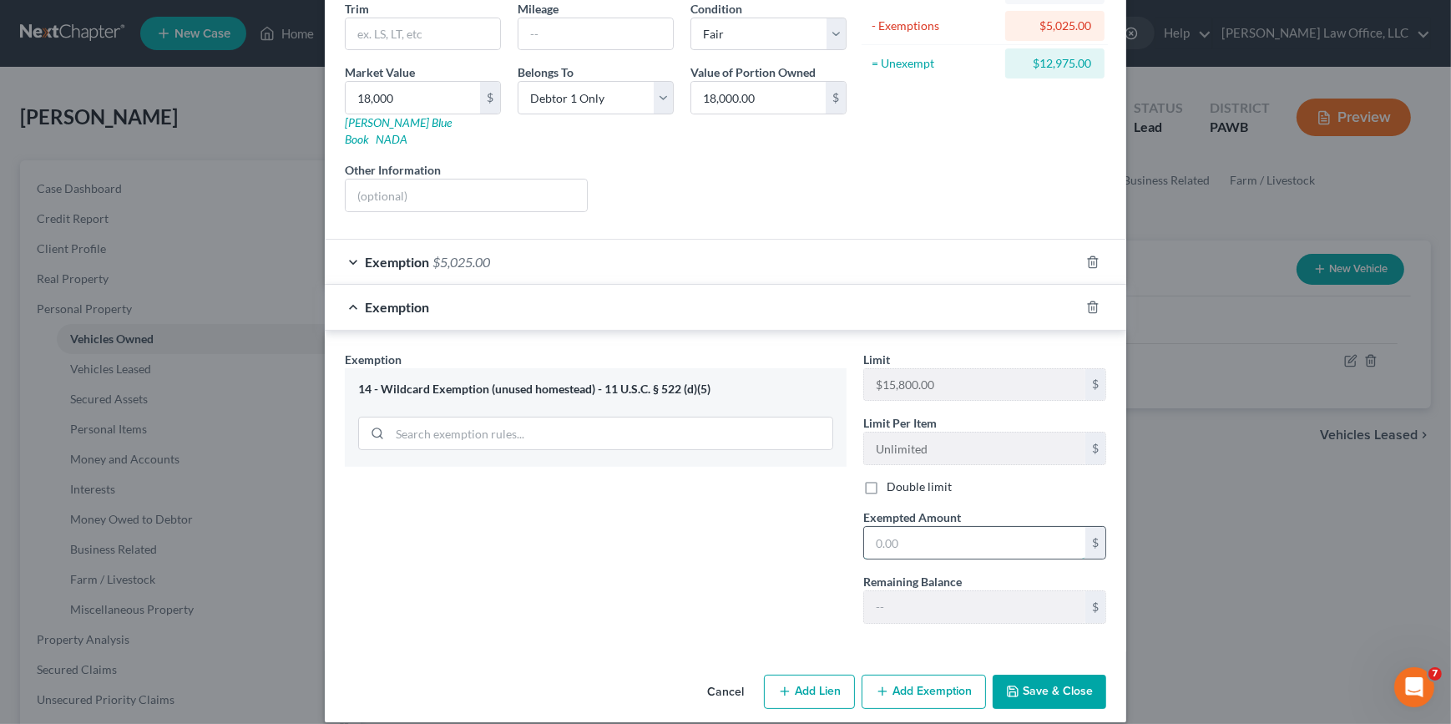
click at [1035, 527] on input "text" at bounding box center [974, 543] width 221 height 32
type input "12,975"
click at [1048, 675] on button "Save & Close" at bounding box center [1050, 691] width 114 height 35
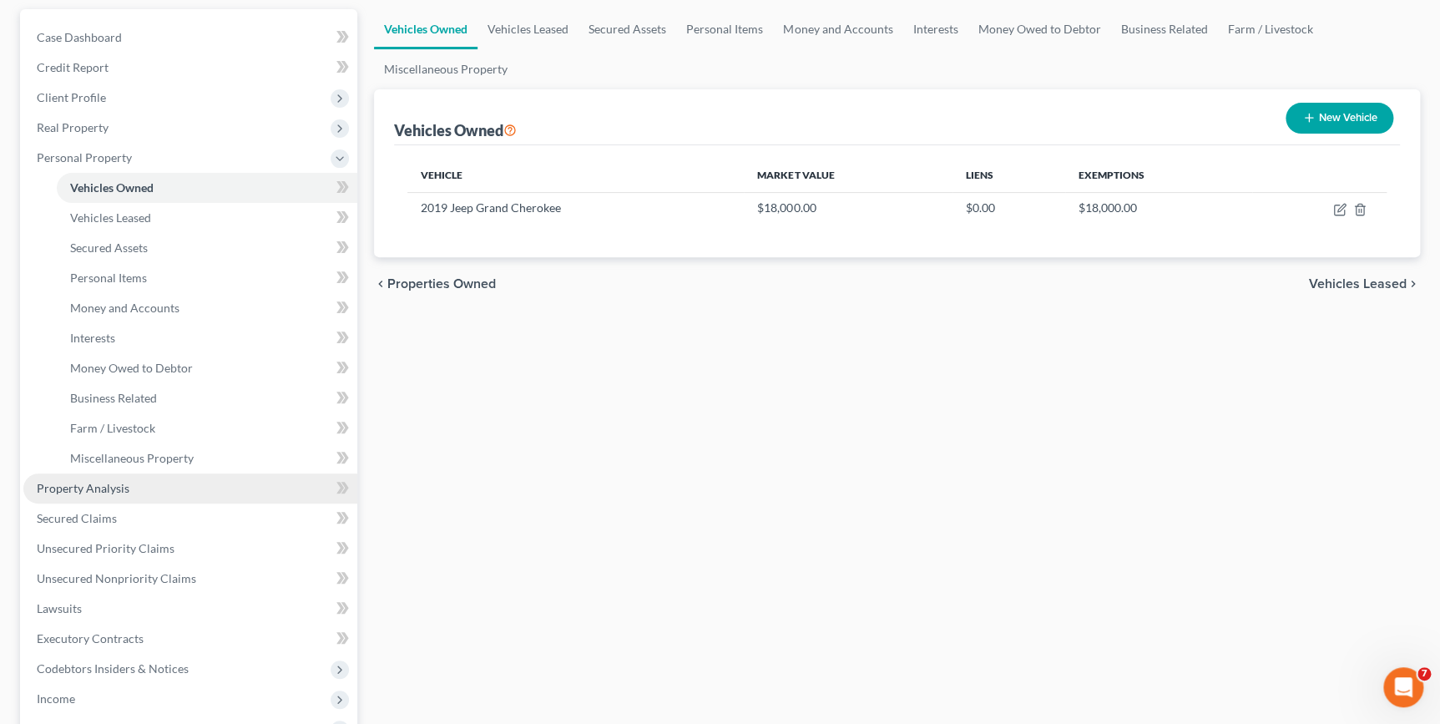
click at [175, 489] on link "Property Analysis" at bounding box center [190, 488] width 334 height 30
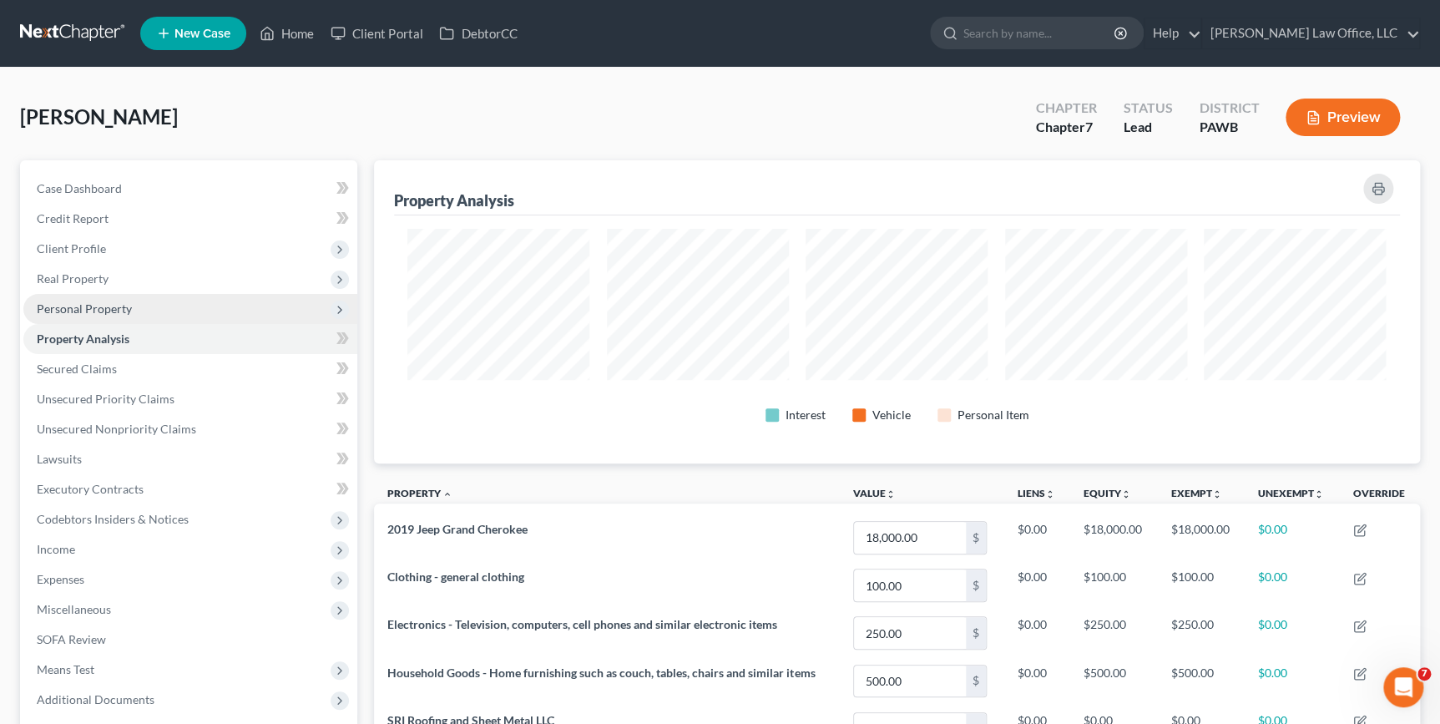
click at [156, 307] on span "Personal Property" at bounding box center [190, 309] width 334 height 30
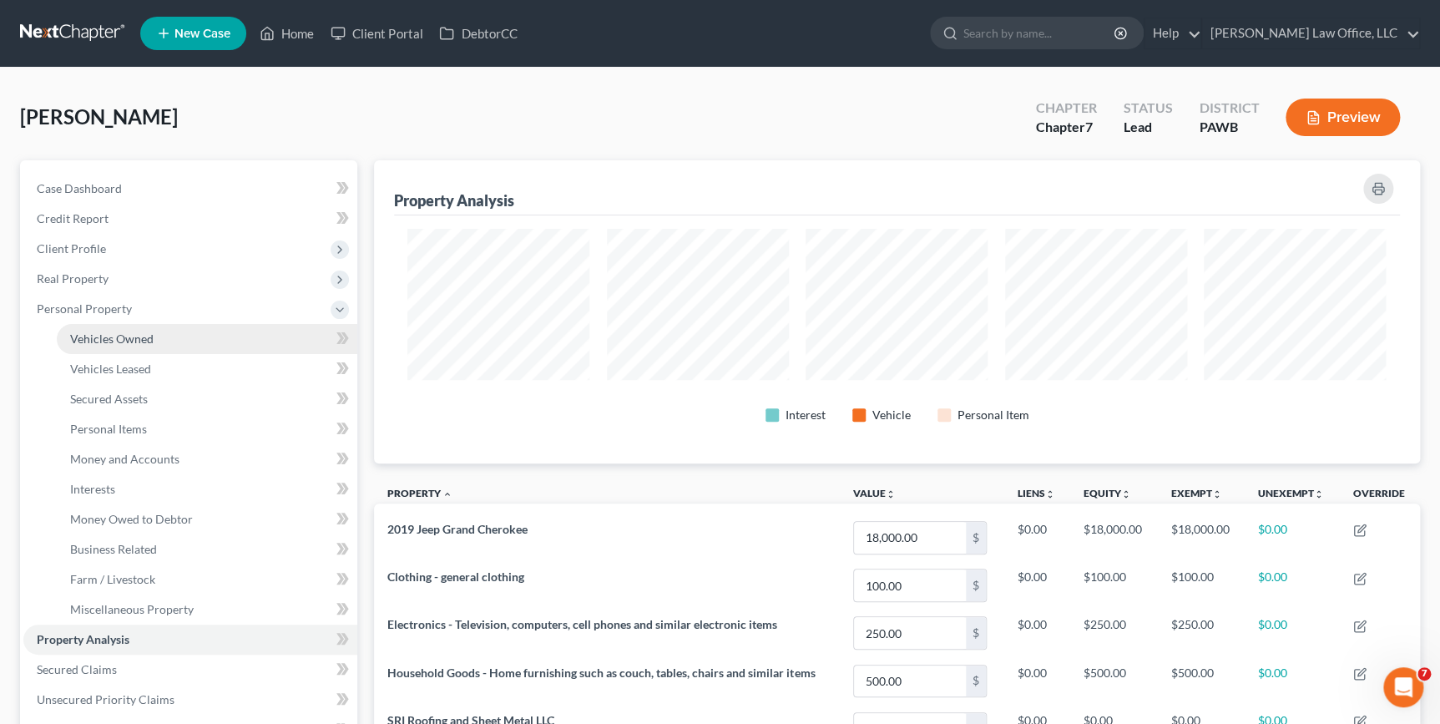
click at [139, 338] on span "Vehicles Owned" at bounding box center [111, 338] width 83 height 14
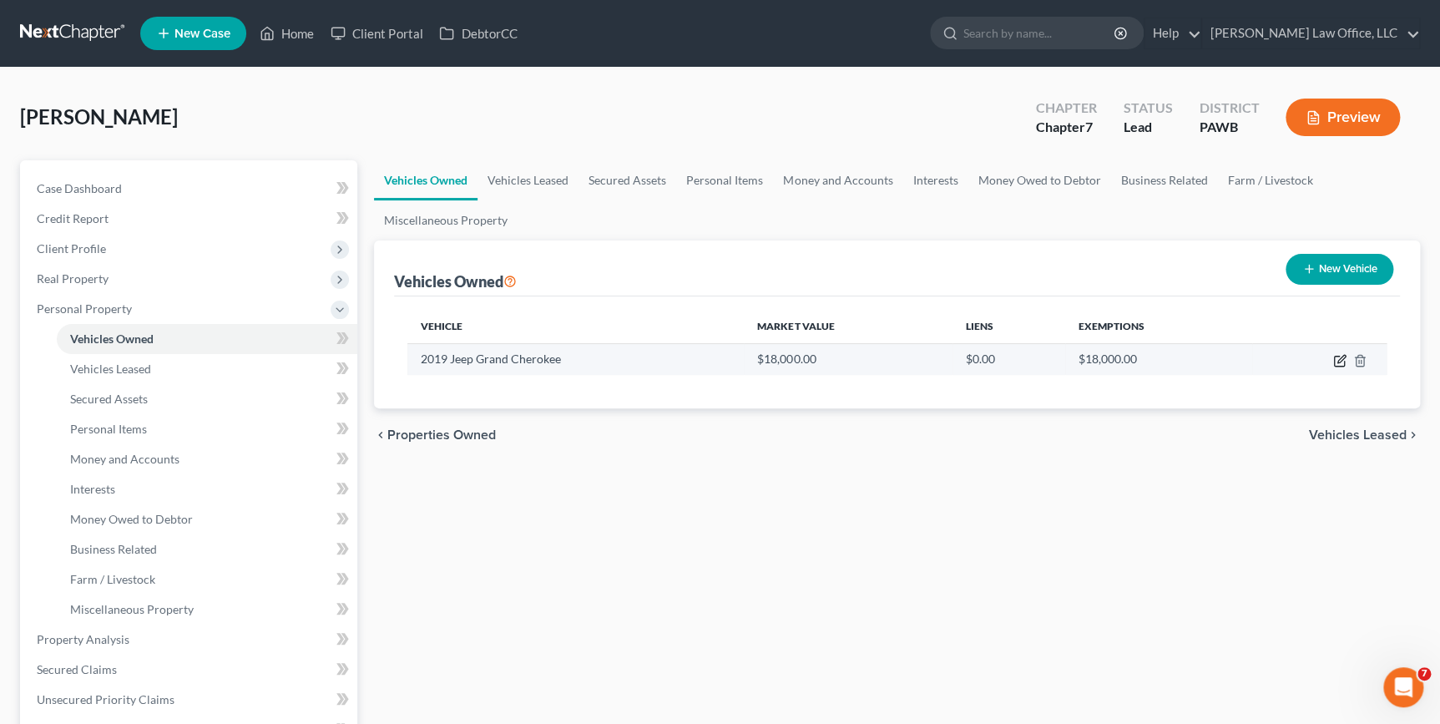
click at [1341, 361] on icon "button" at bounding box center [1339, 360] width 13 height 13
select select "0"
select select "7"
select select "3"
select select "0"
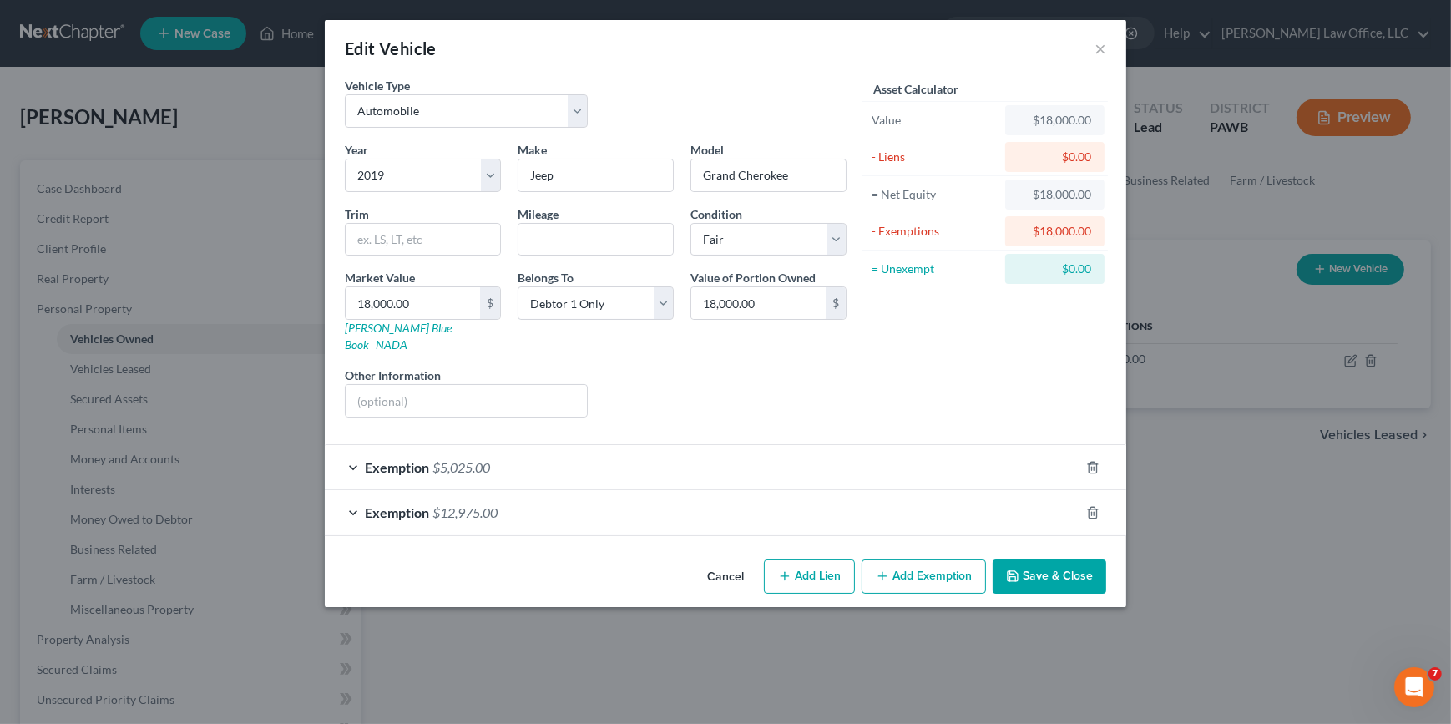
click at [583, 445] on div "Exemption $5,025.00" at bounding box center [702, 467] width 755 height 44
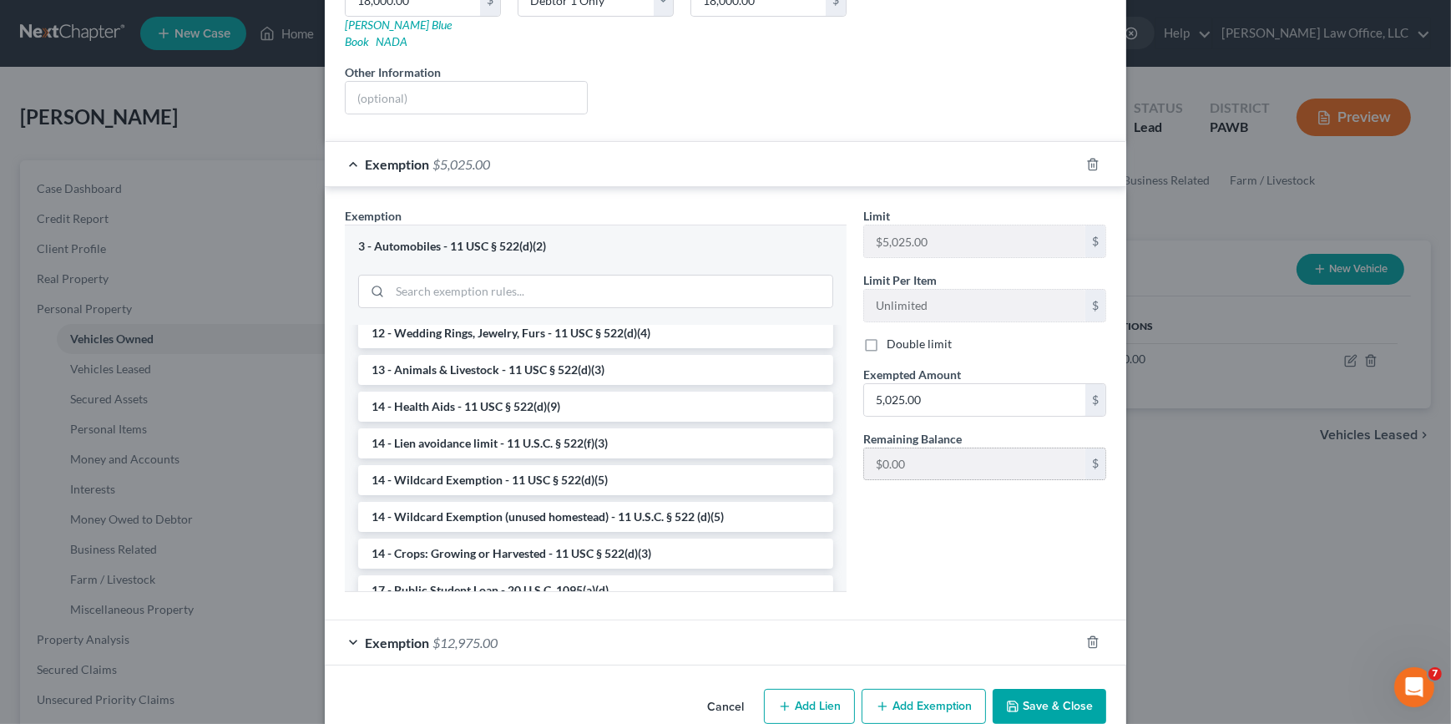
scroll to position [317, 0]
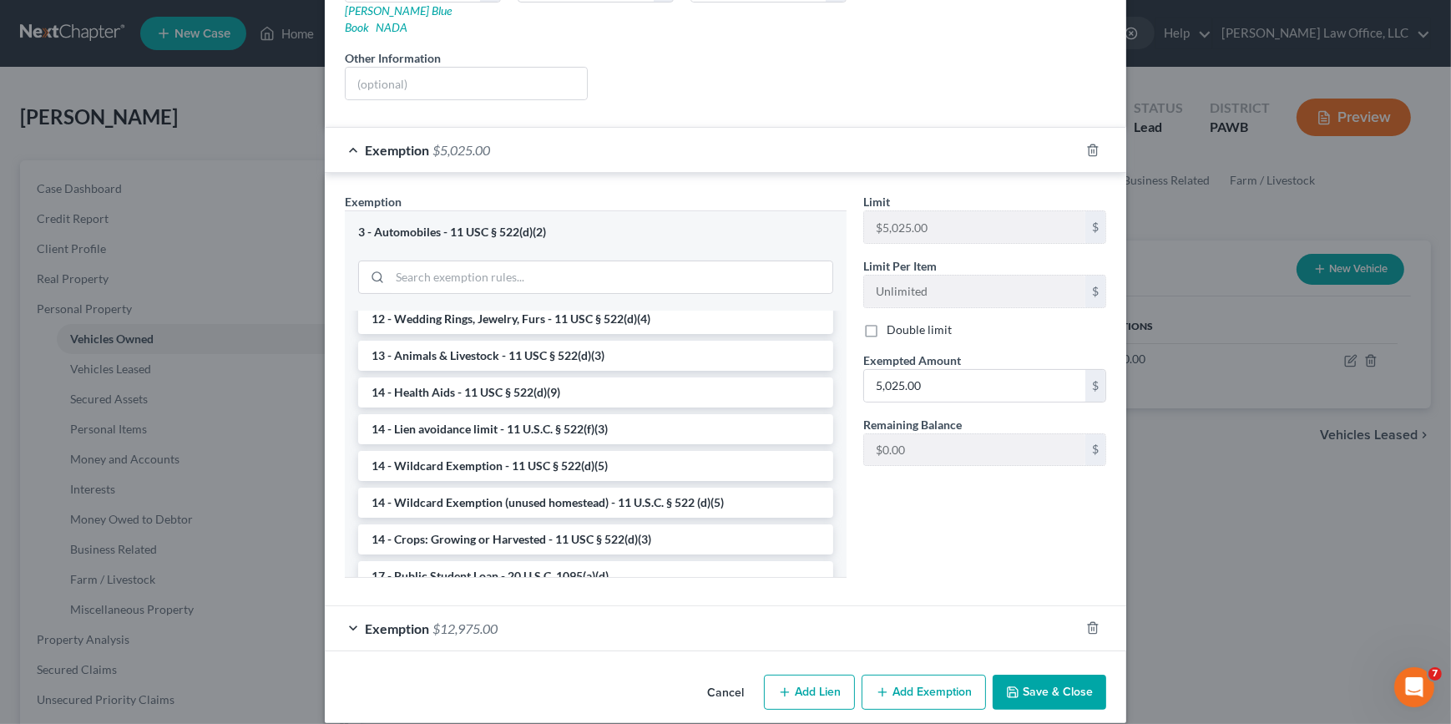
click at [493, 620] on span "$12,975.00" at bounding box center [464, 628] width 65 height 16
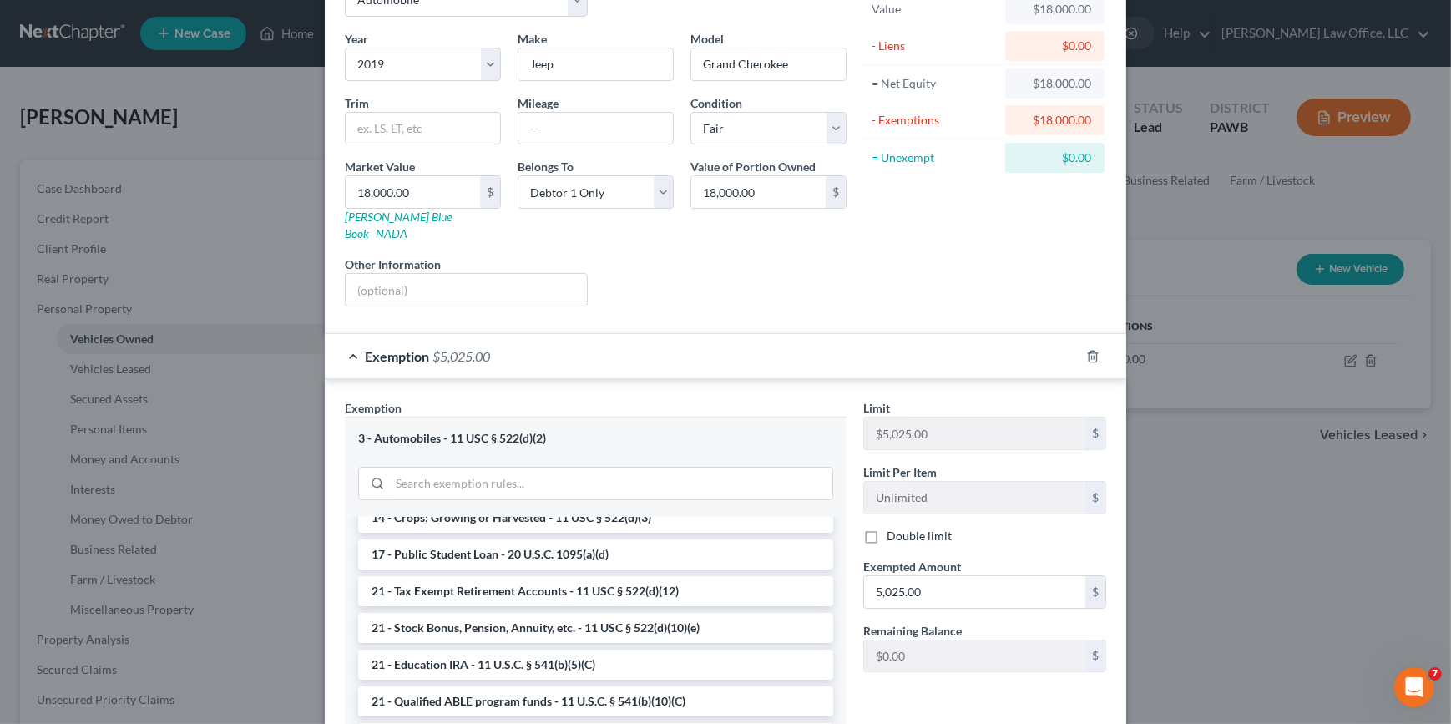
scroll to position [90, 0]
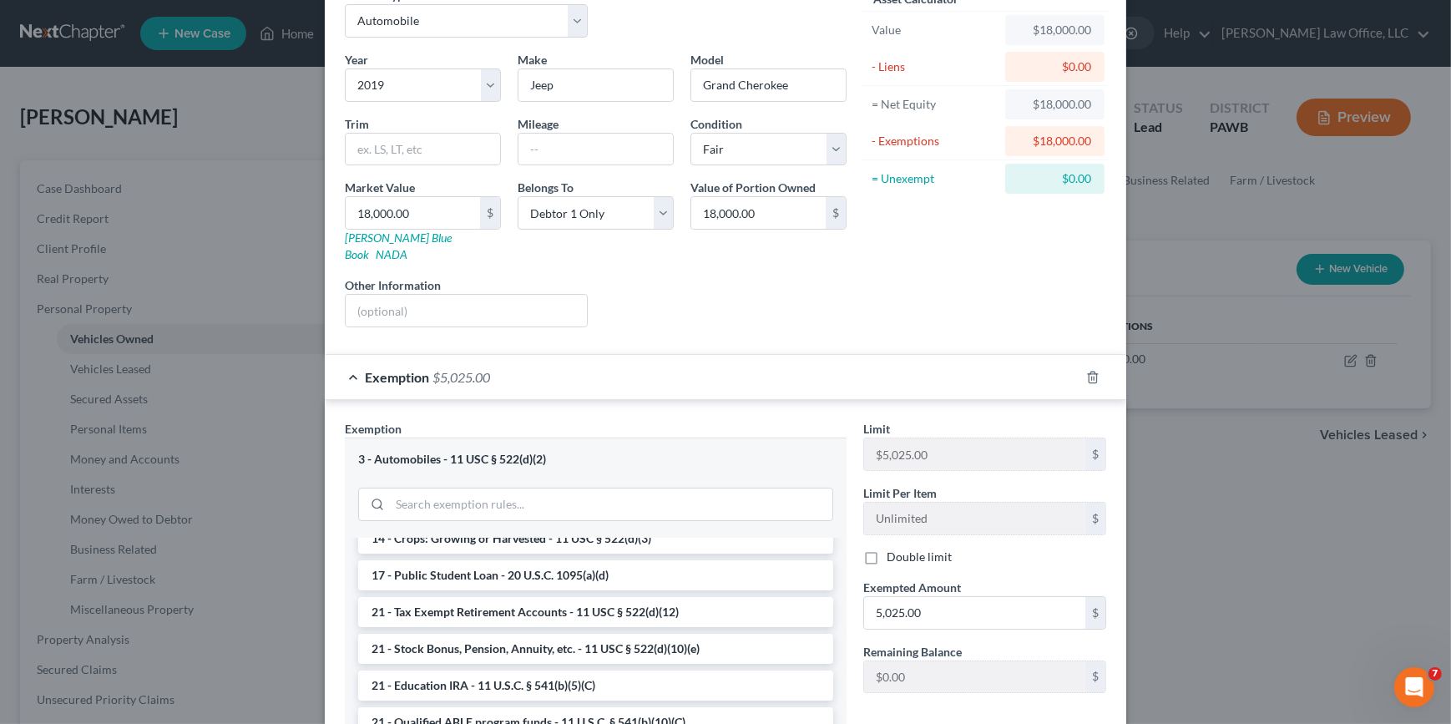
click at [1090, 366] on div at bounding box center [1102, 377] width 47 height 27
click at [1089, 371] on icon "button" at bounding box center [1093, 376] width 8 height 11
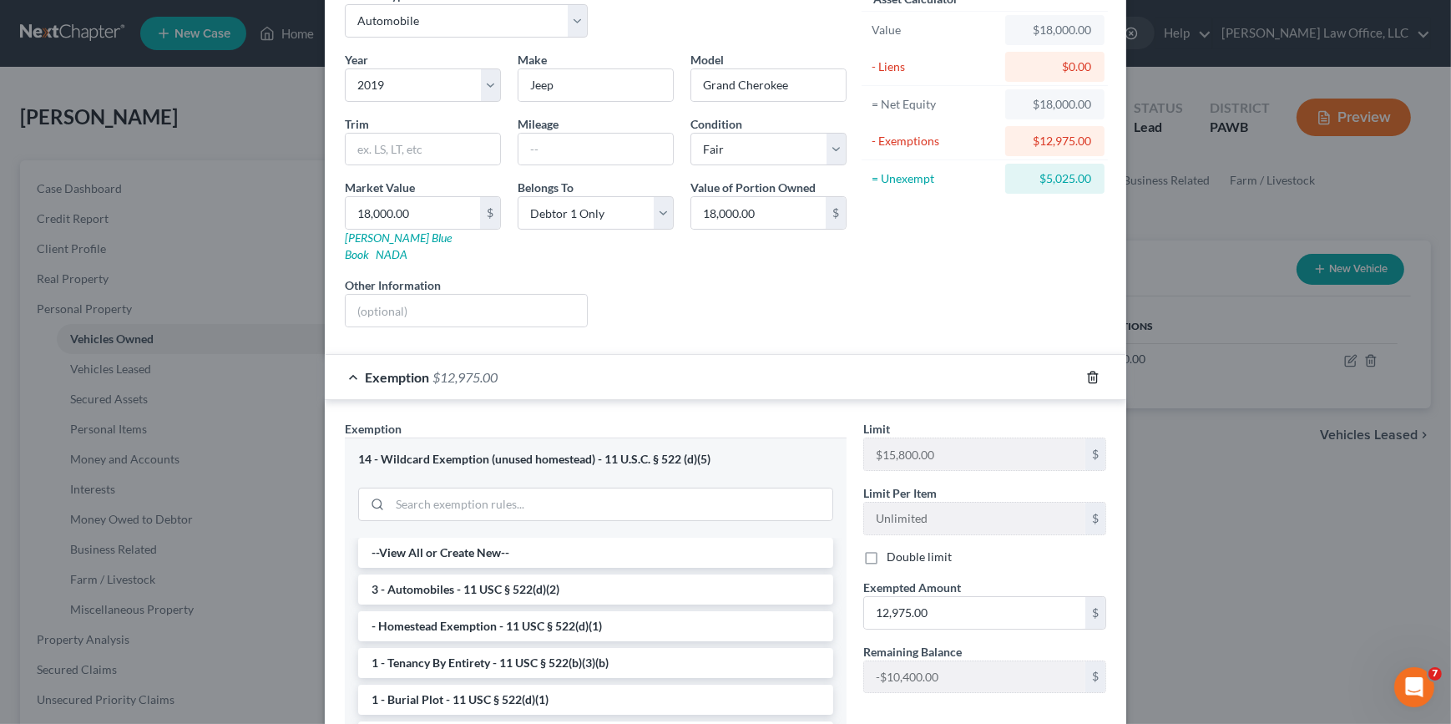
click at [1089, 371] on icon "button" at bounding box center [1093, 376] width 8 height 11
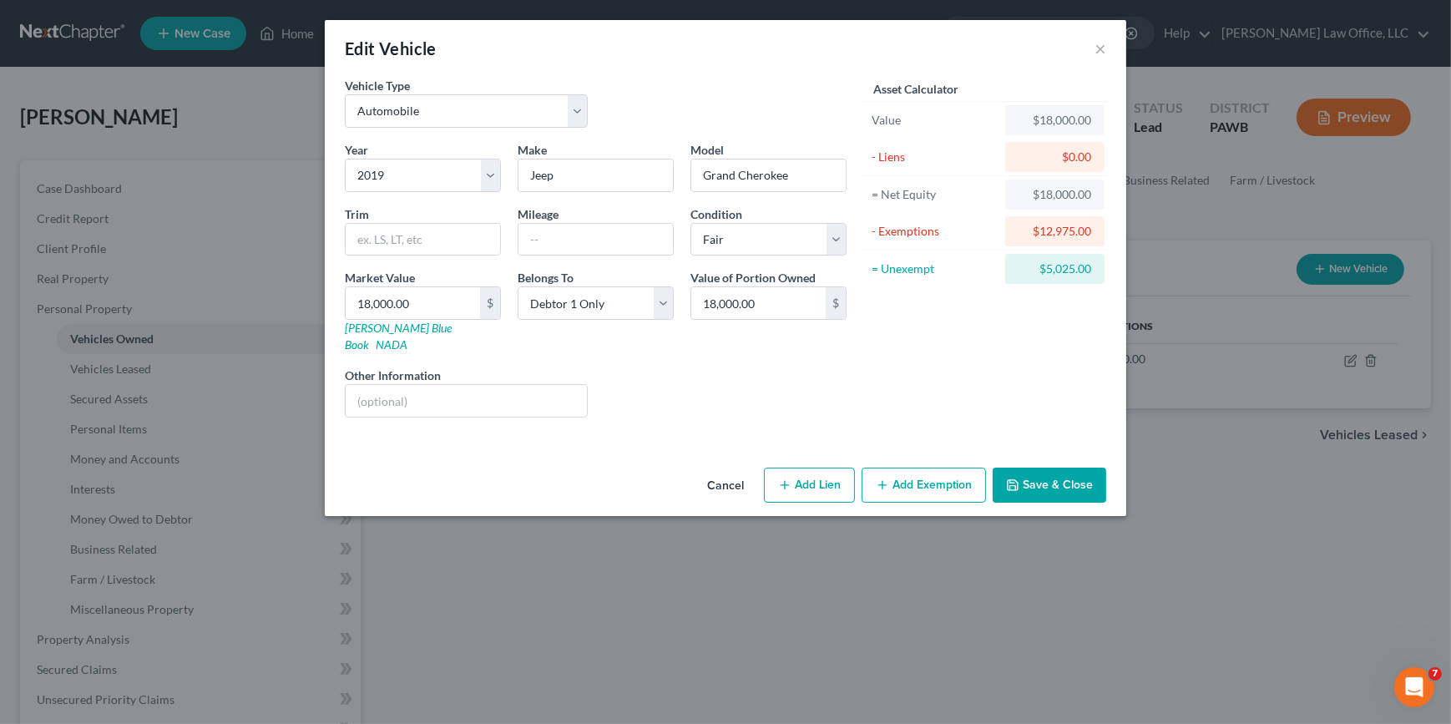
scroll to position [0, 0]
click at [1097, 48] on button "×" at bounding box center [1100, 48] width 12 height 20
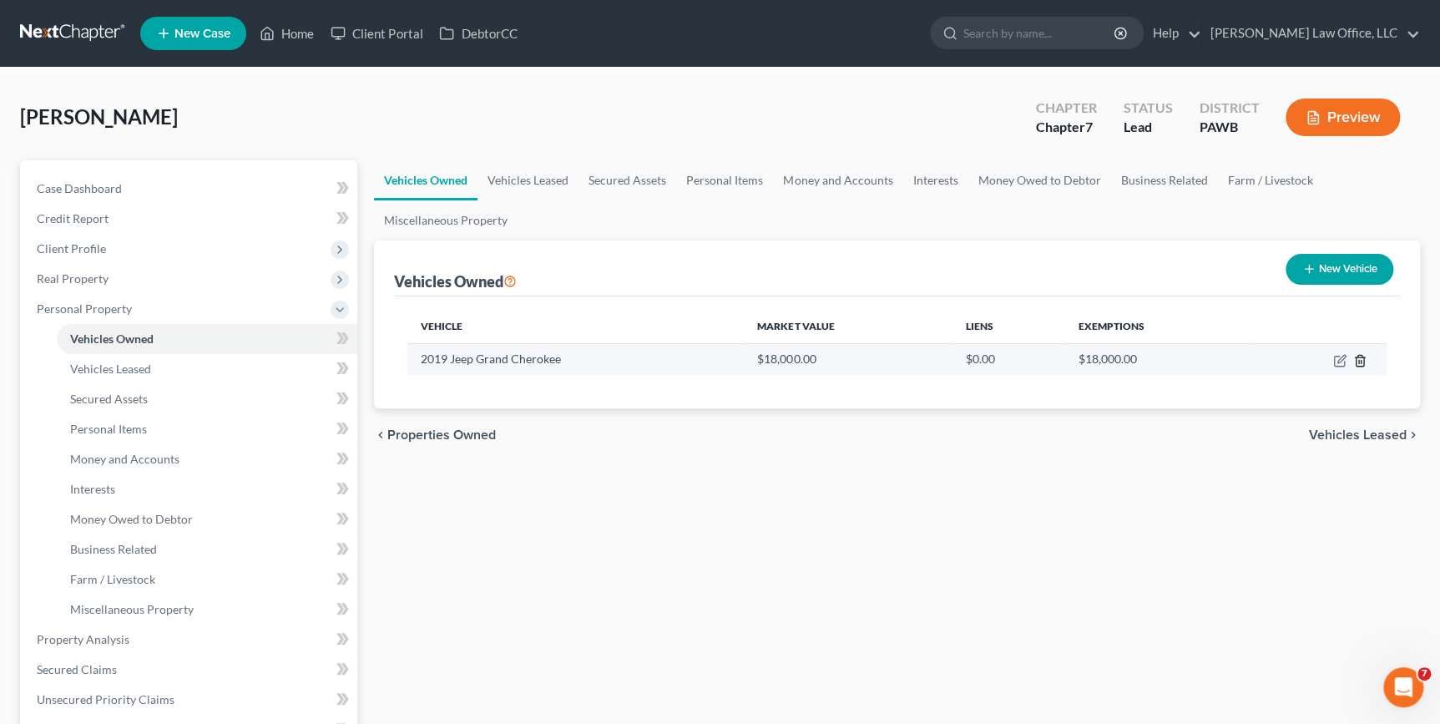
click at [1361, 360] on line "button" at bounding box center [1361, 361] width 0 height 3
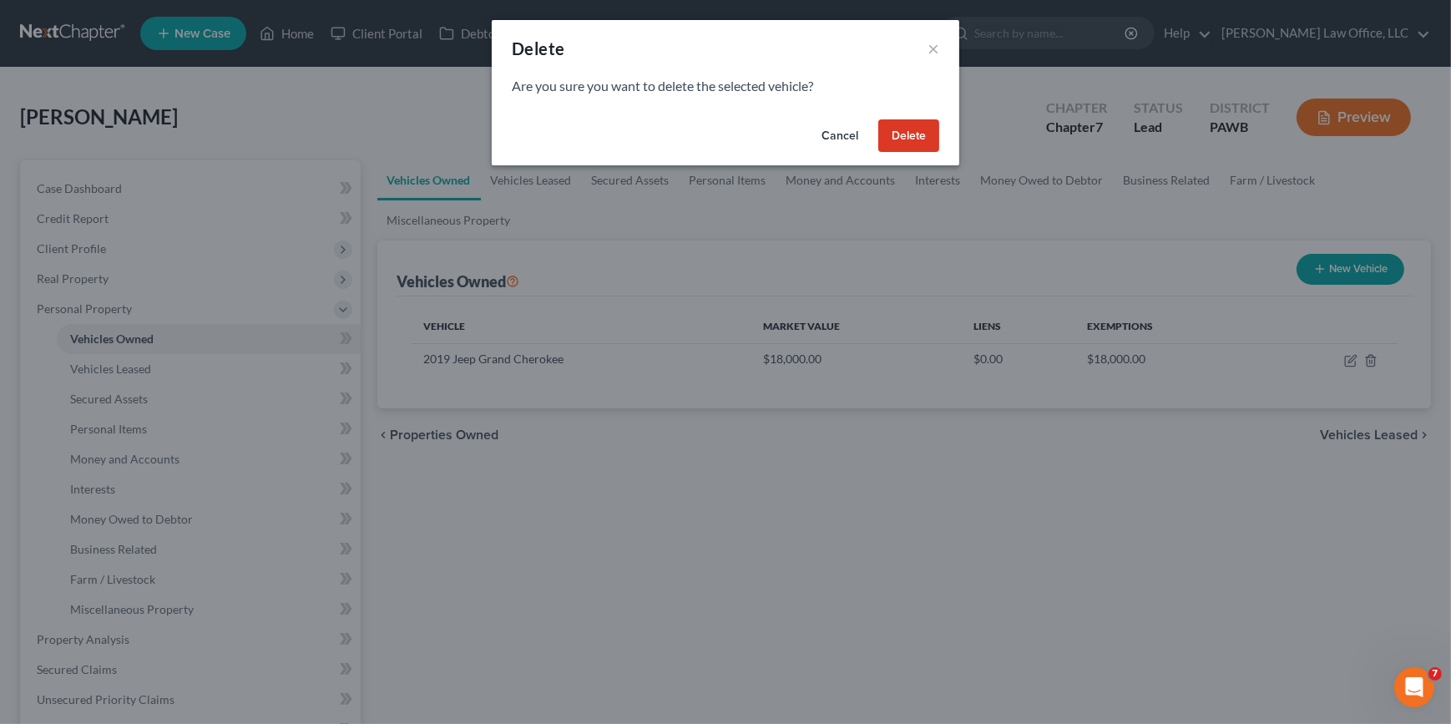
click at [894, 134] on button "Delete" at bounding box center [908, 135] width 61 height 33
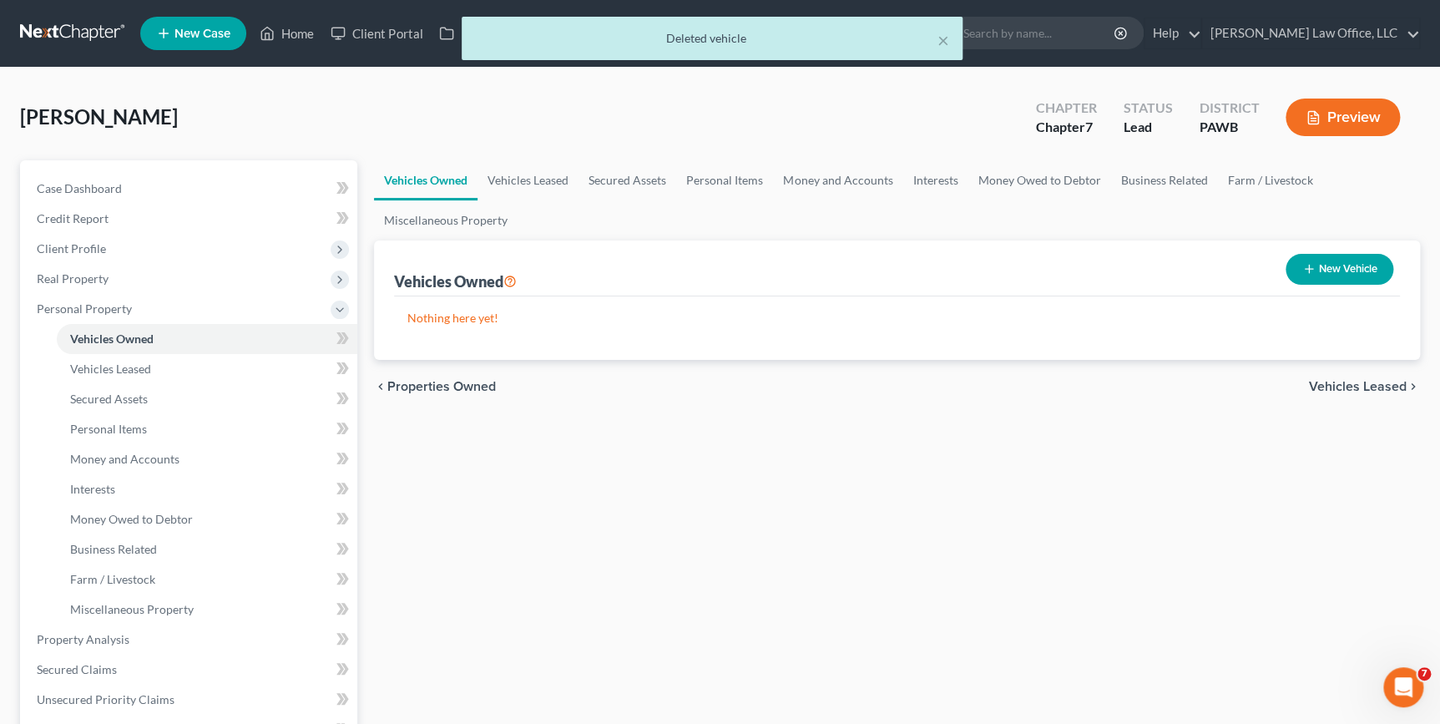
click at [1308, 265] on icon "button" at bounding box center [1308, 268] width 13 height 13
select select "0"
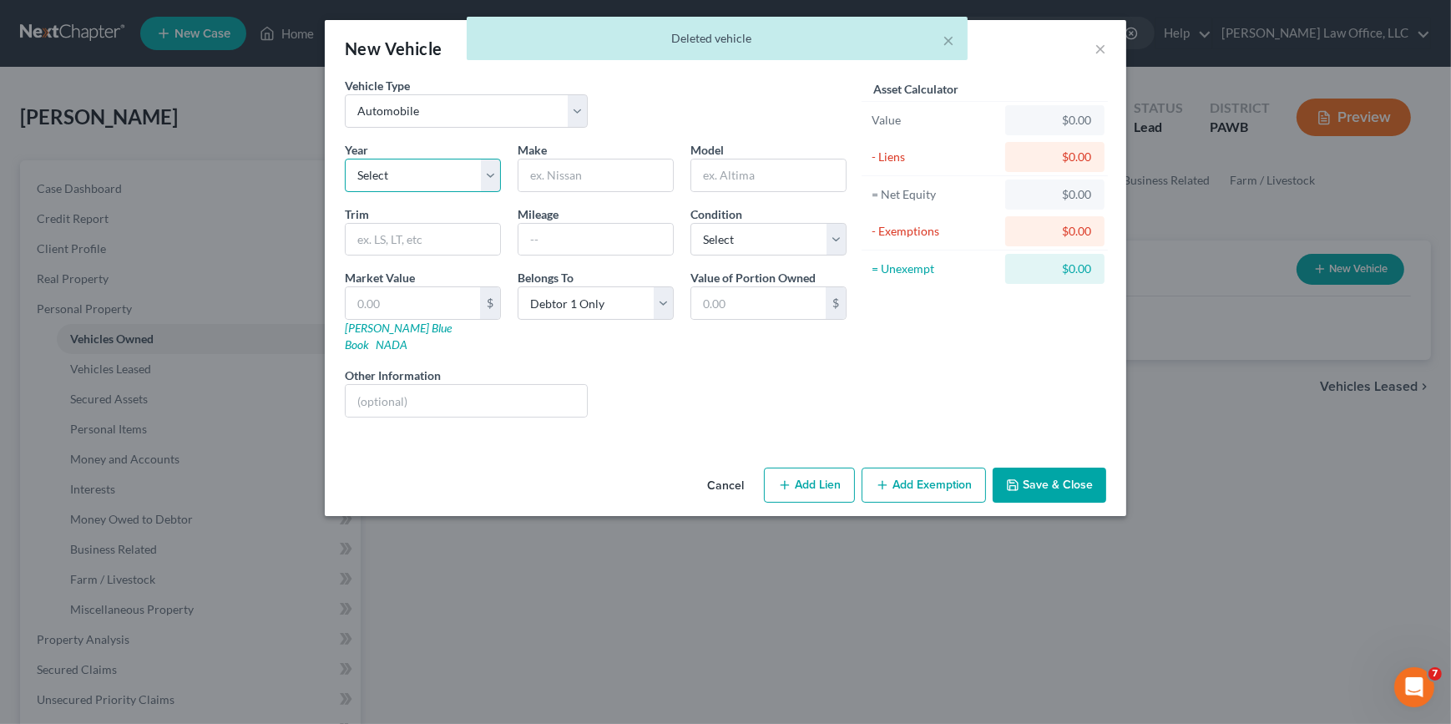
click at [417, 174] on select "Select 2026 2025 2024 2023 2022 2021 2020 2019 2018 2017 2016 2015 2014 2013 20…" at bounding box center [423, 175] width 156 height 33
select select "7"
click at [345, 159] on select "Select 2026 2025 2024 2023 2022 2021 2020 2019 2018 2017 2016 2015 2014 2013 20…" at bounding box center [423, 175] width 156 height 33
click at [575, 182] on input "text" at bounding box center [595, 175] width 154 height 32
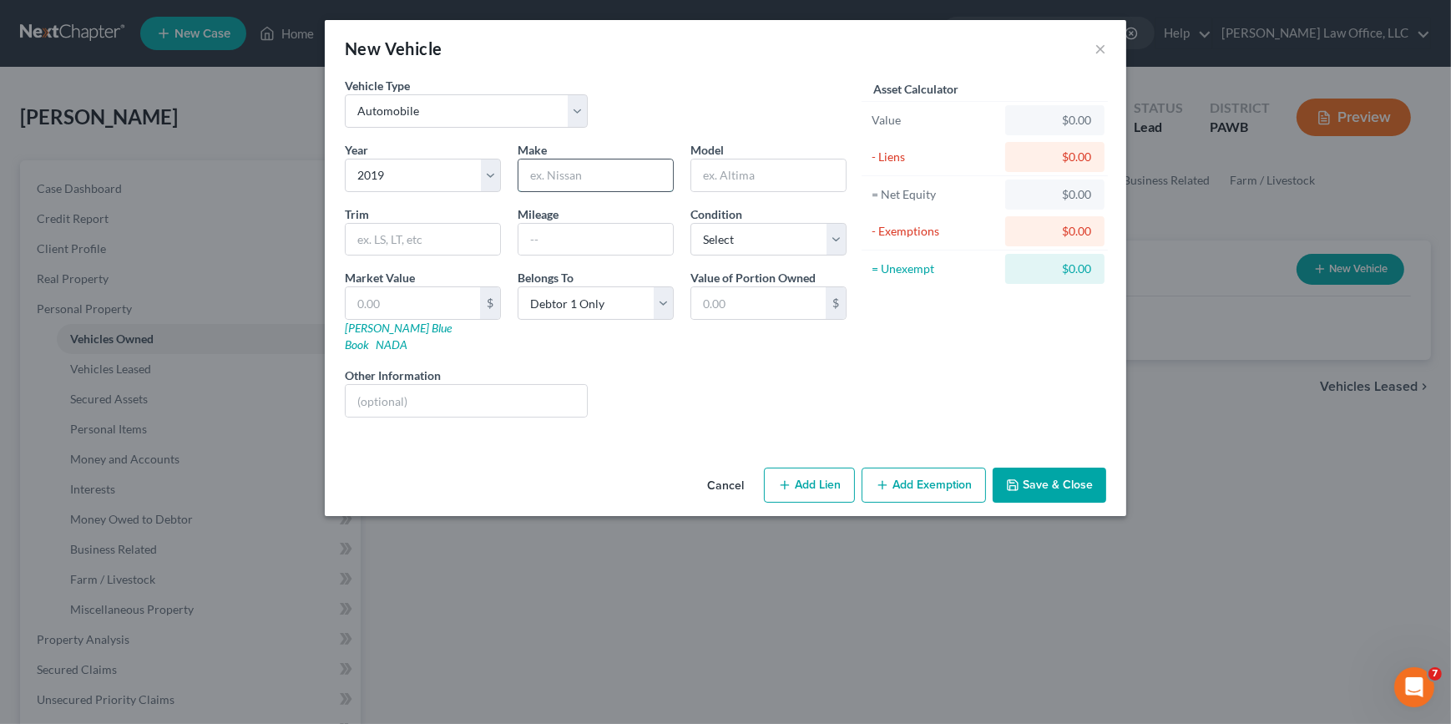
type input "Jeep"
type input "Grand Cherokee"
type input "18,000"
type input "18,000.00"
click at [901, 476] on button "Add Exemption" at bounding box center [923, 484] width 124 height 35
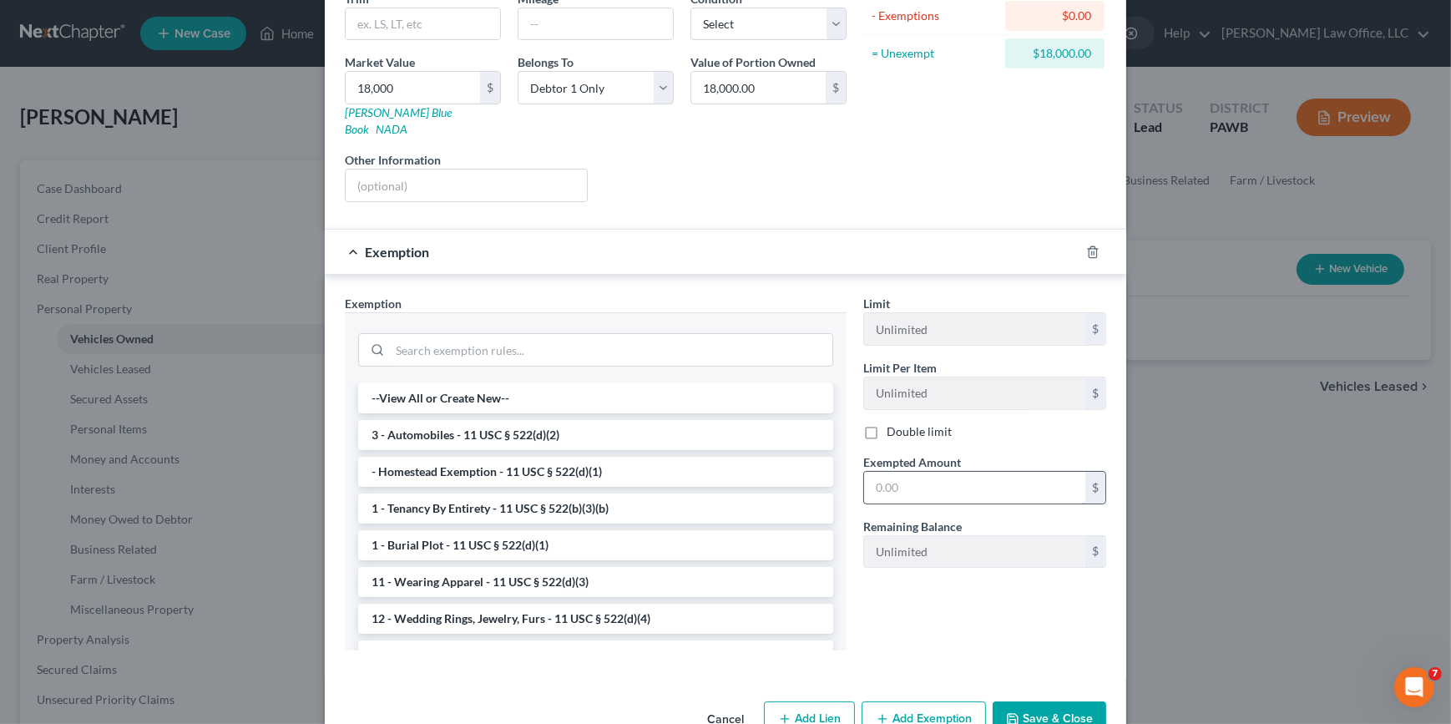
scroll to position [227, 0]
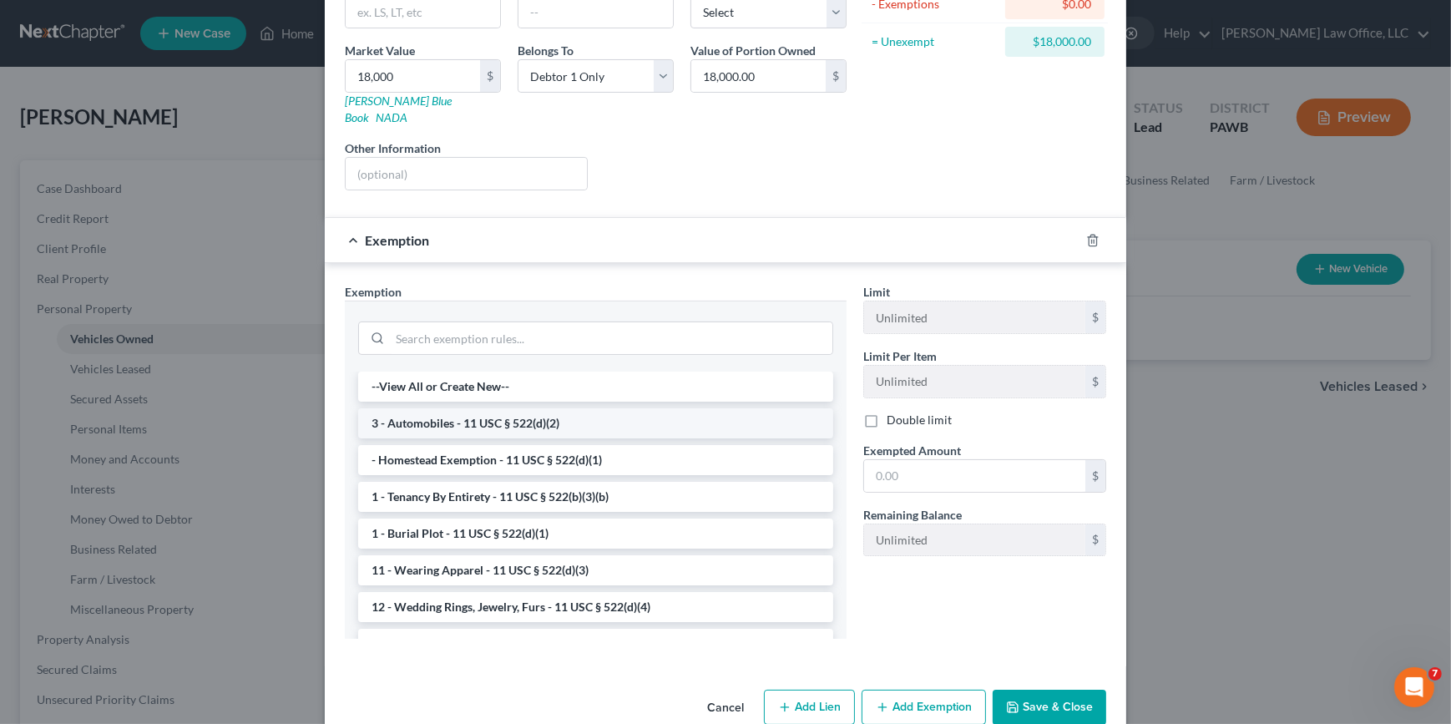
click at [535, 408] on li "3 - Automobiles - 11 USC § 522(d)(2)" at bounding box center [595, 423] width 475 height 30
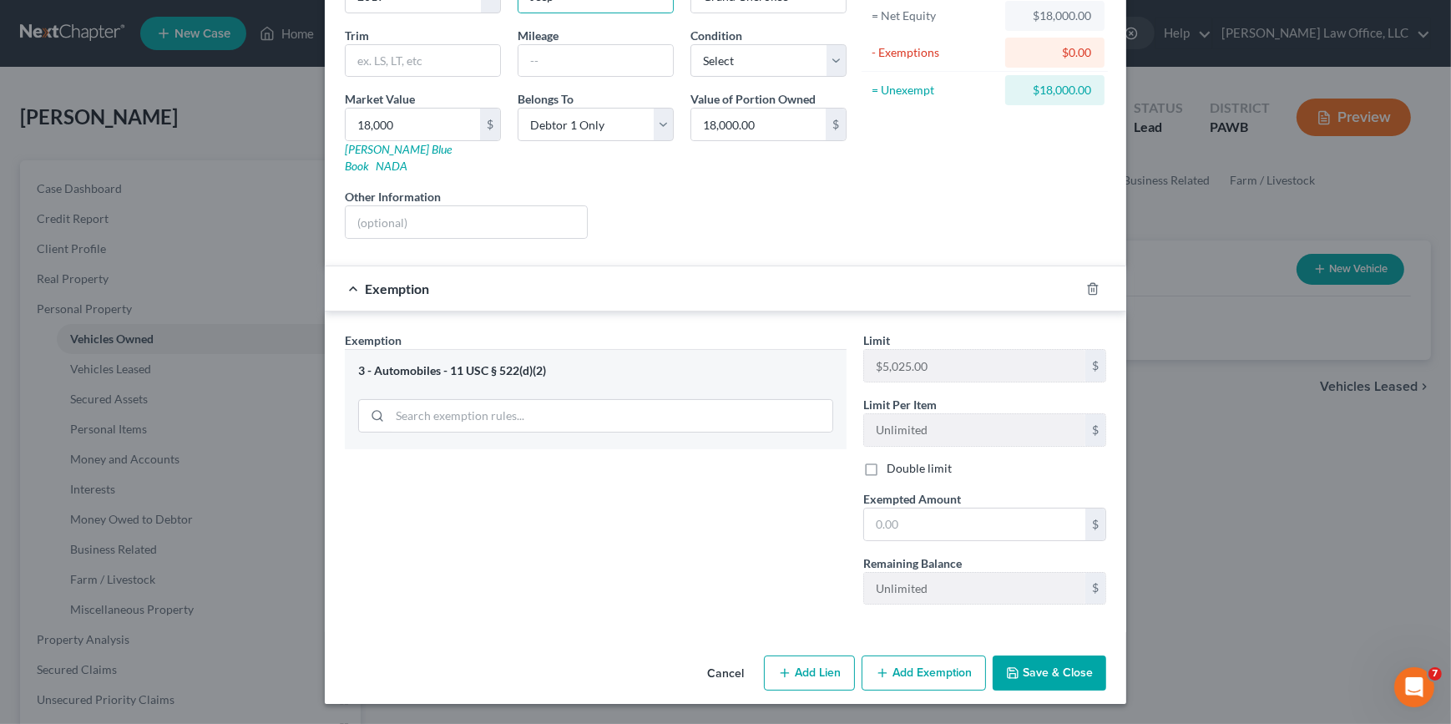
scroll to position [159, 0]
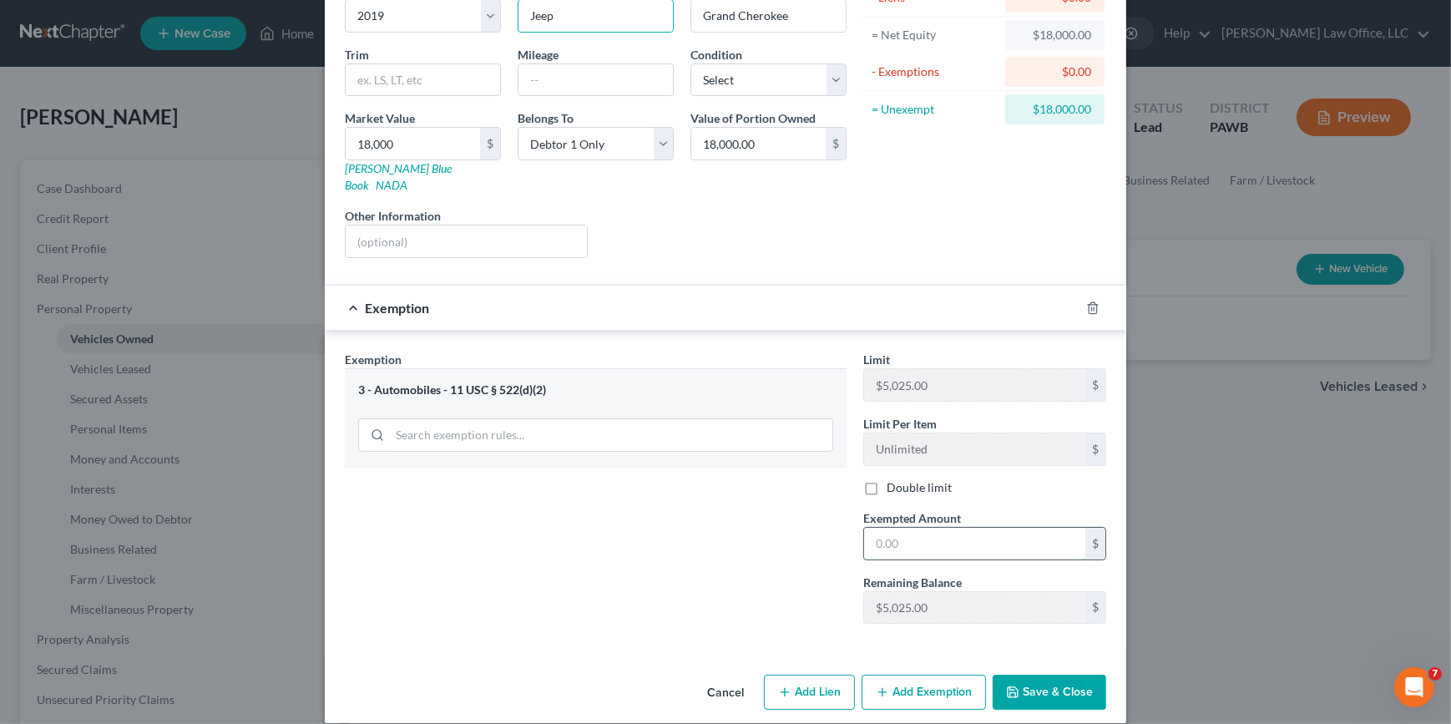
click at [935, 528] on input "text" at bounding box center [974, 544] width 221 height 32
click at [1255, 569] on div "New Vehicle × Vehicle Type Select Automobile Truck Trailer Watercraft Aircraft …" at bounding box center [725, 362] width 1451 height 724
click at [1000, 528] on input "text" at bounding box center [974, 544] width 221 height 32
type input "5,025"
click at [1066, 674] on button "Save & Close" at bounding box center [1050, 691] width 114 height 35
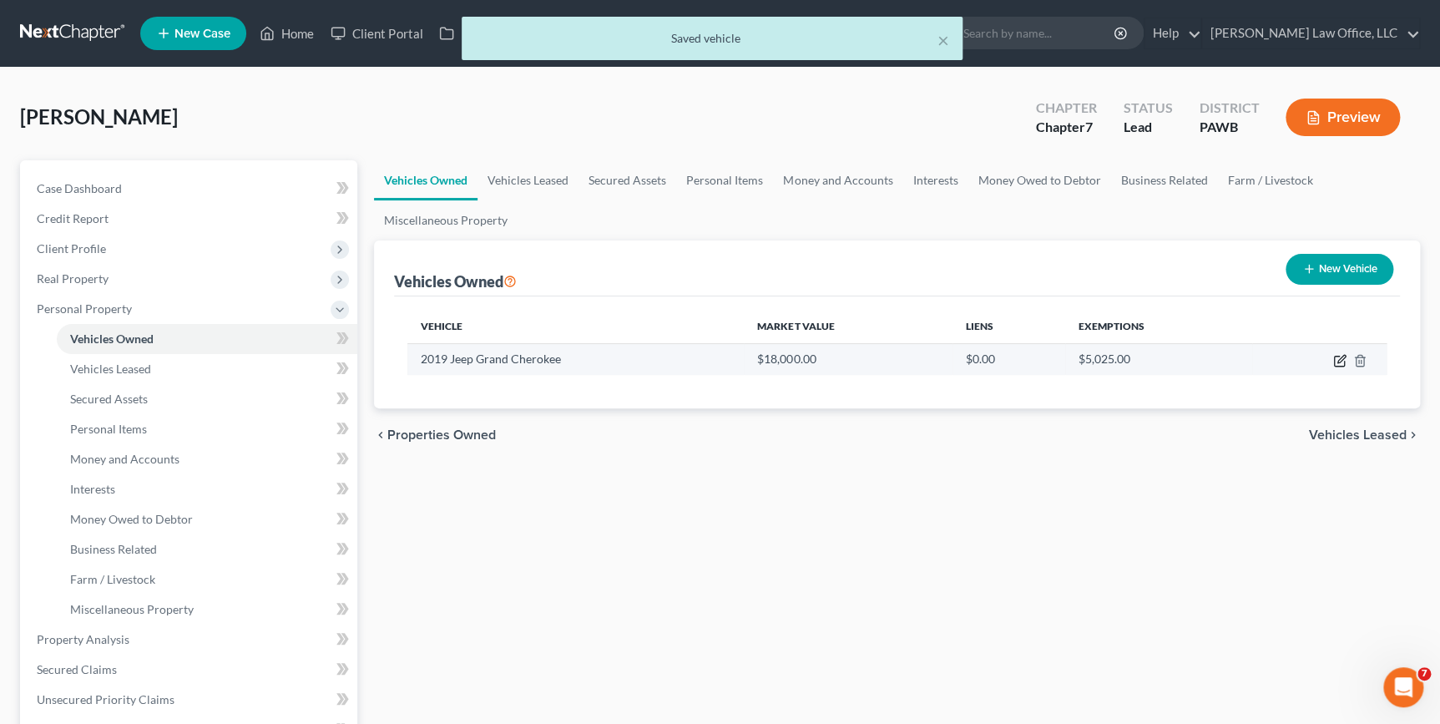
click at [1344, 358] on icon "button" at bounding box center [1339, 360] width 13 height 13
select select "0"
select select "7"
select select "0"
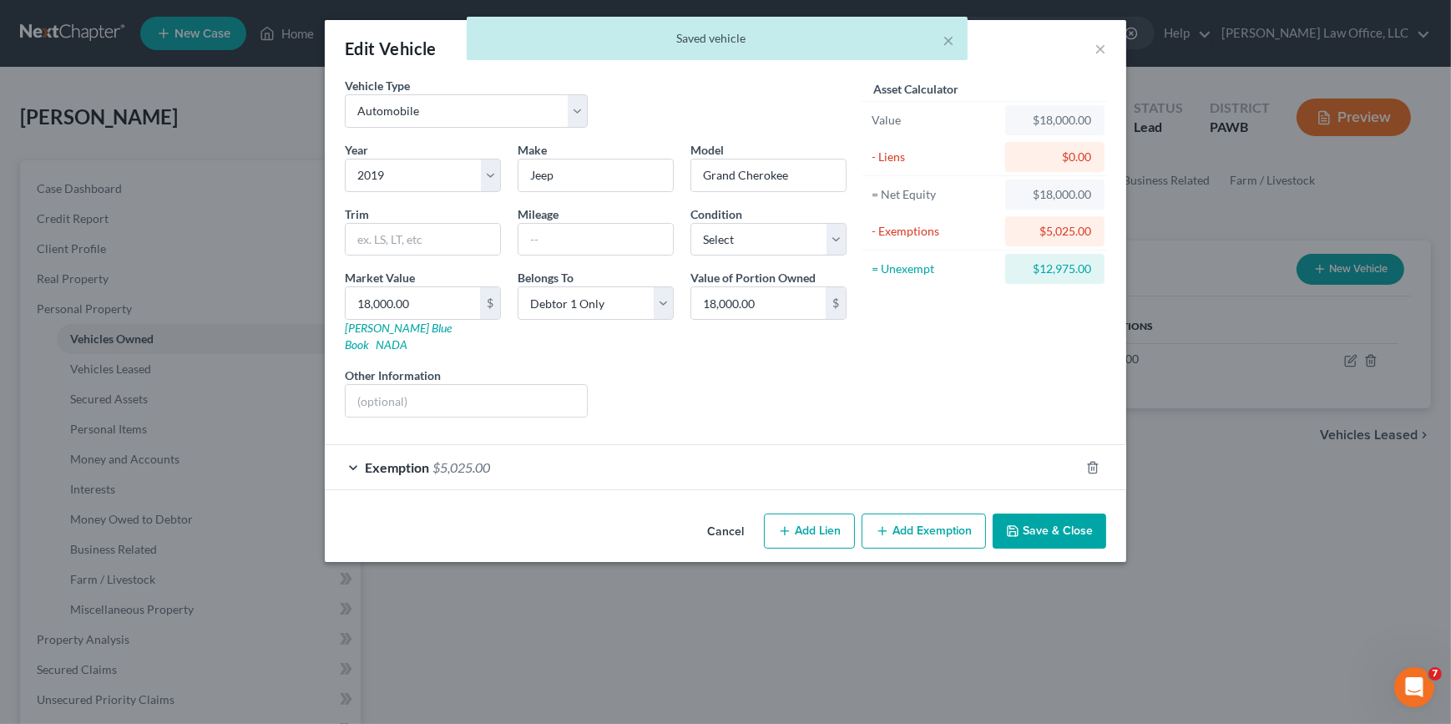
click at [922, 513] on button "Add Exemption" at bounding box center [923, 530] width 124 height 35
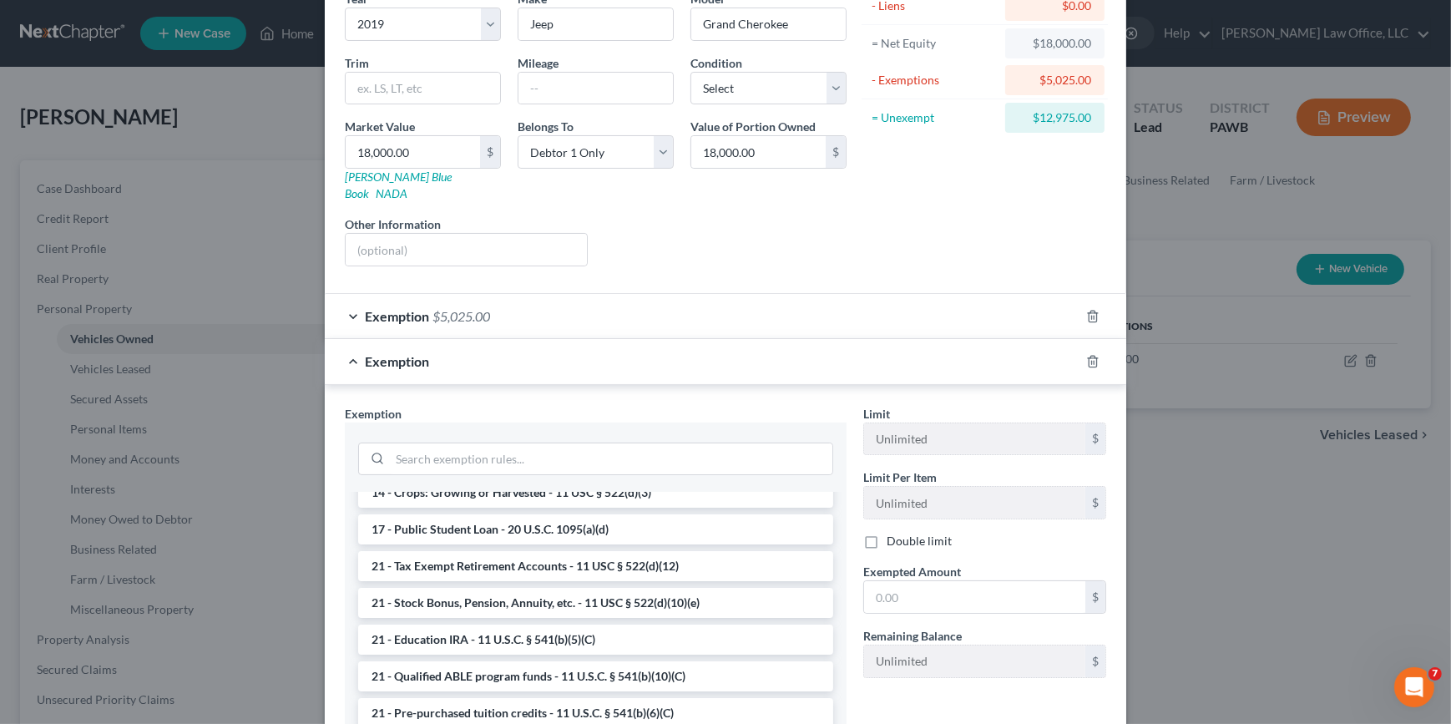
scroll to position [303, 0]
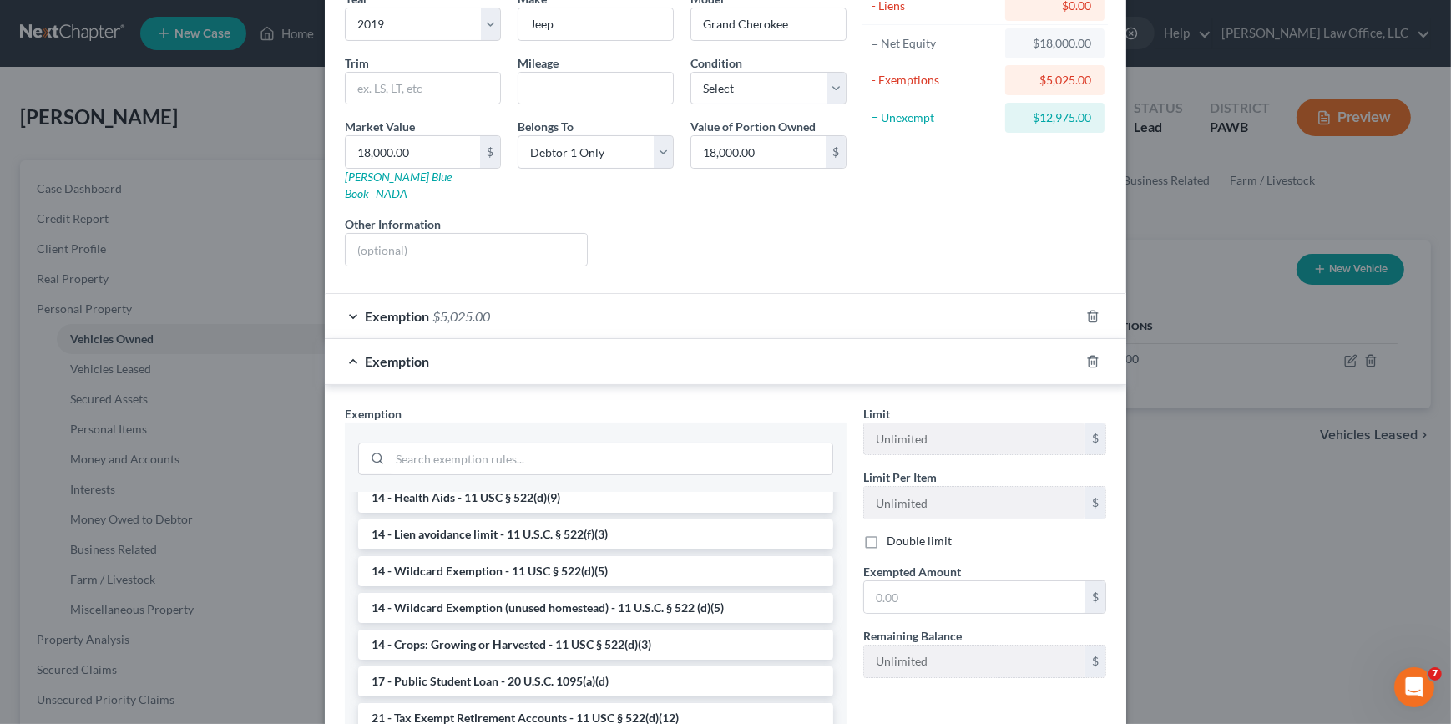
click at [583, 593] on li "14 - Wildcard Exemption (unused homestead) - 11 U.S.C. § 522 (d)(5)" at bounding box center [595, 608] width 475 height 30
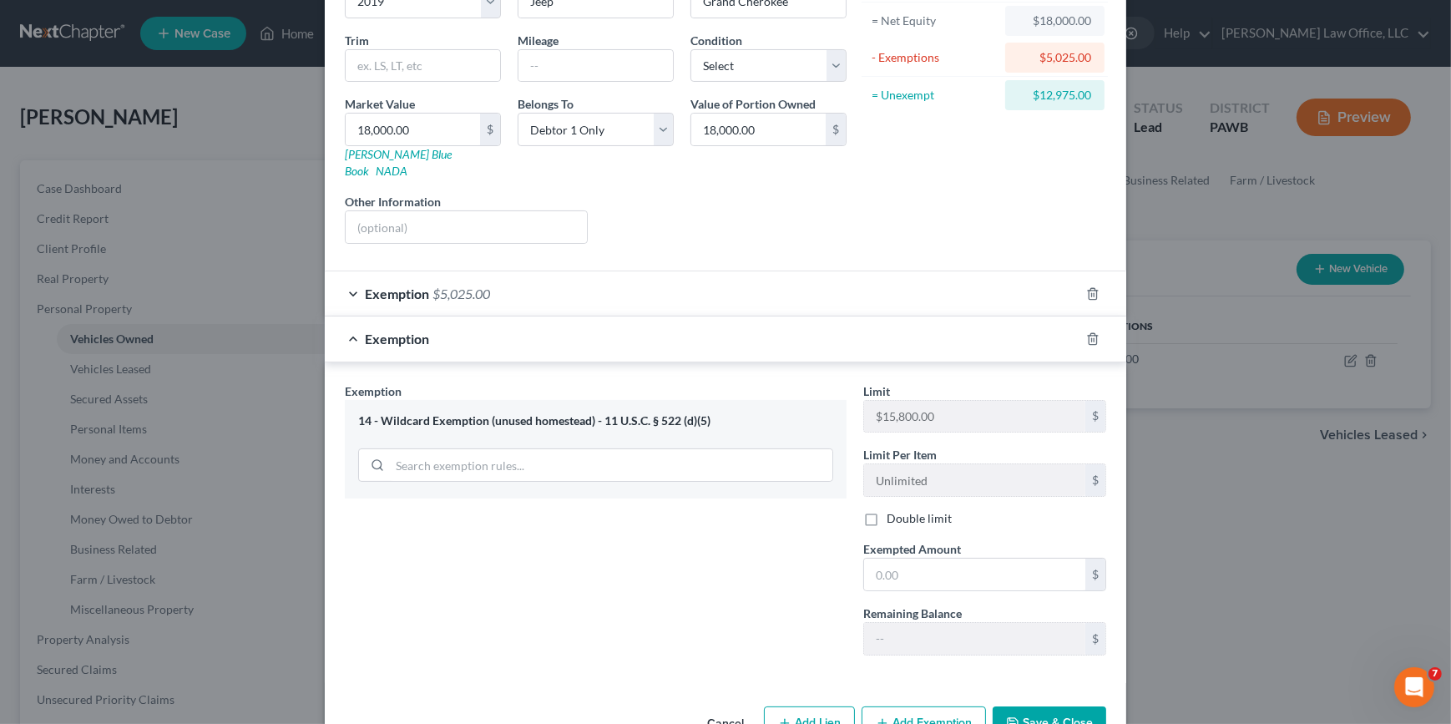
scroll to position [205, 0]
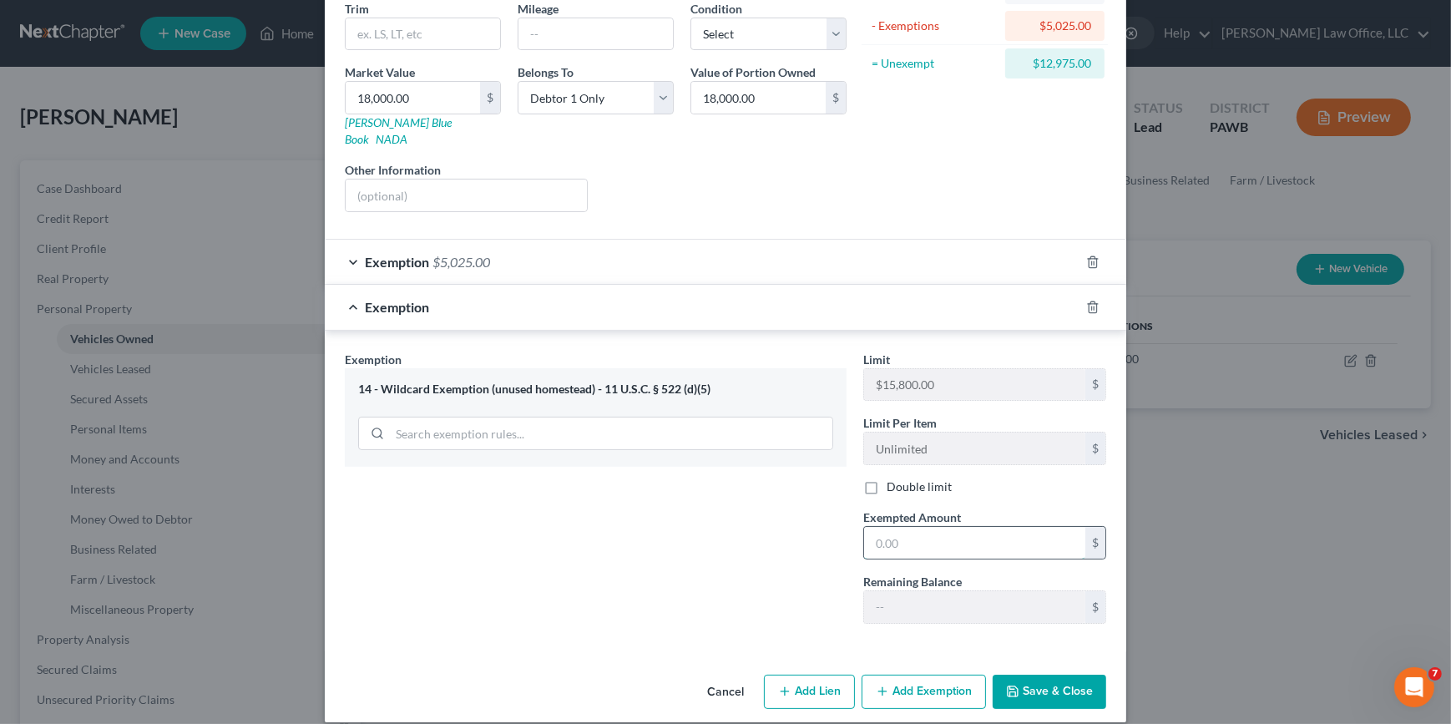
click at [974, 527] on input "text" at bounding box center [974, 543] width 221 height 32
type input "1"
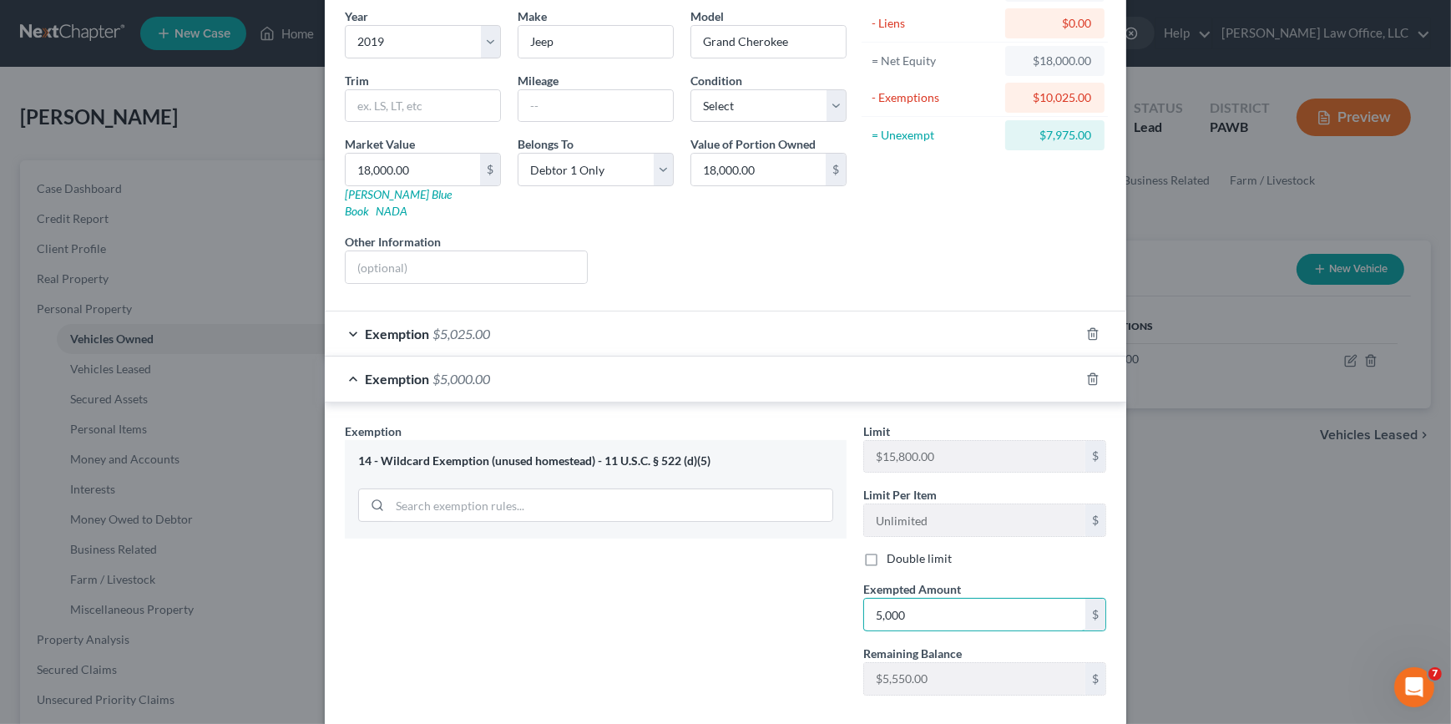
scroll to position [53, 0]
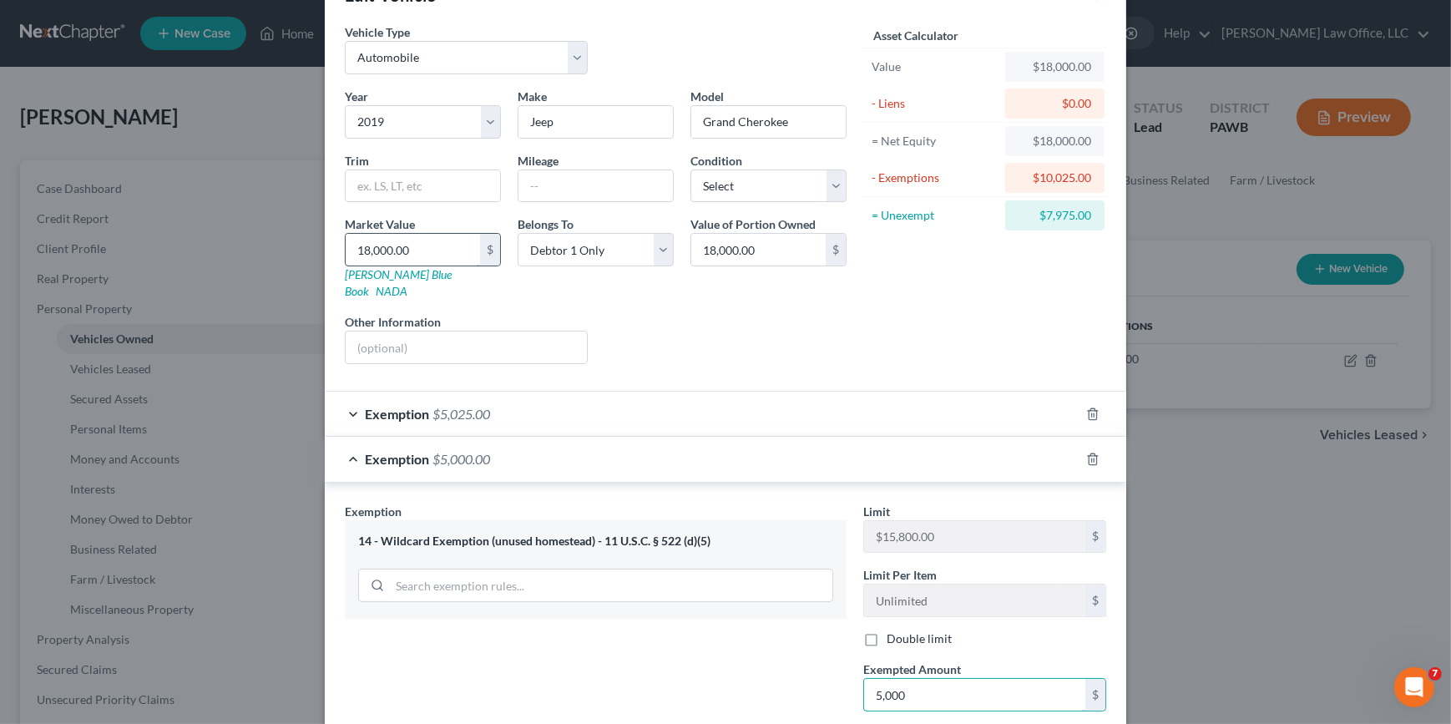
type input "5,000"
click at [361, 250] on input "18,000.00" at bounding box center [413, 250] width 134 height 32
type input "1"
type input "1.00"
type input "15"
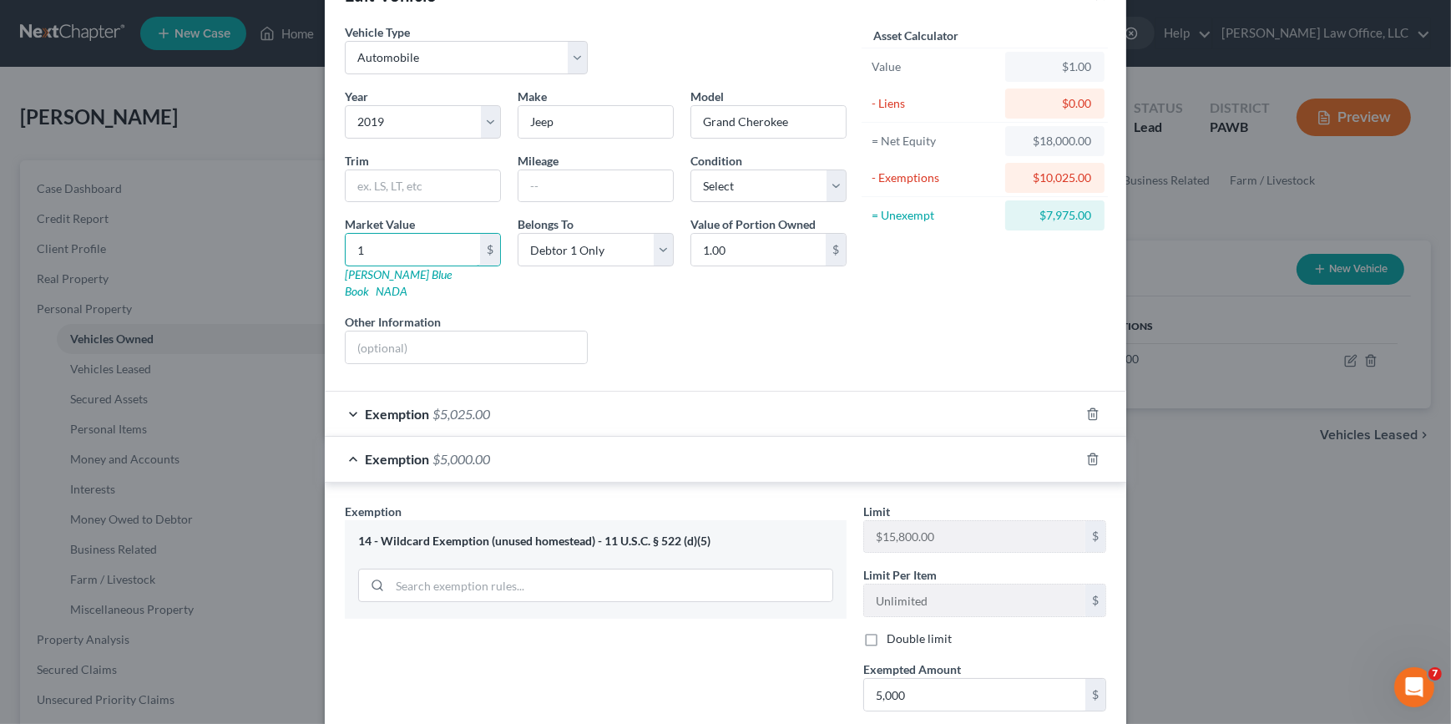
type input "15.00"
type input "150"
type input "150.00"
type input "1500"
type input "1,500.00"
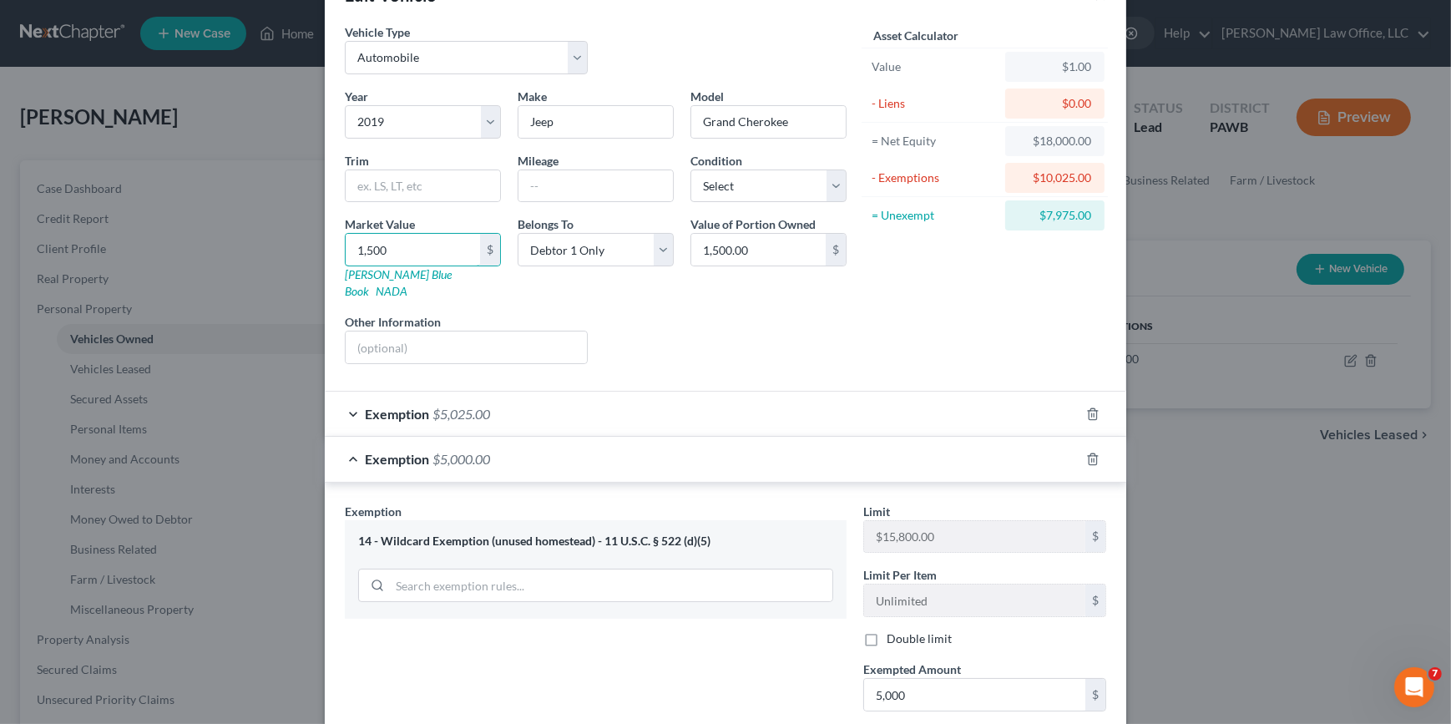
type input "1,5000"
type input "15,000.00"
type input "15,000"
click at [1085, 317] on div "Asset Calculator Value $15,000.00 - Liens $0.00 = Net Equity $1.00 - Exemptions…" at bounding box center [985, 200] width 260 height 354
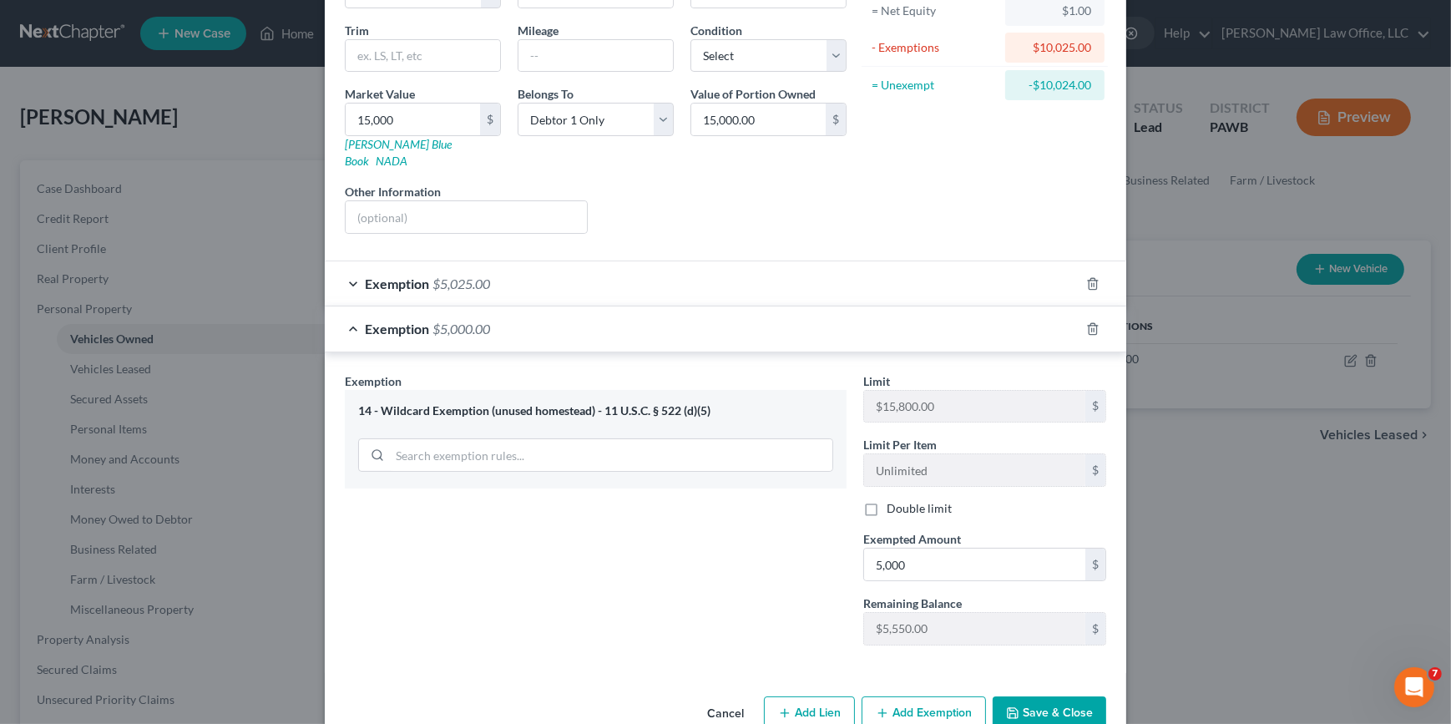
scroll to position [205, 0]
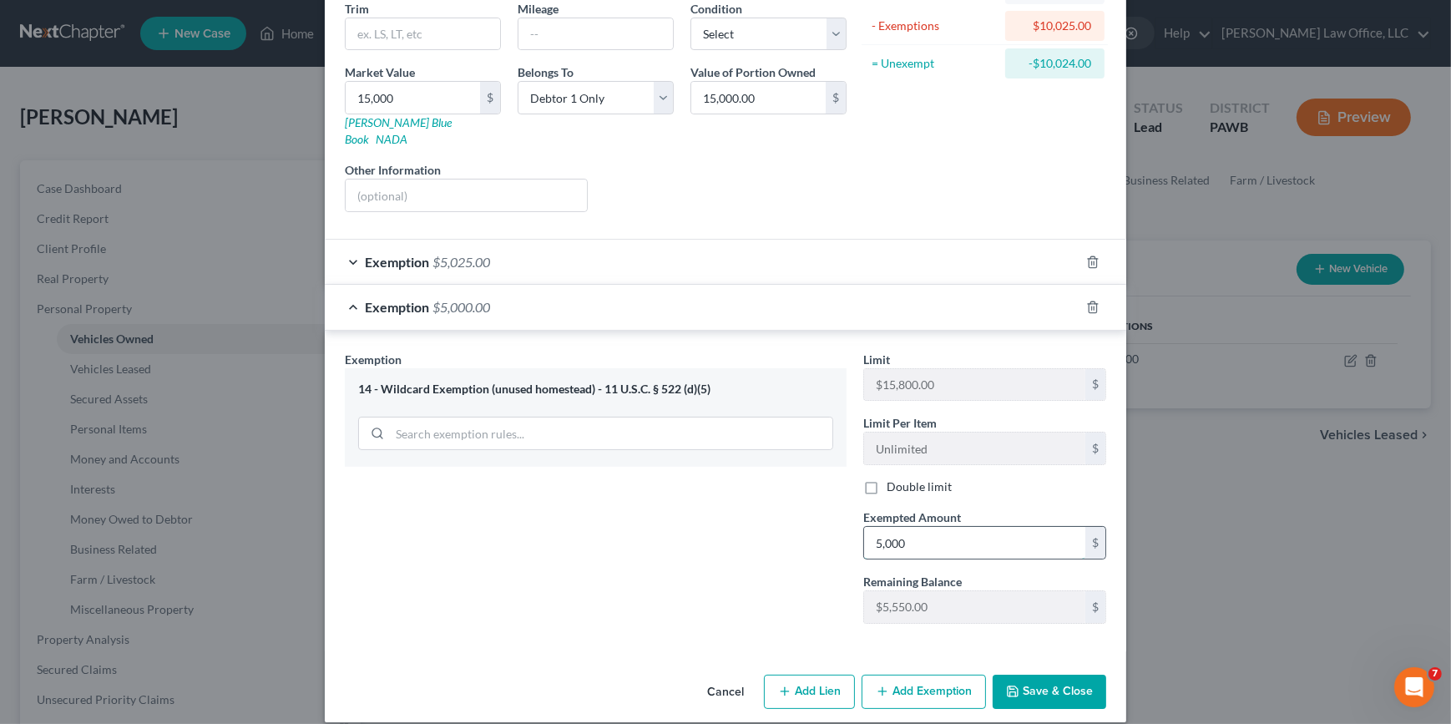
click at [1005, 527] on input "5,000" at bounding box center [974, 543] width 221 height 32
type input "10,060"
click at [762, 204] on div "Year Select 2026 2025 2024 2023 2022 2021 2020 2019 2018 2017 2016 2015 2014 20…" at bounding box center [595, 81] width 518 height 290
click at [1086, 301] on icon "button" at bounding box center [1092, 307] width 13 height 13
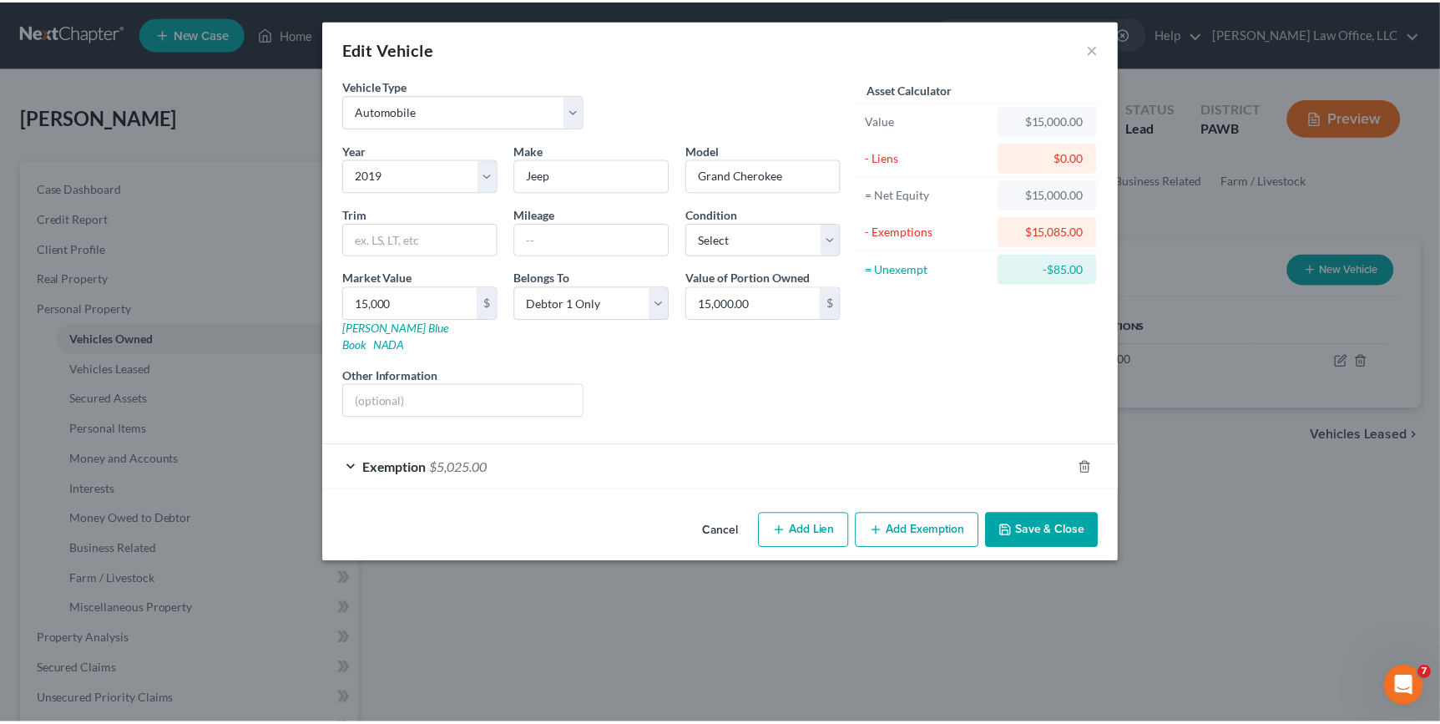
scroll to position [0, 0]
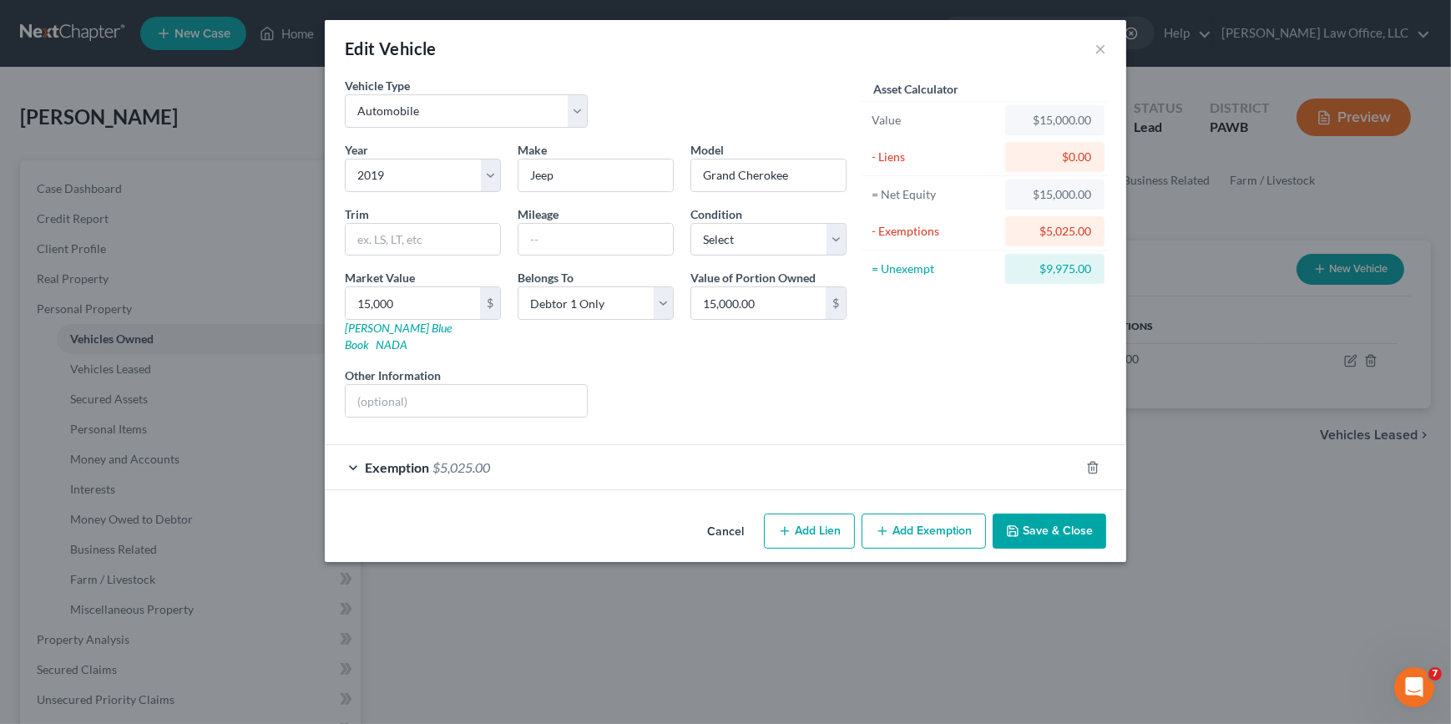
click at [1106, 56] on div "Edit Vehicle ×" at bounding box center [725, 48] width 801 height 57
click at [1103, 53] on button "×" at bounding box center [1100, 48] width 12 height 20
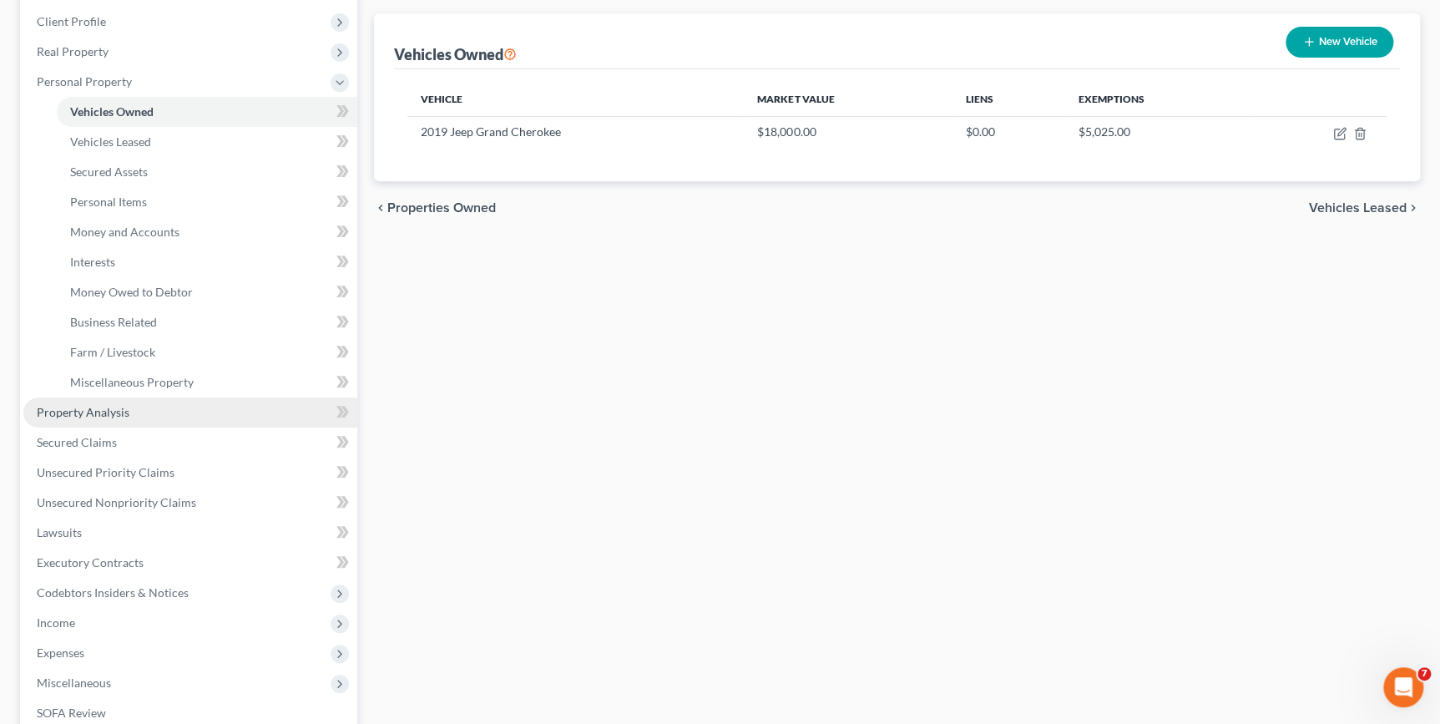
click at [106, 407] on span "Property Analysis" at bounding box center [83, 412] width 93 height 14
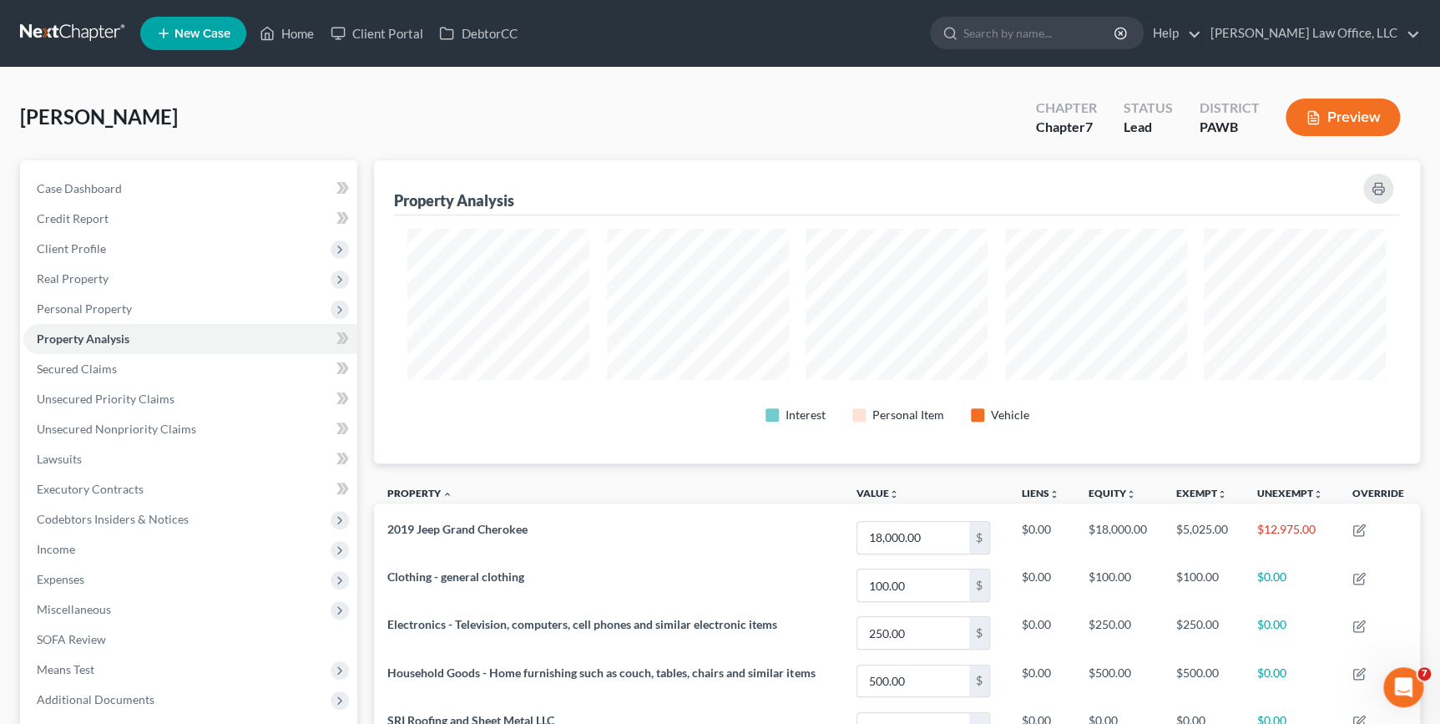
click at [83, 31] on link at bounding box center [73, 33] width 107 height 30
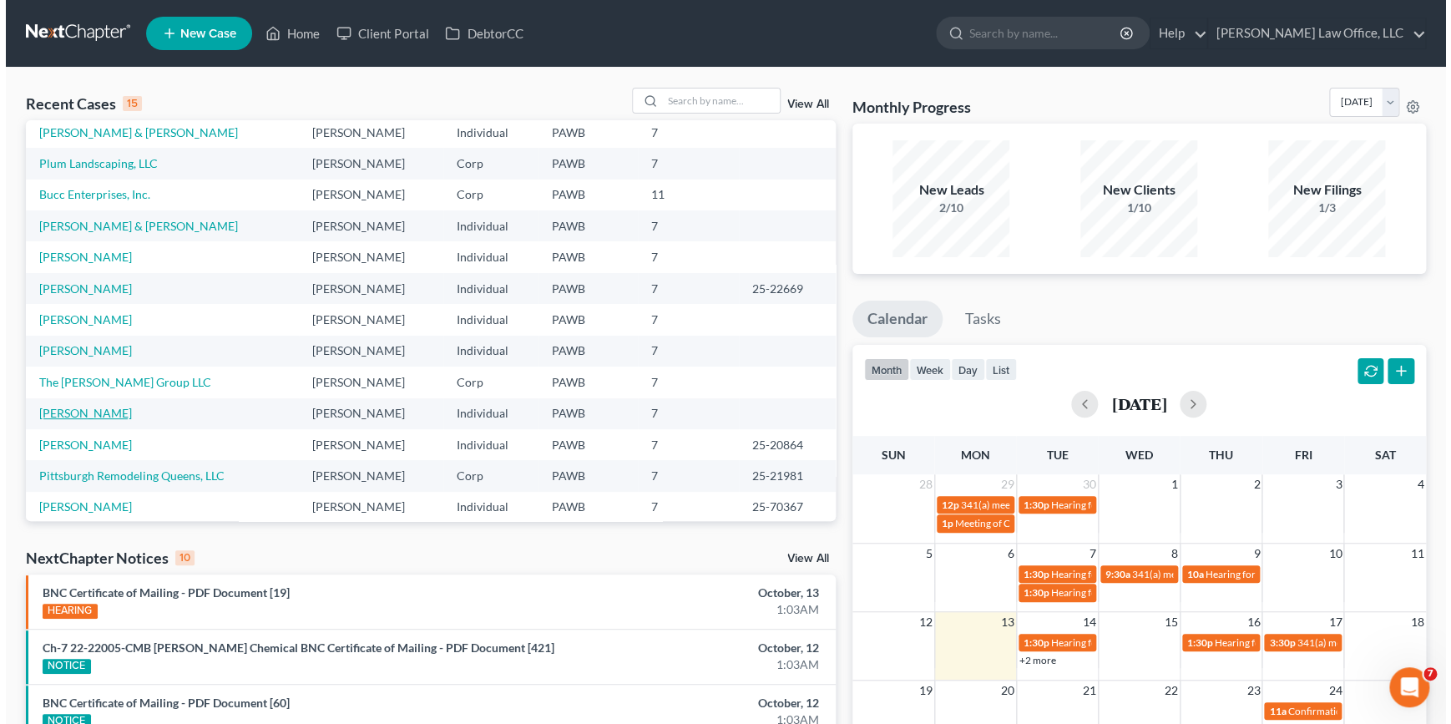
scroll to position [114, 0]
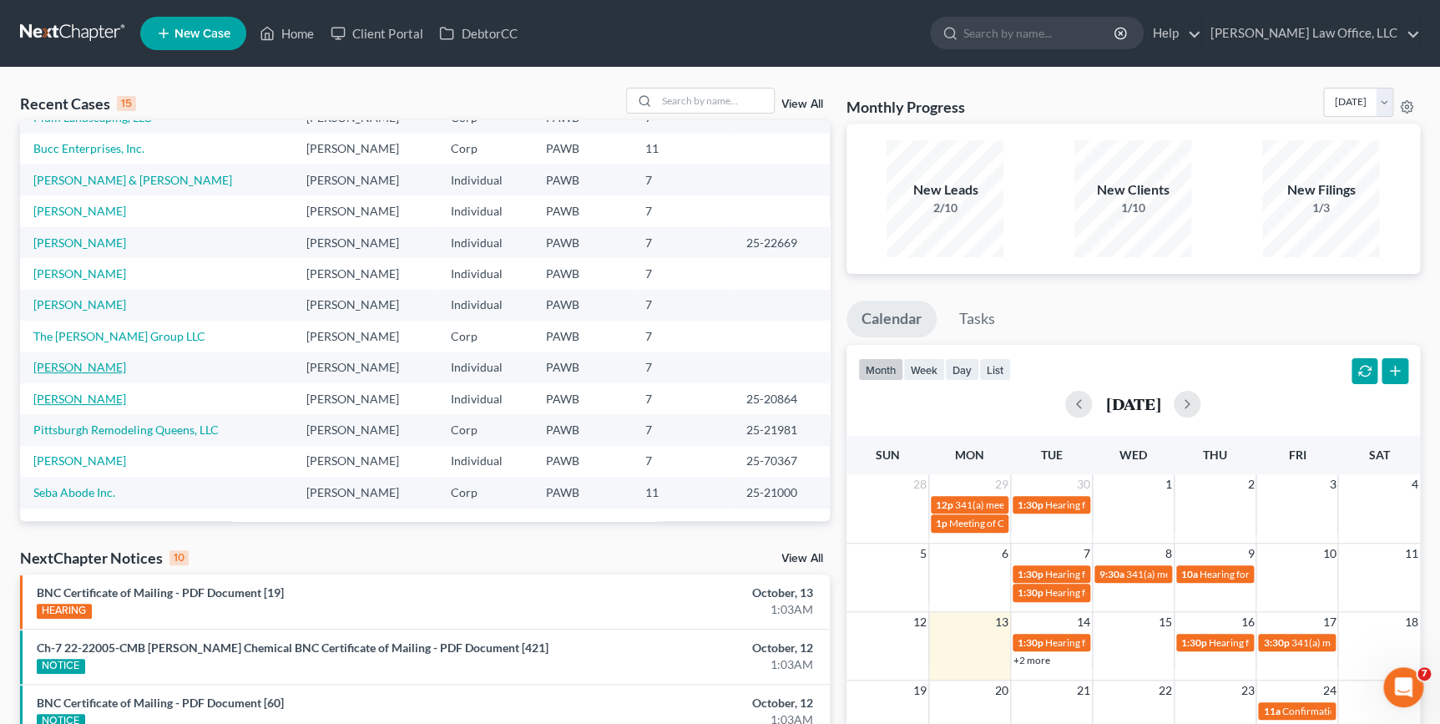
click at [91, 397] on link "Huynh, Tung" at bounding box center [79, 399] width 93 height 14
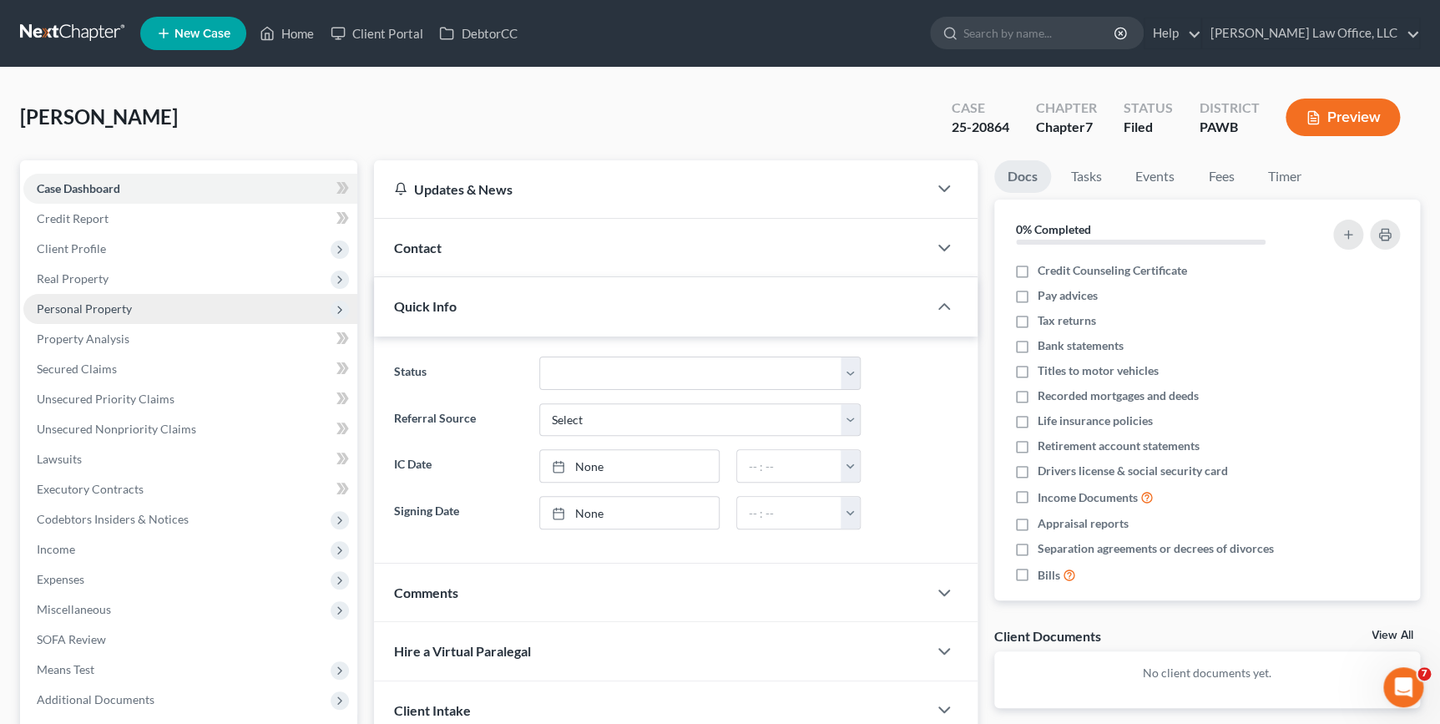
click at [129, 317] on span "Personal Property" at bounding box center [190, 309] width 334 height 30
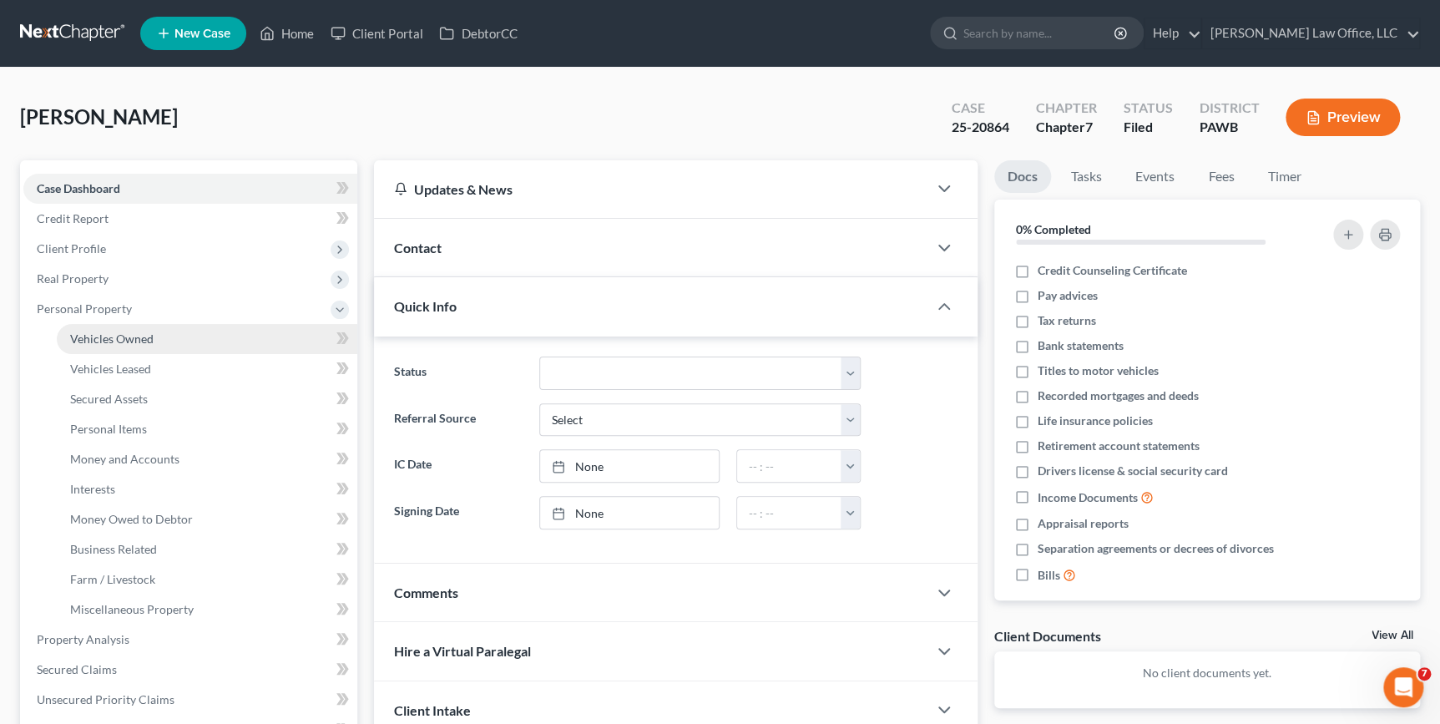
click at [155, 338] on link "Vehicles Owned" at bounding box center [207, 339] width 301 height 30
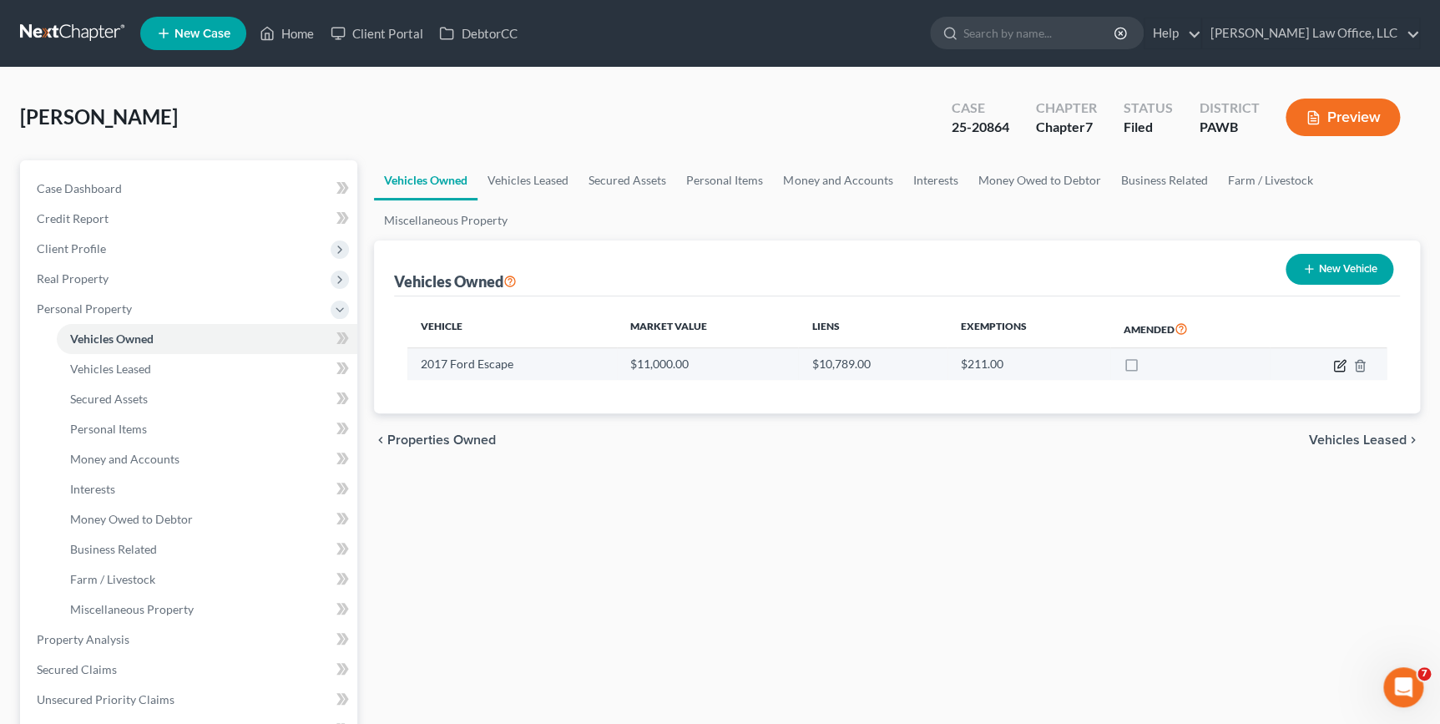
click at [1339, 366] on icon "button" at bounding box center [1339, 365] width 13 height 13
select select "0"
select select "9"
select select "3"
select select "0"
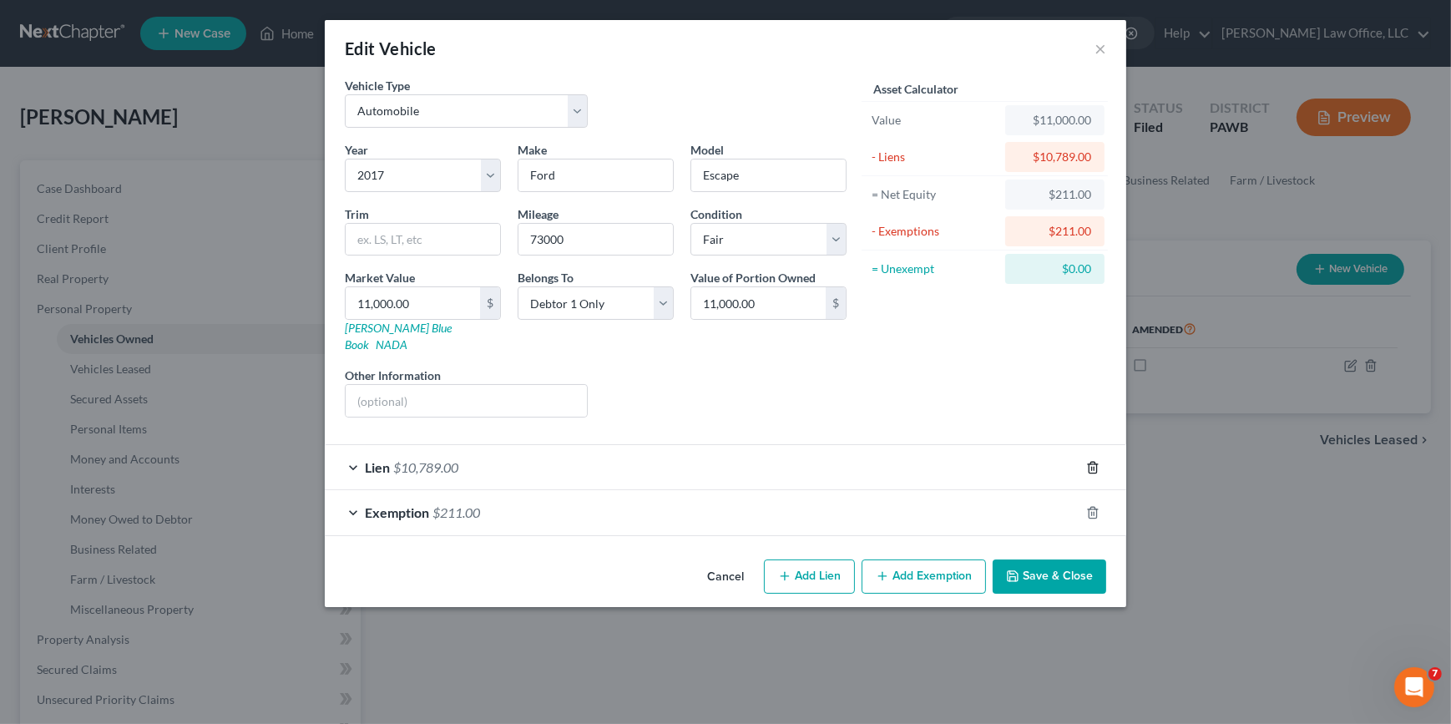
click at [1097, 461] on icon "button" at bounding box center [1092, 467] width 13 height 13
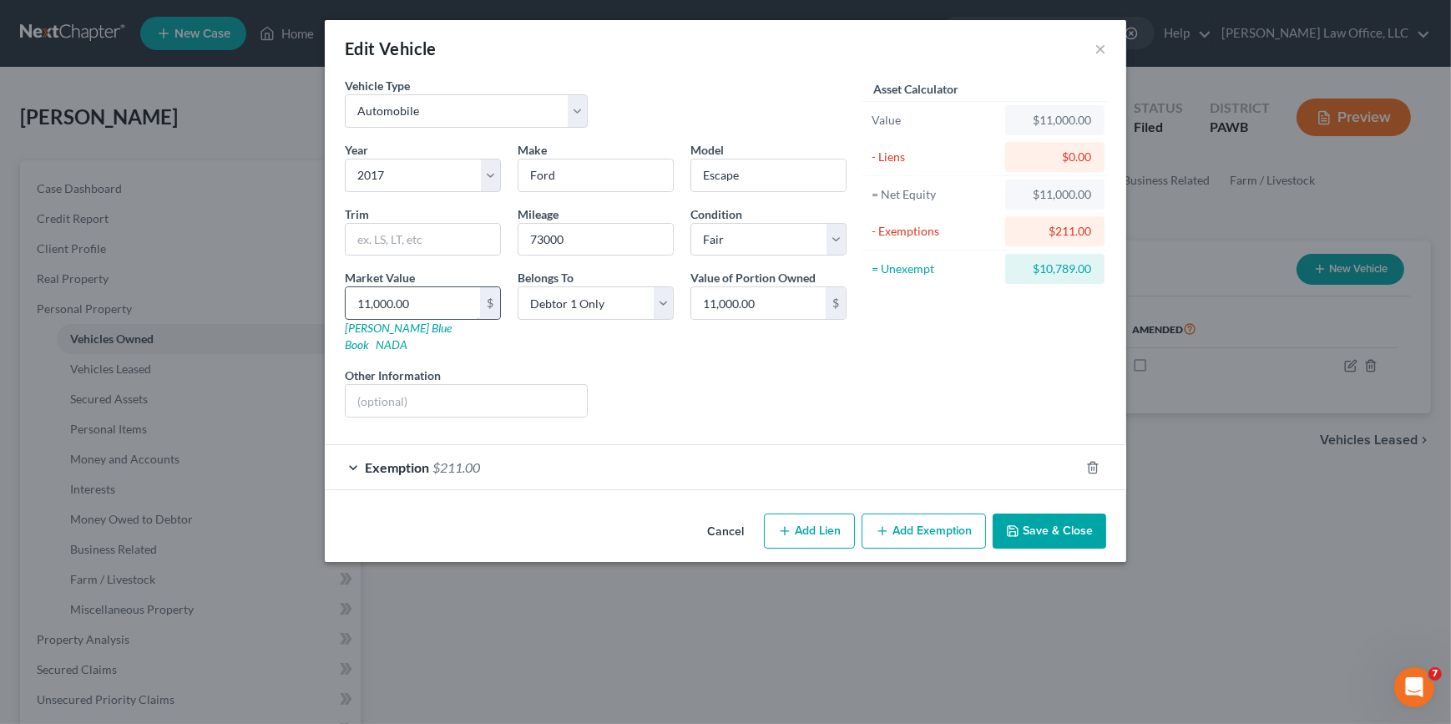
click at [370, 309] on input "11,000.00" at bounding box center [413, 303] width 134 height 32
type input "1"
type input "1.00"
type input "18"
type input "18.00"
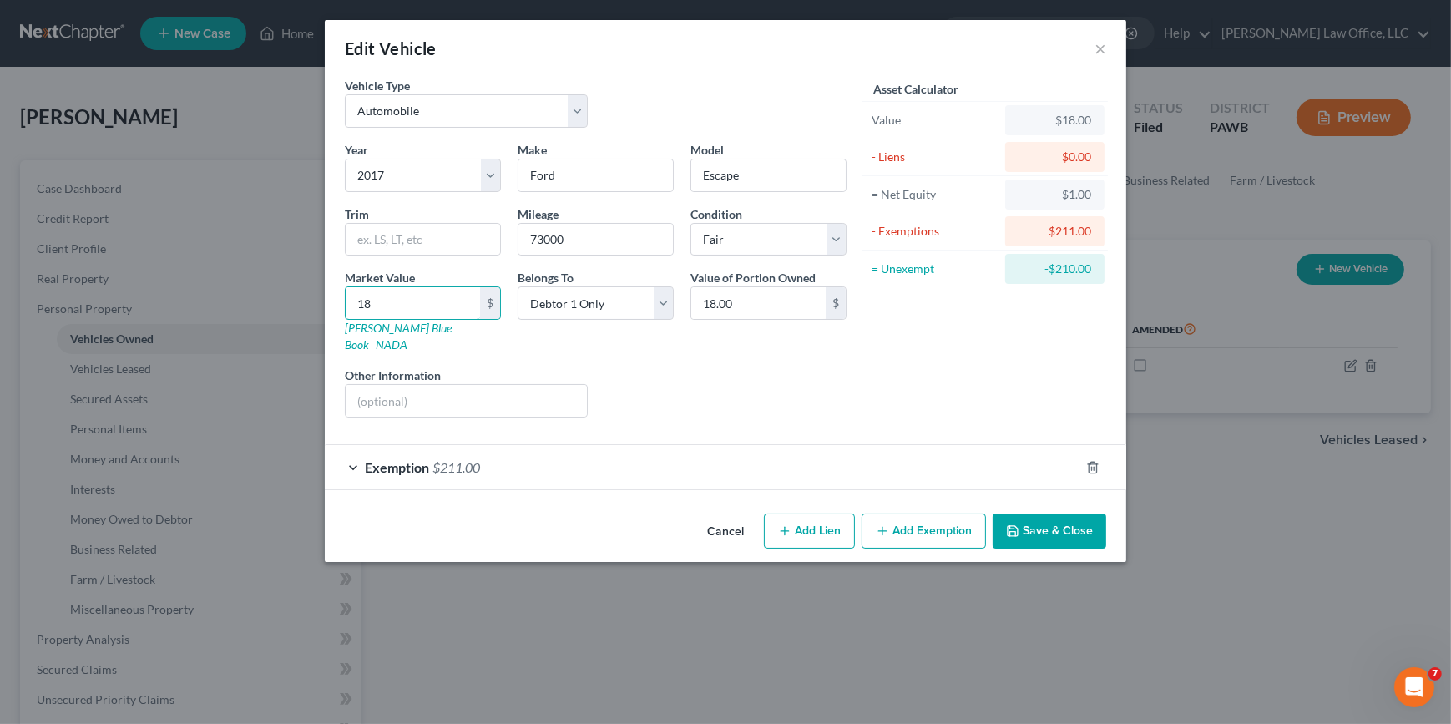
type input "180"
type input "180.00"
type input "1800"
type input "1,800.00"
type input "1,8000"
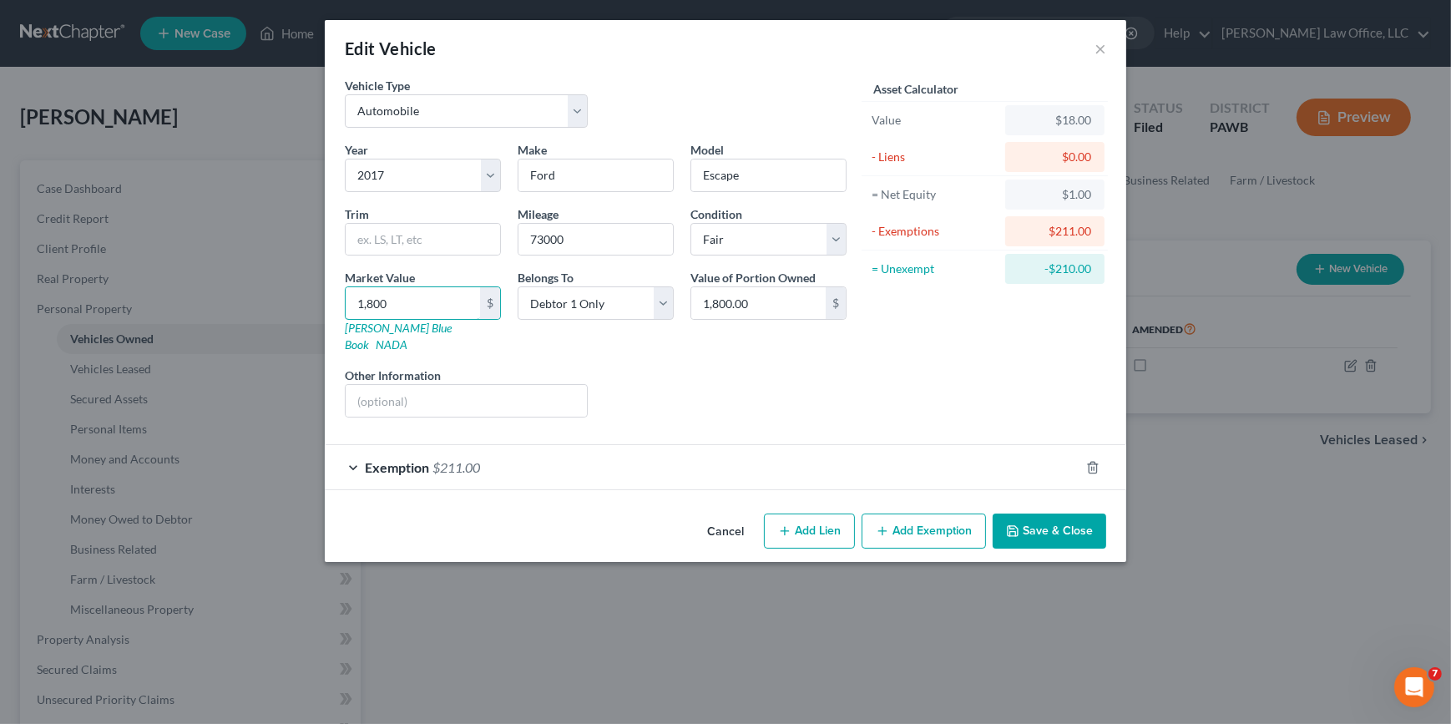
type input "18,000.00"
type input "18,000"
drag, startPoint x: 1024, startPoint y: 384, endPoint x: 1043, endPoint y: 413, distance: 35.0
click at [1024, 386] on div "Asset Calculator Value $18,000.00 - Liens $0.00 = Net Equity $18.00 - Exemption…" at bounding box center [985, 254] width 260 height 354
click at [923, 448] on div "Exemption $211.00" at bounding box center [702, 467] width 755 height 44
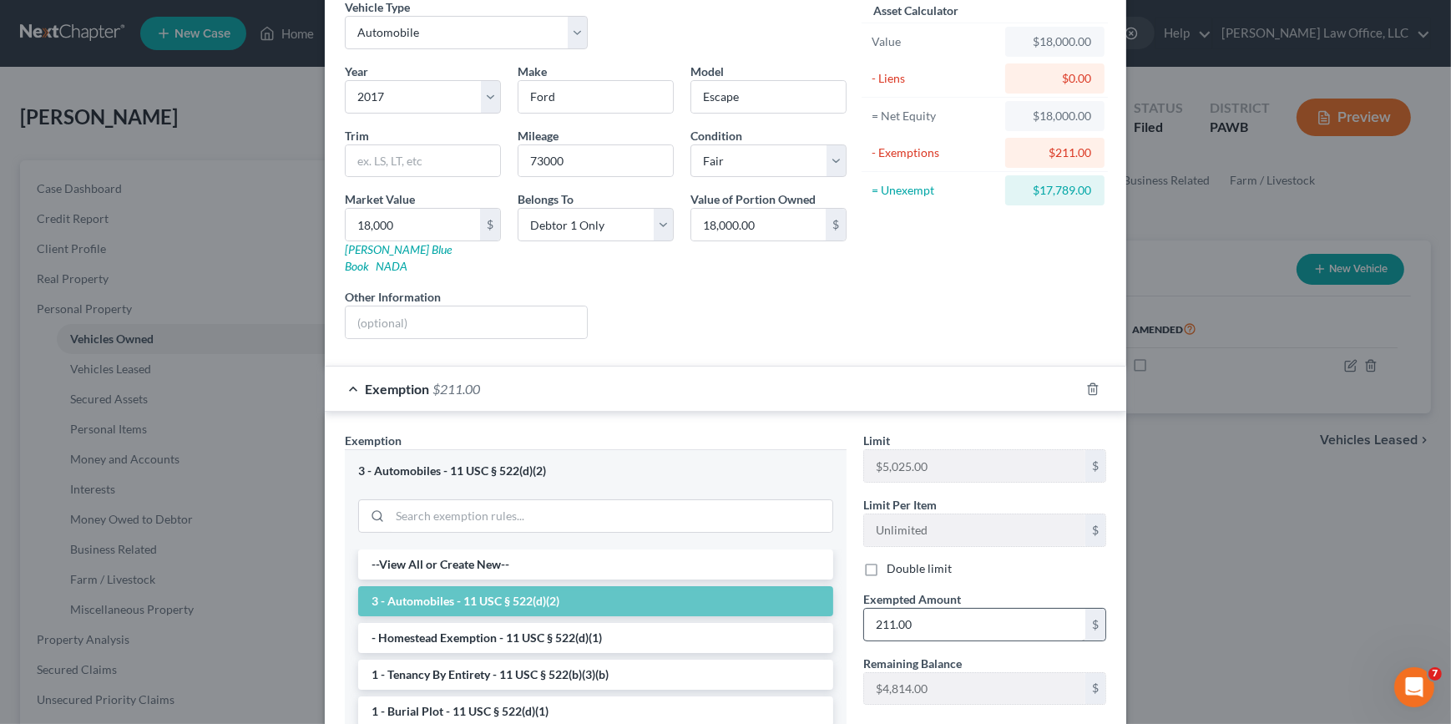
scroll to position [227, 0]
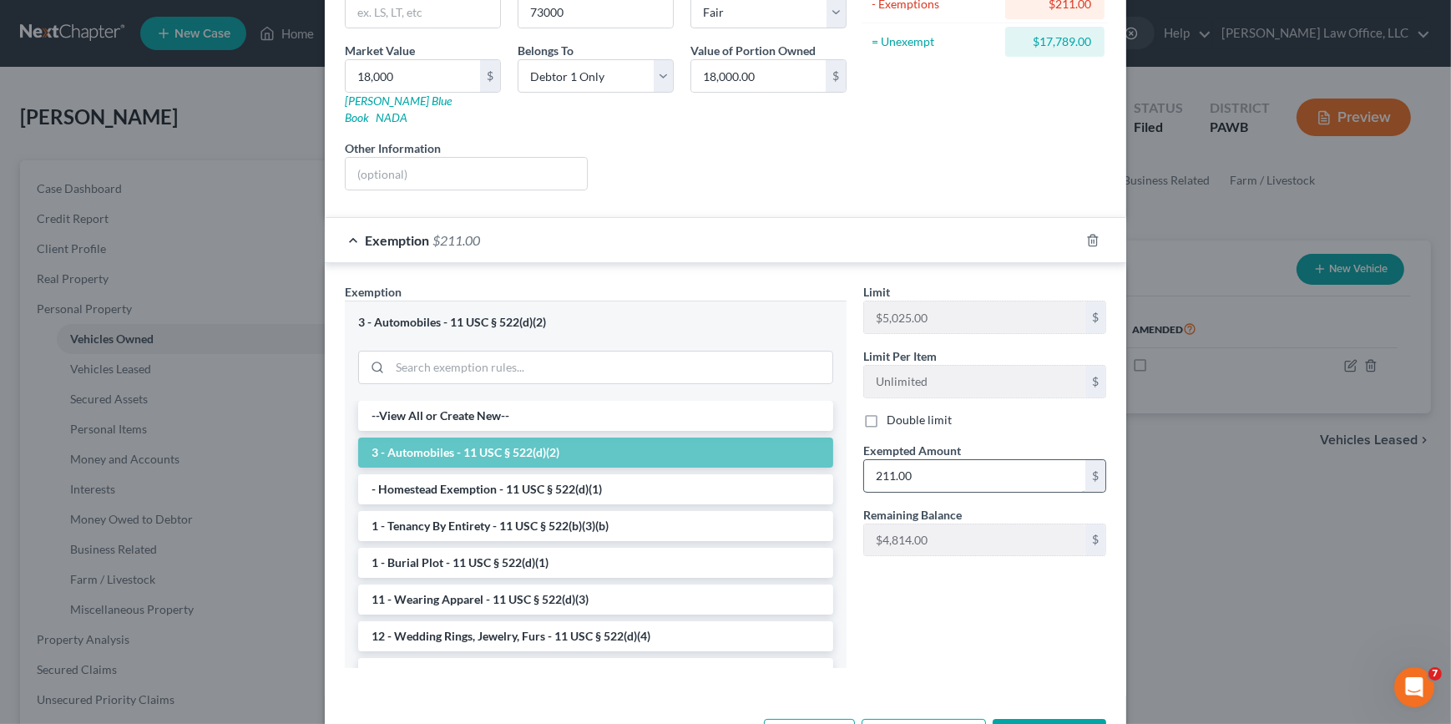
click at [929, 460] on input "211.00" at bounding box center [974, 476] width 221 height 32
type input "5,025"
click at [1244, 509] on div "Edit Vehicle × Vehicle Type Select Automobile Truck Trailer Watercraft Aircraft…" at bounding box center [725, 362] width 1451 height 724
click at [1007, 574] on div "Limit $5,025.00 $ Limit Per Item Unlimited $ Double limit Exempted Amount * 5,0…" at bounding box center [985, 481] width 260 height 397
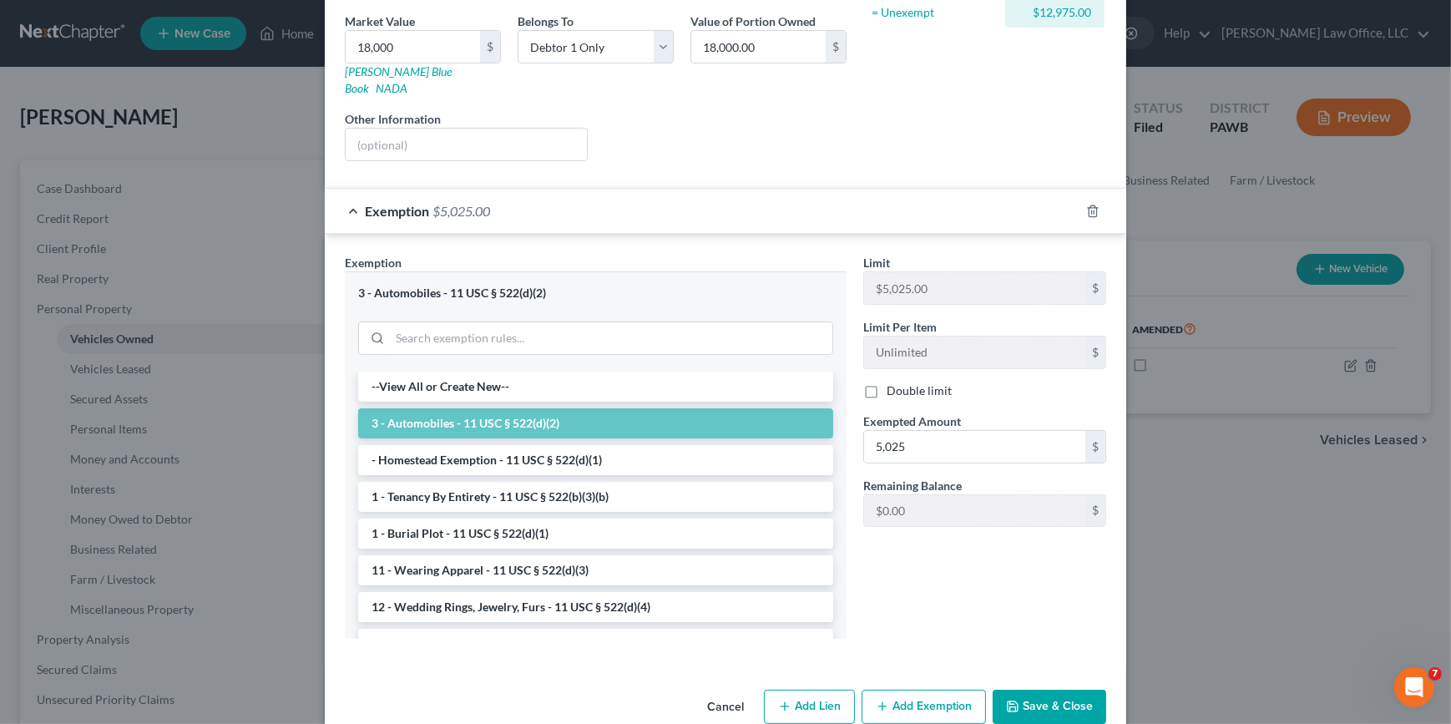
scroll to position [271, 0]
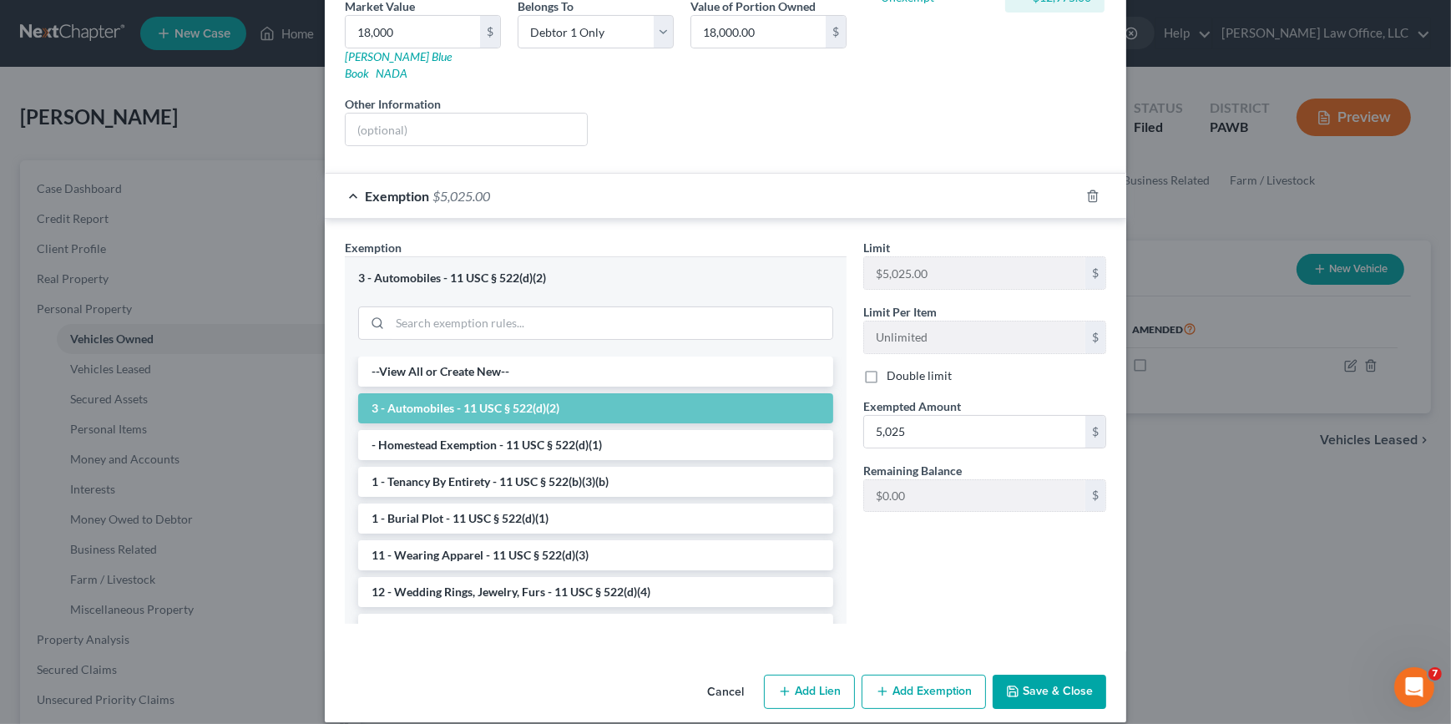
click at [1035, 679] on button "Save & Close" at bounding box center [1050, 691] width 114 height 35
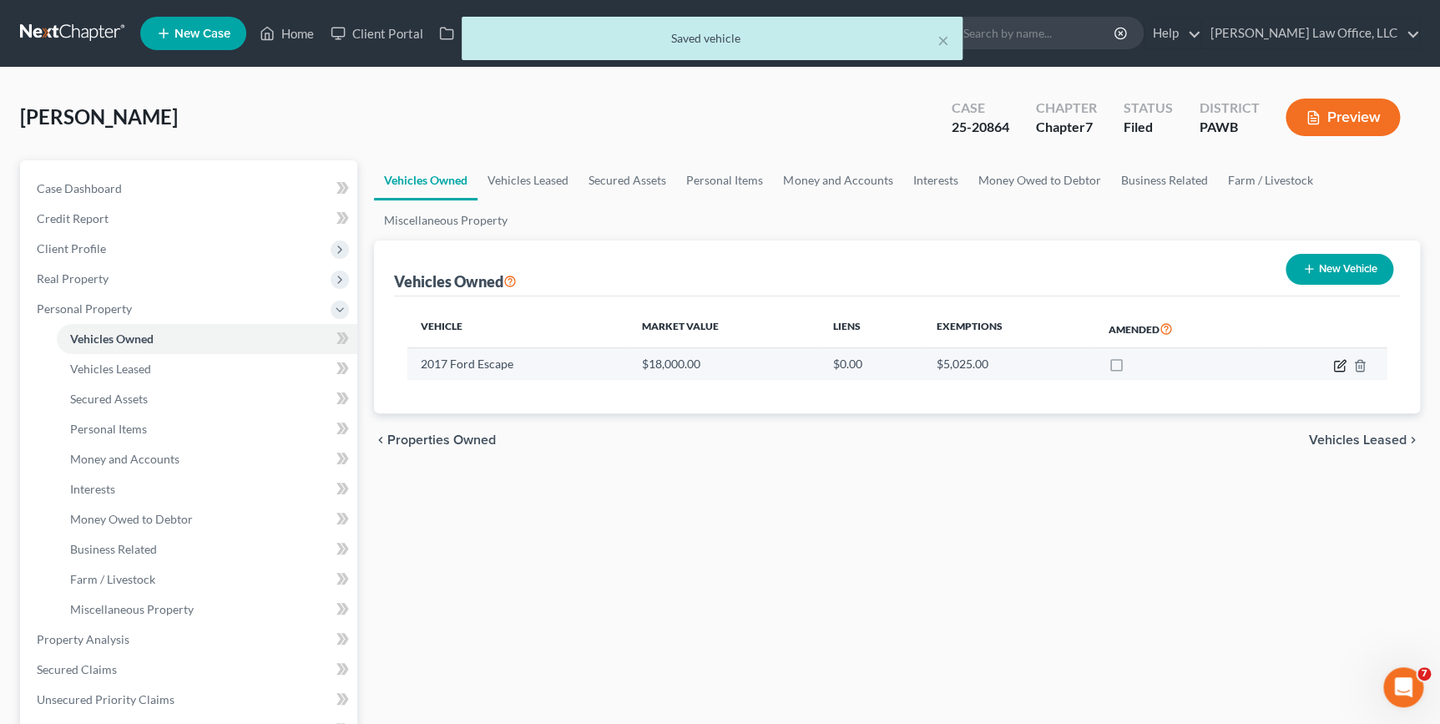
click at [1336, 367] on icon "button" at bounding box center [1339, 365] width 13 height 13
select select "0"
select select "9"
select select "3"
select select "0"
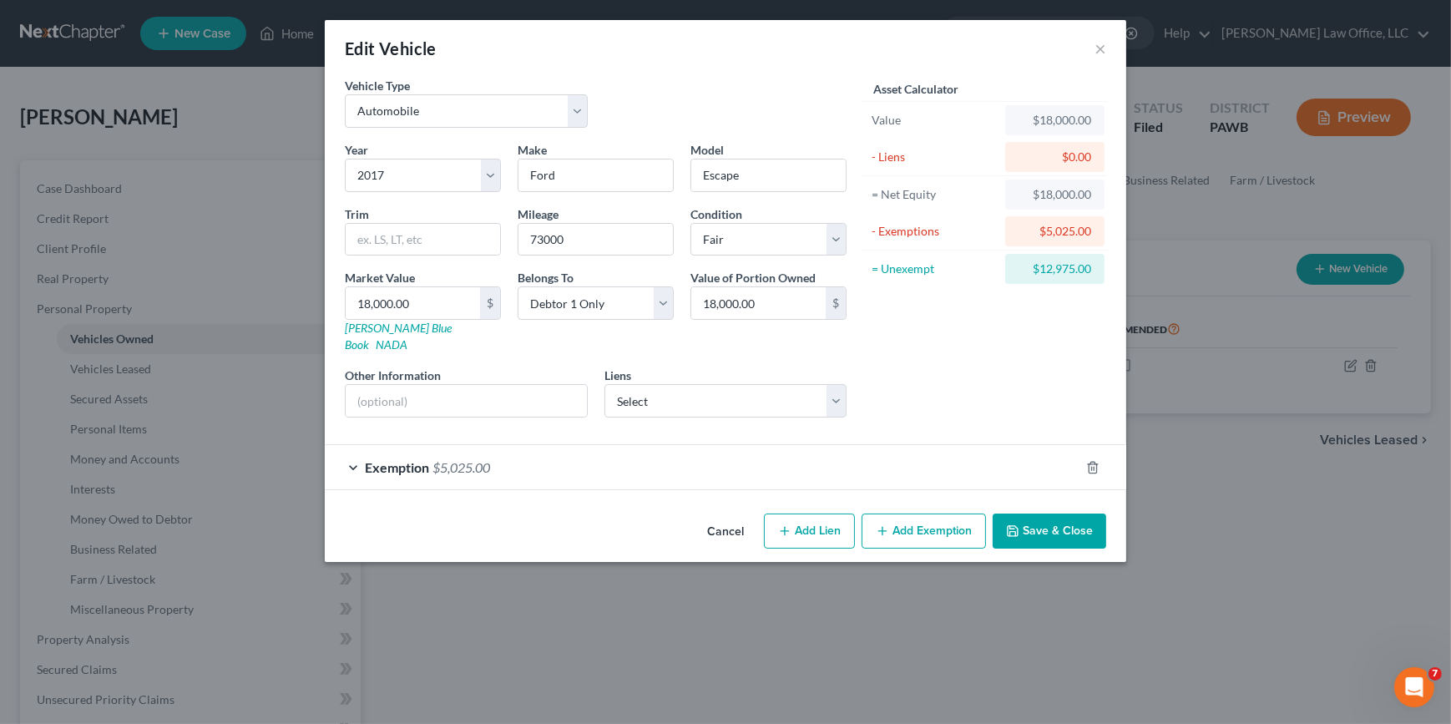
click at [931, 513] on button "Add Exemption" at bounding box center [923, 530] width 124 height 35
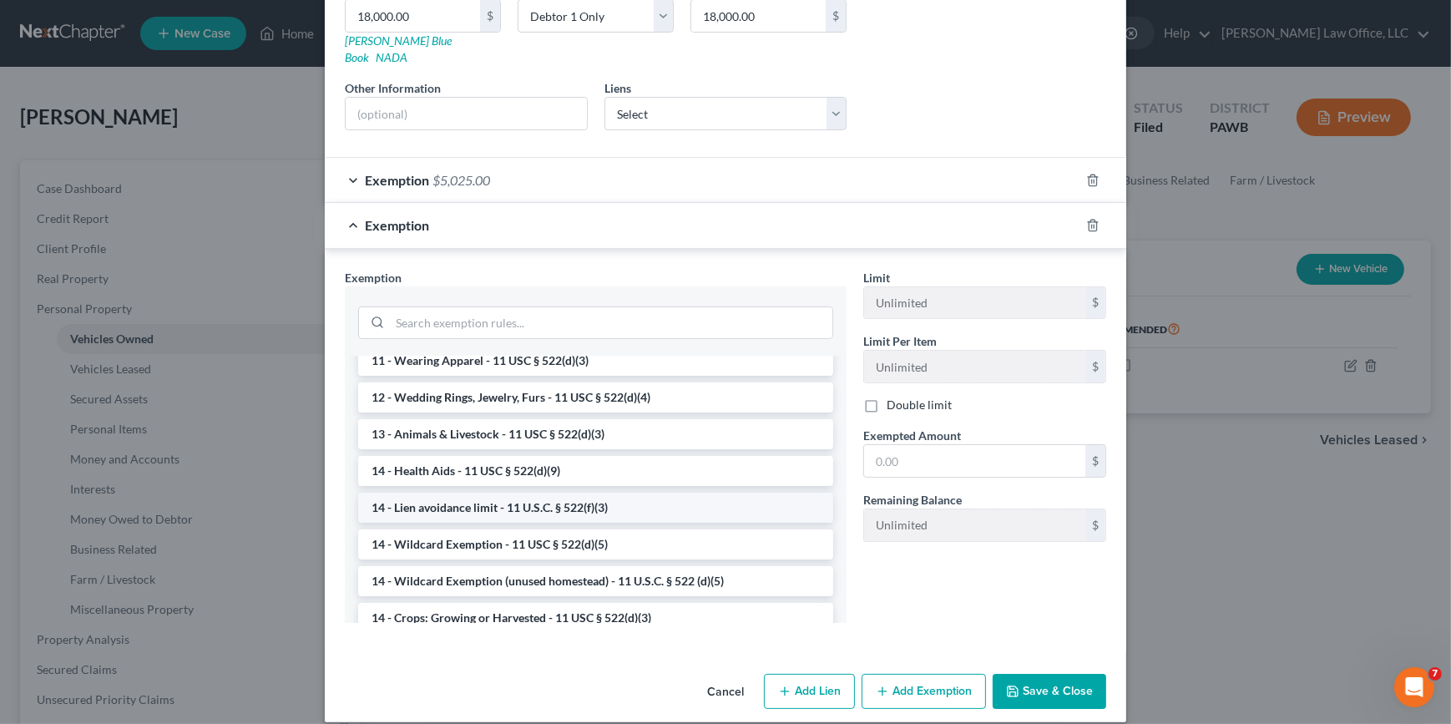
scroll to position [227, 0]
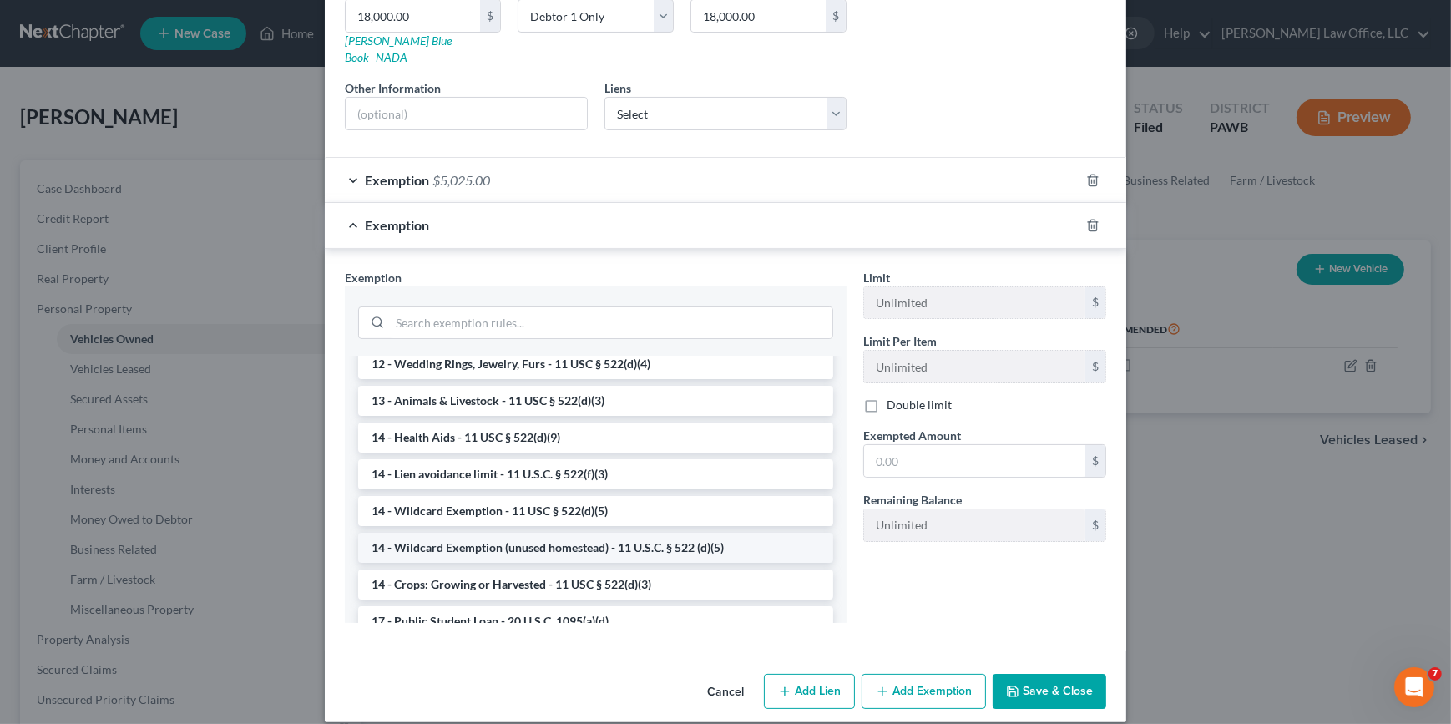
click at [609, 536] on li "14 - Wildcard Exemption (unused homestead) - 11 U.S.C. § 522 (d)(5)" at bounding box center [595, 548] width 475 height 30
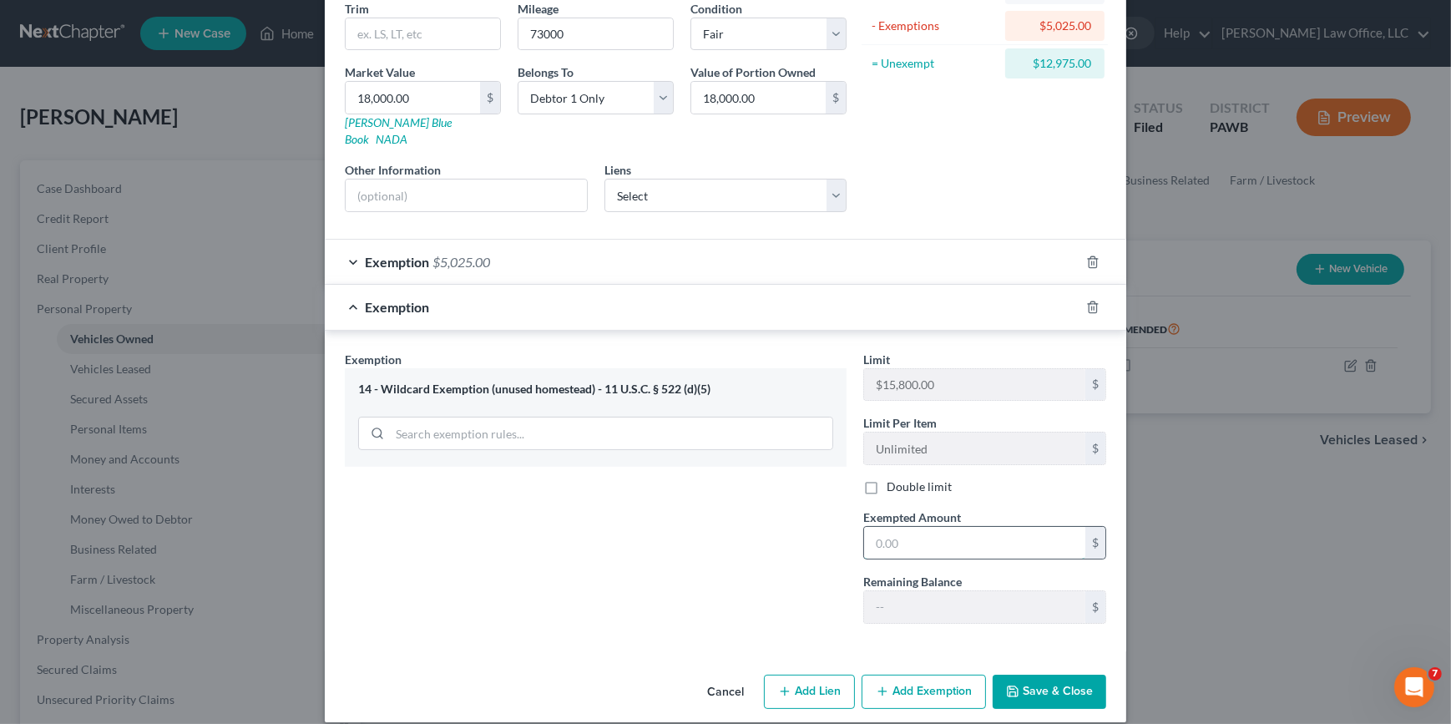
click at [962, 539] on input "text" at bounding box center [974, 543] width 221 height 32
drag, startPoint x: 927, startPoint y: 522, endPoint x: 765, endPoint y: 523, distance: 161.9
click at [767, 522] on div "Exemption Set must be selected for CA. Exemption * 14 - Wildcard Exemption (unu…" at bounding box center [725, 494] width 778 height 287
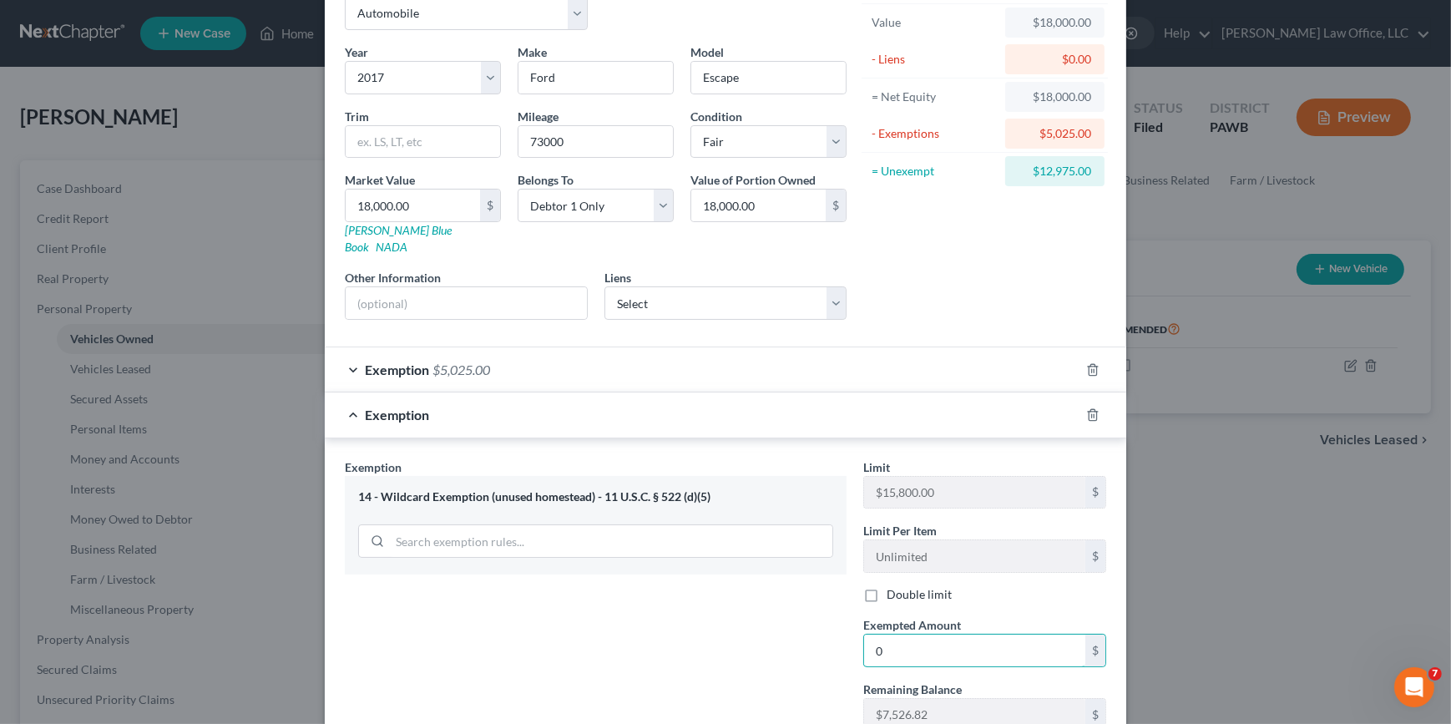
scroll to position [0, 0]
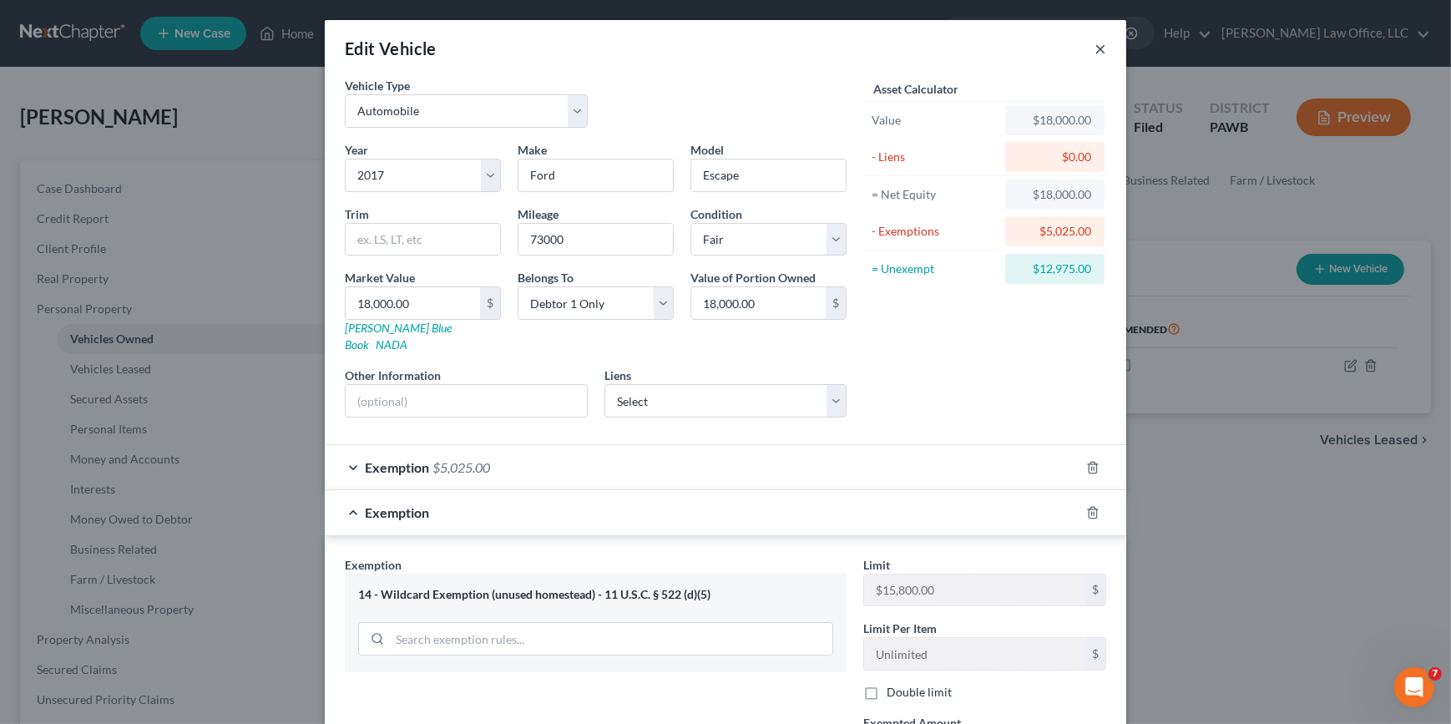
type input "0"
click at [1094, 44] on button "×" at bounding box center [1100, 48] width 12 height 20
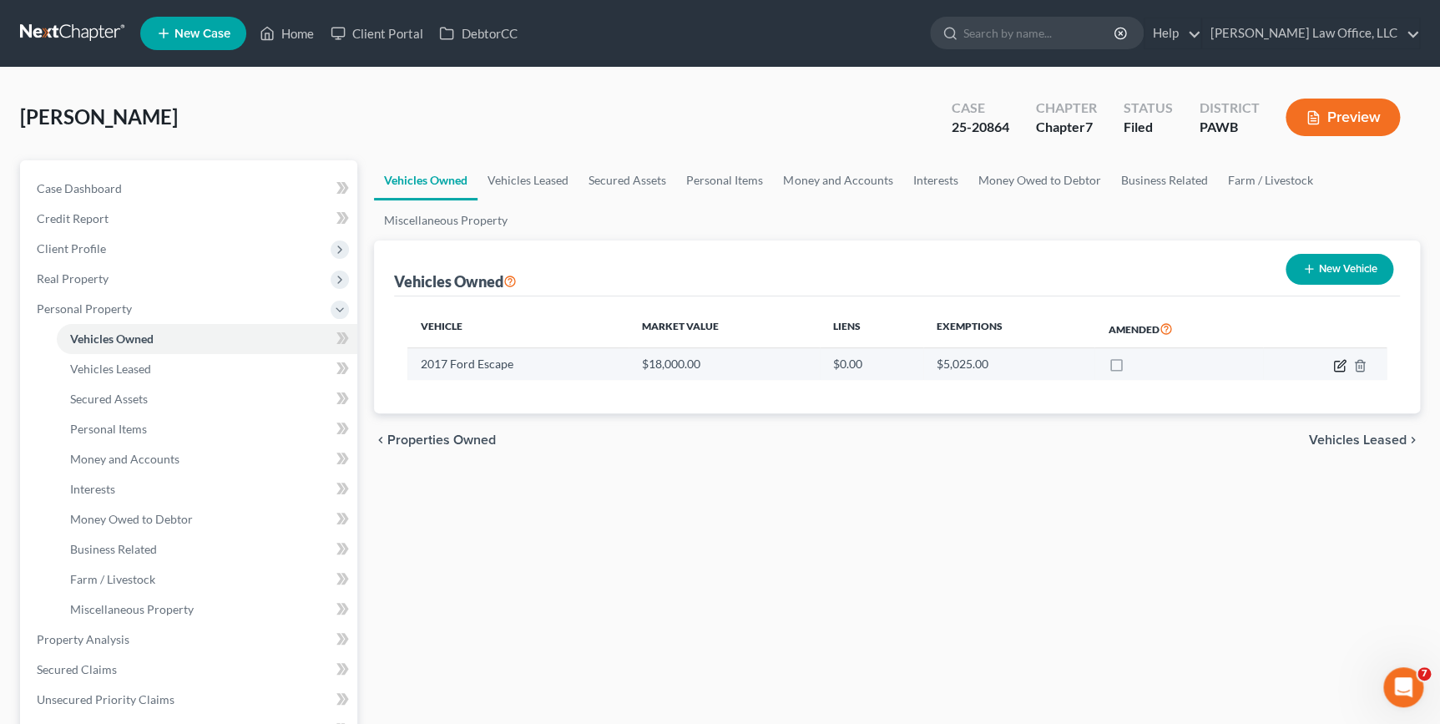
click at [1335, 359] on icon "button" at bounding box center [1339, 365] width 13 height 13
select select "0"
select select "9"
select select "3"
select select "0"
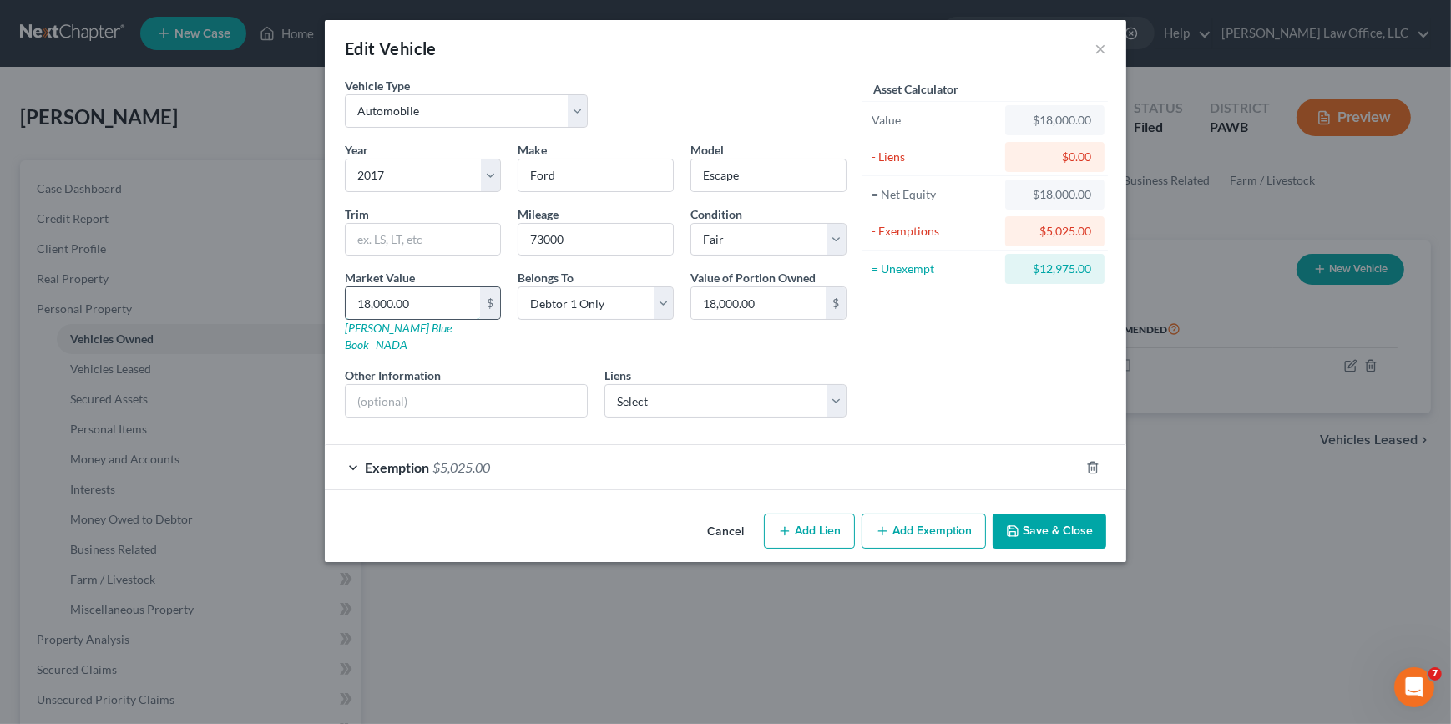
click at [369, 301] on input "18,000.00" at bounding box center [413, 303] width 134 height 32
type input "1"
type input "1.00"
type input "10"
type input "10.00"
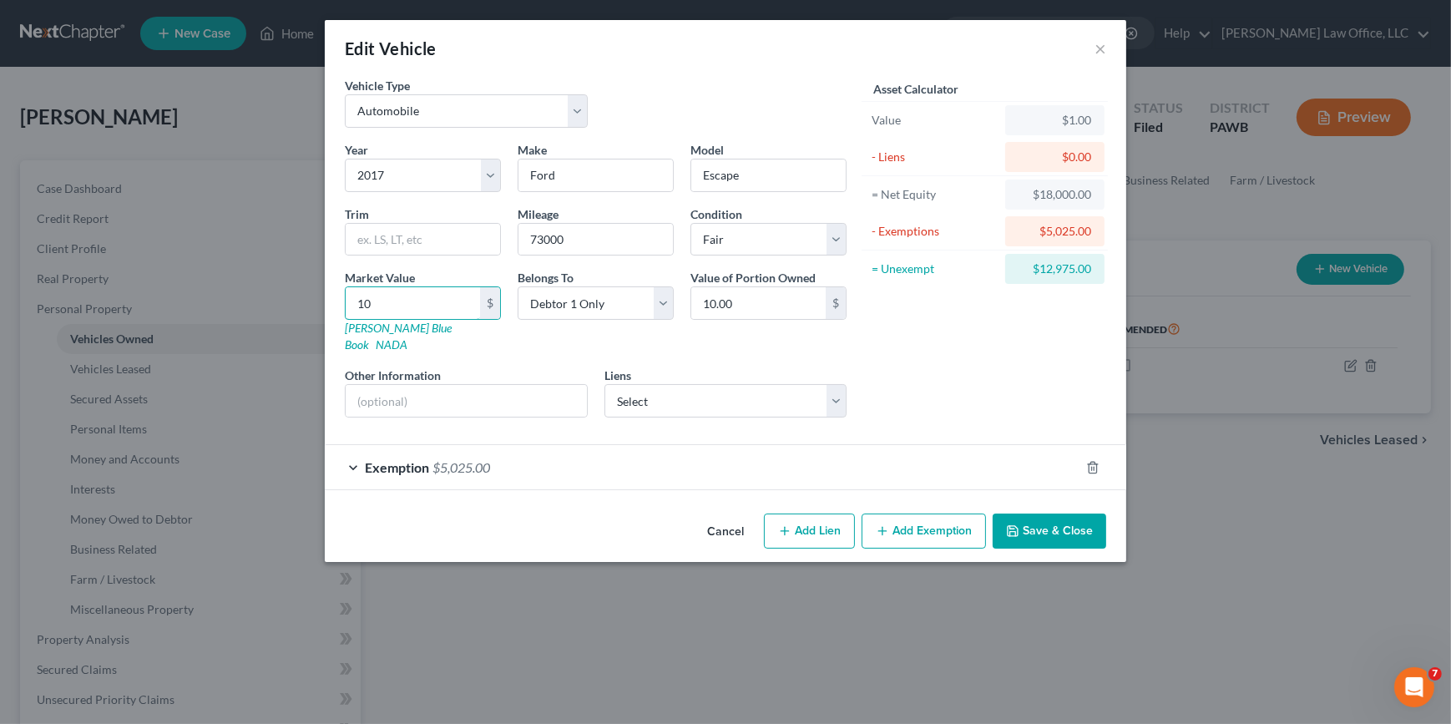
type input "100"
type input "100.00"
type input "1000"
type input "1,000.00"
type input "1,0000"
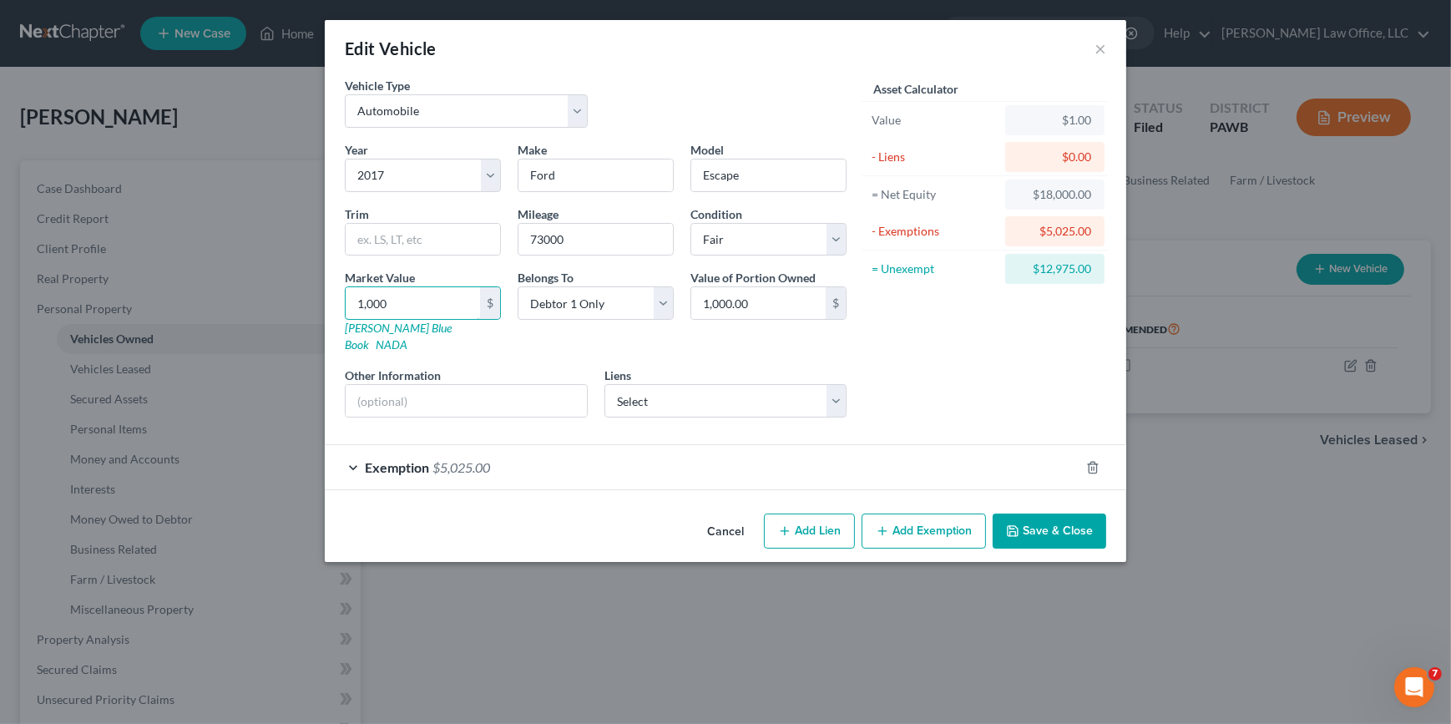
type input "10,000.00"
type input "10,000"
click at [955, 513] on button "Add Exemption" at bounding box center [923, 530] width 124 height 35
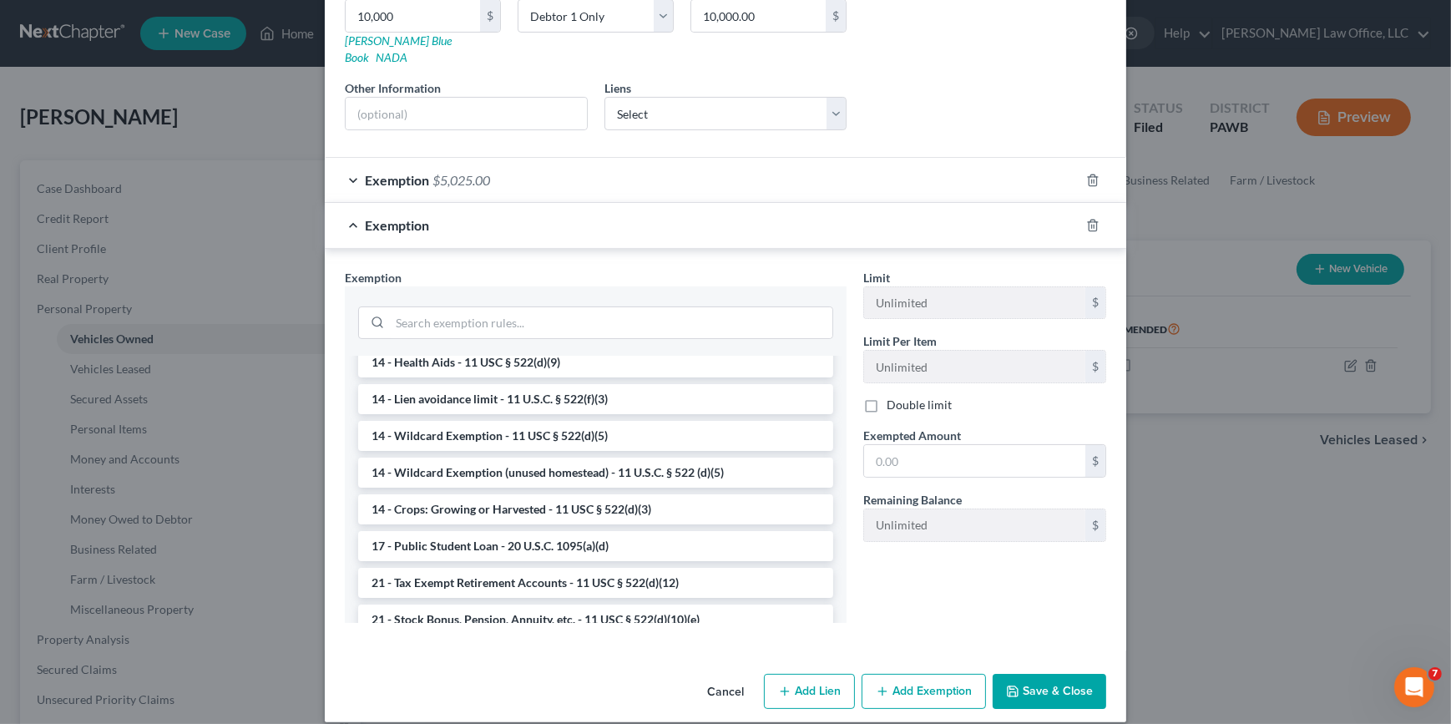
scroll to position [303, 0]
click at [606, 457] on li "14 - Wildcard Exemption (unused homestead) - 11 U.S.C. § 522 (d)(5)" at bounding box center [595, 472] width 475 height 30
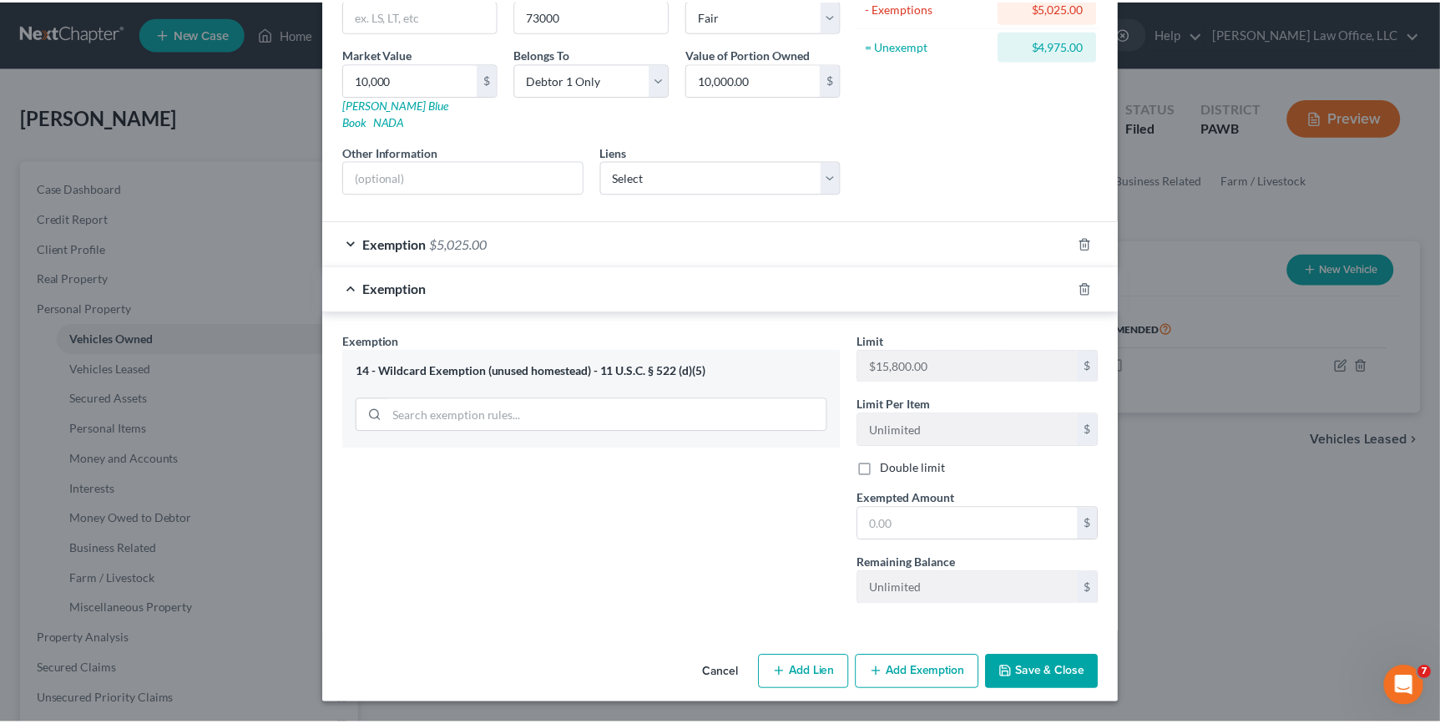
scroll to position [205, 0]
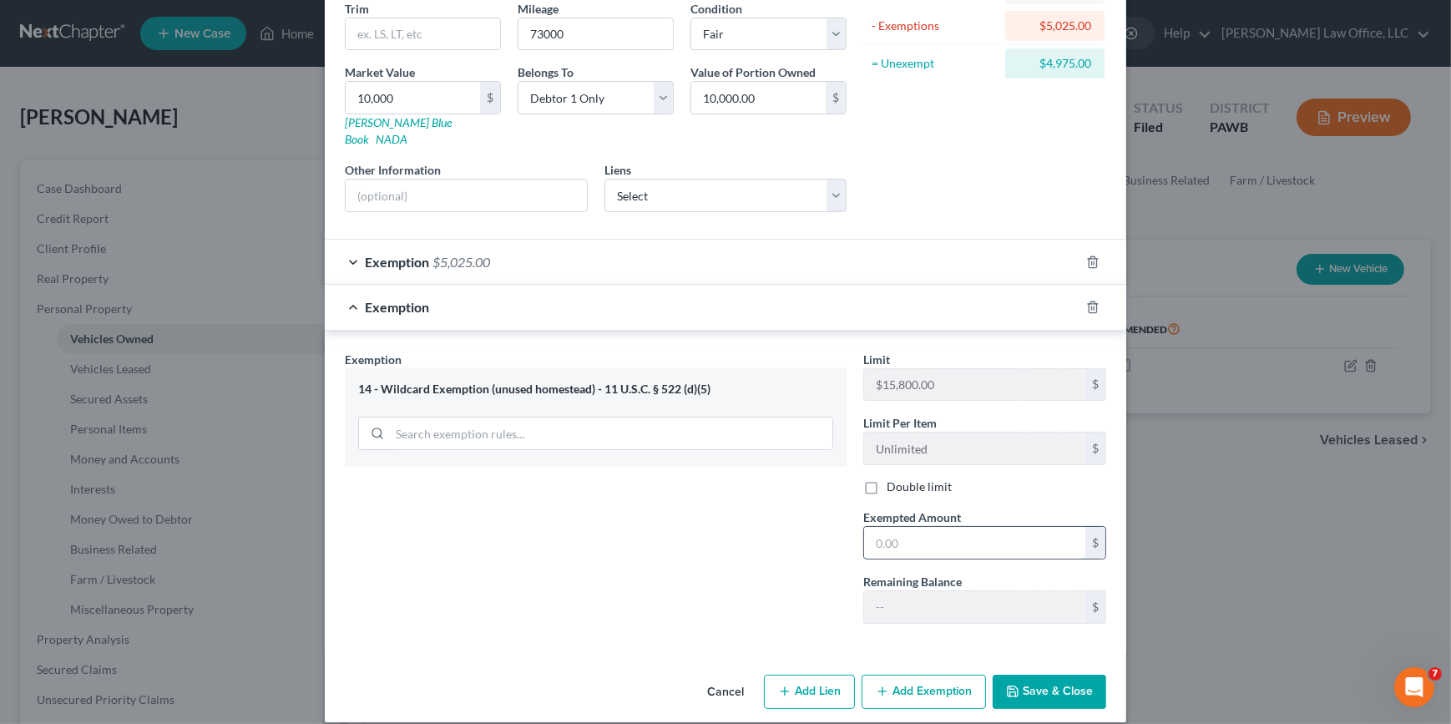
click at [943, 529] on input "text" at bounding box center [974, 543] width 221 height 32
type input "4,975"
click at [1024, 676] on button "Save & Close" at bounding box center [1050, 691] width 114 height 35
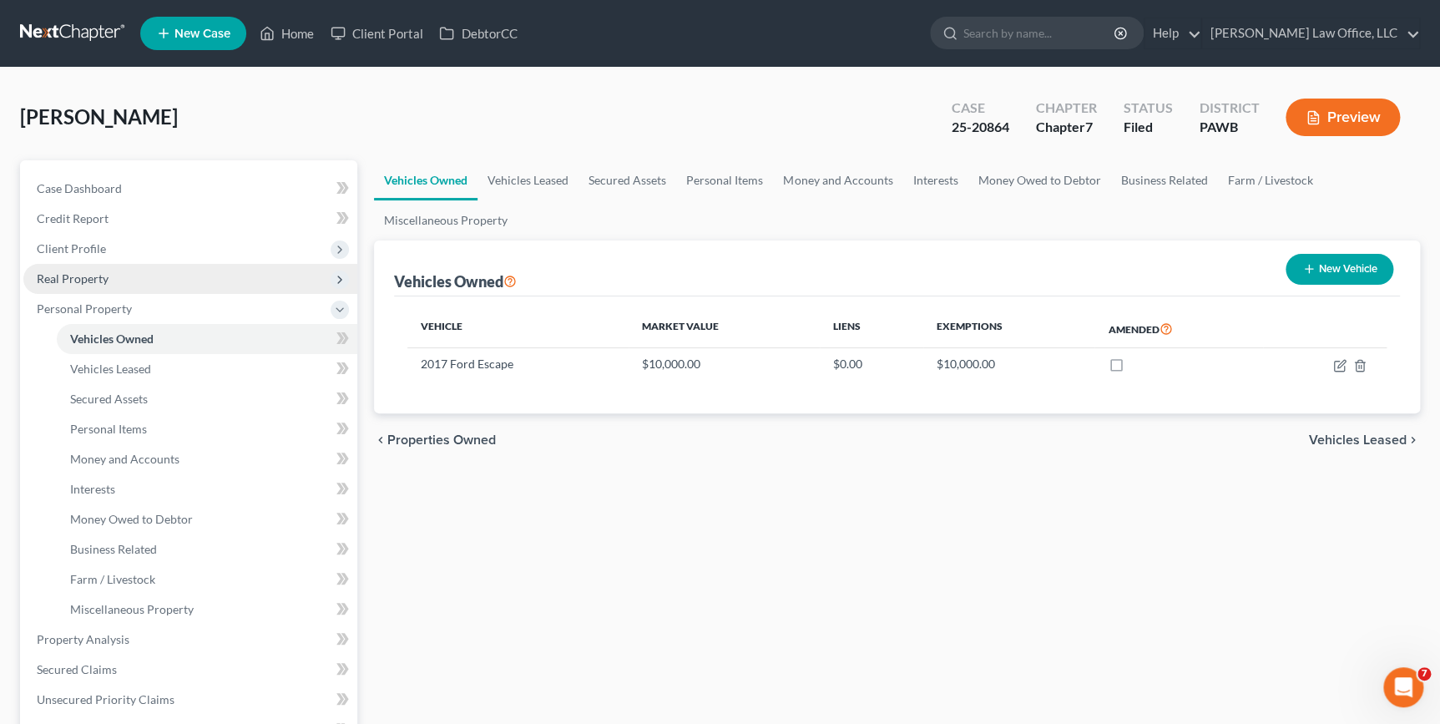
click at [101, 284] on span "Real Property" at bounding box center [190, 279] width 334 height 30
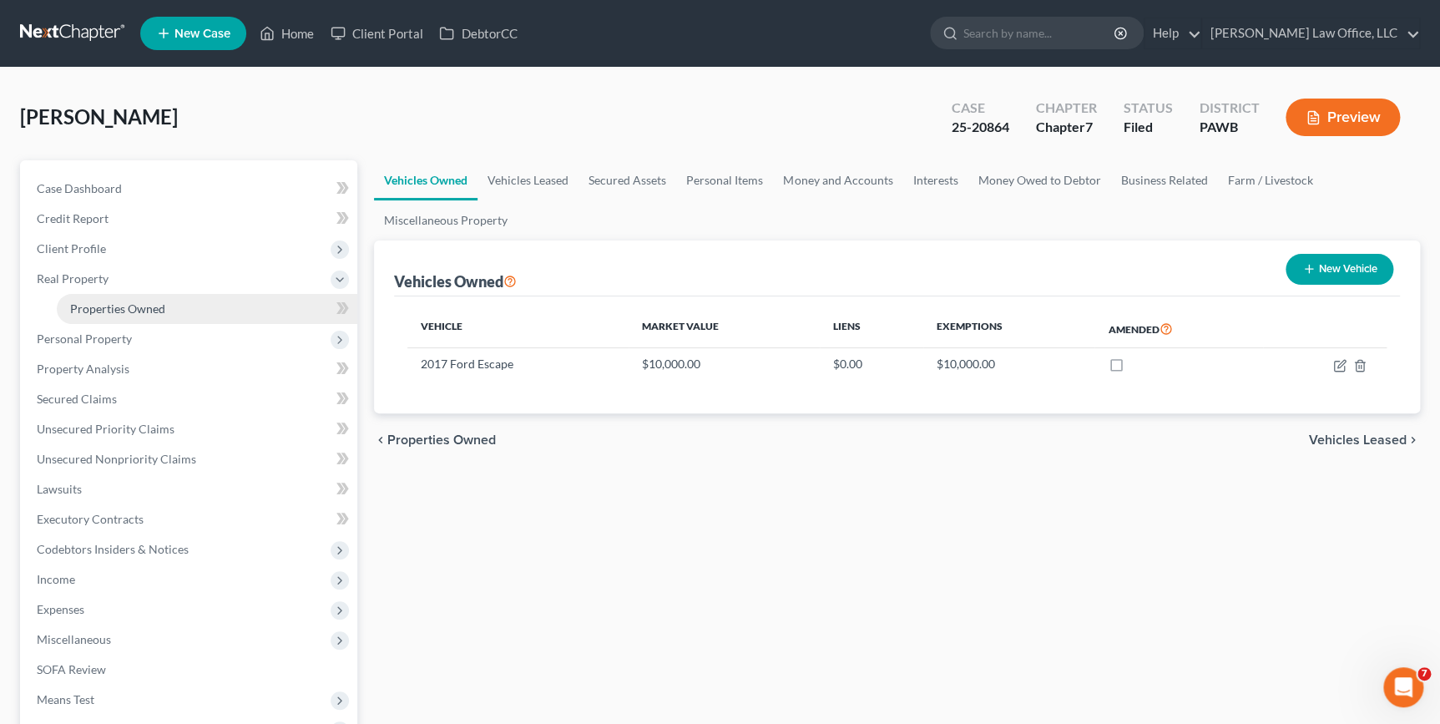
click at [104, 305] on span "Properties Owned" at bounding box center [117, 308] width 95 height 14
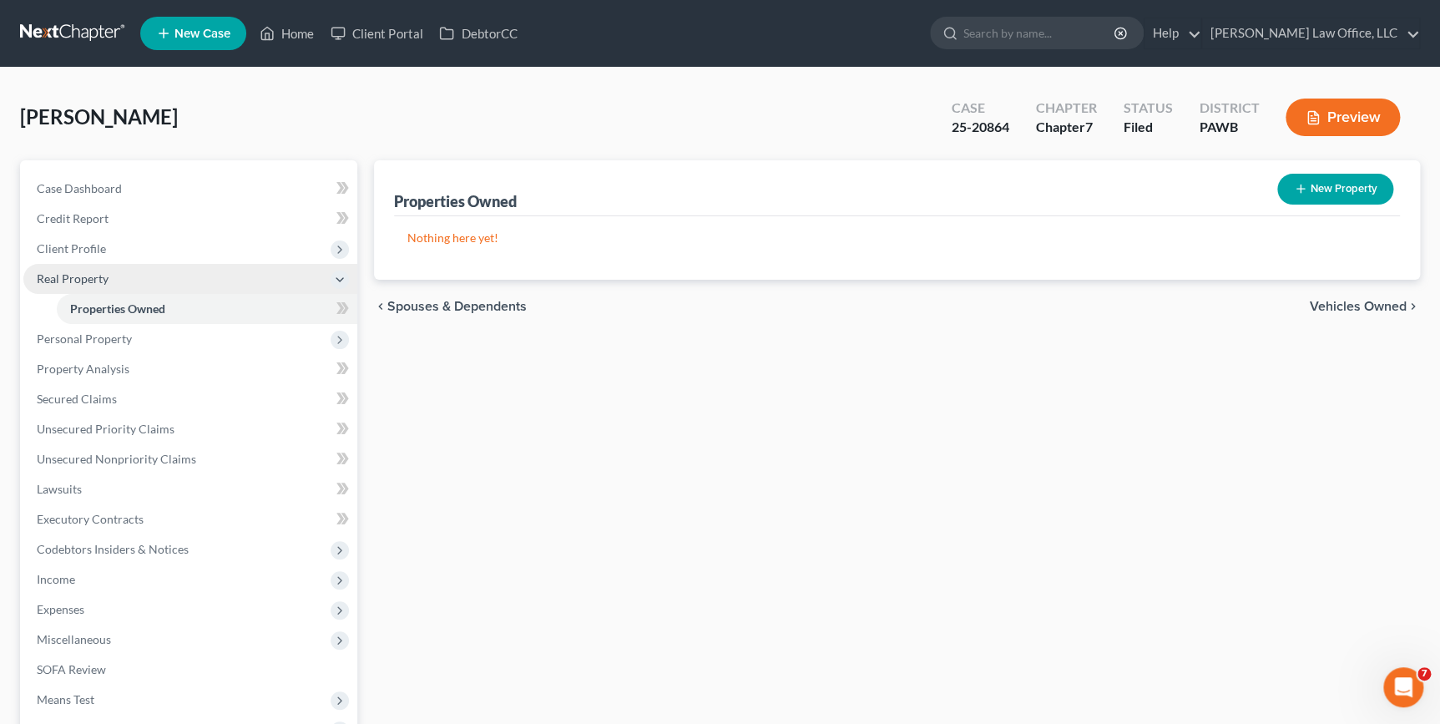
click at [99, 280] on span "Real Property" at bounding box center [73, 278] width 72 height 14
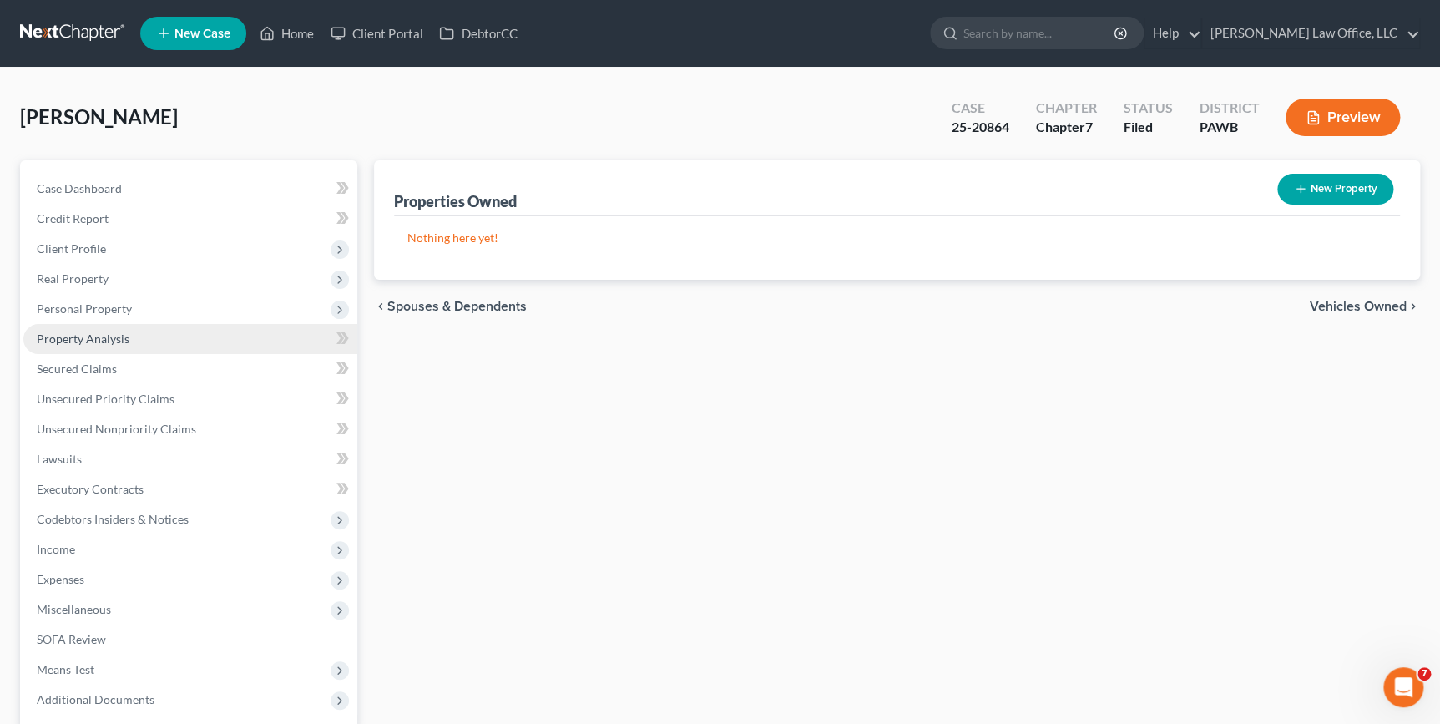
click at [89, 336] on span "Property Analysis" at bounding box center [83, 338] width 93 height 14
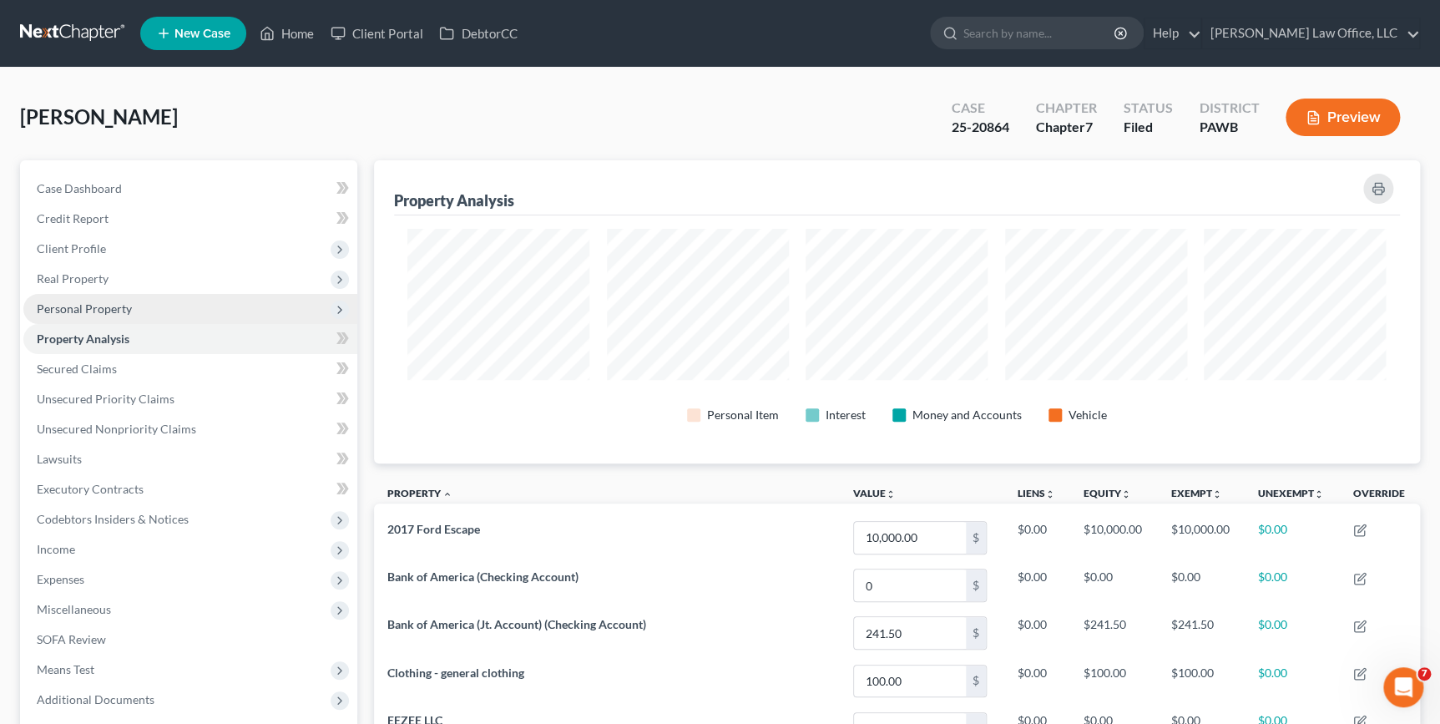
click at [99, 311] on span "Personal Property" at bounding box center [84, 308] width 95 height 14
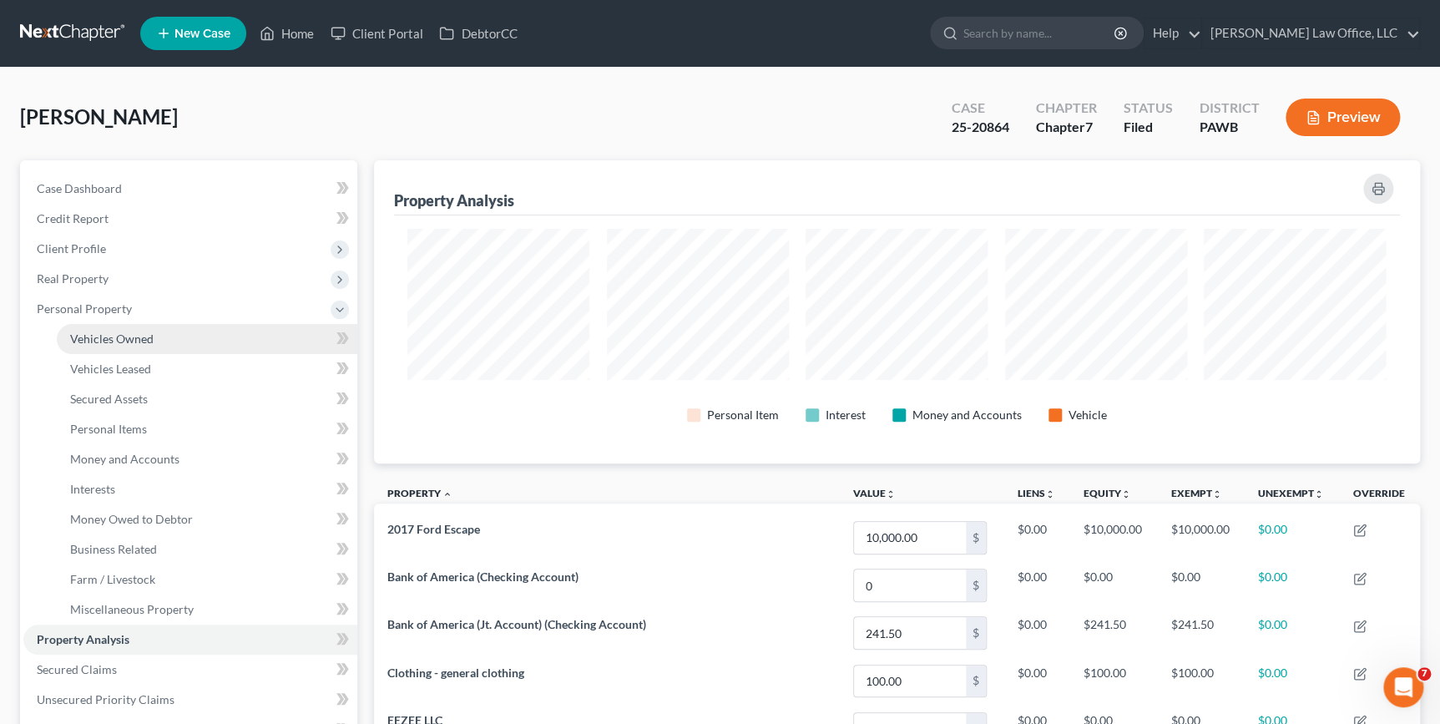
click at [117, 336] on span "Vehicles Owned" at bounding box center [111, 338] width 83 height 14
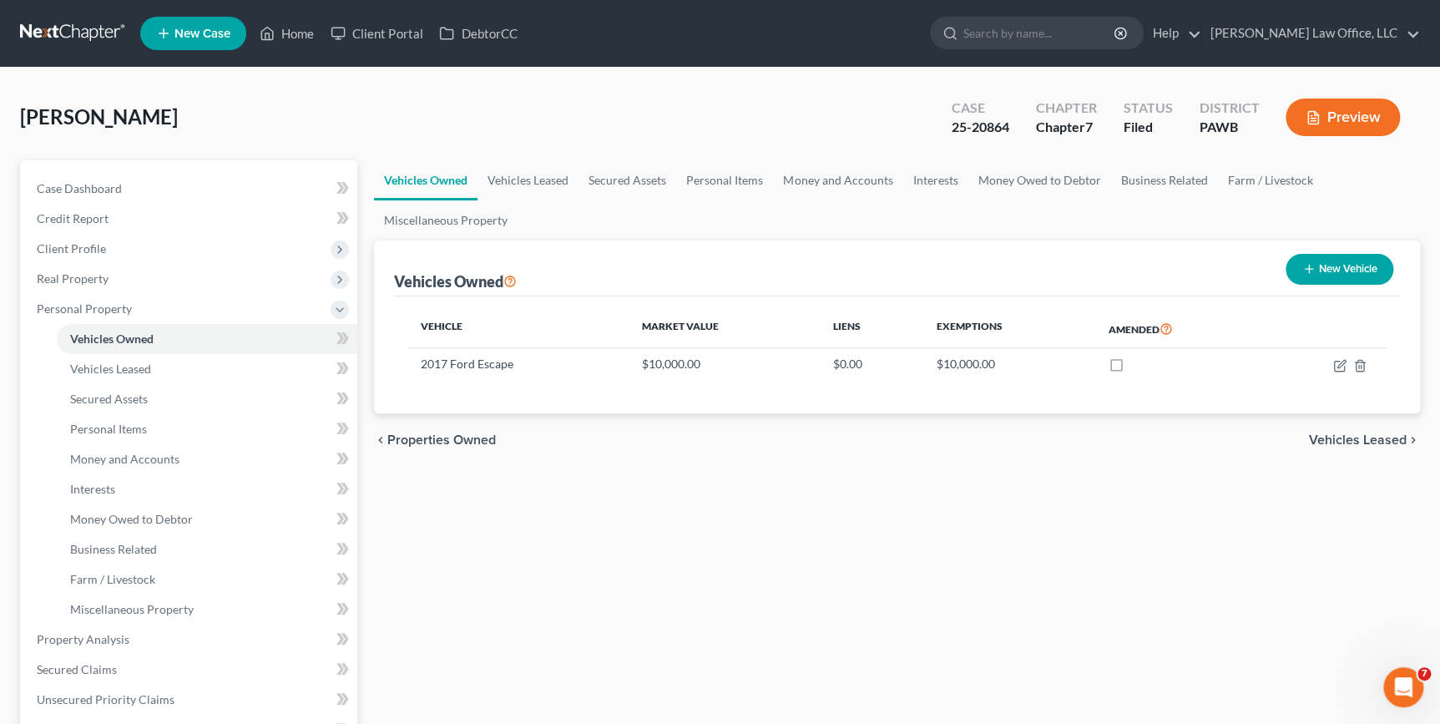
click at [65, 31] on link at bounding box center [73, 33] width 107 height 30
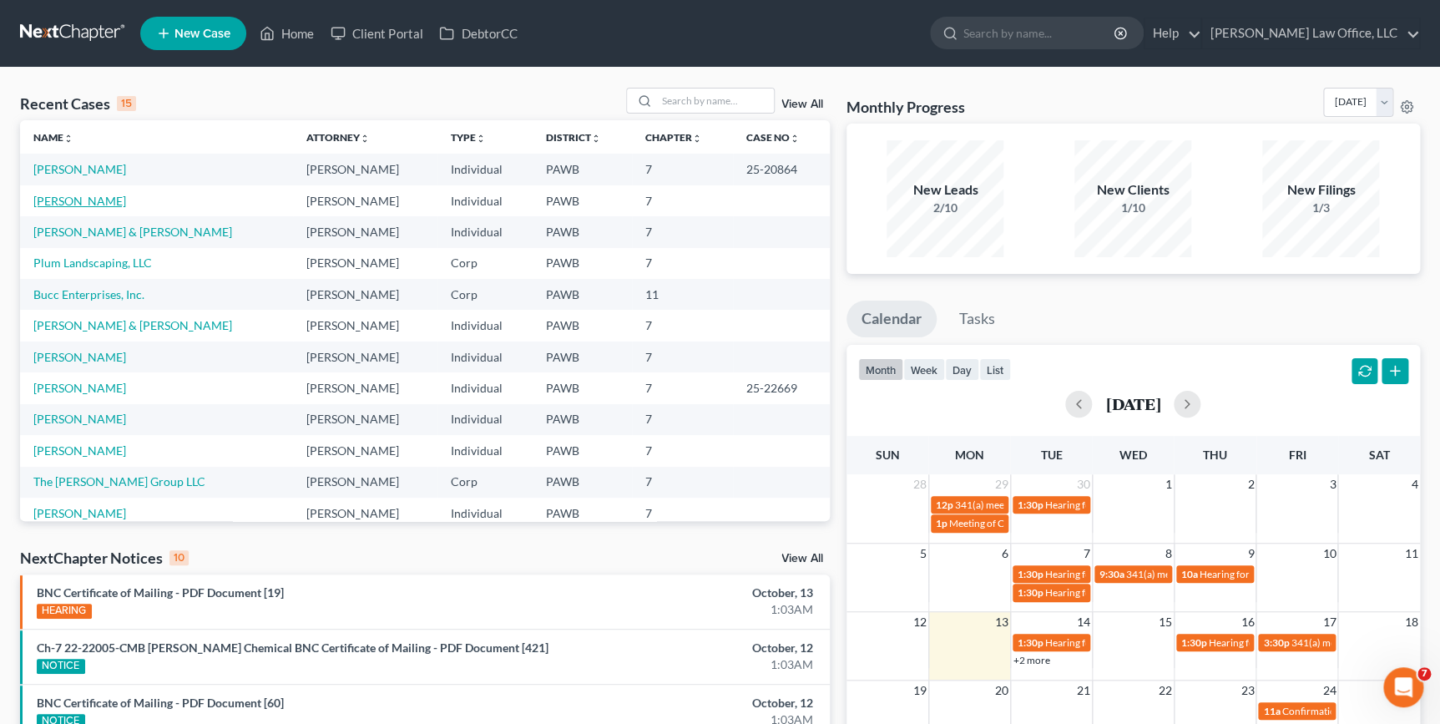
click at [64, 200] on link "[PERSON_NAME]" at bounding box center [79, 201] width 93 height 14
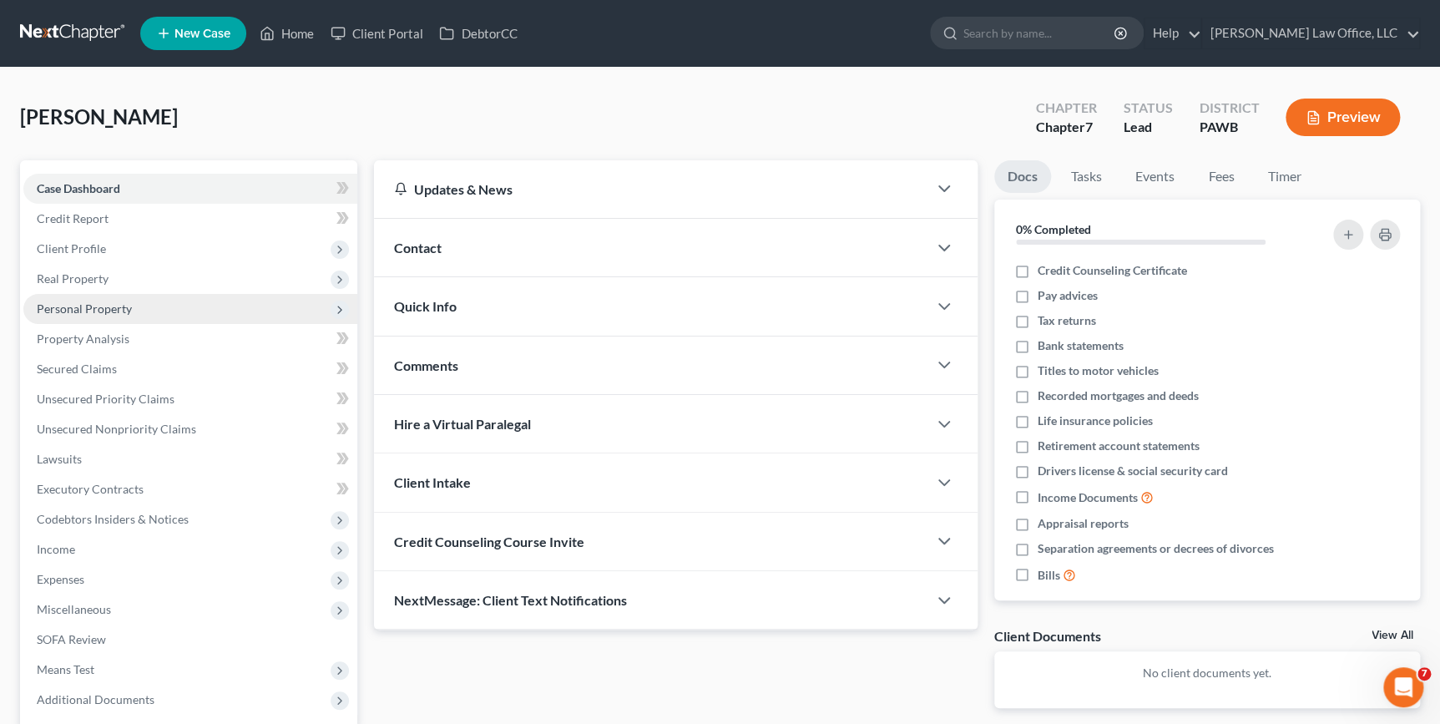
click at [106, 311] on span "Personal Property" at bounding box center [84, 308] width 95 height 14
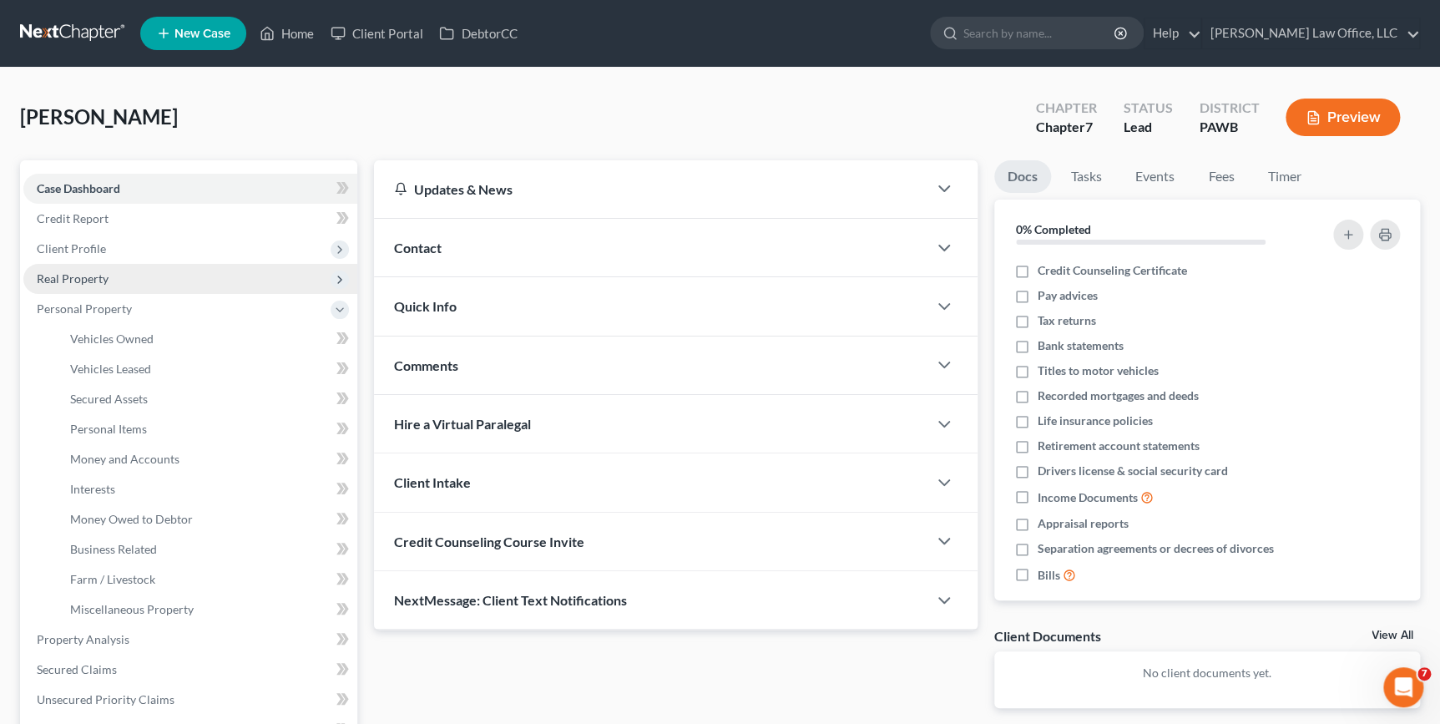
click at [104, 284] on span "Real Property" at bounding box center [190, 279] width 334 height 30
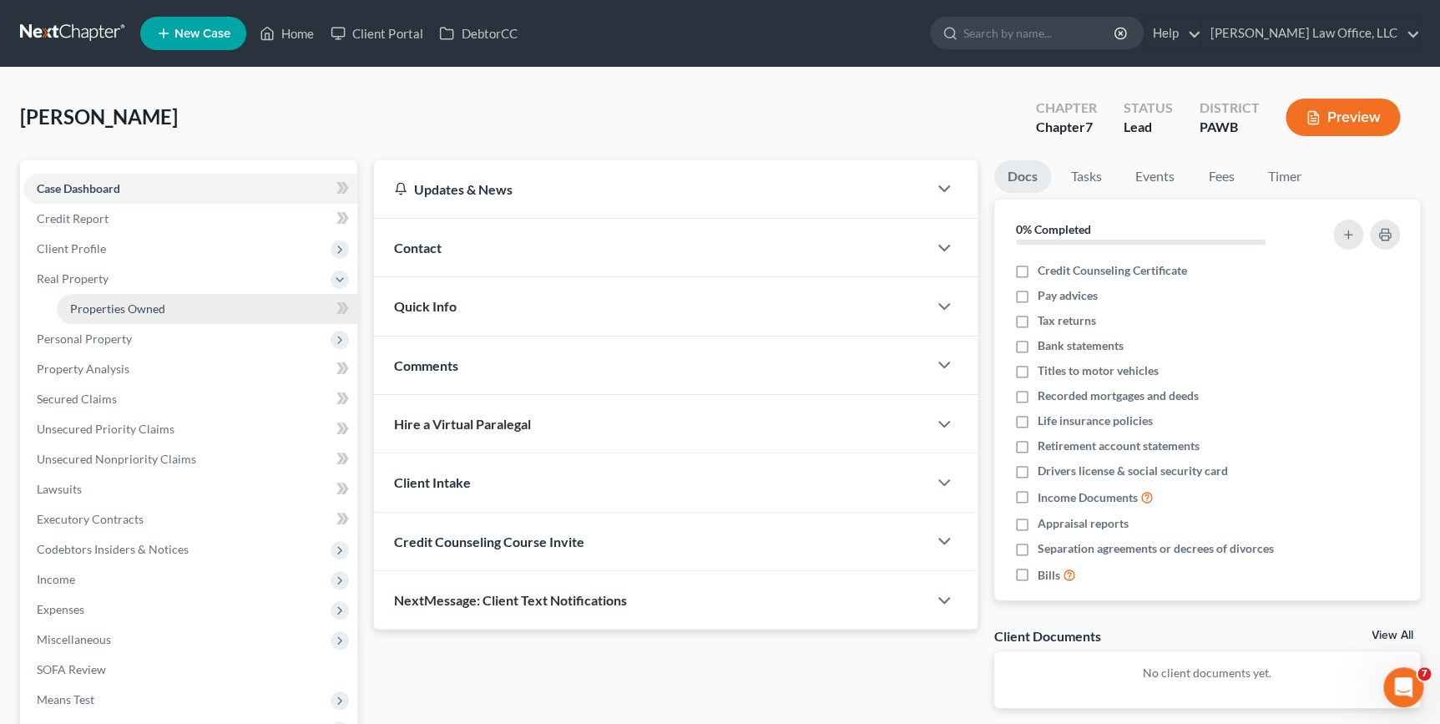
click at [104, 305] on span "Properties Owned" at bounding box center [117, 308] width 95 height 14
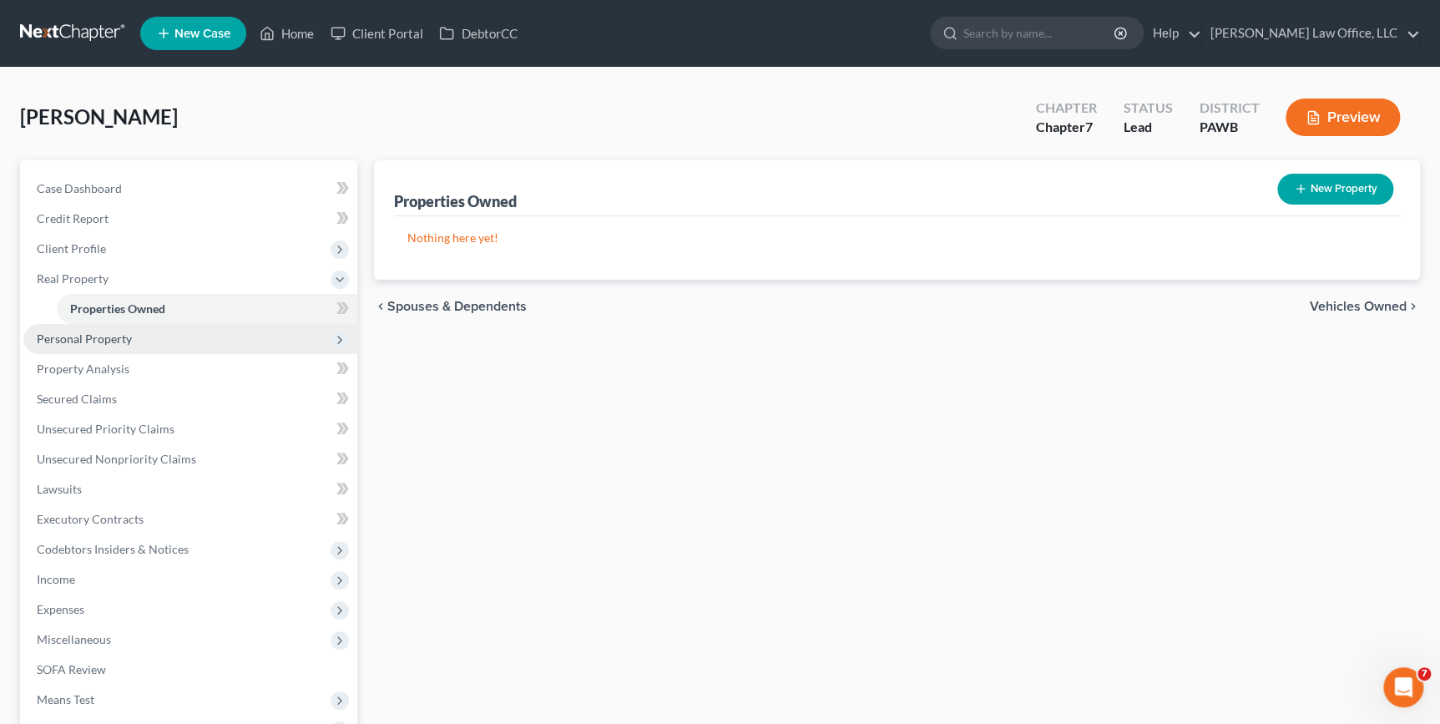
click at [100, 336] on span "Personal Property" at bounding box center [84, 338] width 95 height 14
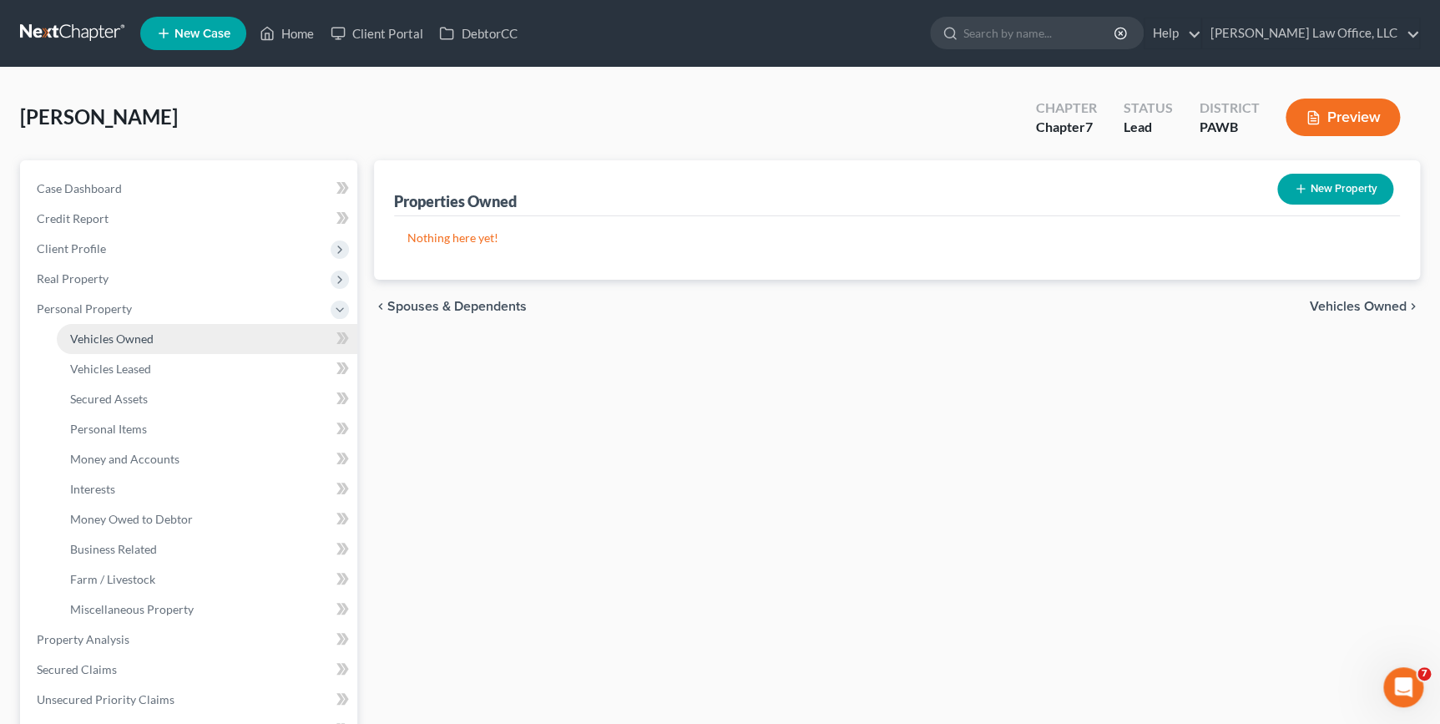
click at [108, 343] on span "Vehicles Owned" at bounding box center [111, 338] width 83 height 14
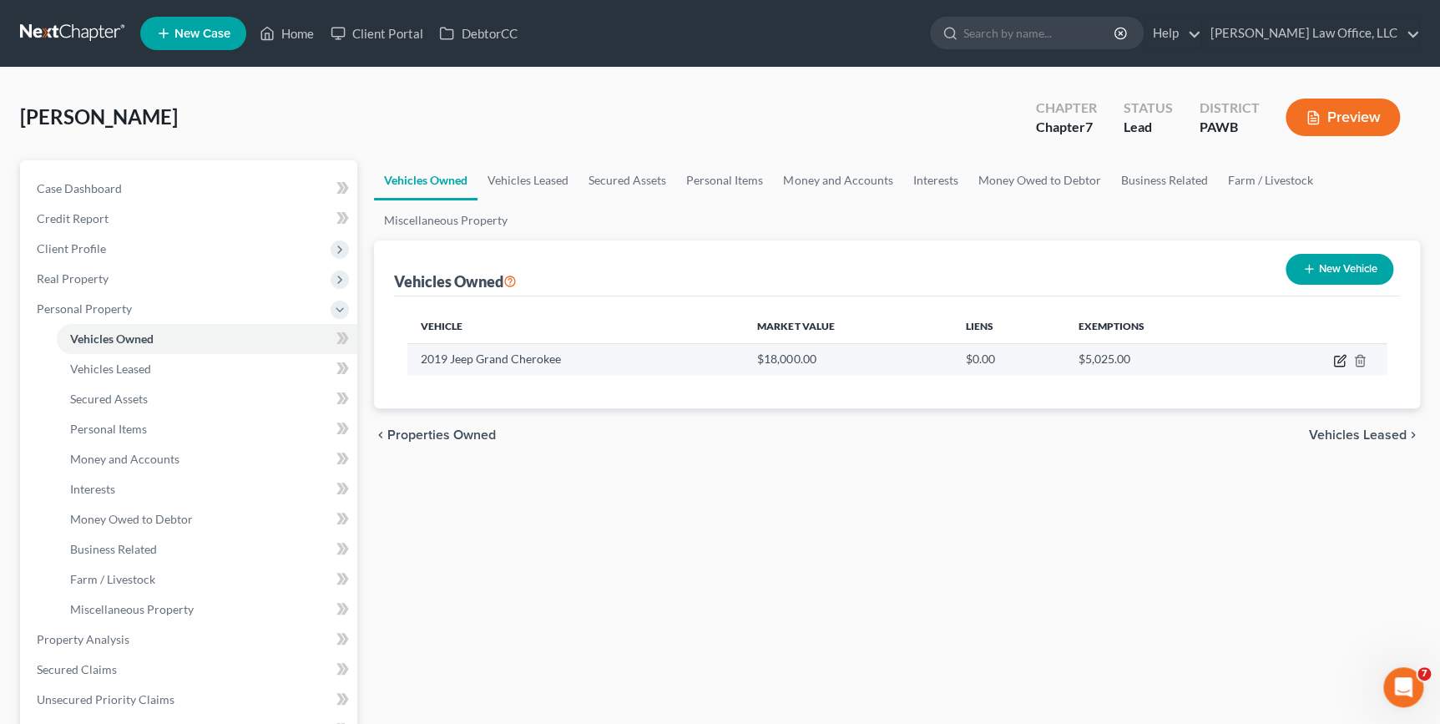
click at [1336, 361] on icon "button" at bounding box center [1339, 360] width 13 height 13
select select "0"
select select "7"
select select "0"
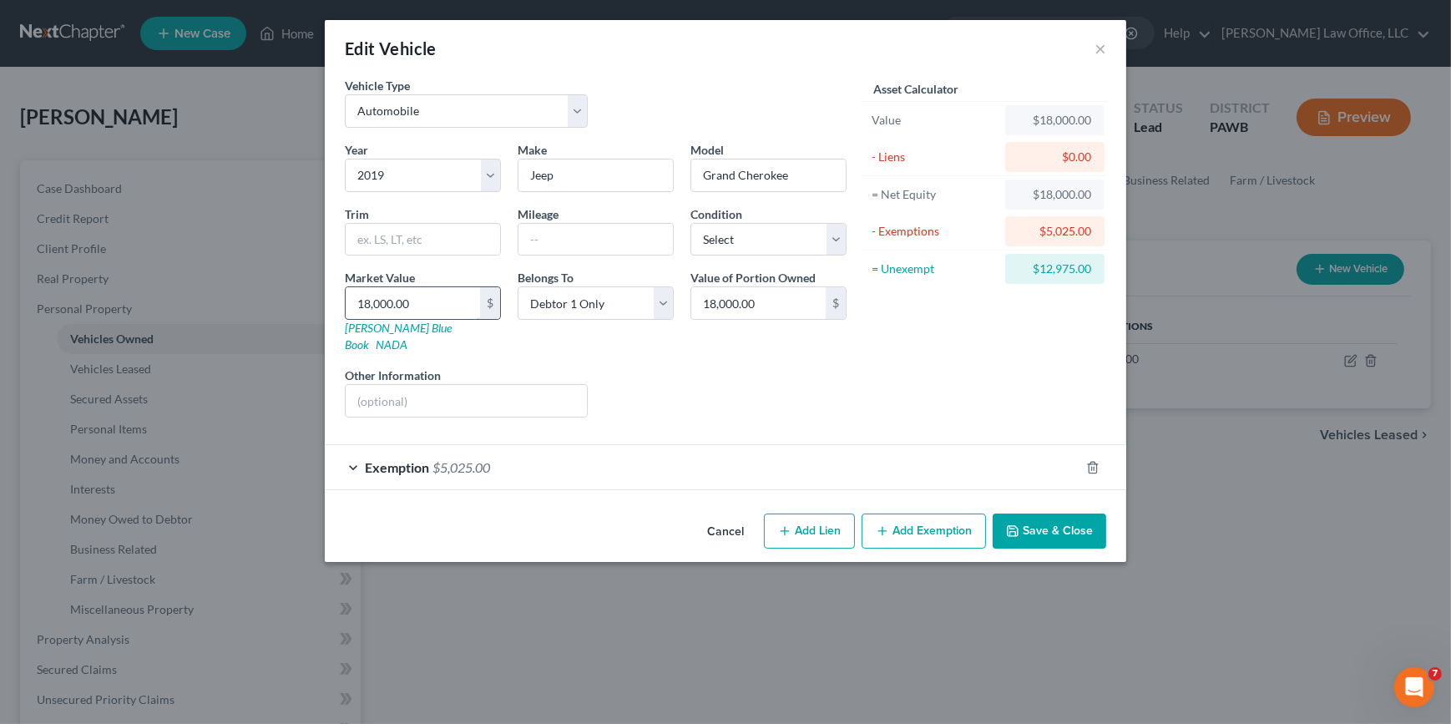
click at [369, 302] on input "18,000.00" at bounding box center [413, 303] width 134 height 32
type input "1"
type input "1.00"
type input "10"
type input "10.00"
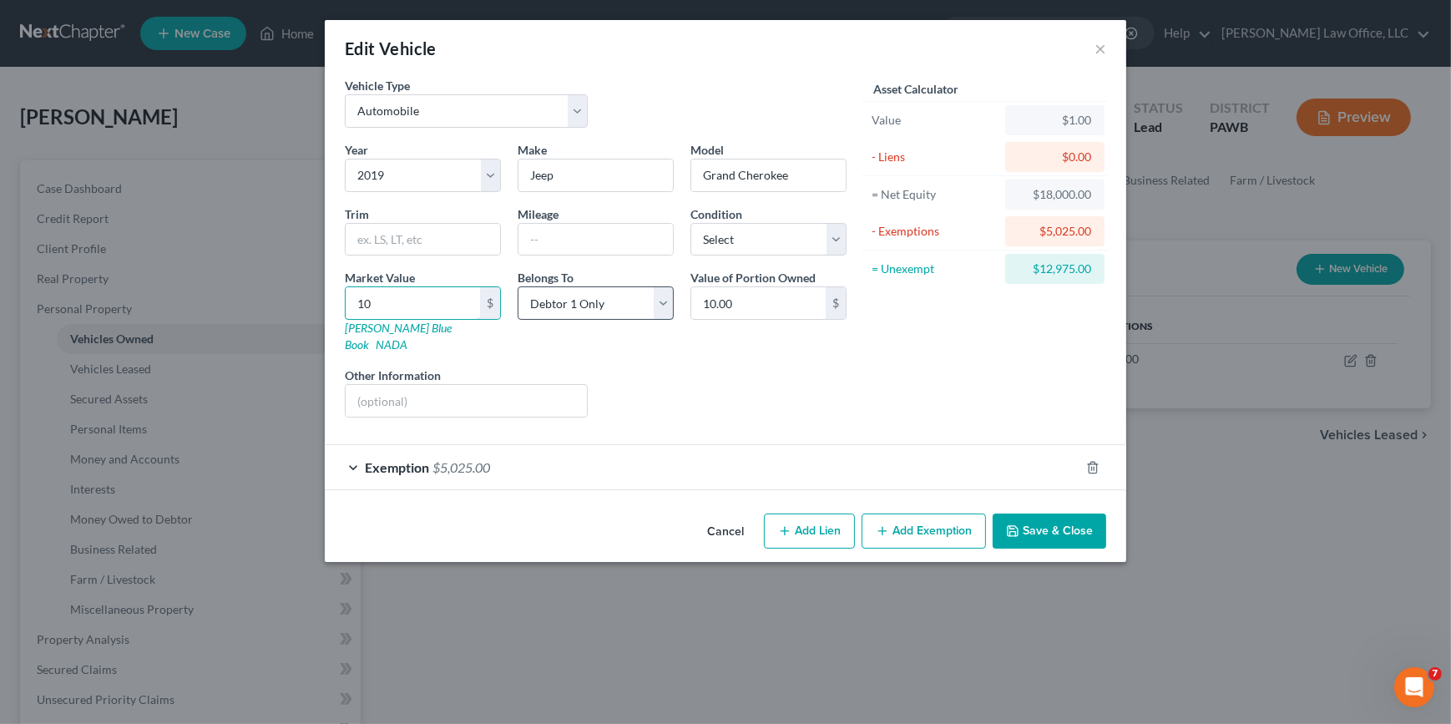
type input "100"
type input "100.00"
type input "1000"
type input "1,000.00"
type input "1,0000"
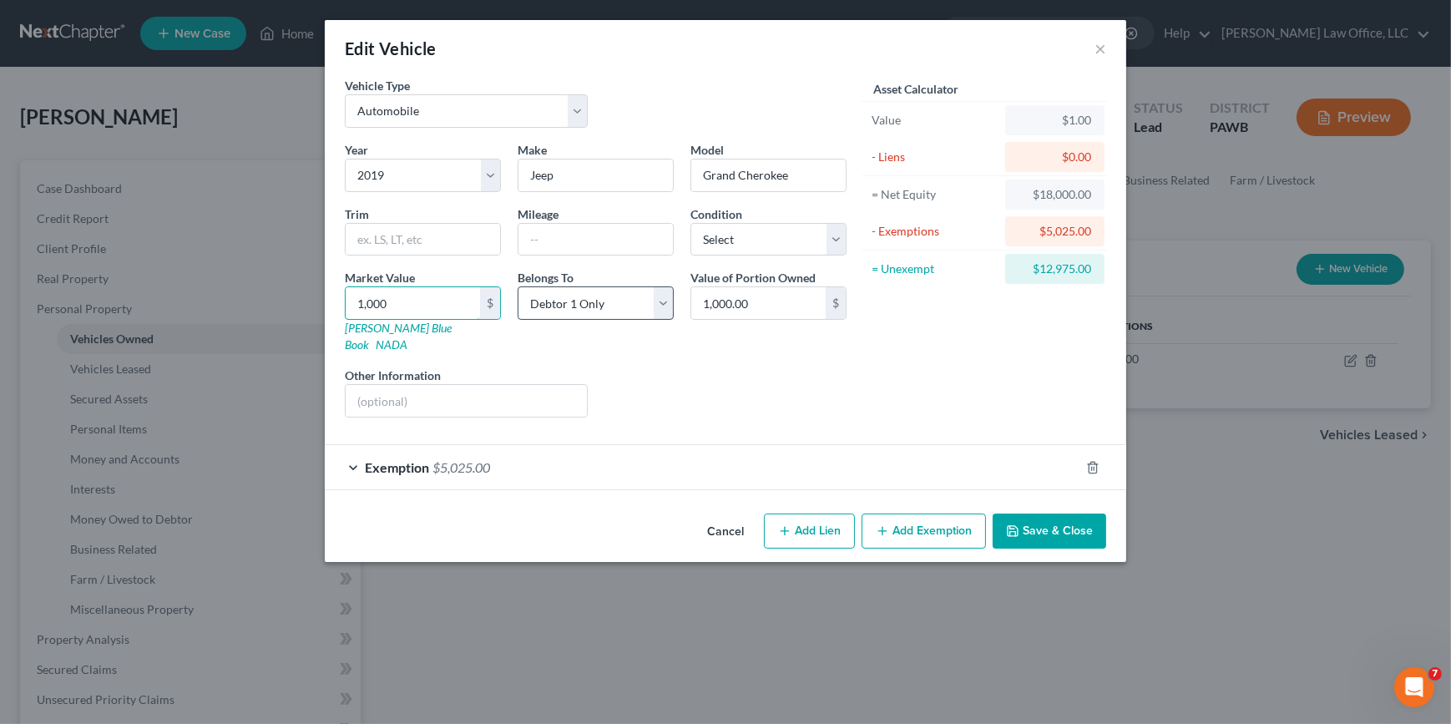
type input "10,000.00"
type input "10,000"
click at [730, 244] on select "Select Excellent Very Good Good Fair Poor" at bounding box center [768, 239] width 156 height 33
select select "3"
click at [690, 223] on select "Select Excellent Very Good Good Fair Poor" at bounding box center [768, 239] width 156 height 33
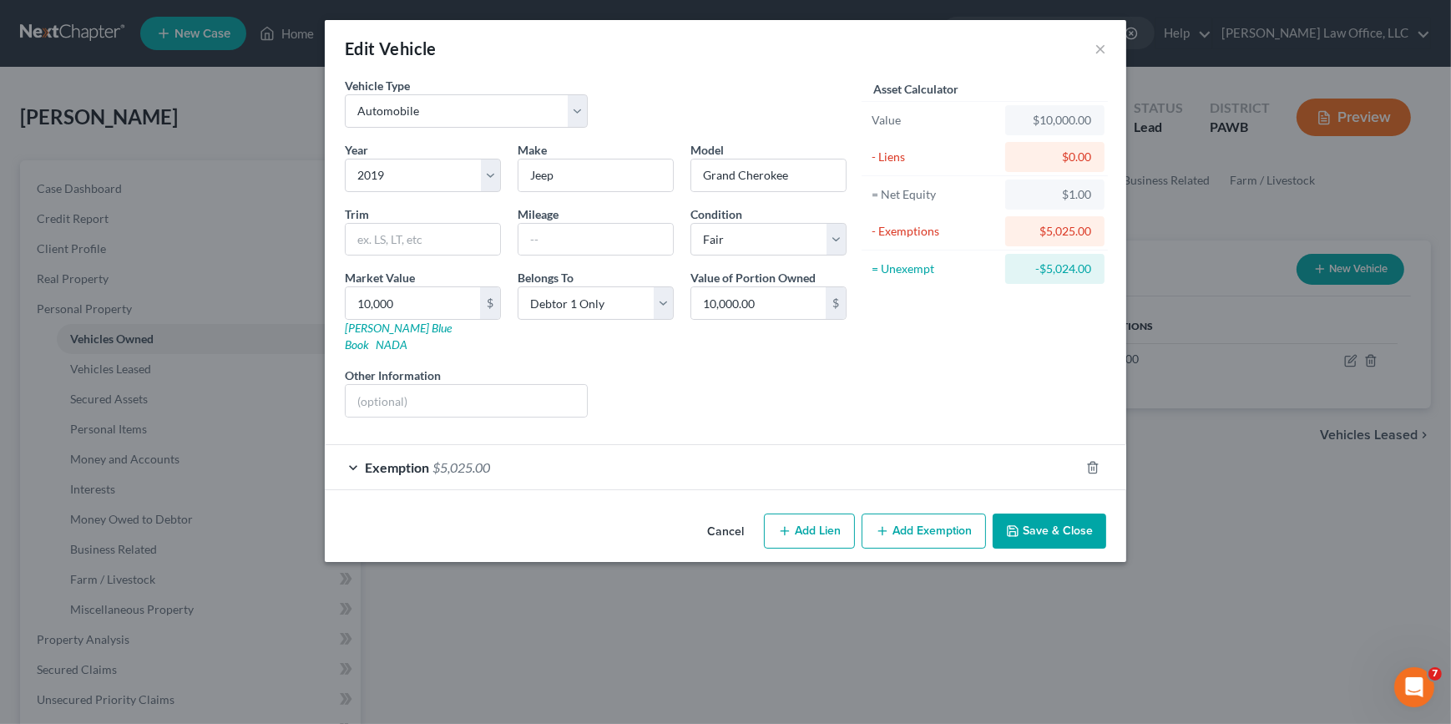
click at [935, 521] on button "Add Exemption" at bounding box center [923, 530] width 124 height 35
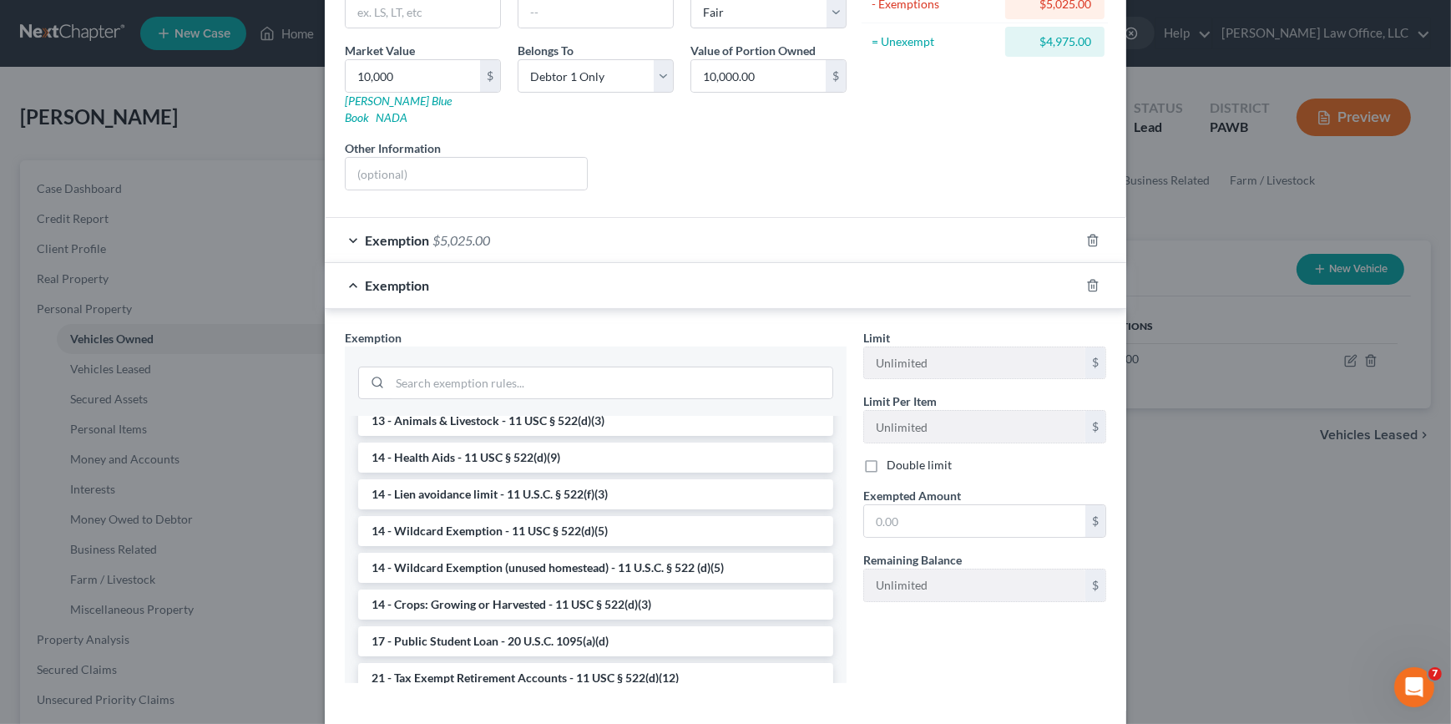
scroll to position [303, 0]
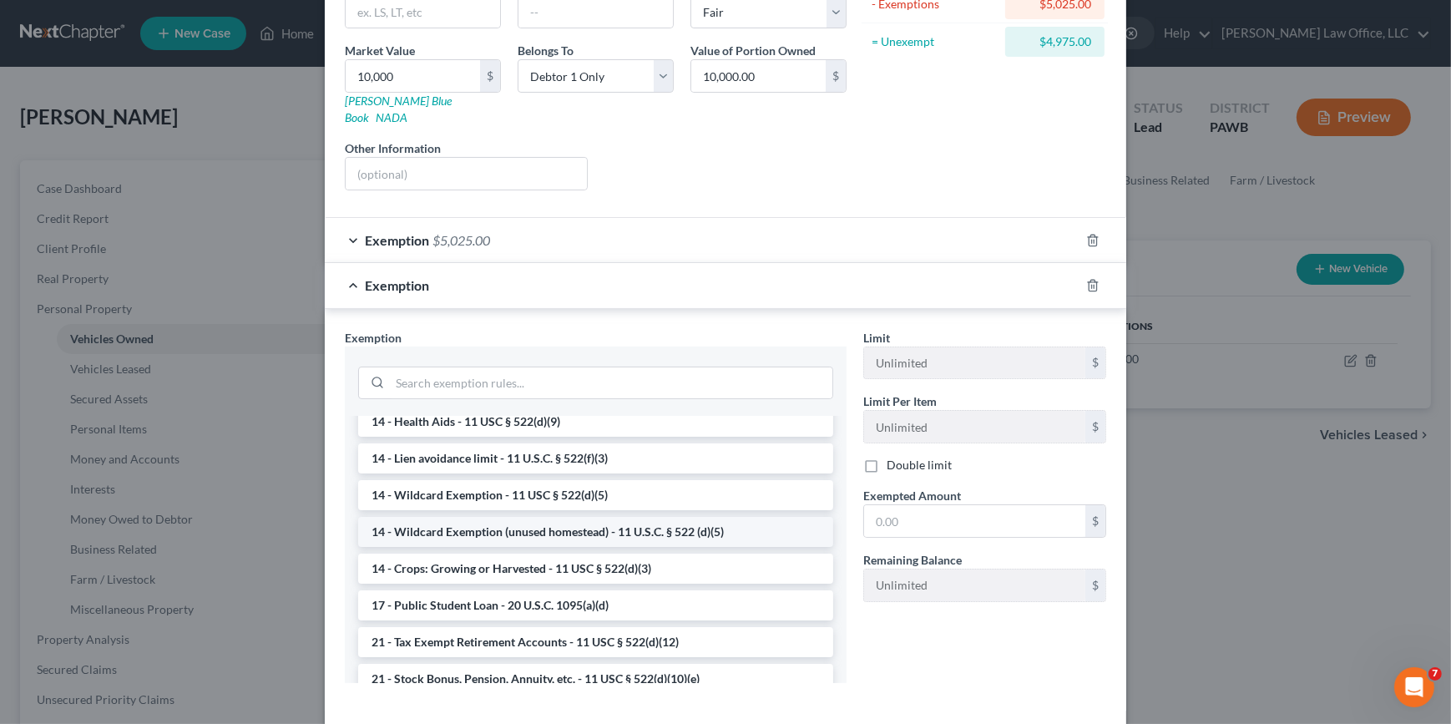
click at [578, 517] on li "14 - Wildcard Exemption (unused homestead) - 11 U.S.C. § 522 (d)(5)" at bounding box center [595, 532] width 475 height 30
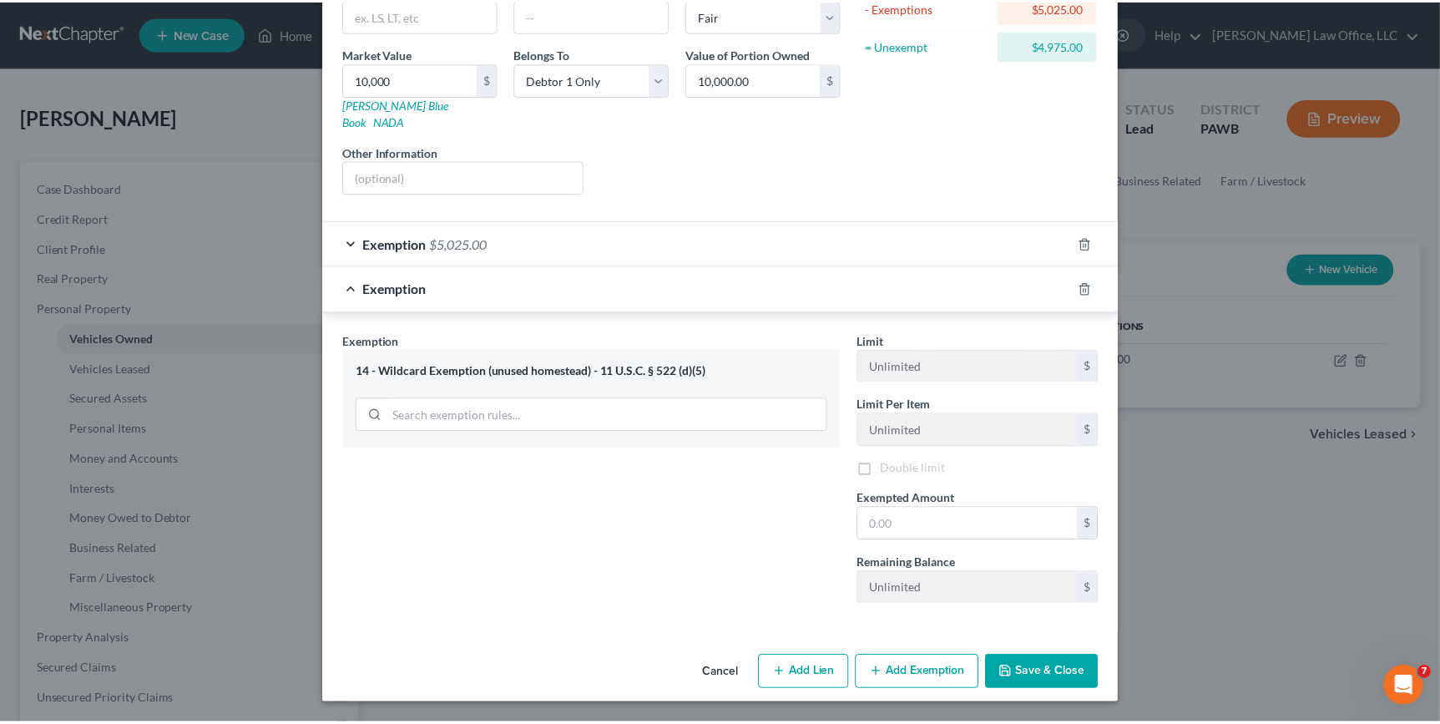
scroll to position [205, 0]
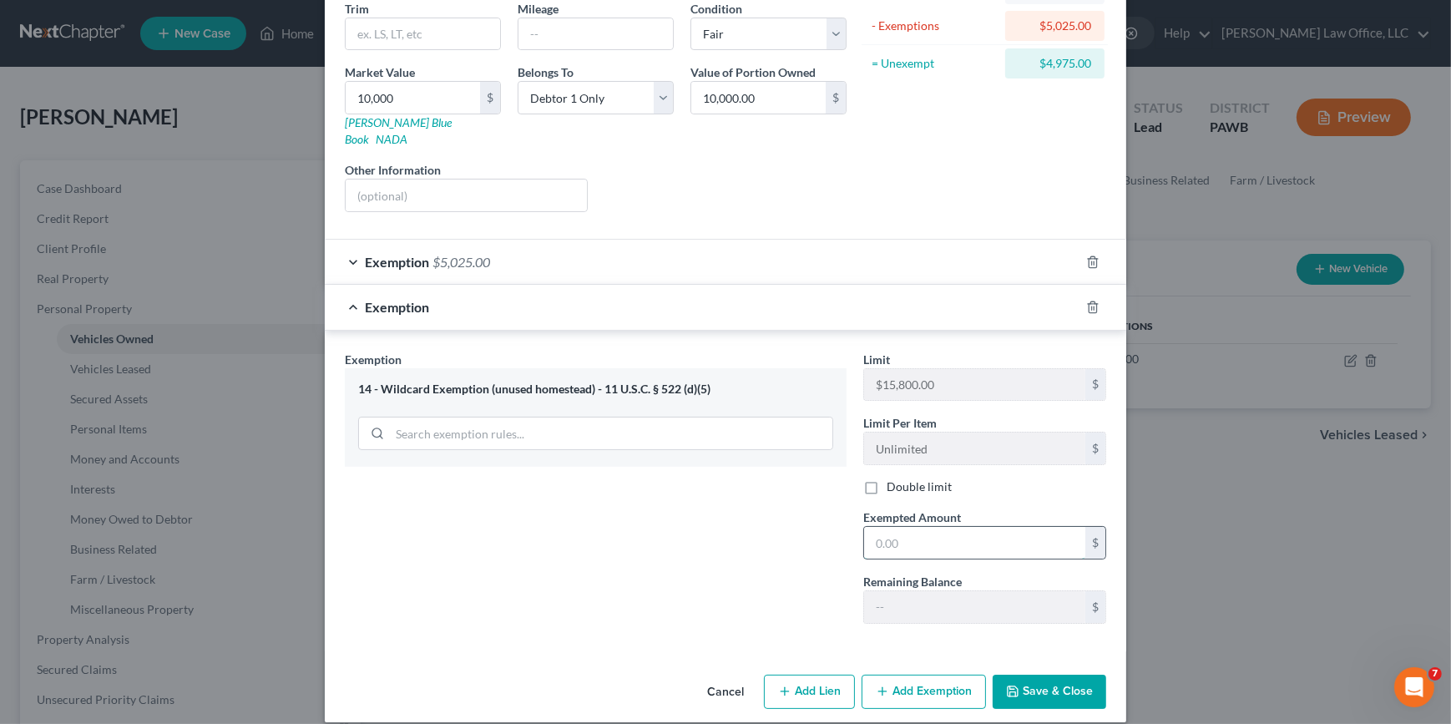
click at [891, 527] on input "text" at bounding box center [974, 543] width 221 height 32
type input "4,975"
click at [1031, 675] on button "Save & Close" at bounding box center [1050, 691] width 114 height 35
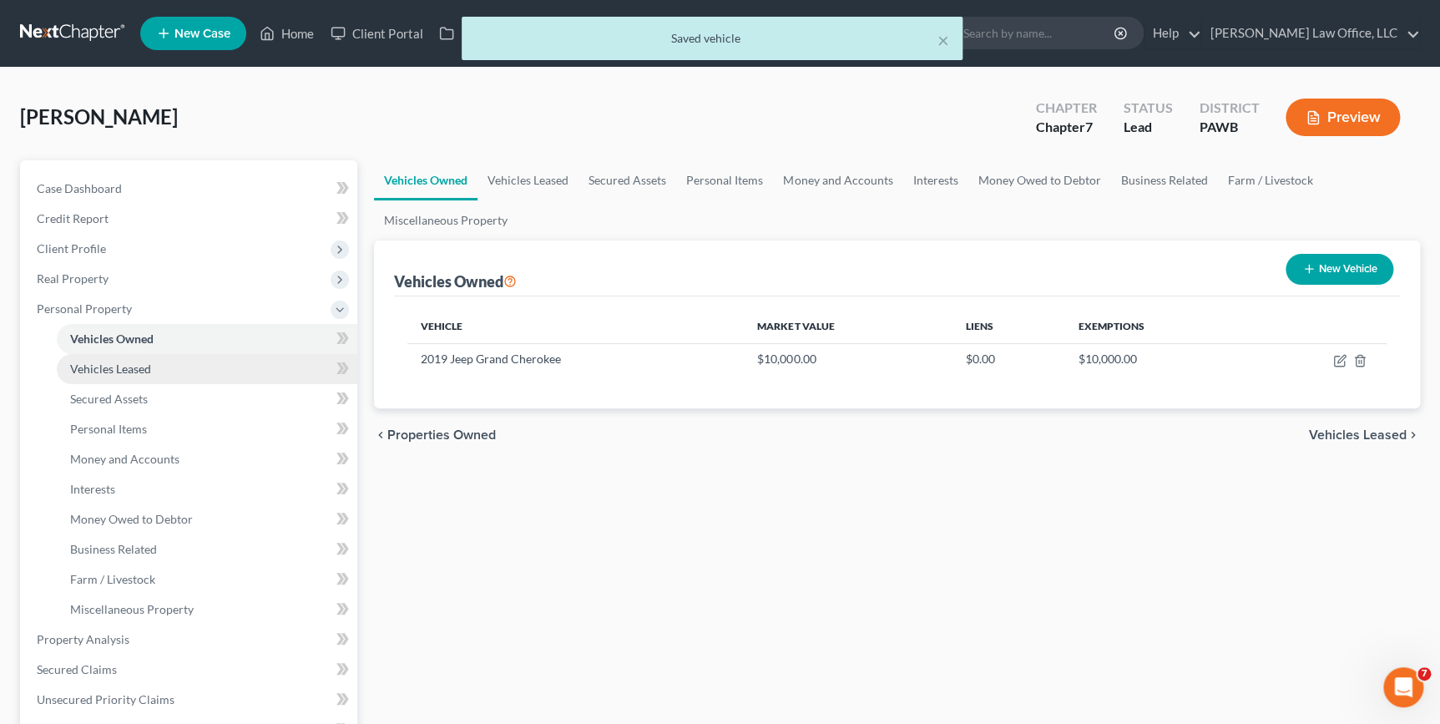
click at [195, 369] on link "Vehicles Leased" at bounding box center [207, 369] width 301 height 30
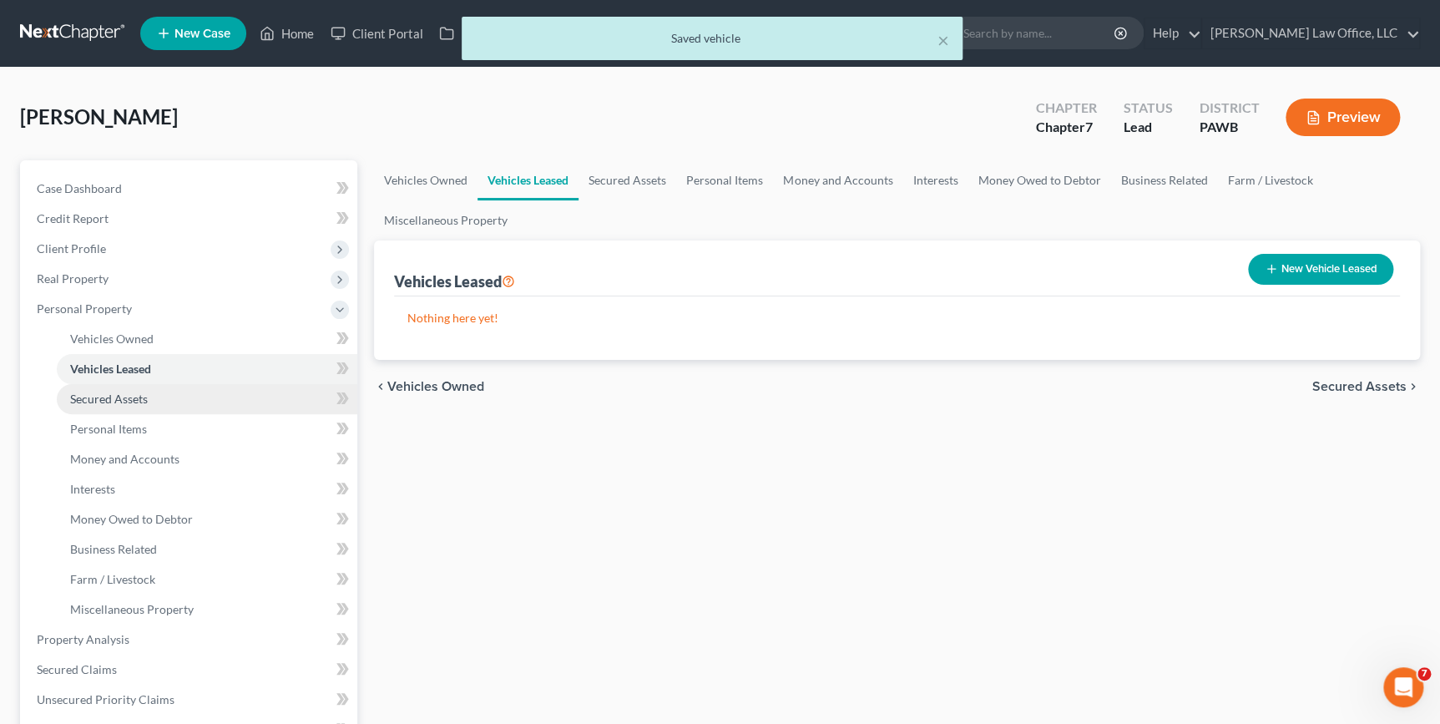
click at [161, 393] on link "Secured Assets" at bounding box center [207, 399] width 301 height 30
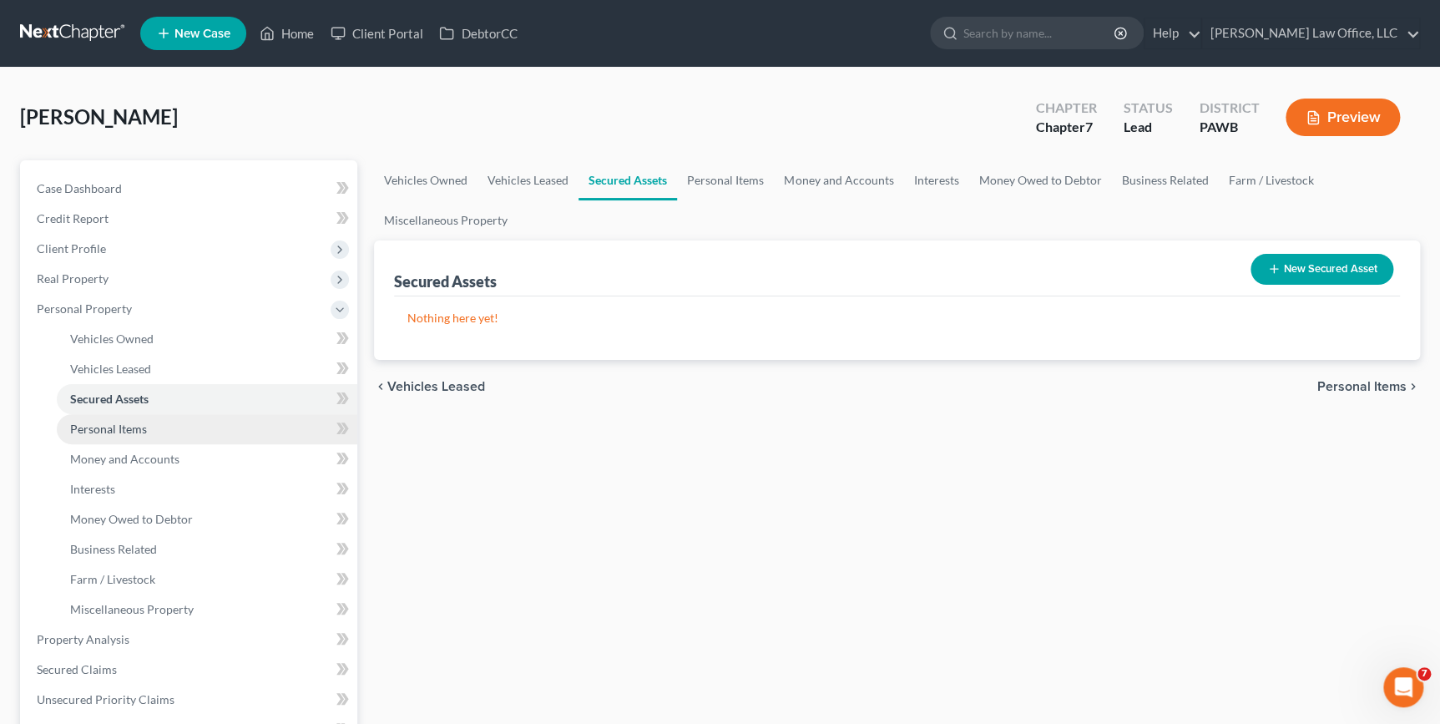
drag, startPoint x: 150, startPoint y: 420, endPoint x: 144, endPoint y: 432, distance: 13.1
click at [150, 421] on link "Personal Items" at bounding box center [207, 429] width 301 height 30
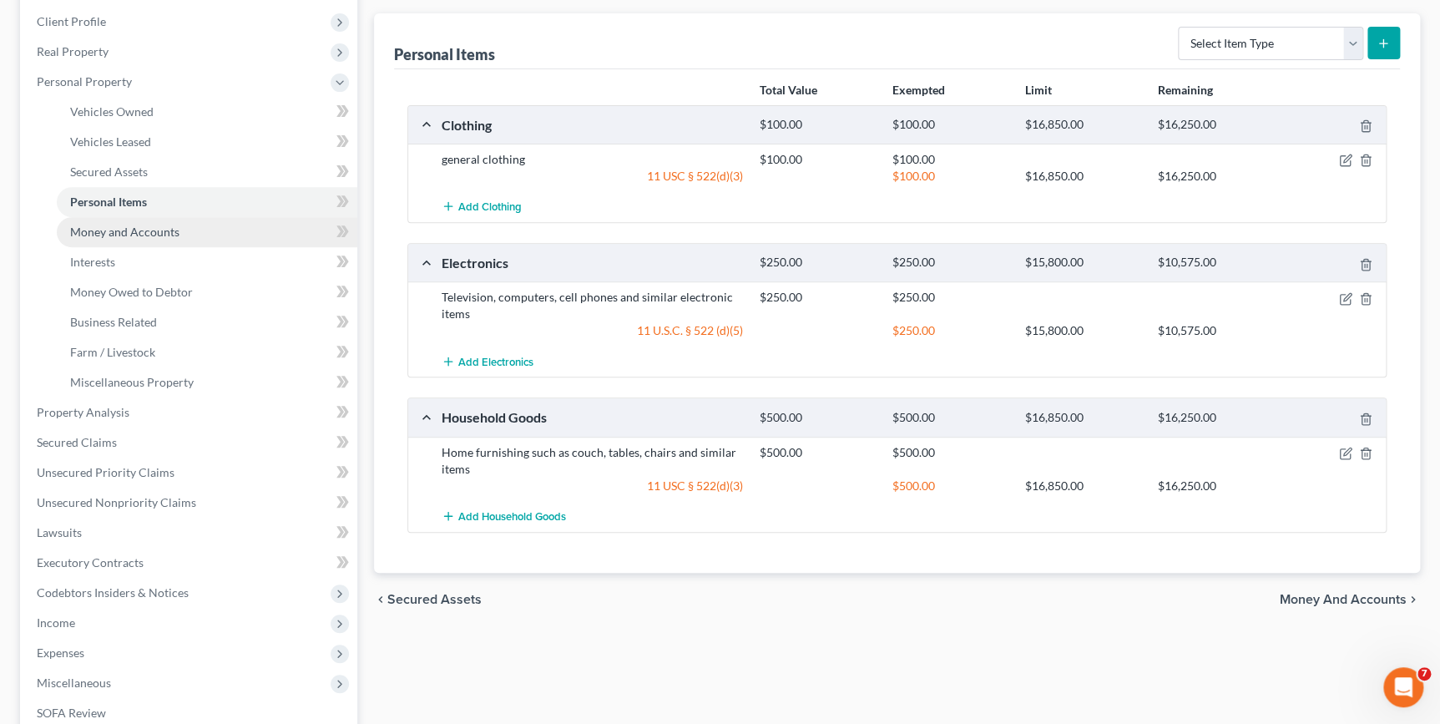
click at [99, 225] on span "Money and Accounts" at bounding box center [124, 232] width 109 height 14
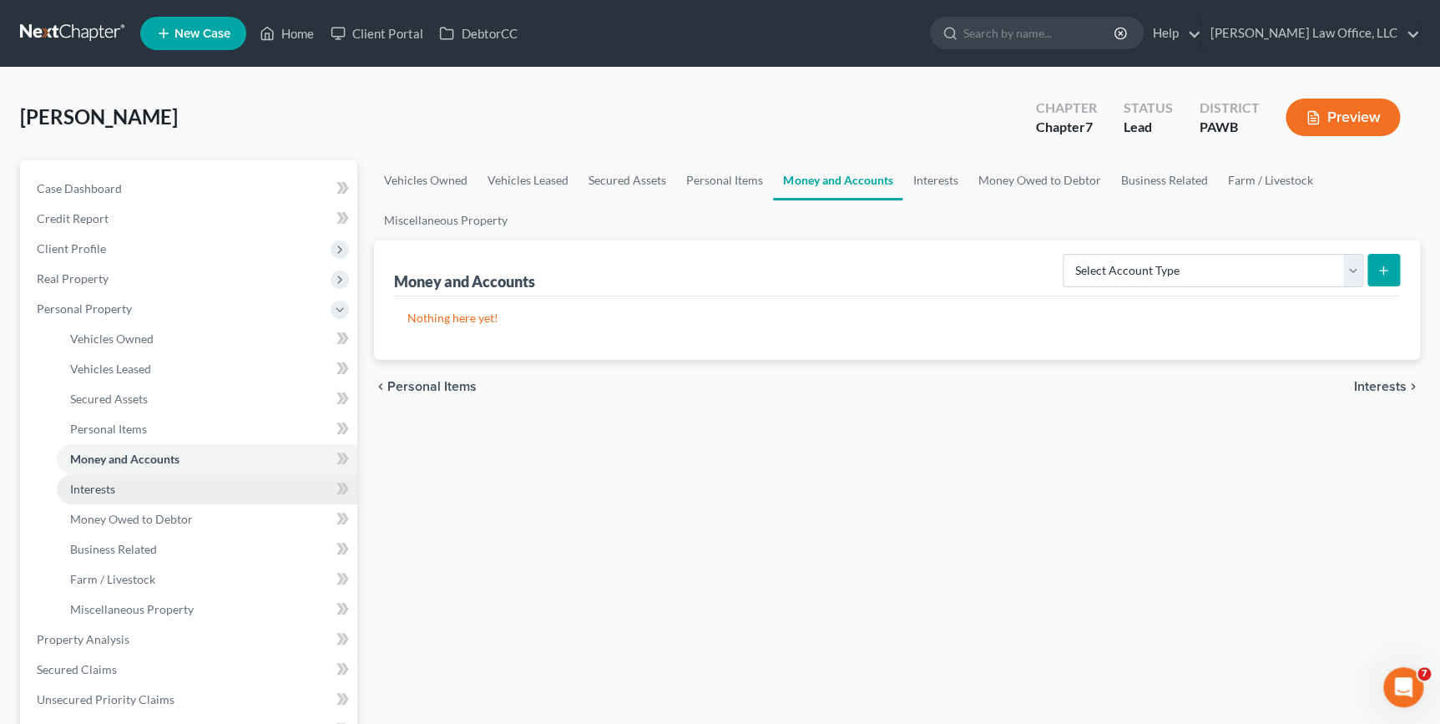
click at [84, 484] on span "Interests" at bounding box center [92, 489] width 45 height 14
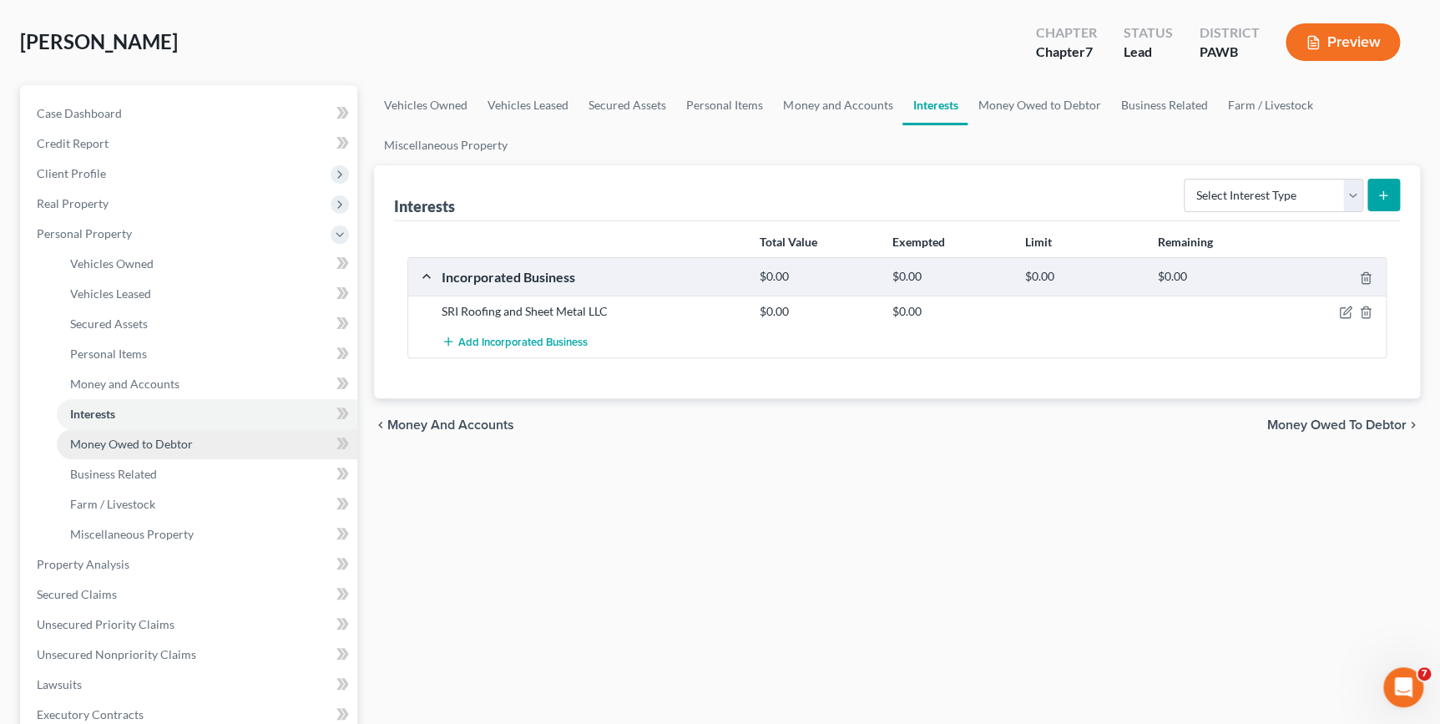
click at [128, 444] on span "Money Owed to Debtor" at bounding box center [131, 444] width 123 height 14
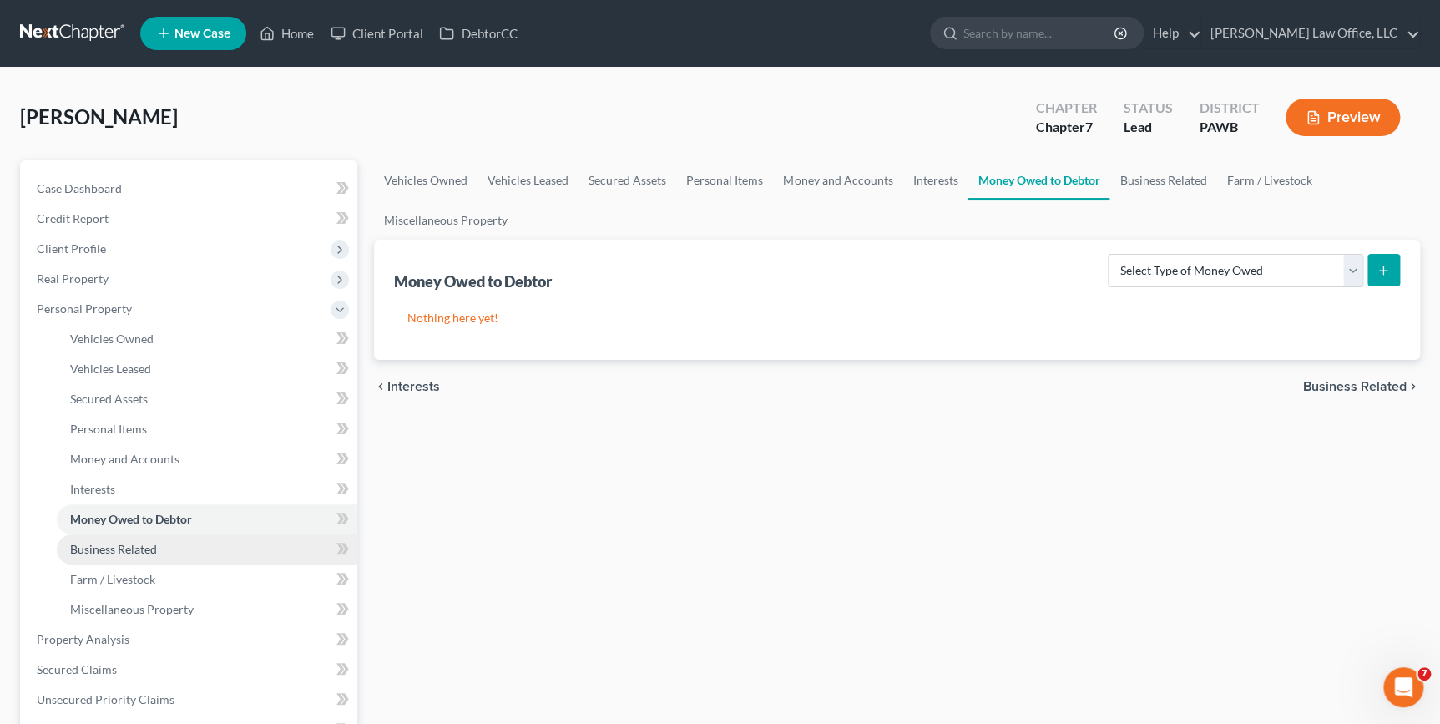
click at [102, 543] on span "Business Related" at bounding box center [113, 549] width 87 height 14
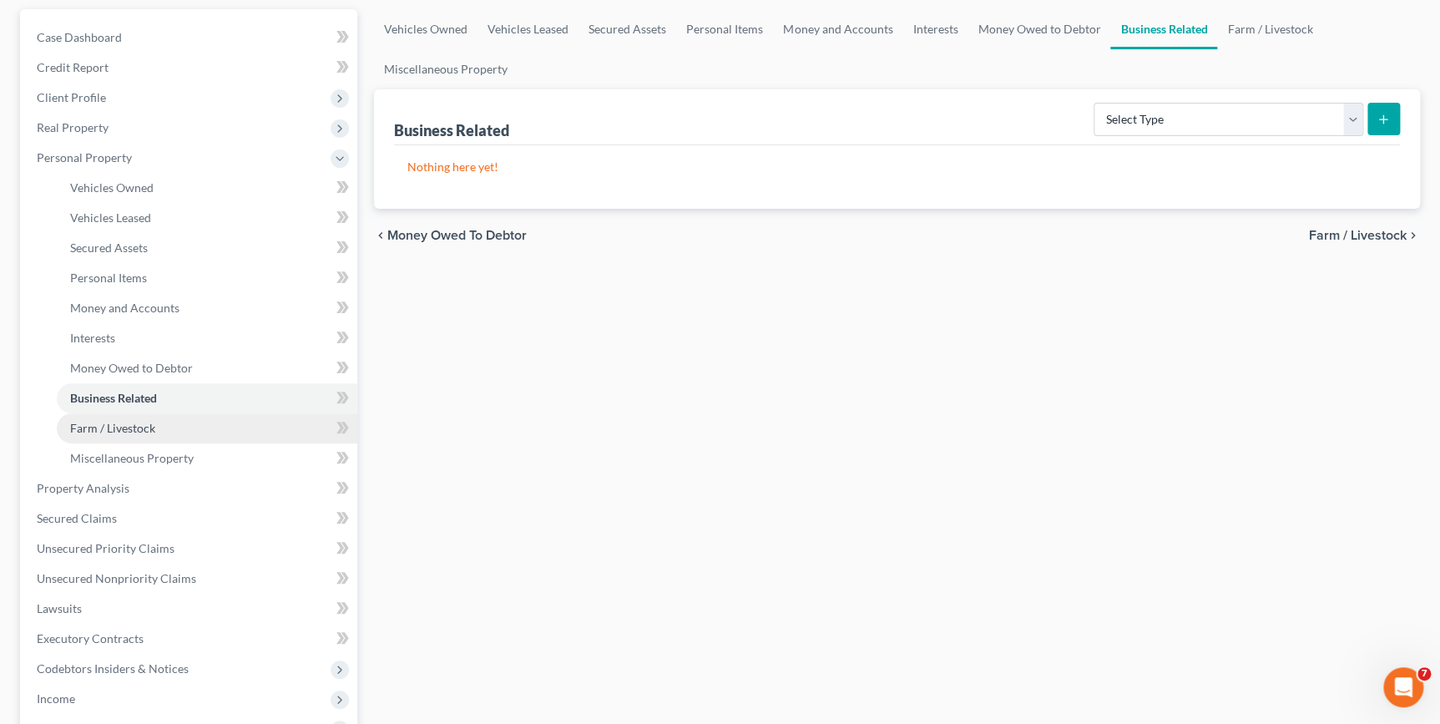
click at [116, 428] on span "Farm / Livestock" at bounding box center [112, 428] width 85 height 14
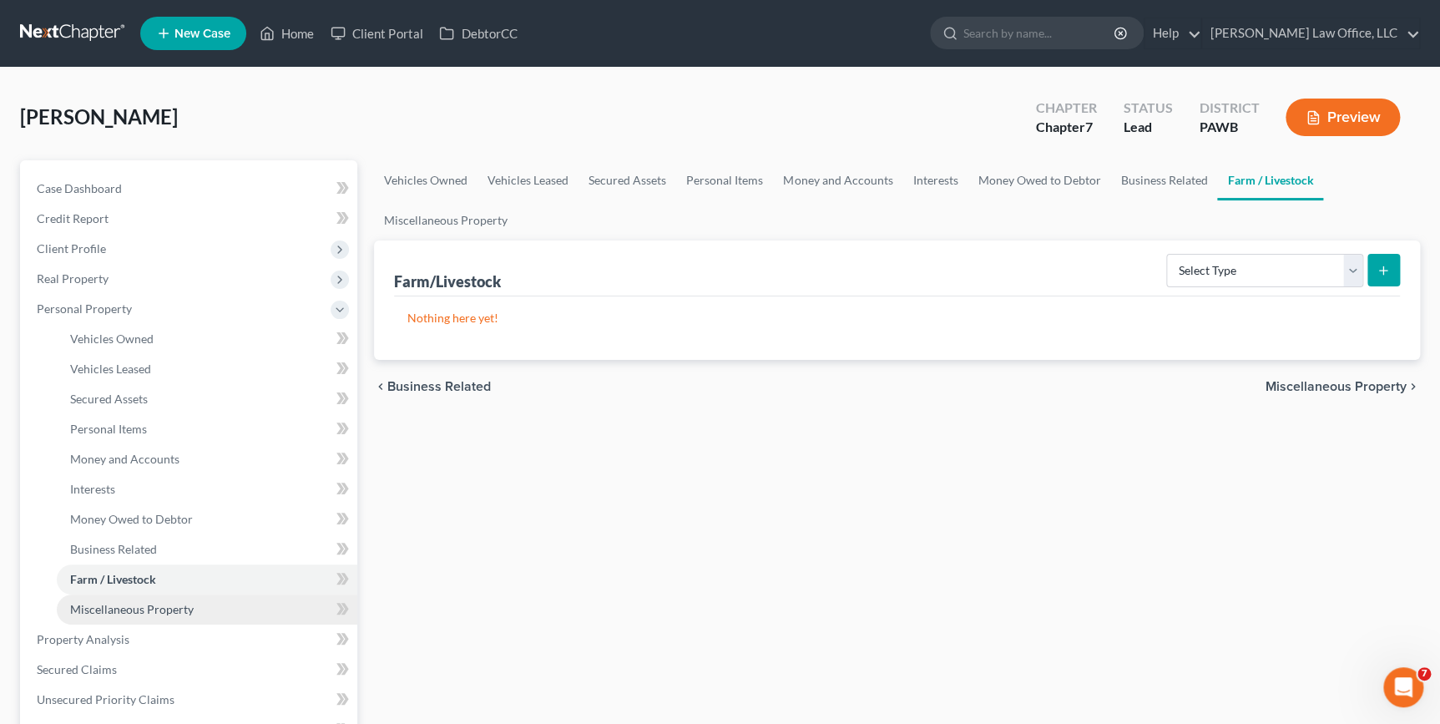
click at [109, 611] on span "Miscellaneous Property" at bounding box center [132, 609] width 124 height 14
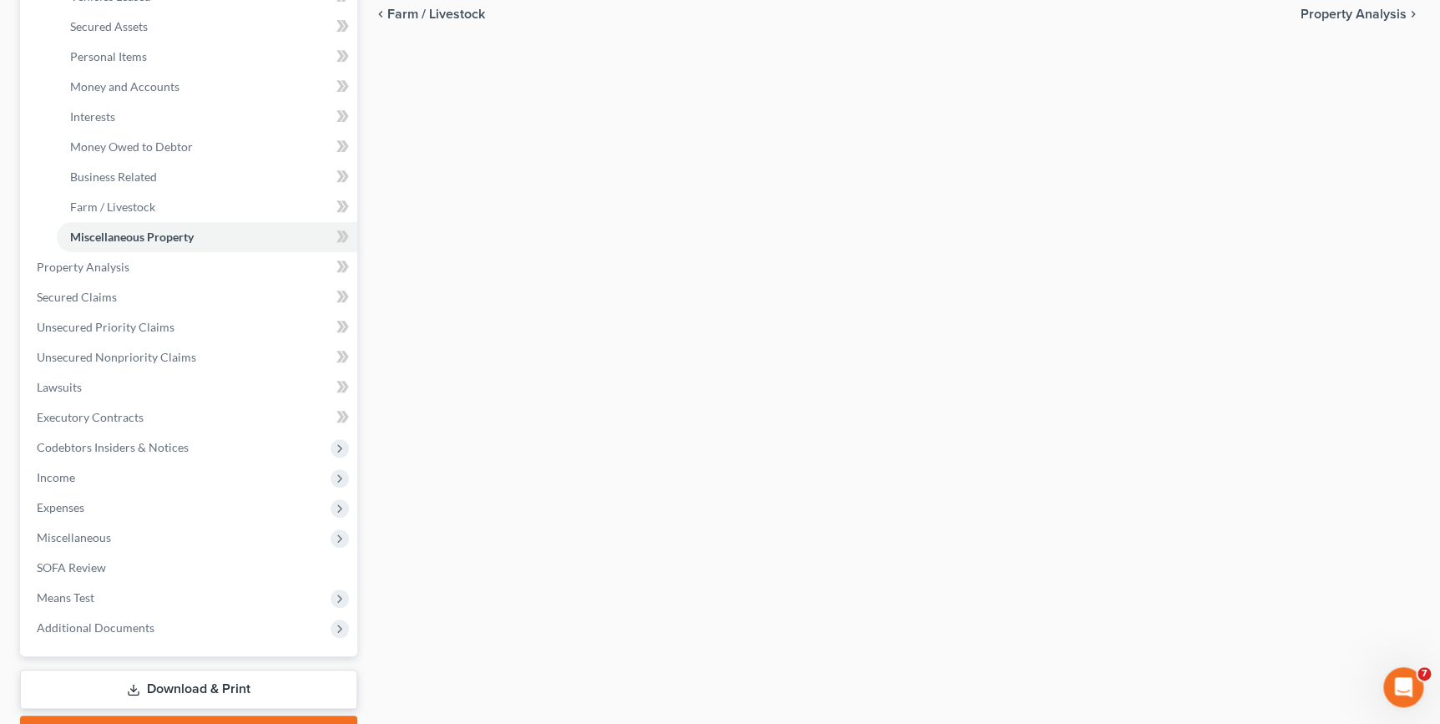
scroll to position [462, 0]
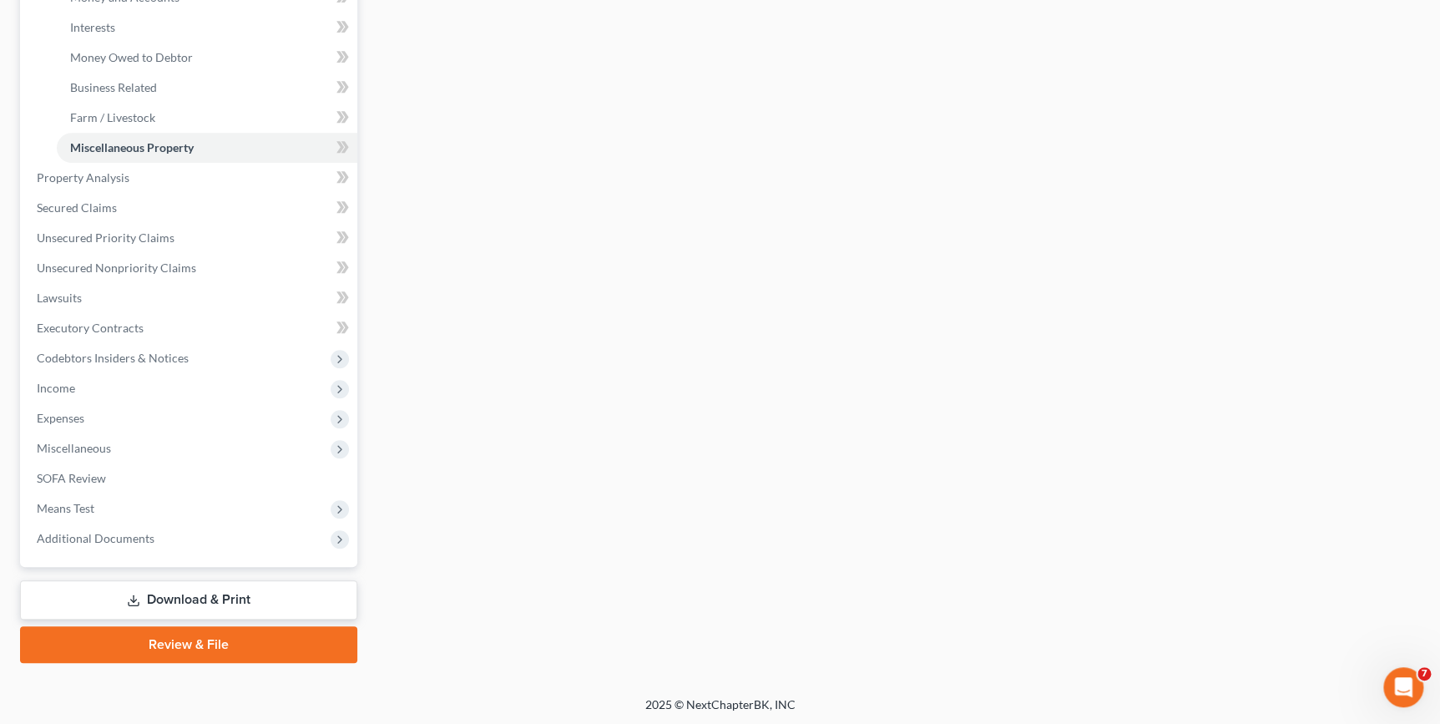
click at [259, 599] on link "Download & Print" at bounding box center [188, 599] width 337 height 39
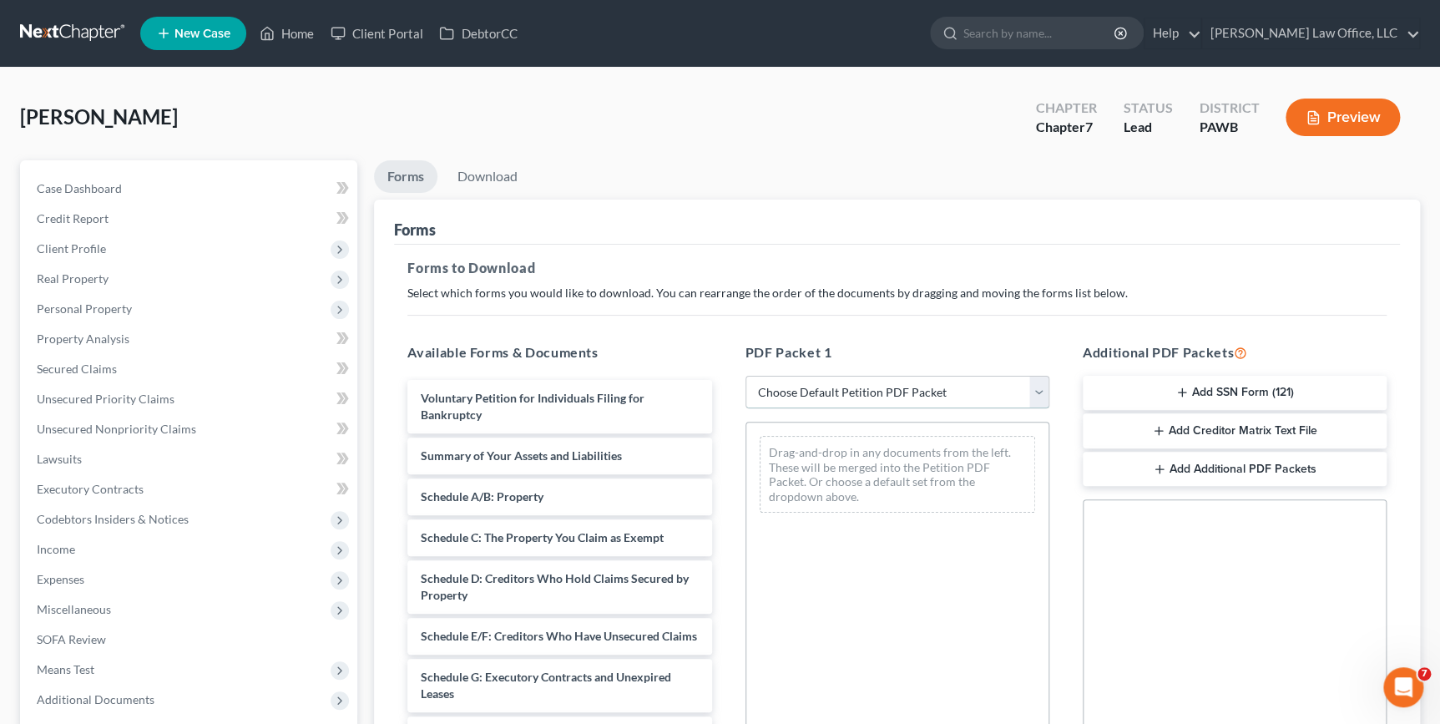
click at [824, 399] on select "Choose Default Petition PDF Packet Complete Bankruptcy Petition (all forms and …" at bounding box center [897, 392] width 304 height 33
select select "0"
click at [745, 376] on select "Choose Default Petition PDF Packet Complete Bankruptcy Petition (all forms and …" at bounding box center [897, 392] width 304 height 33
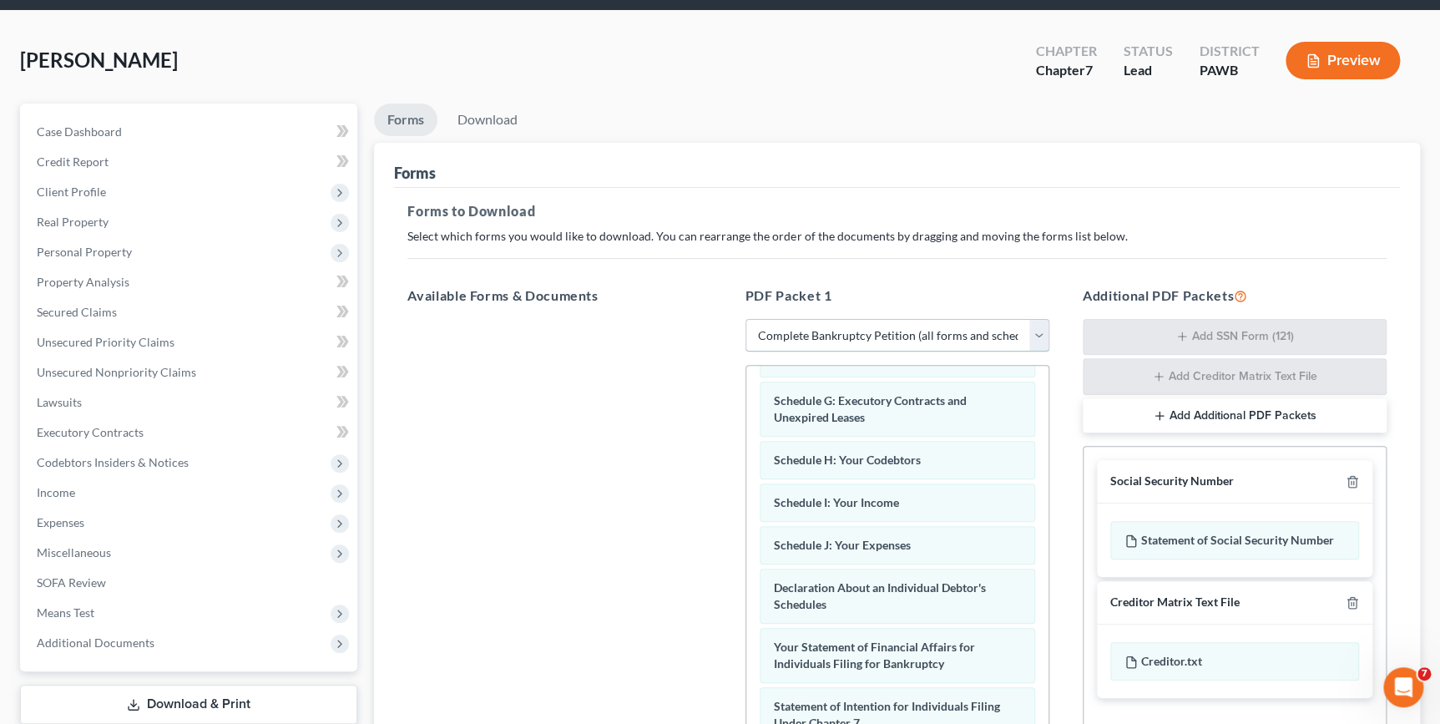
scroll to position [303, 0]
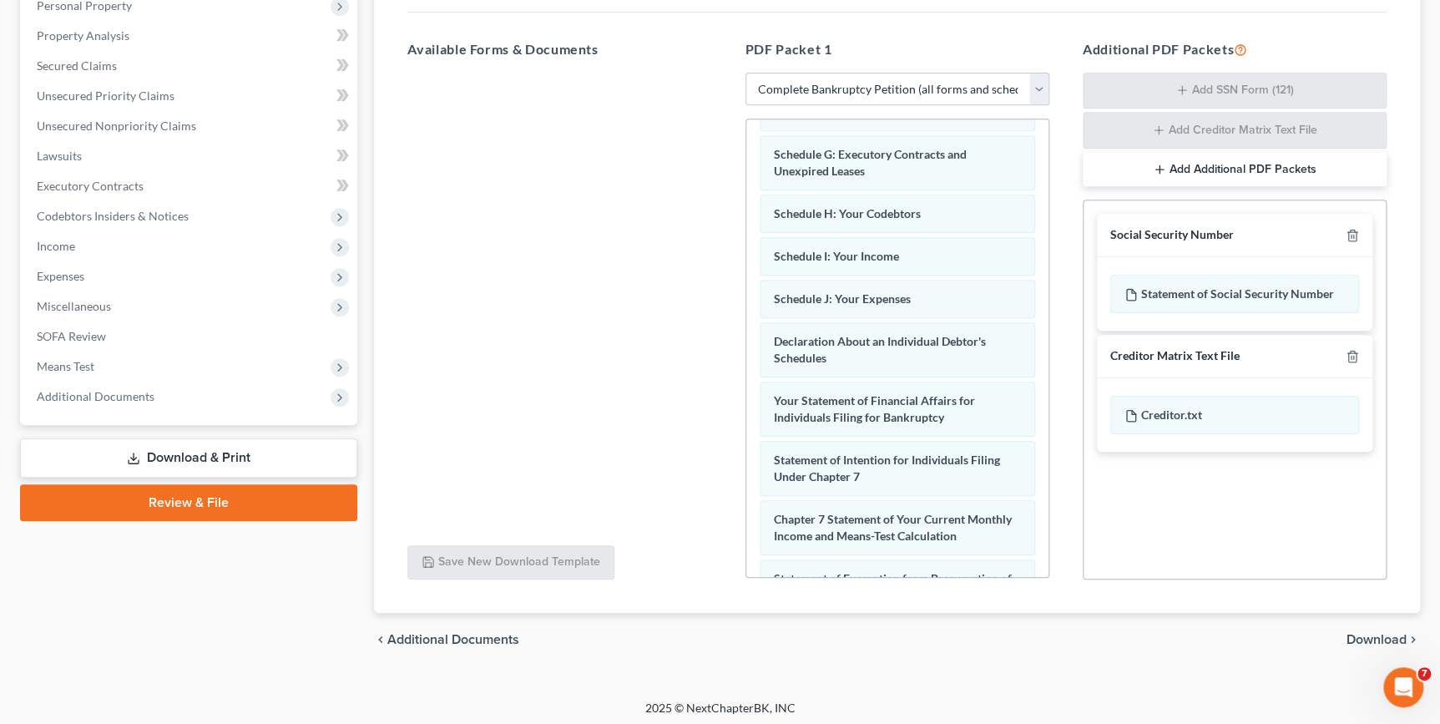
click at [1377, 637] on span "Download" at bounding box center [1376, 639] width 60 height 13
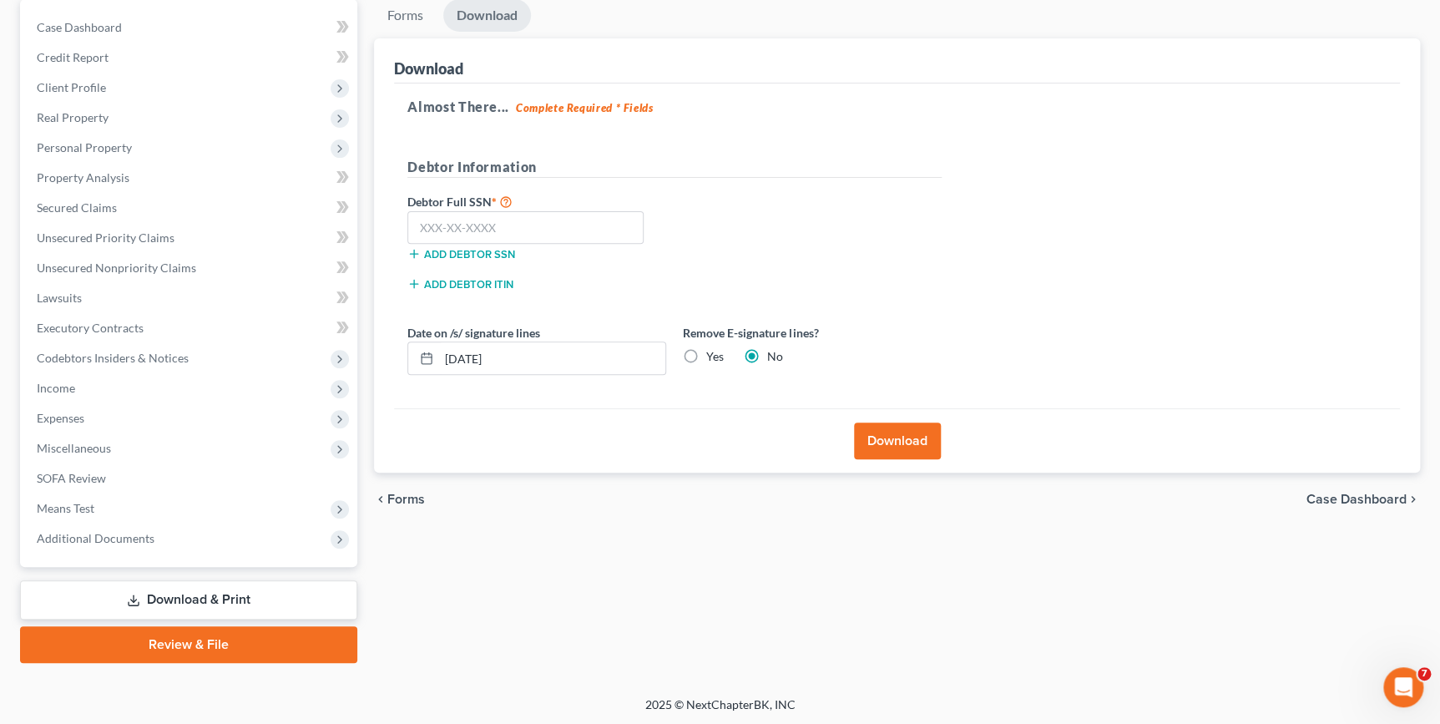
click at [870, 443] on button "Download" at bounding box center [897, 440] width 87 height 37
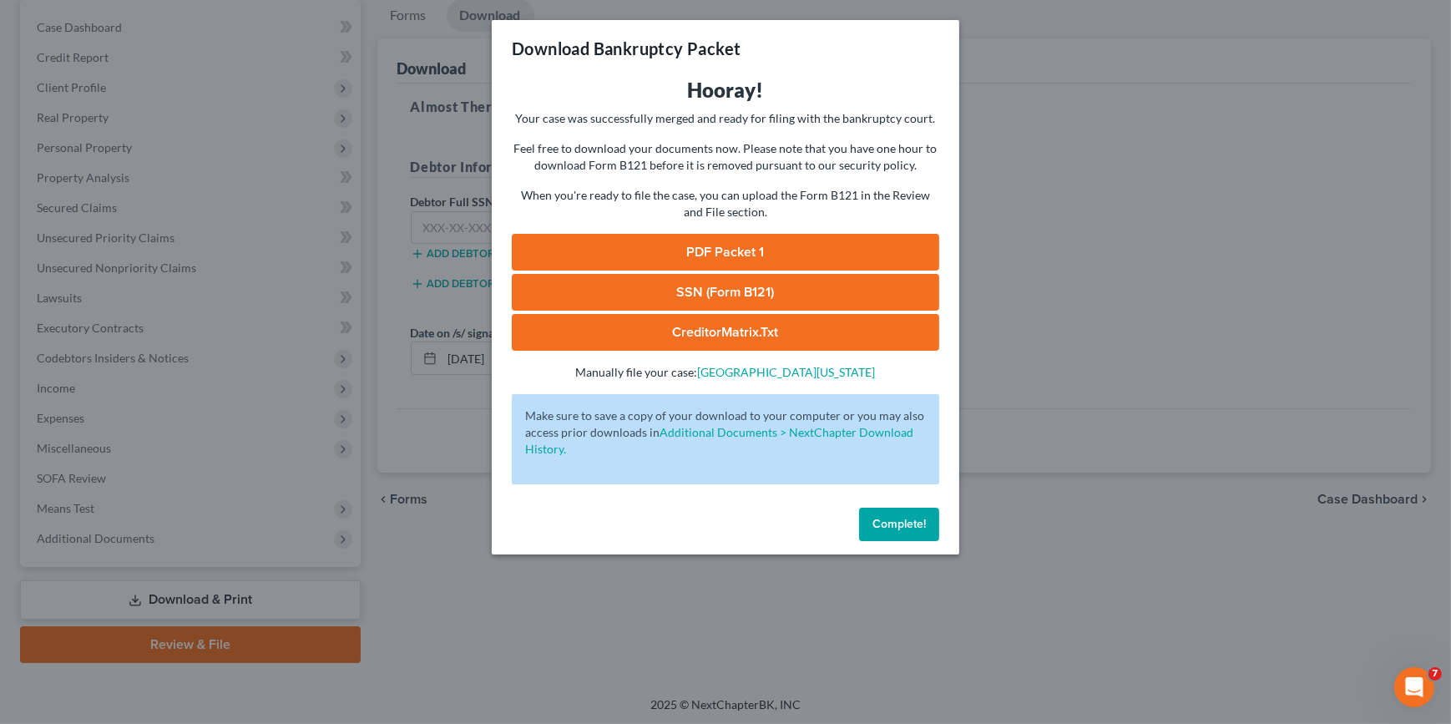
click at [760, 252] on link "PDF Packet 1" at bounding box center [725, 252] width 427 height 37
